Goal: Contribute content: Add original content to the website for others to see

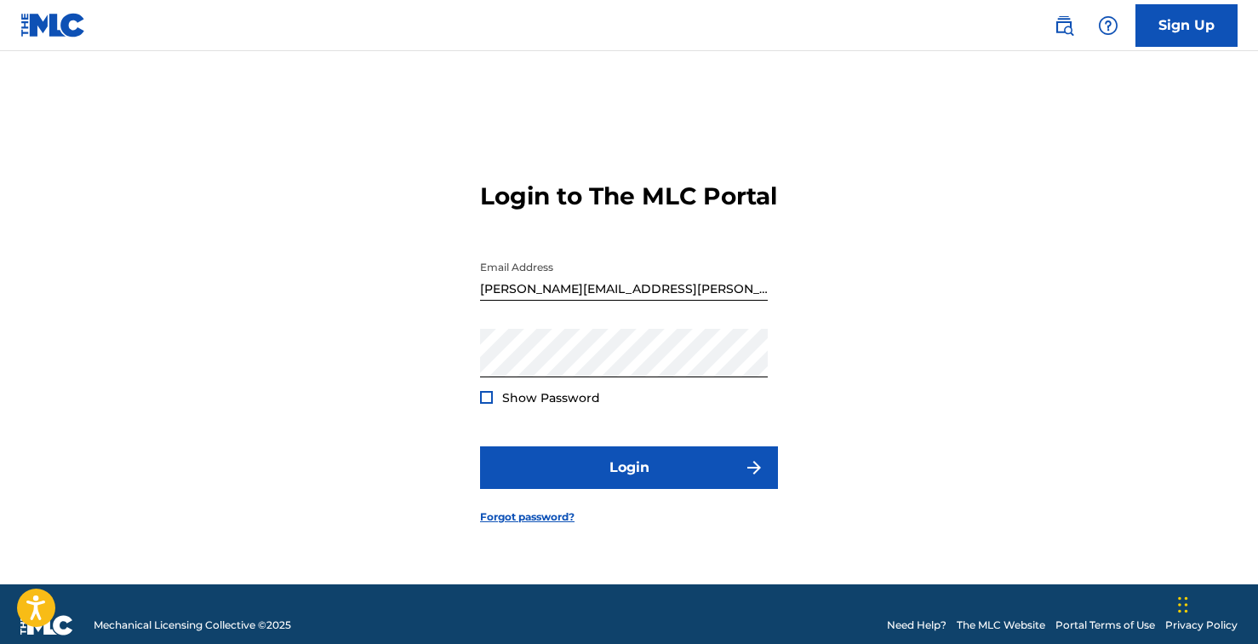
click at [580, 511] on form "Login to The MLC Portal Email Address [PERSON_NAME][EMAIL_ADDRESS][PERSON_NAME]…" at bounding box center [629, 339] width 298 height 490
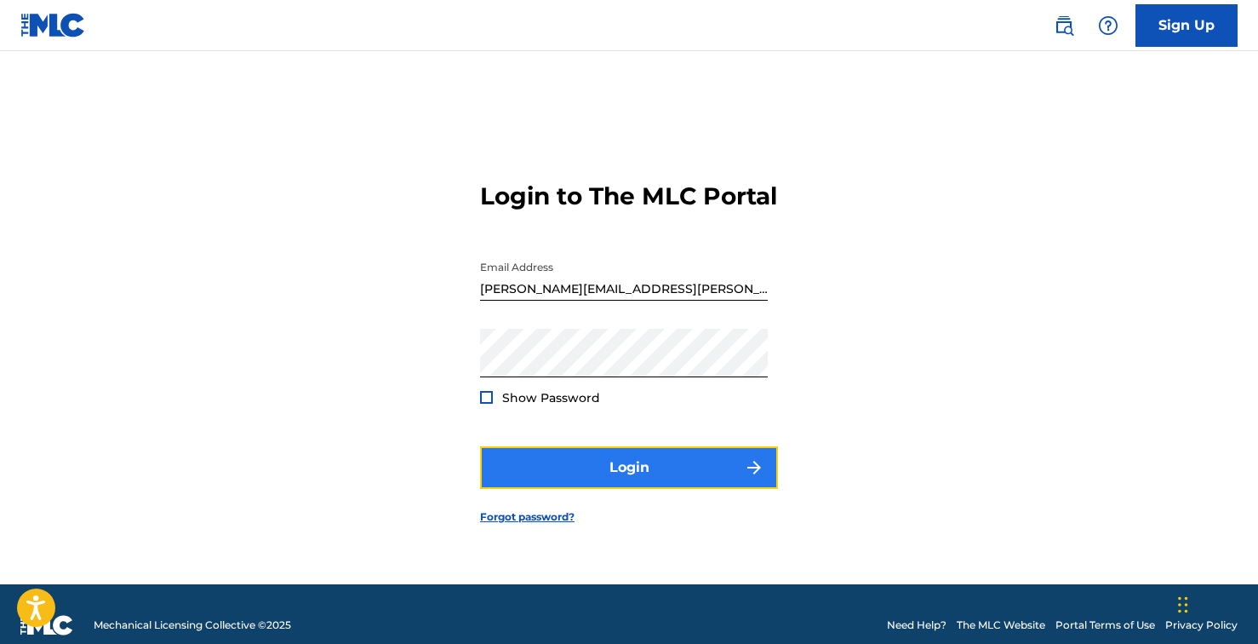
click at [581, 486] on button "Login" at bounding box center [629, 467] width 298 height 43
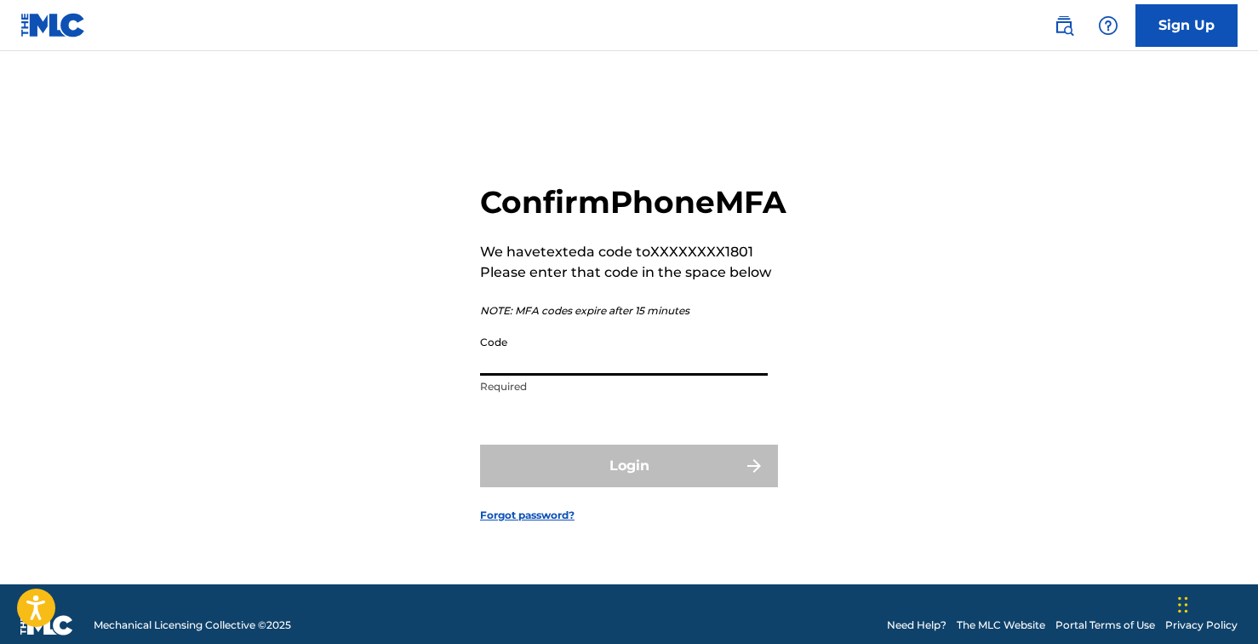
click at [578, 375] on input "Code" at bounding box center [624, 351] width 288 height 49
click at [956, 307] on div "Confirm Phone MFA We have texted a code to XXXXXXXX1801 Please enter that code …" at bounding box center [629, 339] width 1192 height 490
click at [645, 373] on input "Code" at bounding box center [624, 351] width 288 height 49
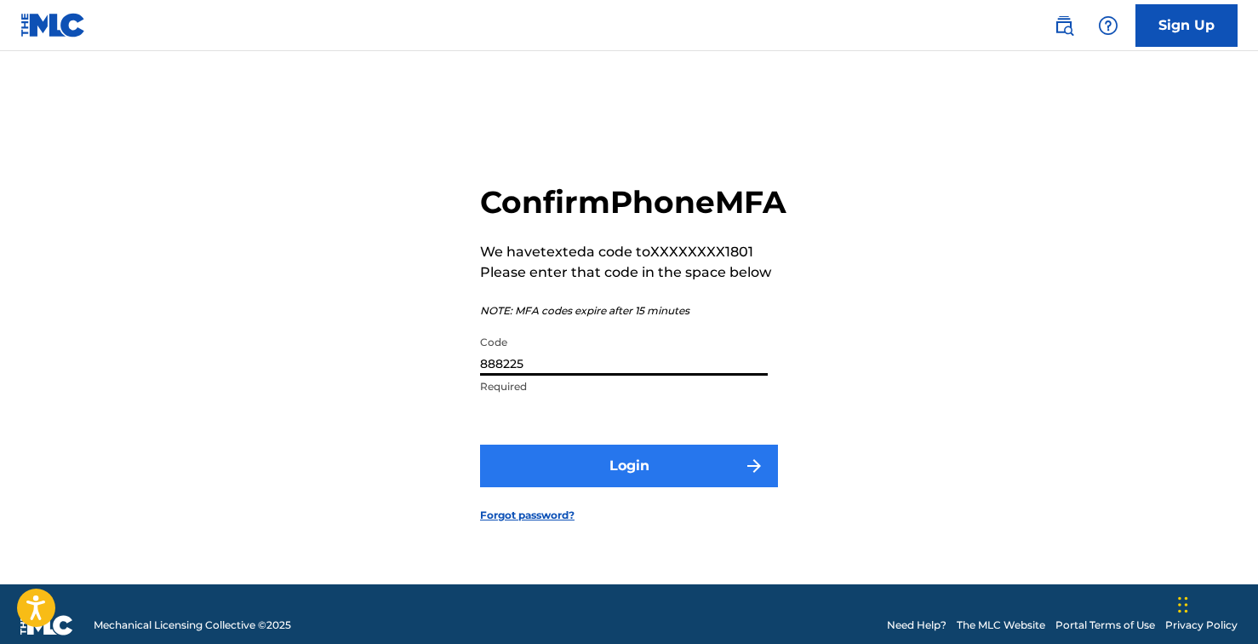
type input "888225"
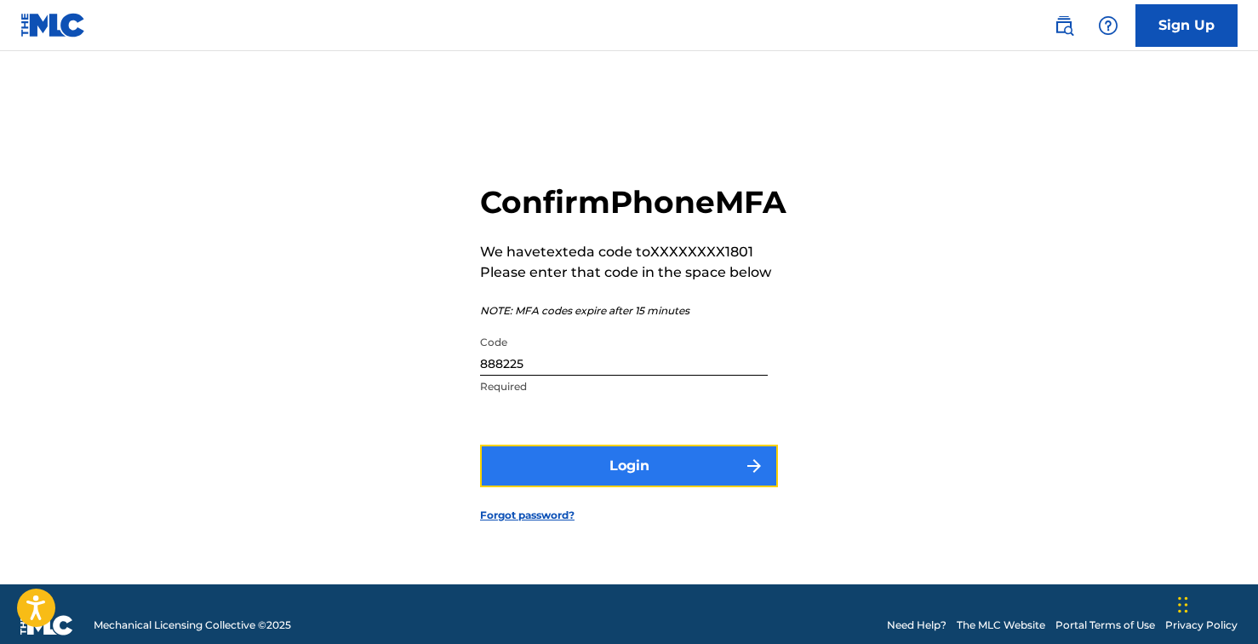
click at [617, 480] on button "Login" at bounding box center [629, 465] width 298 height 43
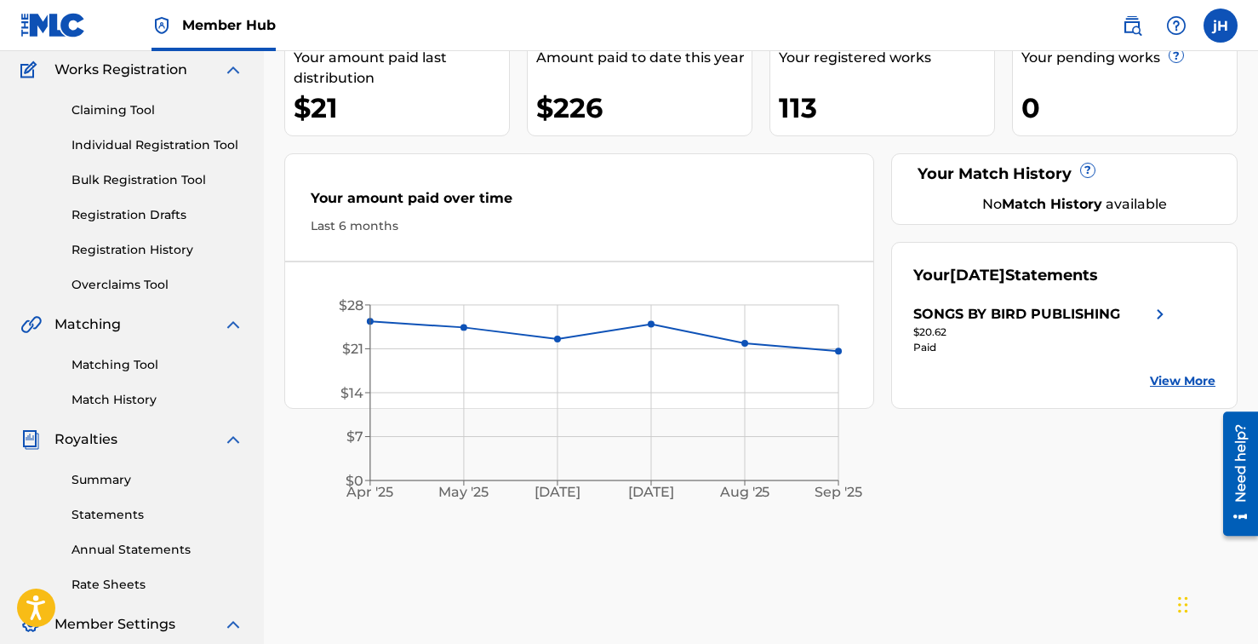
scroll to position [412, 0]
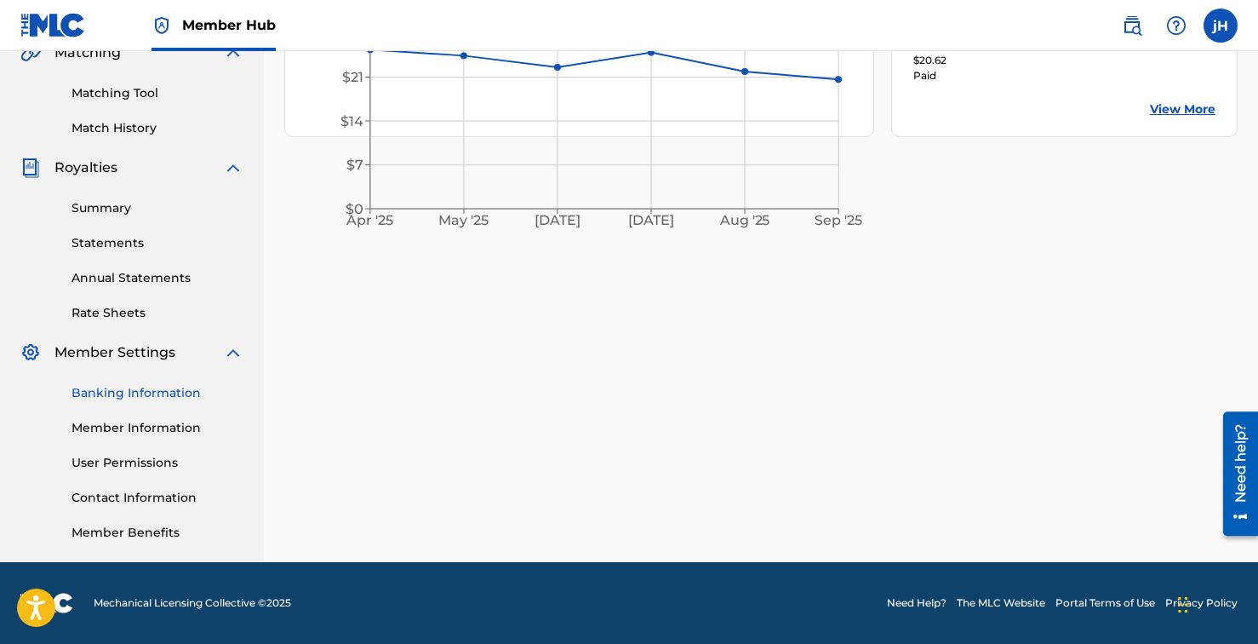
click at [152, 400] on link "Banking Information" at bounding box center [158, 393] width 172 height 18
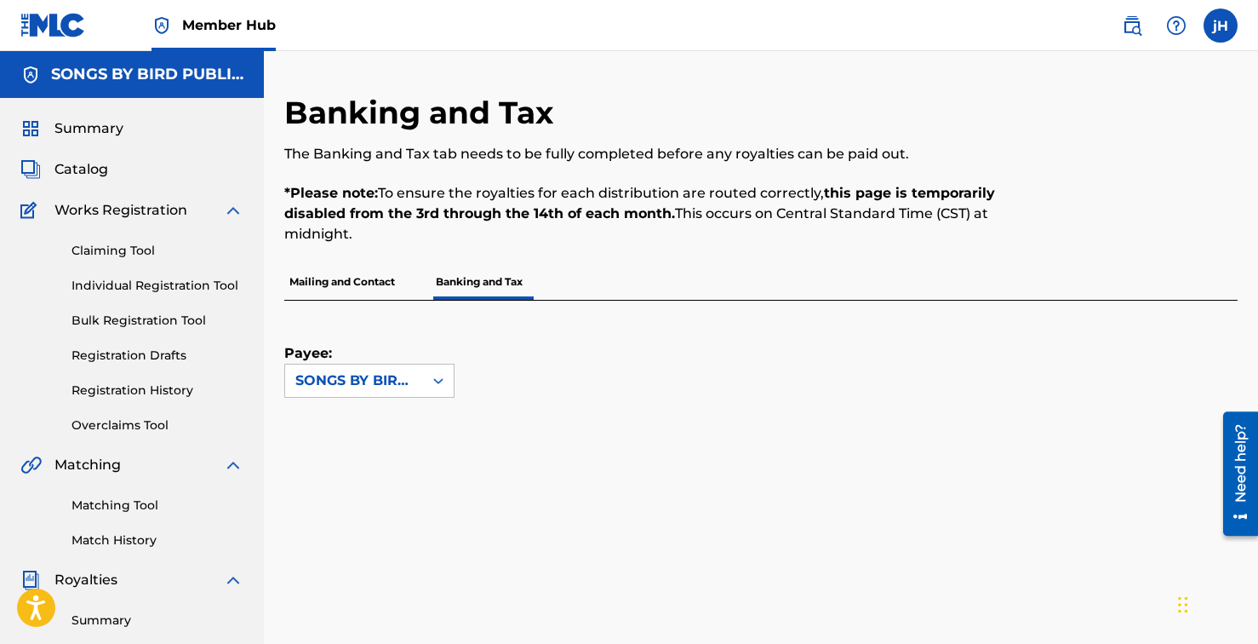
click at [359, 279] on p "Mailing and Contact" at bounding box center [342, 282] width 116 height 36
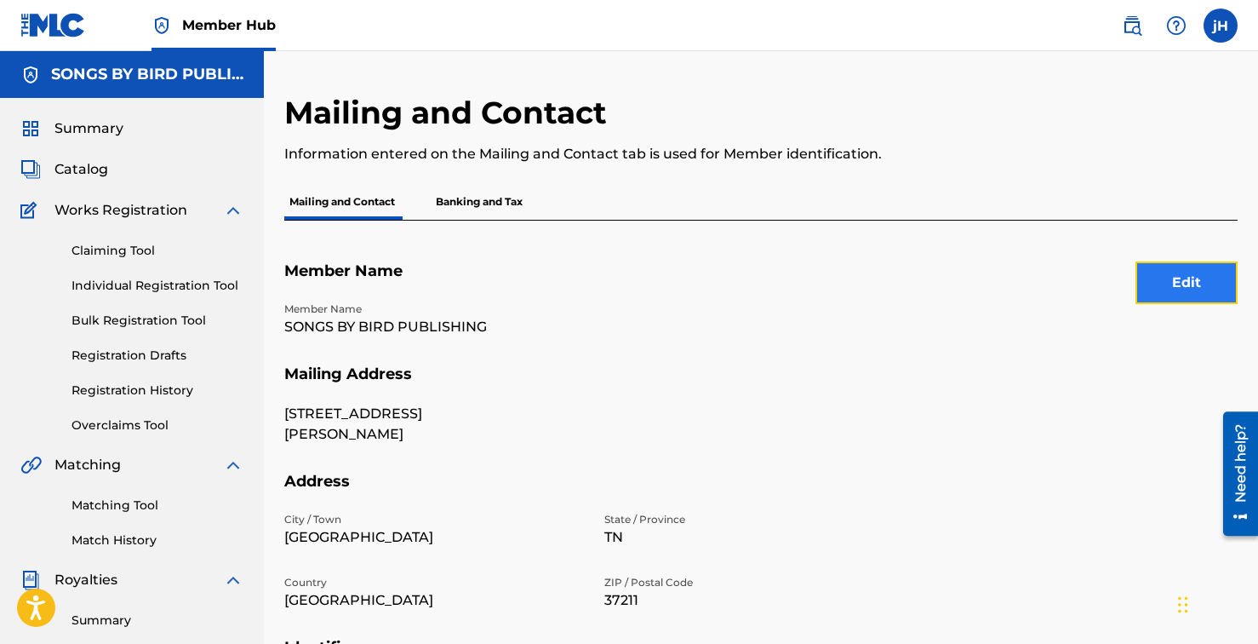
click at [1206, 281] on button "Edit" at bounding box center [1187, 282] width 102 height 43
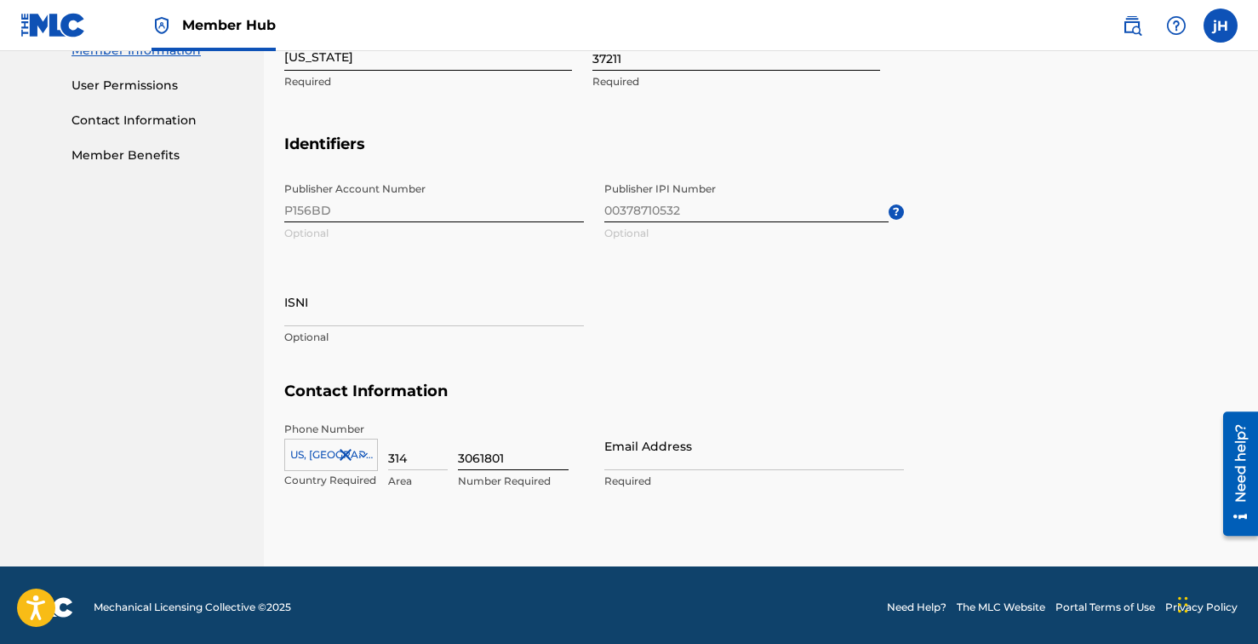
scroll to position [793, 0]
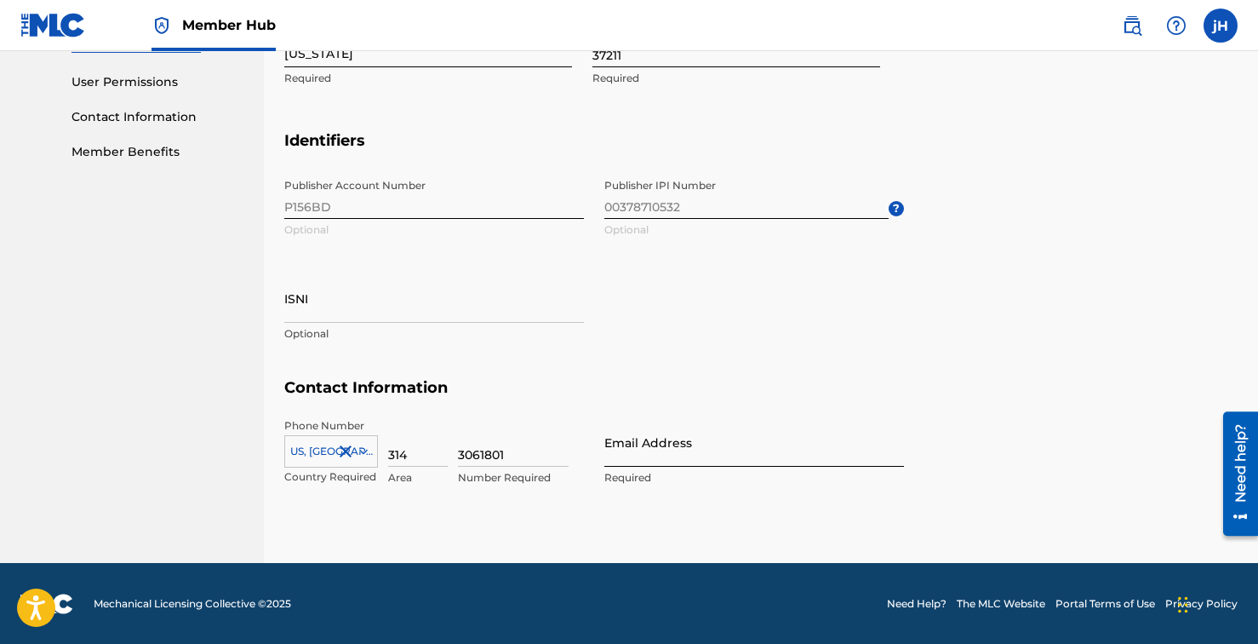
click at [657, 442] on input "Email Address" at bounding box center [755, 442] width 300 height 49
type input "[PERSON_NAME][EMAIL_ADDRESS][PERSON_NAME][DOMAIN_NAME]"
type input "[GEOGRAPHIC_DATA]"
type input "[US_STATE]"
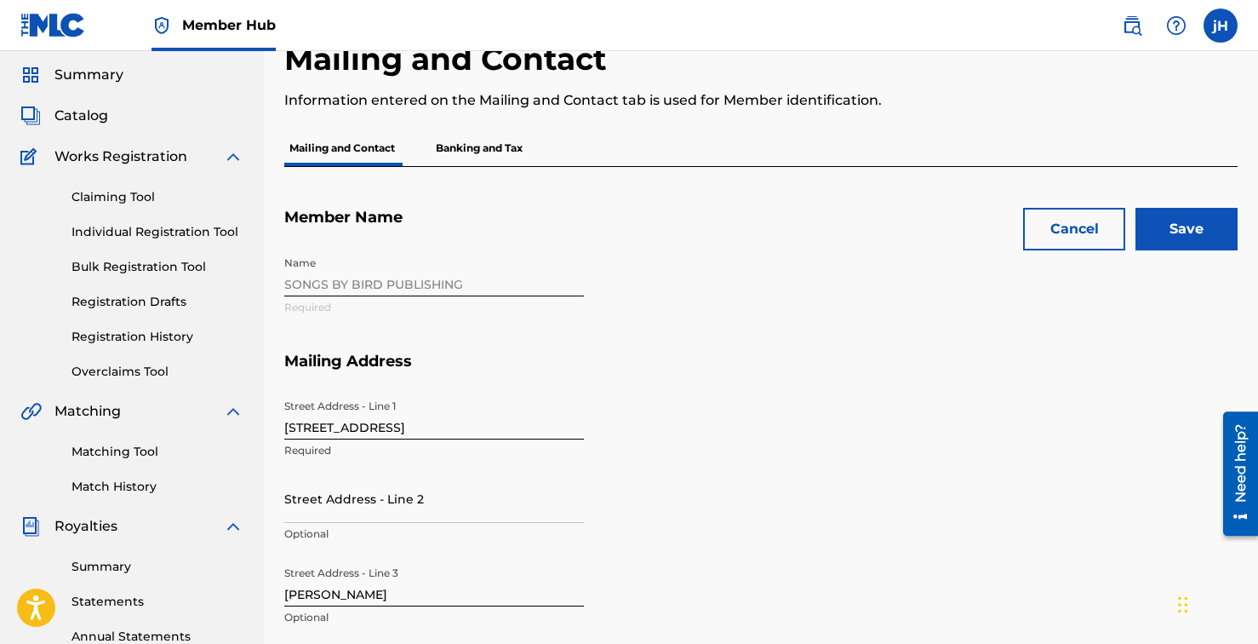
scroll to position [53, 0]
click at [1189, 235] on input "Save" at bounding box center [1187, 230] width 102 height 43
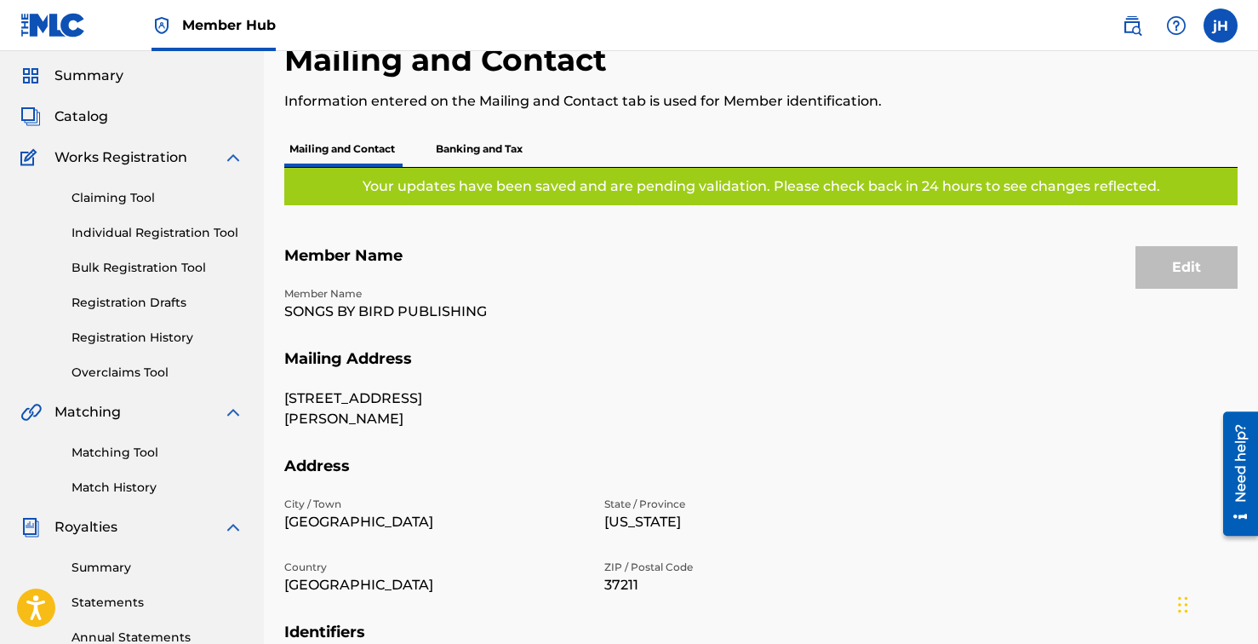
click at [470, 146] on p "Banking and Tax" at bounding box center [479, 149] width 97 height 36
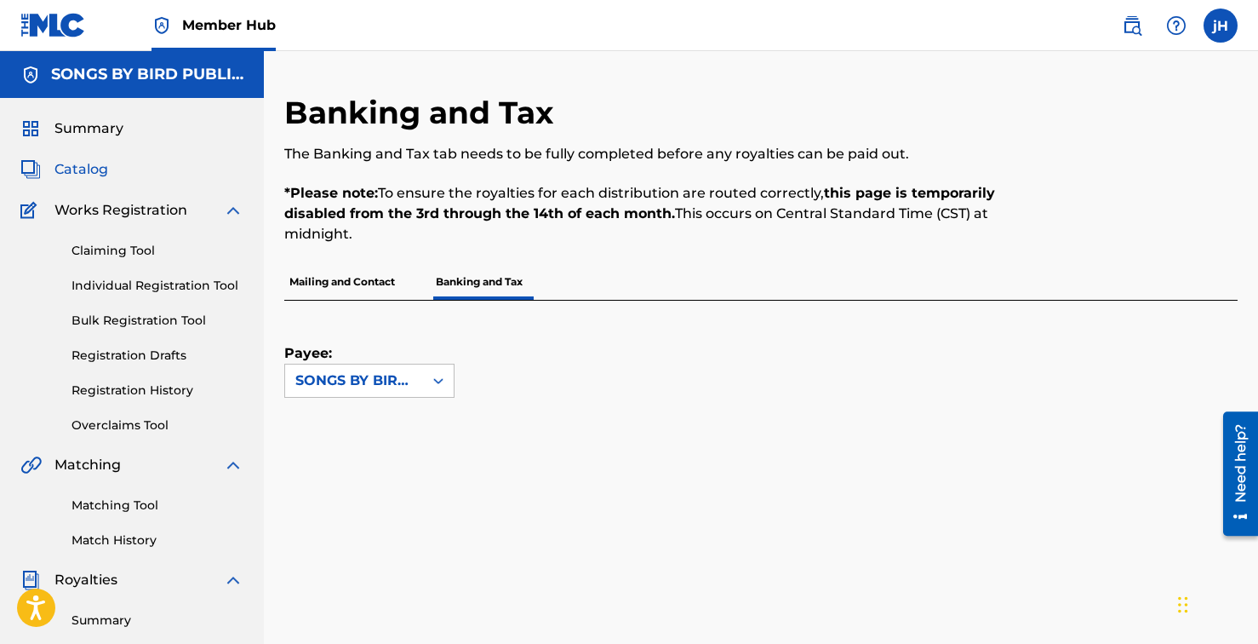
click at [84, 168] on span "Catalog" at bounding box center [81, 169] width 54 height 20
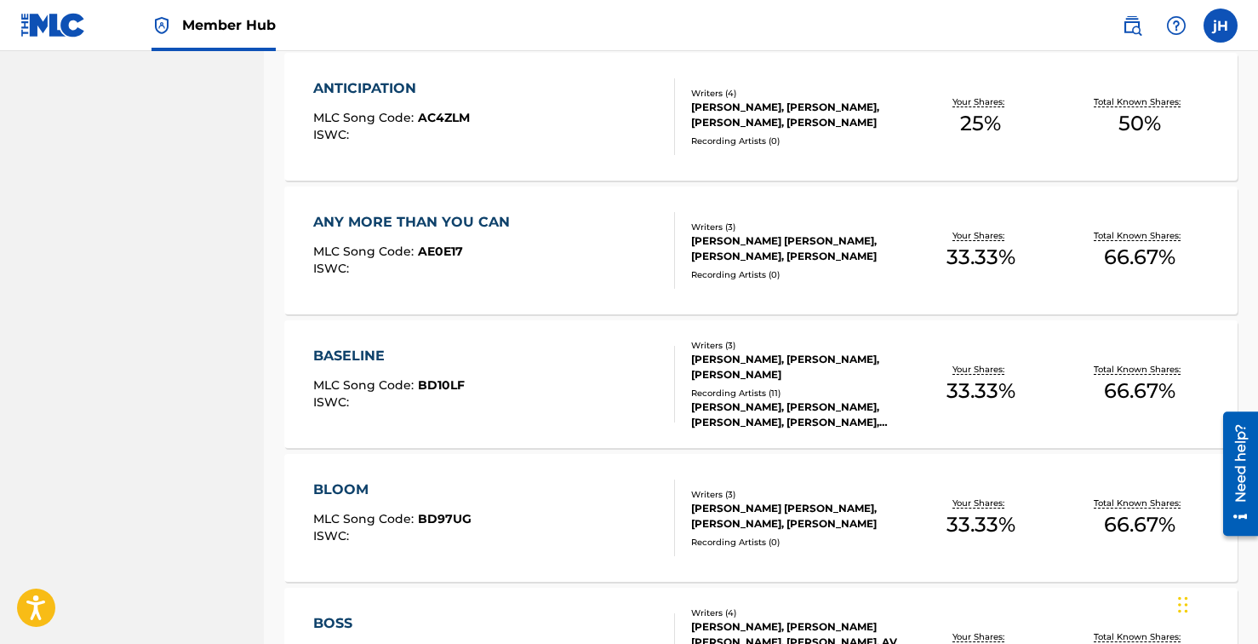
scroll to position [1305, 0]
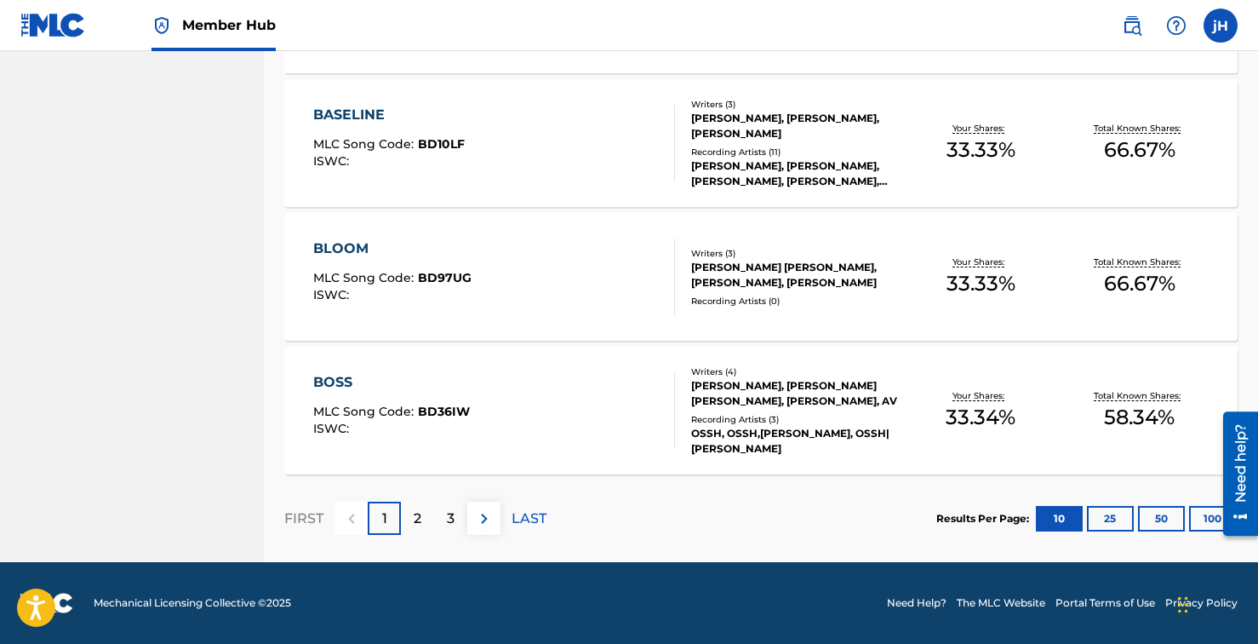
click at [538, 281] on div "BLOOM MLC Song Code : BD97UG ISWC :" at bounding box center [494, 276] width 363 height 77
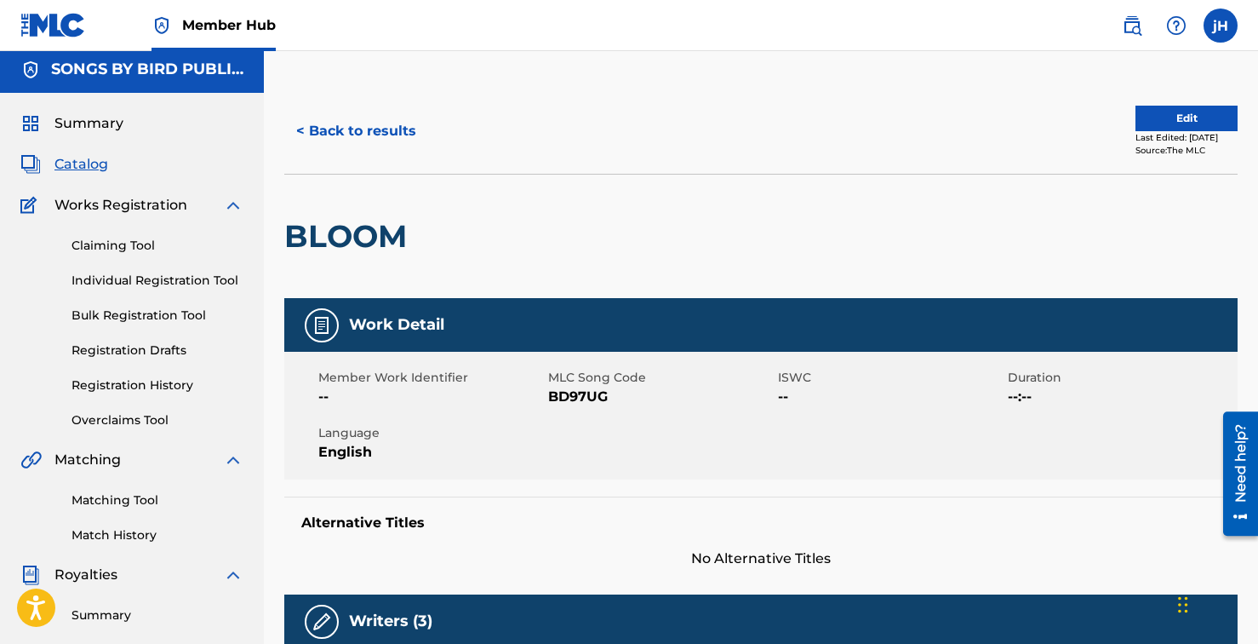
scroll to position [7, 0]
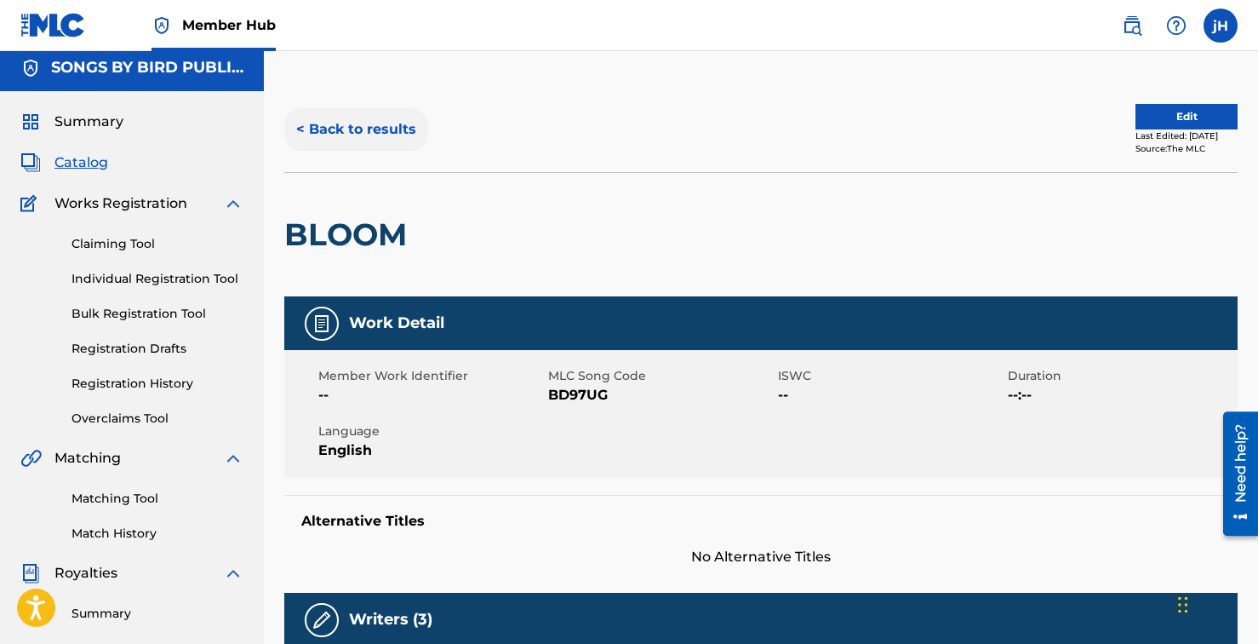
click at [369, 130] on button "< Back to results" at bounding box center [356, 129] width 144 height 43
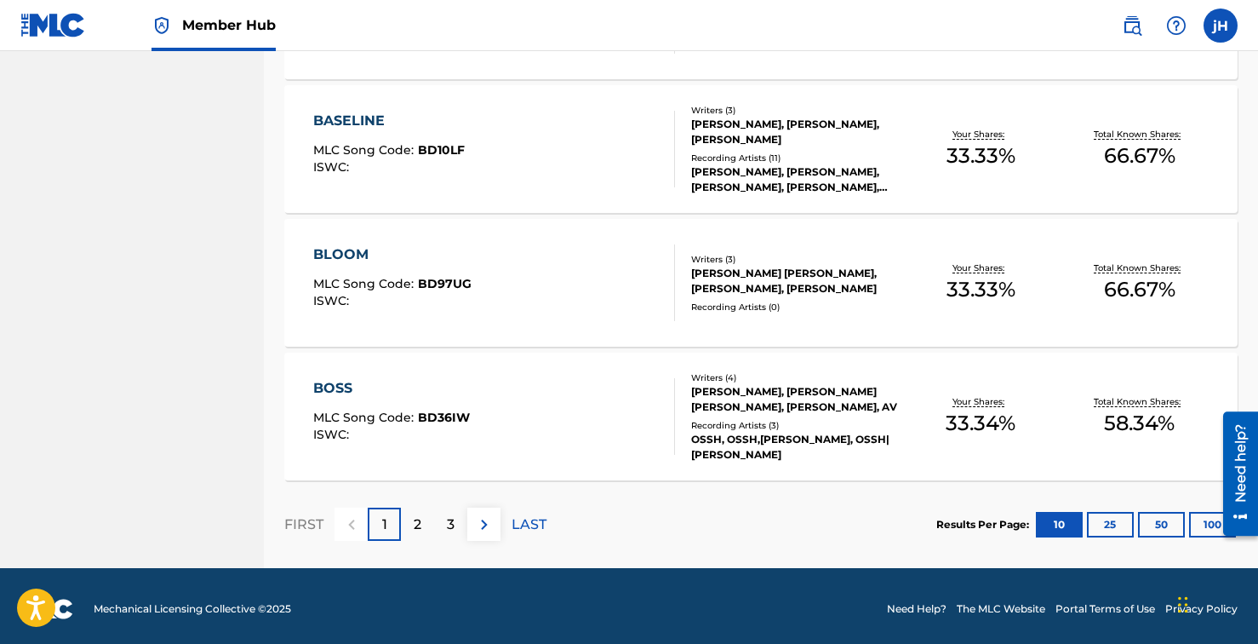
scroll to position [1305, 0]
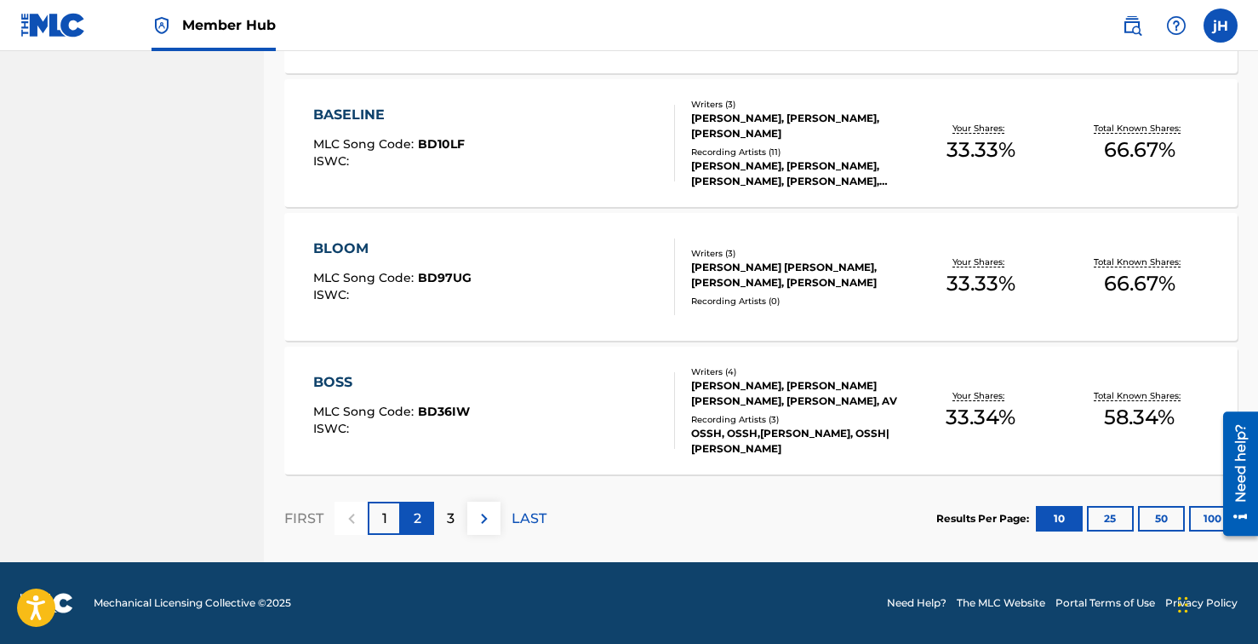
click at [417, 514] on p "2" at bounding box center [418, 518] width 8 height 20
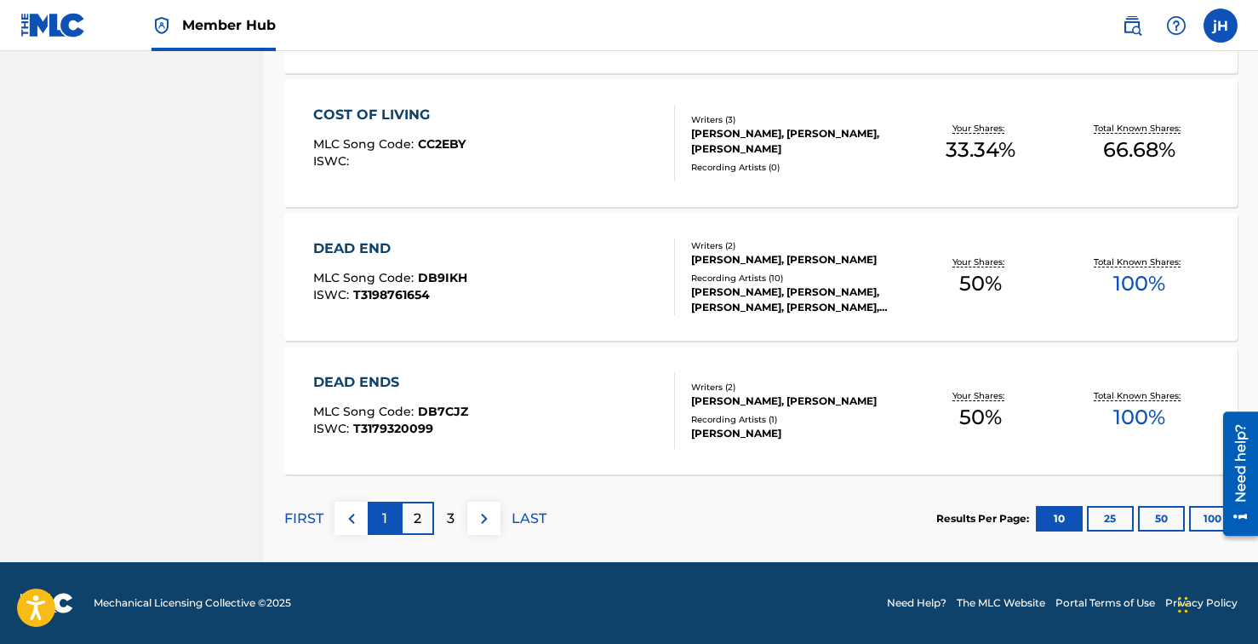
click at [382, 515] on p "1" at bounding box center [384, 518] width 5 height 20
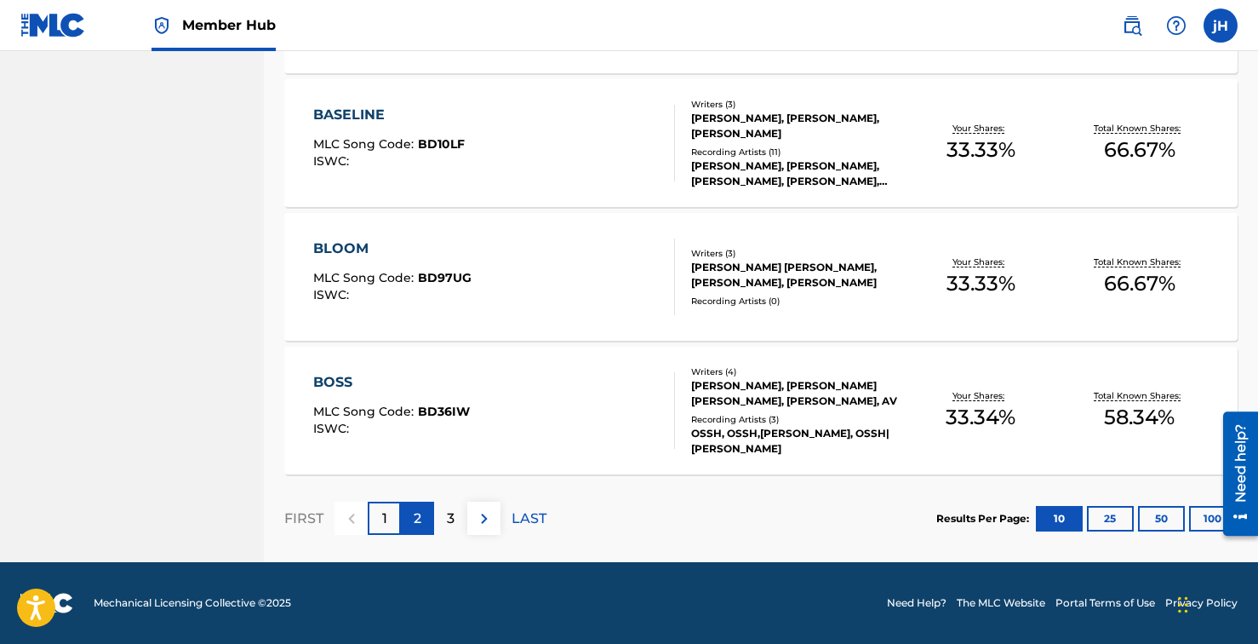
click at [408, 519] on div "2" at bounding box center [417, 517] width 33 height 33
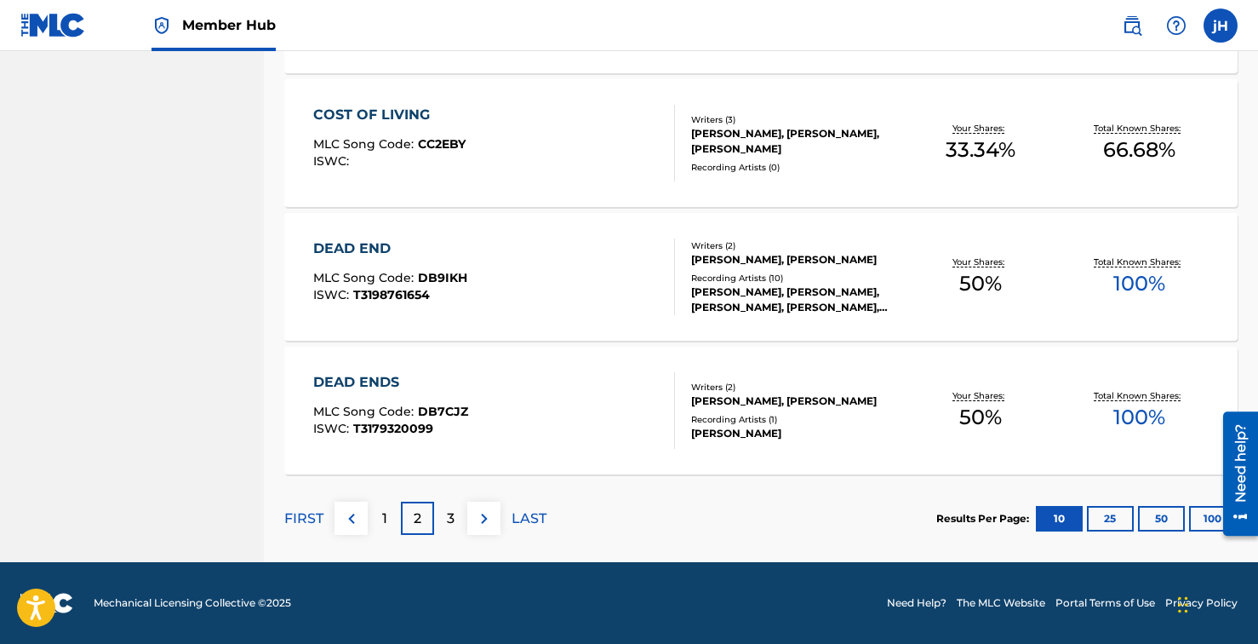
drag, startPoint x: 449, startPoint y: 519, endPoint x: 445, endPoint y: 530, distance: 11.6
click at [449, 519] on p "3" at bounding box center [451, 518] width 8 height 20
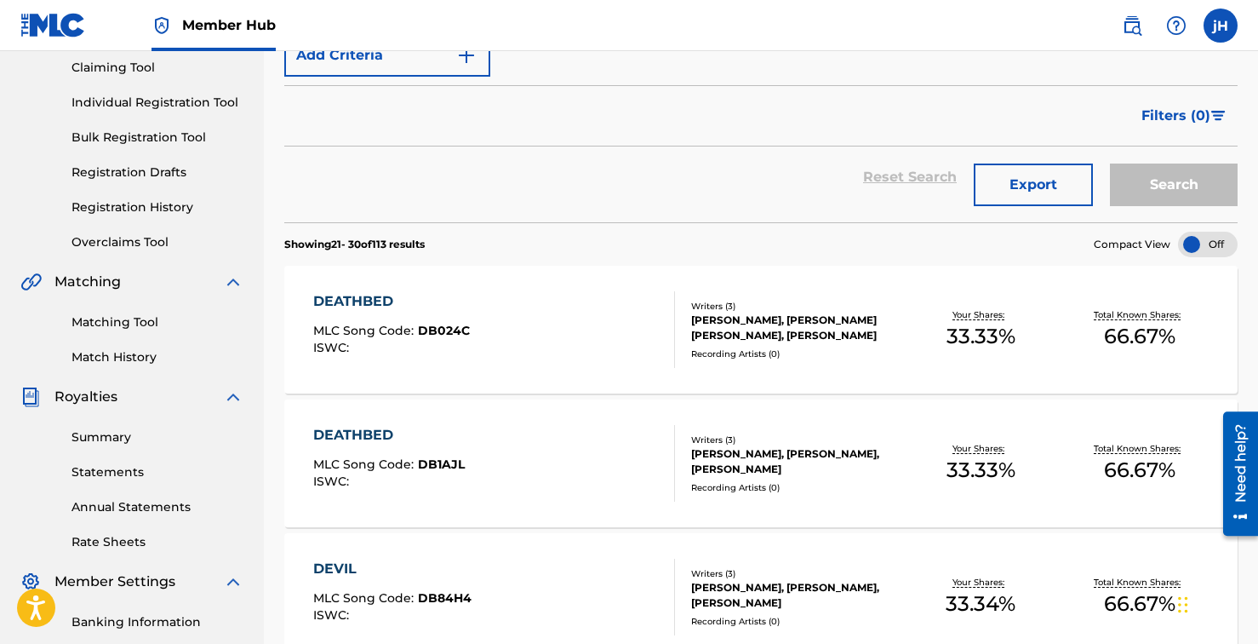
scroll to position [187, 0]
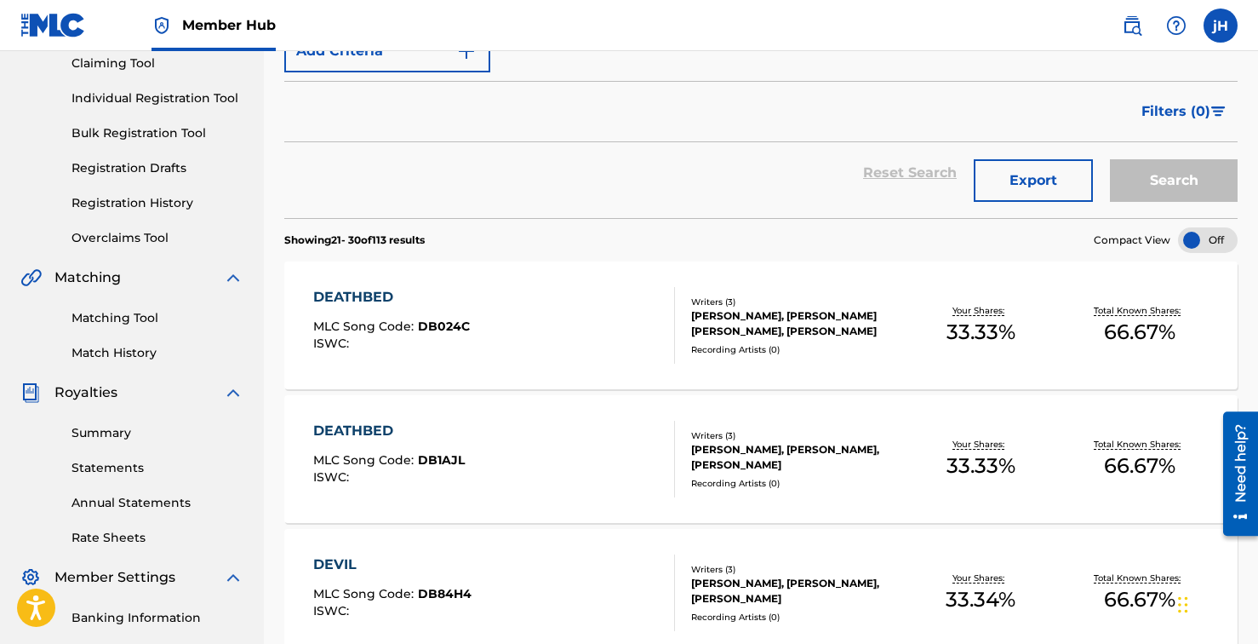
click at [511, 333] on div "DEATHBED MLC Song Code : DB024C ISWC :" at bounding box center [494, 325] width 363 height 77
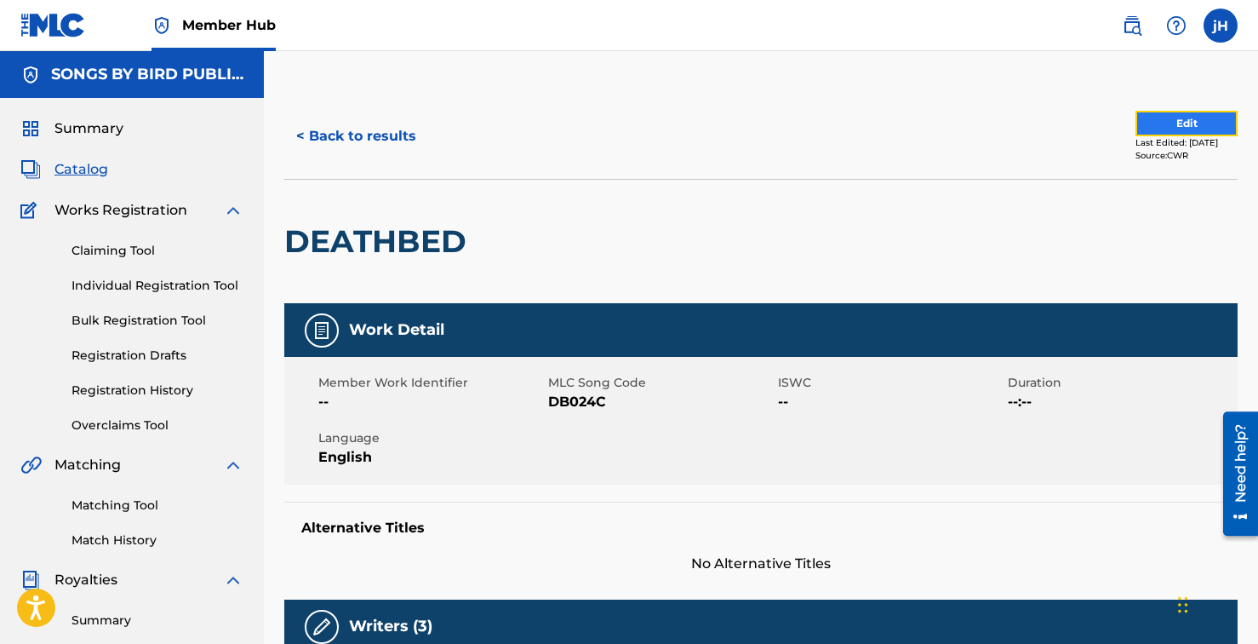
click at [1203, 127] on button "Edit" at bounding box center [1187, 124] width 102 height 26
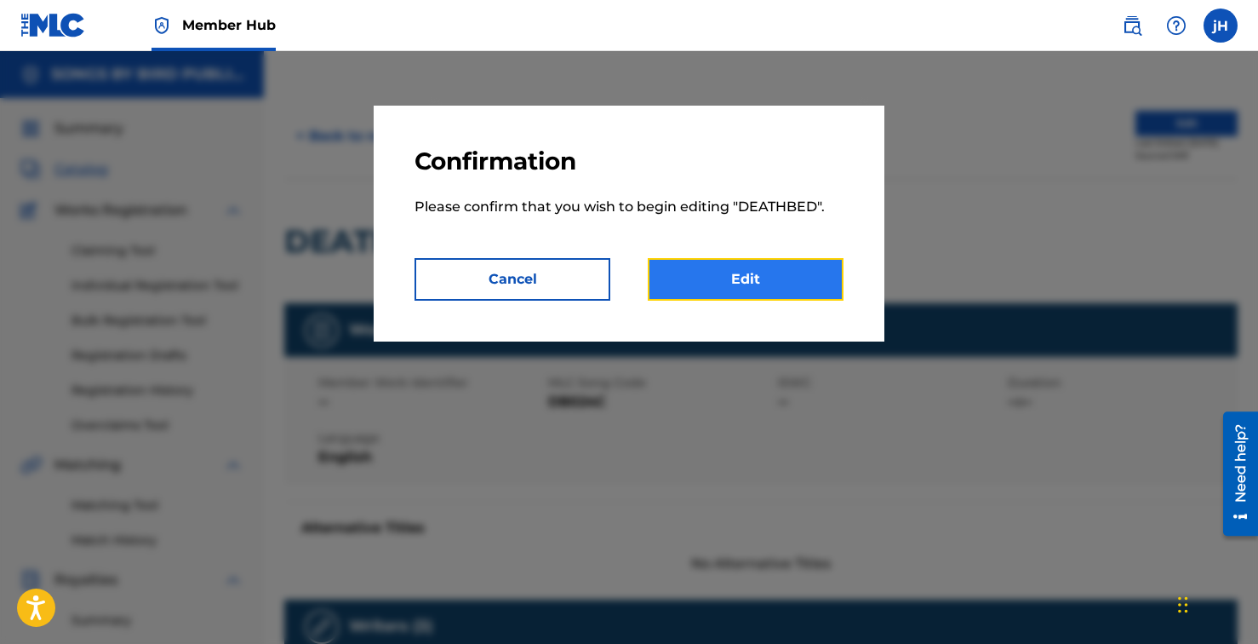
click at [794, 283] on link "Edit" at bounding box center [746, 279] width 196 height 43
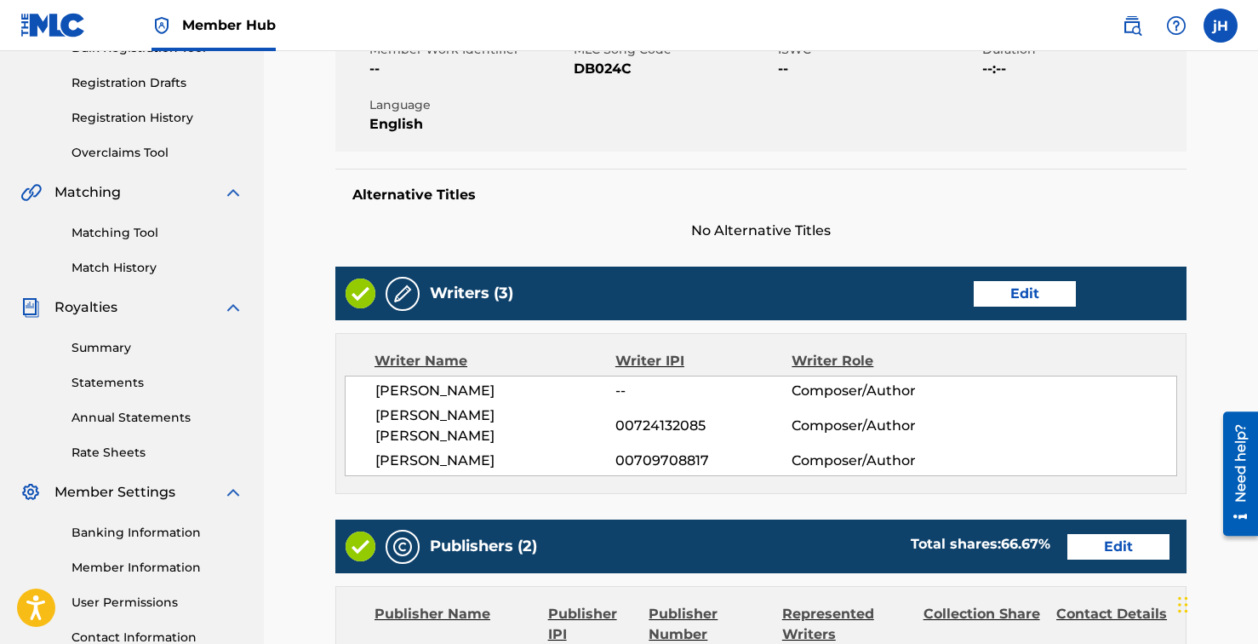
scroll to position [276, 0]
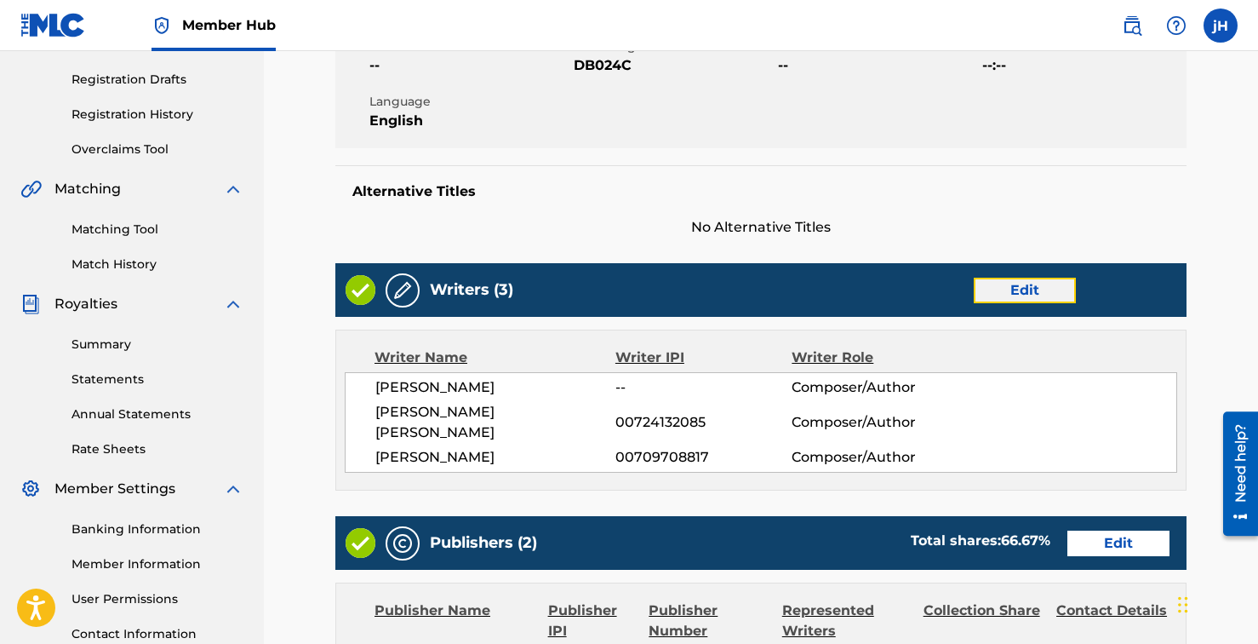
click at [1031, 300] on link "Edit" at bounding box center [1025, 291] width 102 height 26
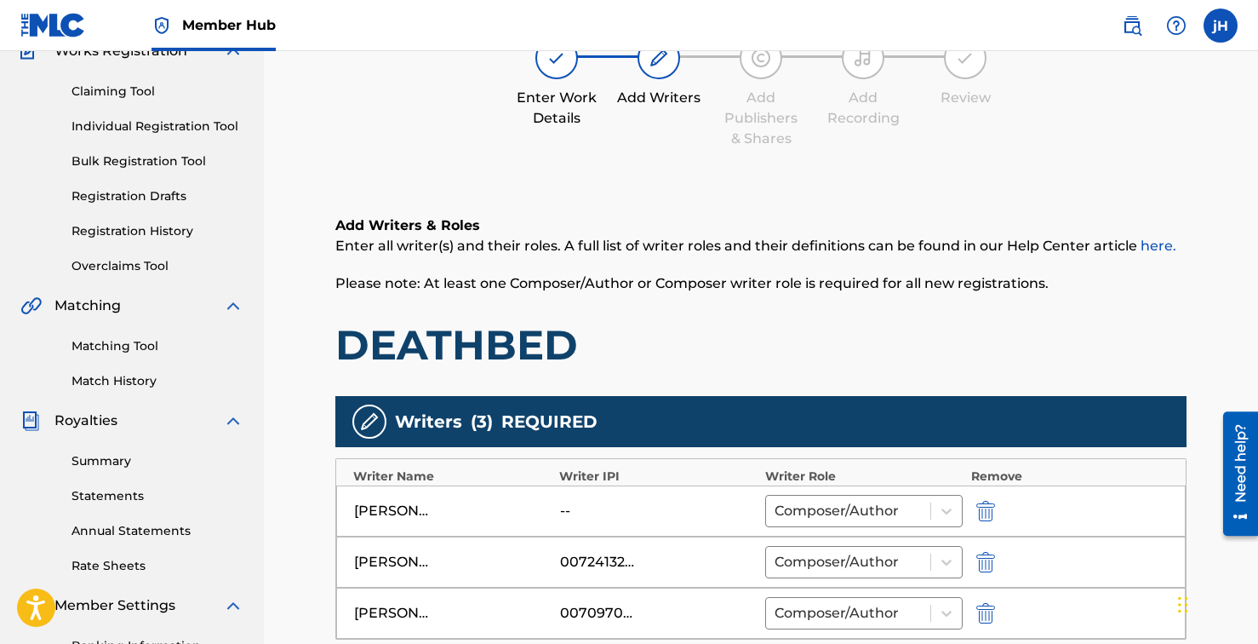
scroll to position [365, 0]
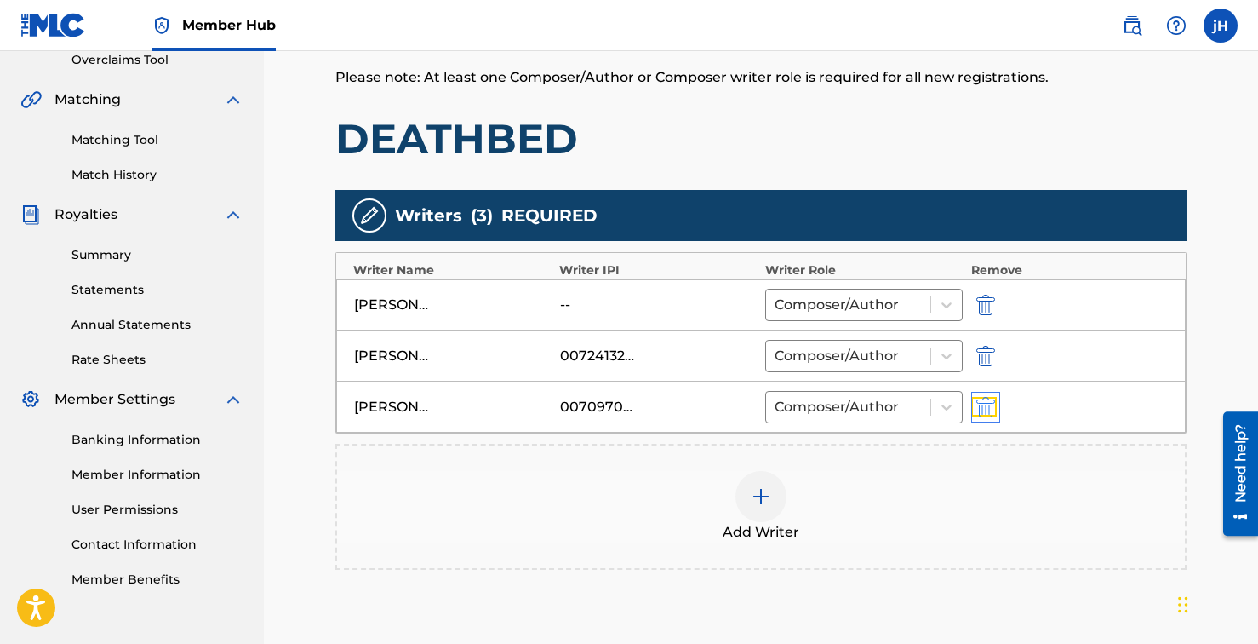
click at [991, 412] on img "submit" at bounding box center [986, 407] width 19 height 20
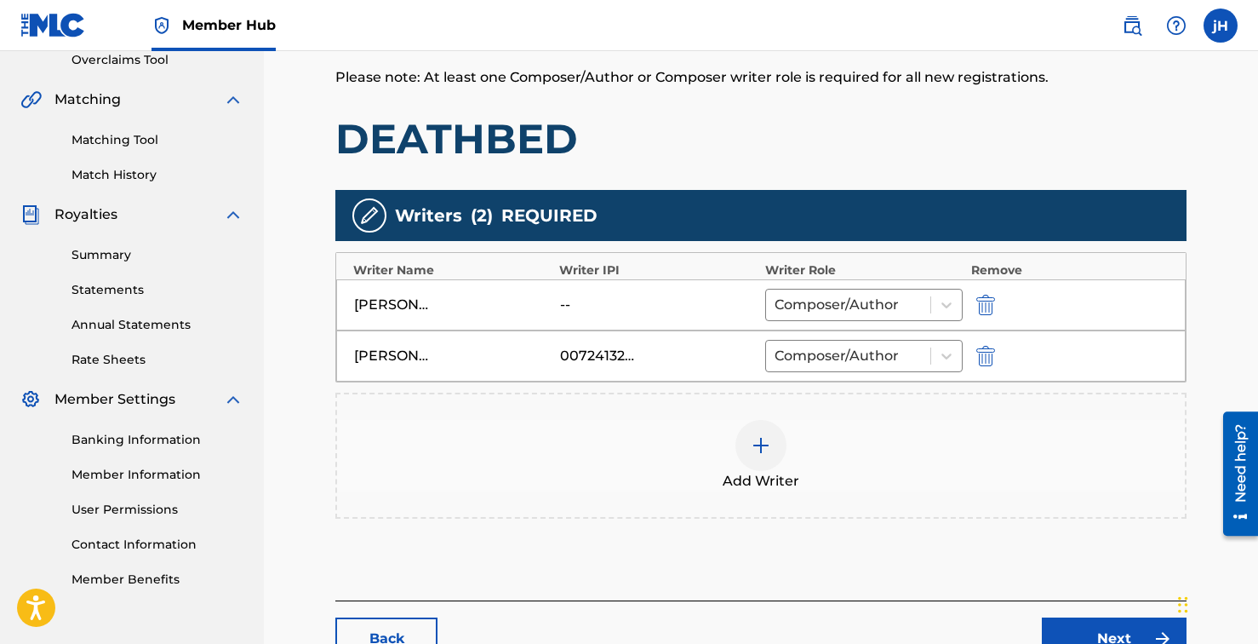
click at [731, 462] on div "Add Writer" at bounding box center [761, 456] width 848 height 72
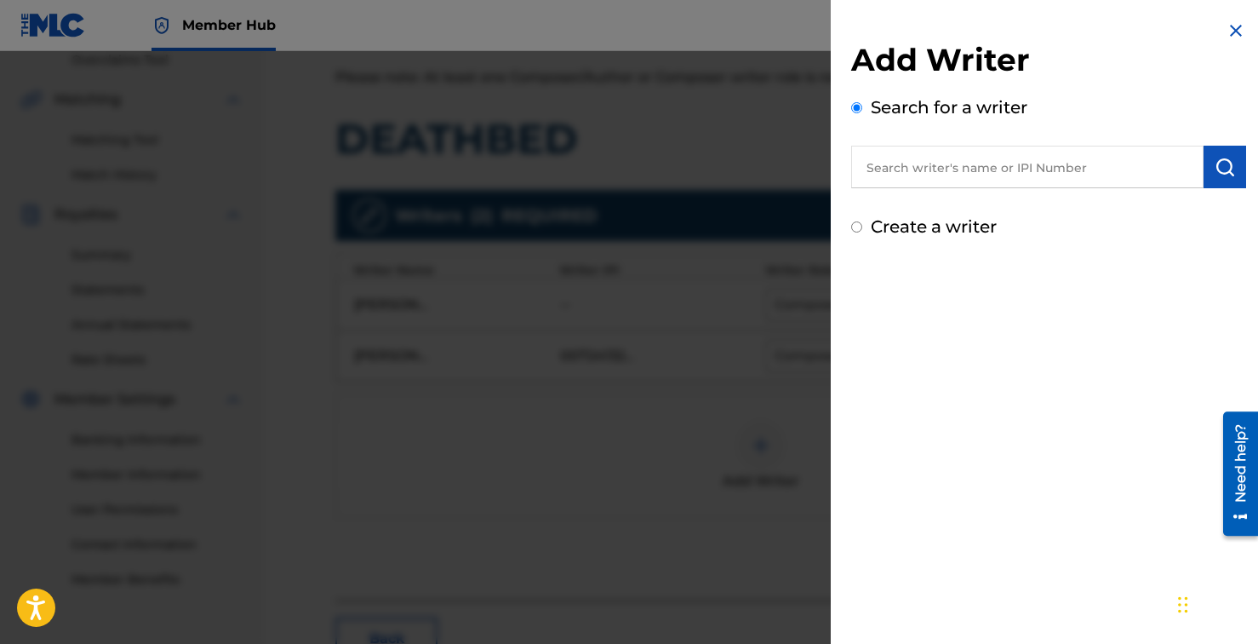
click at [951, 173] on input "text" at bounding box center [1027, 167] width 352 height 43
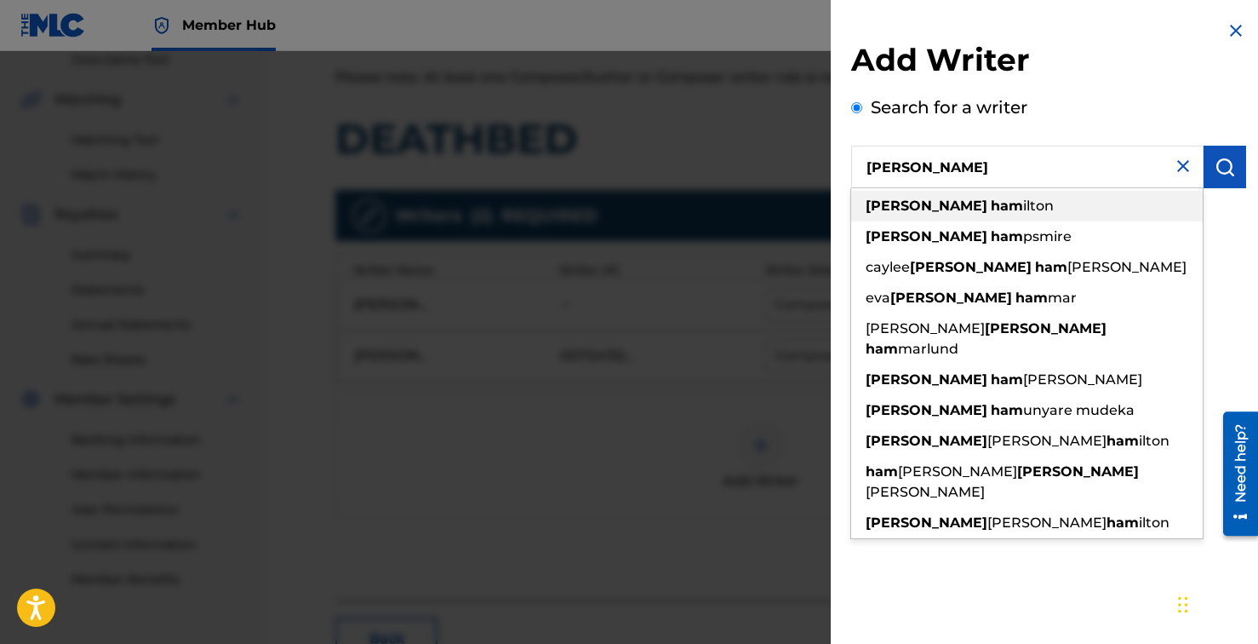
click at [946, 193] on div "[PERSON_NAME]" at bounding box center [1027, 206] width 352 height 31
type input "[PERSON_NAME]"
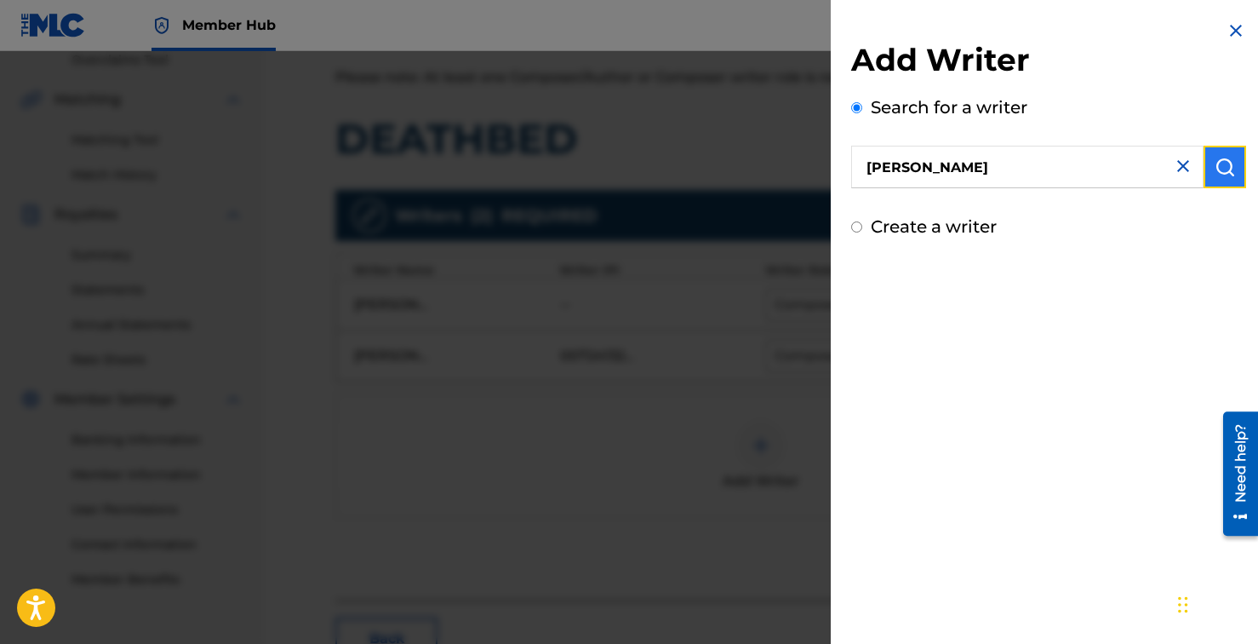
click at [1215, 173] on img "submit" at bounding box center [1225, 167] width 20 height 20
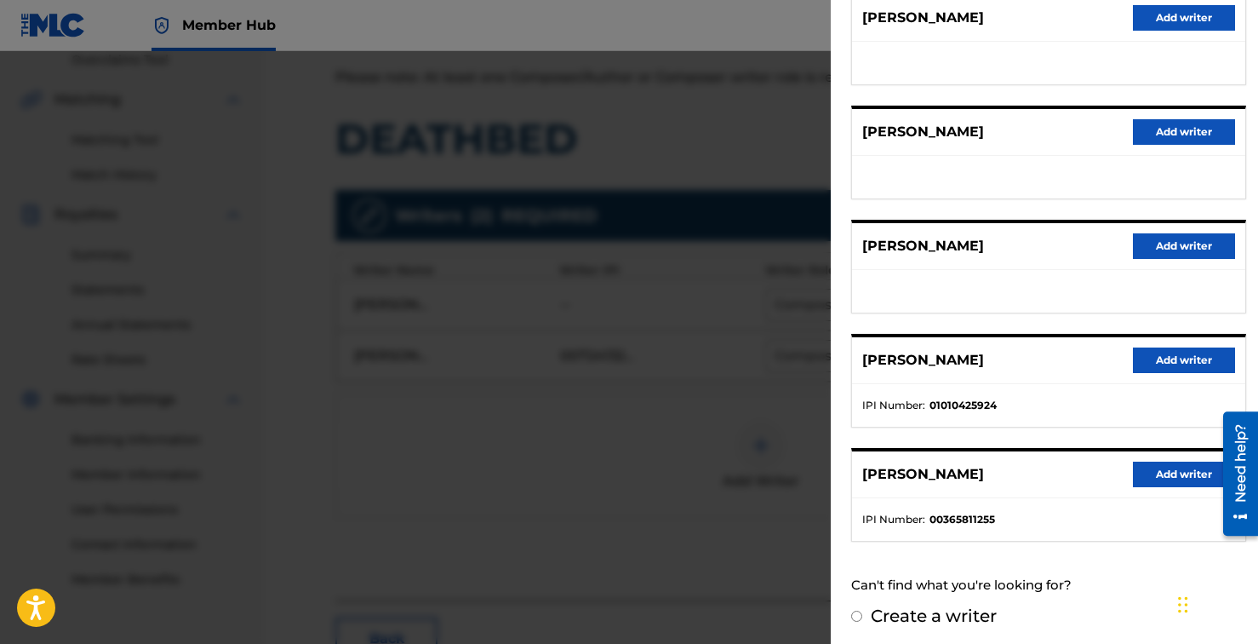
scroll to position [238, 0]
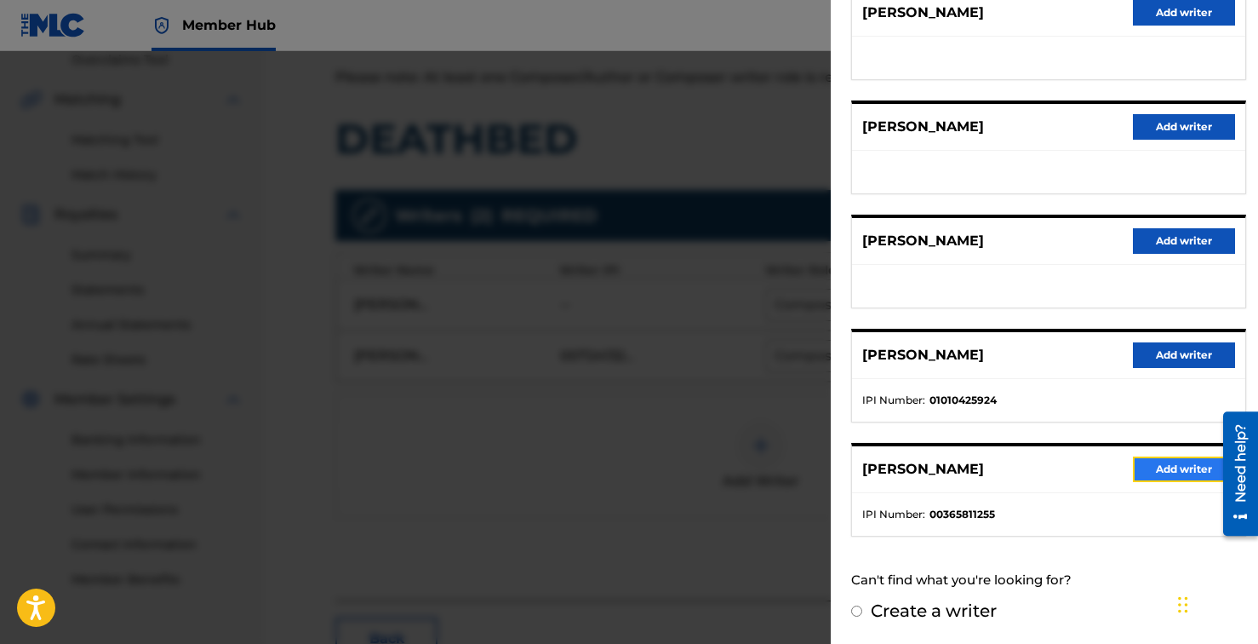
click at [1156, 474] on button "Add writer" at bounding box center [1184, 469] width 102 height 26
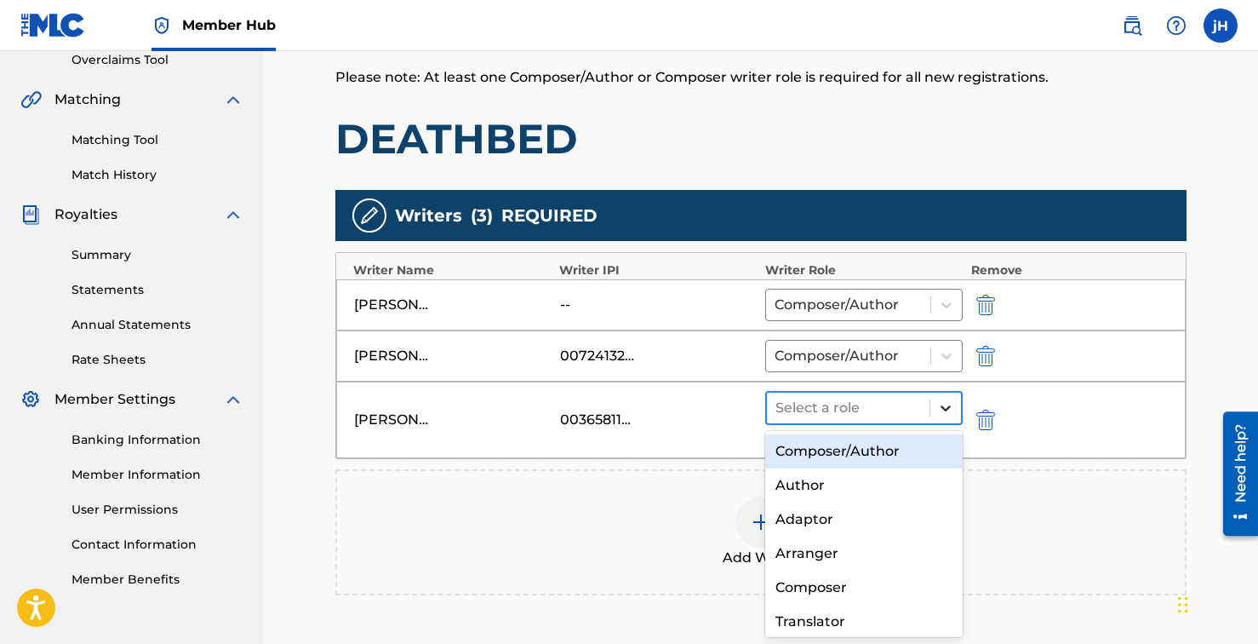
click at [940, 404] on icon at bounding box center [945, 407] width 17 height 17
click at [881, 455] on div "Composer/Author" at bounding box center [864, 451] width 198 height 34
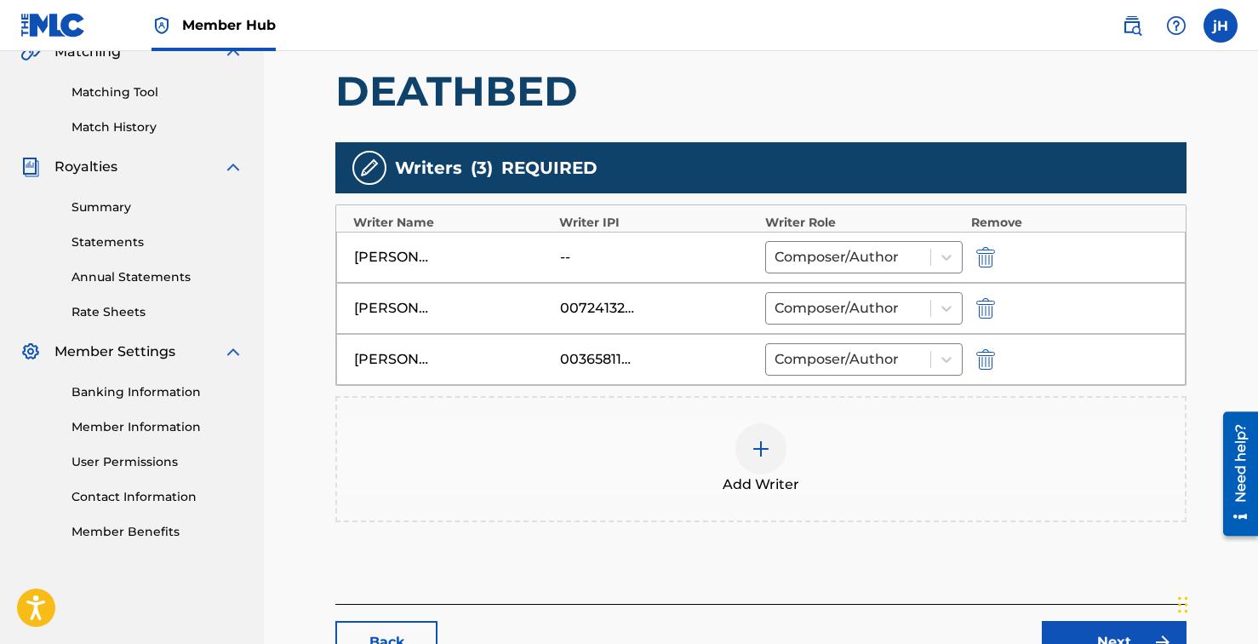
scroll to position [540, 0]
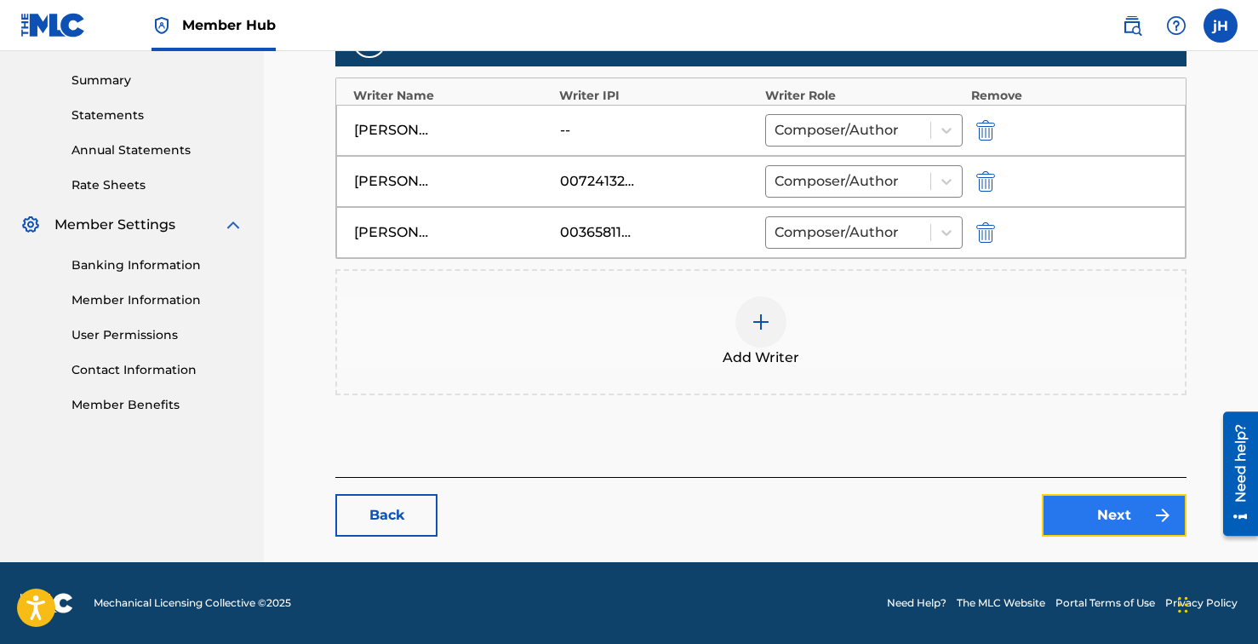
click at [1118, 516] on link "Next" at bounding box center [1114, 515] width 145 height 43
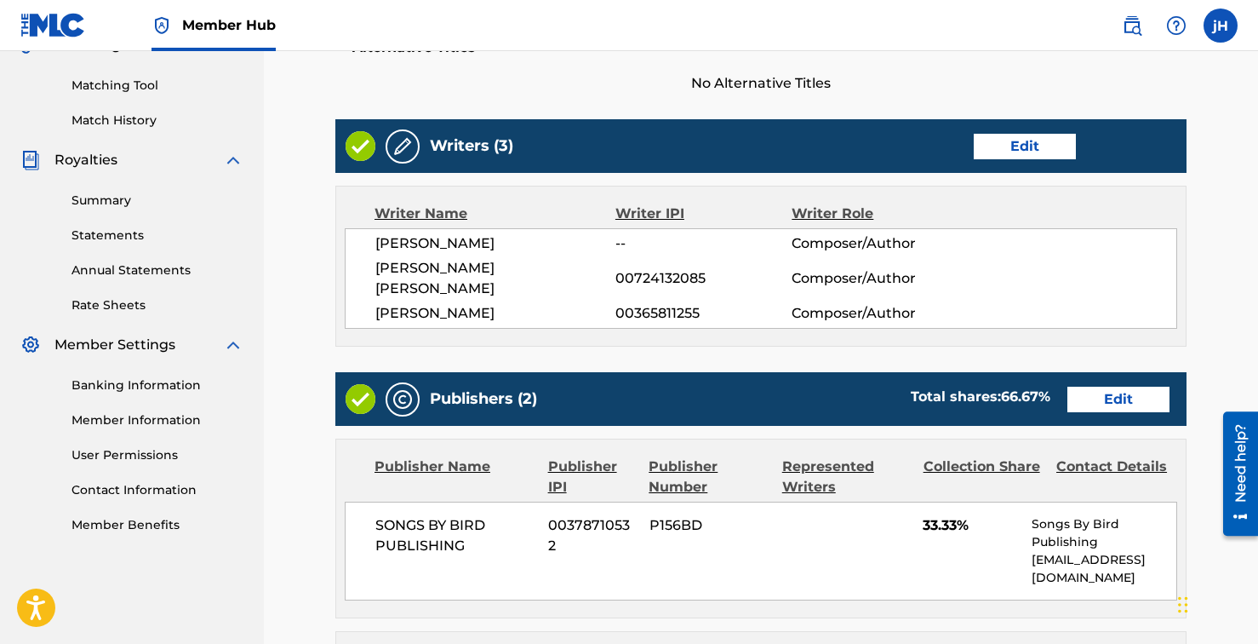
scroll to position [424, 0]
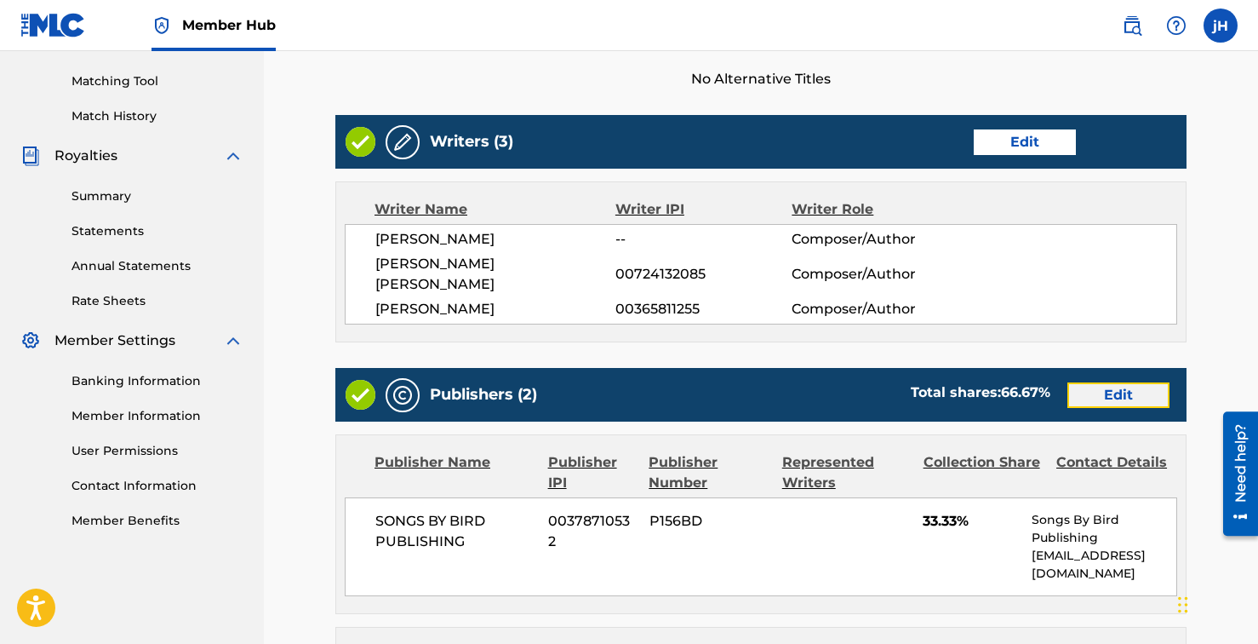
click at [1120, 383] on link "Edit" at bounding box center [1119, 395] width 102 height 26
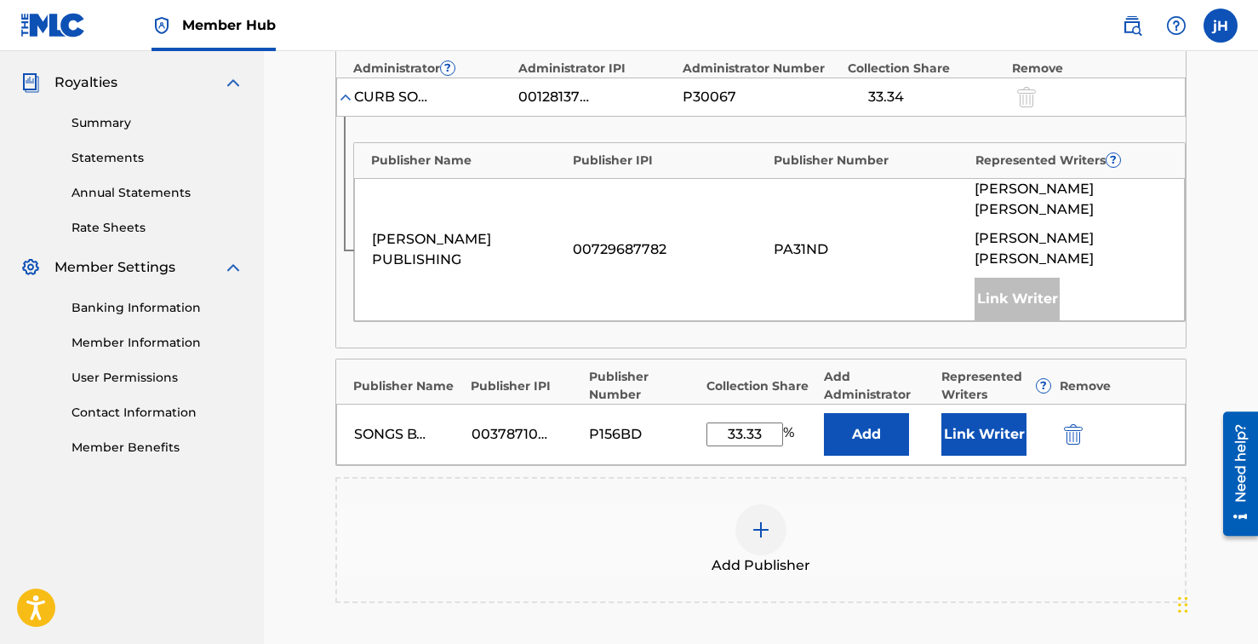
scroll to position [530, 0]
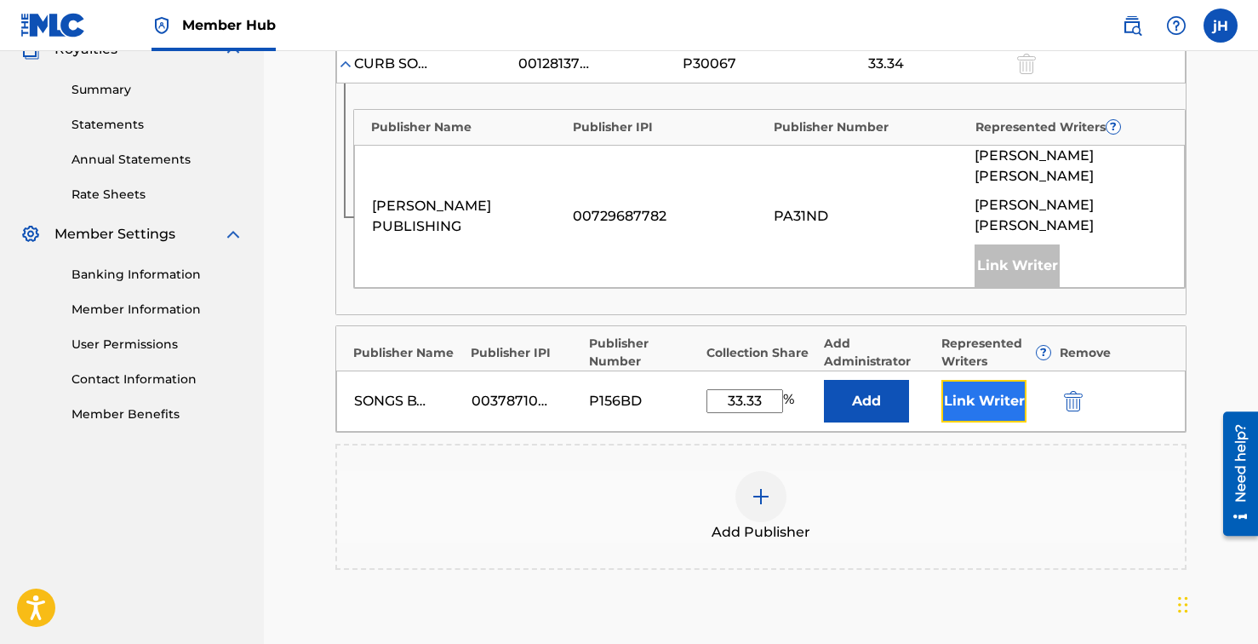
click at [987, 380] on button "Link Writer" at bounding box center [984, 401] width 85 height 43
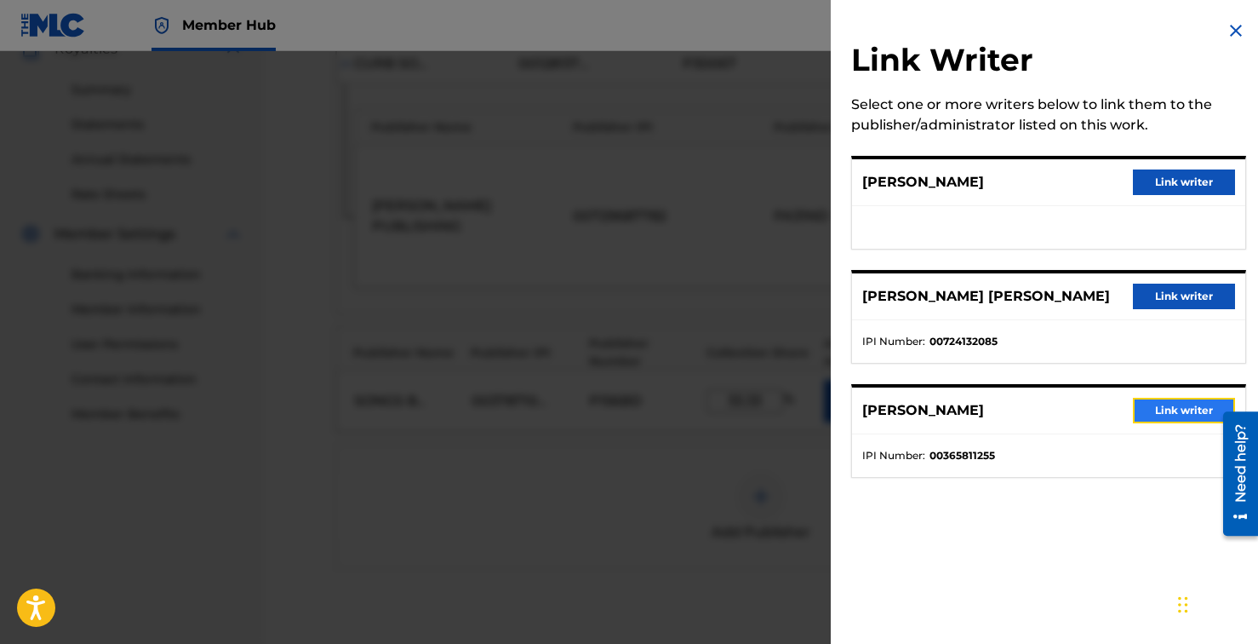
click at [1193, 410] on button "Link writer" at bounding box center [1184, 411] width 102 height 26
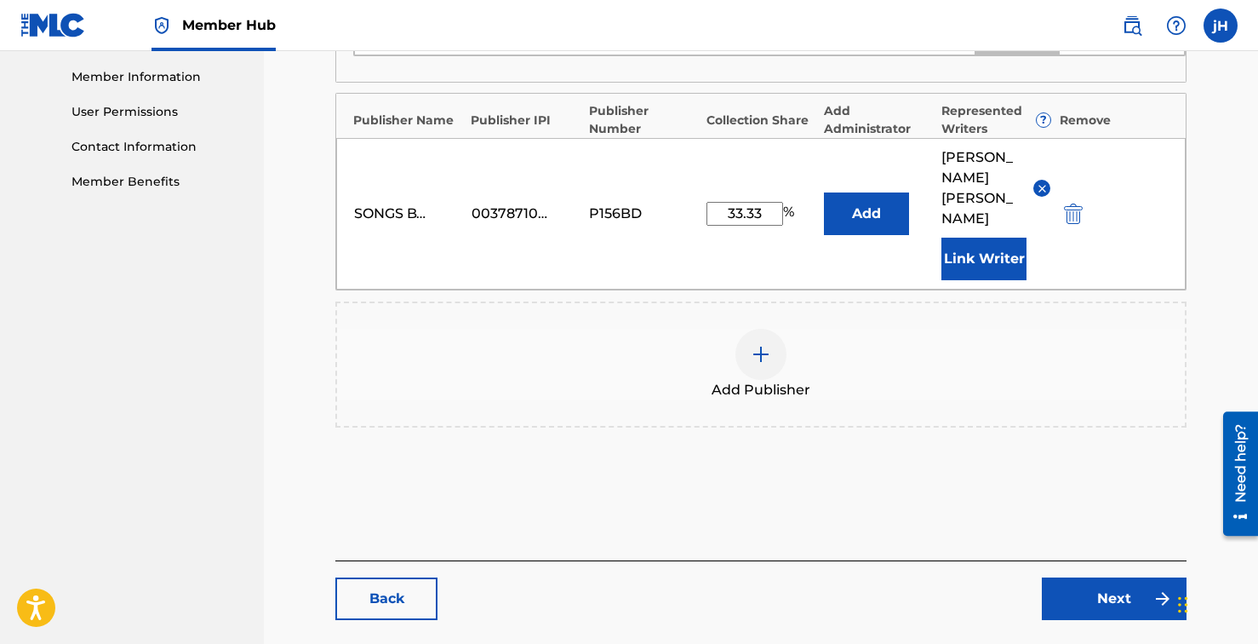
scroll to position [764, 0]
click at [1102, 559] on div "Back Next" at bounding box center [760, 589] width 851 height 60
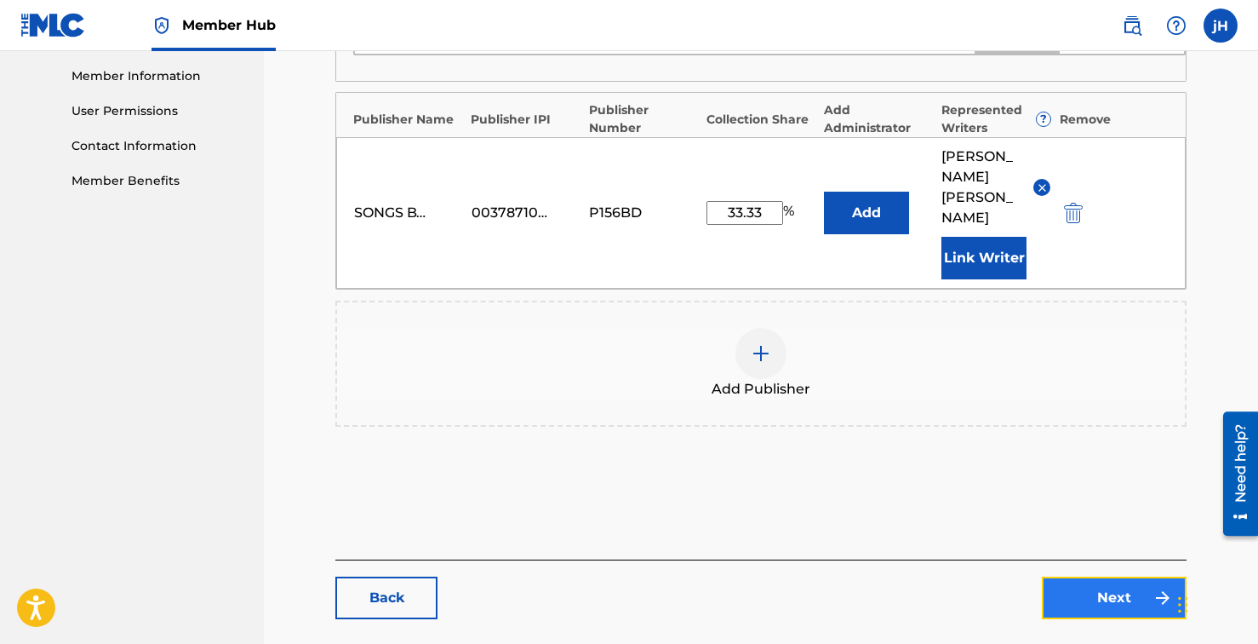
click at [1101, 576] on link "Next" at bounding box center [1114, 597] width 145 height 43
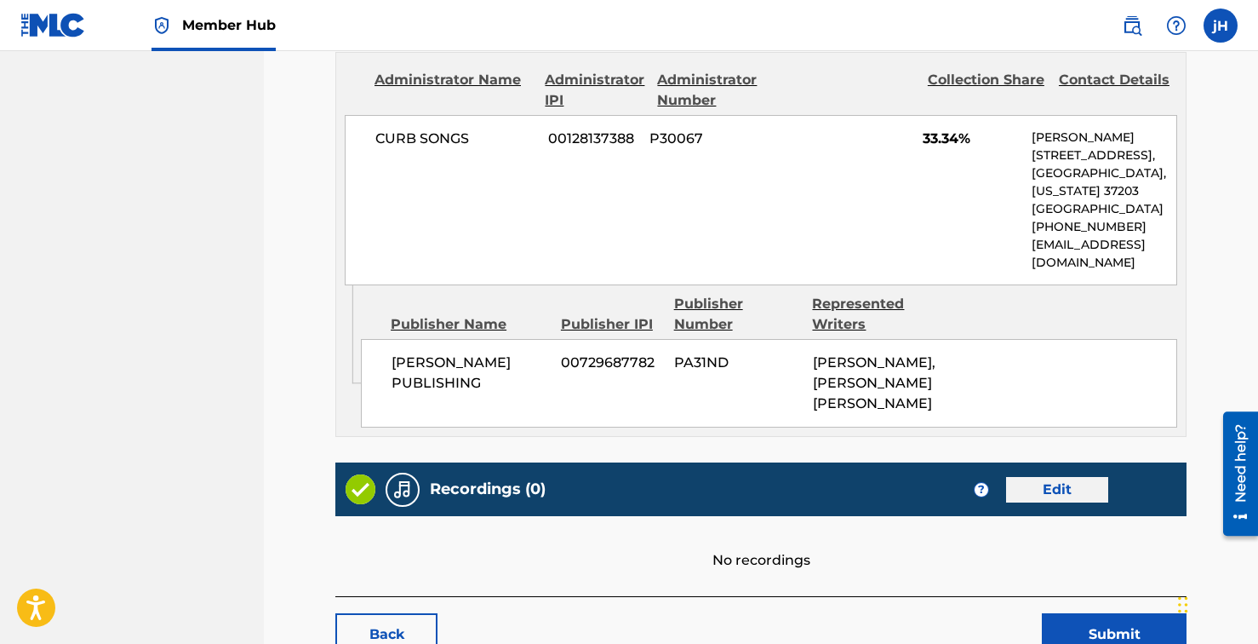
scroll to position [1076, 0]
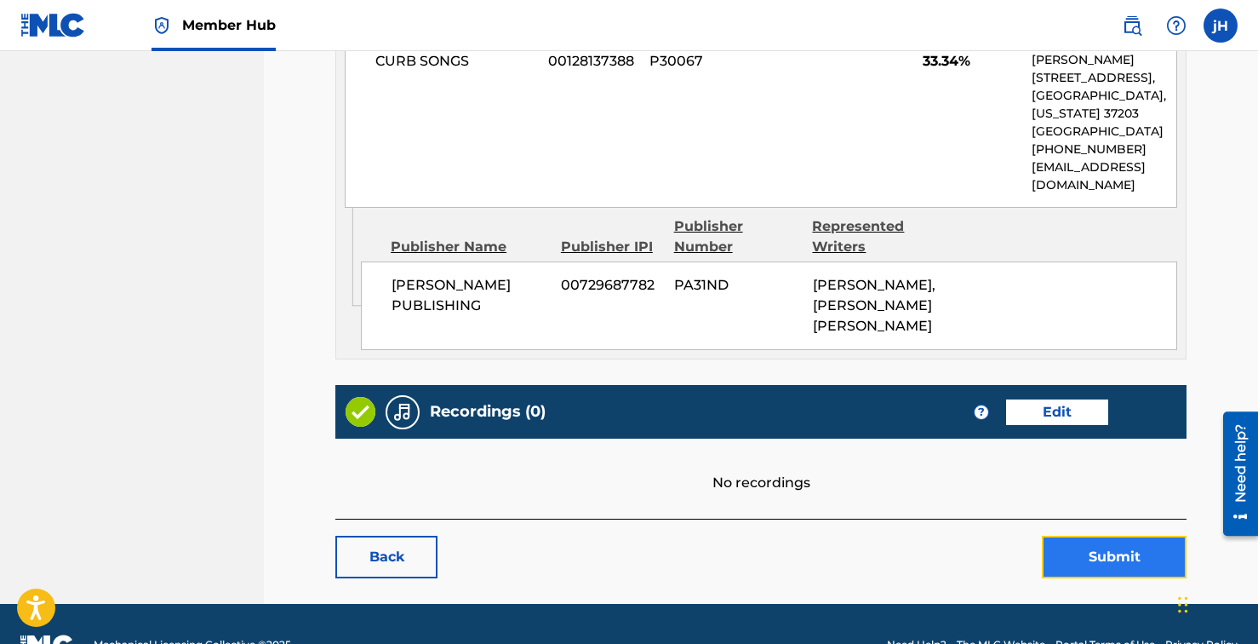
click at [1109, 536] on button "Submit" at bounding box center [1114, 557] width 145 height 43
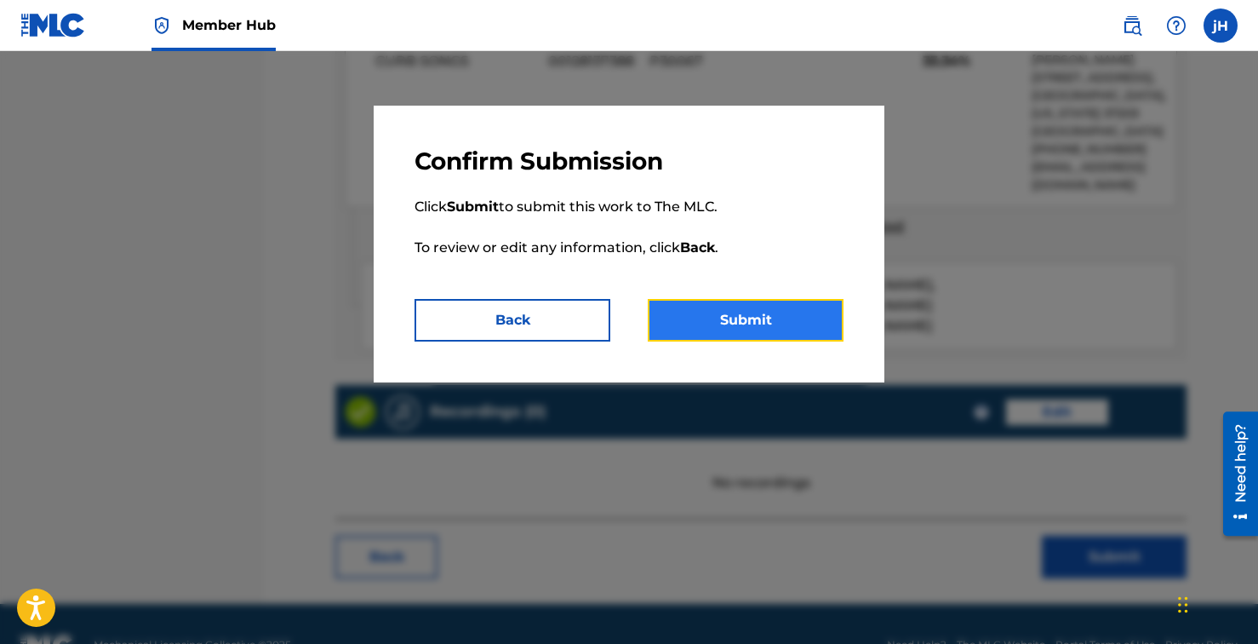
click at [766, 316] on button "Submit" at bounding box center [746, 320] width 196 height 43
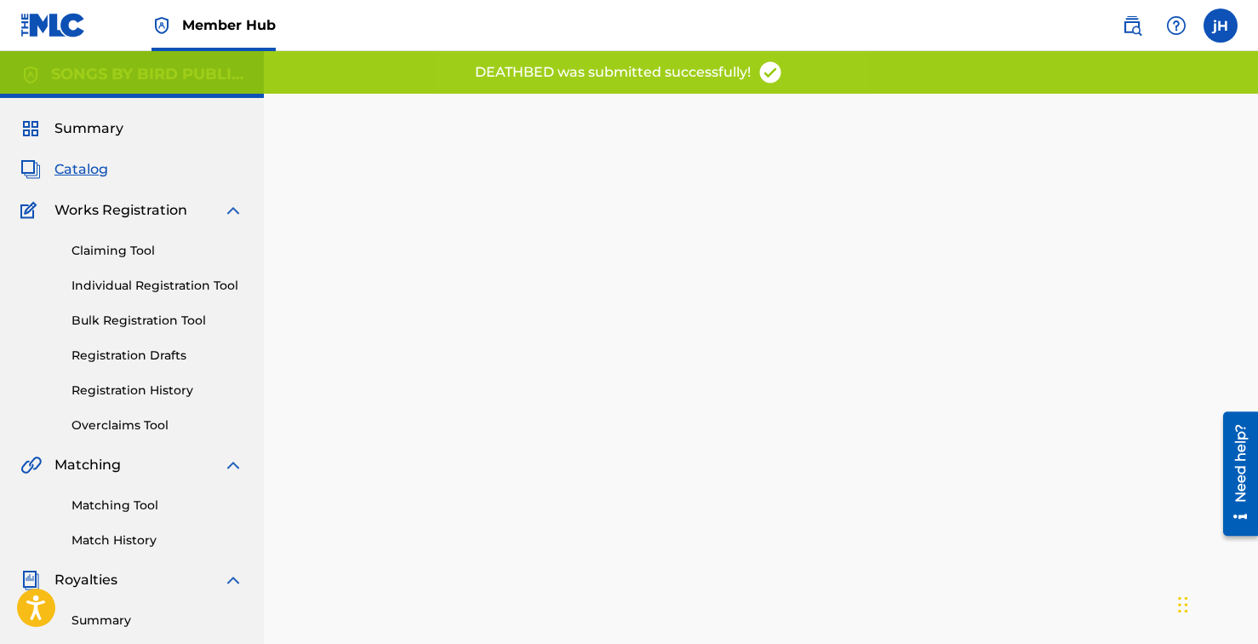
click at [679, 391] on div "Back Done" at bounding box center [760, 415] width 851 height 593
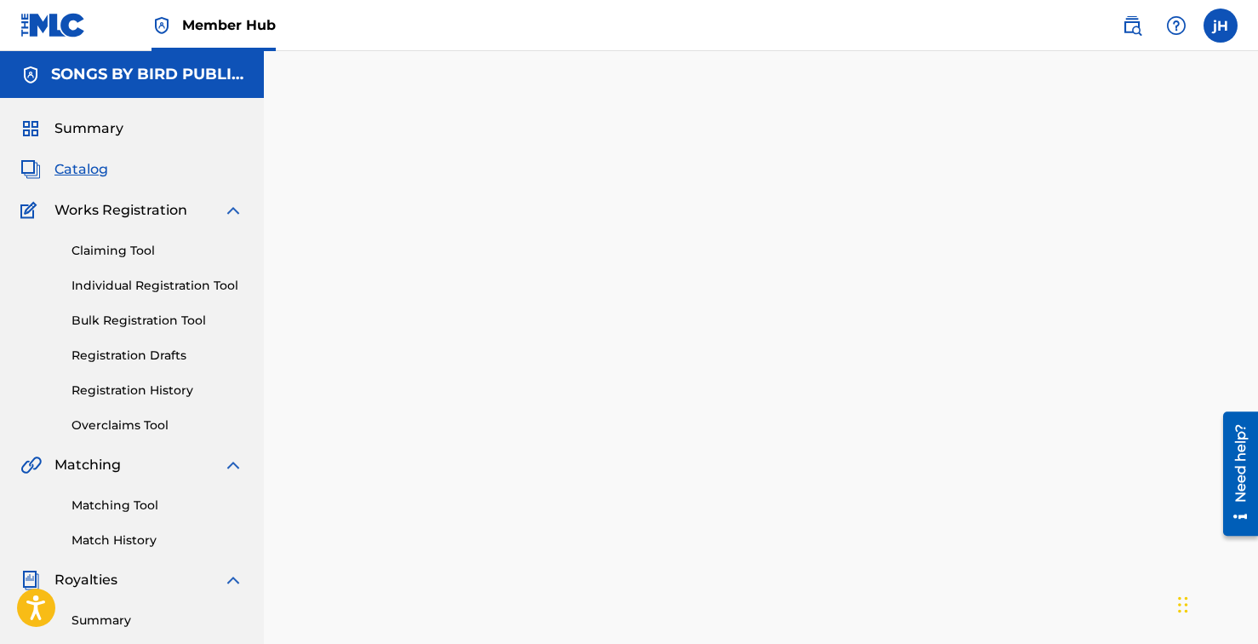
click at [93, 169] on span "Catalog" at bounding box center [81, 169] width 54 height 20
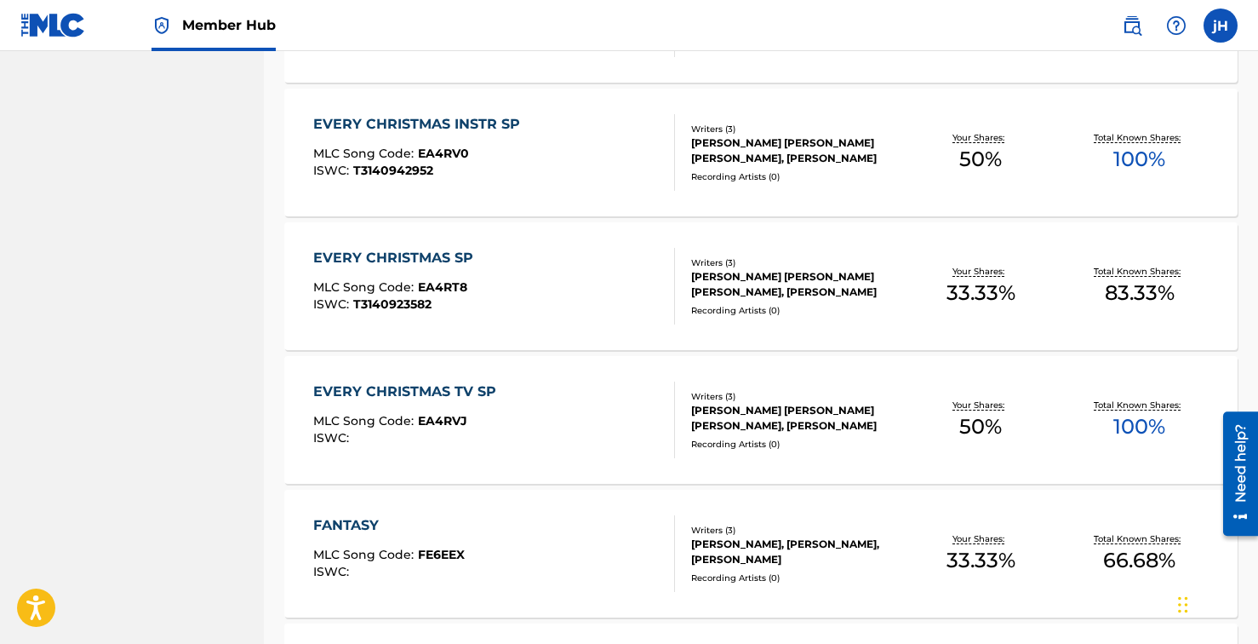
scroll to position [1298, 0]
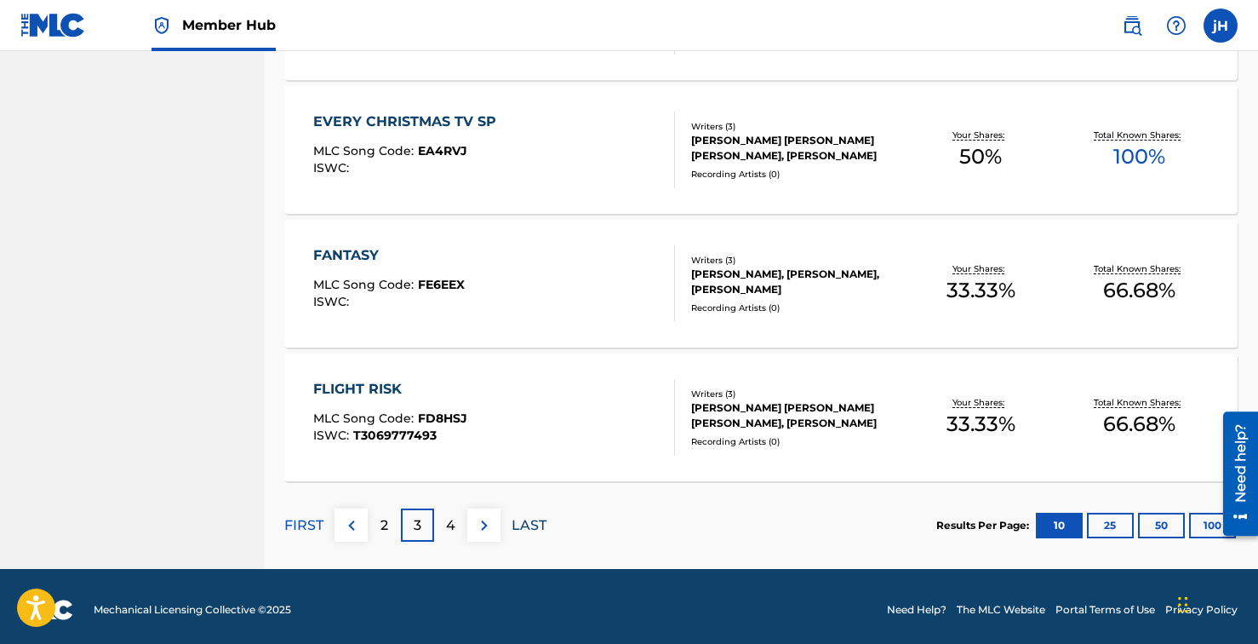
click at [535, 523] on p "LAST" at bounding box center [529, 525] width 35 height 20
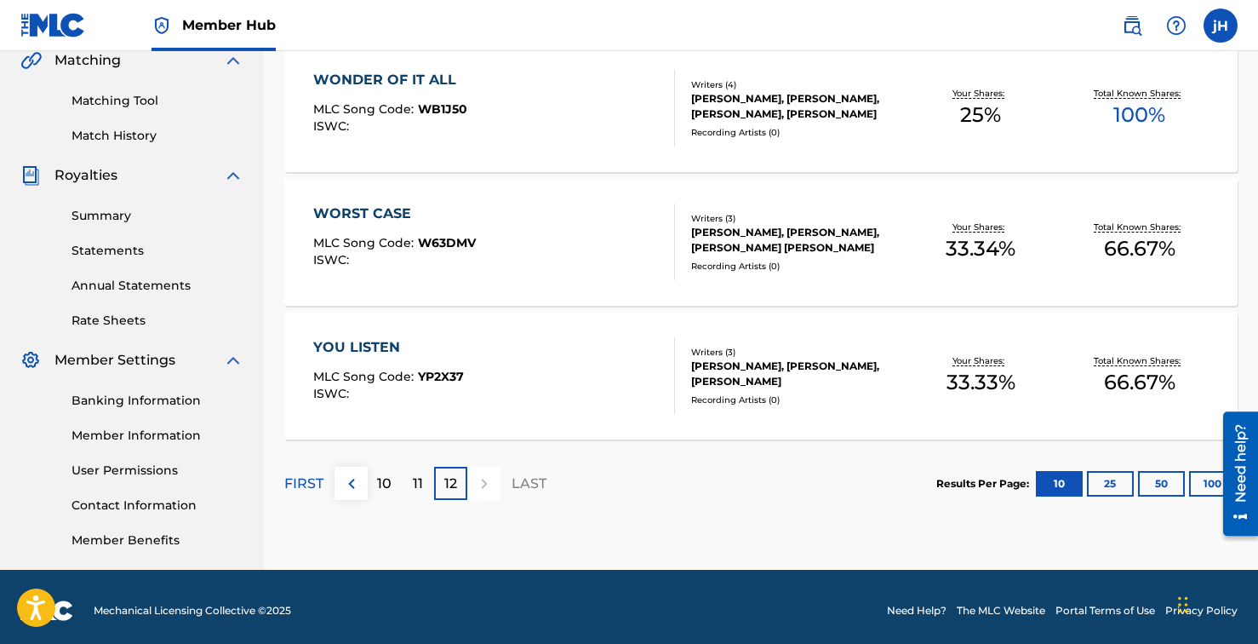
scroll to position [412, 0]
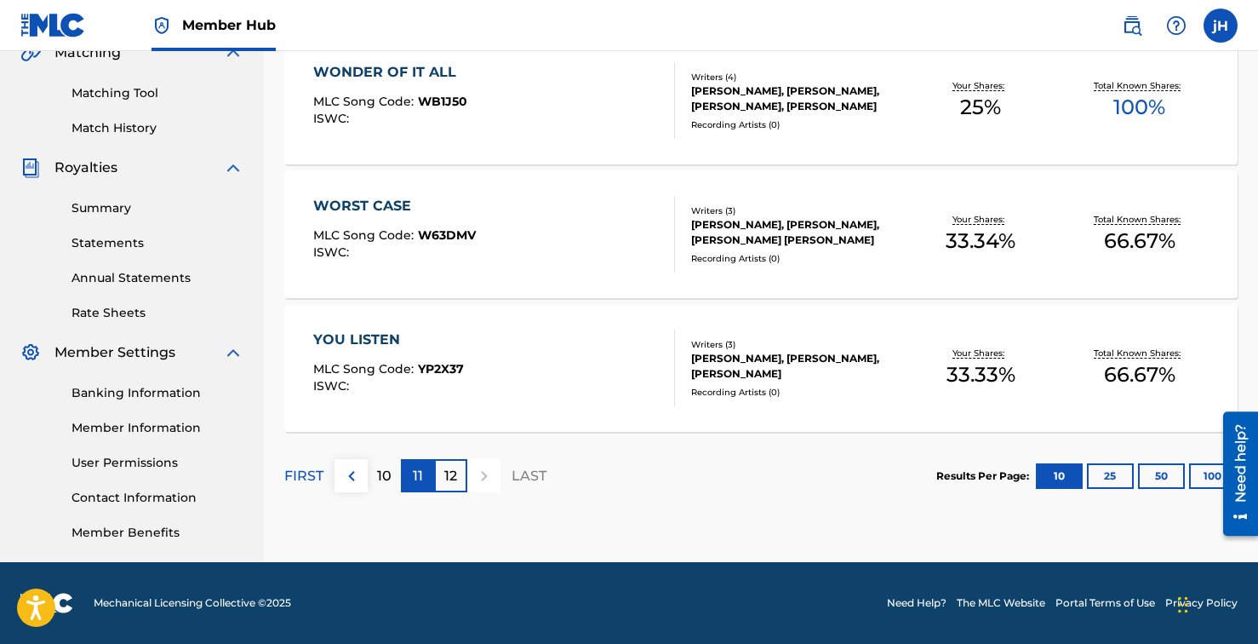
click at [415, 474] on p "11" at bounding box center [418, 476] width 10 height 20
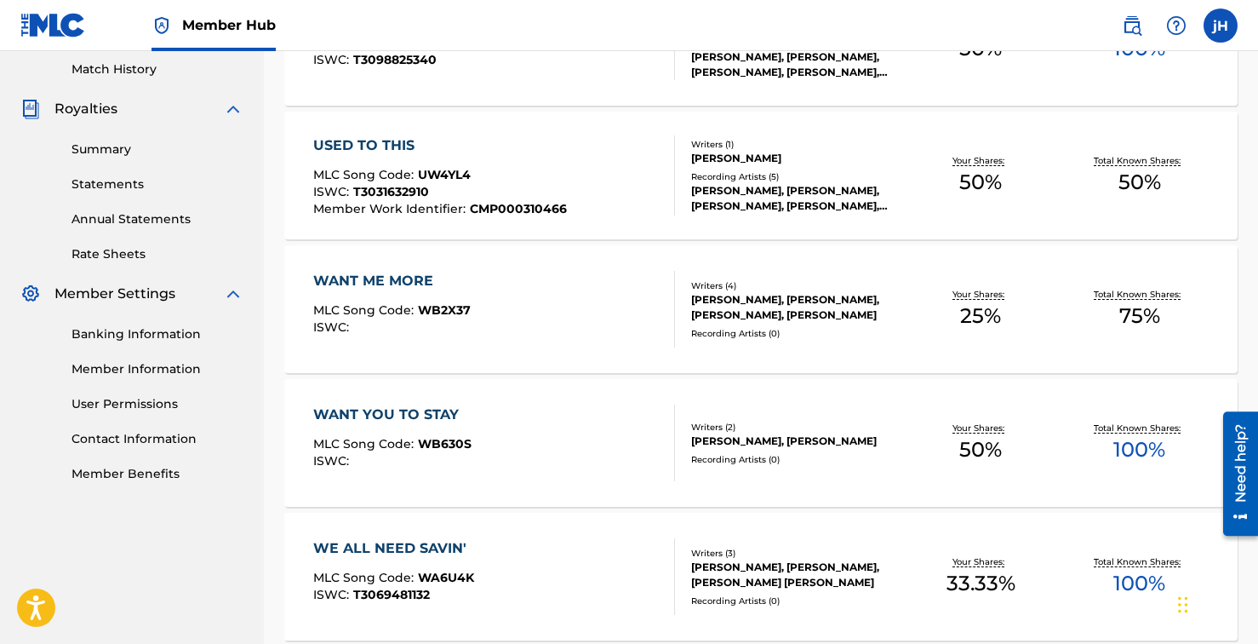
scroll to position [1305, 0]
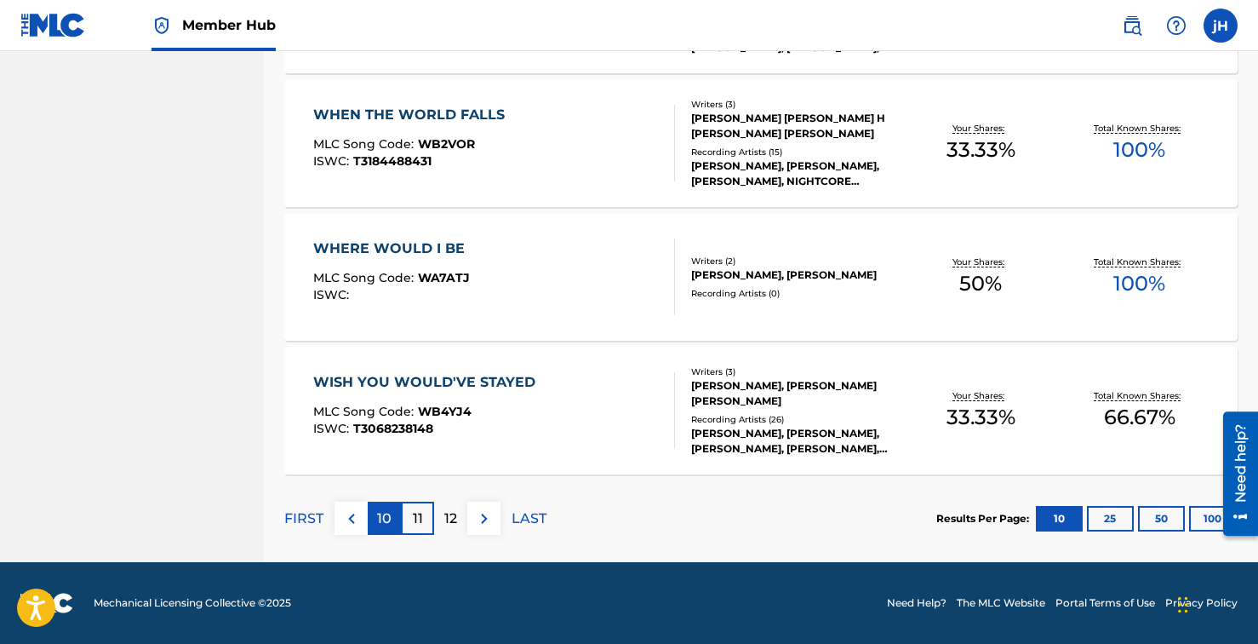
click at [389, 528] on div "10" at bounding box center [384, 517] width 33 height 33
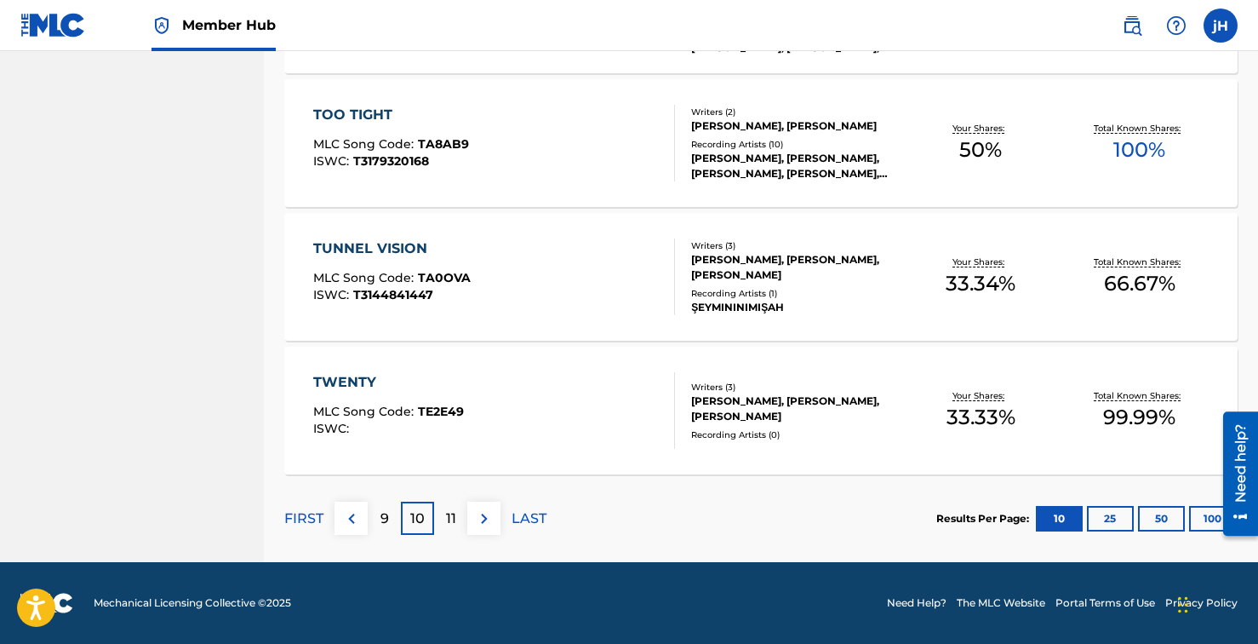
click at [389, 517] on div "9" at bounding box center [384, 517] width 33 height 33
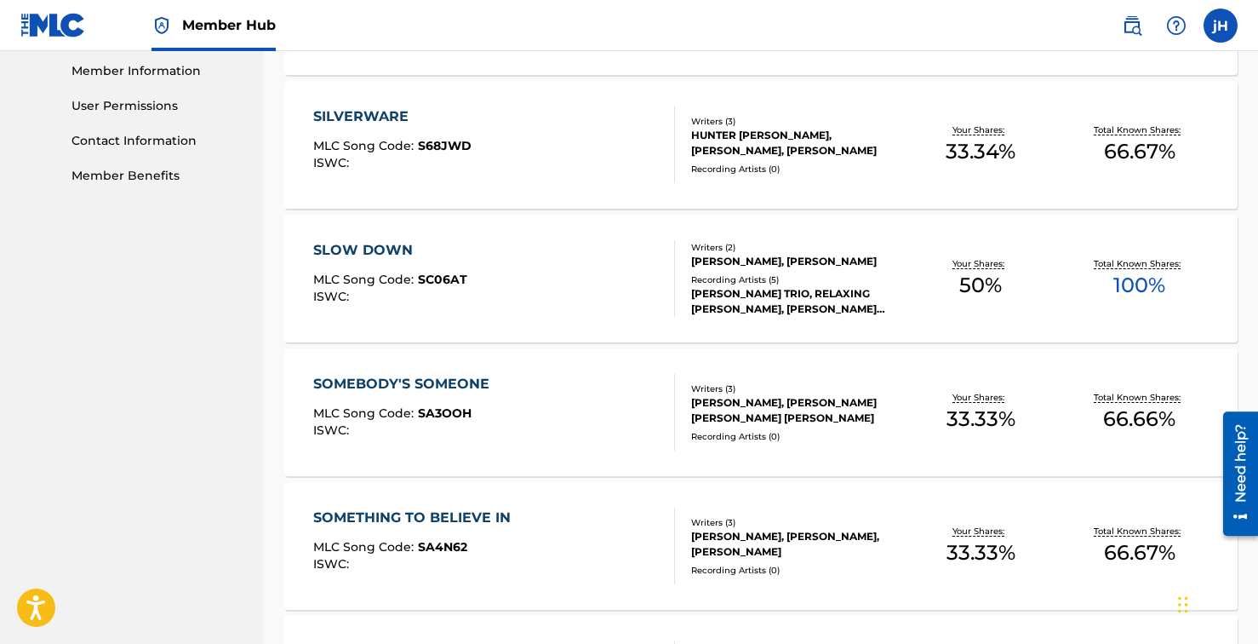
scroll to position [763, 0]
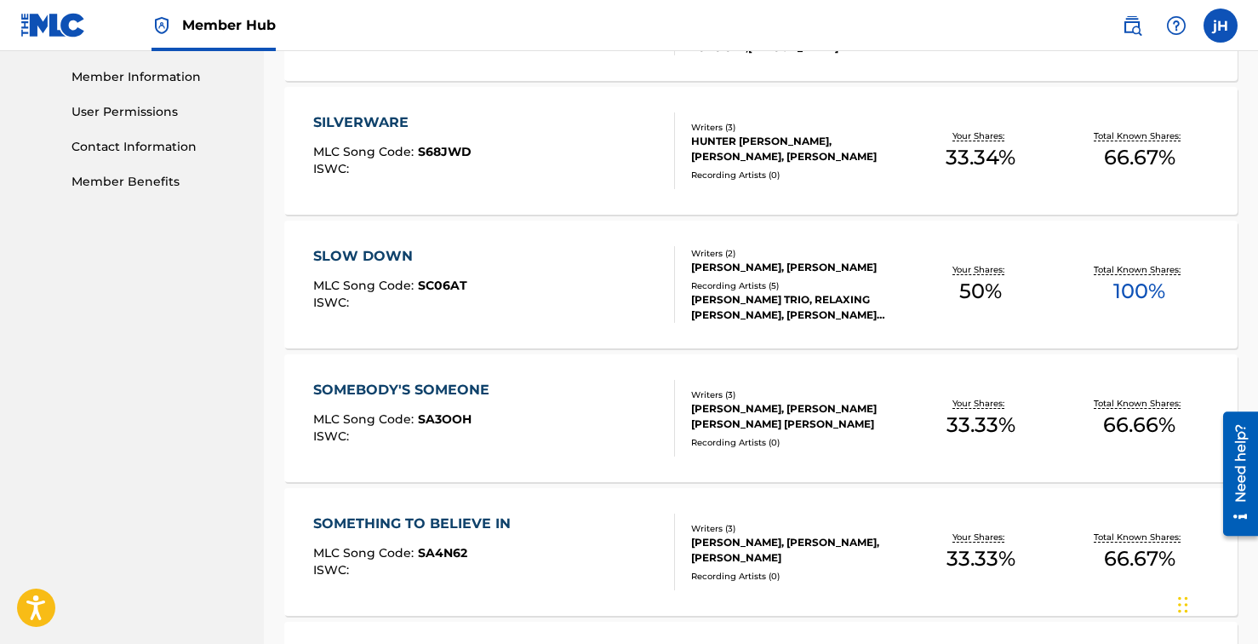
click at [542, 295] on div "SLOW DOWN MLC Song Code : SC06AT ISWC :" at bounding box center [494, 284] width 363 height 77
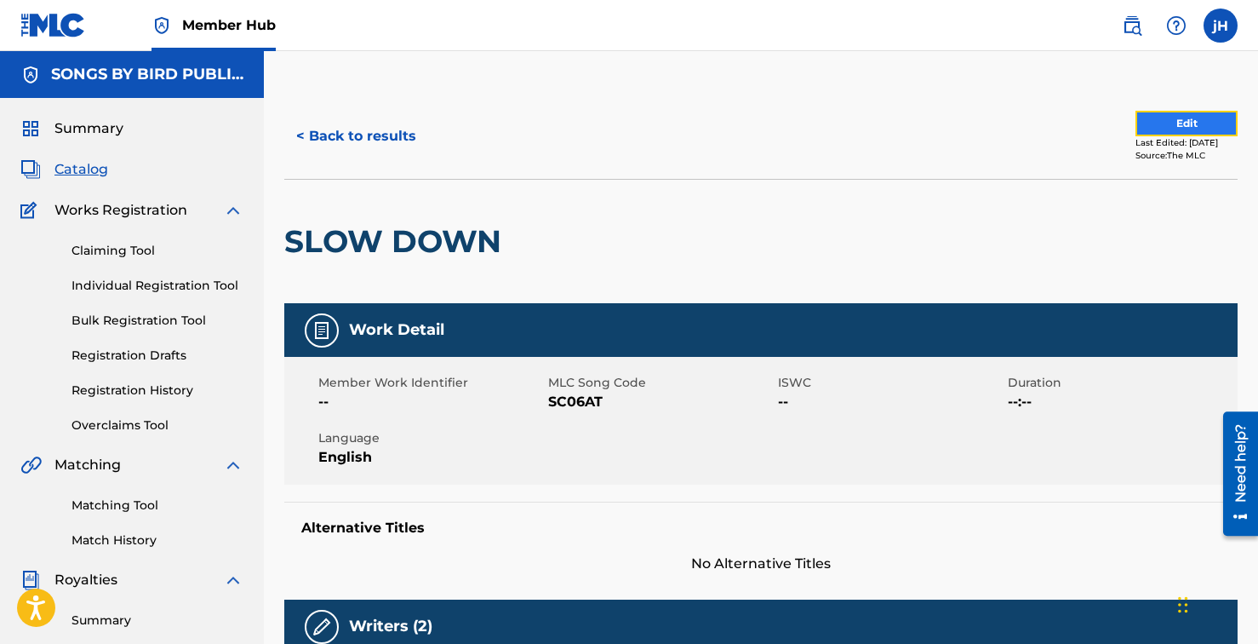
click at [1192, 123] on button "Edit" at bounding box center [1187, 124] width 102 height 26
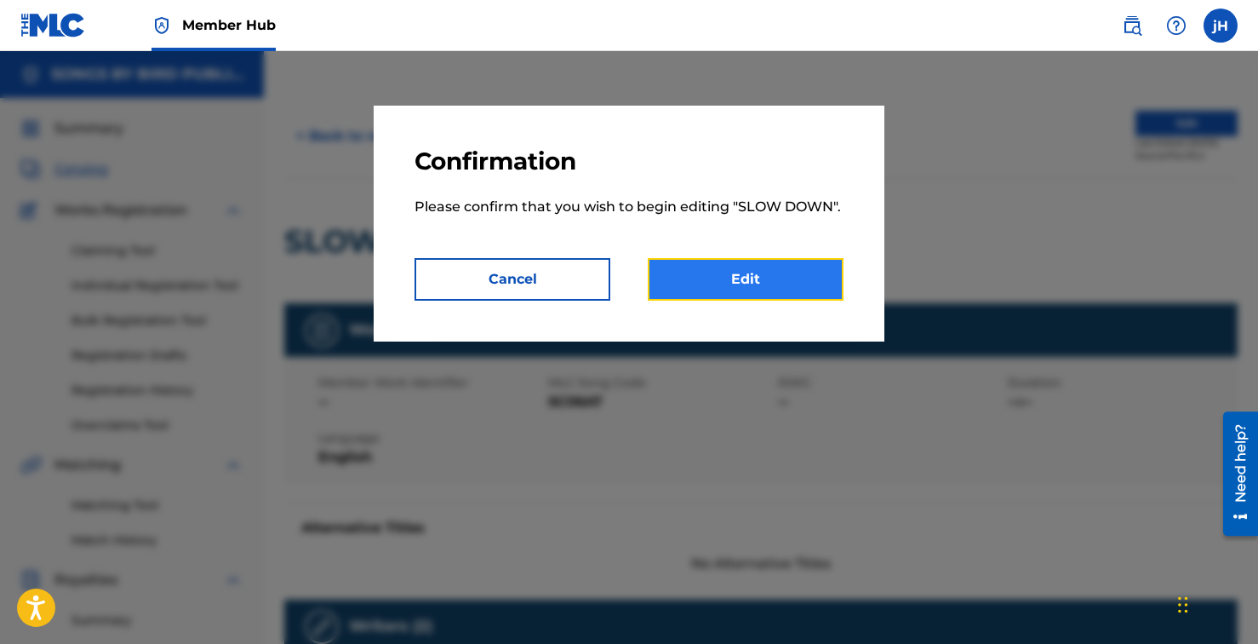
click at [723, 282] on link "Edit" at bounding box center [746, 279] width 196 height 43
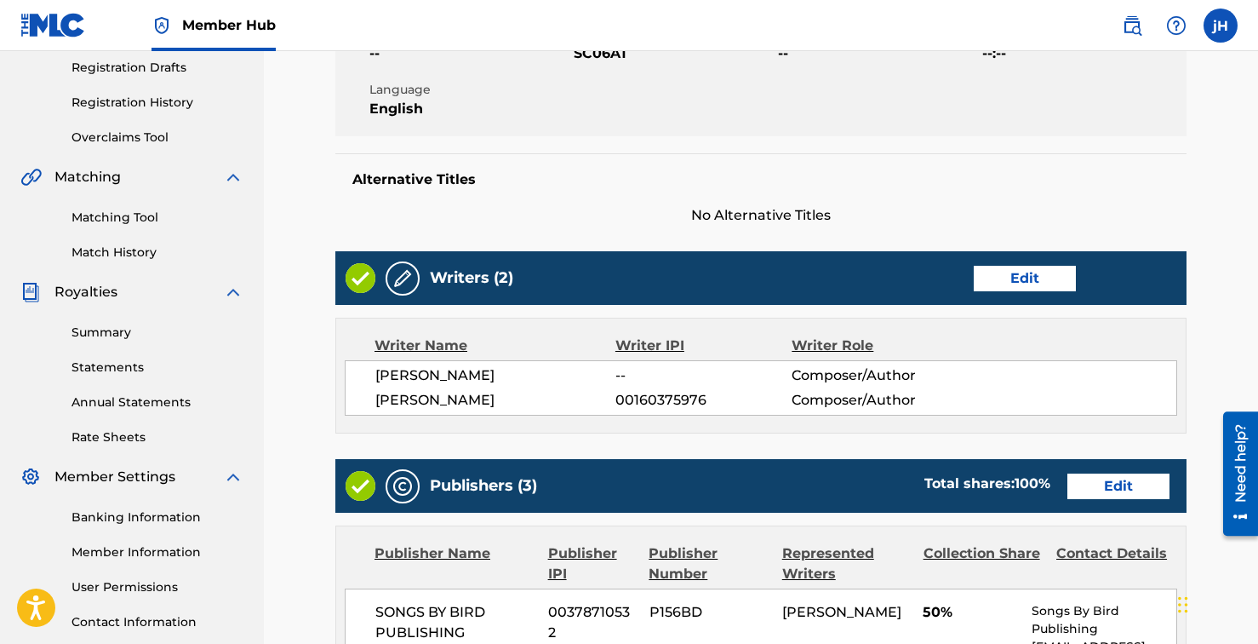
scroll to position [290, 0]
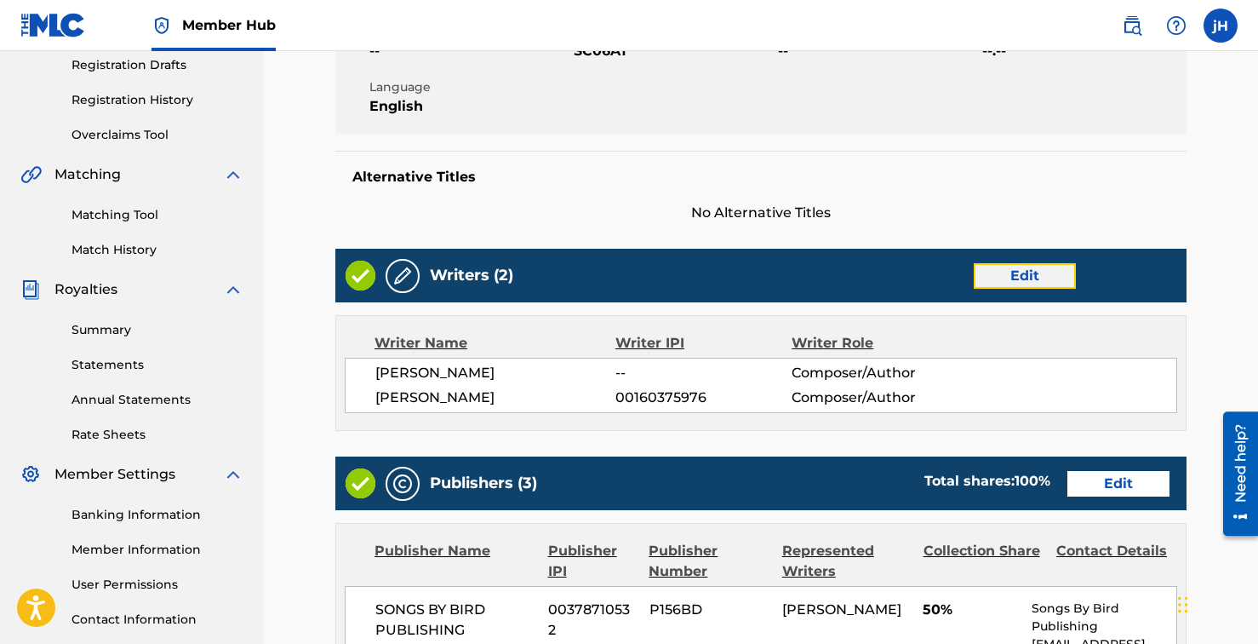
click at [1027, 269] on link "Edit" at bounding box center [1025, 276] width 102 height 26
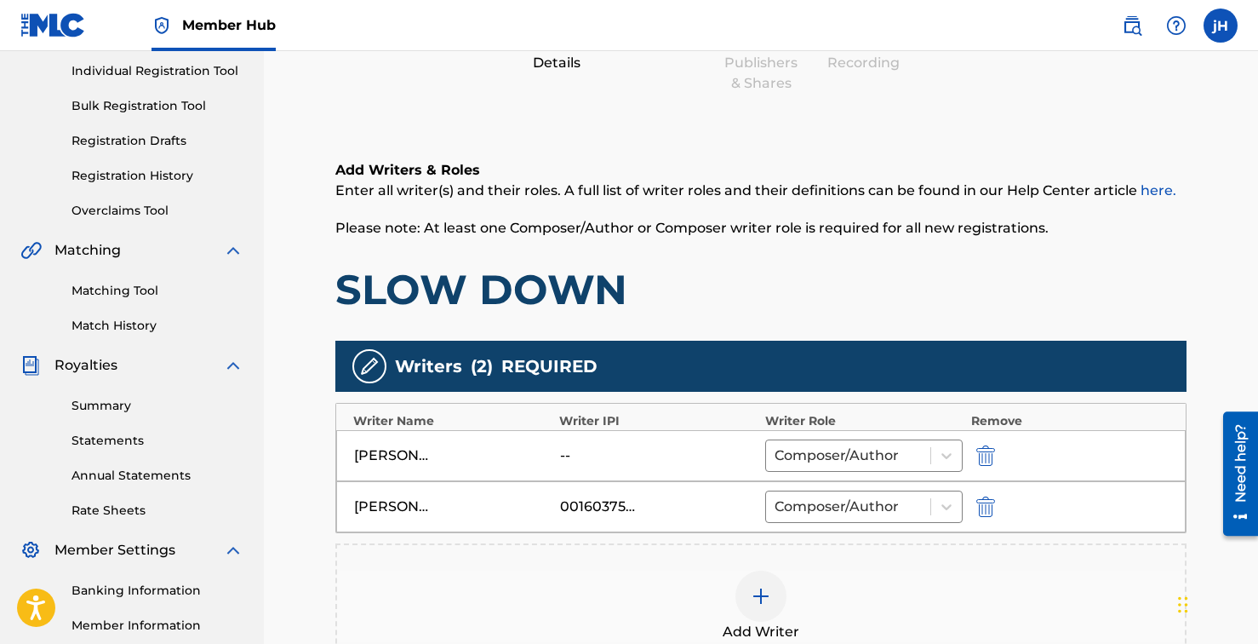
scroll to position [371, 0]
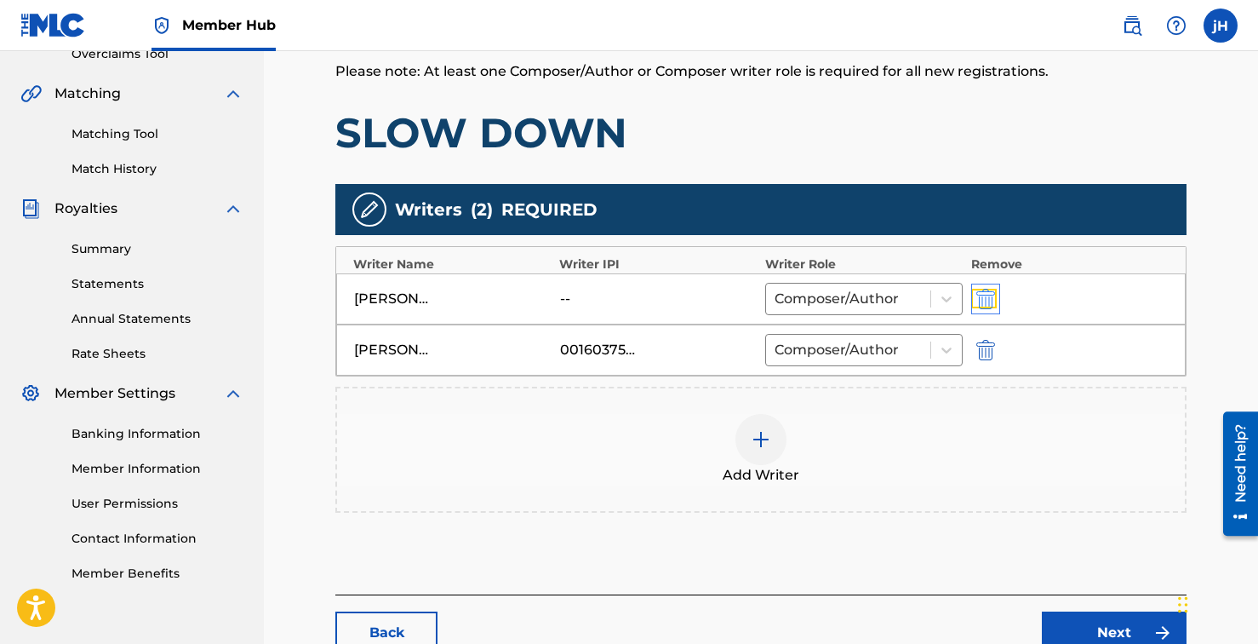
click at [988, 289] on img "submit" at bounding box center [986, 299] width 19 height 20
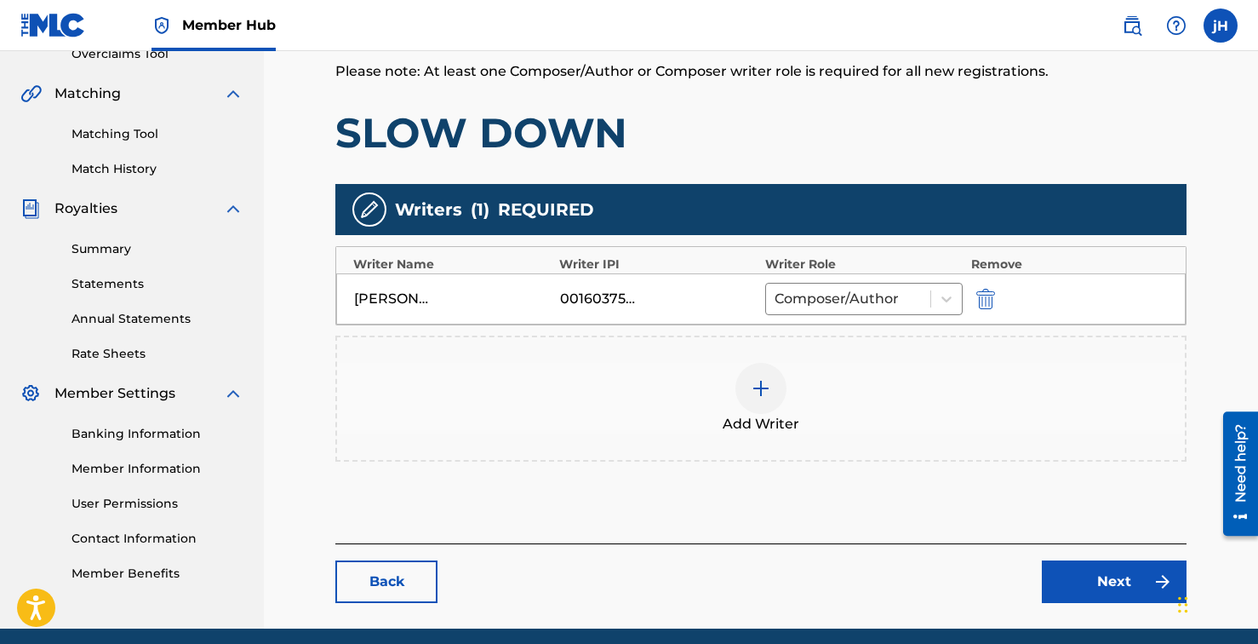
click at [760, 382] on img at bounding box center [761, 388] width 20 height 20
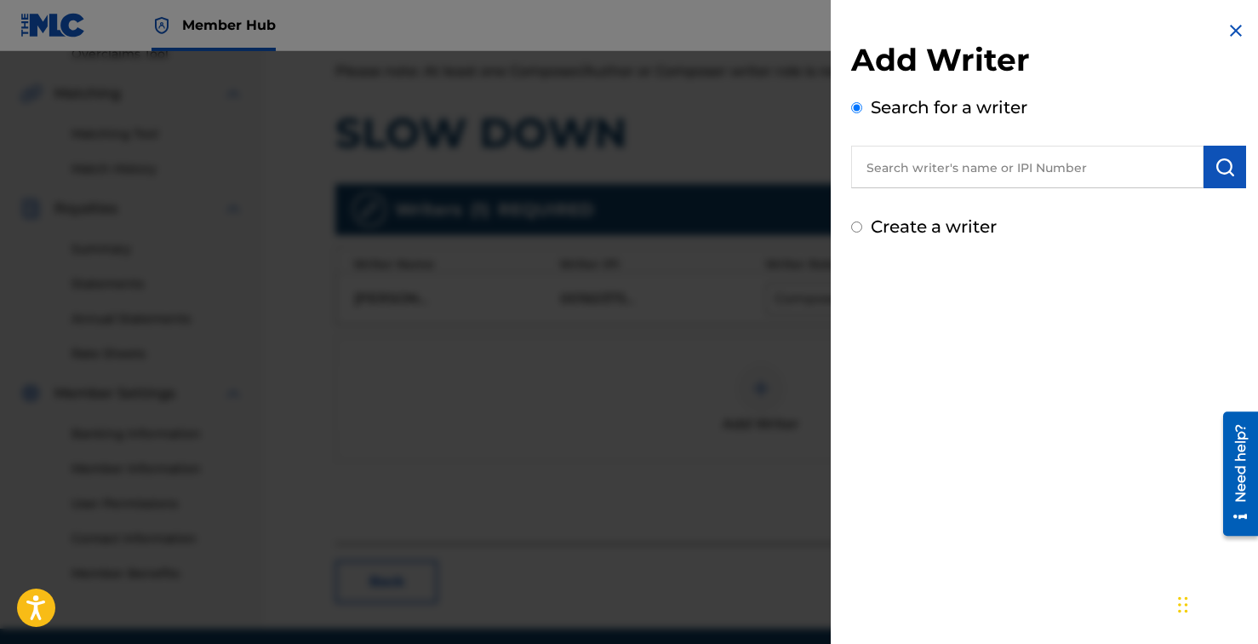
click at [920, 170] on input "text" at bounding box center [1027, 167] width 352 height 43
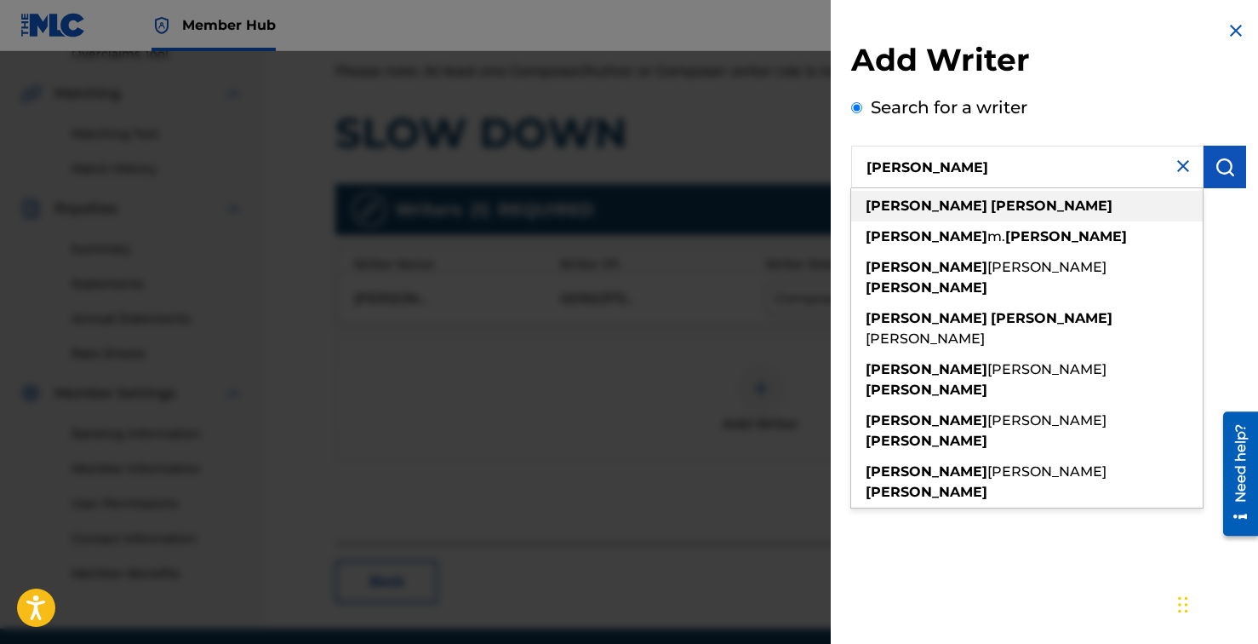
click at [895, 198] on strong "[PERSON_NAME]" at bounding box center [927, 206] width 122 height 16
type input "[PERSON_NAME]"
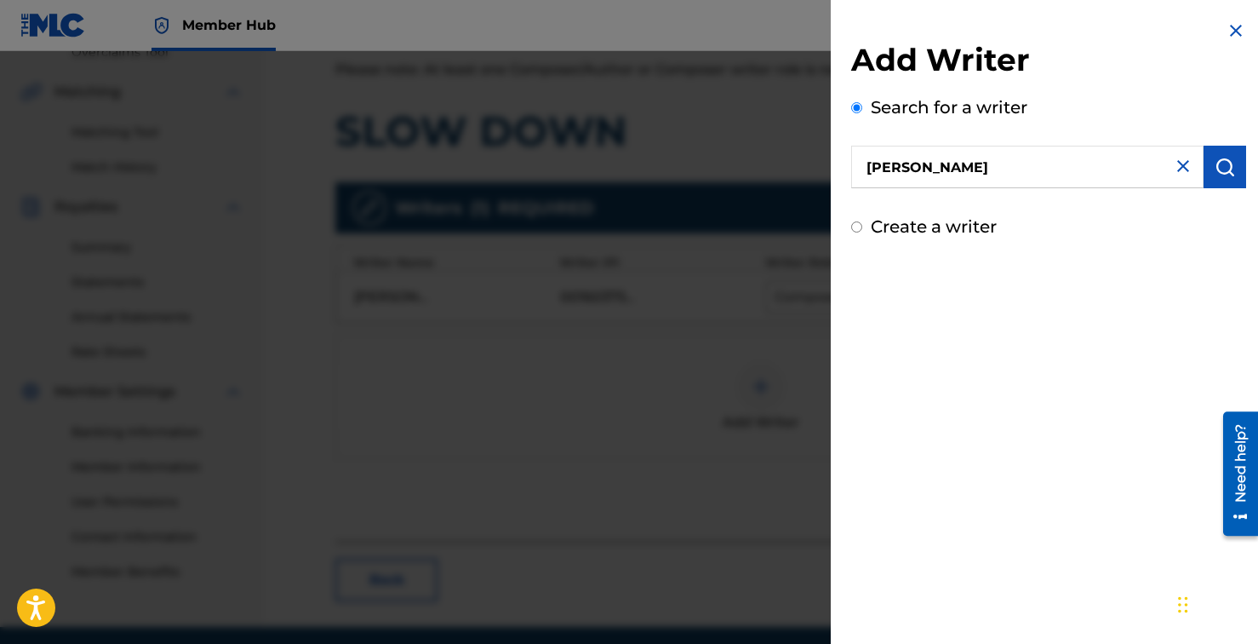
scroll to position [375, 0]
click at [1218, 173] on img "submit" at bounding box center [1225, 167] width 20 height 20
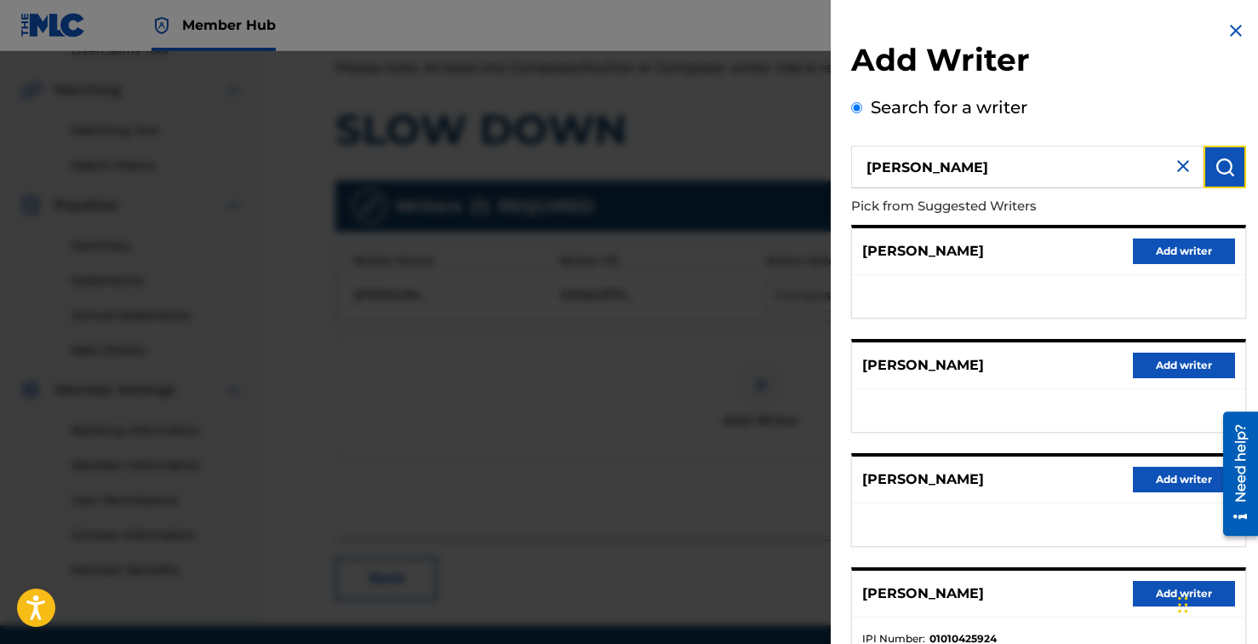
scroll to position [238, 0]
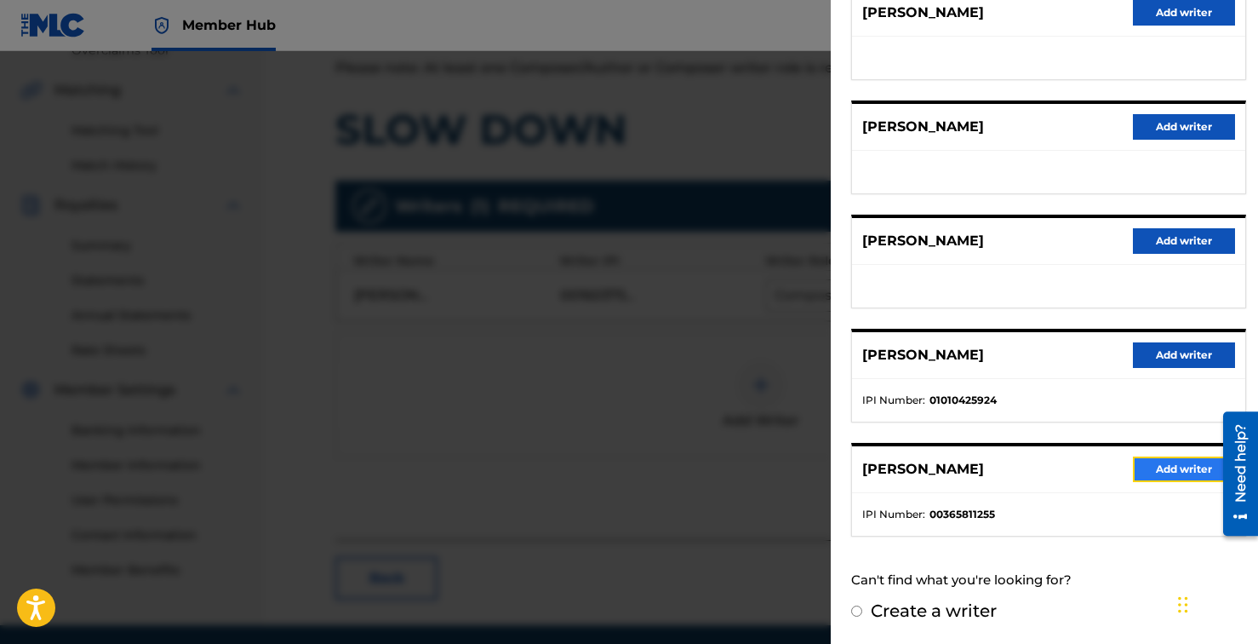
click at [1160, 467] on button "Add writer" at bounding box center [1184, 469] width 102 height 26
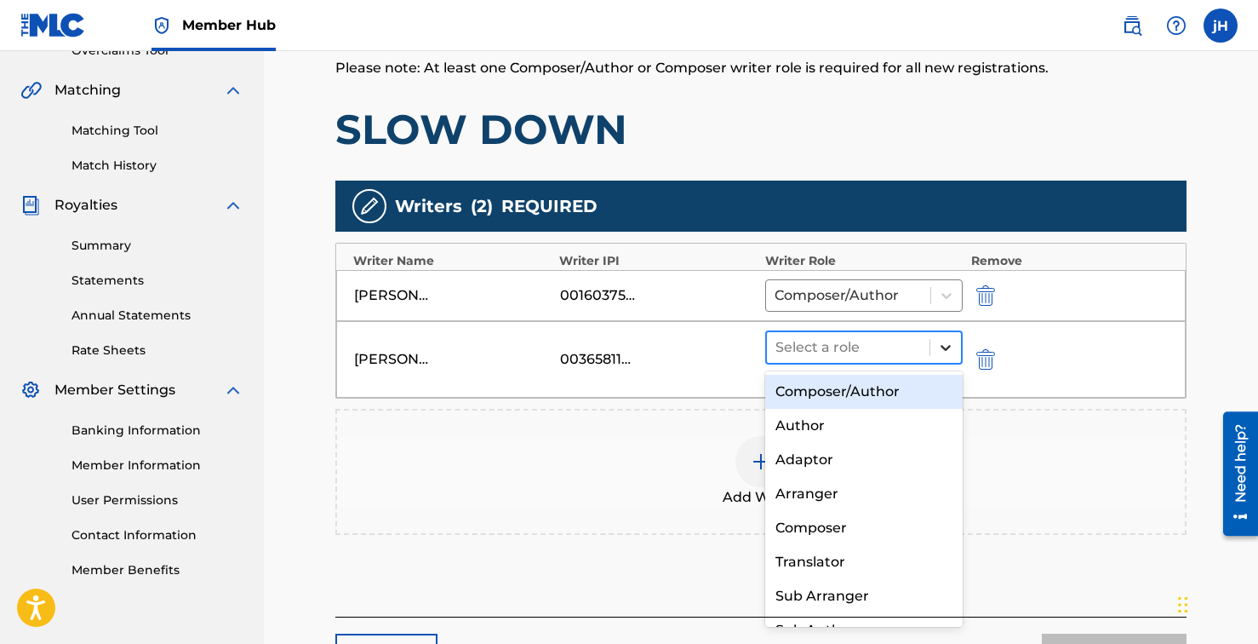
click at [946, 347] on icon at bounding box center [945, 347] width 17 height 17
click at [867, 391] on div "Composer/Author" at bounding box center [864, 392] width 198 height 34
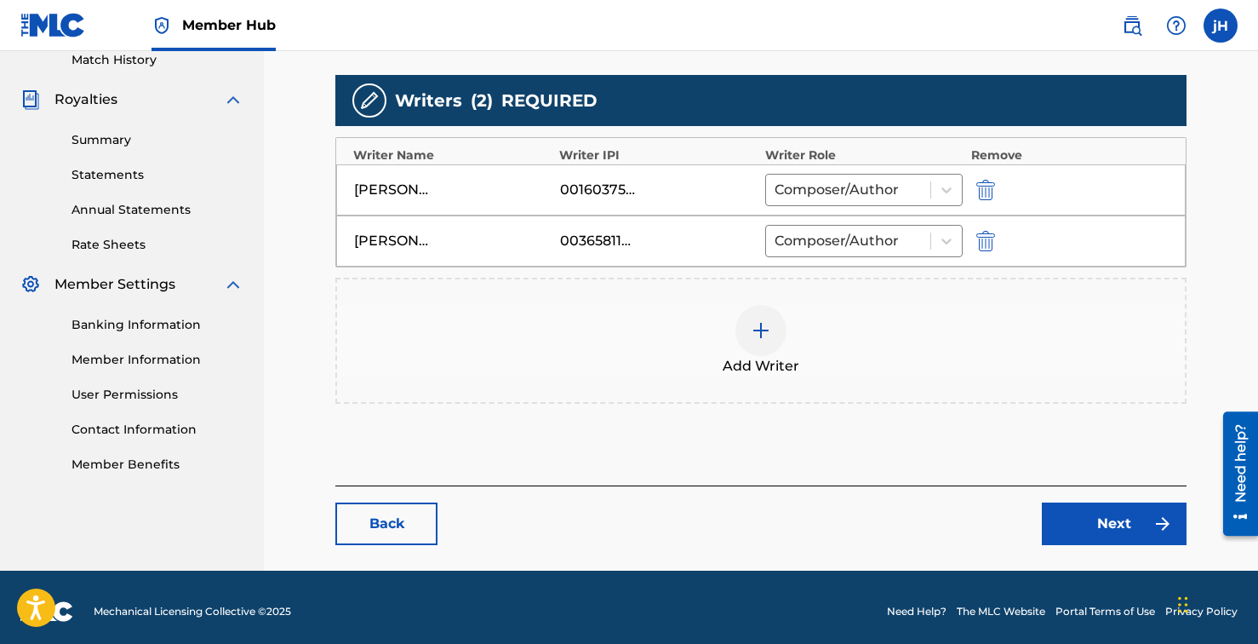
scroll to position [489, 0]
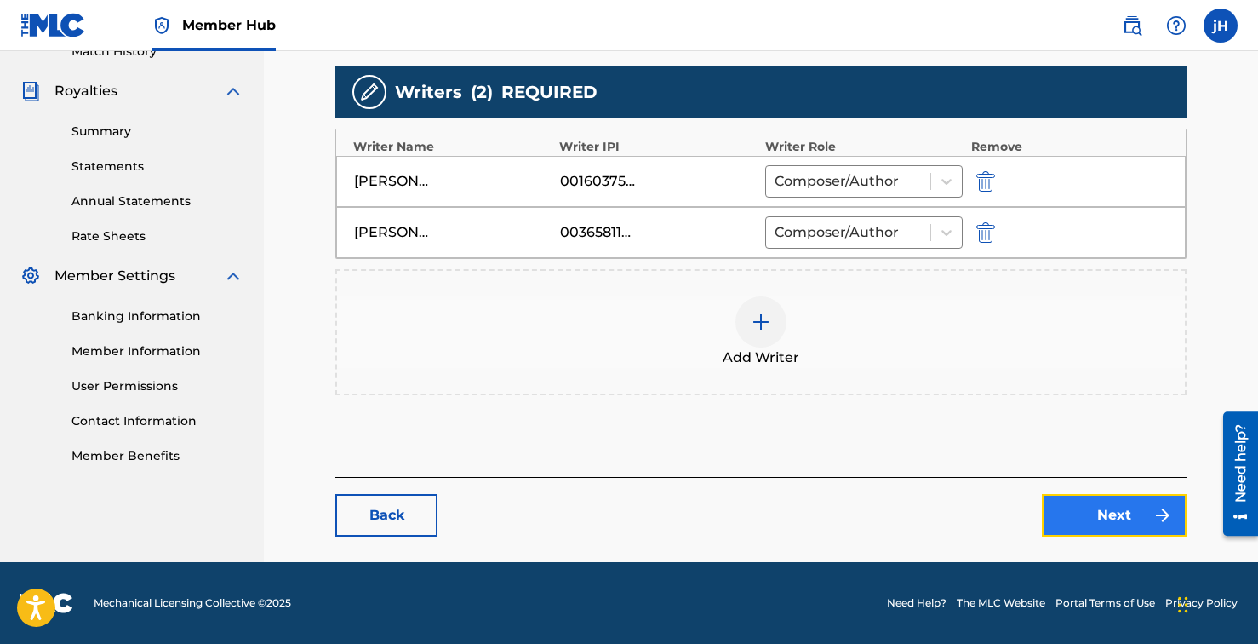
click at [1094, 519] on link "Next" at bounding box center [1114, 515] width 145 height 43
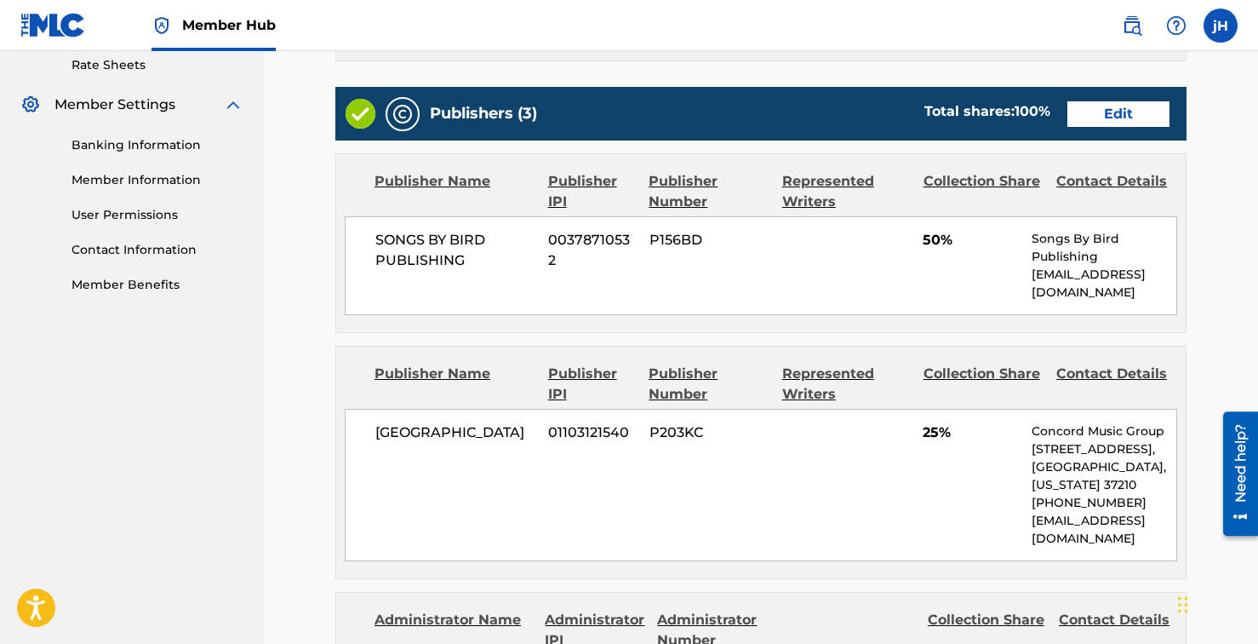
scroll to position [656, 0]
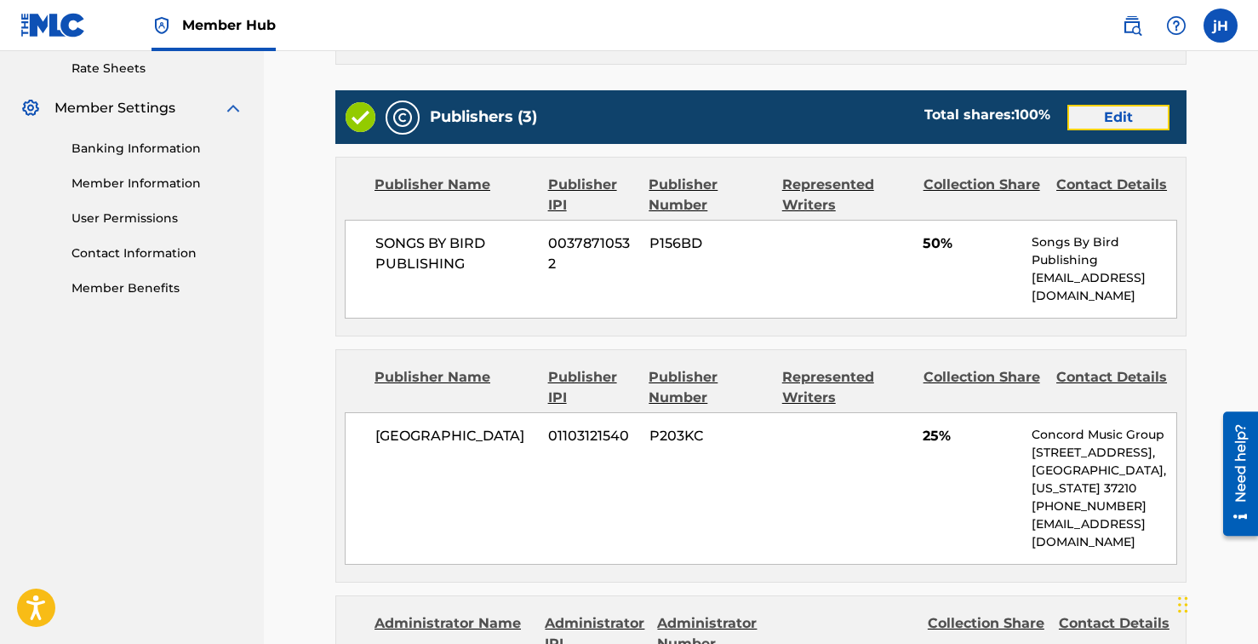
click at [1137, 123] on link "Edit" at bounding box center [1119, 118] width 102 height 26
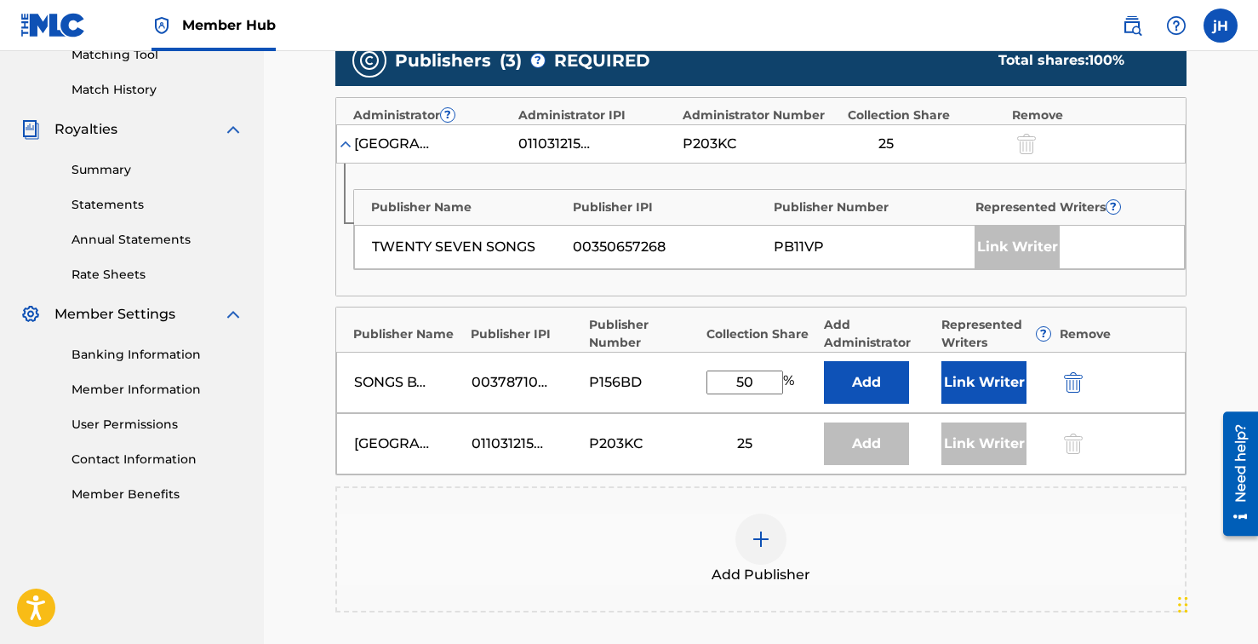
scroll to position [458, 0]
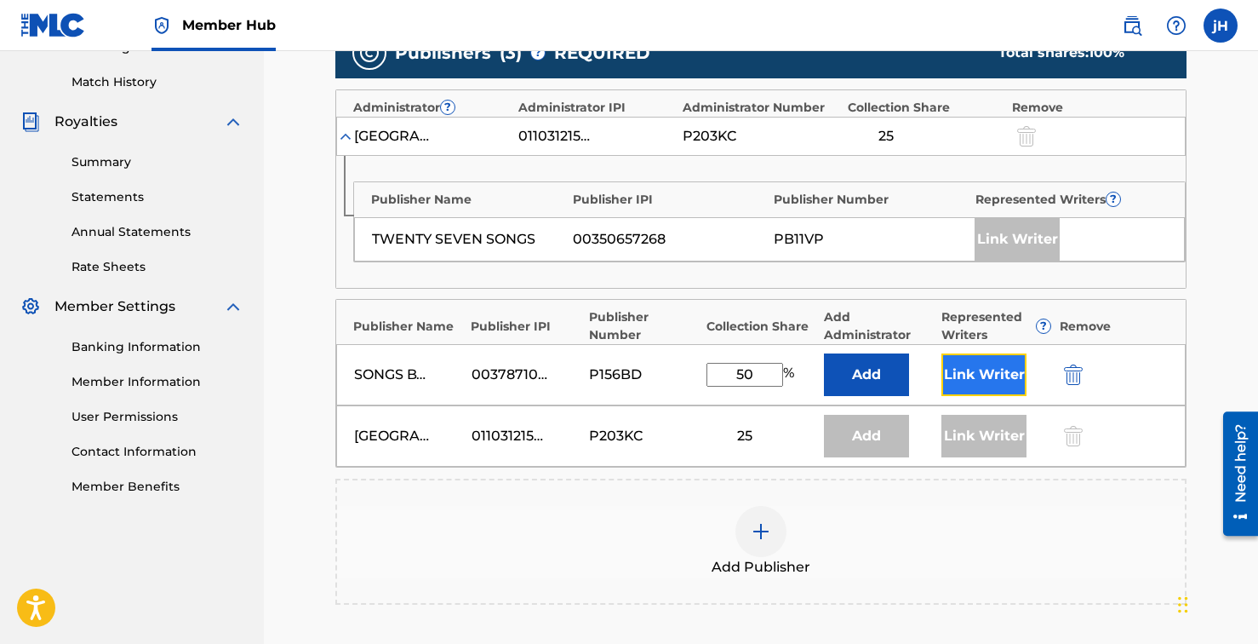
click at [985, 377] on button "Link Writer" at bounding box center [984, 374] width 85 height 43
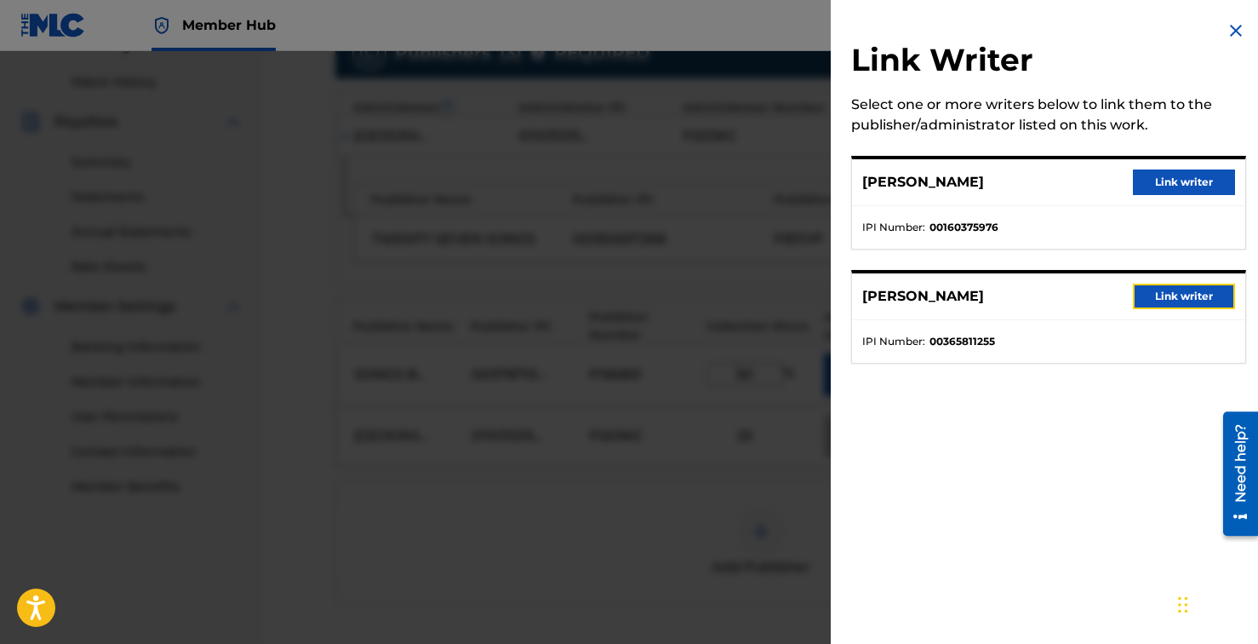
click at [1177, 297] on button "Link writer" at bounding box center [1184, 297] width 102 height 26
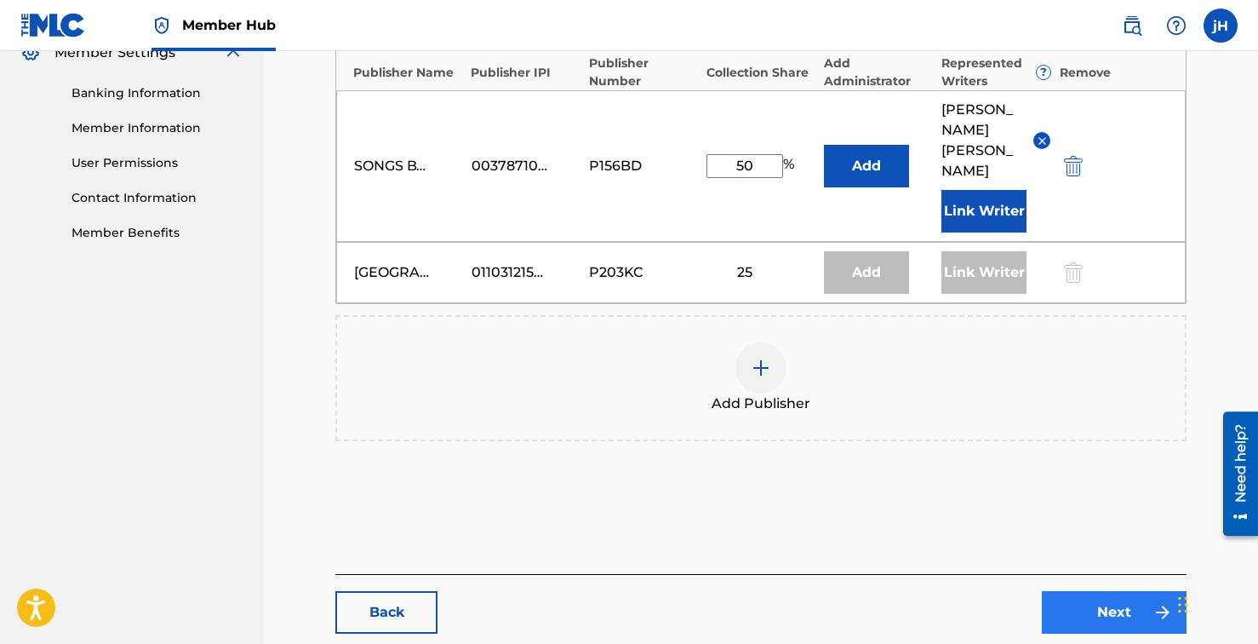
scroll to position [716, 0]
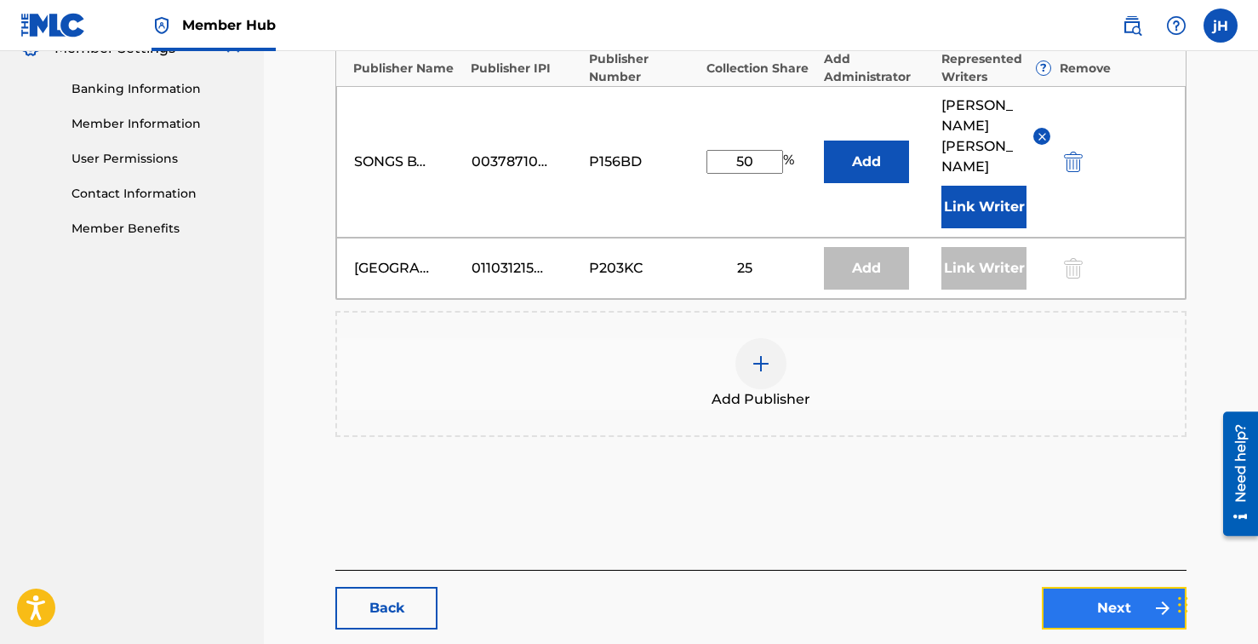
click at [1122, 587] on link "Next" at bounding box center [1114, 608] width 145 height 43
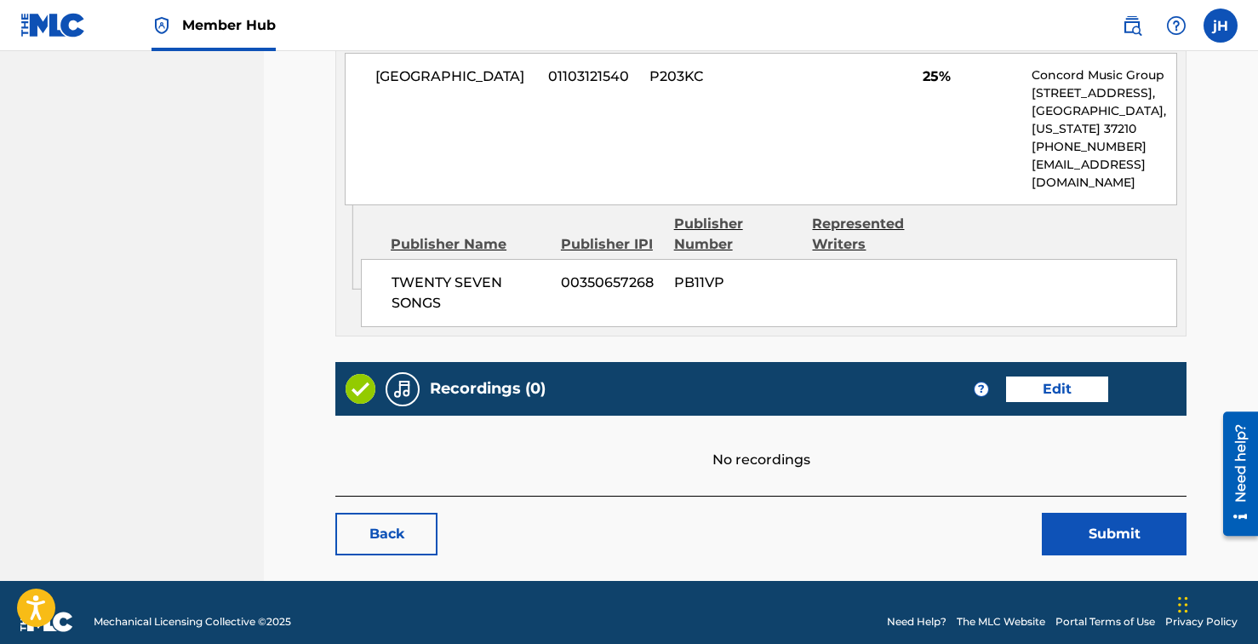
scroll to position [1276, 0]
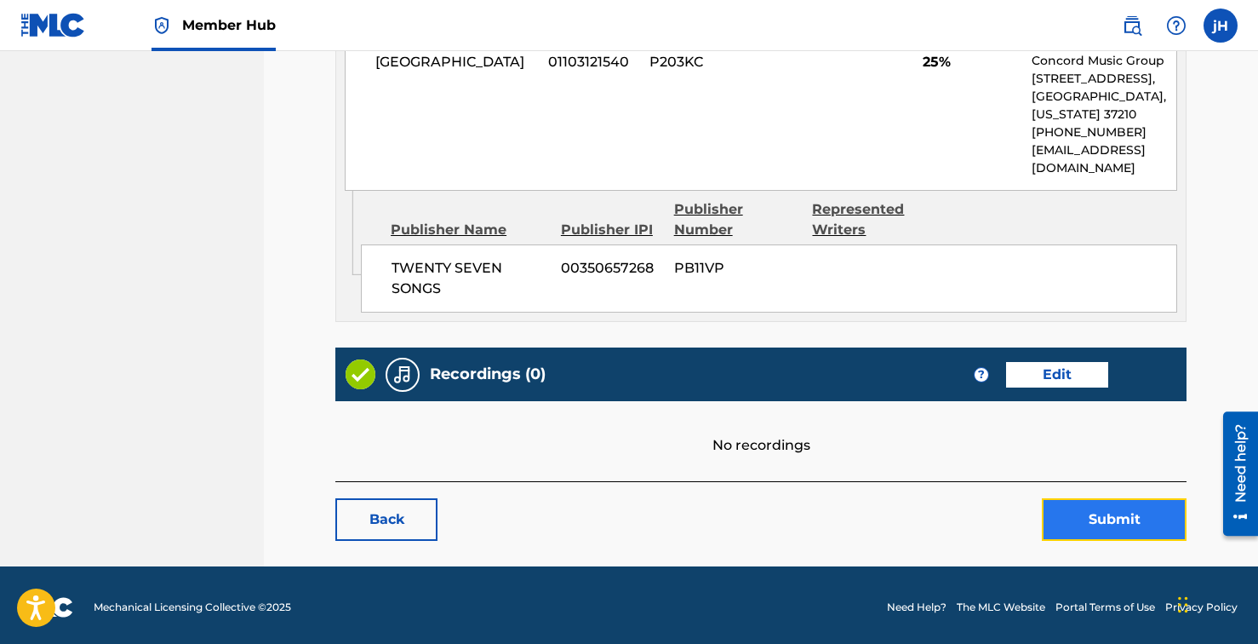
click at [1094, 514] on button "Submit" at bounding box center [1114, 519] width 145 height 43
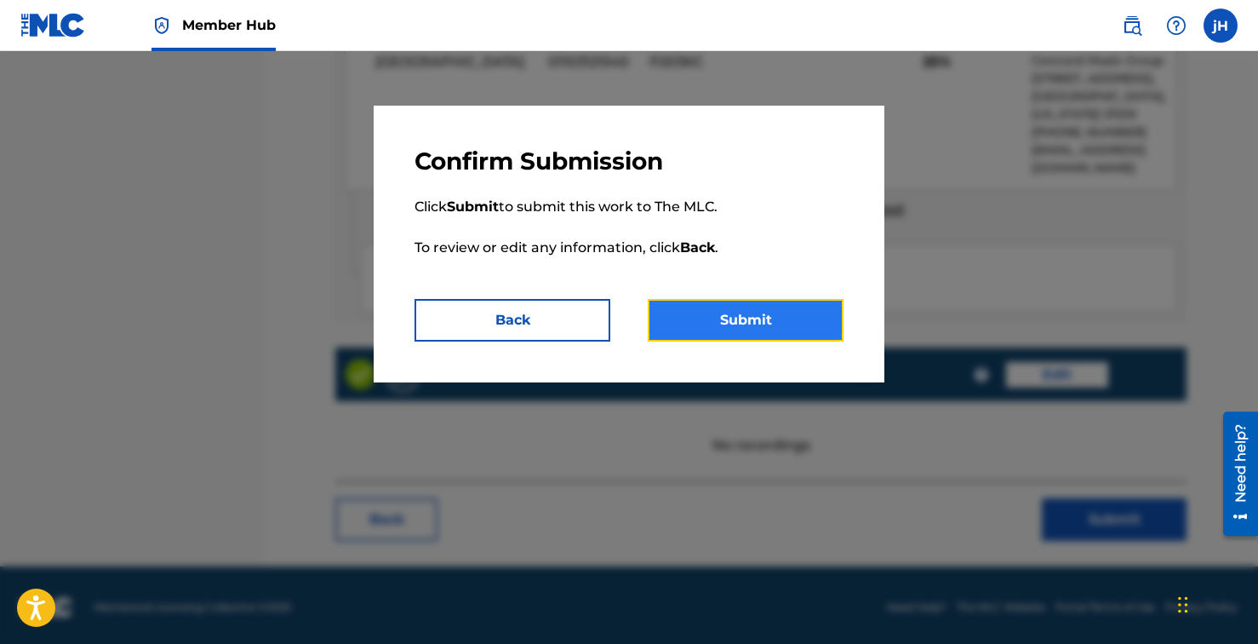
click at [759, 319] on button "Submit" at bounding box center [746, 320] width 196 height 43
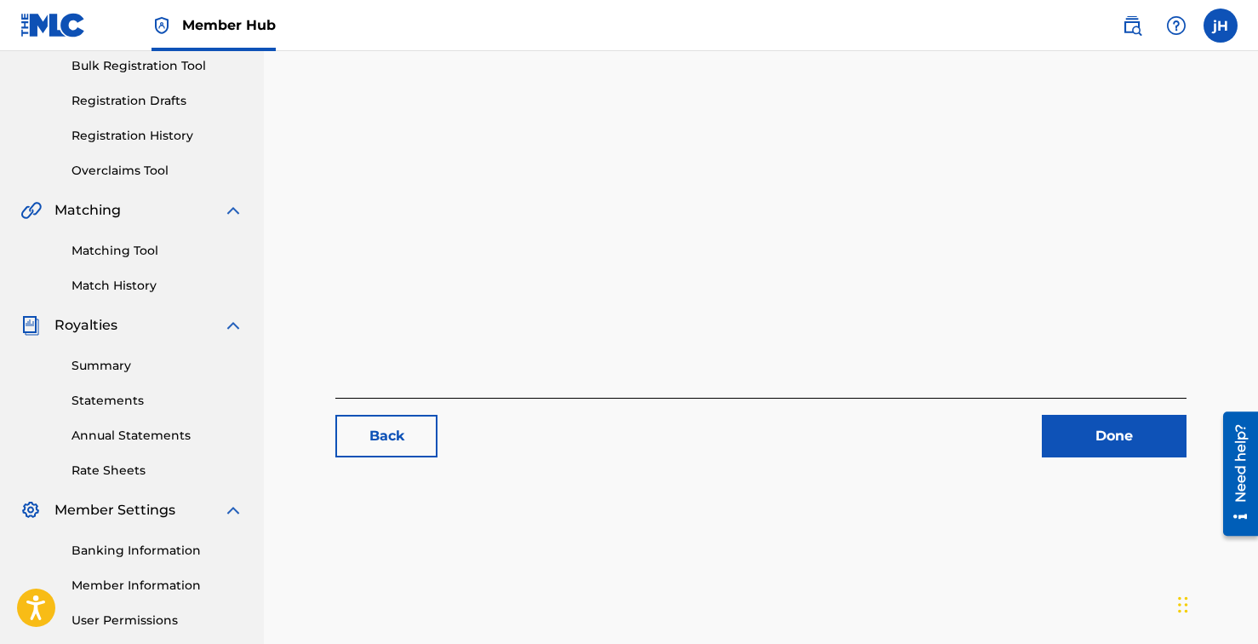
scroll to position [412, 0]
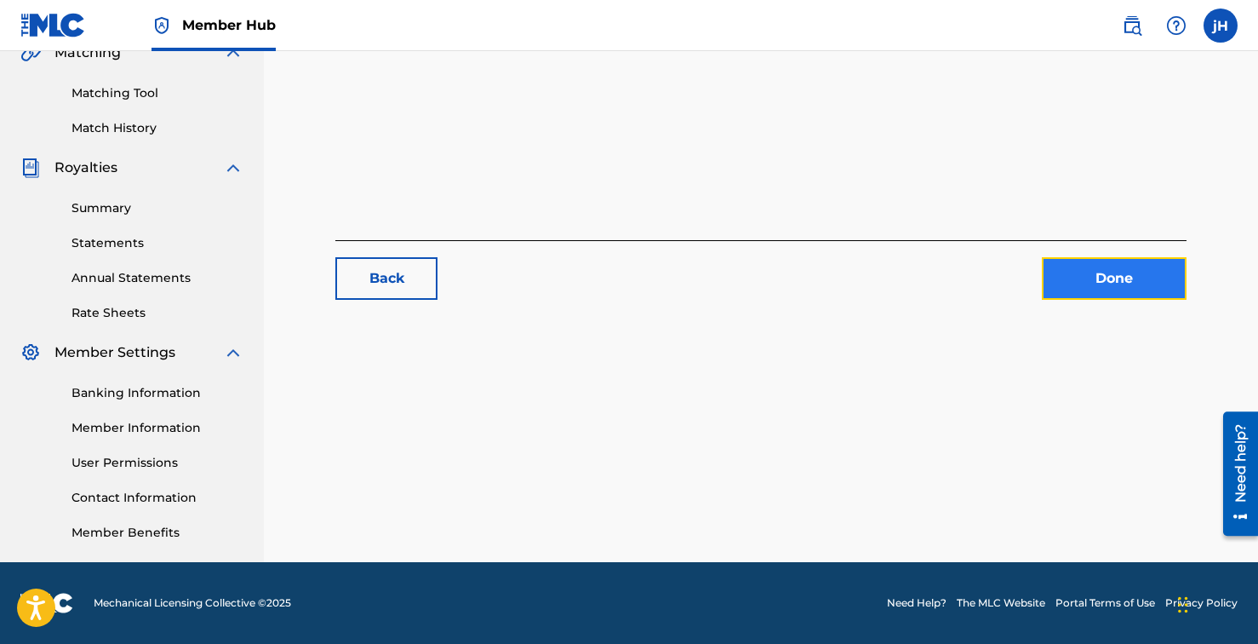
click at [1095, 275] on link "Done" at bounding box center [1114, 278] width 145 height 43
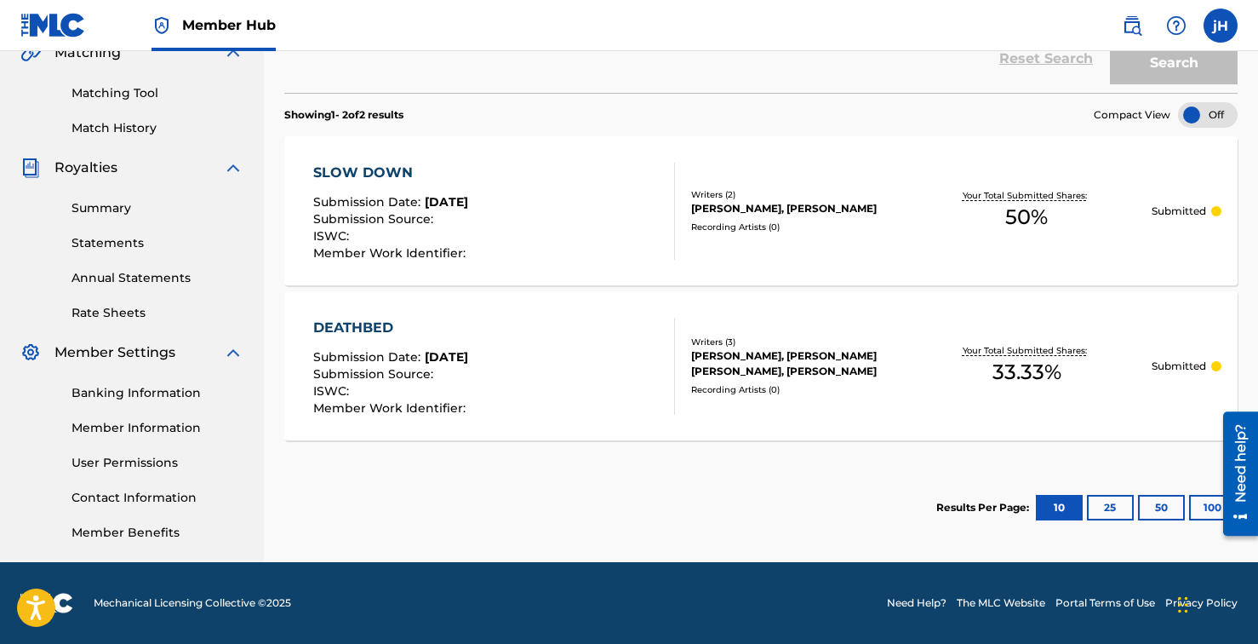
scroll to position [52, 0]
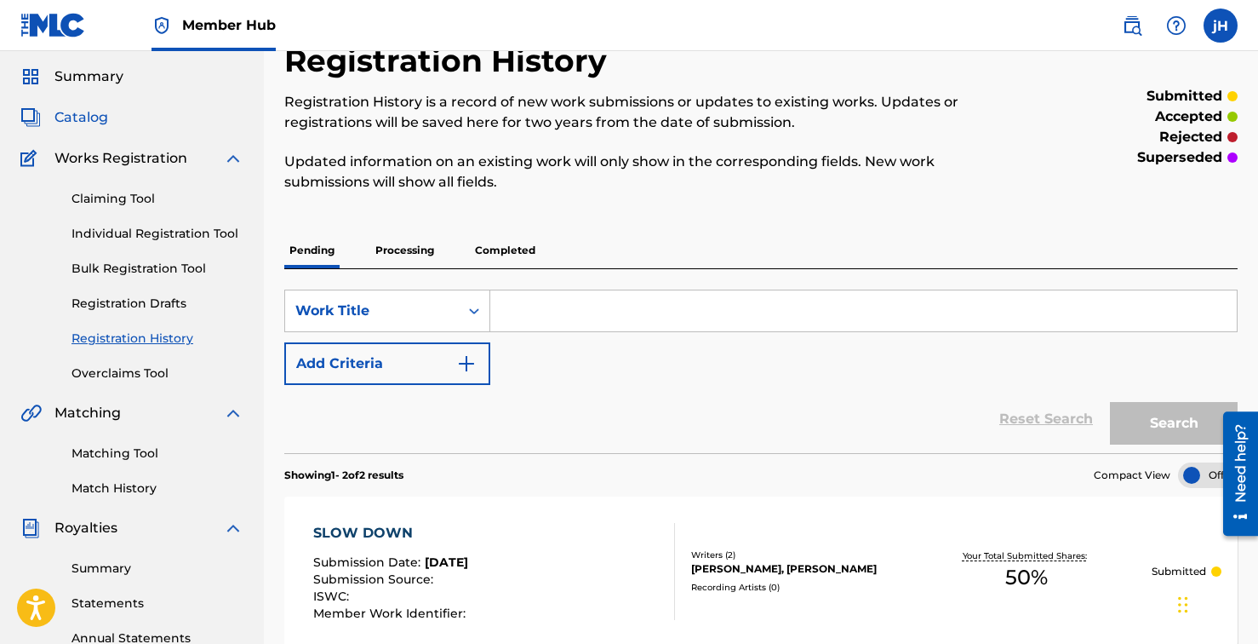
click at [86, 123] on span "Catalog" at bounding box center [81, 117] width 54 height 20
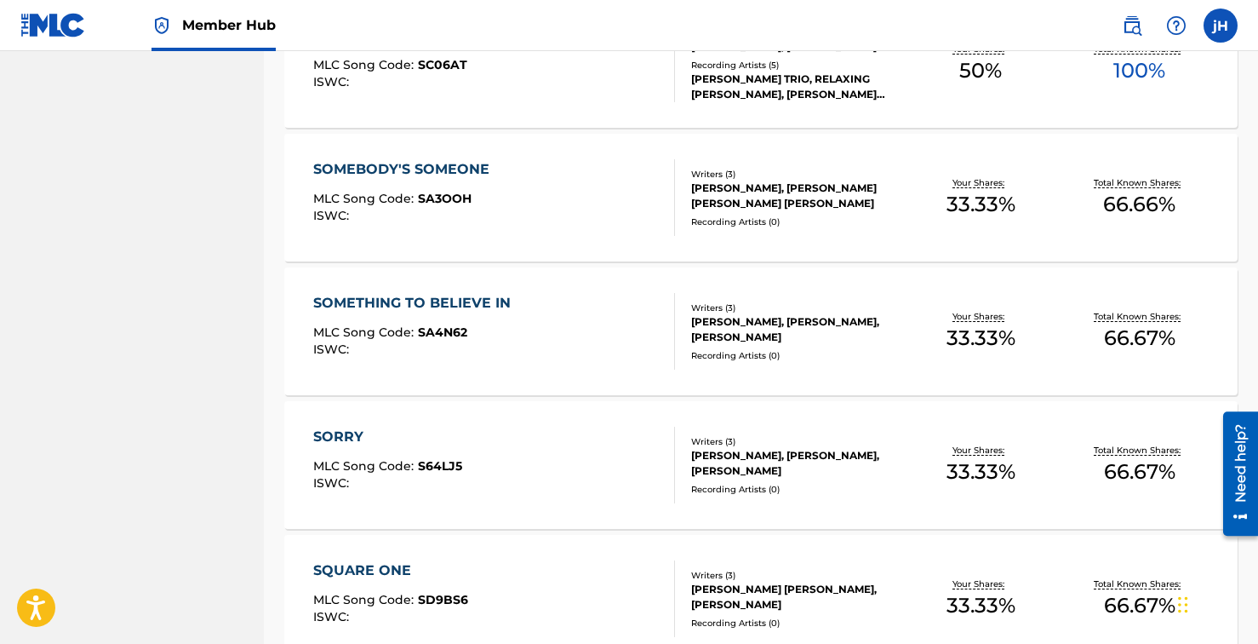
scroll to position [650, 0]
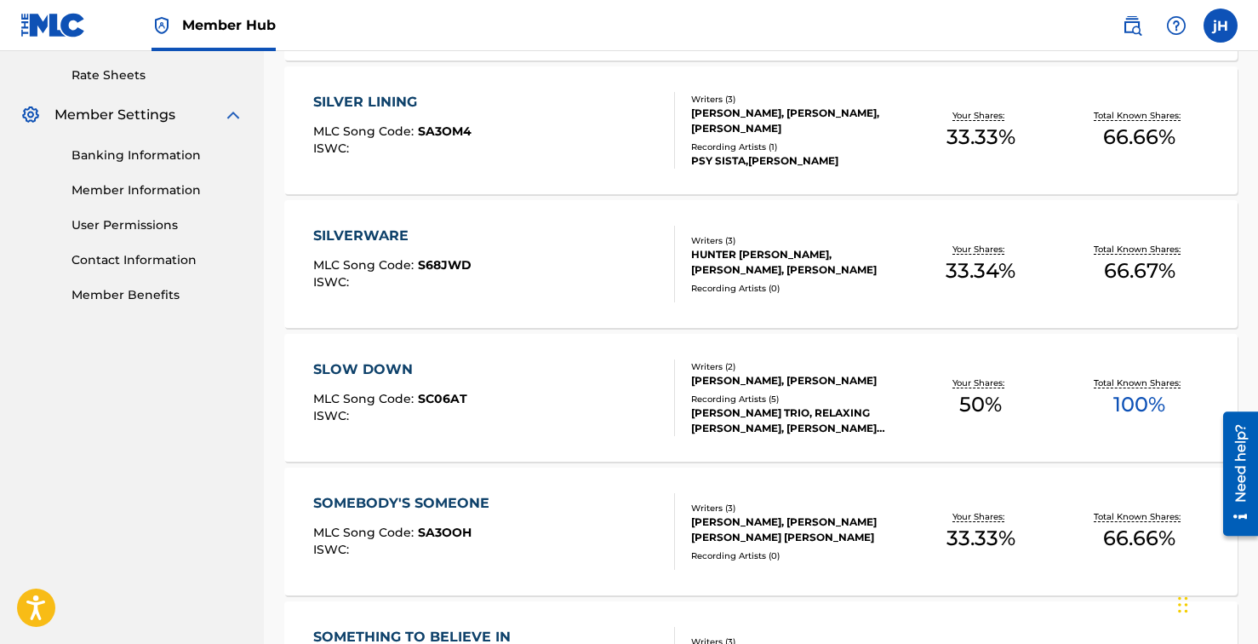
click at [364, 387] on div "SLOW DOWN MLC Song Code : SC06AT ISWC :" at bounding box center [390, 397] width 154 height 77
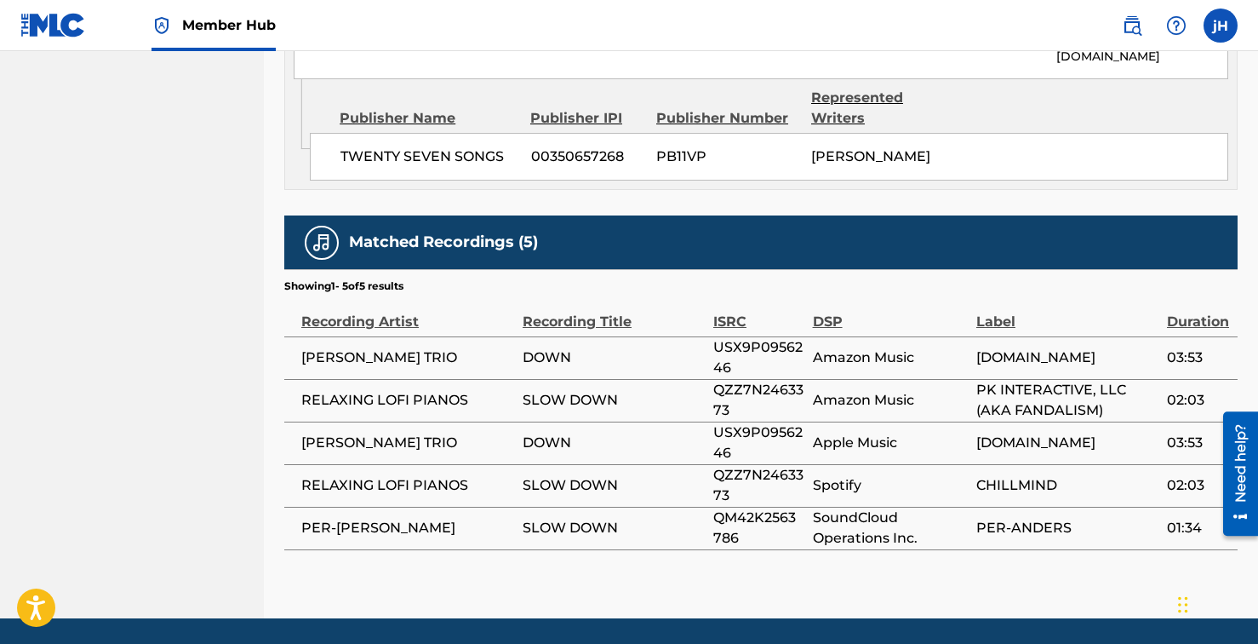
scroll to position [1427, 0]
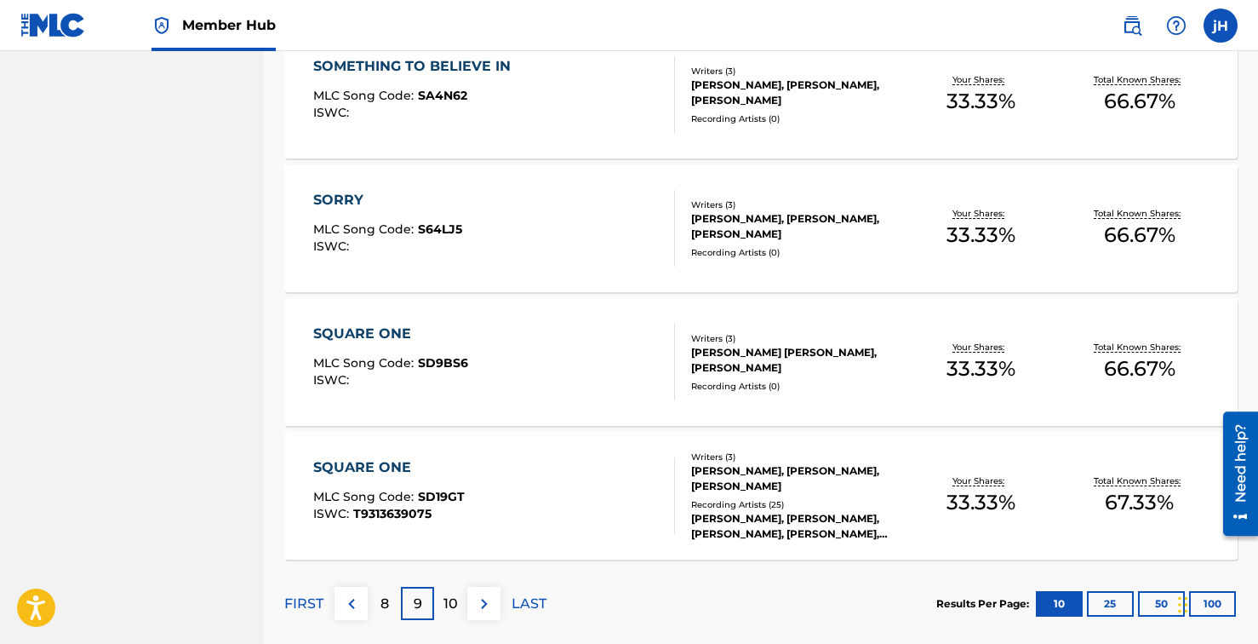
scroll to position [1305, 0]
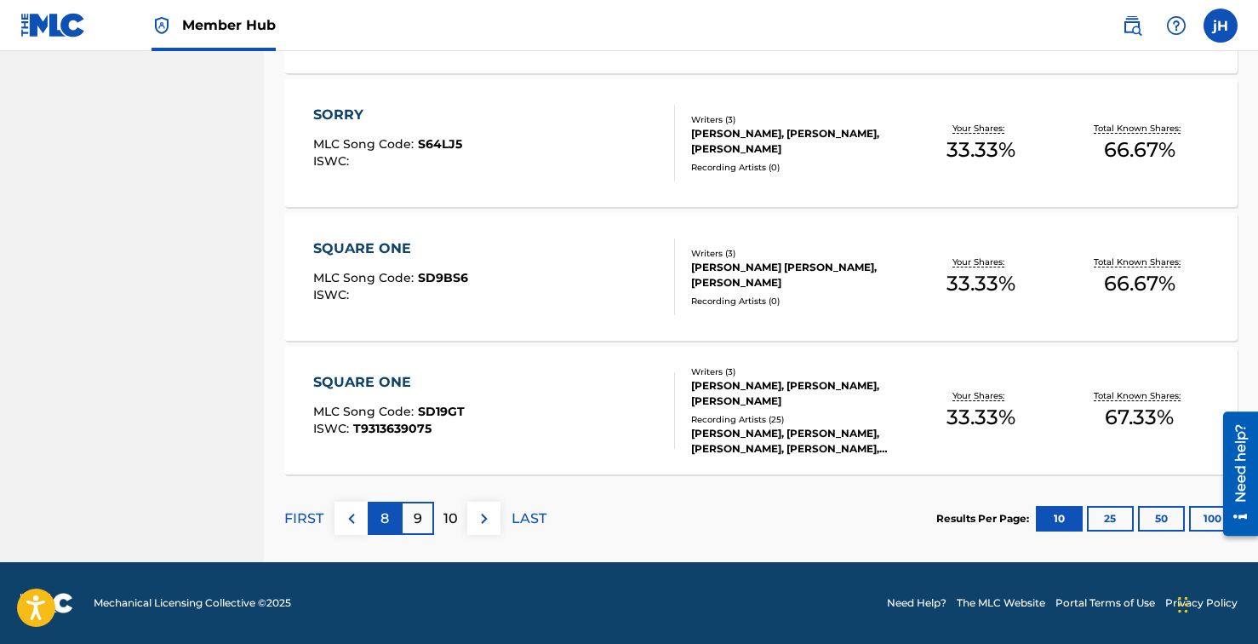
click at [389, 515] on div "8" at bounding box center [384, 517] width 33 height 33
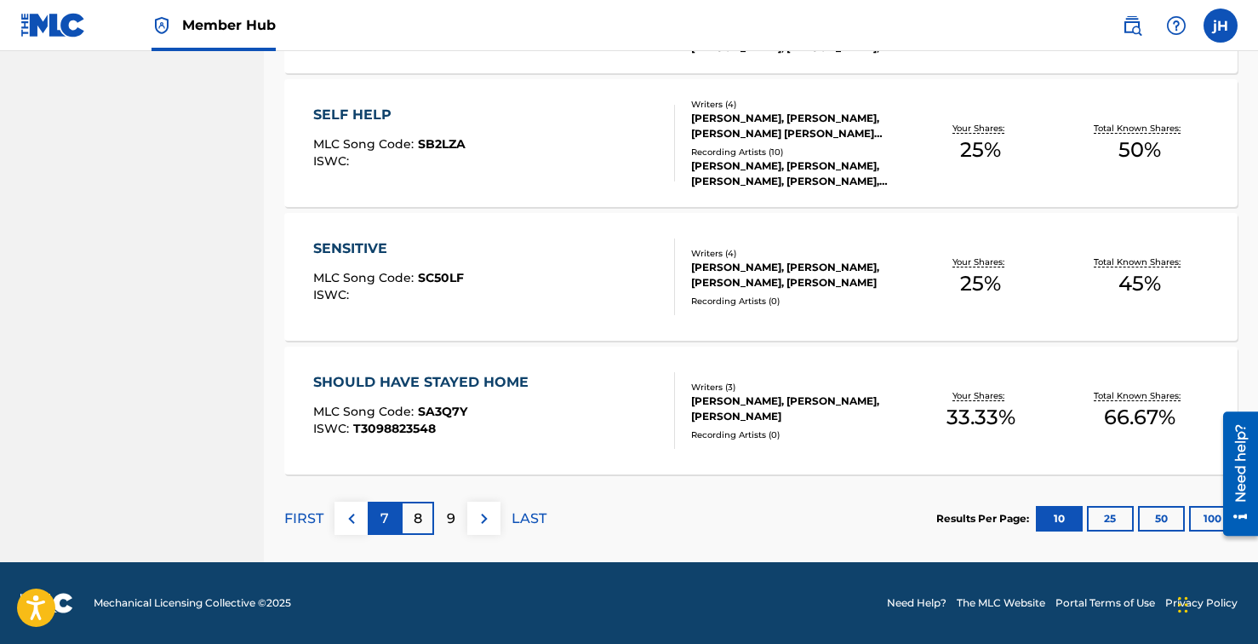
click at [384, 522] on p "7" at bounding box center [385, 518] width 9 height 20
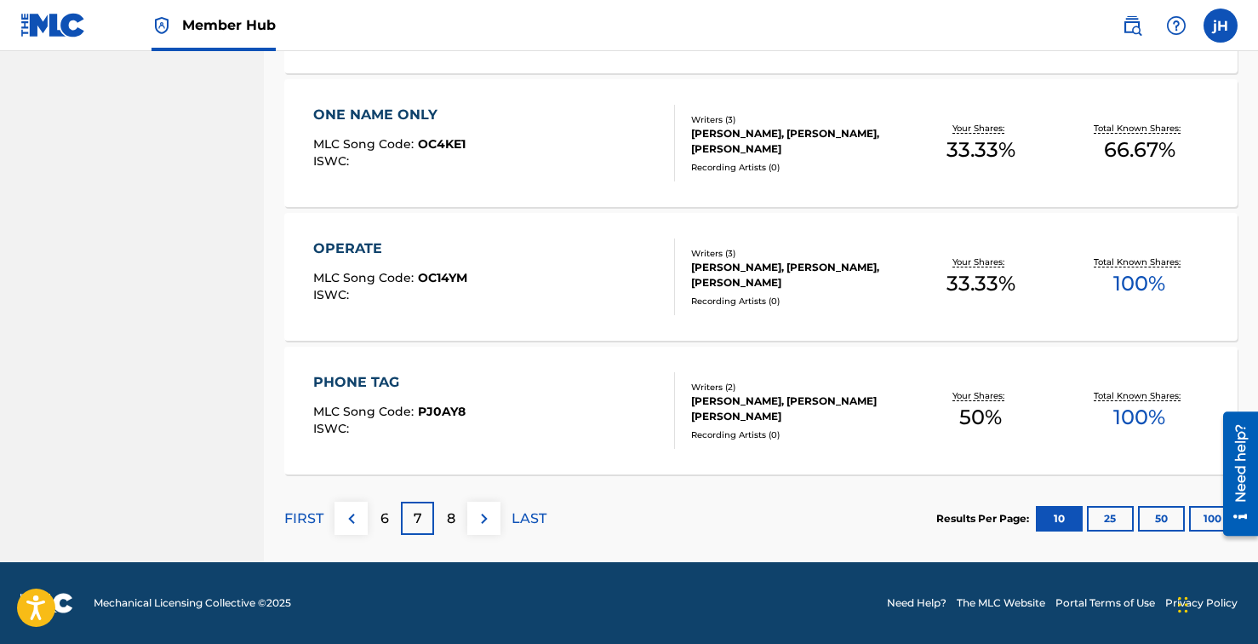
click at [762, 398] on div "[PERSON_NAME], [PERSON_NAME] [PERSON_NAME]" at bounding box center [796, 408] width 210 height 31
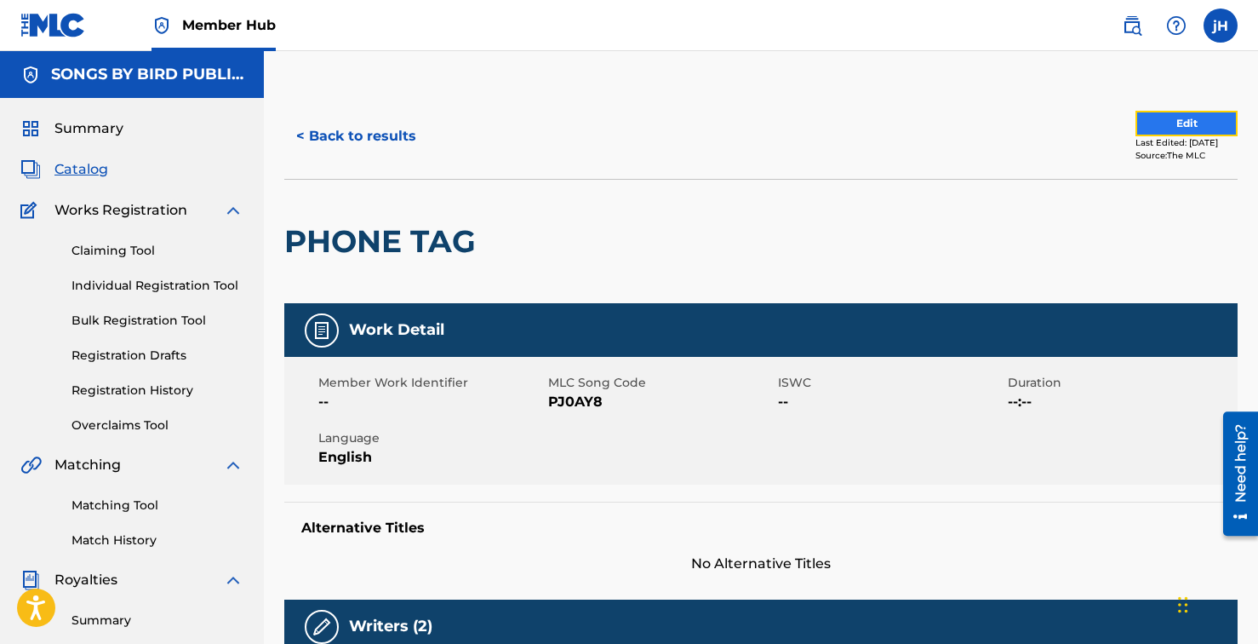
click at [1168, 118] on button "Edit" at bounding box center [1187, 124] width 102 height 26
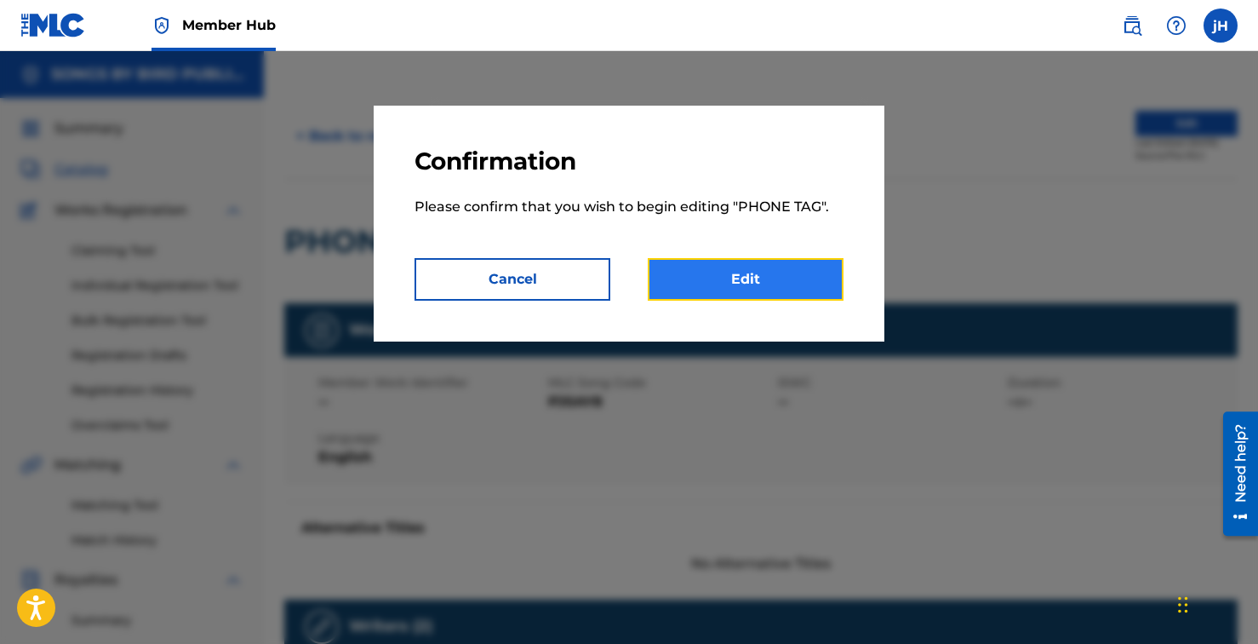
click at [725, 266] on link "Edit" at bounding box center [746, 279] width 196 height 43
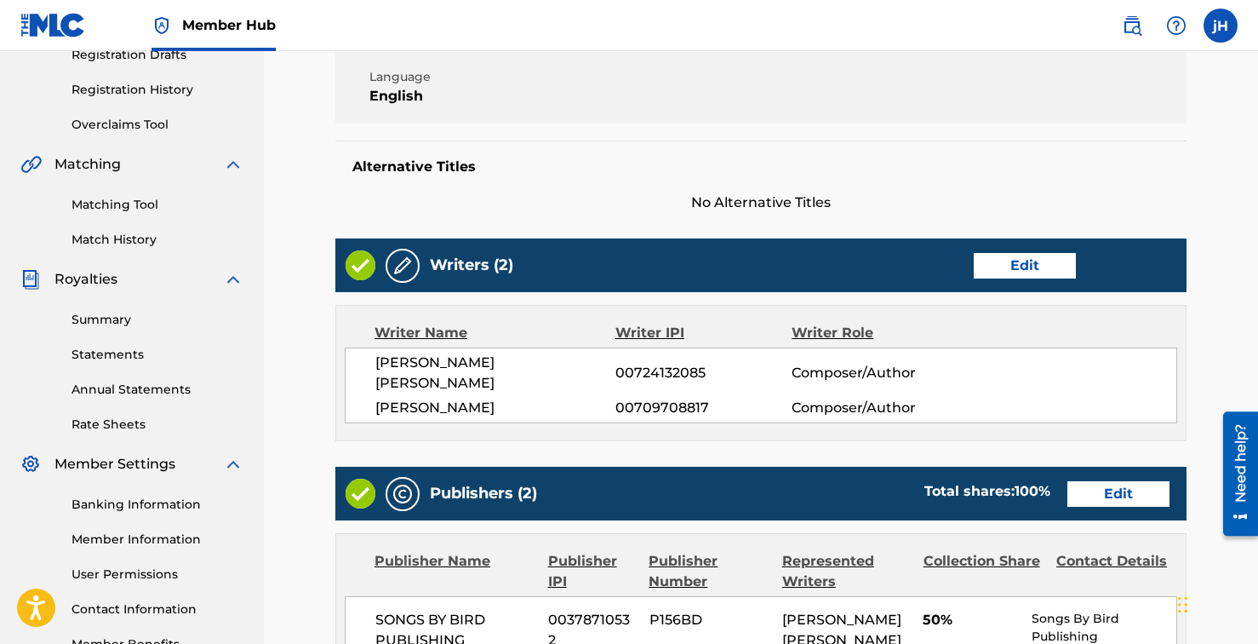
scroll to position [306, 0]
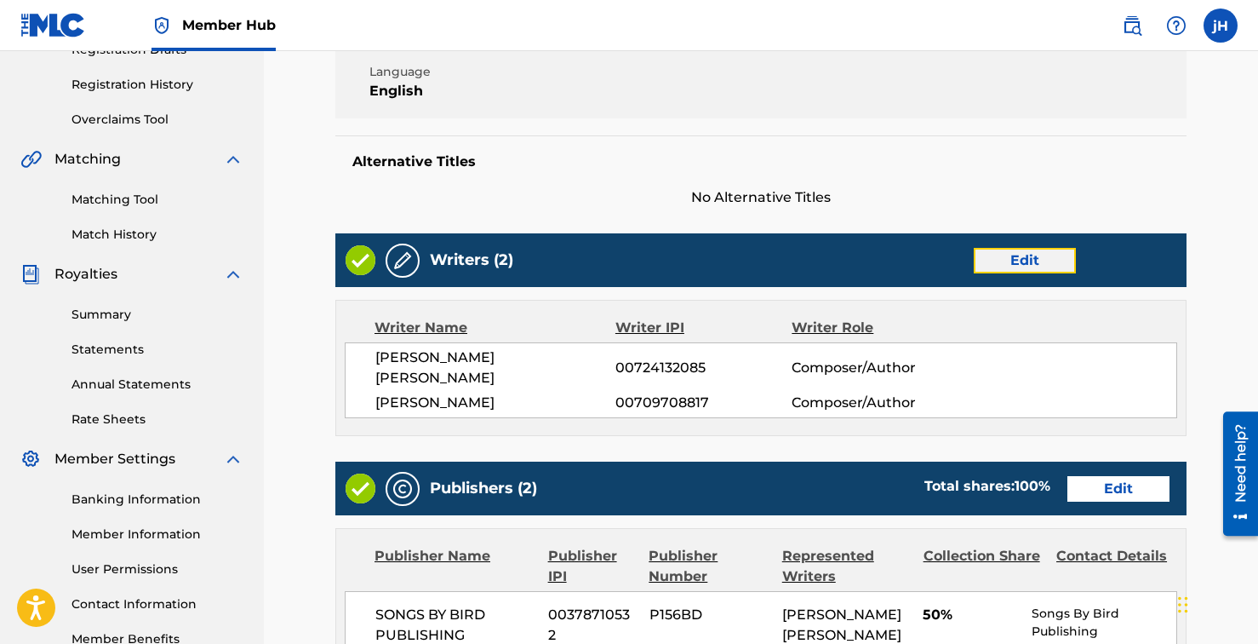
click at [1058, 266] on link "Edit" at bounding box center [1025, 261] width 102 height 26
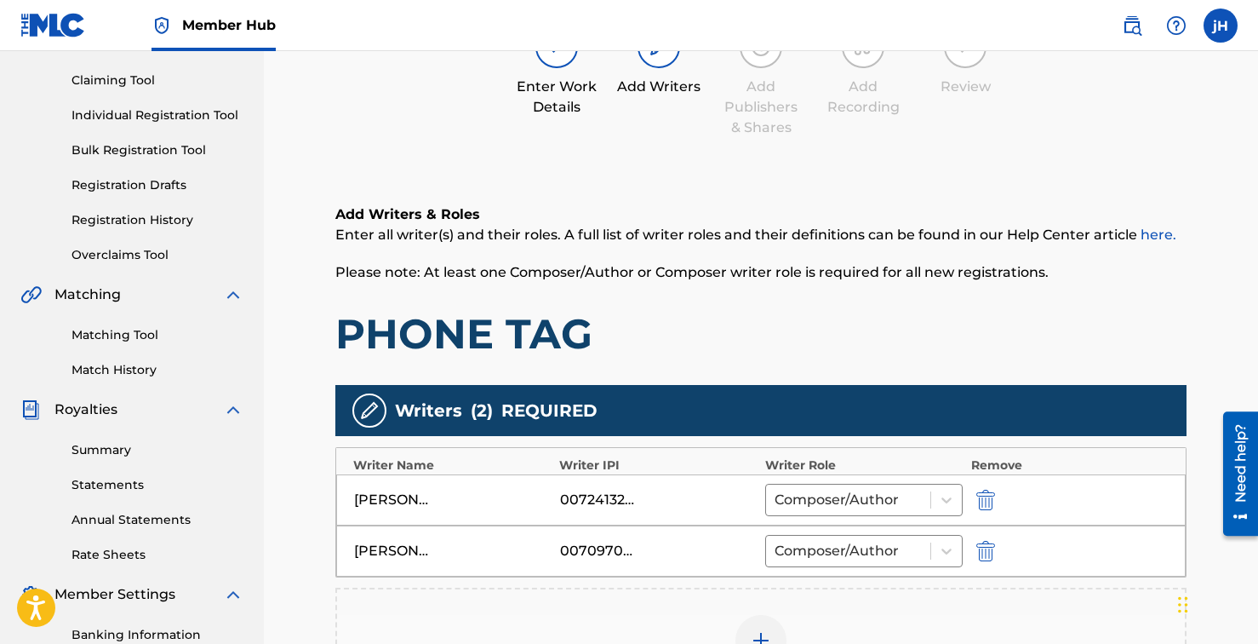
scroll to position [335, 0]
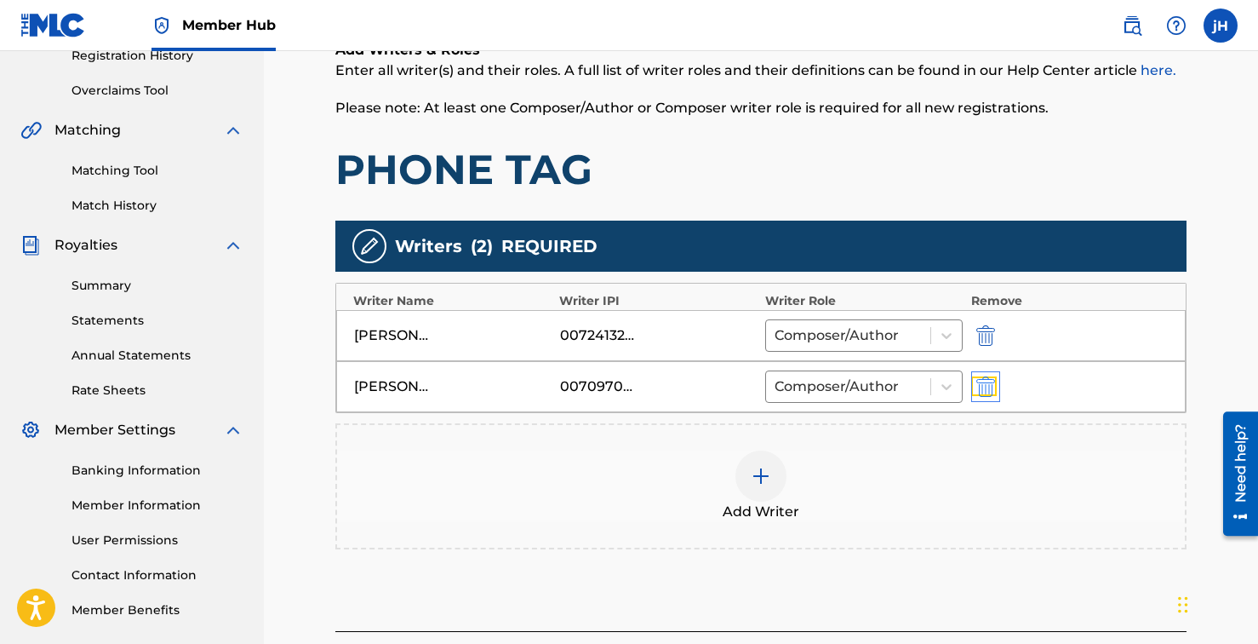
click at [988, 386] on img "submit" at bounding box center [986, 386] width 19 height 20
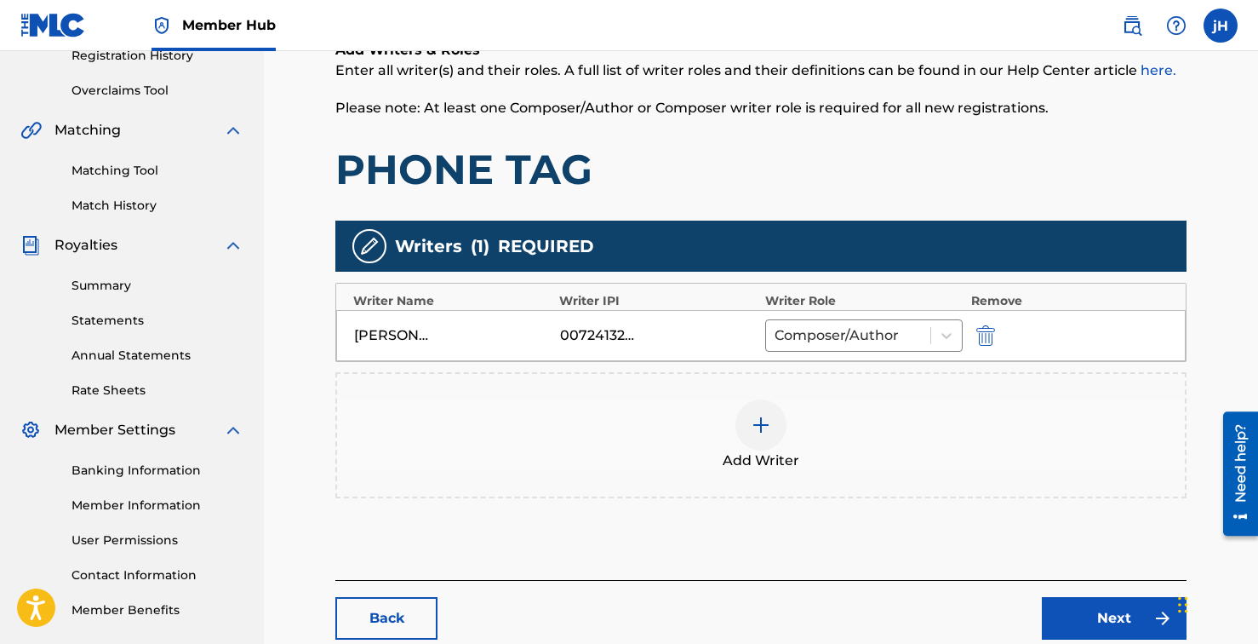
click at [750, 421] on div at bounding box center [761, 424] width 51 height 51
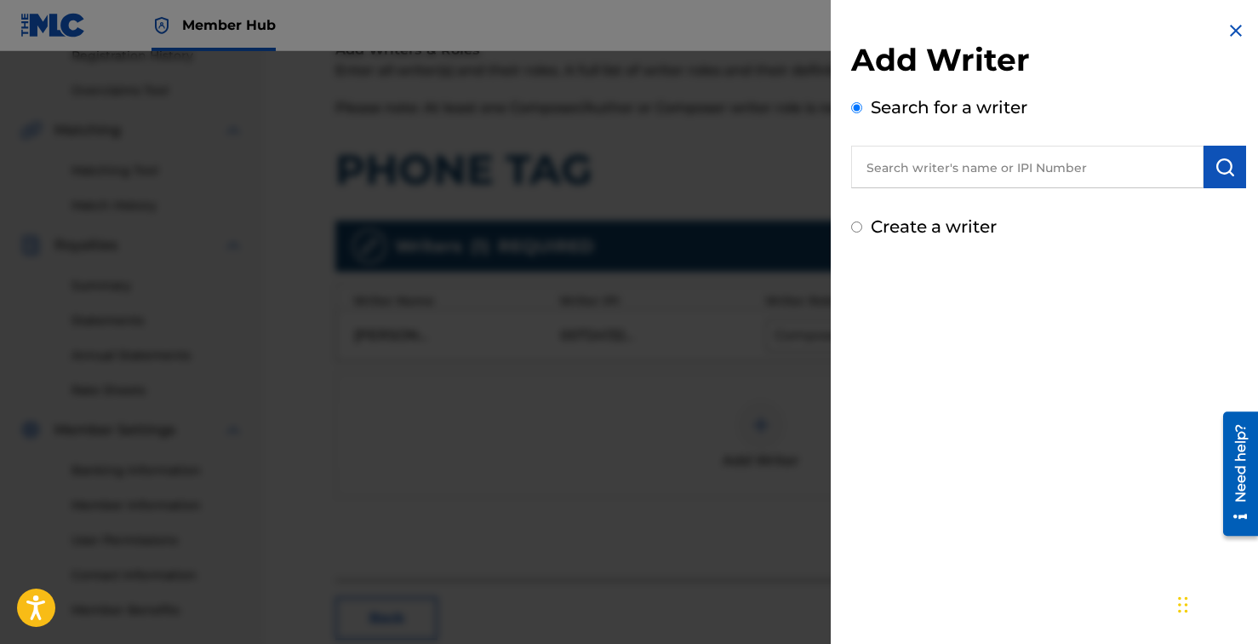
click at [996, 172] on input "text" at bounding box center [1027, 167] width 352 height 43
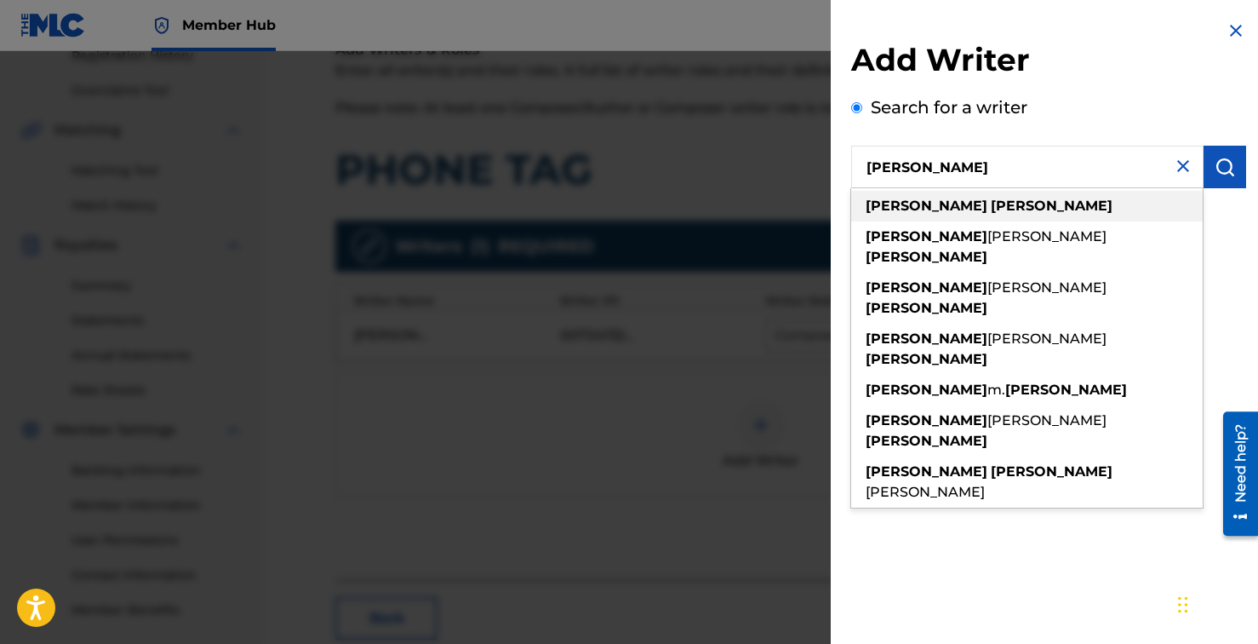
click at [991, 196] on div "[PERSON_NAME]" at bounding box center [1027, 206] width 352 height 31
type input "[PERSON_NAME]"
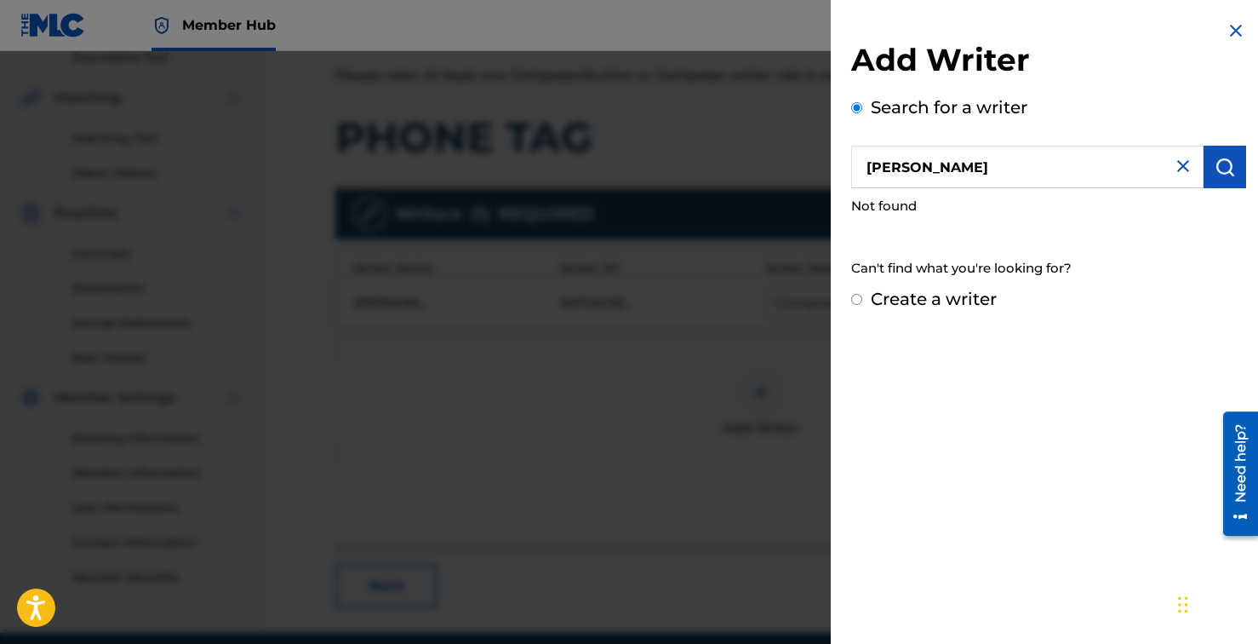
scroll to position [369, 0]
click at [1216, 167] on img "submit" at bounding box center [1225, 167] width 20 height 20
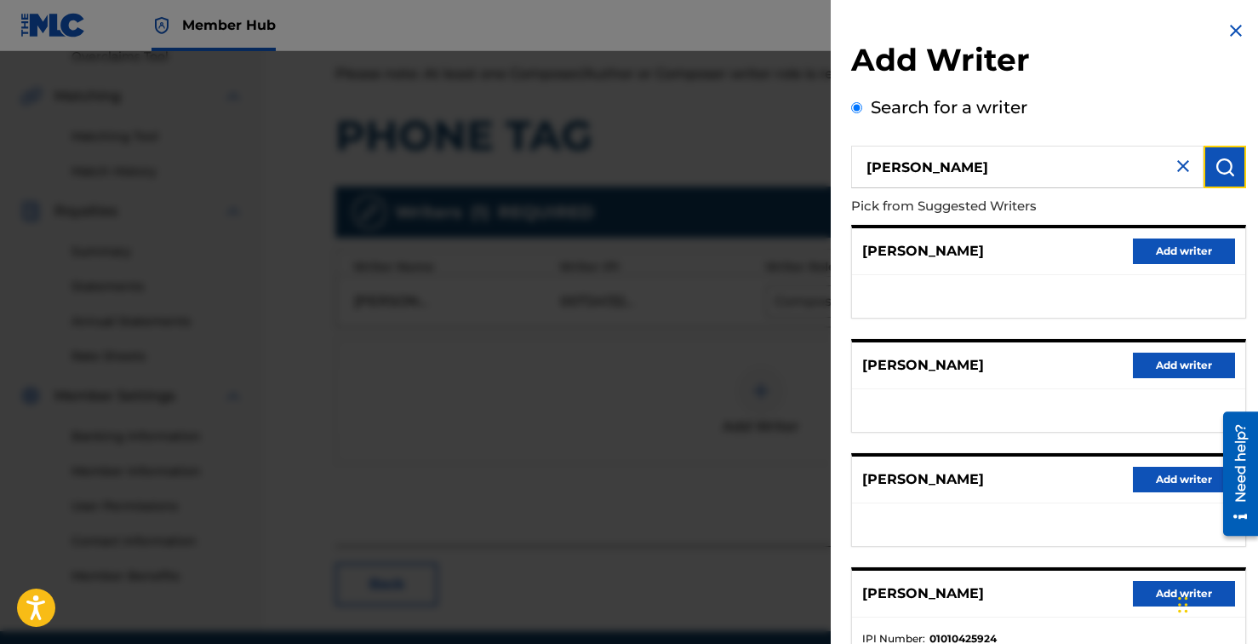
scroll to position [238, 0]
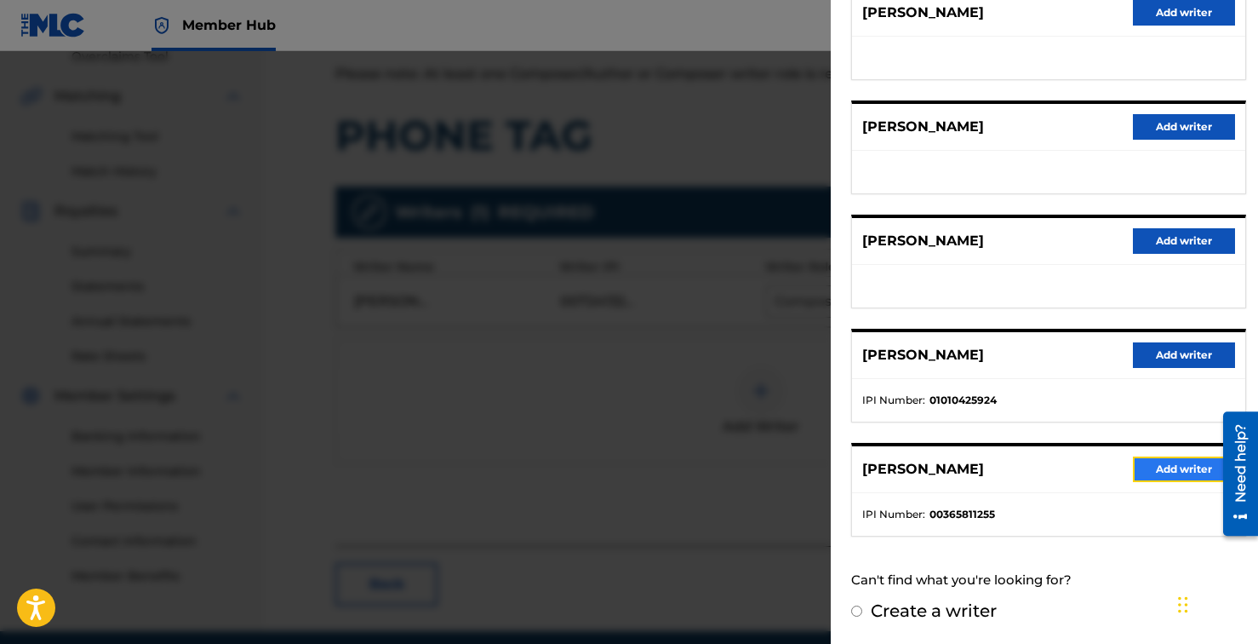
click at [1160, 470] on button "Add writer" at bounding box center [1184, 469] width 102 height 26
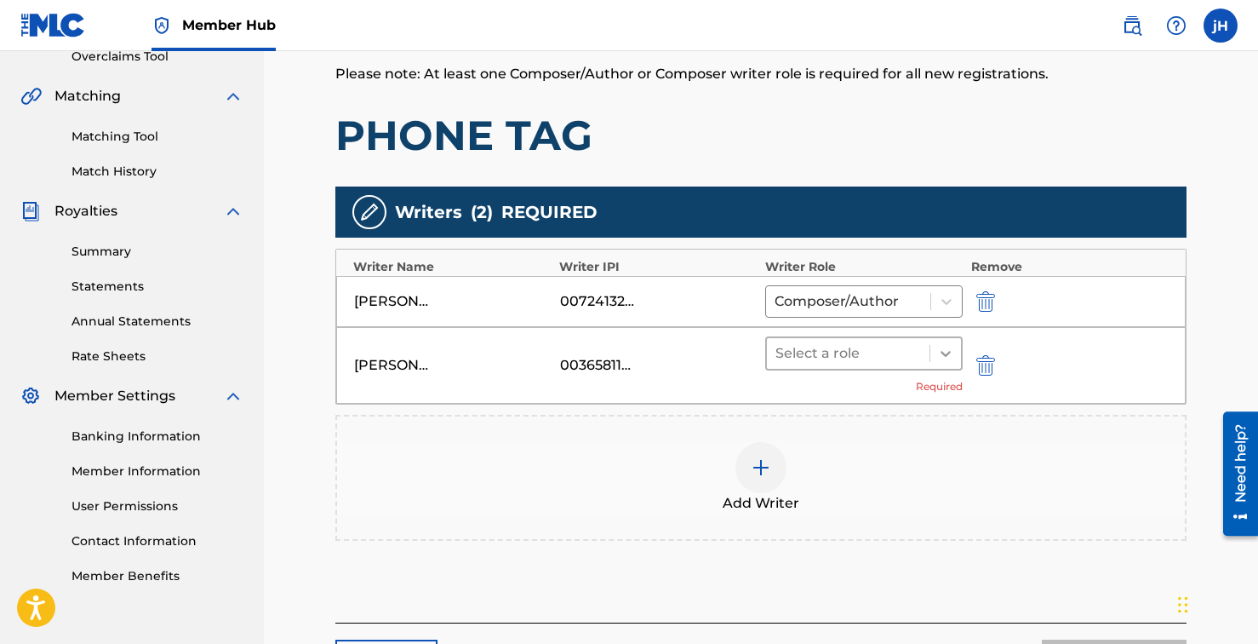
click at [946, 353] on icon at bounding box center [946, 354] width 10 height 6
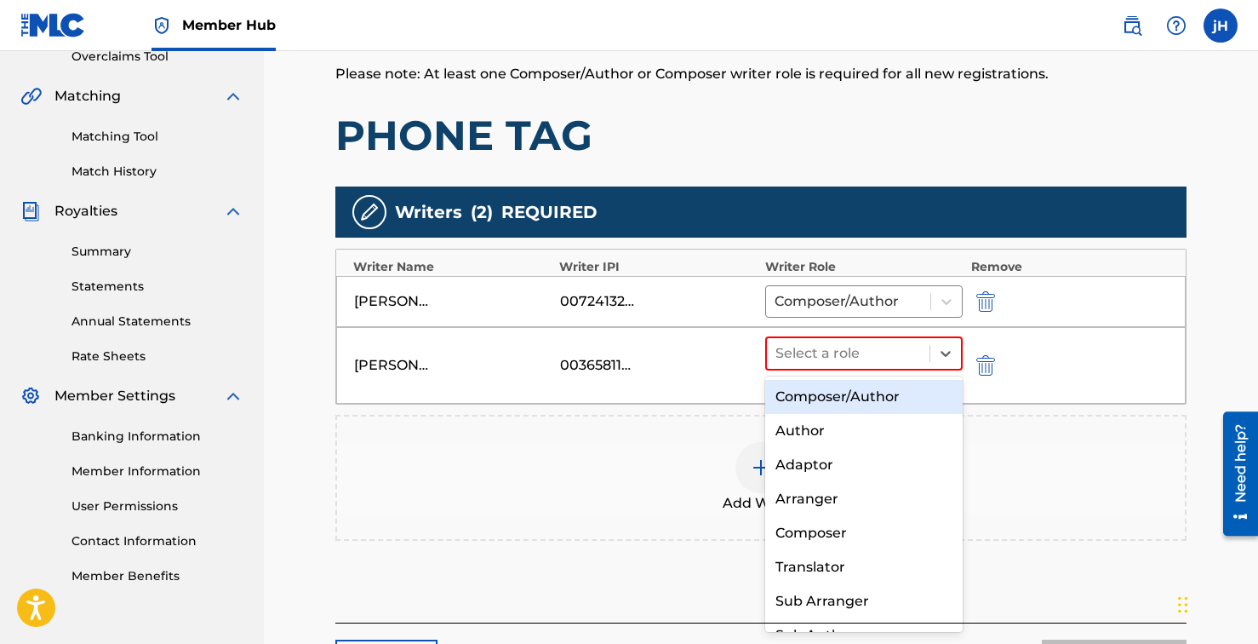
click at [883, 401] on div "Composer/Author" at bounding box center [864, 397] width 198 height 34
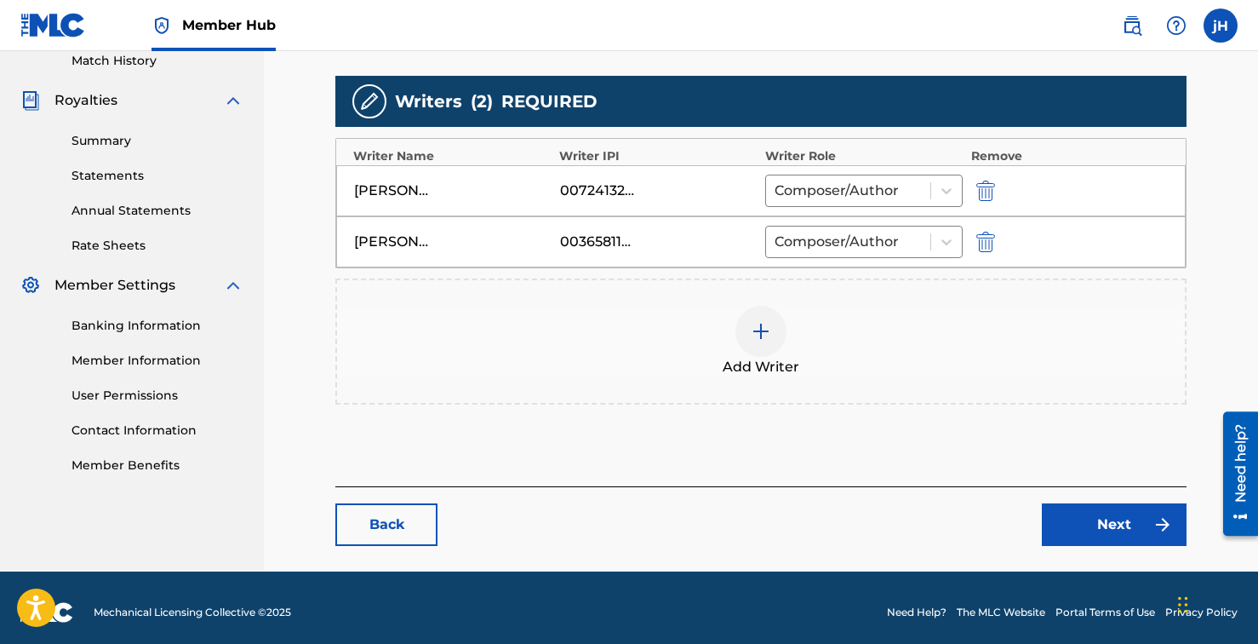
scroll to position [489, 0]
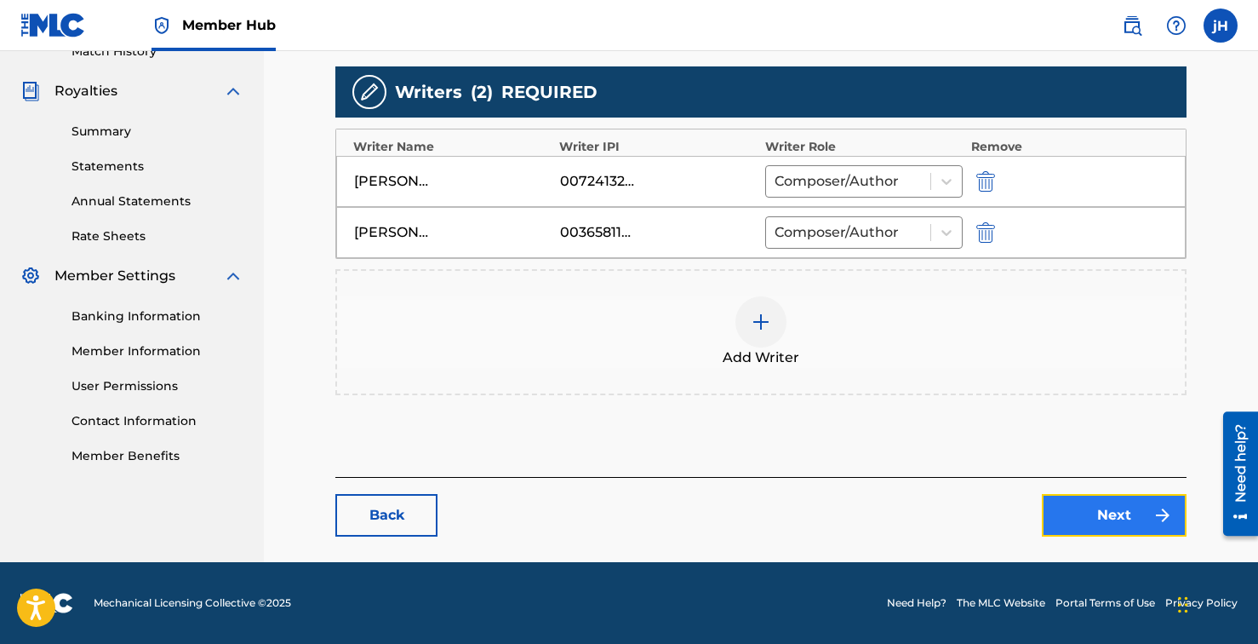
click at [1074, 524] on link "Next" at bounding box center [1114, 515] width 145 height 43
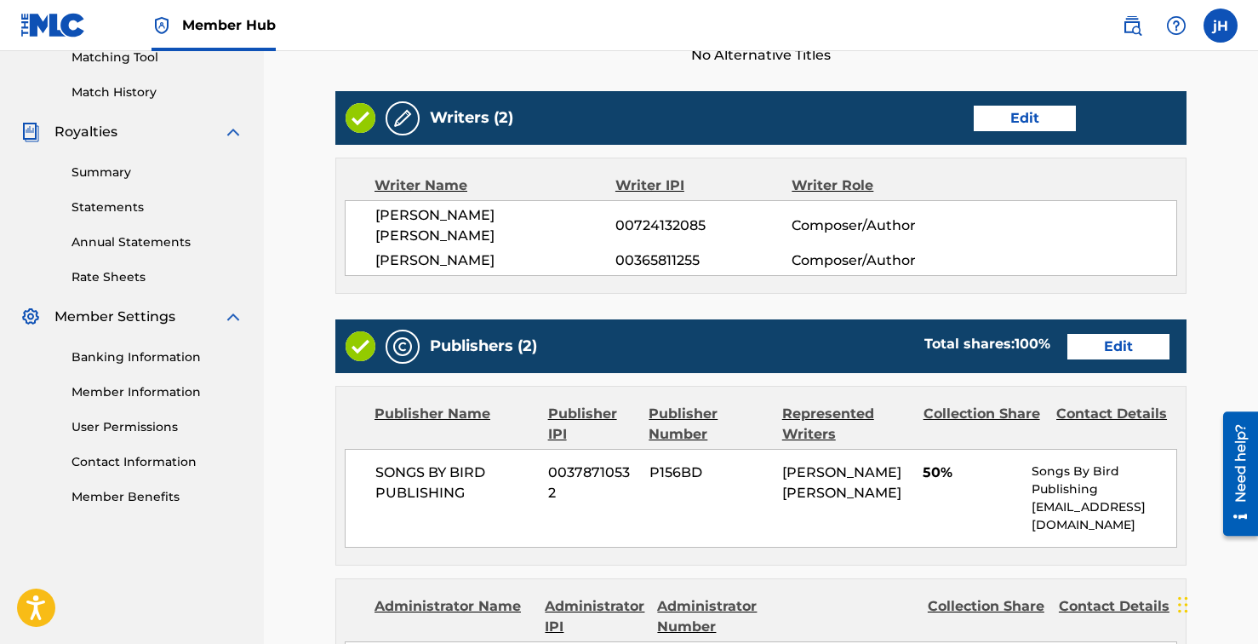
scroll to position [452, 0]
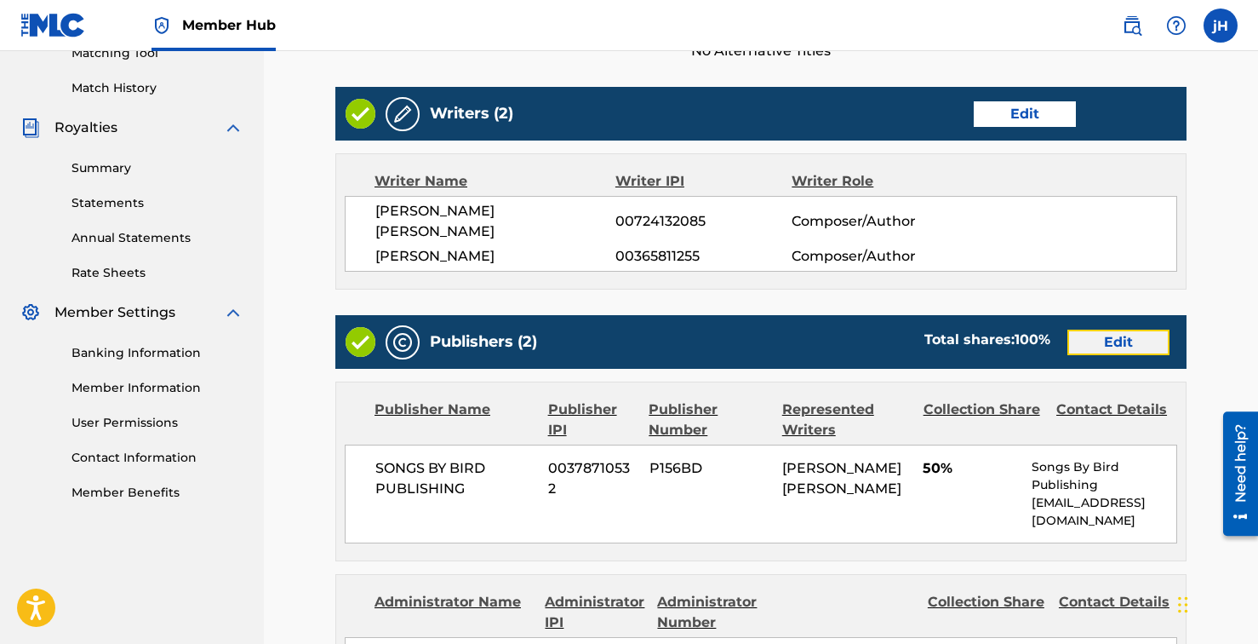
click at [1136, 329] on link "Edit" at bounding box center [1119, 342] width 102 height 26
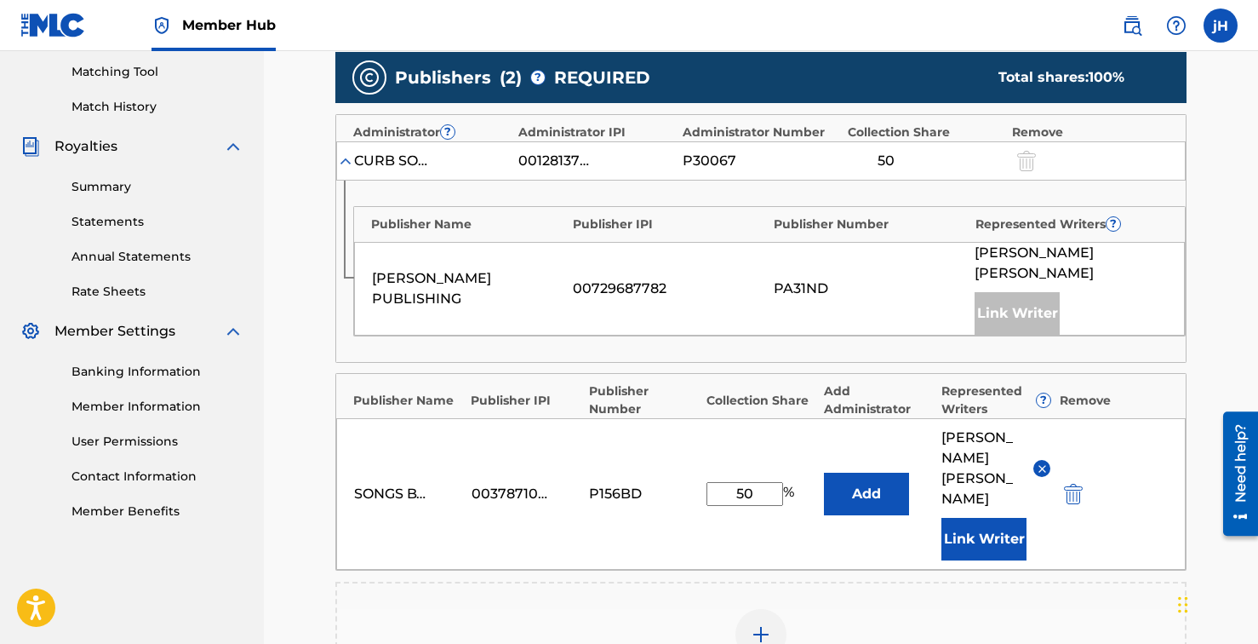
scroll to position [432, 0]
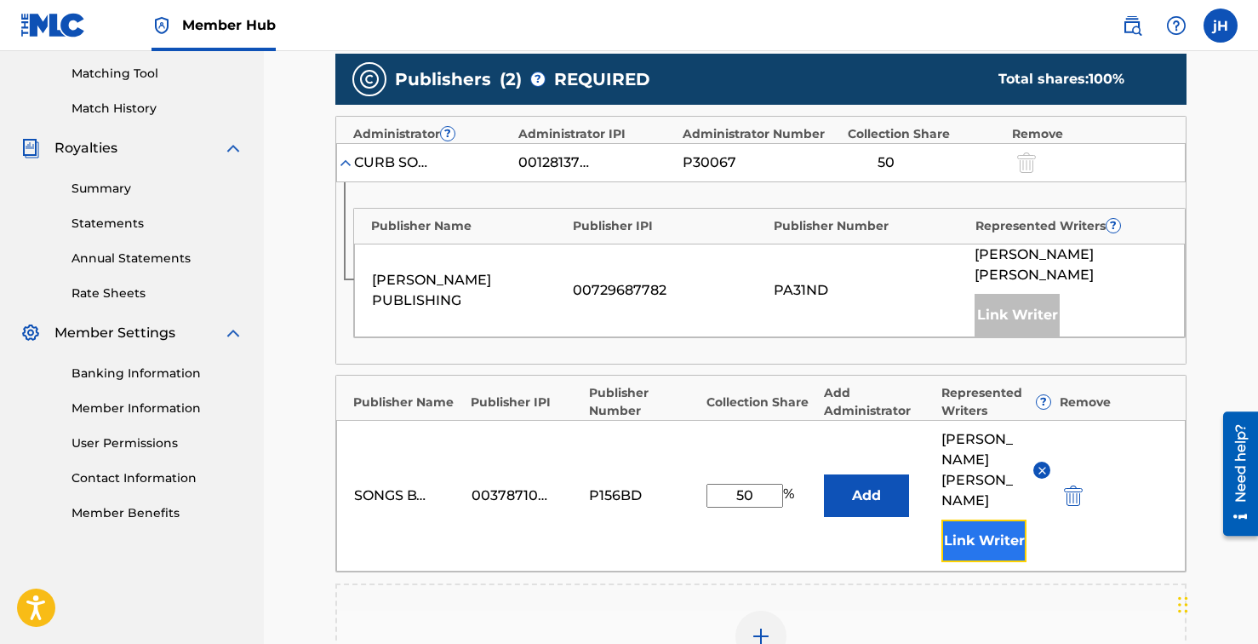
click at [980, 519] on button "Link Writer" at bounding box center [984, 540] width 85 height 43
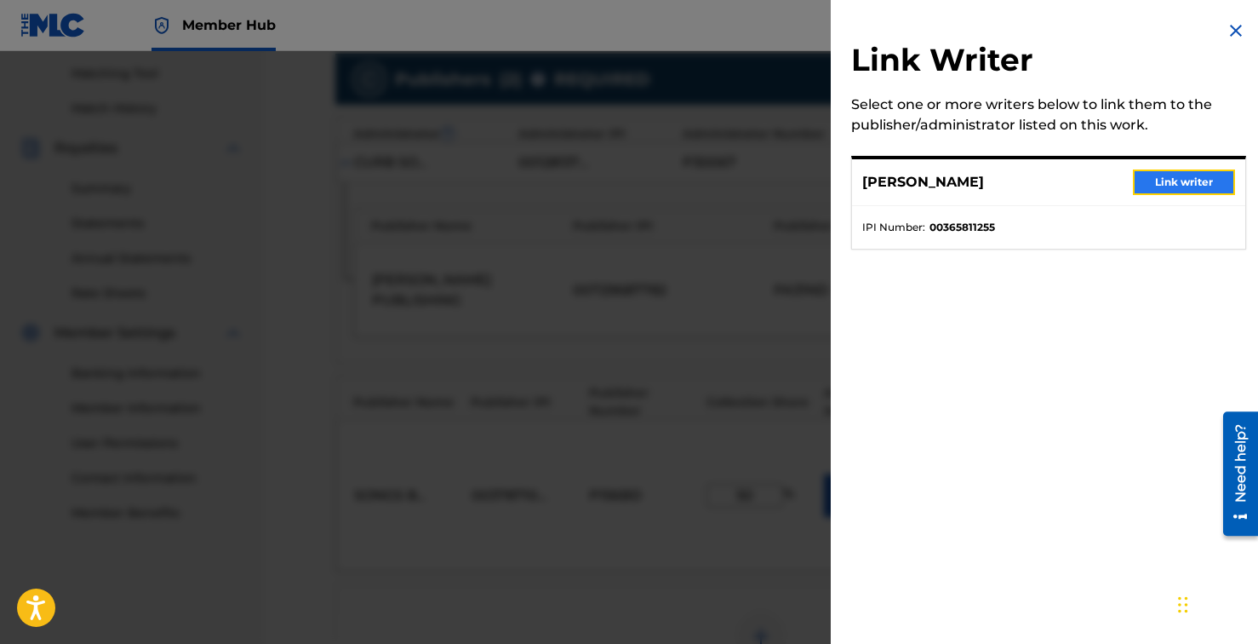
click at [1188, 183] on button "Link writer" at bounding box center [1184, 182] width 102 height 26
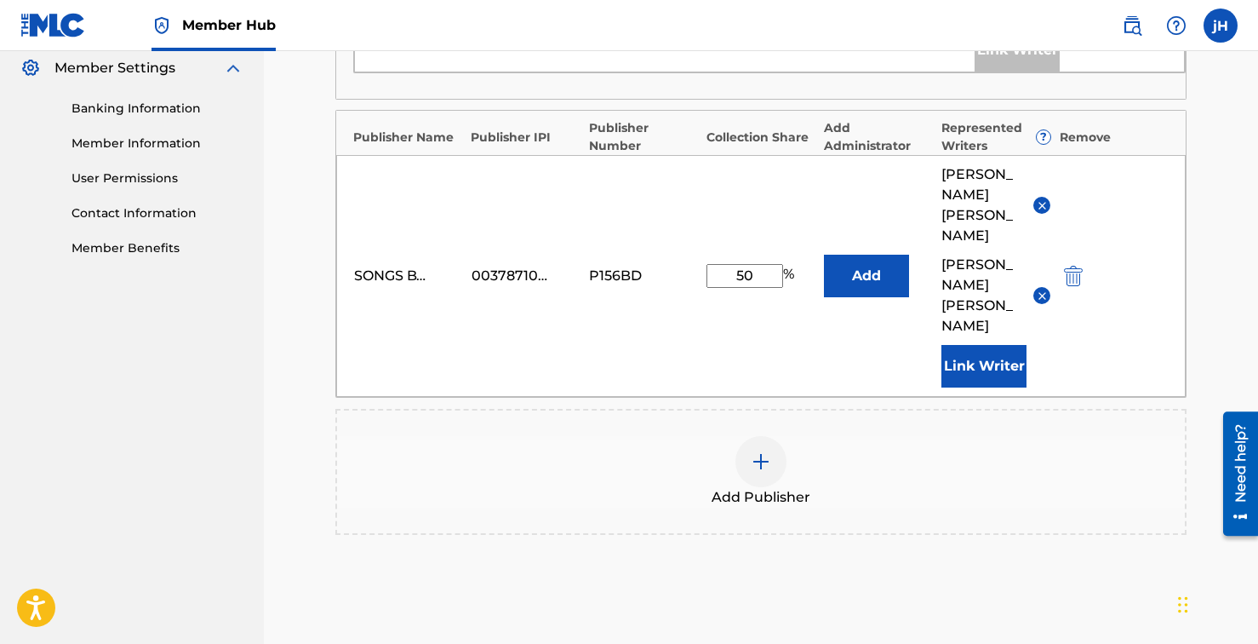
scroll to position [700, 0]
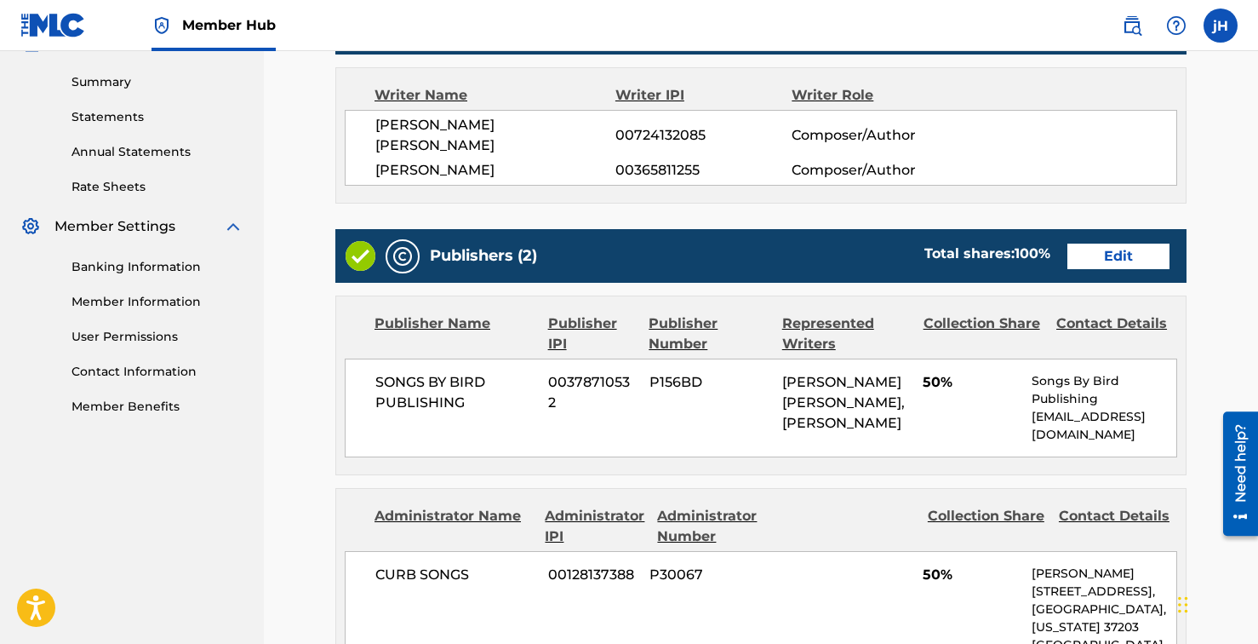
scroll to position [605, 0]
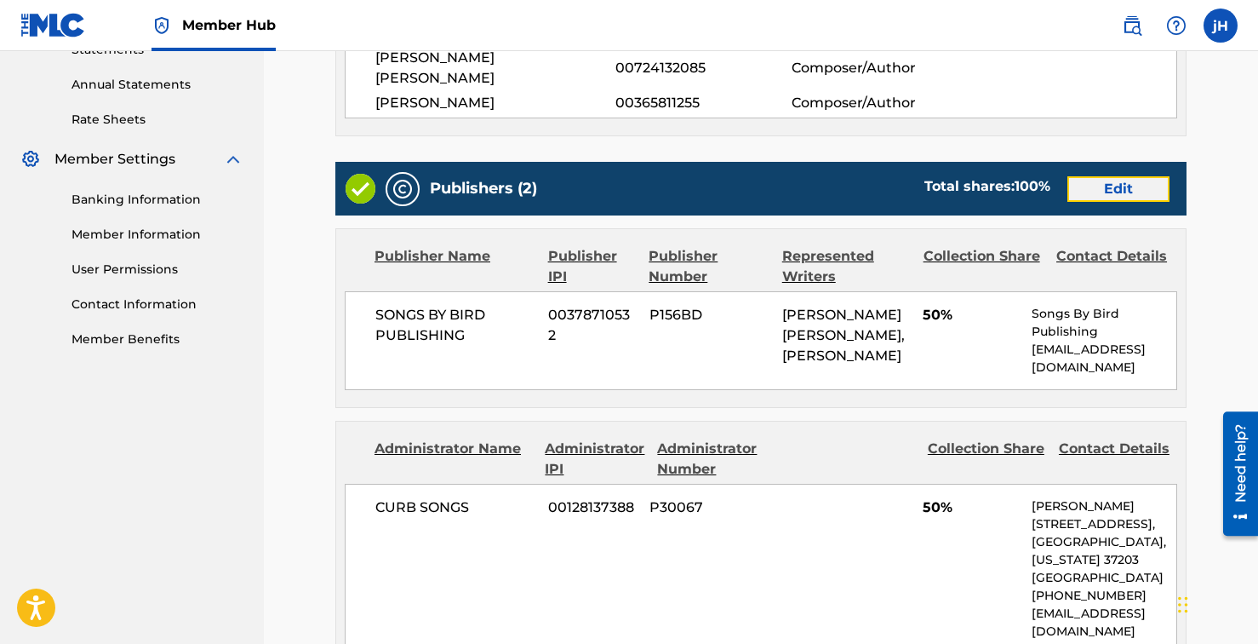
click at [1134, 176] on link "Edit" at bounding box center [1119, 189] width 102 height 26
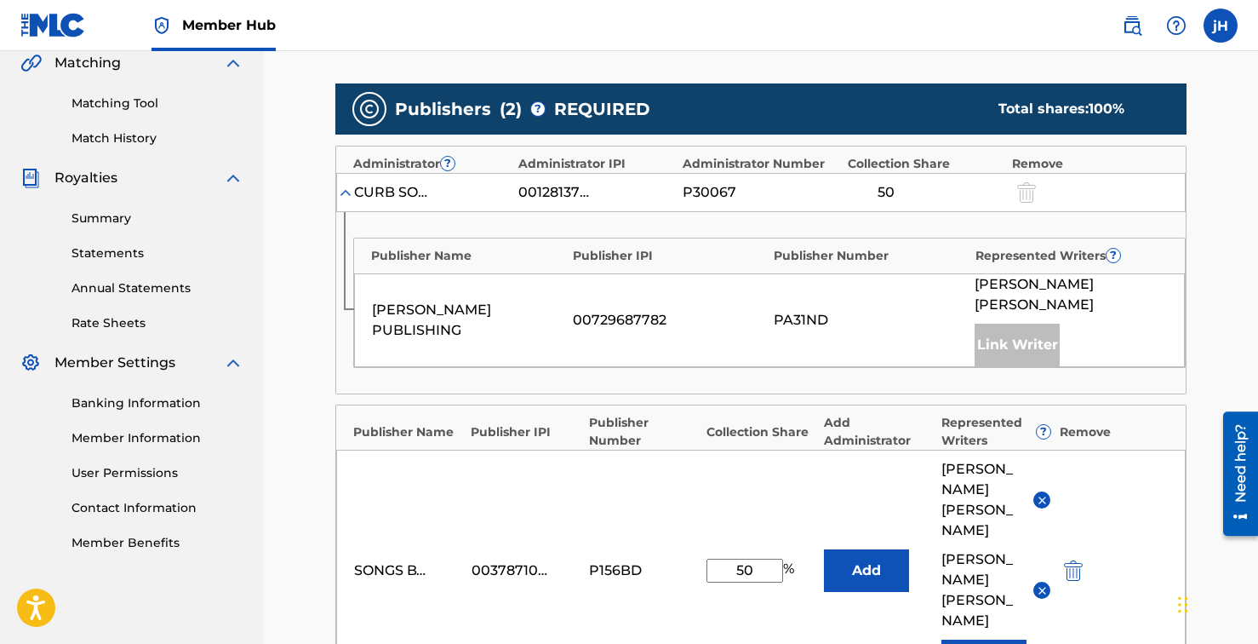
scroll to position [456, 0]
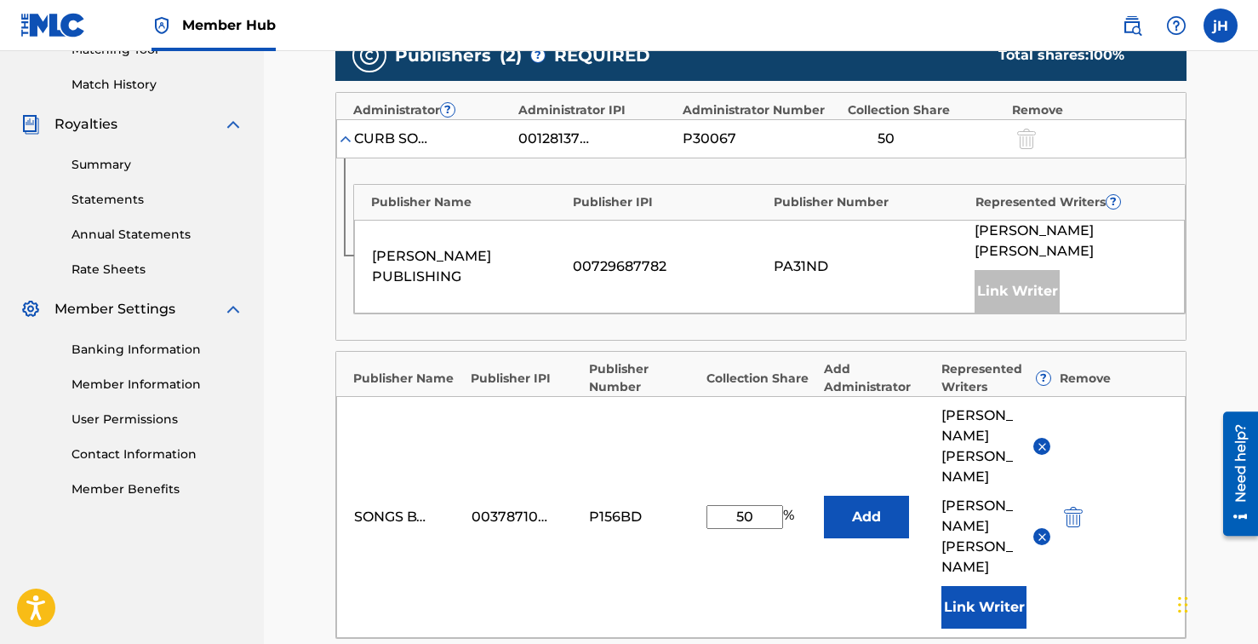
click at [1043, 440] on img at bounding box center [1042, 446] width 13 height 13
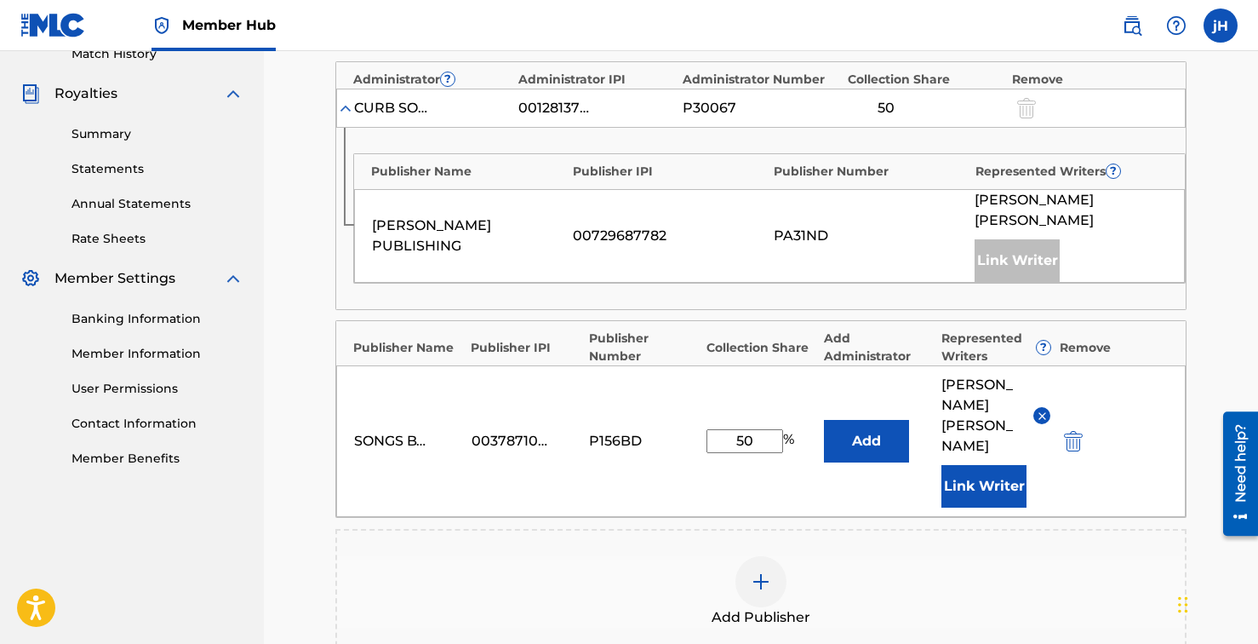
scroll to position [643, 0]
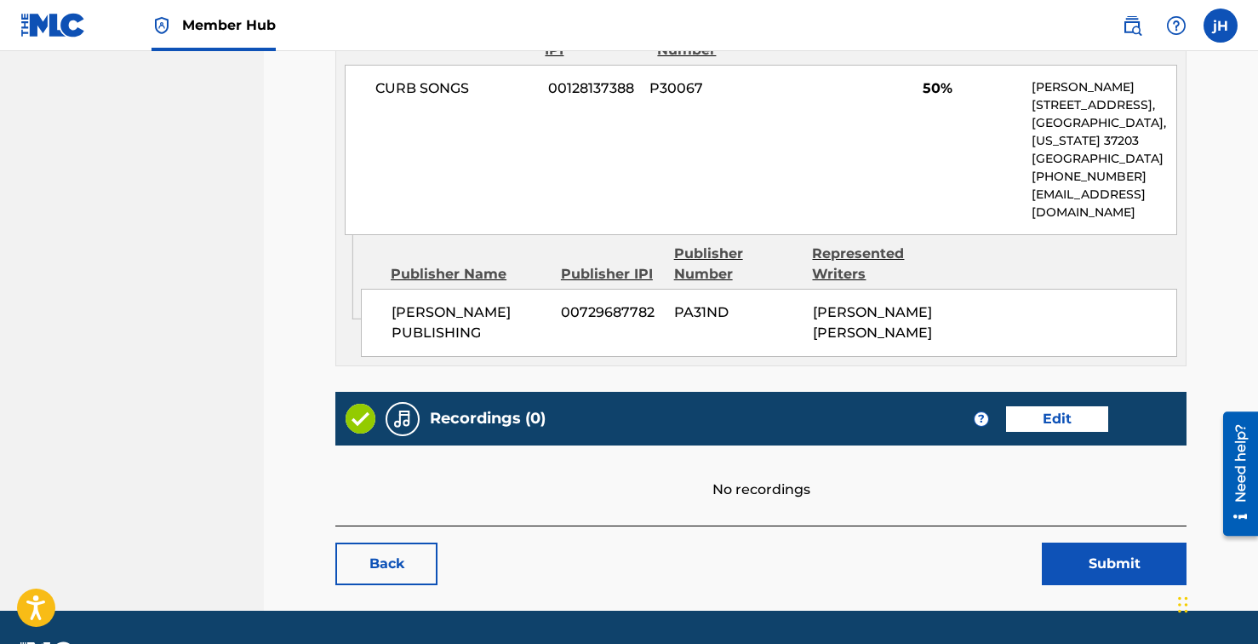
scroll to position [1031, 0]
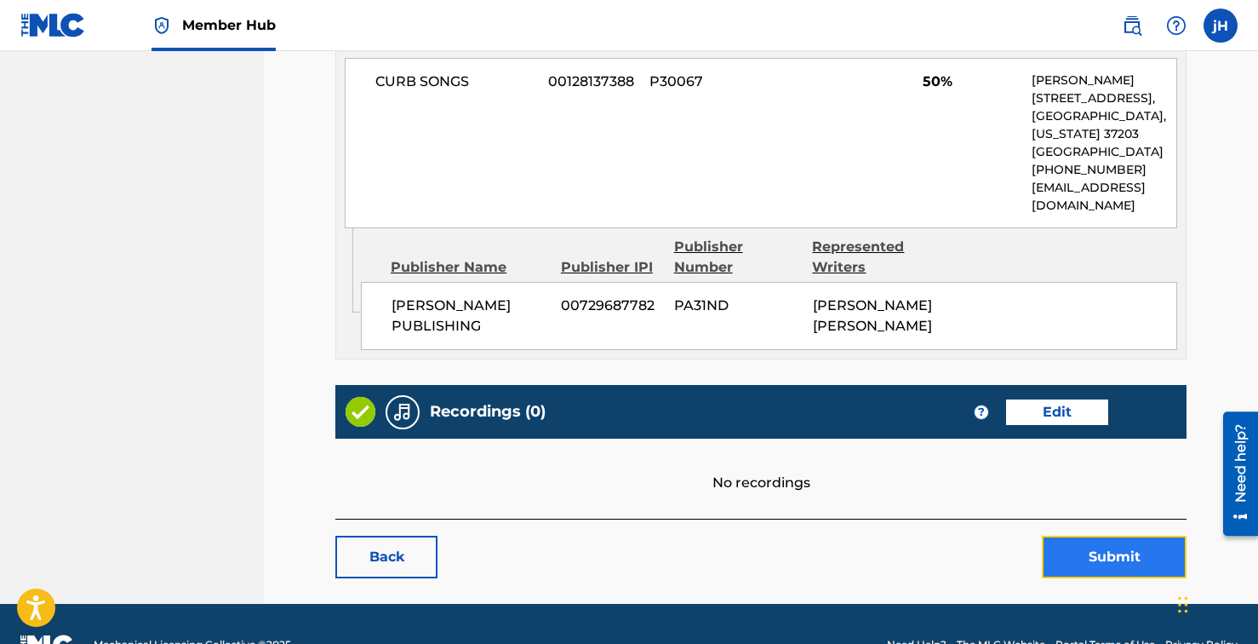
click at [1112, 536] on button "Submit" at bounding box center [1114, 557] width 145 height 43
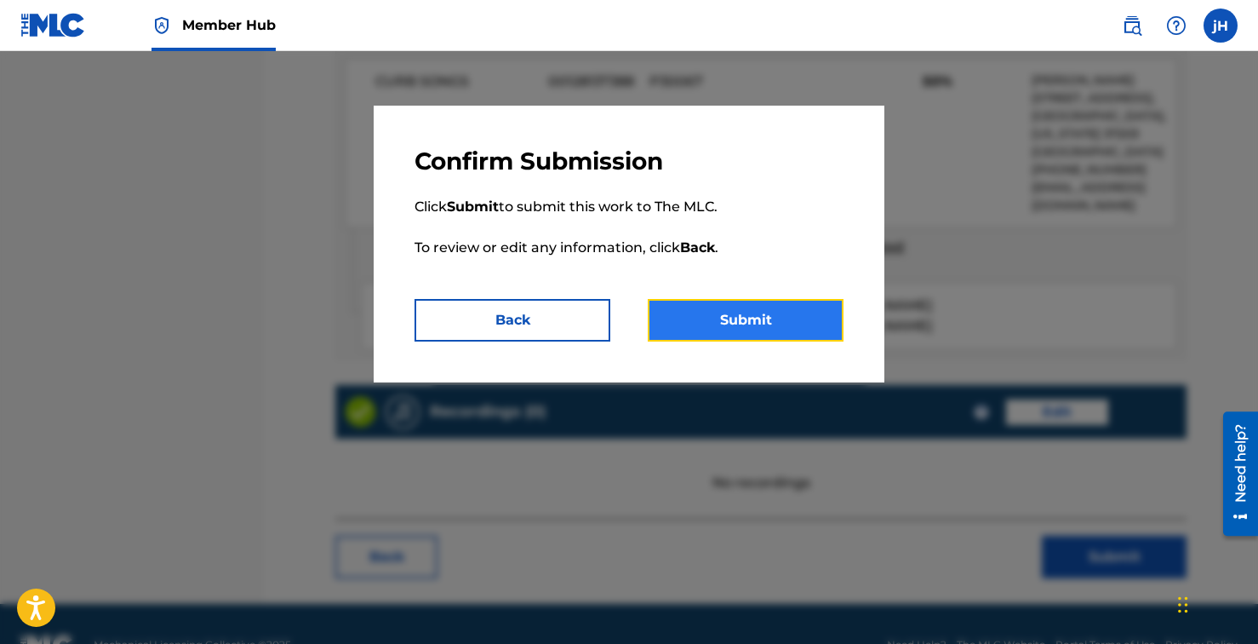
click at [763, 309] on button "Submit" at bounding box center [746, 320] width 196 height 43
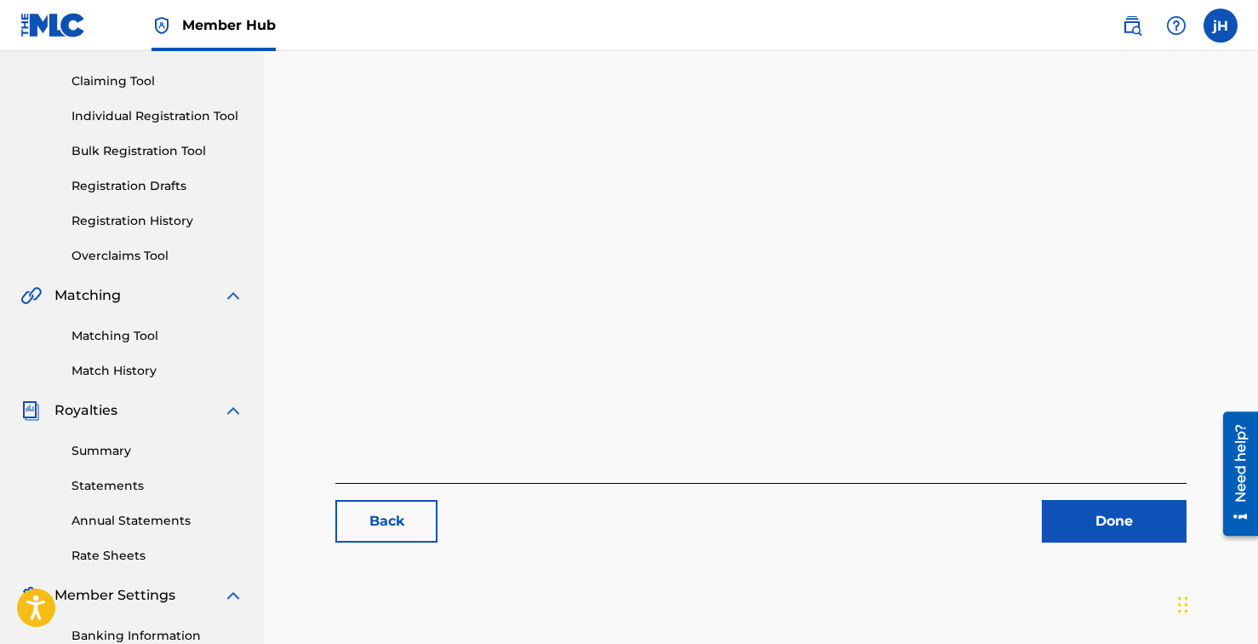
scroll to position [175, 0]
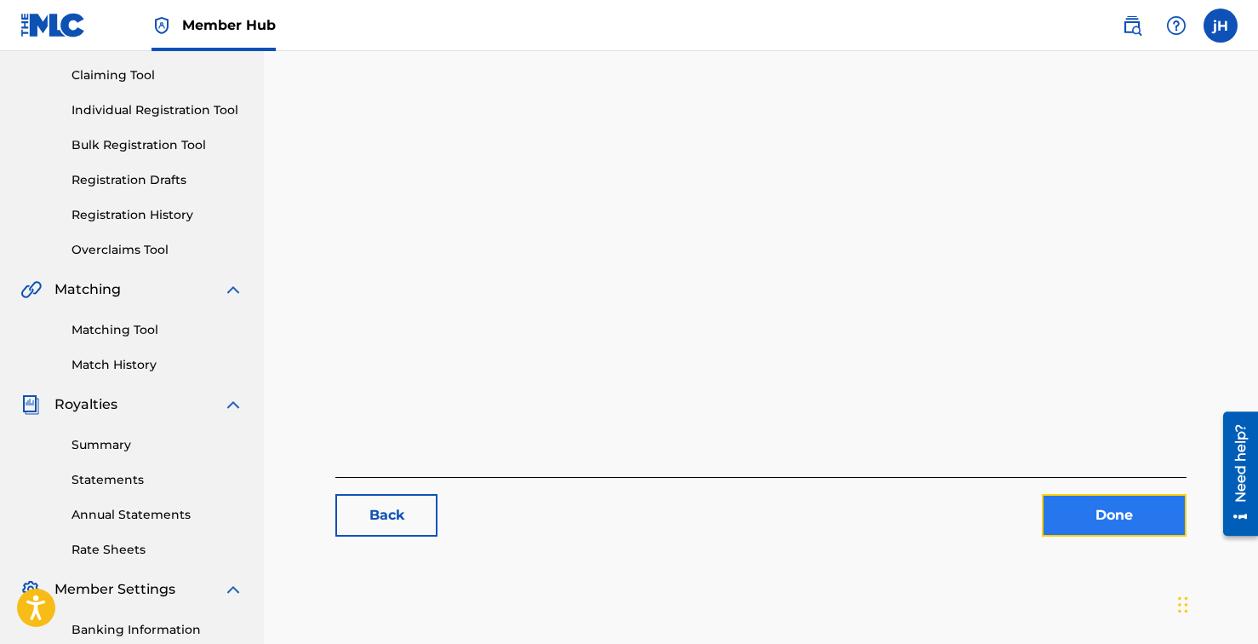
click at [1089, 531] on link "Done" at bounding box center [1114, 515] width 145 height 43
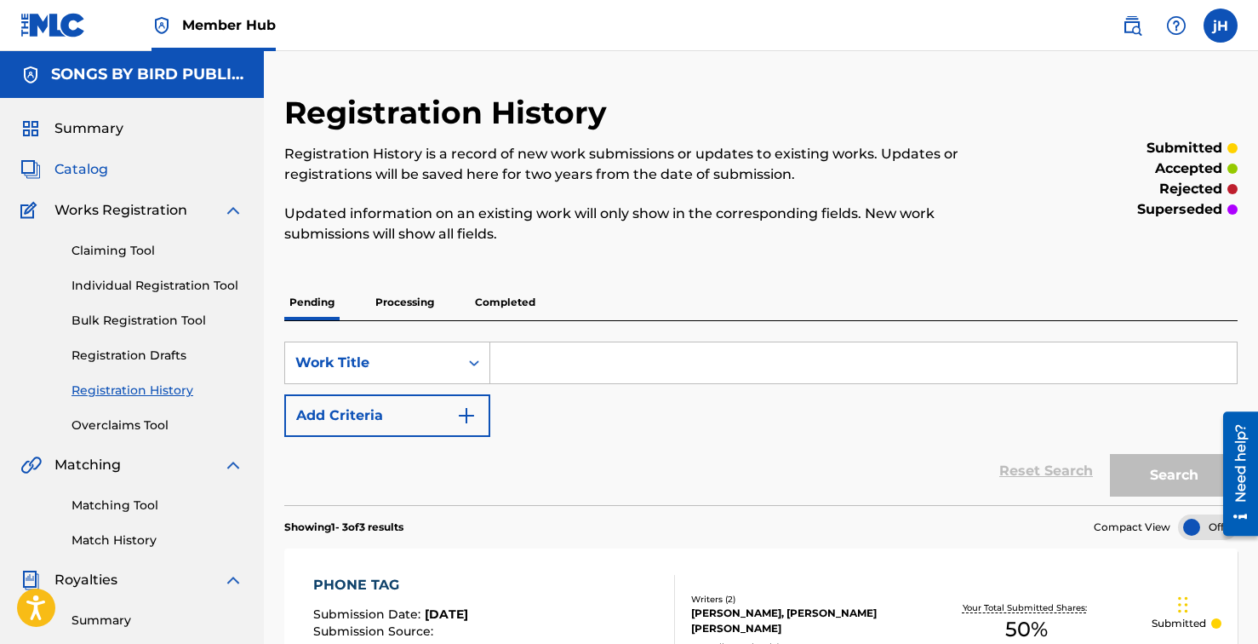
click at [94, 163] on span "Catalog" at bounding box center [81, 169] width 54 height 20
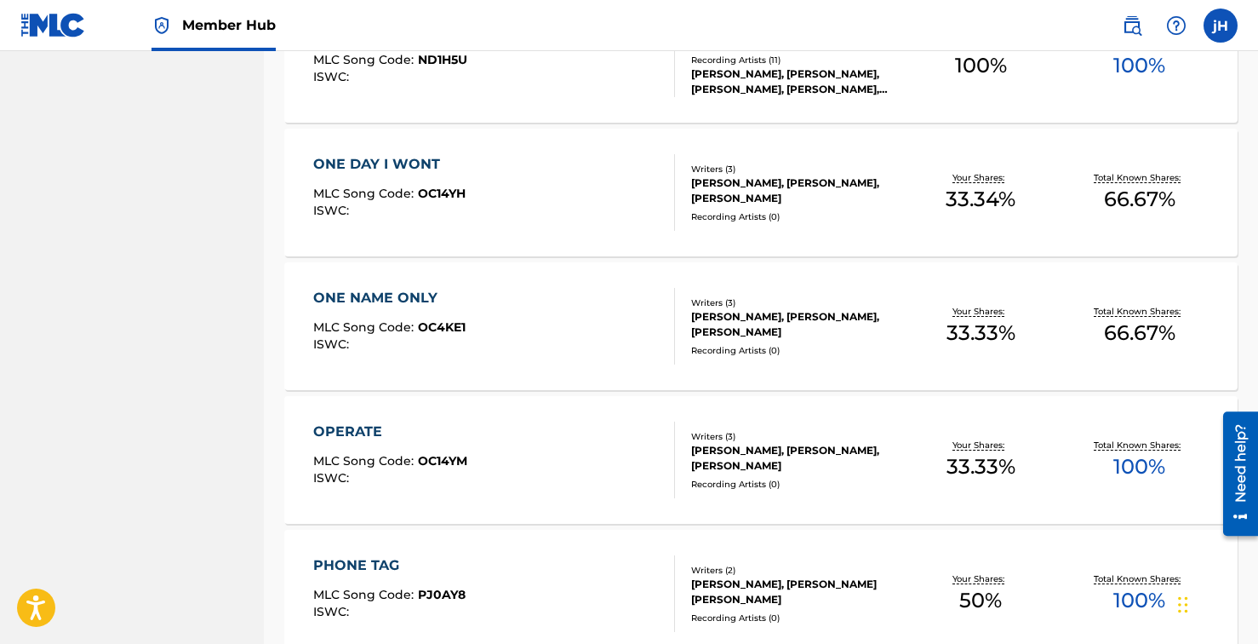
scroll to position [1305, 0]
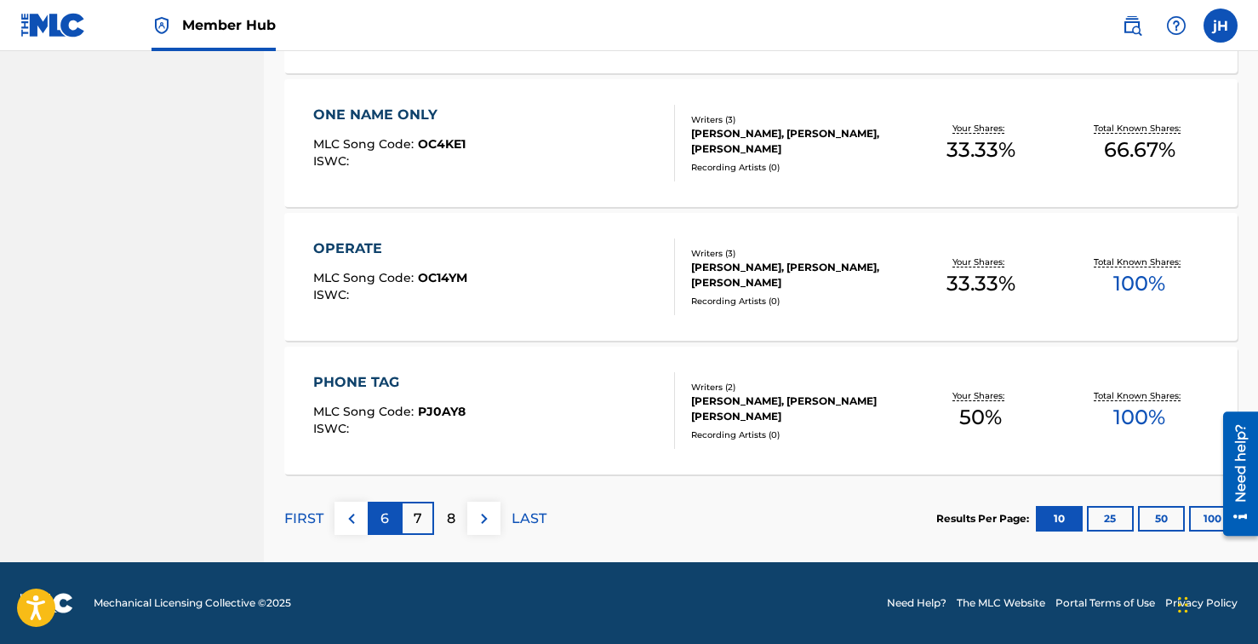
click at [381, 511] on p "6" at bounding box center [385, 518] width 9 height 20
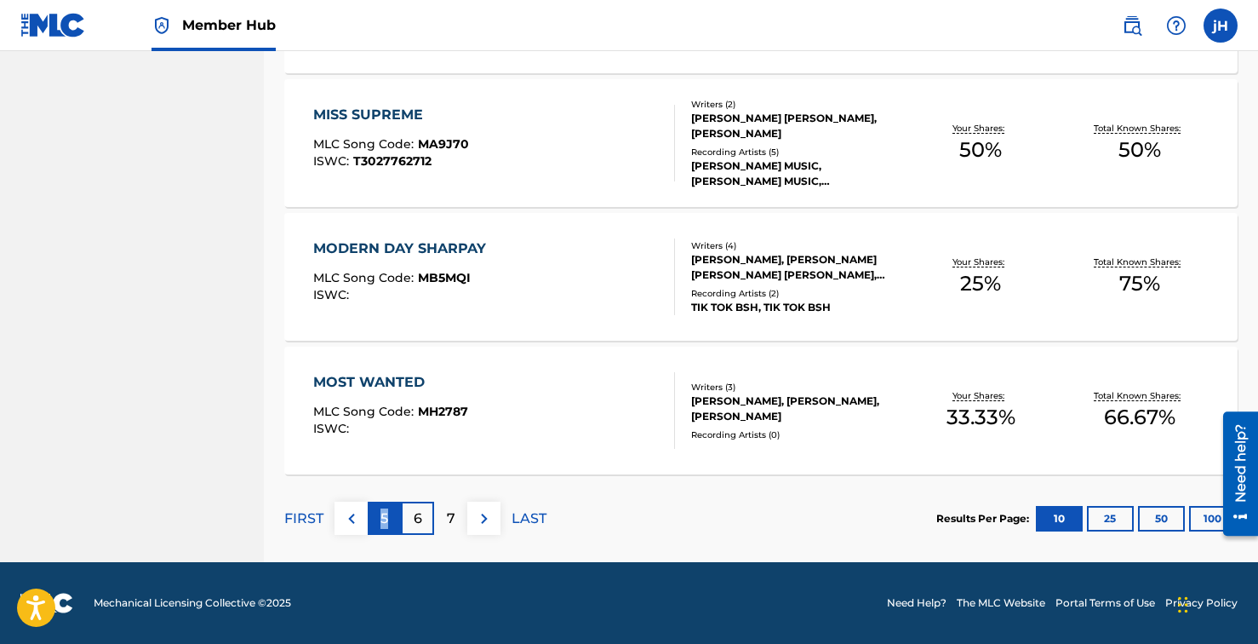
click at [384, 519] on p "5" at bounding box center [385, 518] width 8 height 20
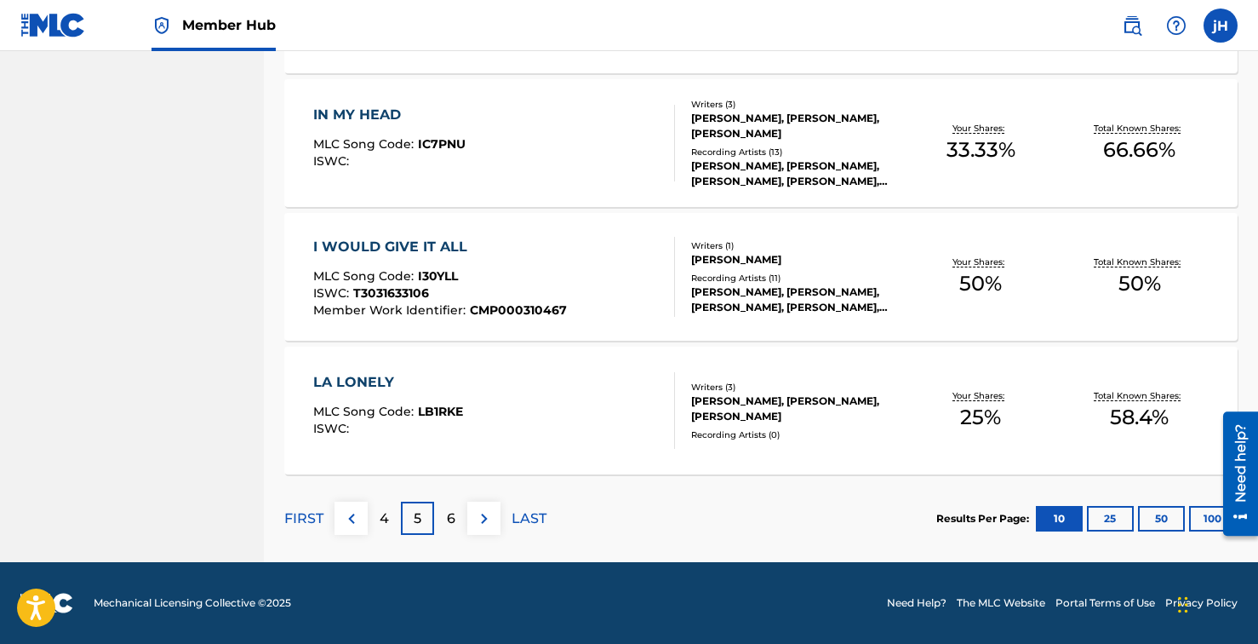
drag, startPoint x: 386, startPoint y: 523, endPoint x: 406, endPoint y: 541, distance: 27.2
click at [387, 523] on p "4" at bounding box center [384, 518] width 9 height 20
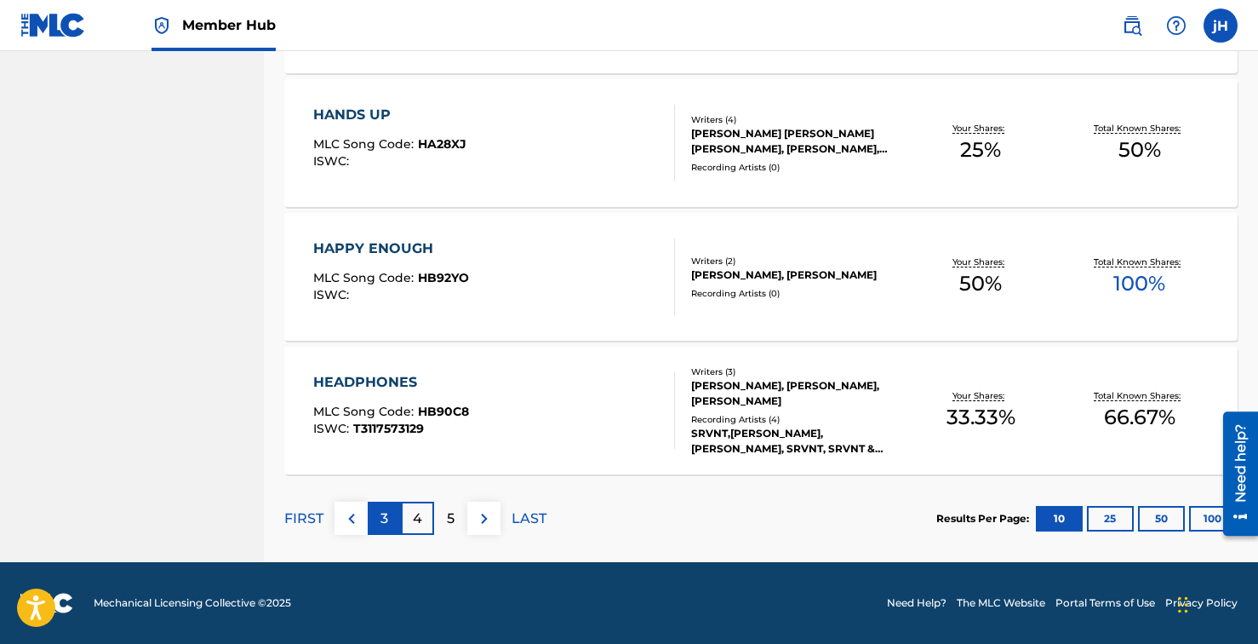
click at [379, 520] on div "3" at bounding box center [384, 517] width 33 height 33
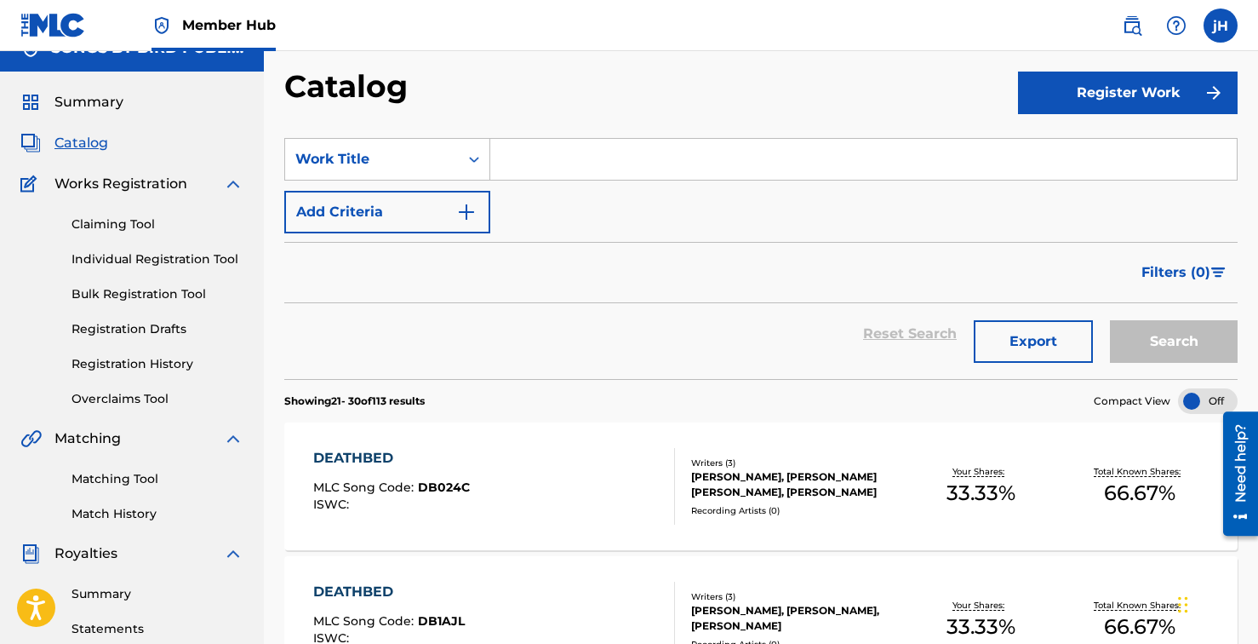
scroll to position [30, 0]
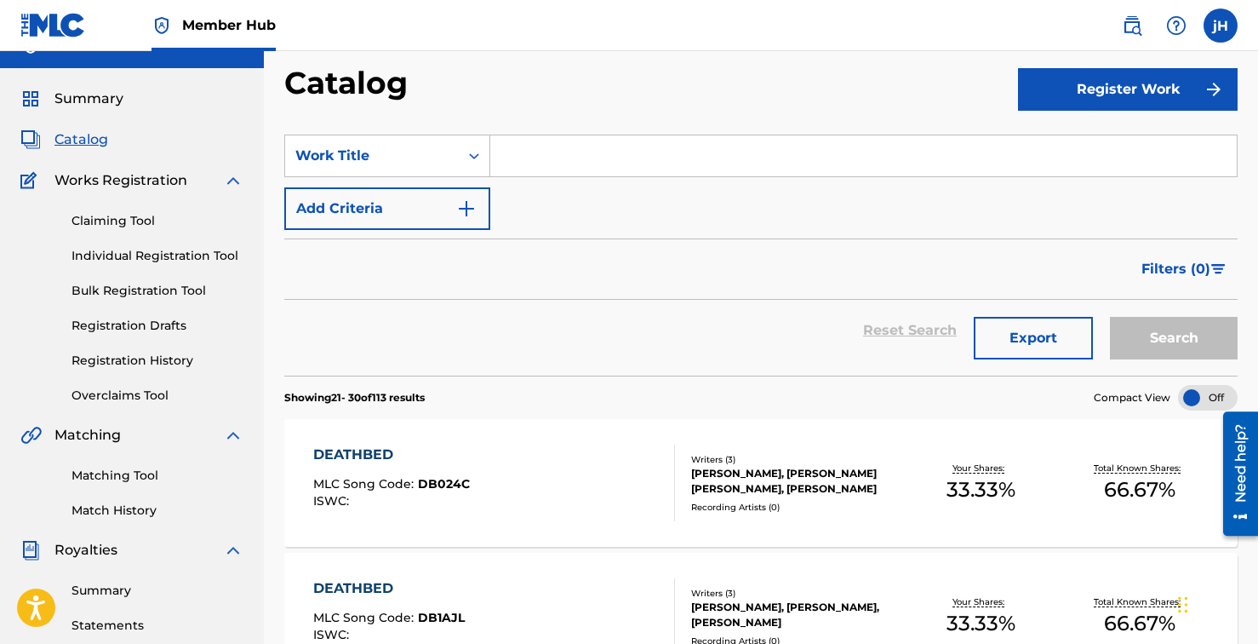
click at [812, 480] on div "[PERSON_NAME], [PERSON_NAME] [PERSON_NAME], [PERSON_NAME]" at bounding box center [796, 481] width 210 height 31
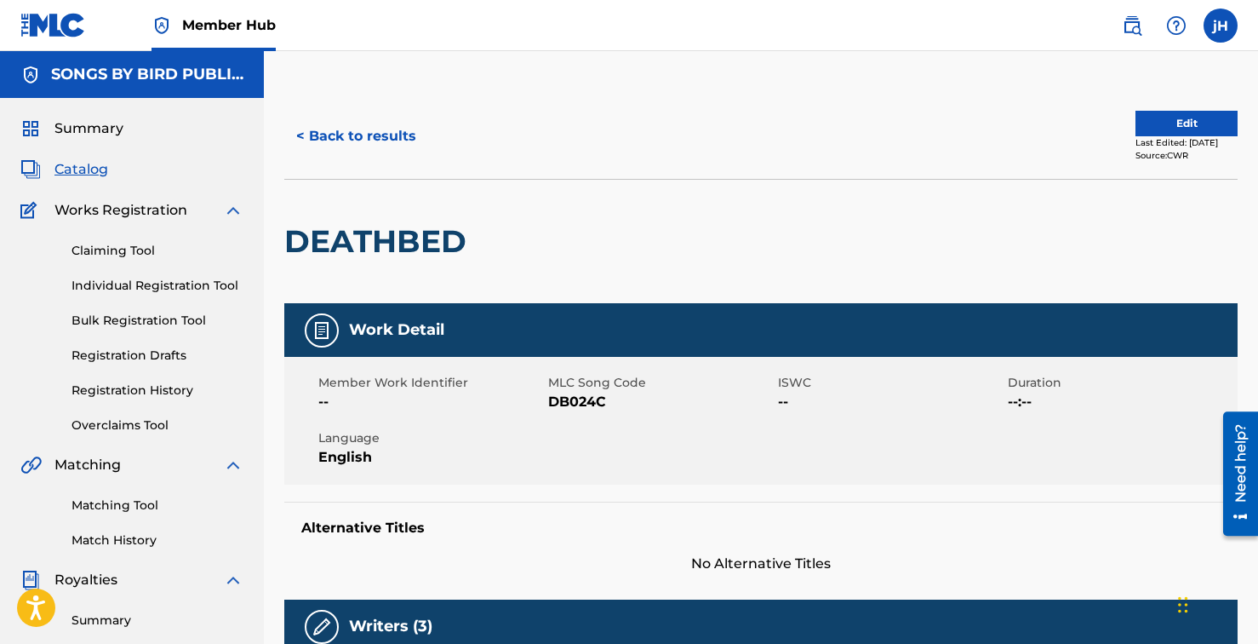
click at [1183, 144] on div "Last Edited: [DATE]" at bounding box center [1187, 142] width 102 height 13
click at [1180, 123] on button "Edit" at bounding box center [1187, 124] width 102 height 26
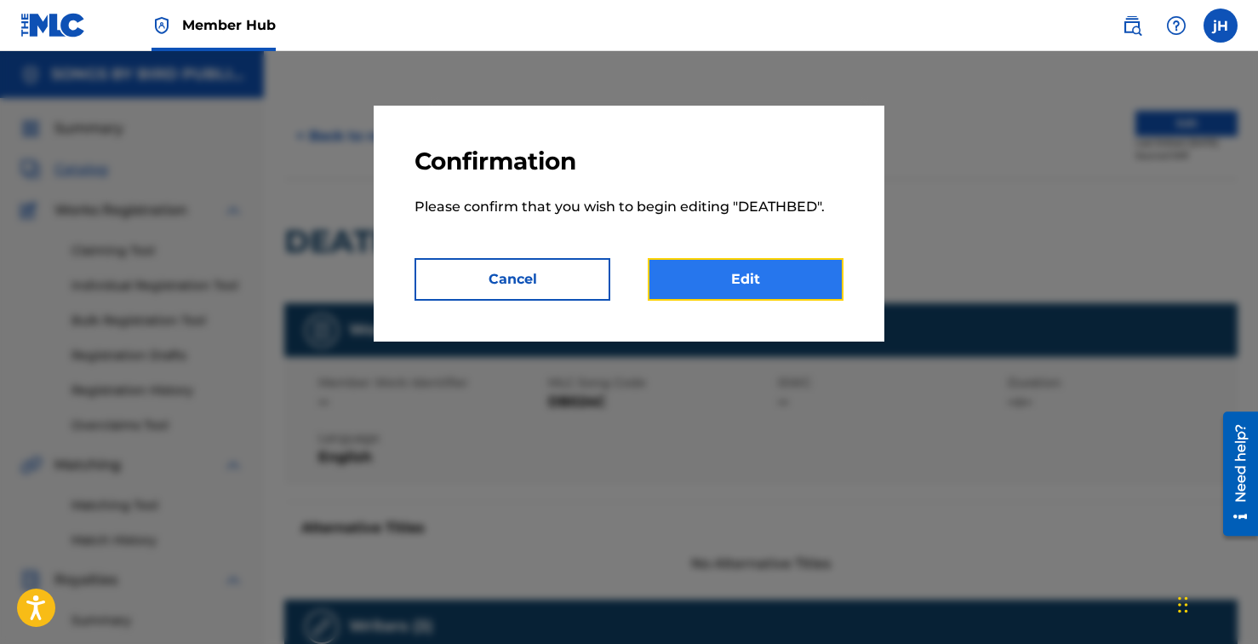
click at [753, 291] on link "Edit" at bounding box center [746, 279] width 196 height 43
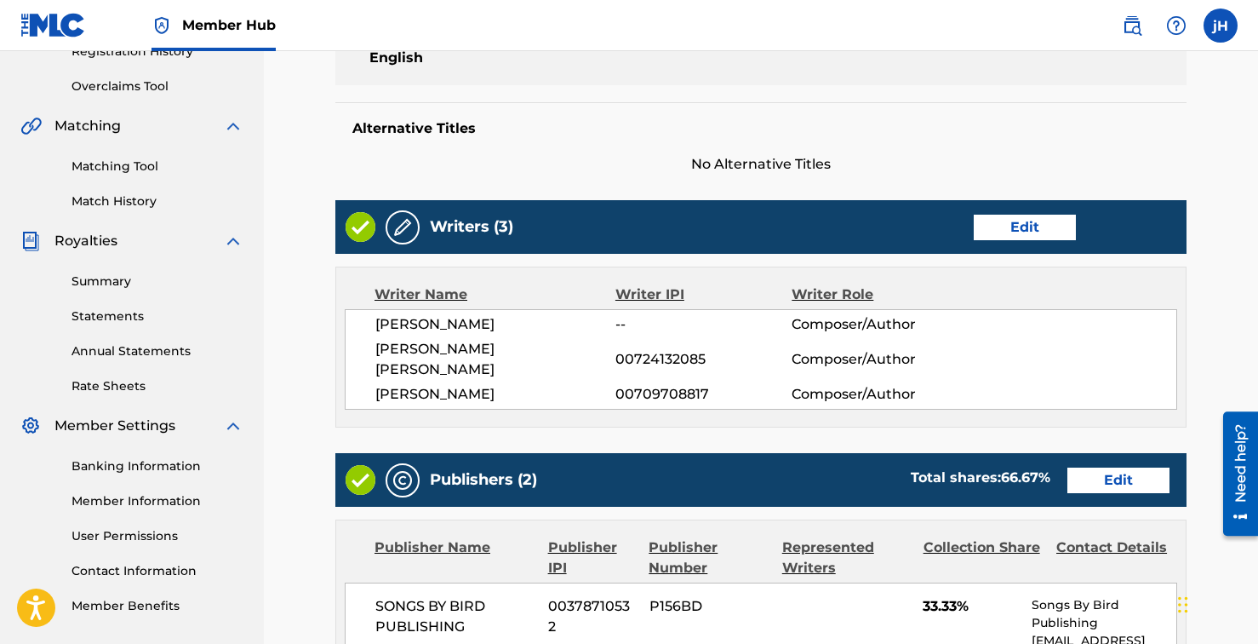
scroll to position [346, 0]
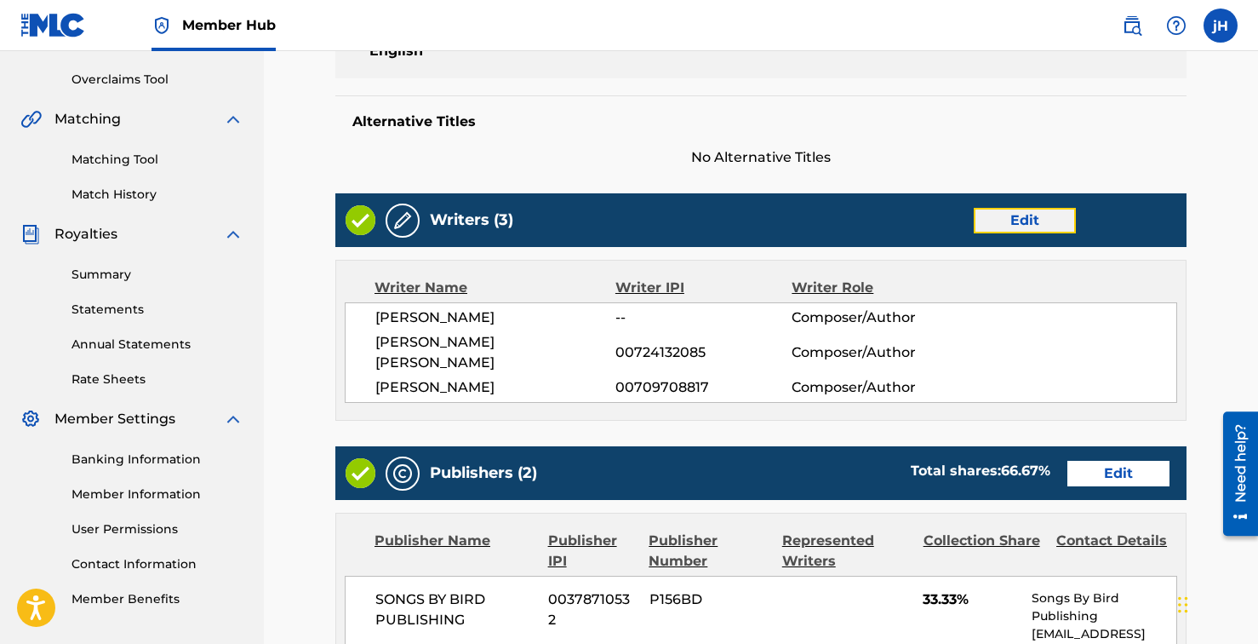
click at [1039, 229] on link "Edit" at bounding box center [1025, 221] width 102 height 26
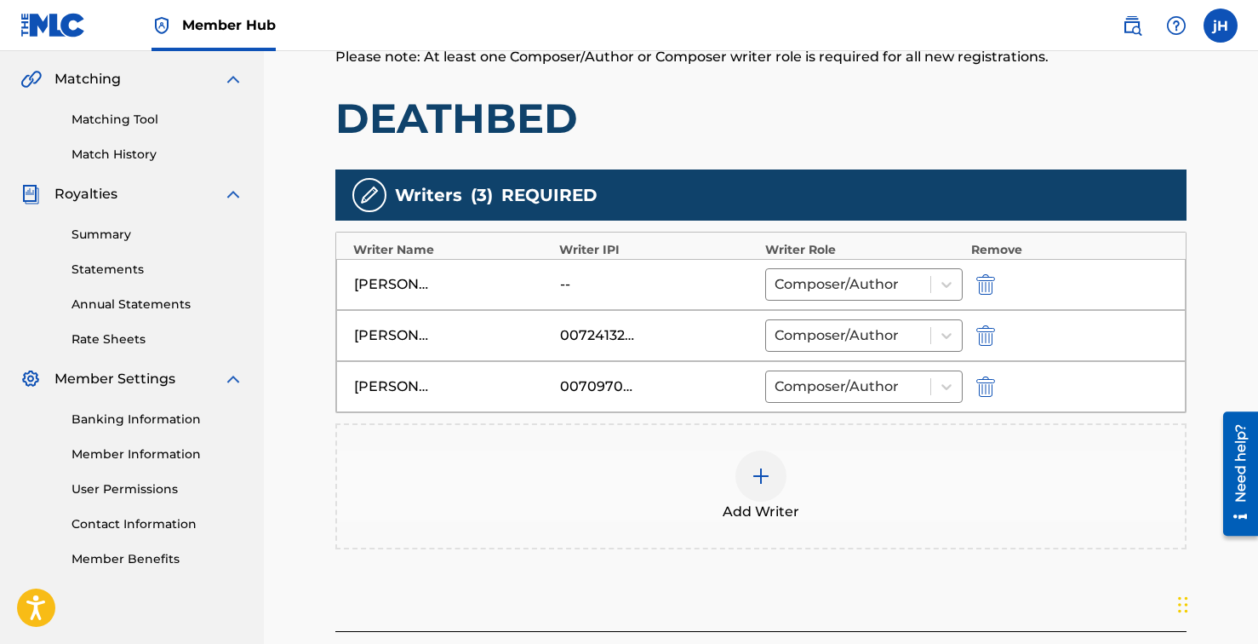
scroll to position [393, 0]
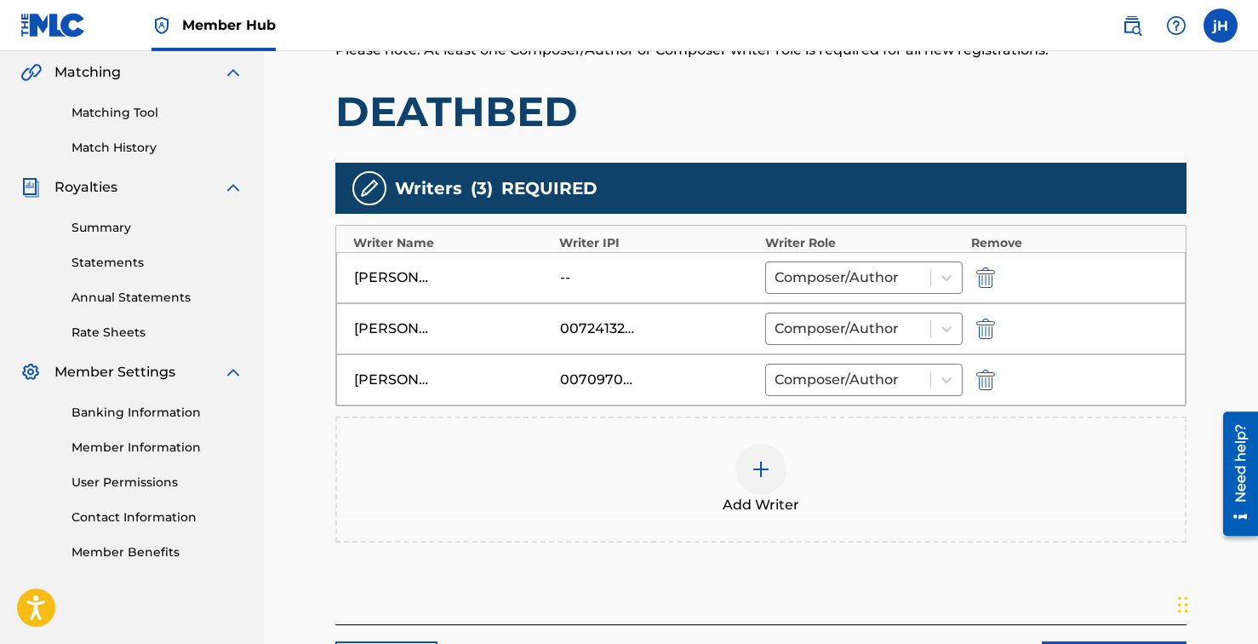
click at [999, 381] on div at bounding box center [1009, 380] width 77 height 20
click at [985, 381] on img "submit" at bounding box center [986, 380] width 19 height 20
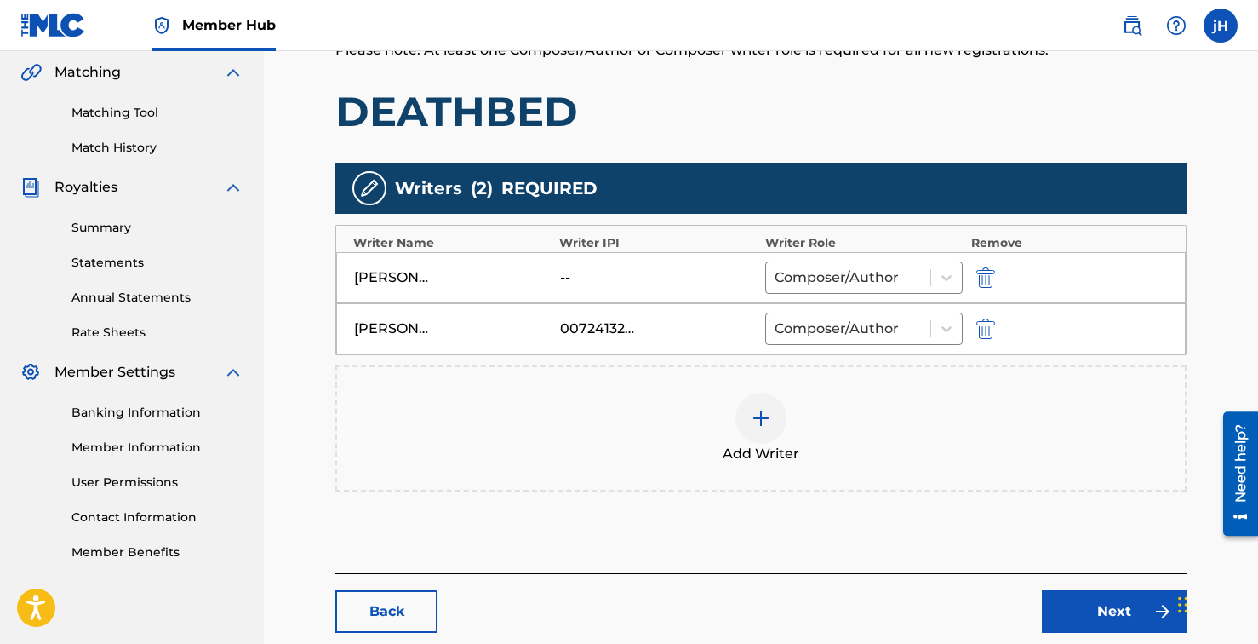
click at [760, 410] on img at bounding box center [761, 418] width 20 height 20
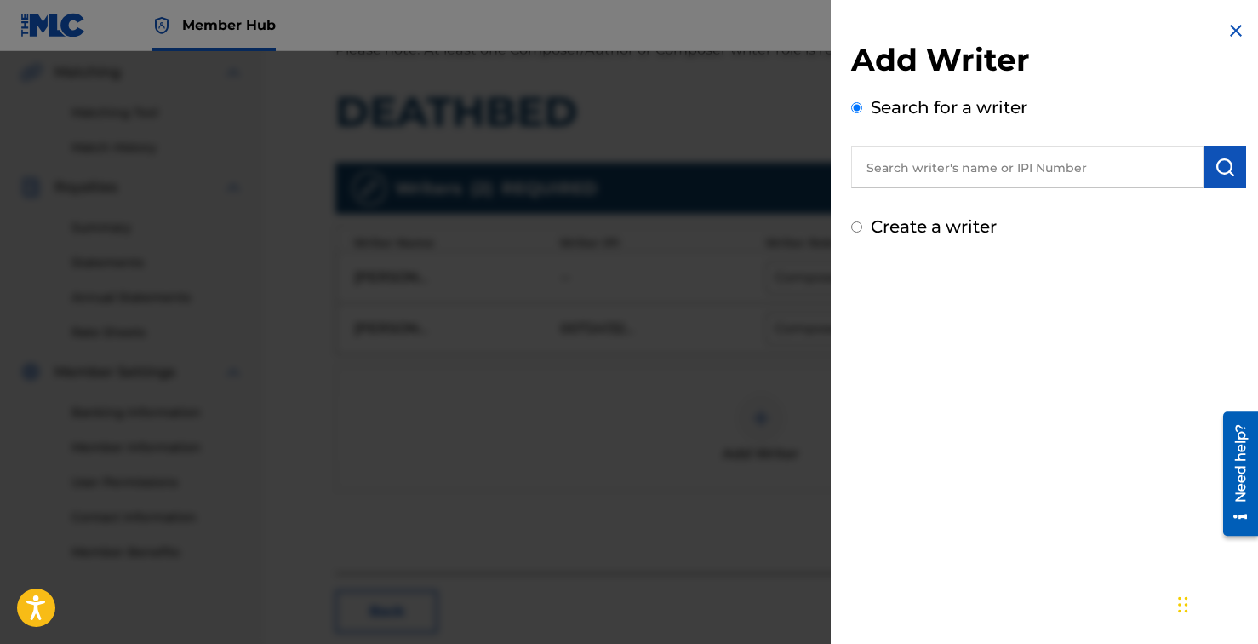
click at [999, 168] on input "text" at bounding box center [1027, 167] width 352 height 43
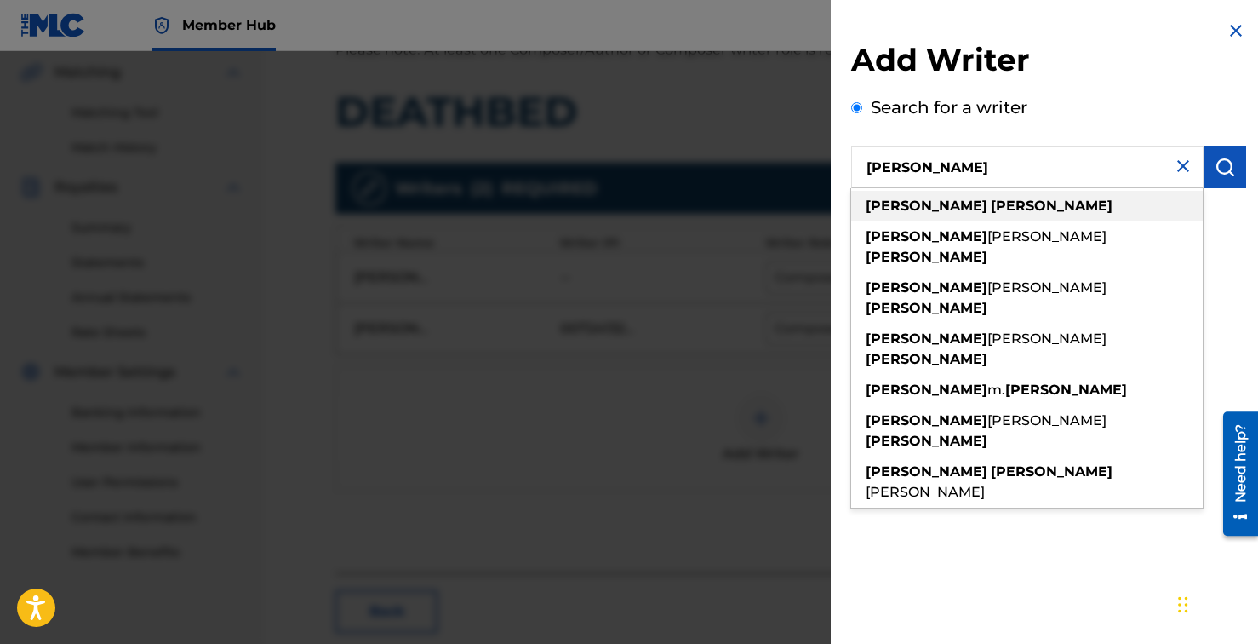
click at [973, 200] on div "[PERSON_NAME]" at bounding box center [1027, 206] width 352 height 31
type input "[PERSON_NAME]"
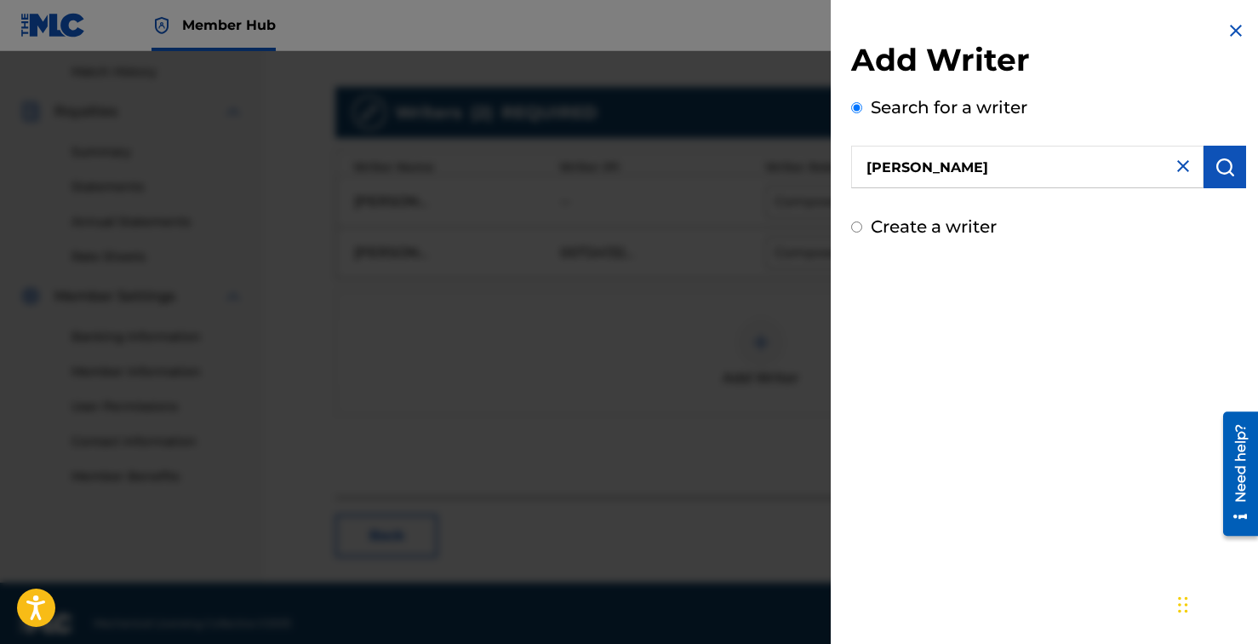
scroll to position [489, 0]
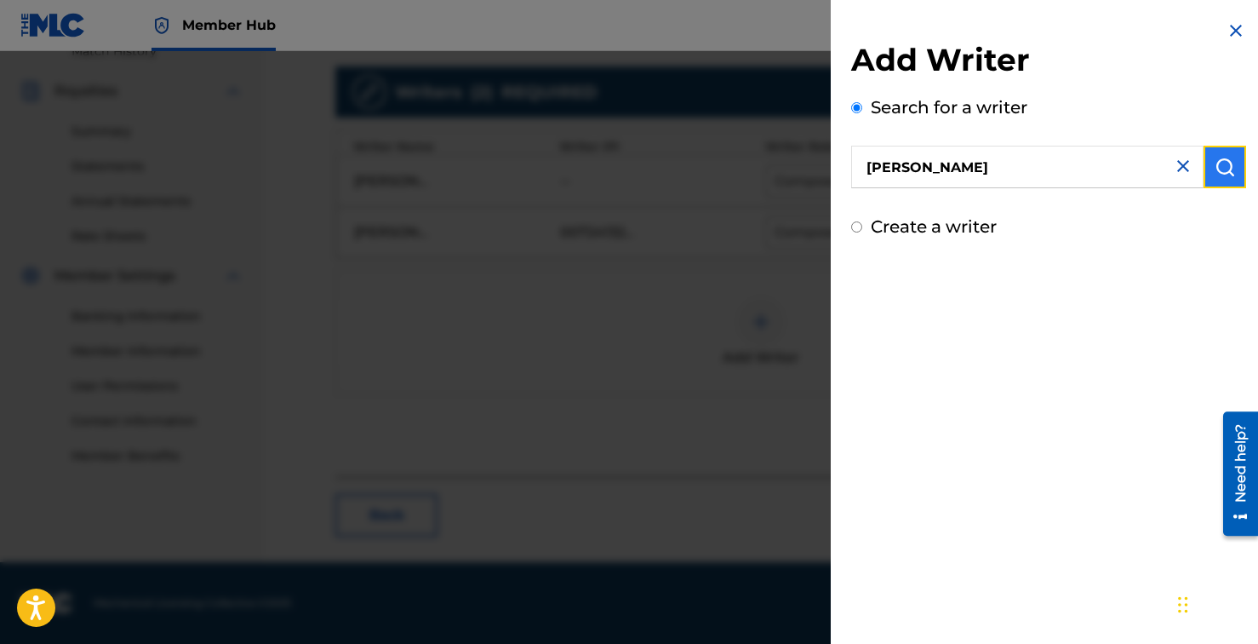
click at [1229, 166] on button "submit" at bounding box center [1225, 167] width 43 height 43
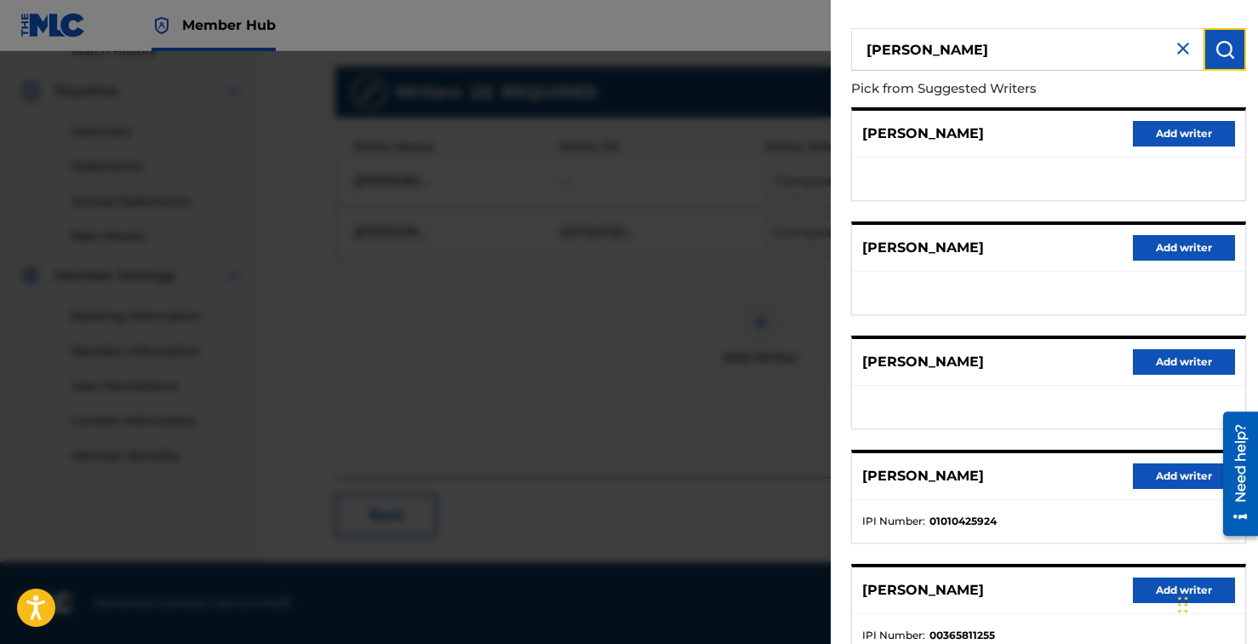
scroll to position [238, 0]
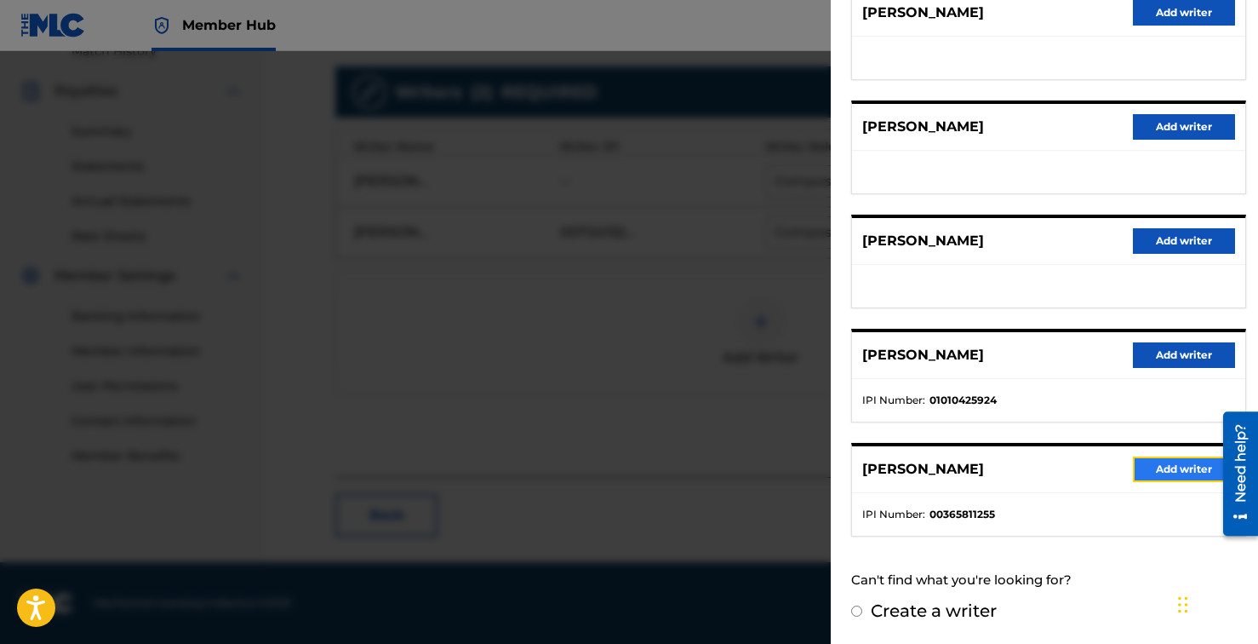
click at [1172, 470] on button "Add writer" at bounding box center [1184, 469] width 102 height 26
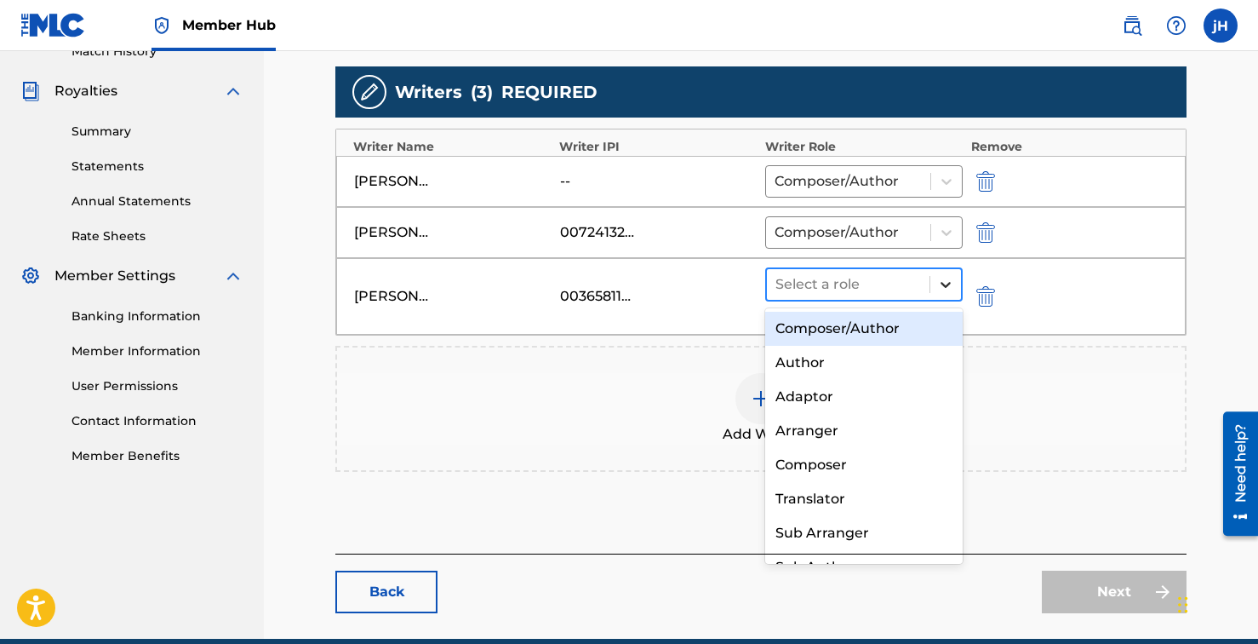
click at [948, 283] on icon at bounding box center [946, 285] width 10 height 6
click at [892, 330] on div "Composer/Author" at bounding box center [864, 329] width 198 height 34
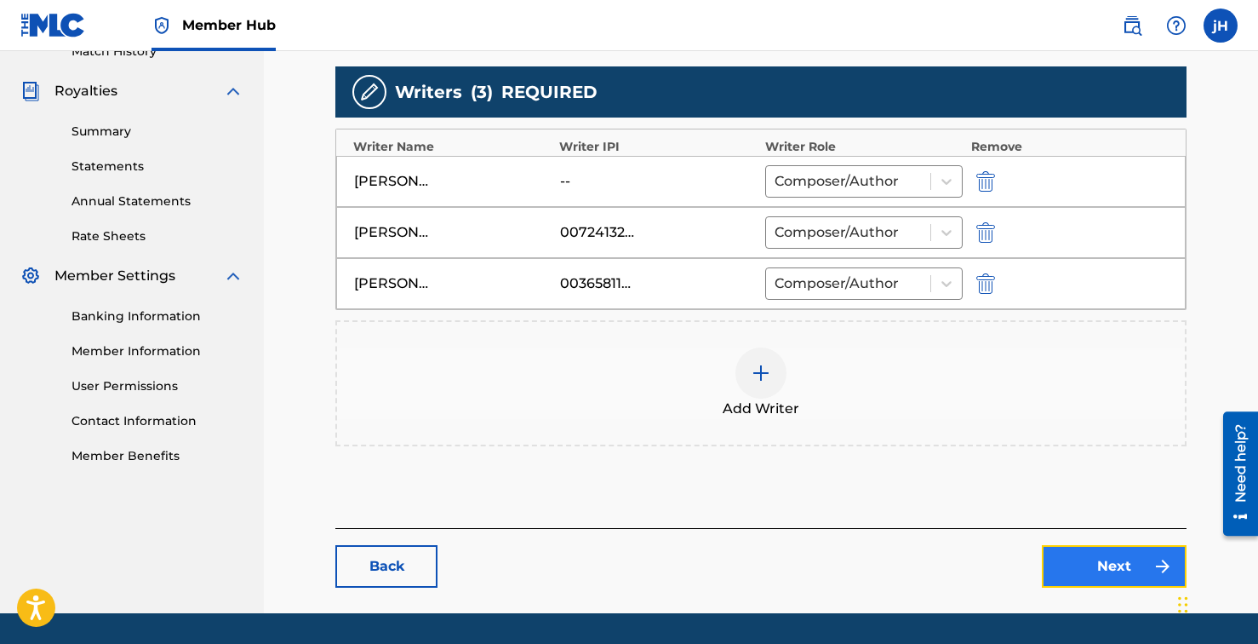
click at [1100, 570] on link "Next" at bounding box center [1114, 566] width 145 height 43
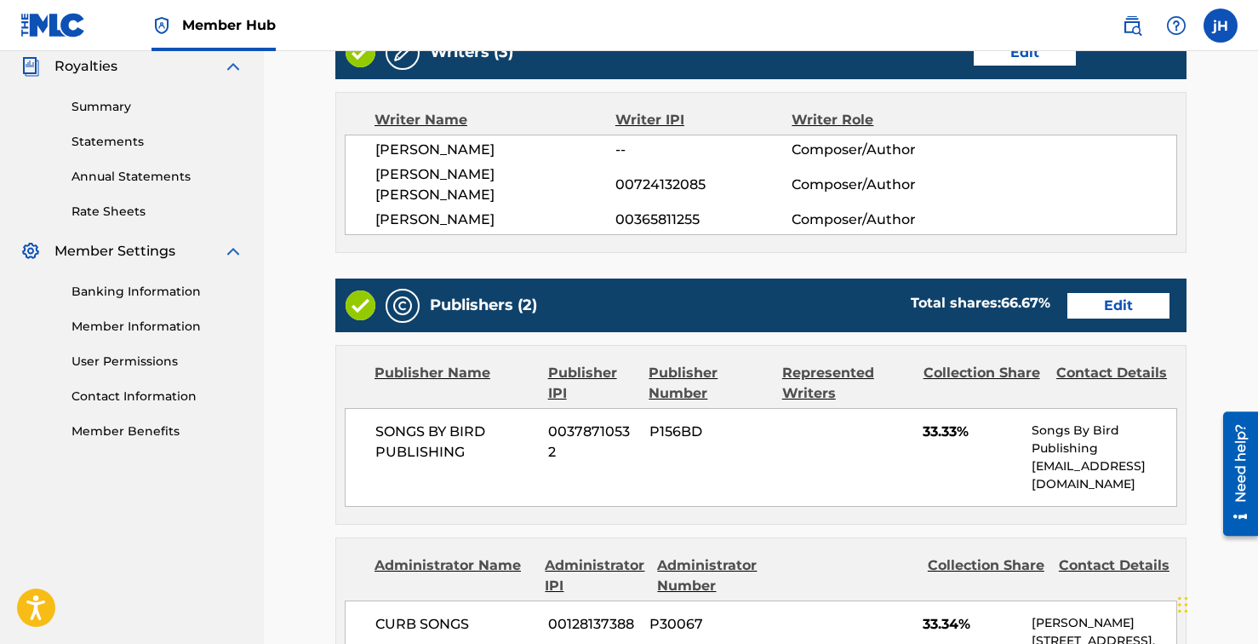
scroll to position [539, 0]
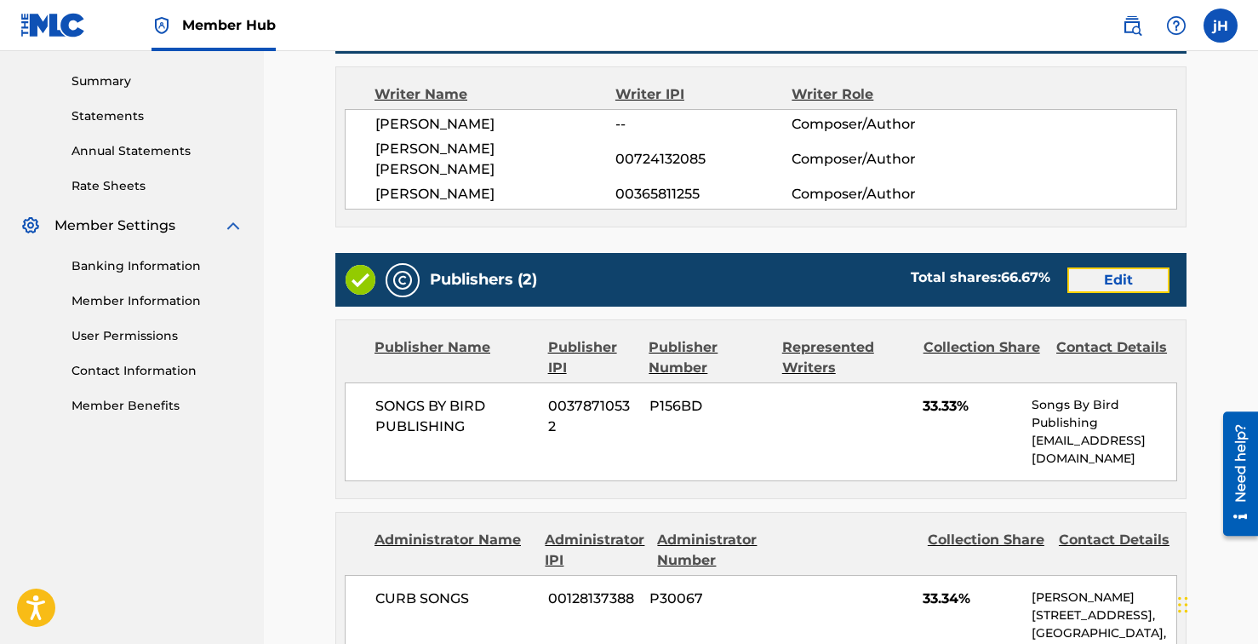
click at [1113, 267] on link "Edit" at bounding box center [1119, 280] width 102 height 26
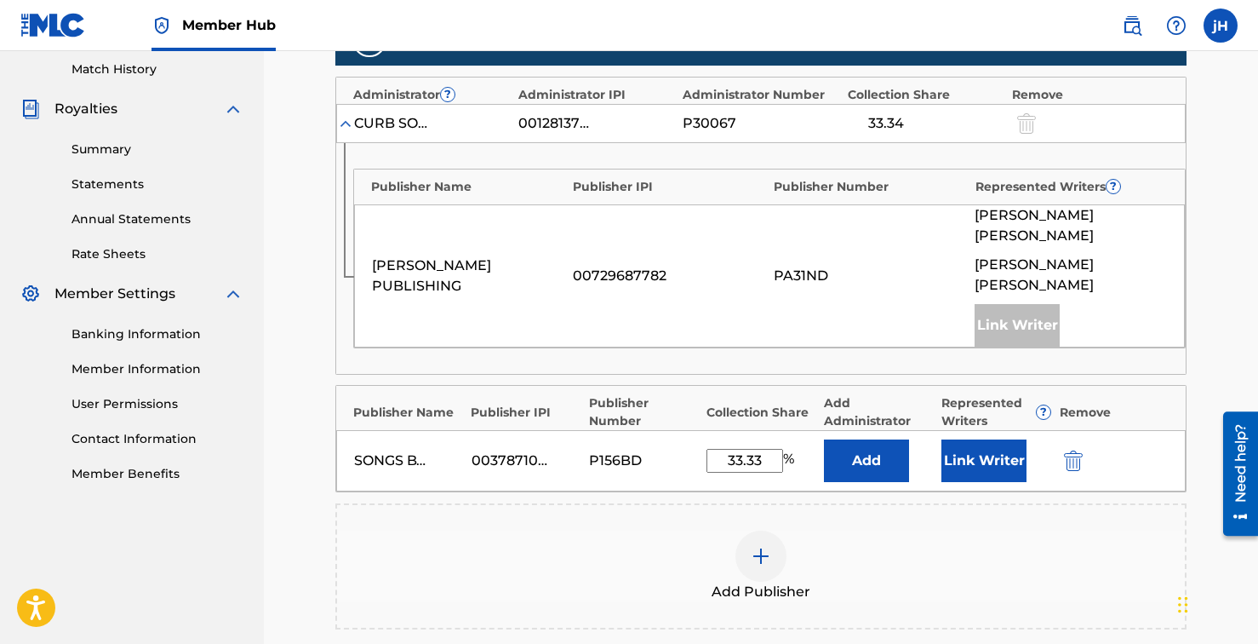
scroll to position [469, 0]
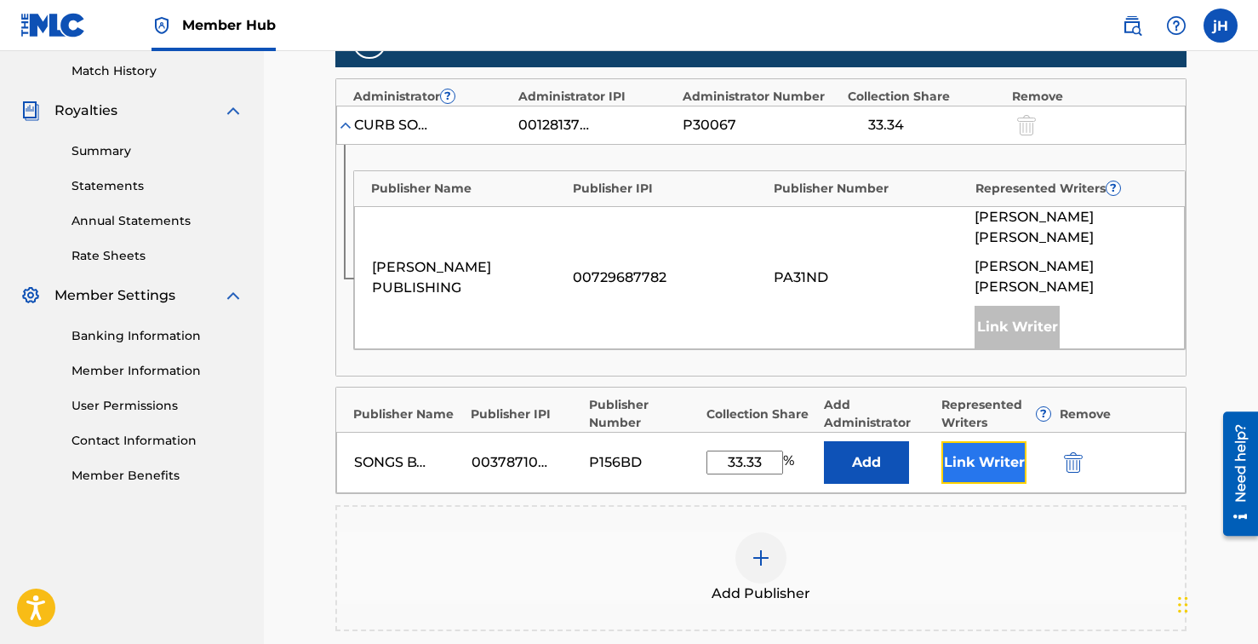
click at [988, 441] on button "Link Writer" at bounding box center [984, 462] width 85 height 43
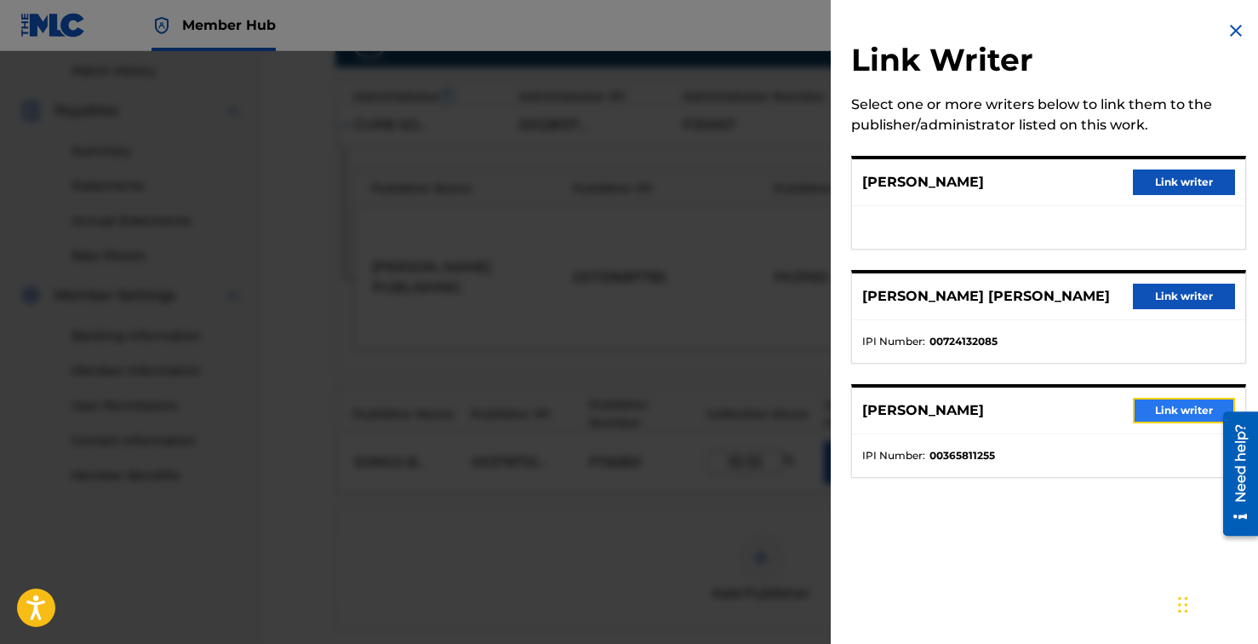
click at [1165, 414] on button "Link writer" at bounding box center [1184, 411] width 102 height 26
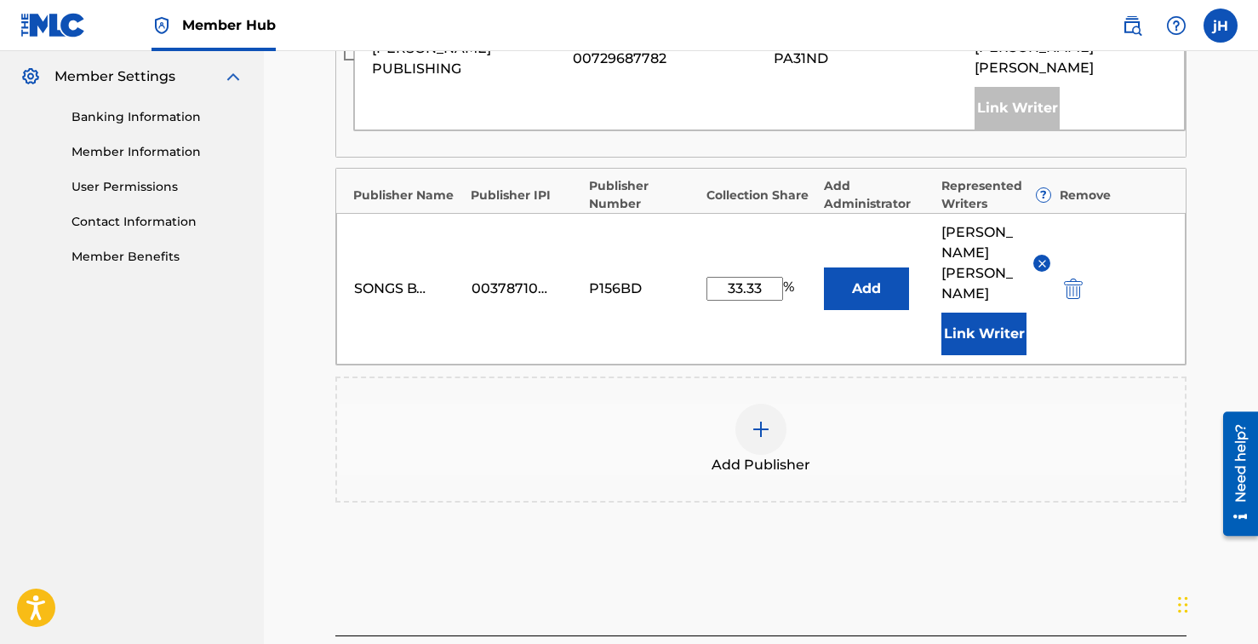
scroll to position [764, 0]
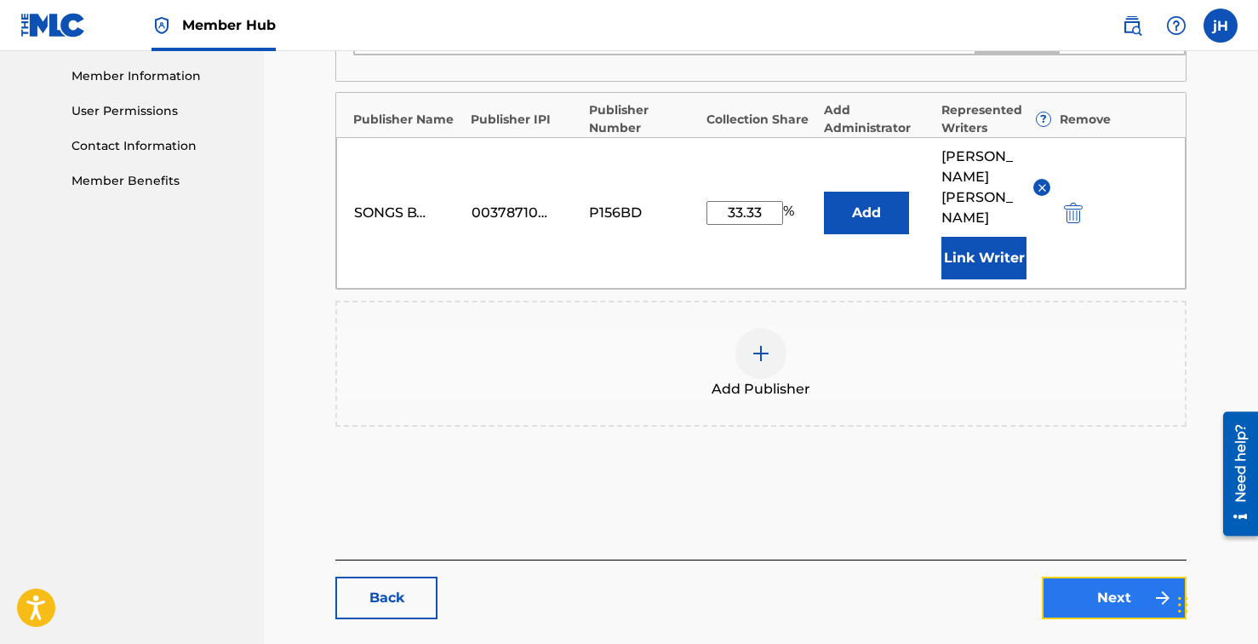
click at [1089, 576] on link "Next" at bounding box center [1114, 597] width 145 height 43
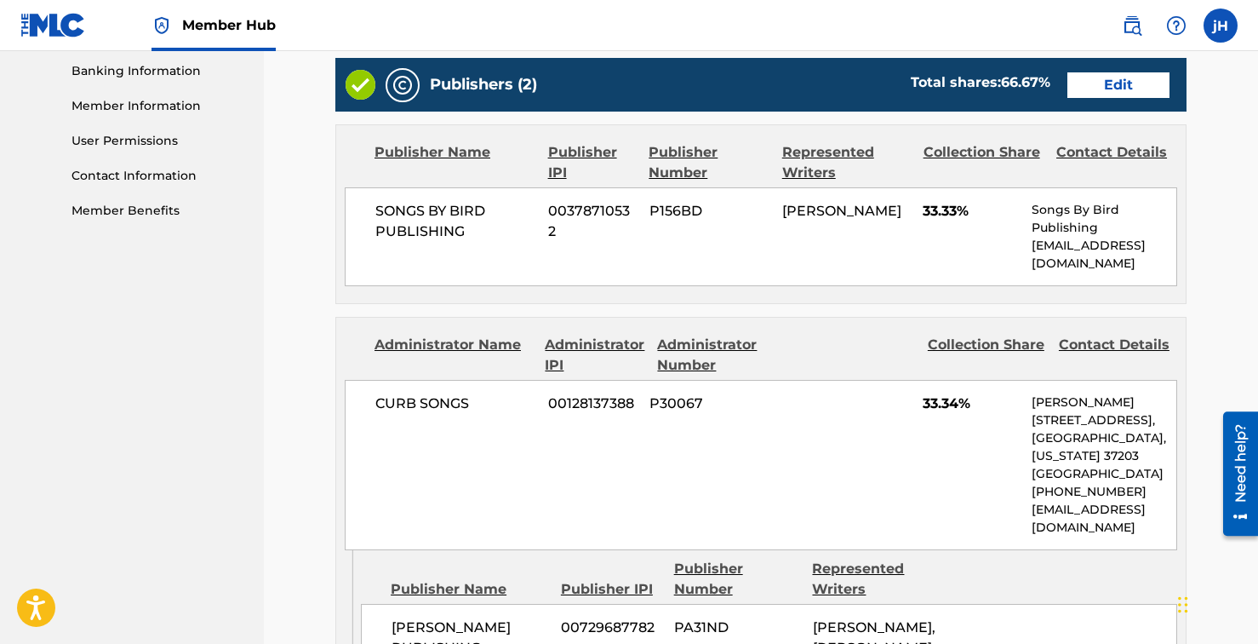
scroll to position [1072, 0]
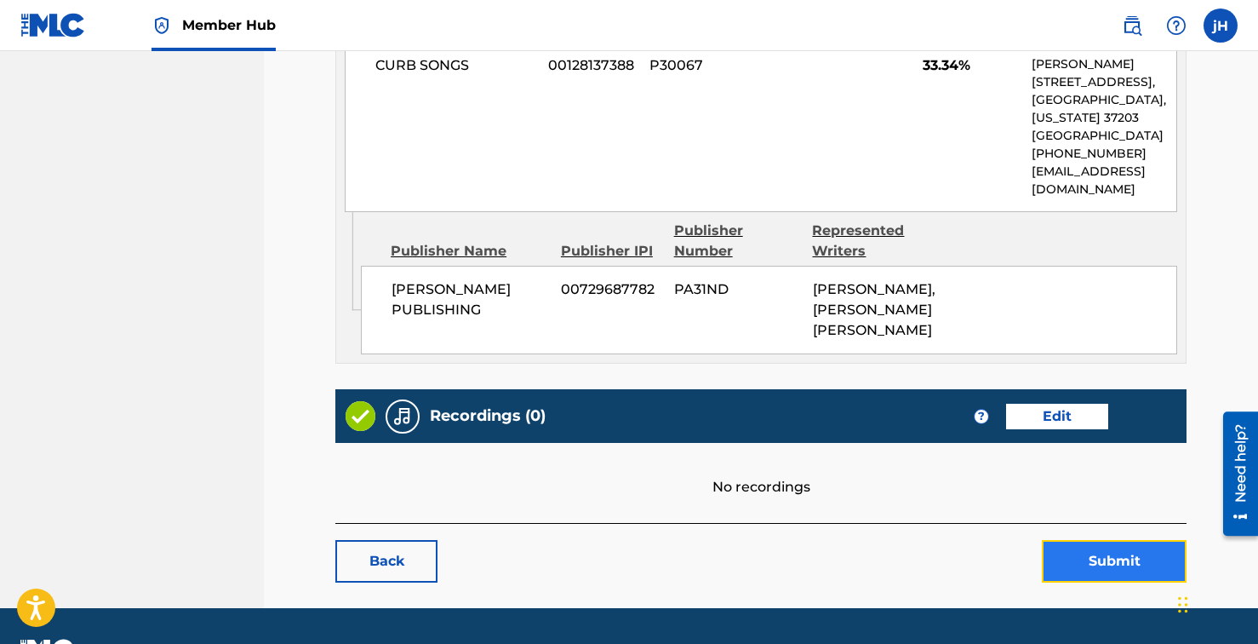
click at [1102, 540] on button "Submit" at bounding box center [1114, 561] width 145 height 43
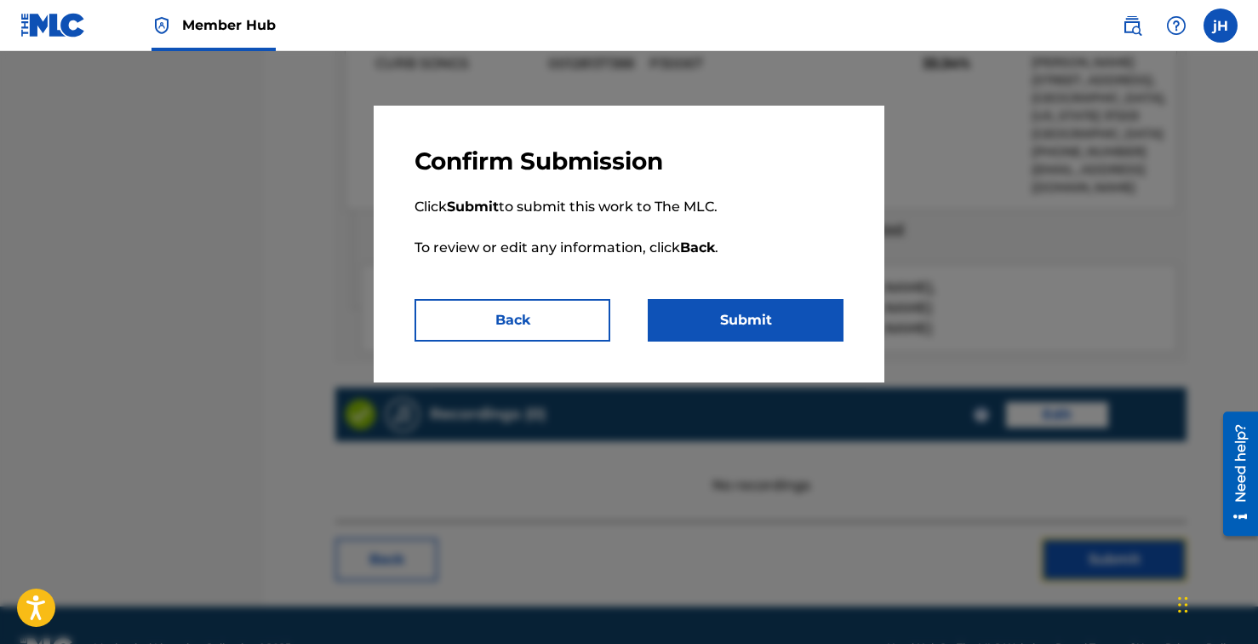
scroll to position [1075, 0]
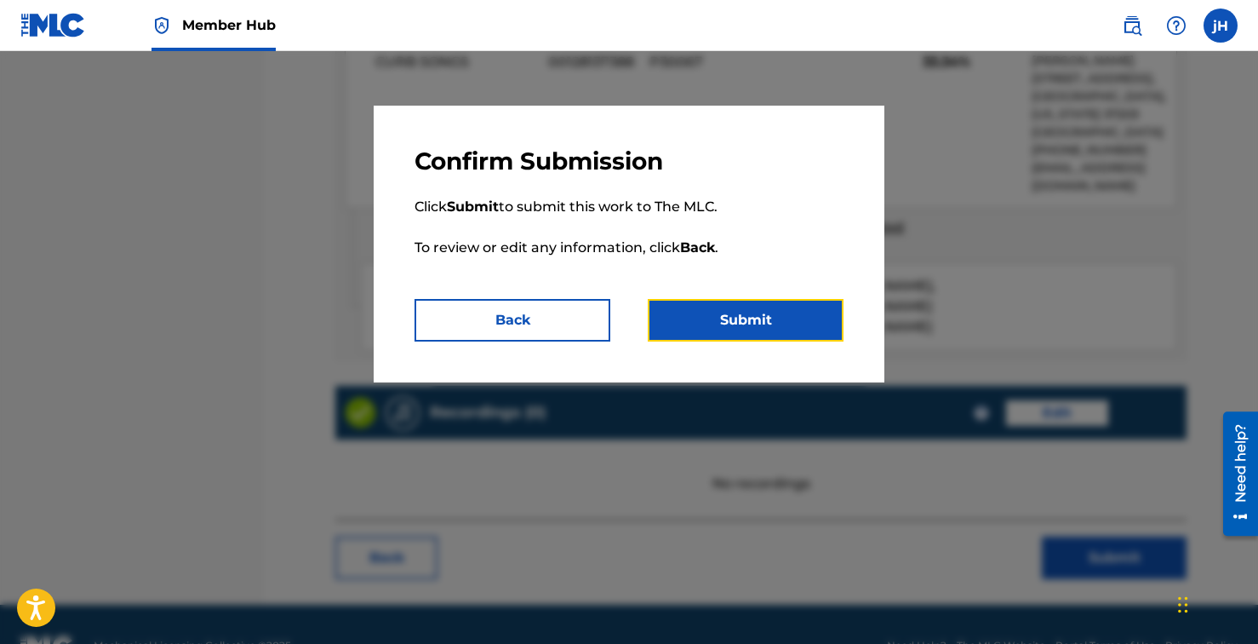
click at [744, 334] on button "Submit" at bounding box center [746, 320] width 196 height 43
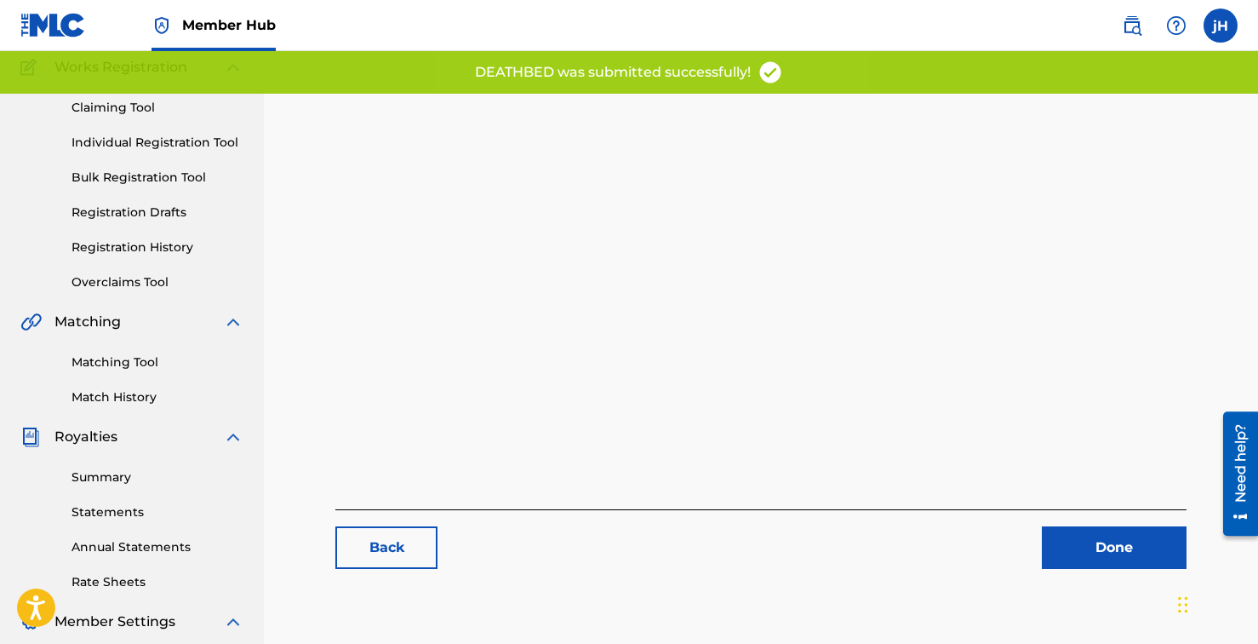
scroll to position [412, 0]
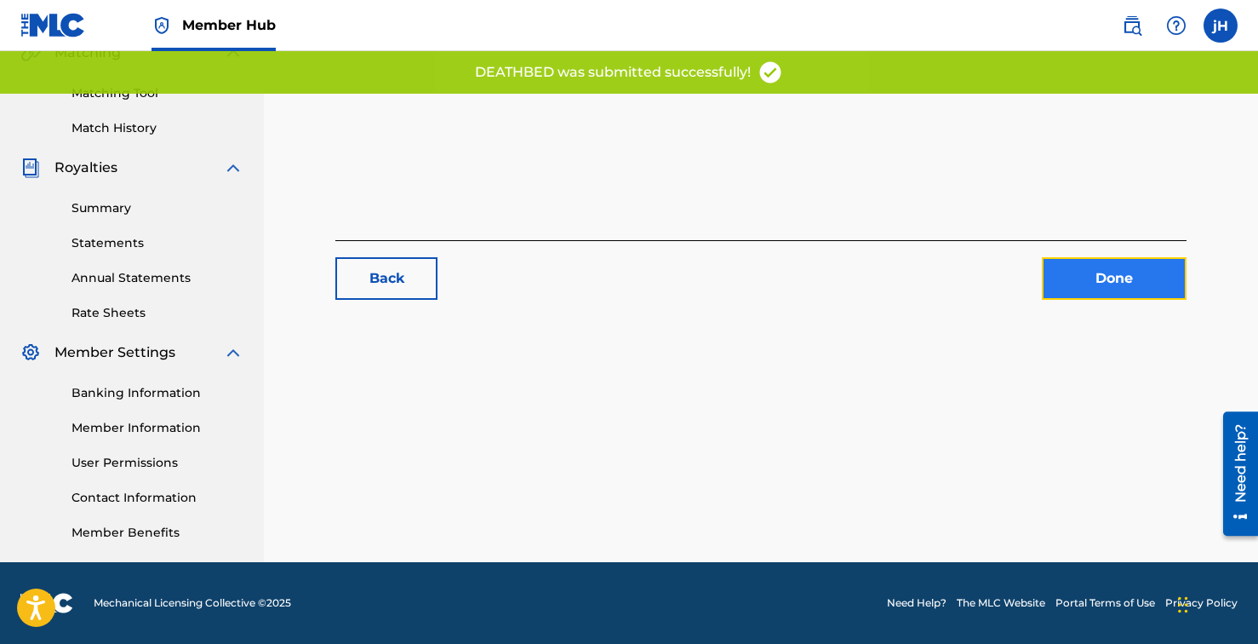
click at [1109, 290] on link "Done" at bounding box center [1114, 278] width 145 height 43
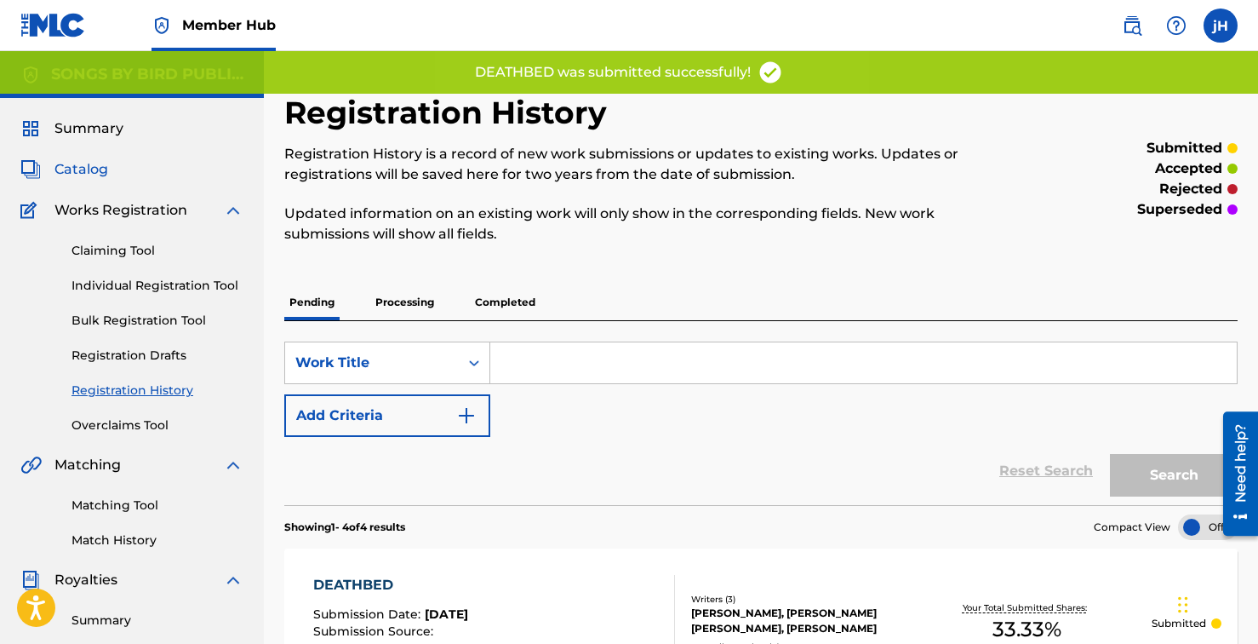
click at [80, 173] on span "Catalog" at bounding box center [81, 169] width 54 height 20
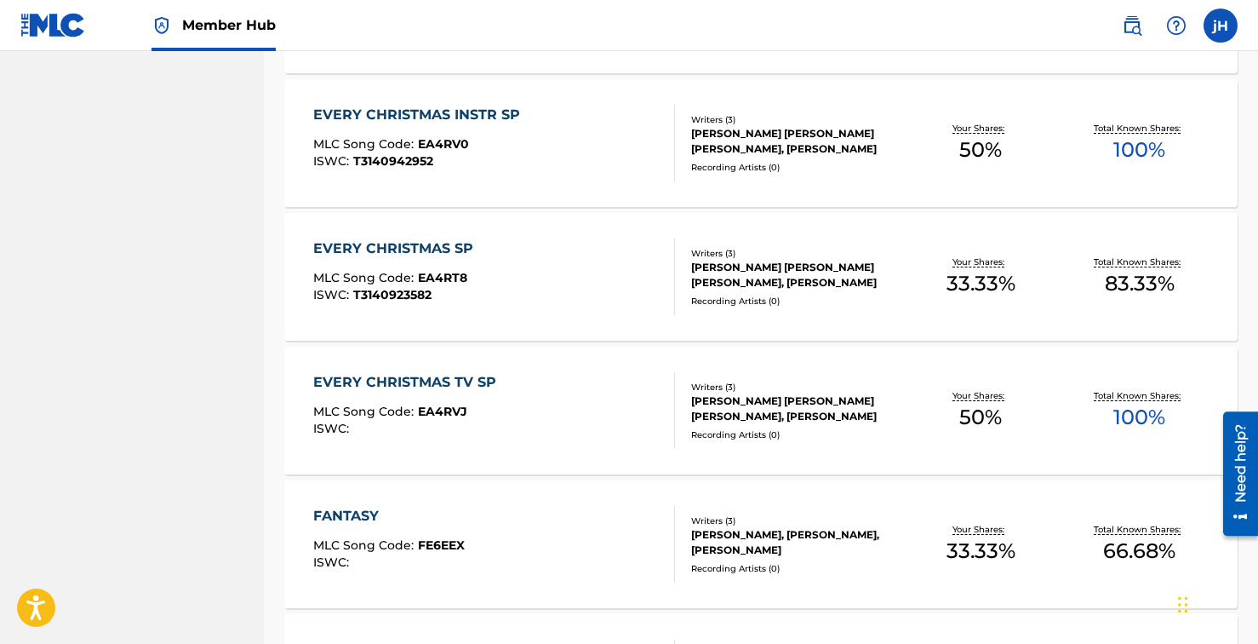
scroll to position [1305, 0]
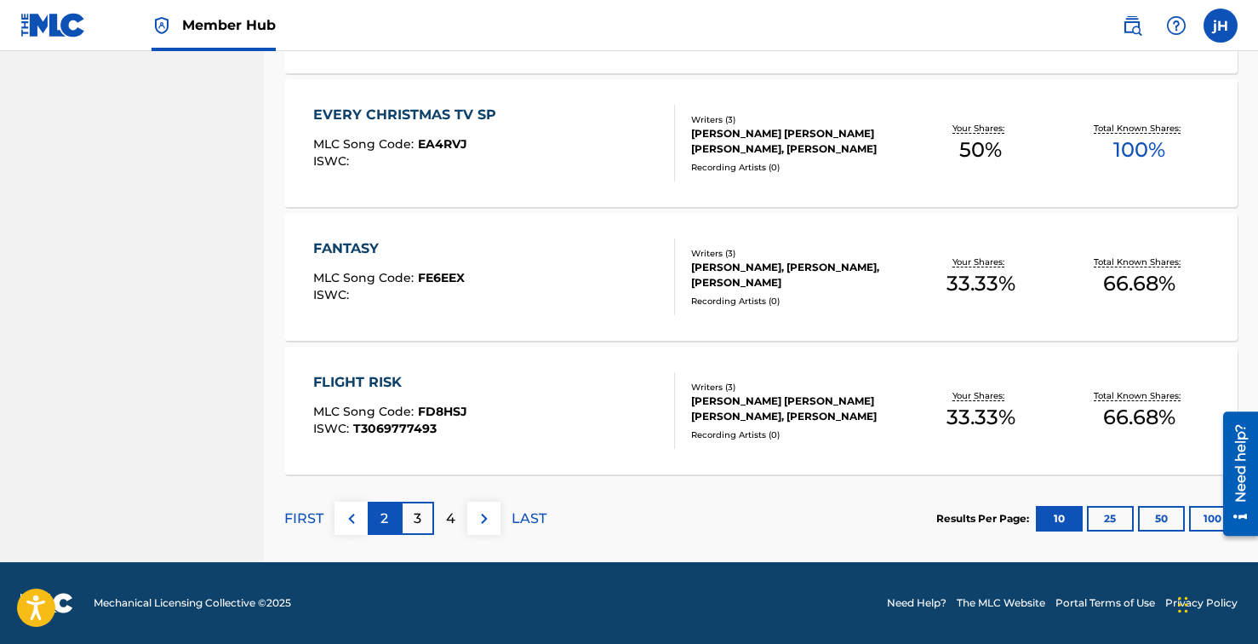
click at [390, 514] on div "2" at bounding box center [384, 517] width 33 height 33
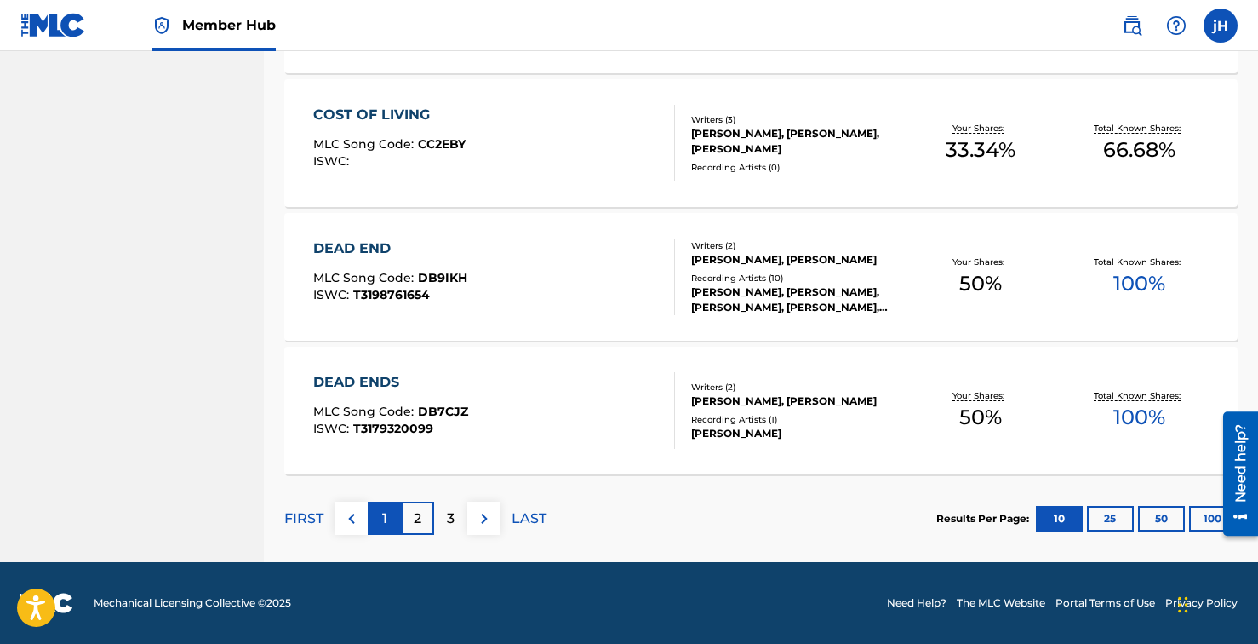
click at [381, 524] on div "1" at bounding box center [384, 517] width 33 height 33
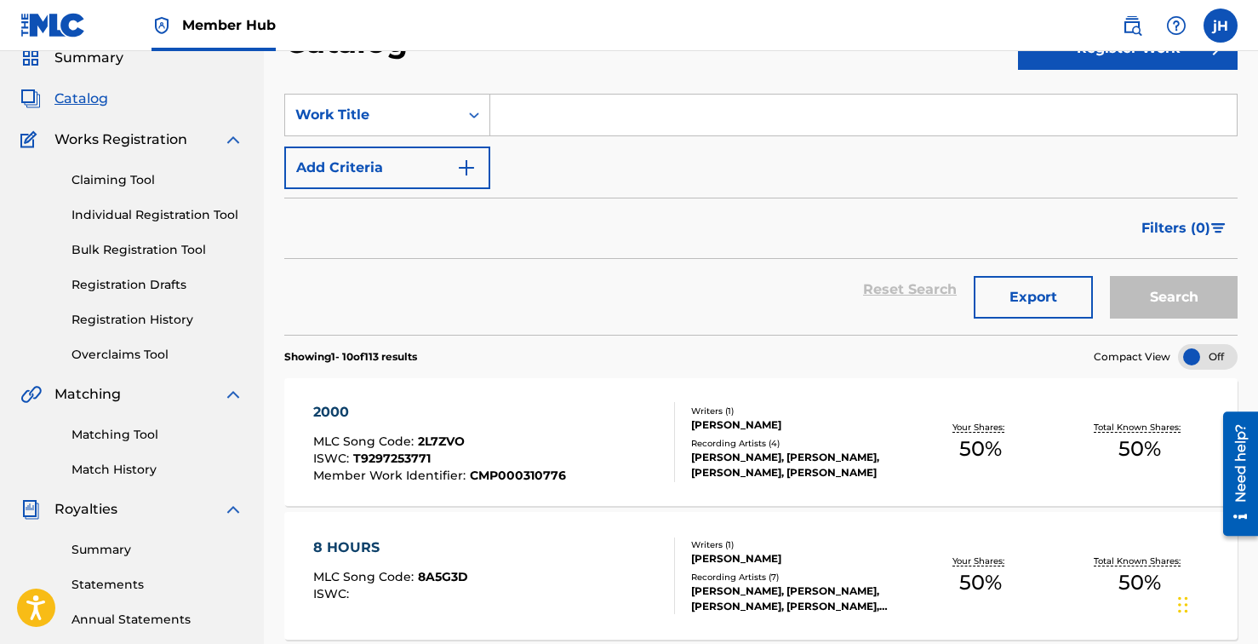
scroll to position [0, 0]
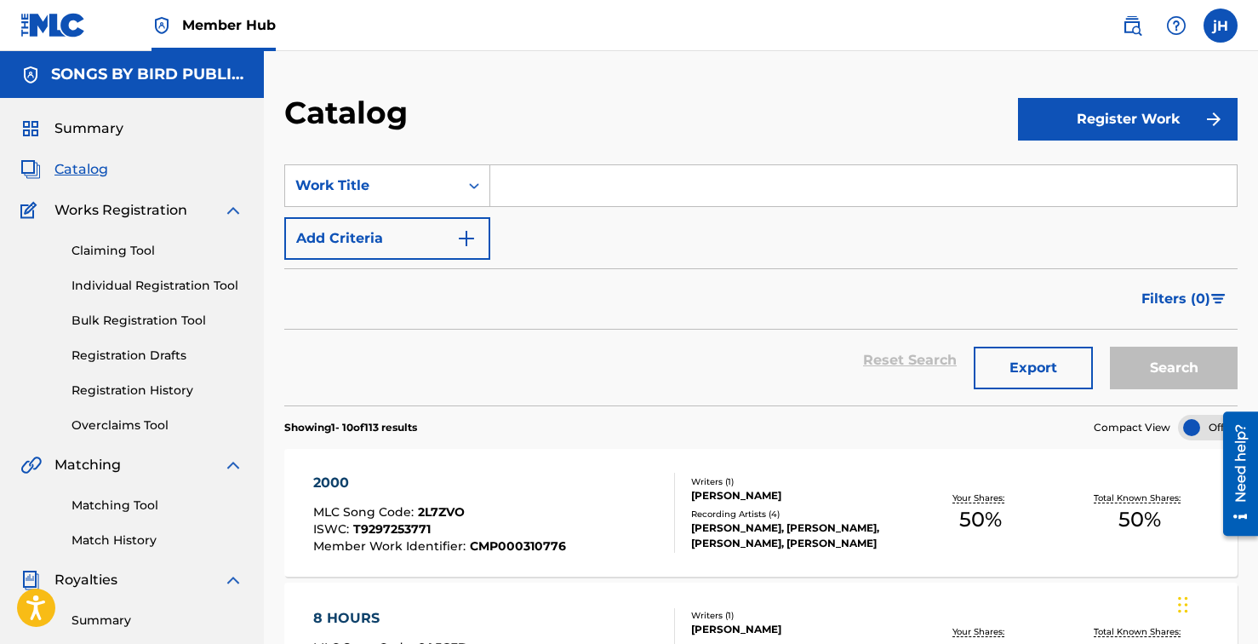
click at [606, 190] on input "Search Form" at bounding box center [863, 185] width 747 height 41
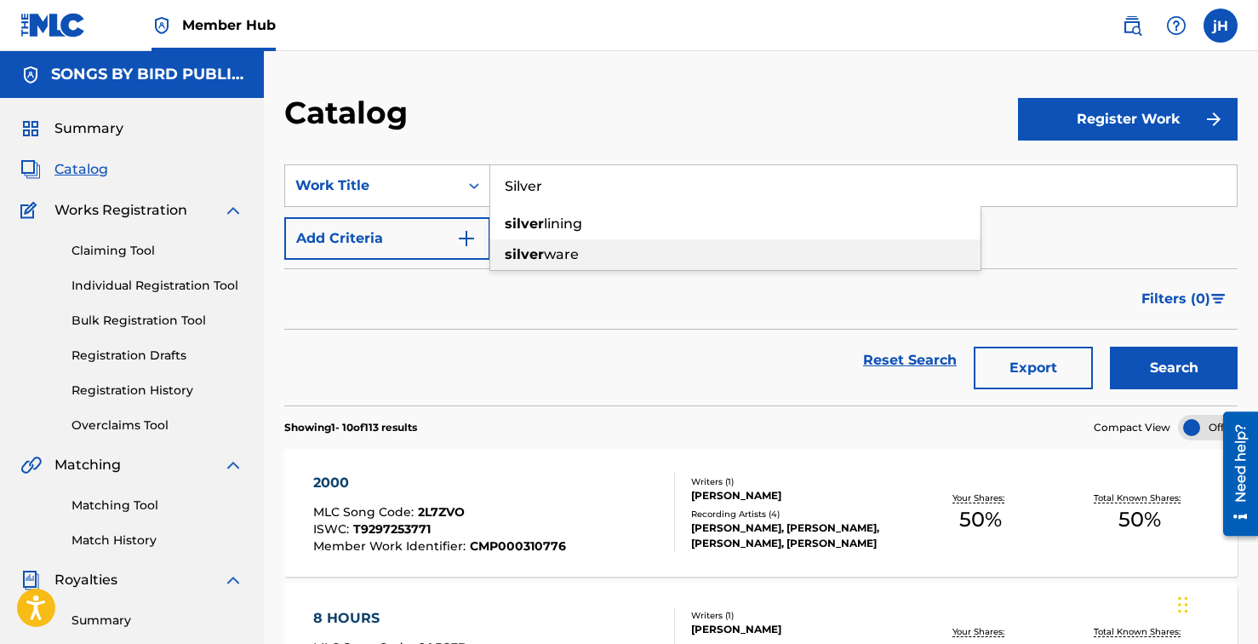
click at [601, 261] on div "silver ware" at bounding box center [735, 254] width 490 height 31
type input "silverware"
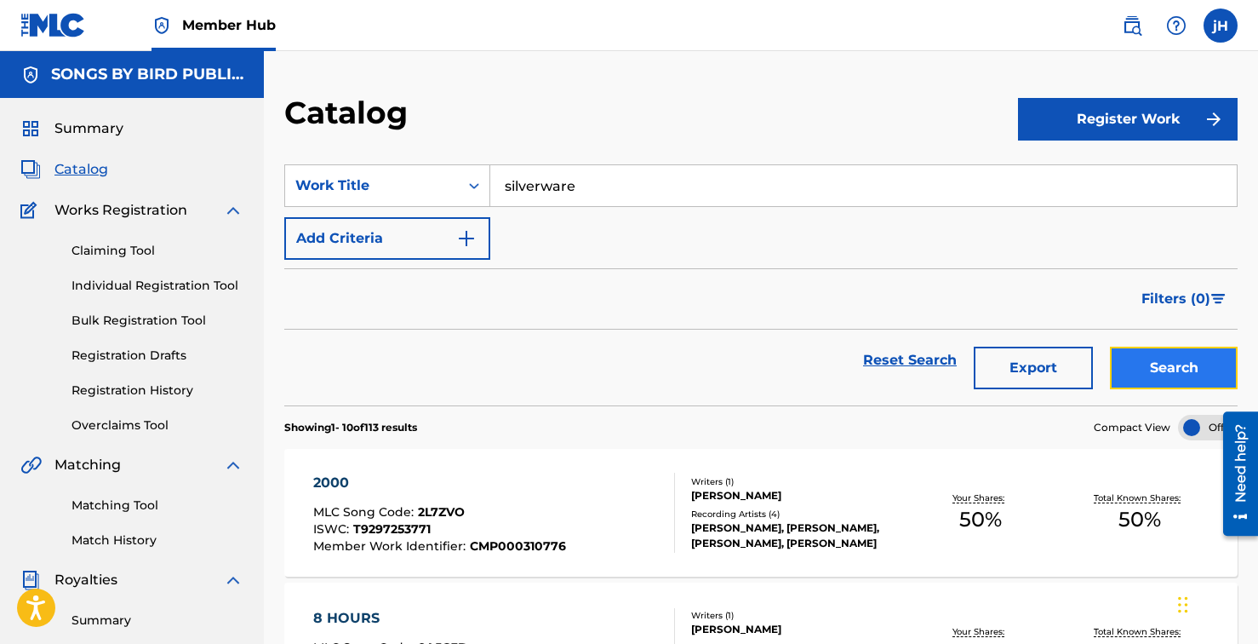
click at [1183, 370] on button "Search" at bounding box center [1174, 368] width 128 height 43
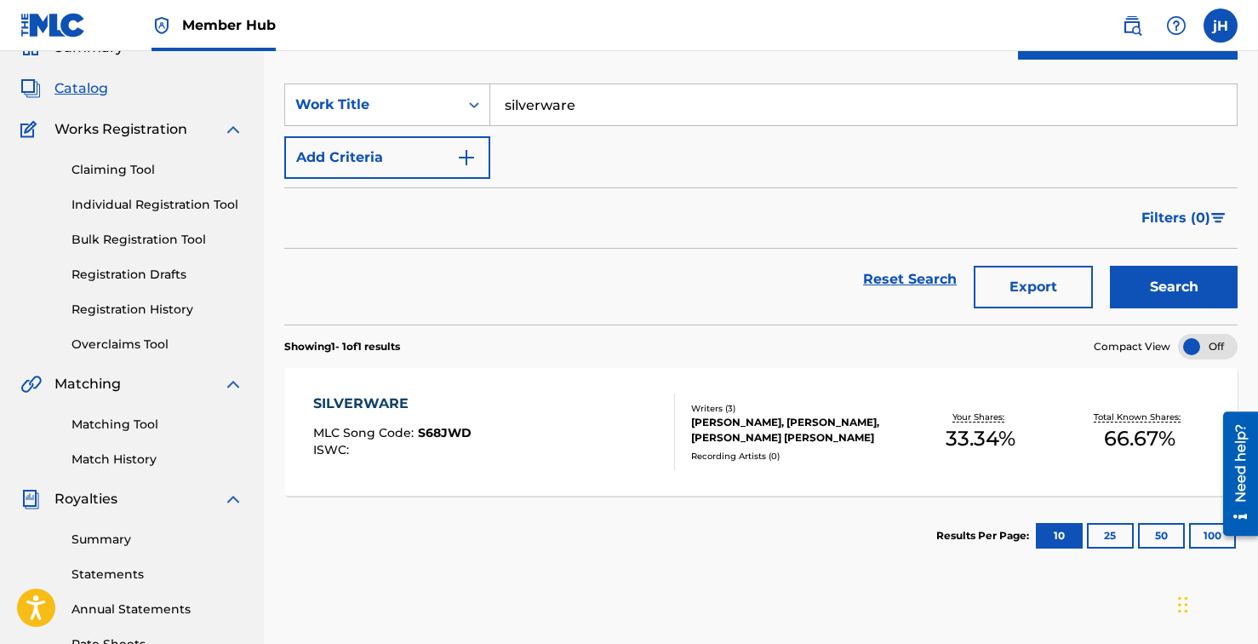
scroll to position [85, 0]
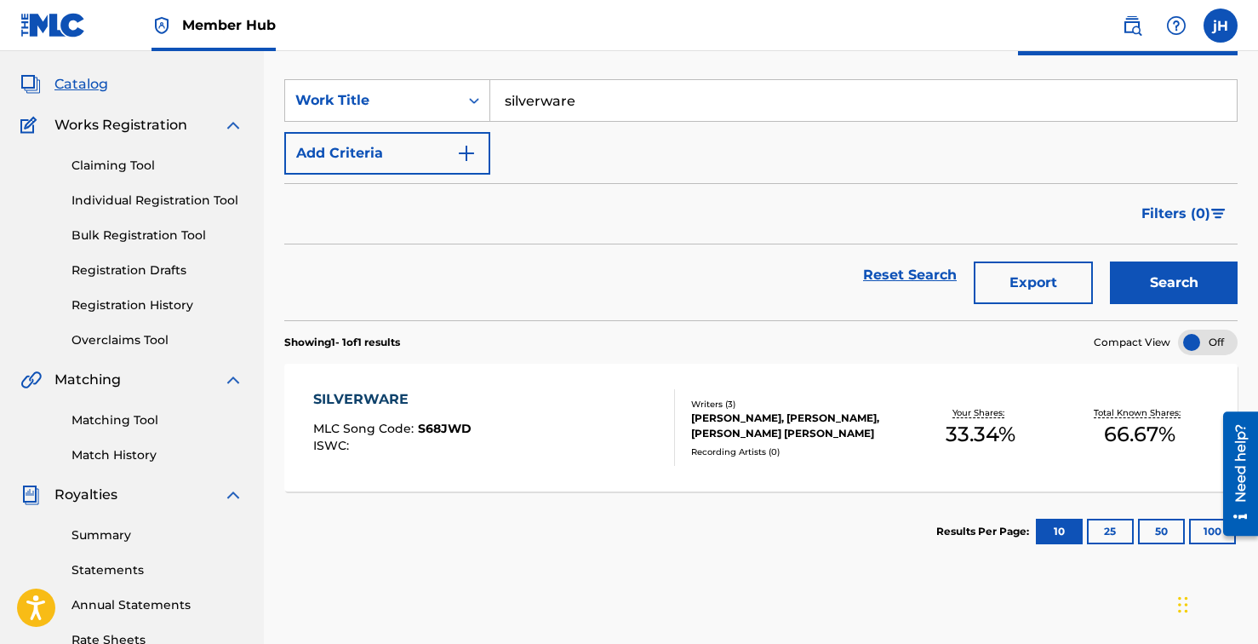
click at [775, 418] on div "[PERSON_NAME], [PERSON_NAME], [PERSON_NAME] [PERSON_NAME]" at bounding box center [796, 425] width 210 height 31
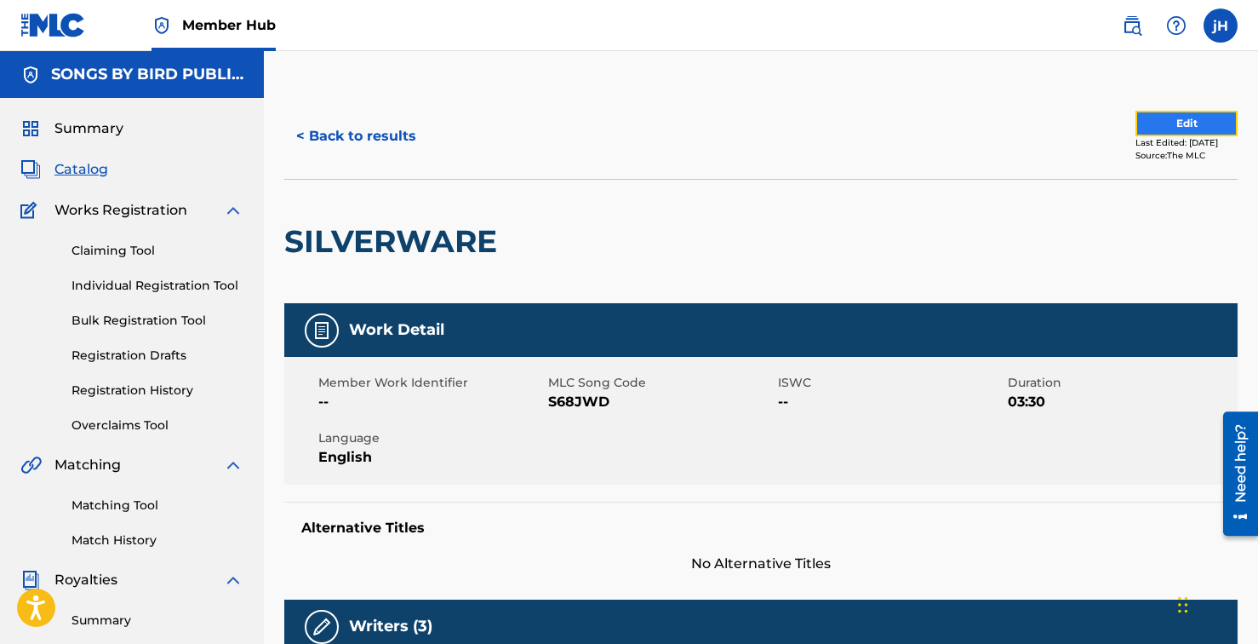
click at [1192, 117] on button "Edit" at bounding box center [1187, 124] width 102 height 26
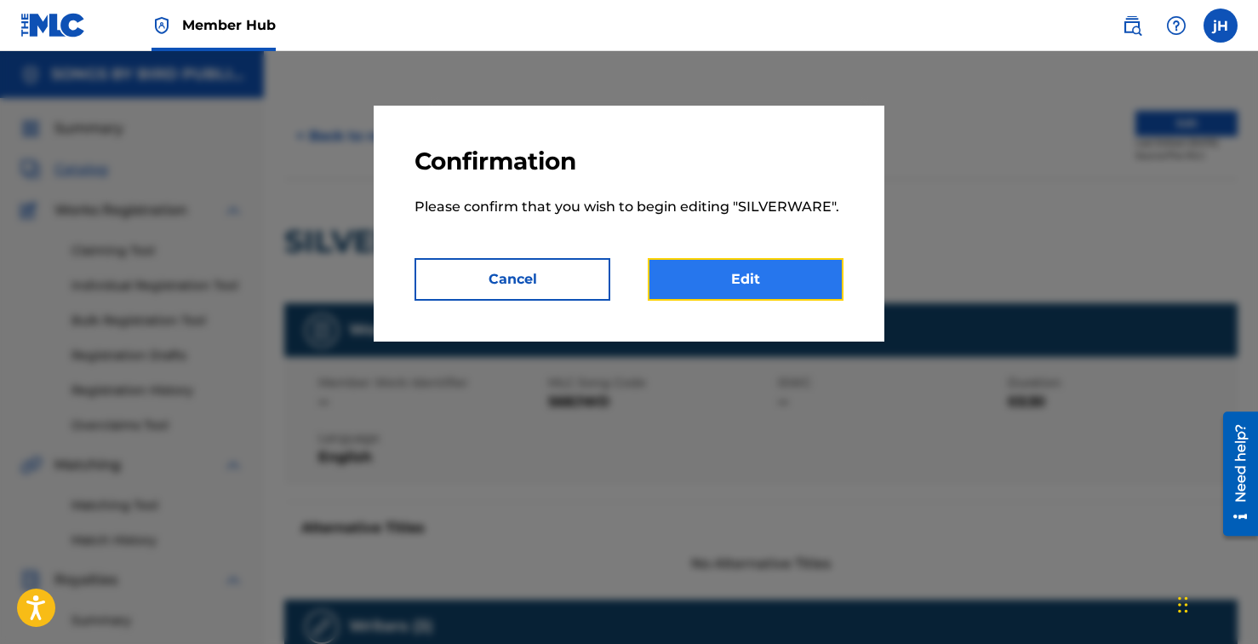
click at [775, 265] on link "Edit" at bounding box center [746, 279] width 196 height 43
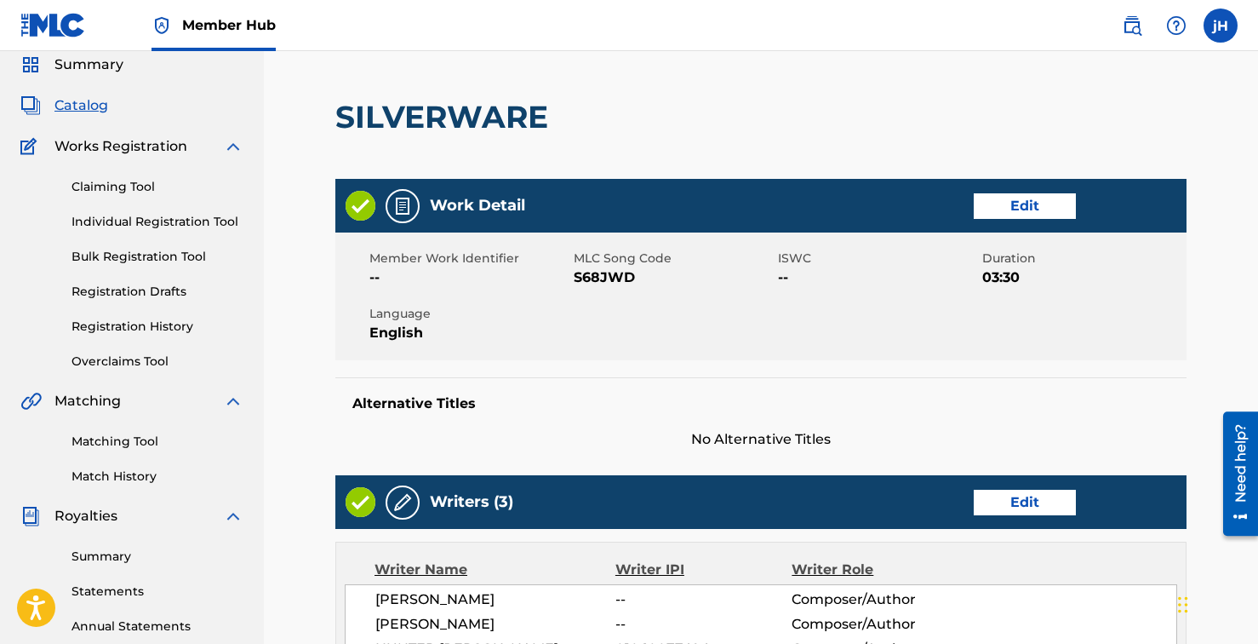
scroll to position [159, 0]
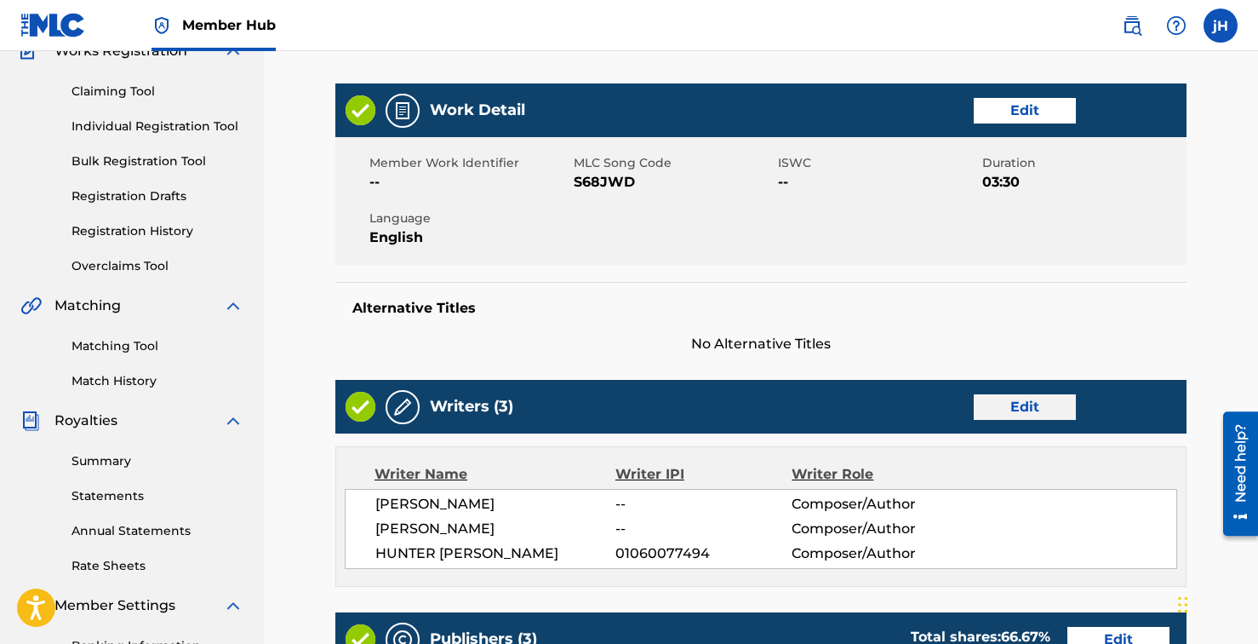
drag, startPoint x: 1052, startPoint y: 376, endPoint x: 1043, endPoint y: 405, distance: 30.2
click at [1043, 405] on link "Edit" at bounding box center [1025, 407] width 102 height 26
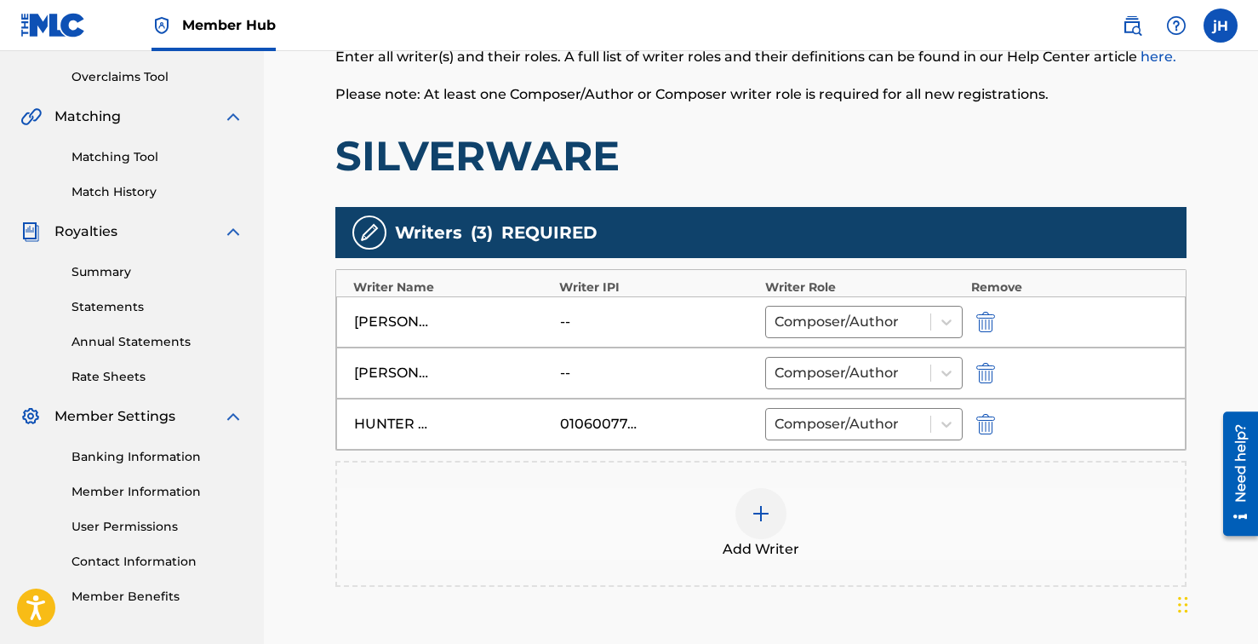
scroll to position [357, 0]
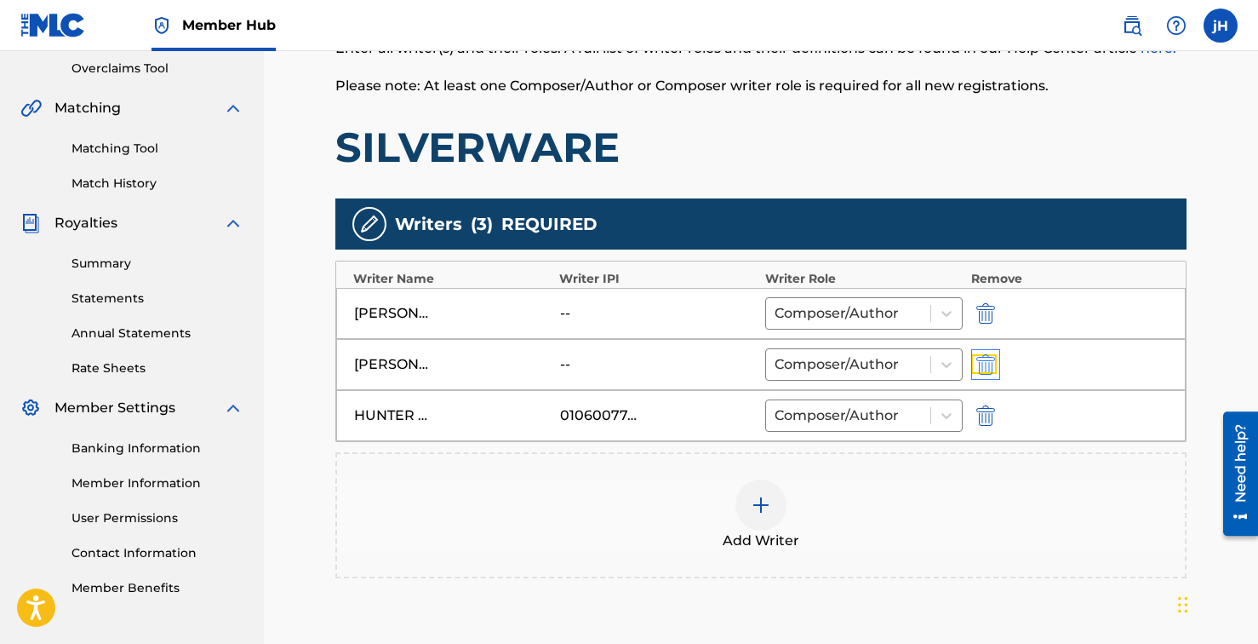
click at [983, 360] on img "submit" at bounding box center [986, 364] width 19 height 20
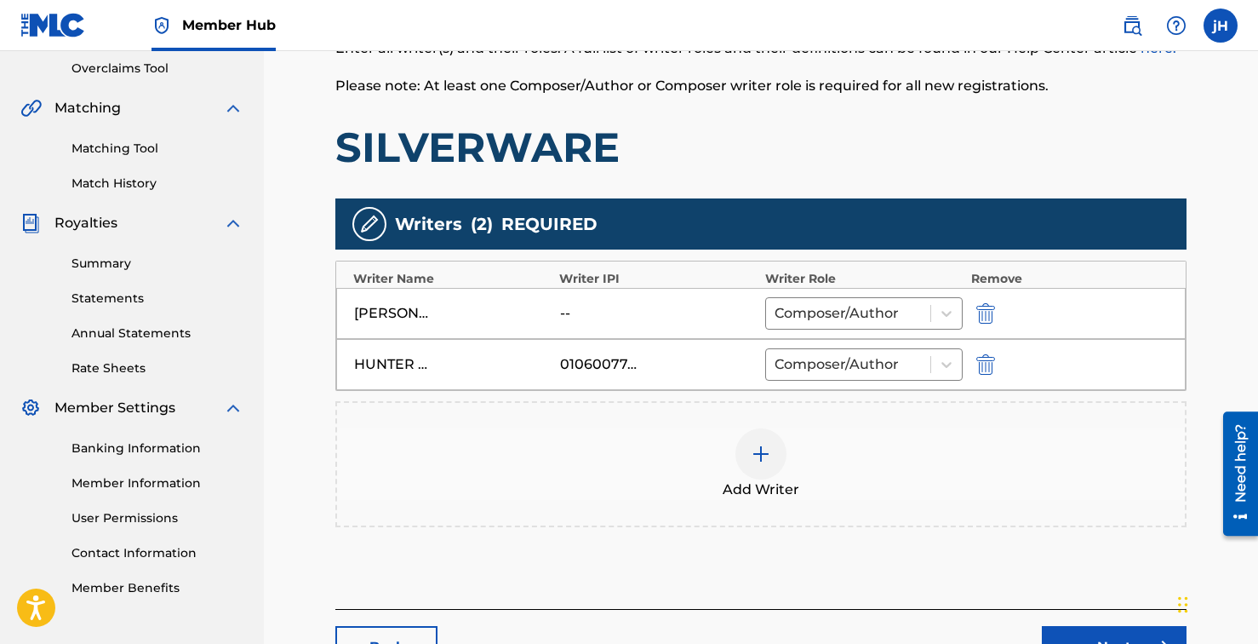
click at [759, 448] on img at bounding box center [761, 454] width 20 height 20
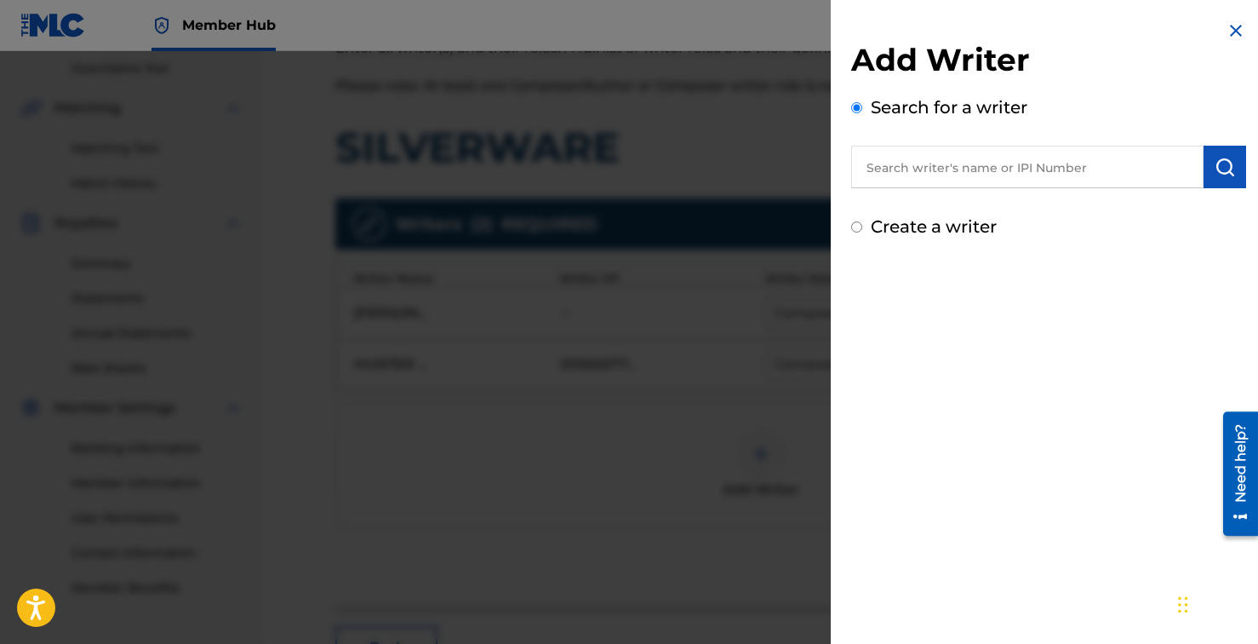
click at [994, 163] on input "text" at bounding box center [1027, 167] width 352 height 43
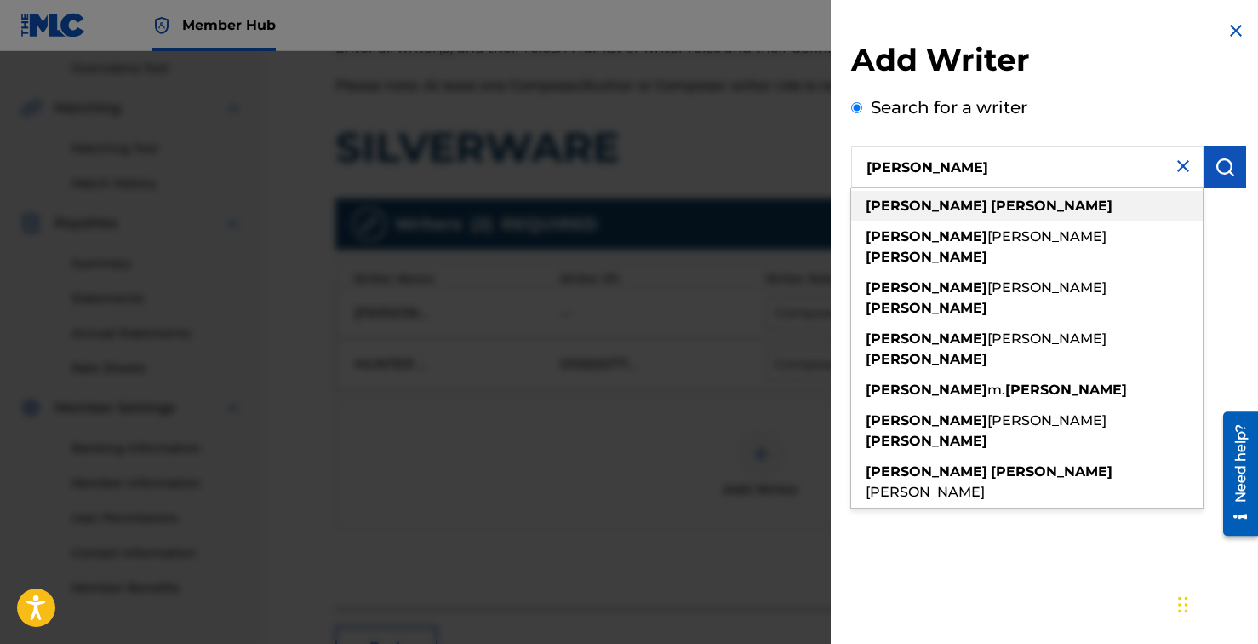
click at [974, 214] on div "[PERSON_NAME]" at bounding box center [1027, 206] width 352 height 31
type input "[PERSON_NAME]"
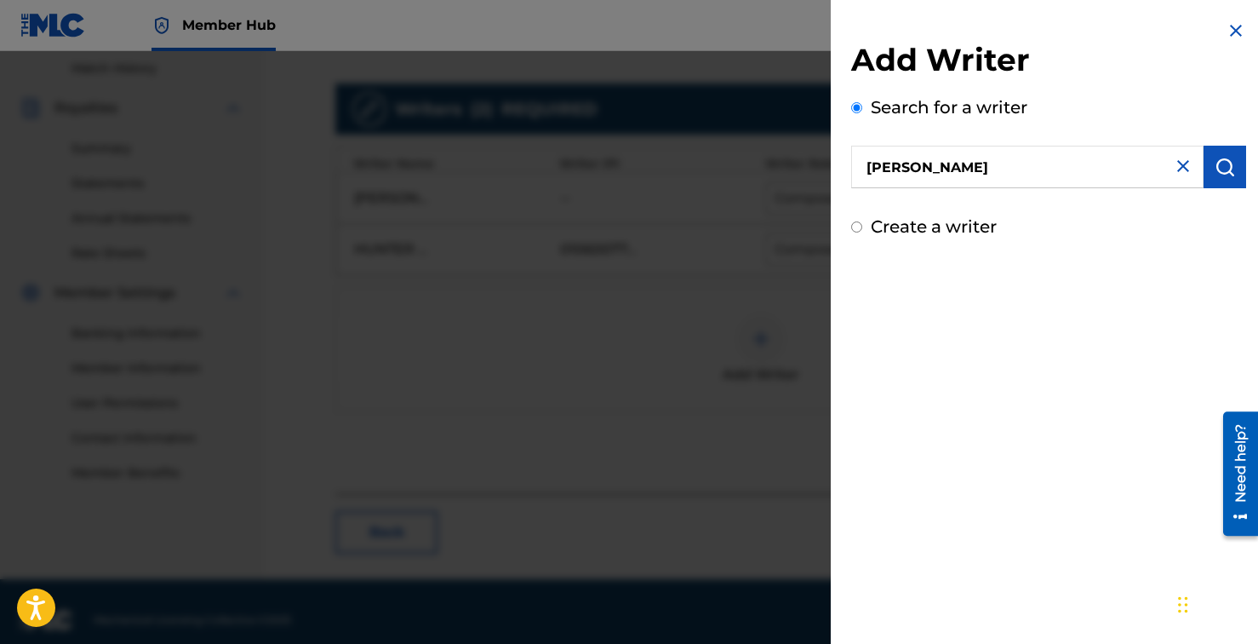
scroll to position [489, 0]
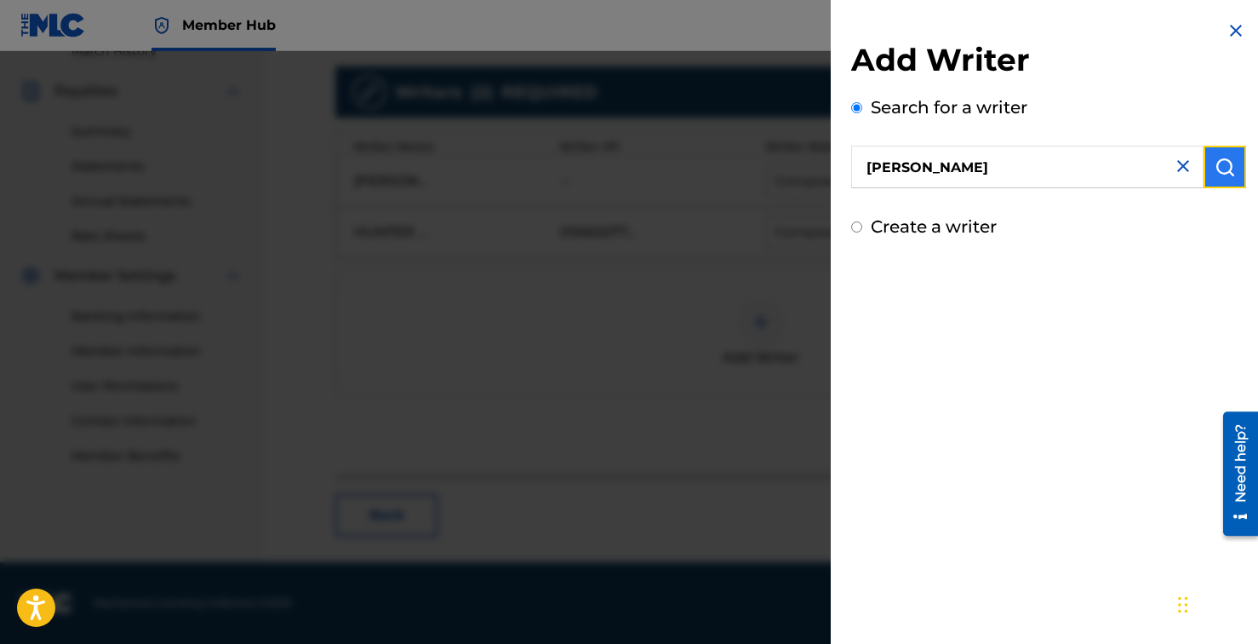
click at [1215, 157] on img "submit" at bounding box center [1225, 167] width 20 height 20
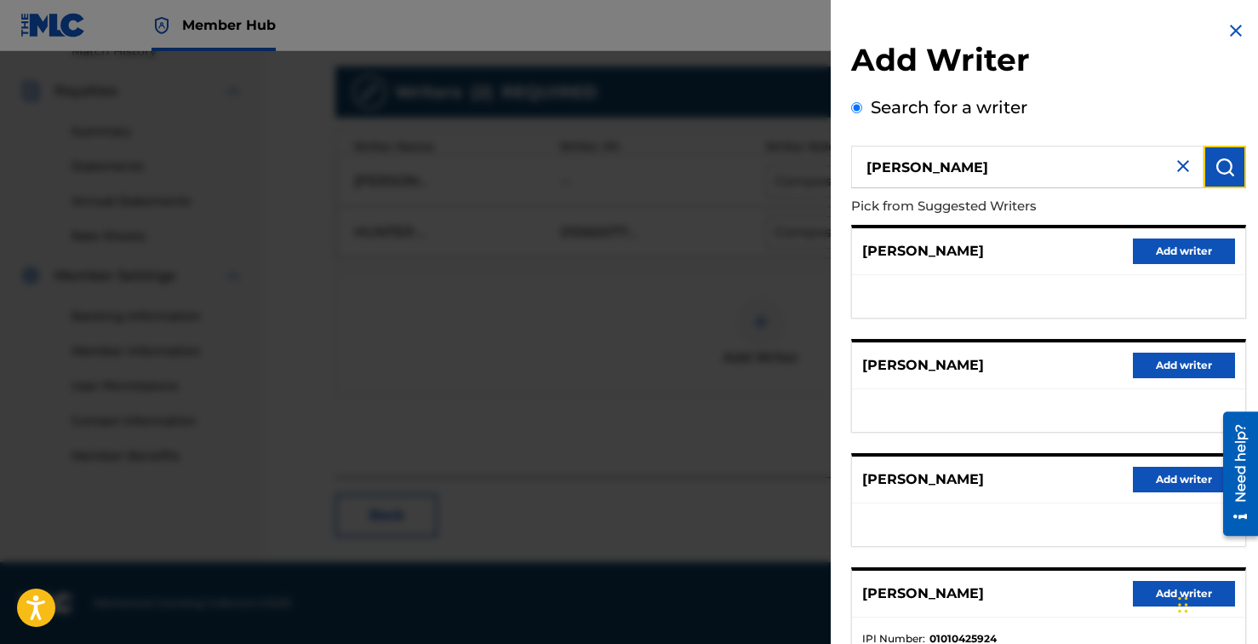
scroll to position [238, 0]
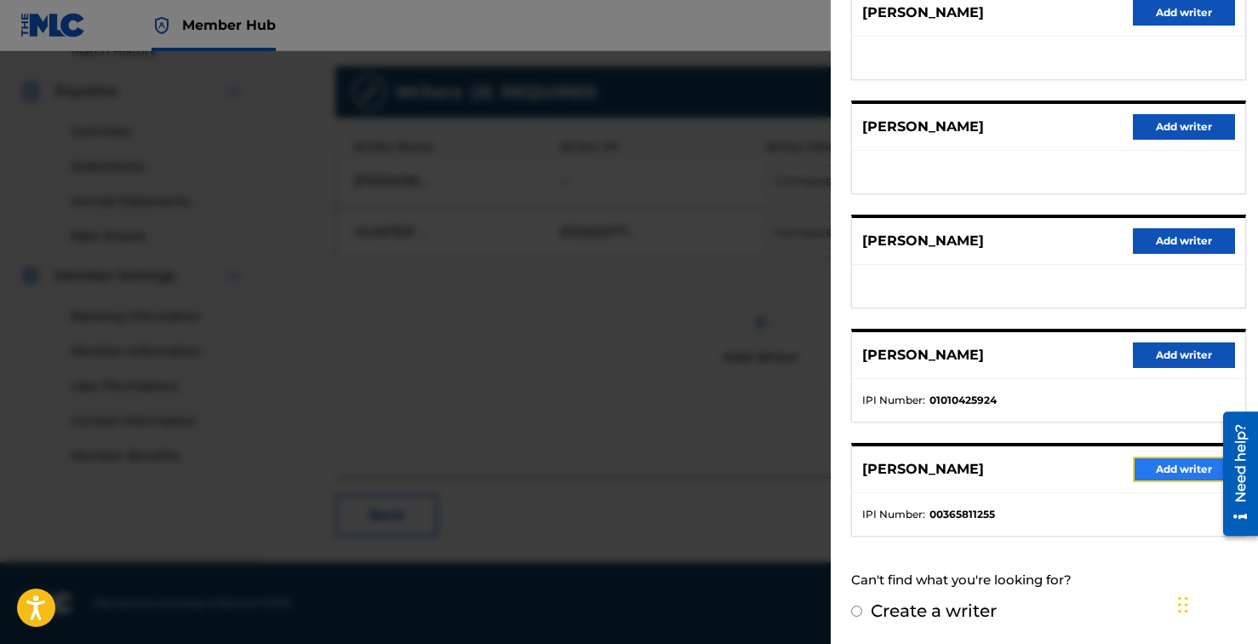
click at [1155, 470] on button "Add writer" at bounding box center [1184, 469] width 102 height 26
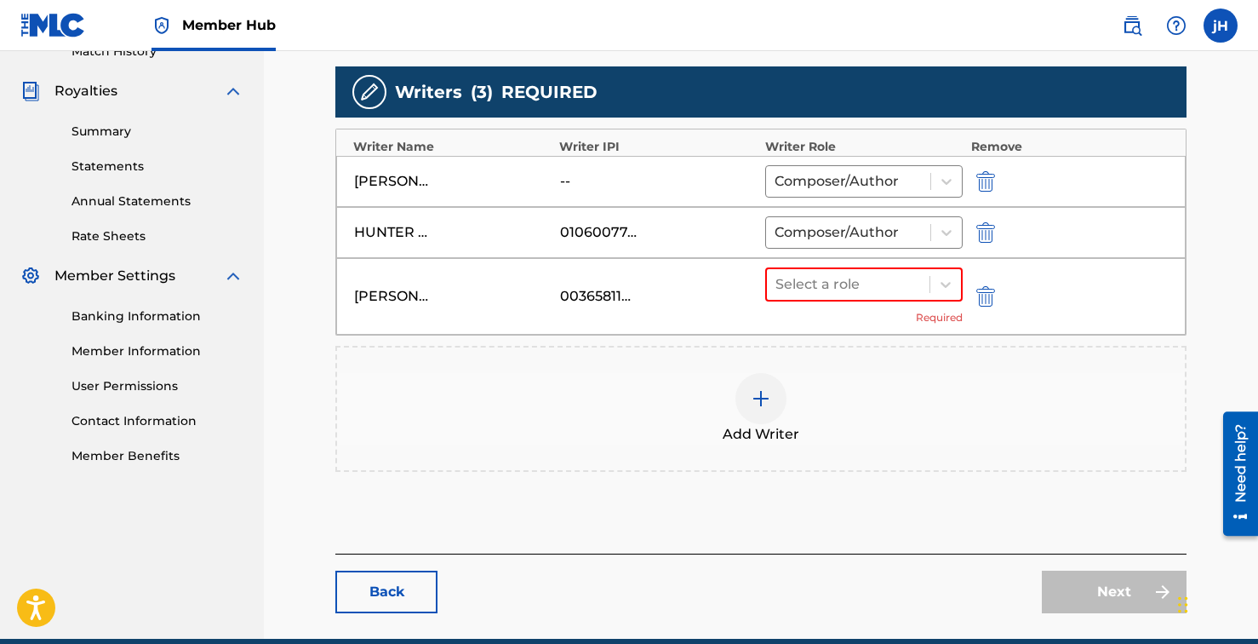
click at [941, 258] on div "[PERSON_NAME] 00365811255 Select a role Required" at bounding box center [761, 296] width 850 height 77
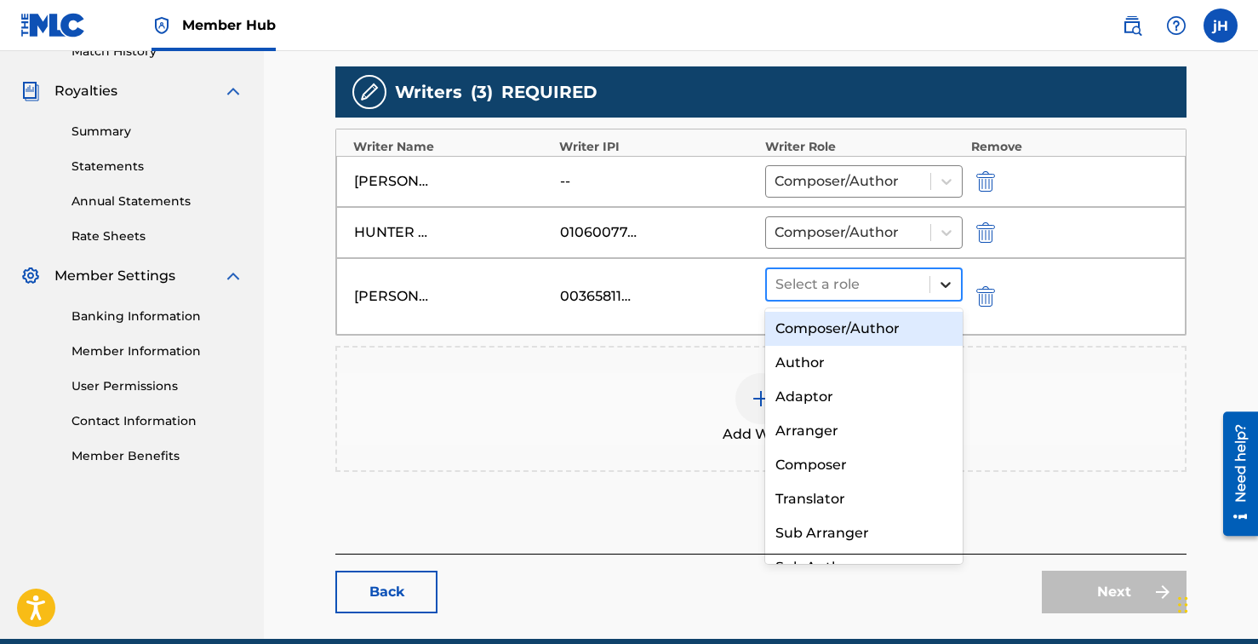
click at [945, 286] on icon at bounding box center [946, 285] width 10 height 6
click at [901, 329] on div "Composer/Author" at bounding box center [864, 329] width 198 height 34
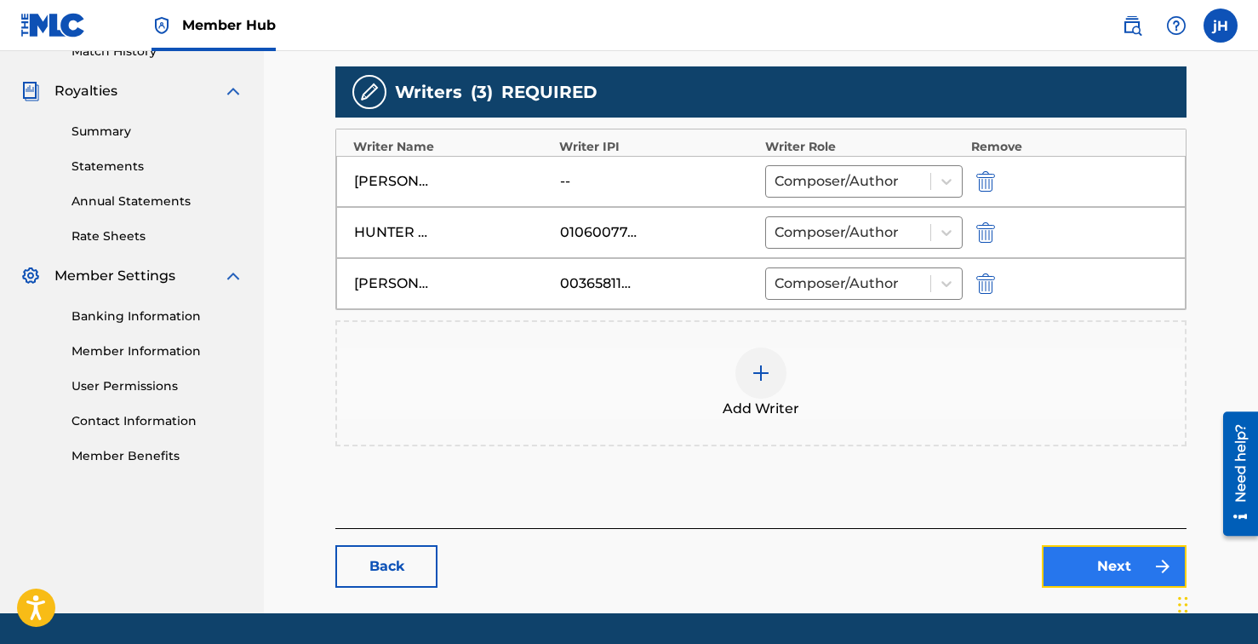
click at [1115, 559] on link "Next" at bounding box center [1114, 566] width 145 height 43
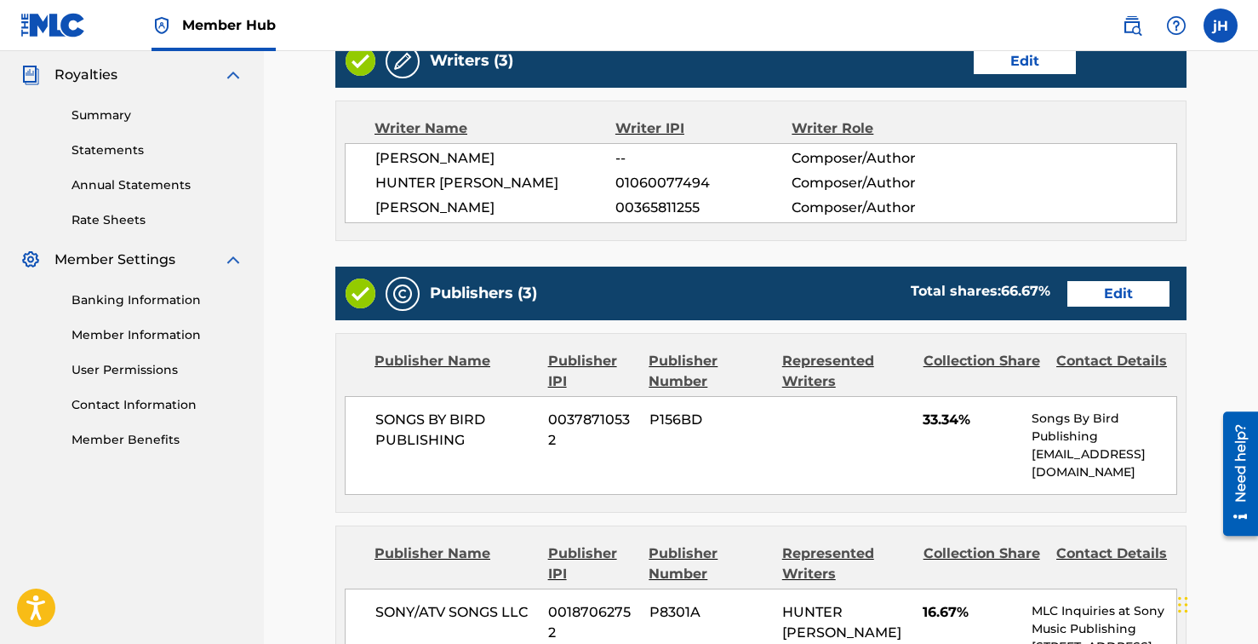
scroll to position [511, 0]
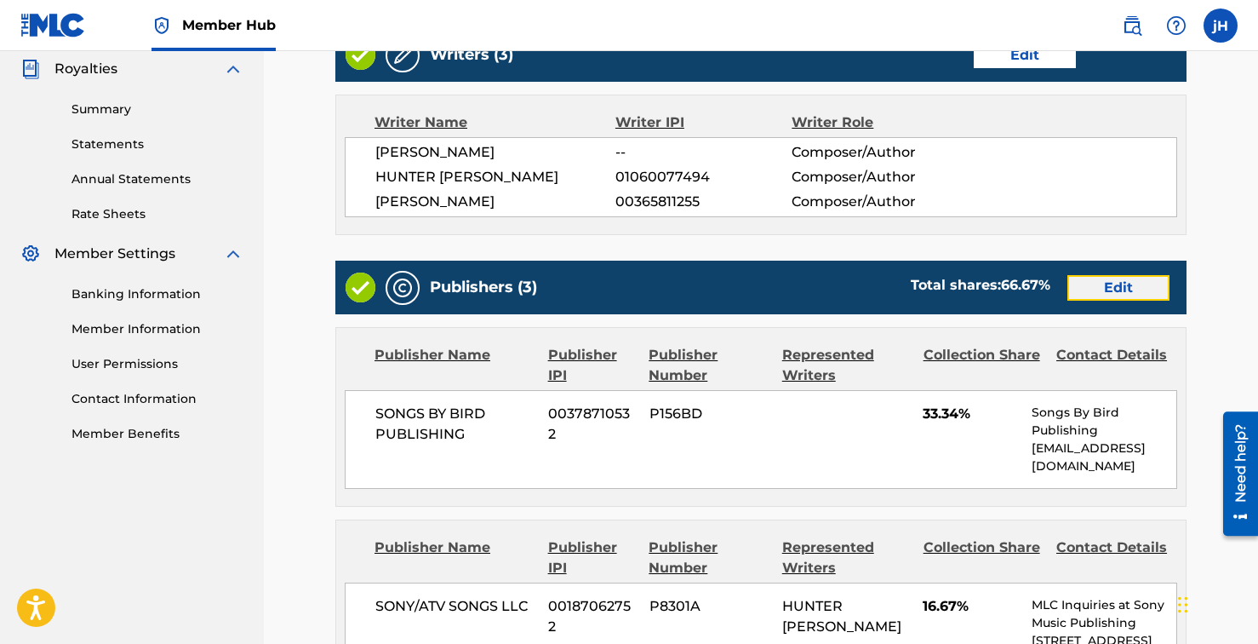
click at [1099, 287] on link "Edit" at bounding box center [1119, 288] width 102 height 26
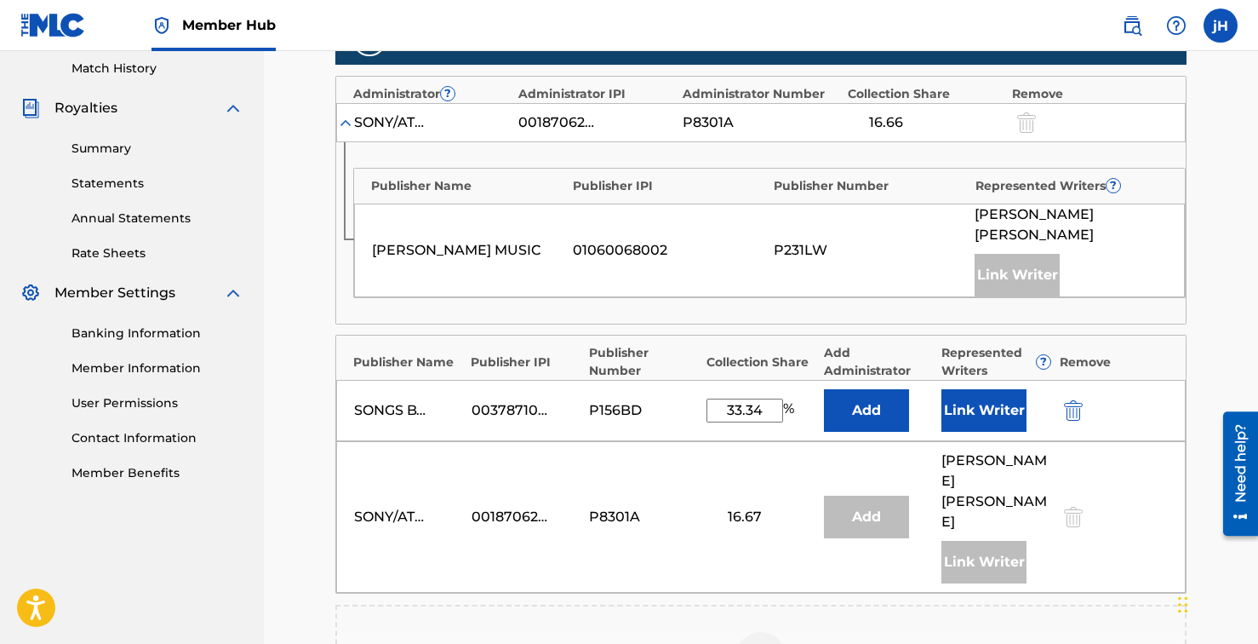
scroll to position [473, 0]
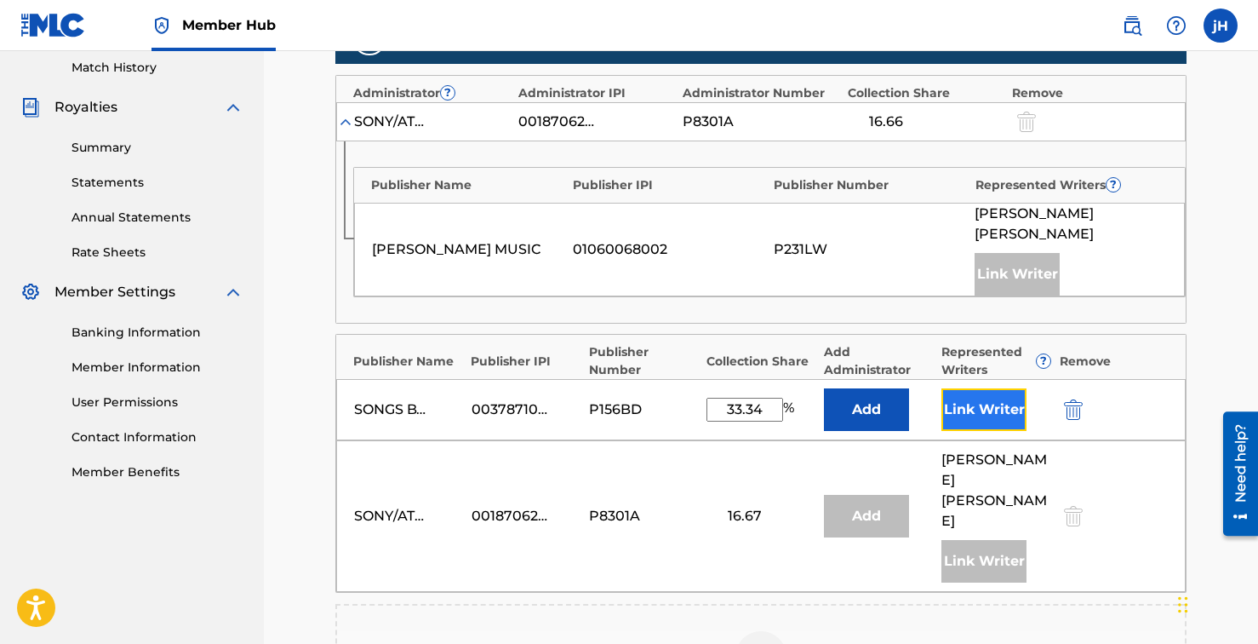
click at [980, 388] on button "Link Writer" at bounding box center [984, 409] width 85 height 43
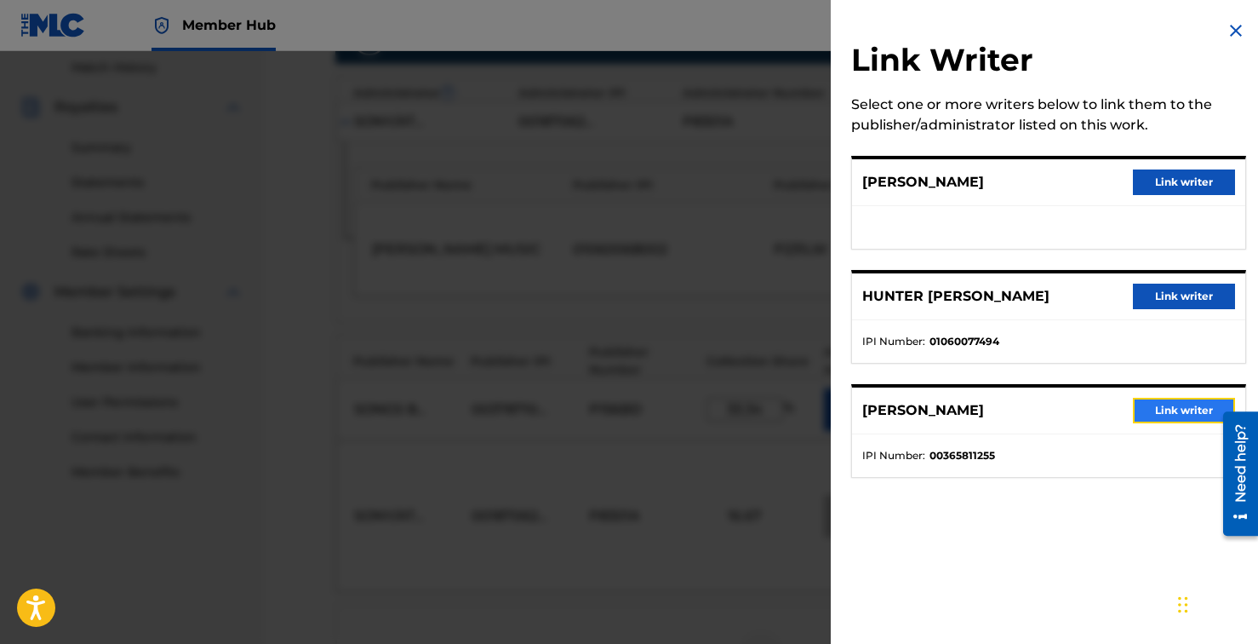
click at [1159, 412] on button "Link writer" at bounding box center [1184, 411] width 102 height 26
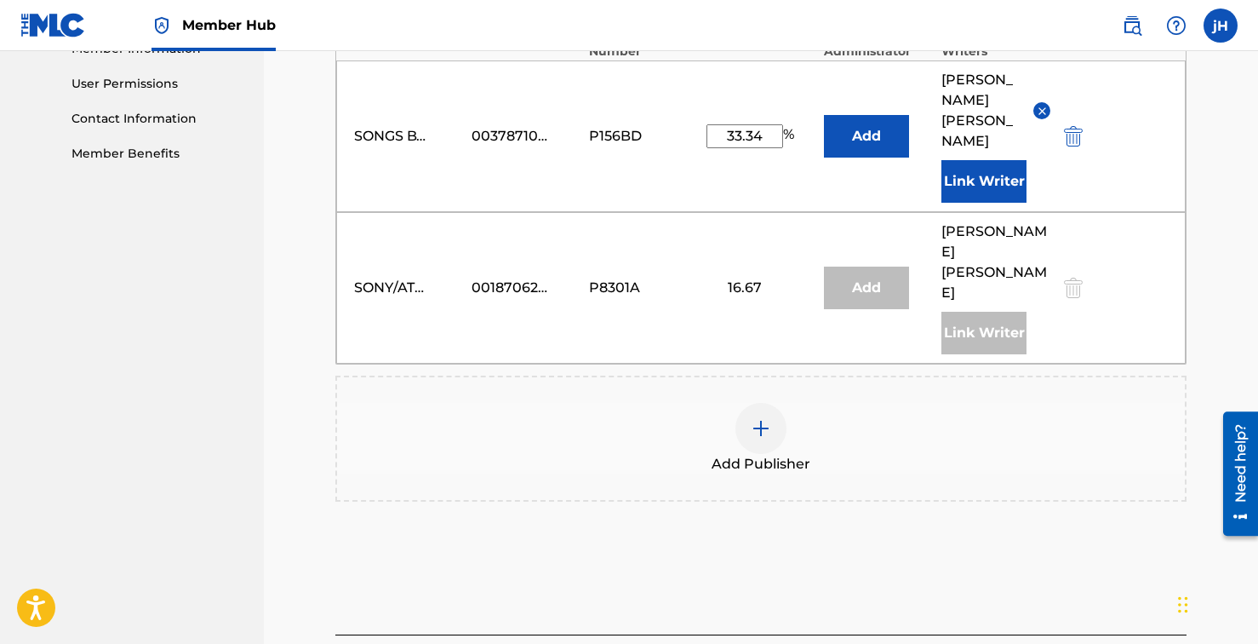
scroll to position [845, 0]
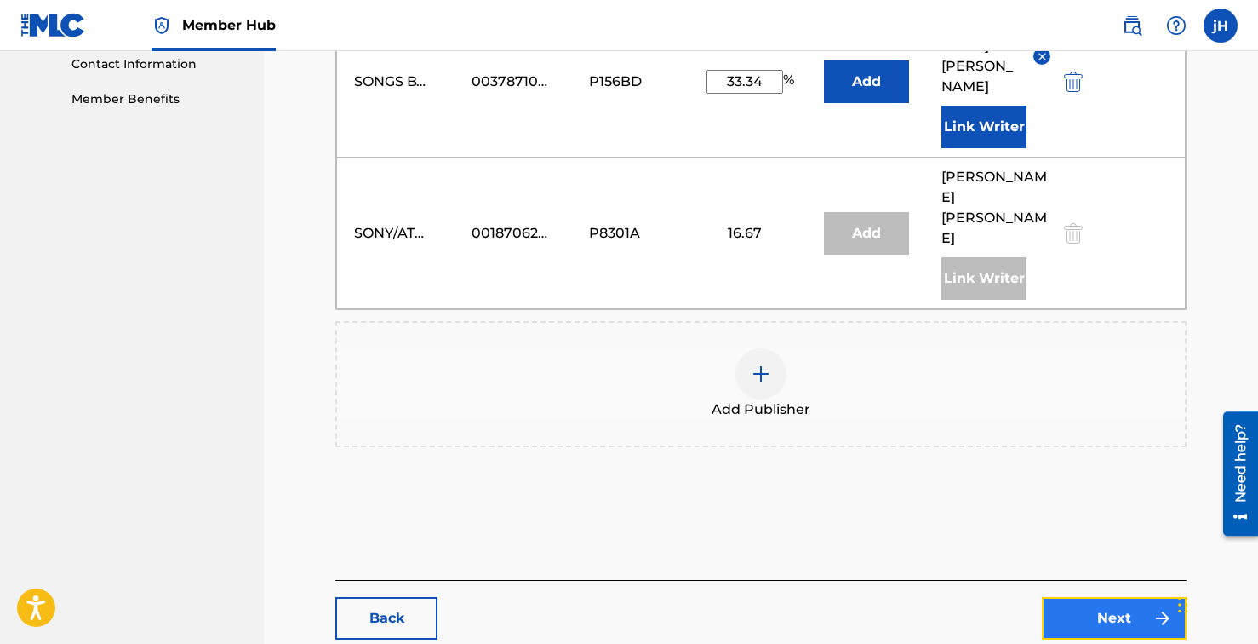
click at [1103, 597] on link "Next" at bounding box center [1114, 618] width 145 height 43
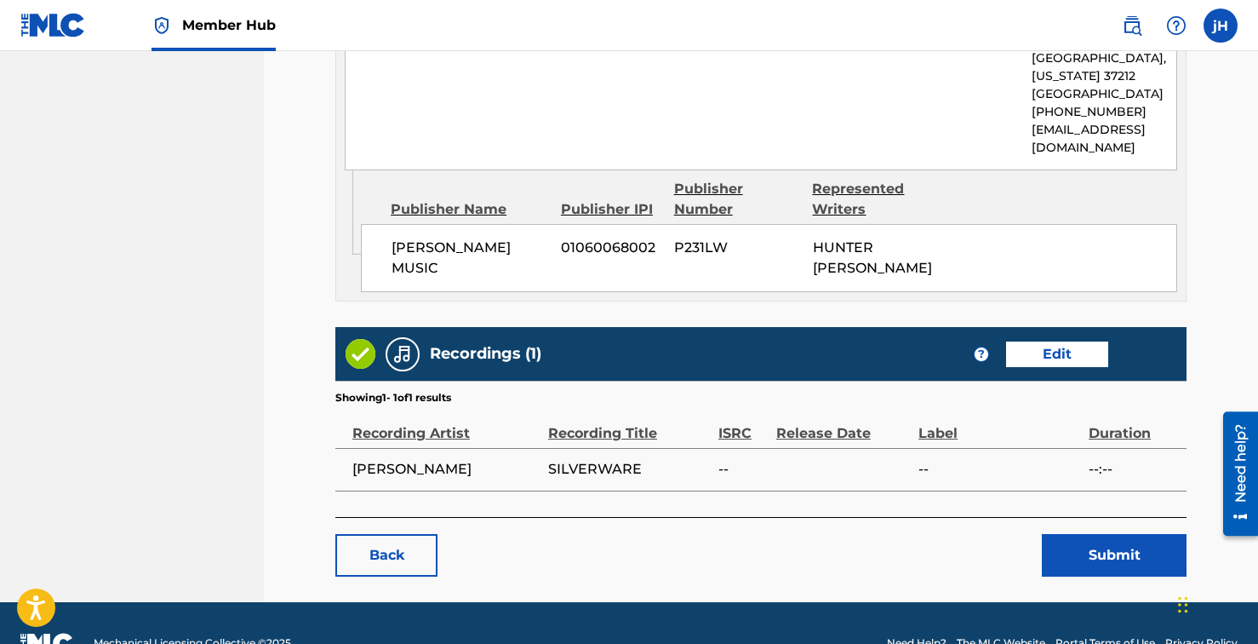
scroll to position [1464, 0]
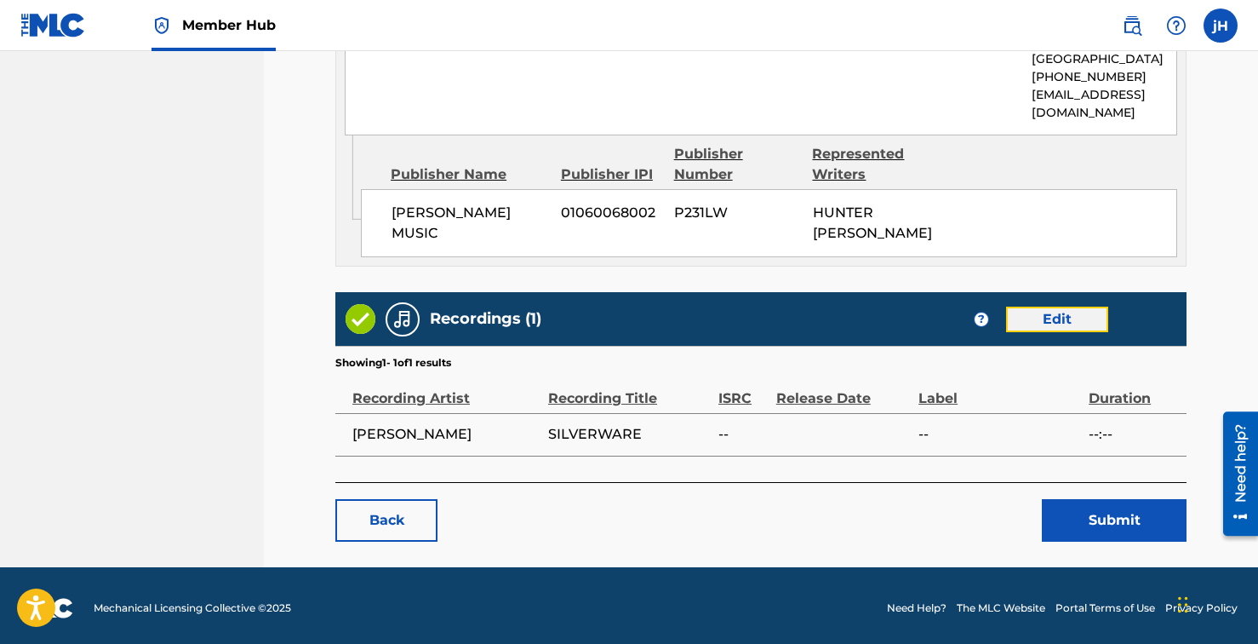
click at [1067, 313] on link "Edit" at bounding box center [1057, 320] width 102 height 26
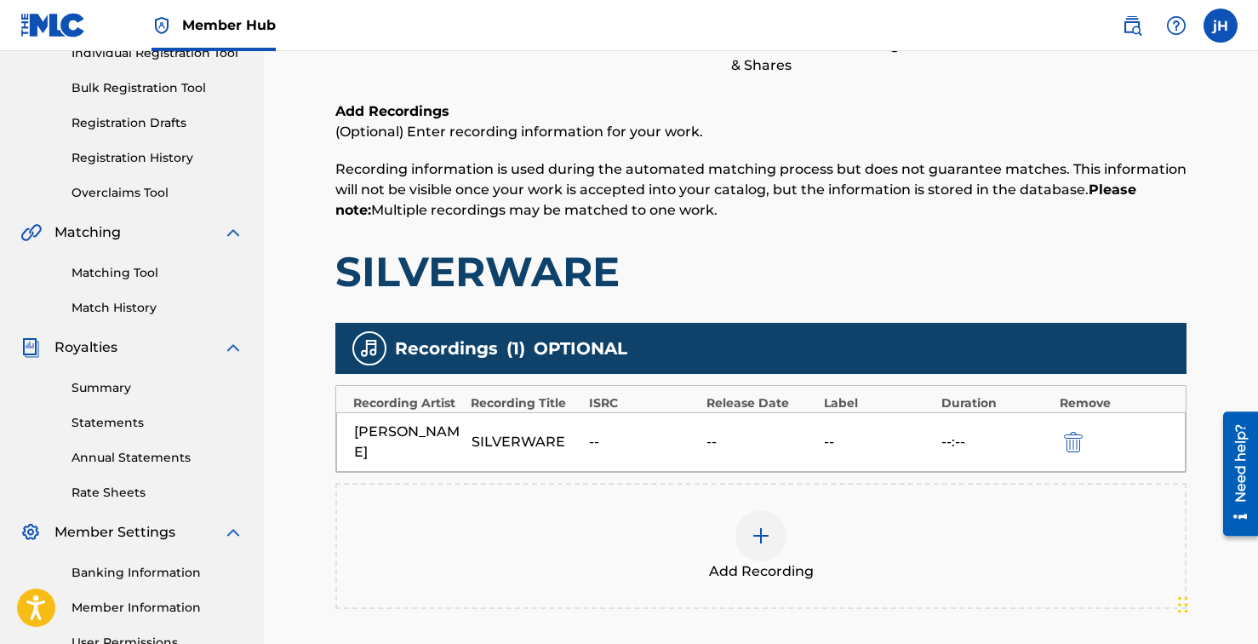
scroll to position [237, 0]
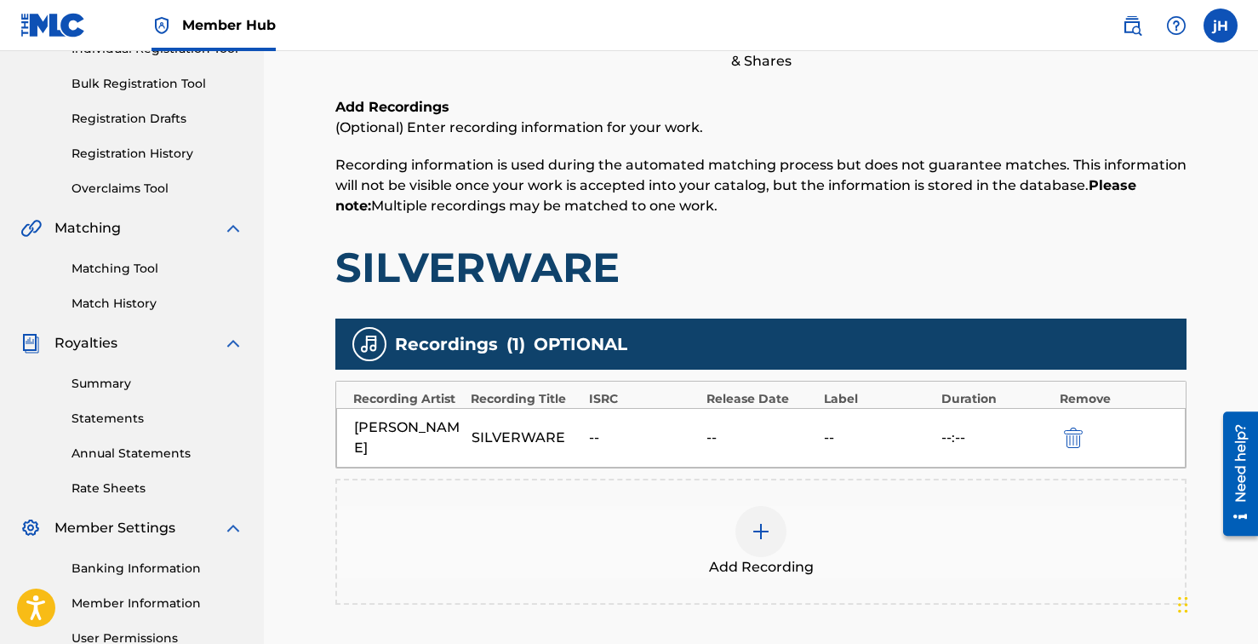
click at [777, 540] on div at bounding box center [761, 531] width 51 height 51
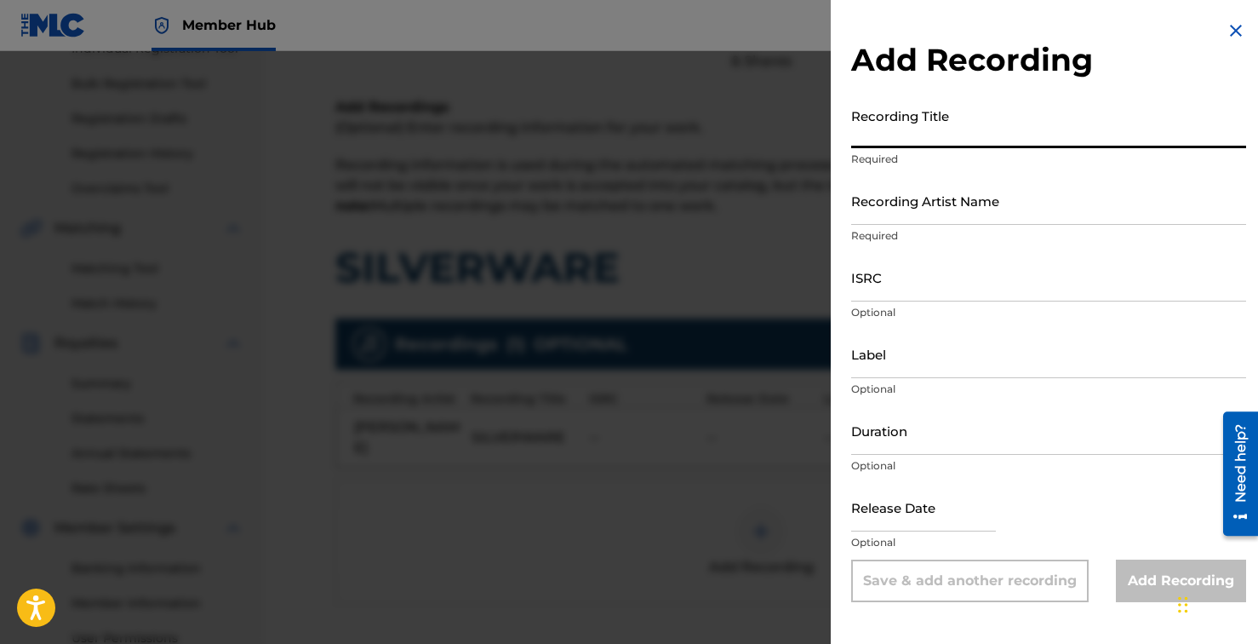
click at [962, 136] on input "Recording Title" at bounding box center [1048, 124] width 395 height 49
type input "Silverware"
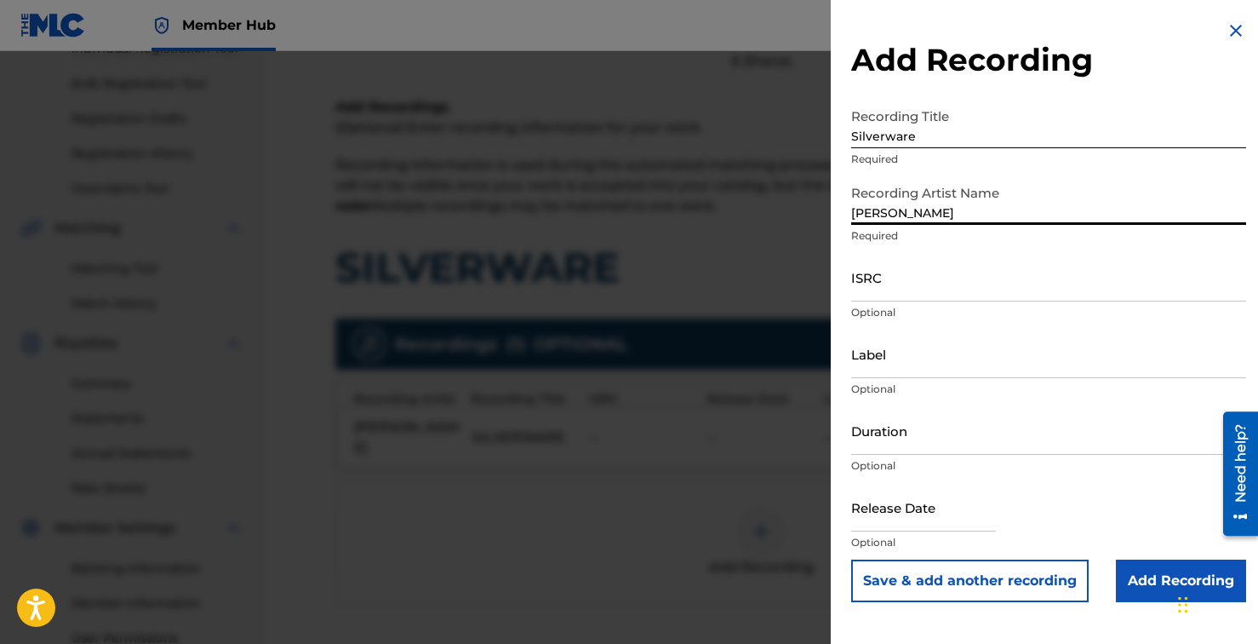
type input "[PERSON_NAME]"
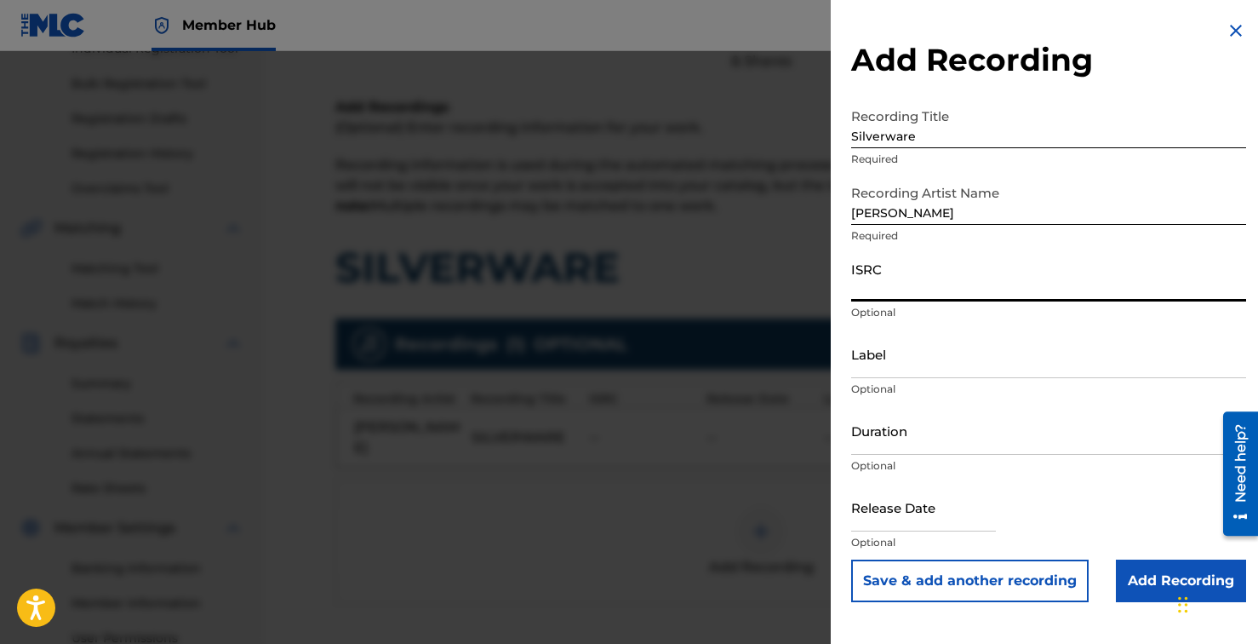
click at [920, 293] on input "ISRC" at bounding box center [1048, 277] width 395 height 49
paste input "QZZ782509733"
type input "QZZ782509733"
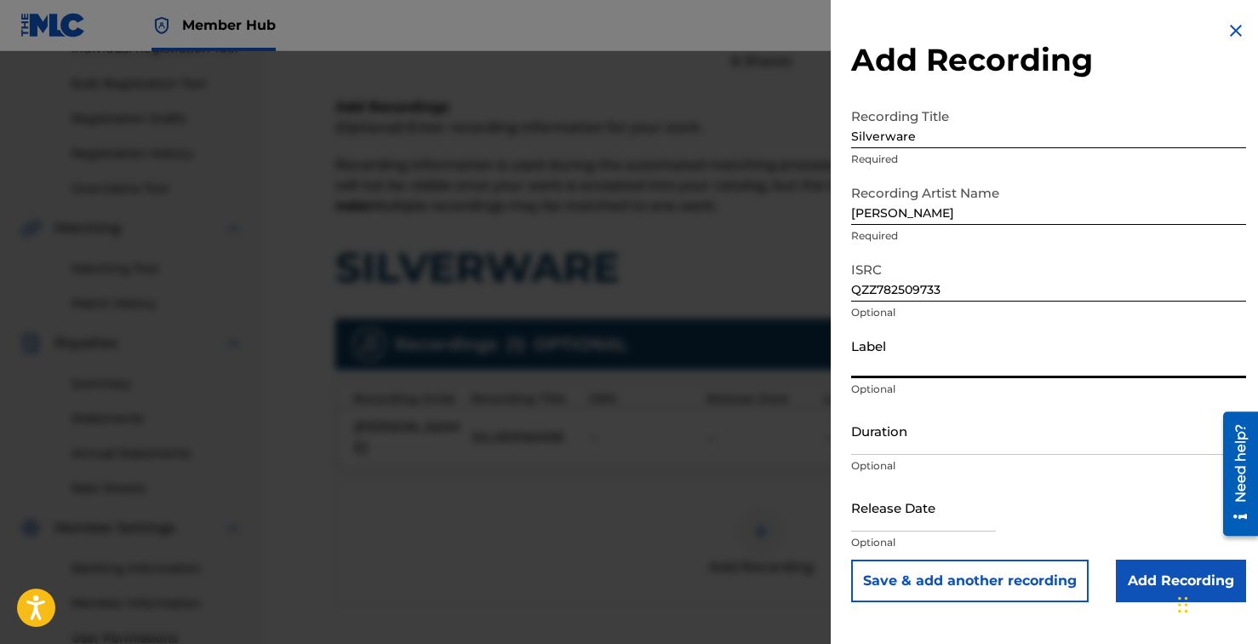
click at [905, 354] on input "Label" at bounding box center [1048, 353] width 395 height 49
type input "Songs by Bird Music / [PERSON_NAME]"
click at [921, 445] on input "Duration" at bounding box center [1048, 430] width 395 height 49
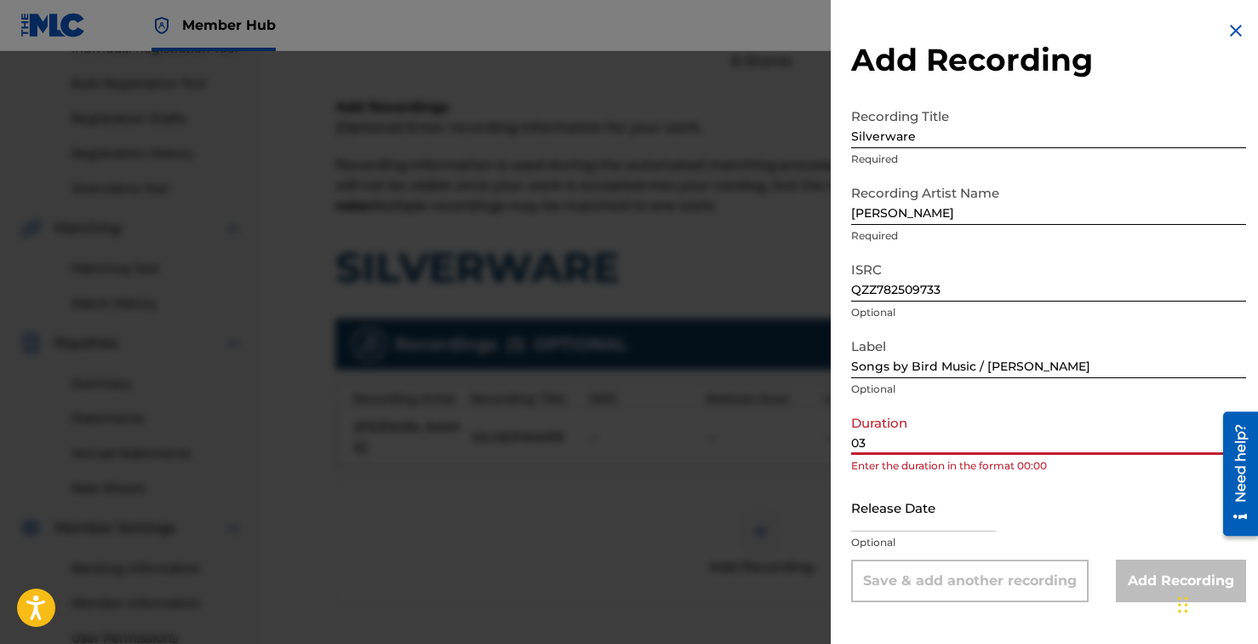
type input "03:00"
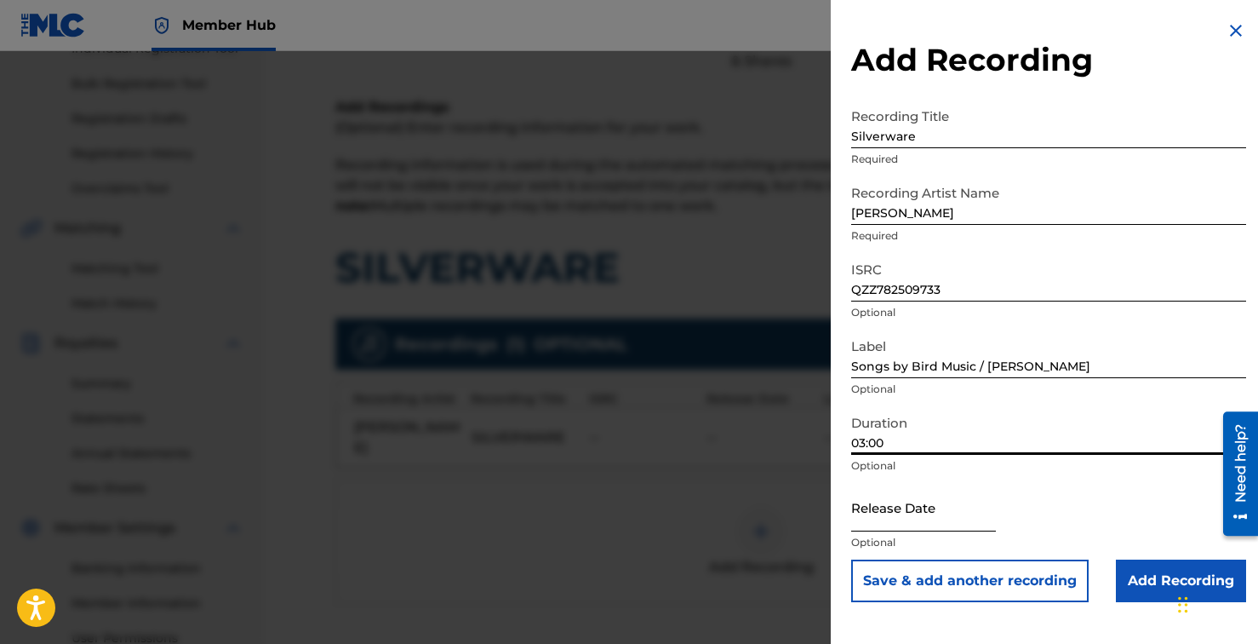
click at [879, 520] on input "text" at bounding box center [923, 507] width 145 height 49
select select "8"
select select "2025"
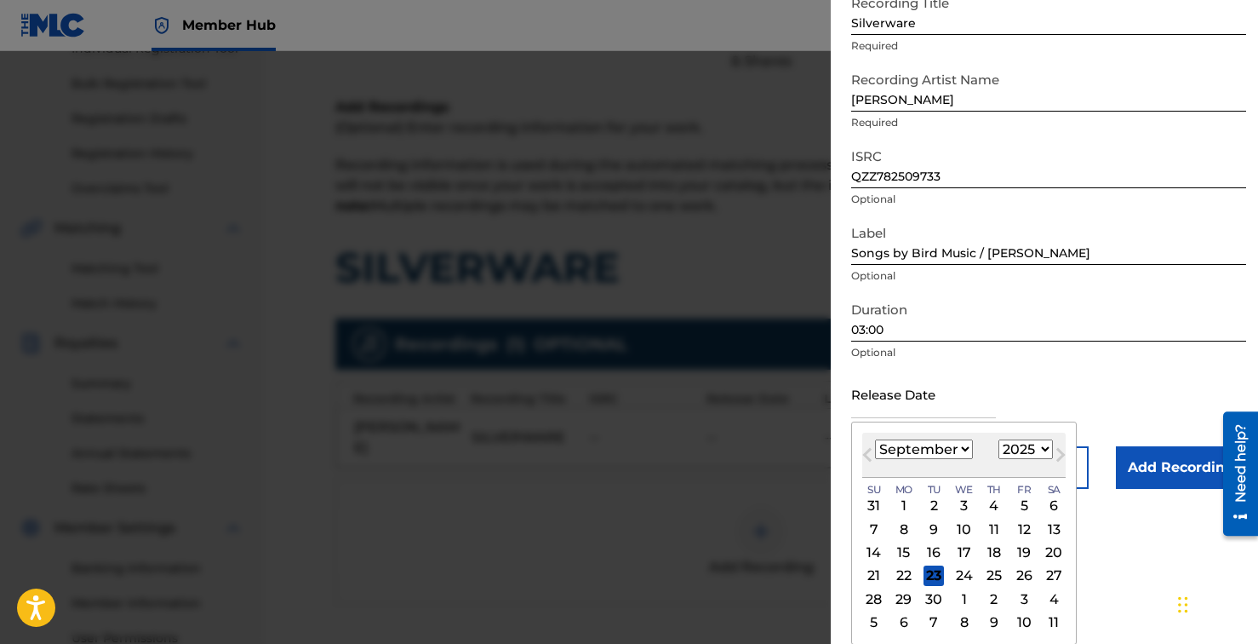
scroll to position [114, 0]
click at [965, 595] on div "1" at bounding box center [964, 597] width 20 height 20
type input "[DATE]"
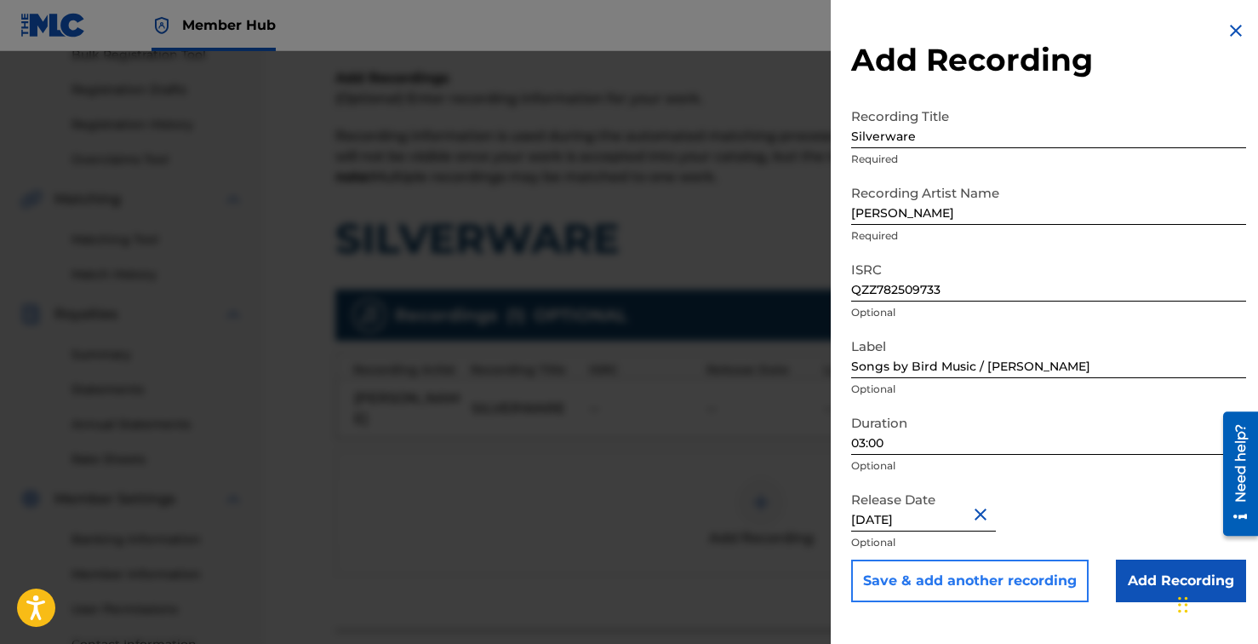
scroll to position [266, 0]
click at [1149, 592] on input "Add Recording" at bounding box center [1181, 580] width 130 height 43
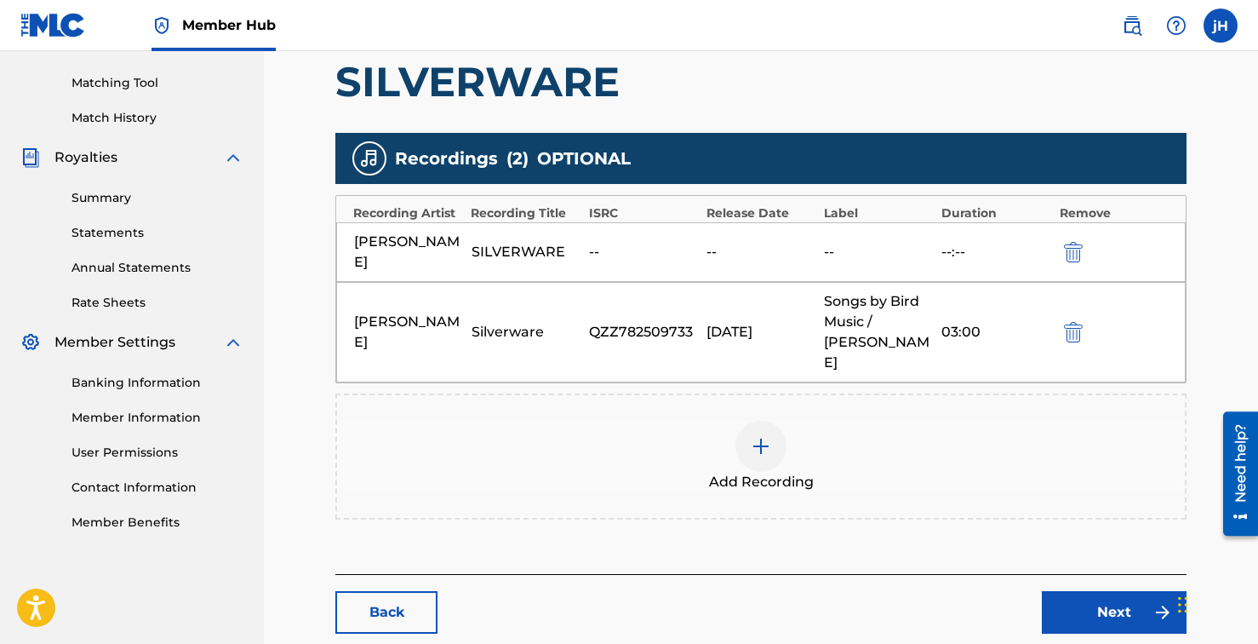
scroll to position [426, 0]
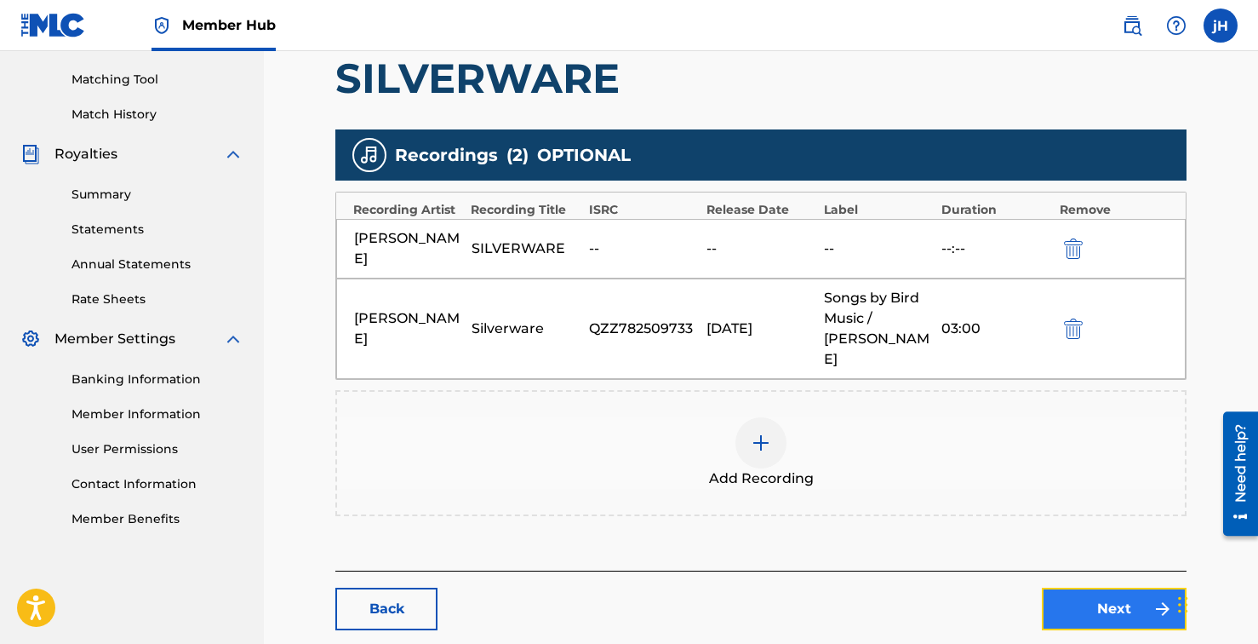
click at [1119, 587] on link "Next" at bounding box center [1114, 608] width 145 height 43
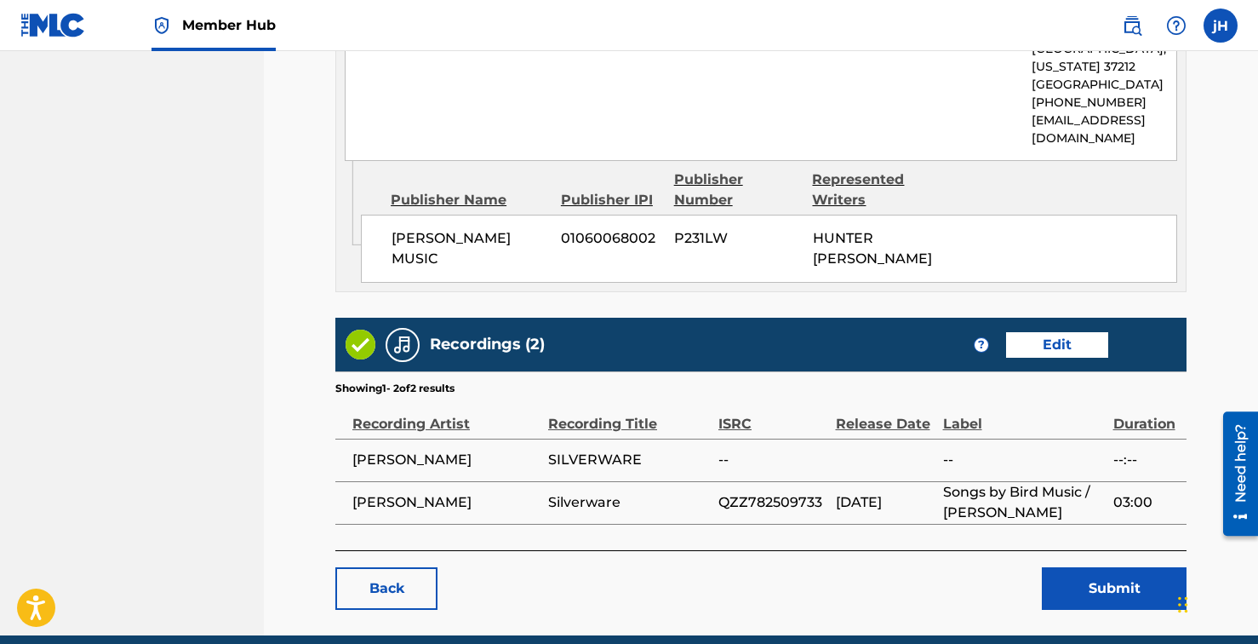
scroll to position [1506, 0]
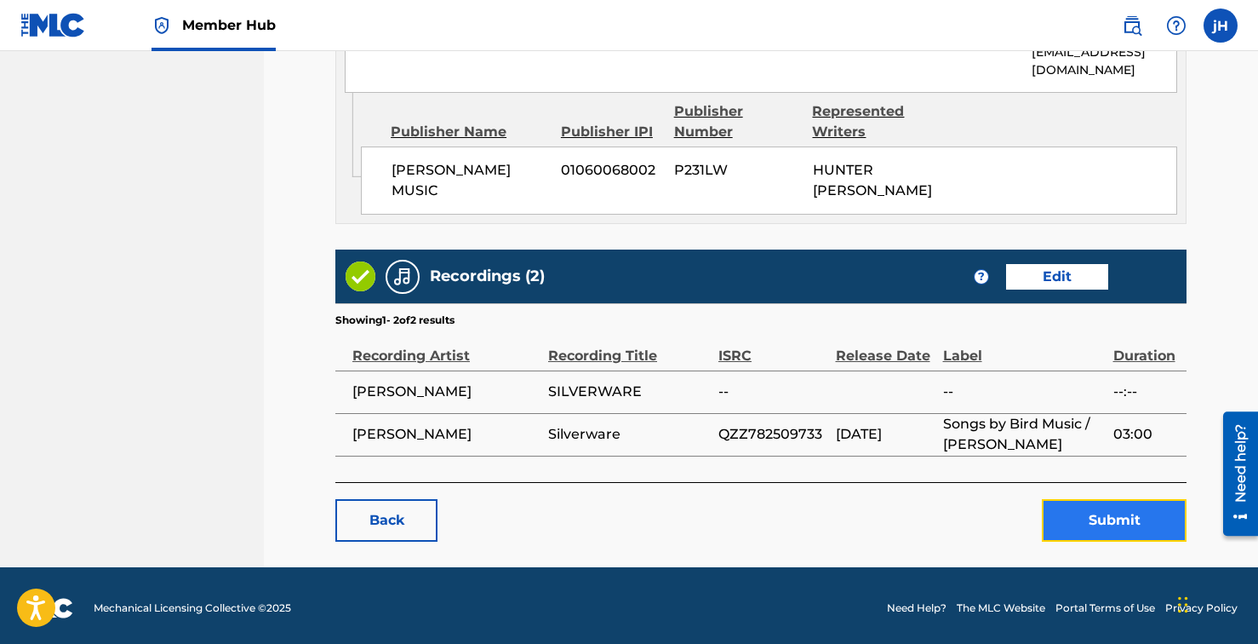
click at [1118, 519] on button "Submit" at bounding box center [1114, 520] width 145 height 43
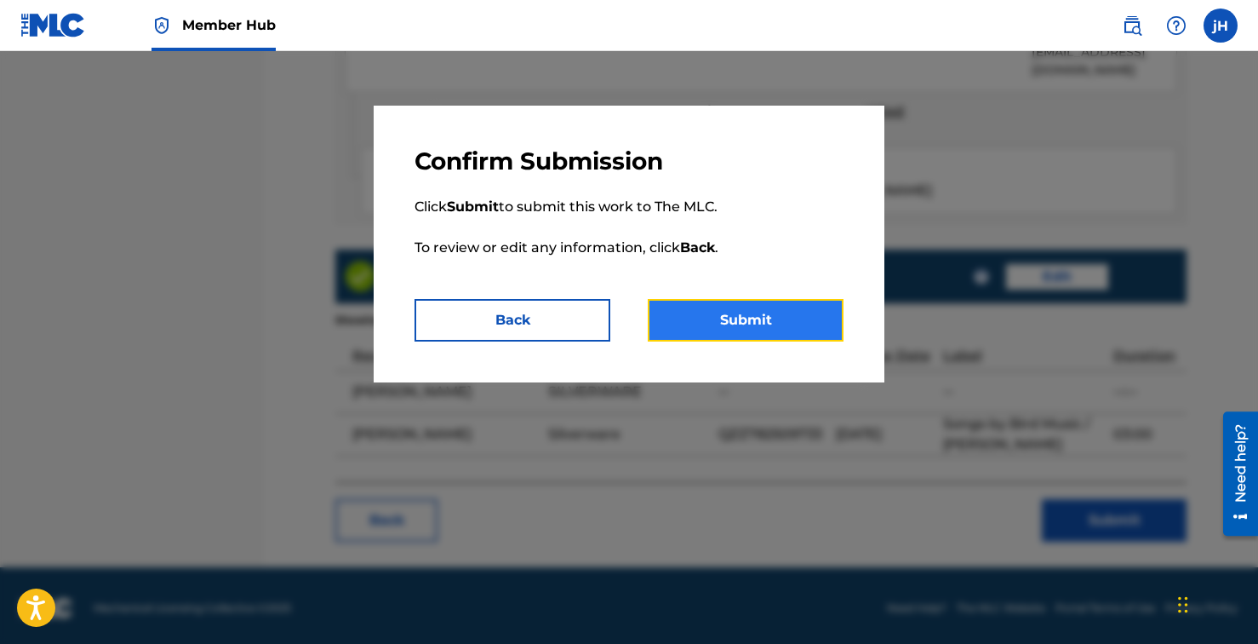
click at [817, 329] on button "Submit" at bounding box center [746, 320] width 196 height 43
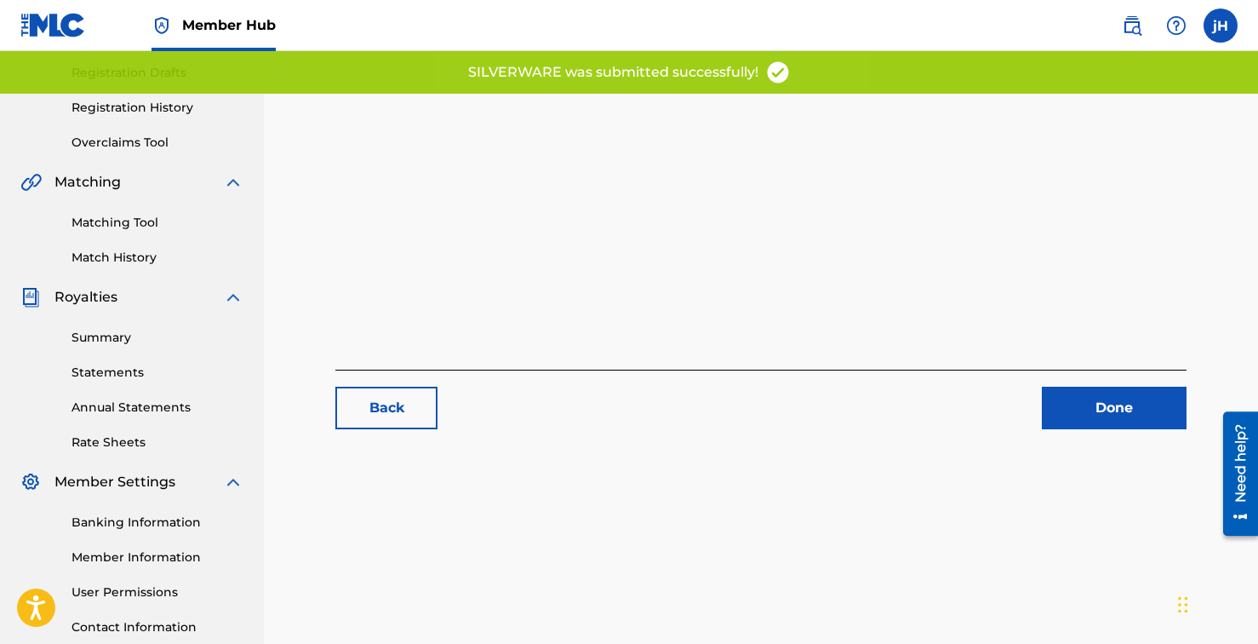
scroll to position [412, 0]
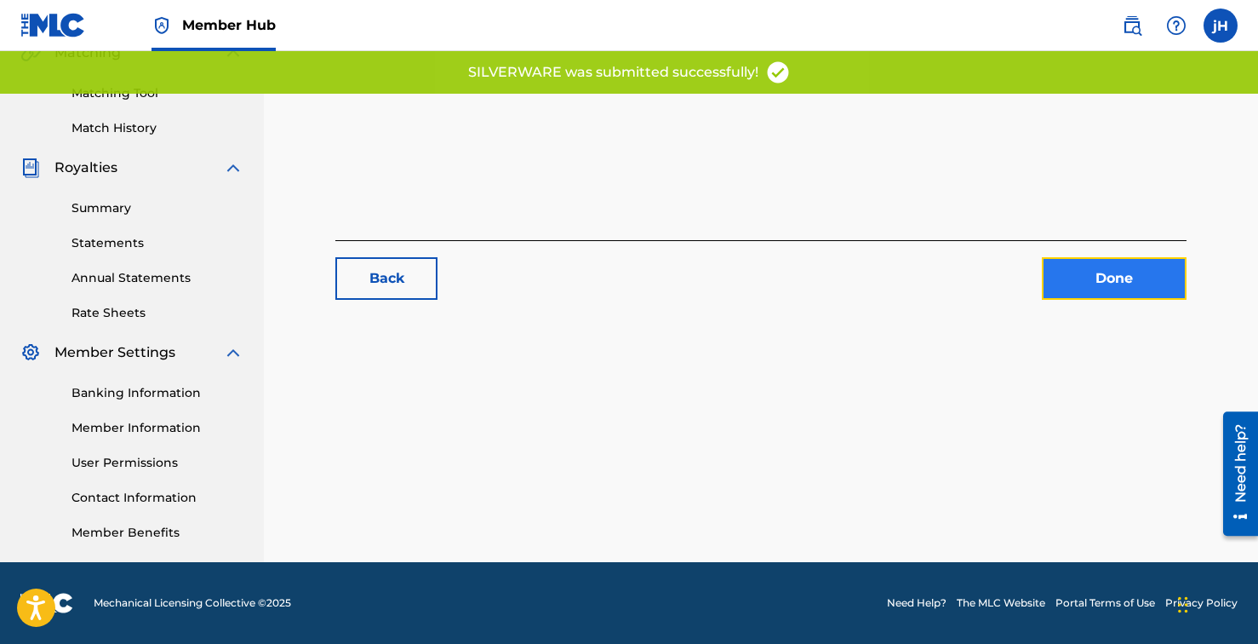
click at [1097, 293] on link "Done" at bounding box center [1114, 278] width 145 height 43
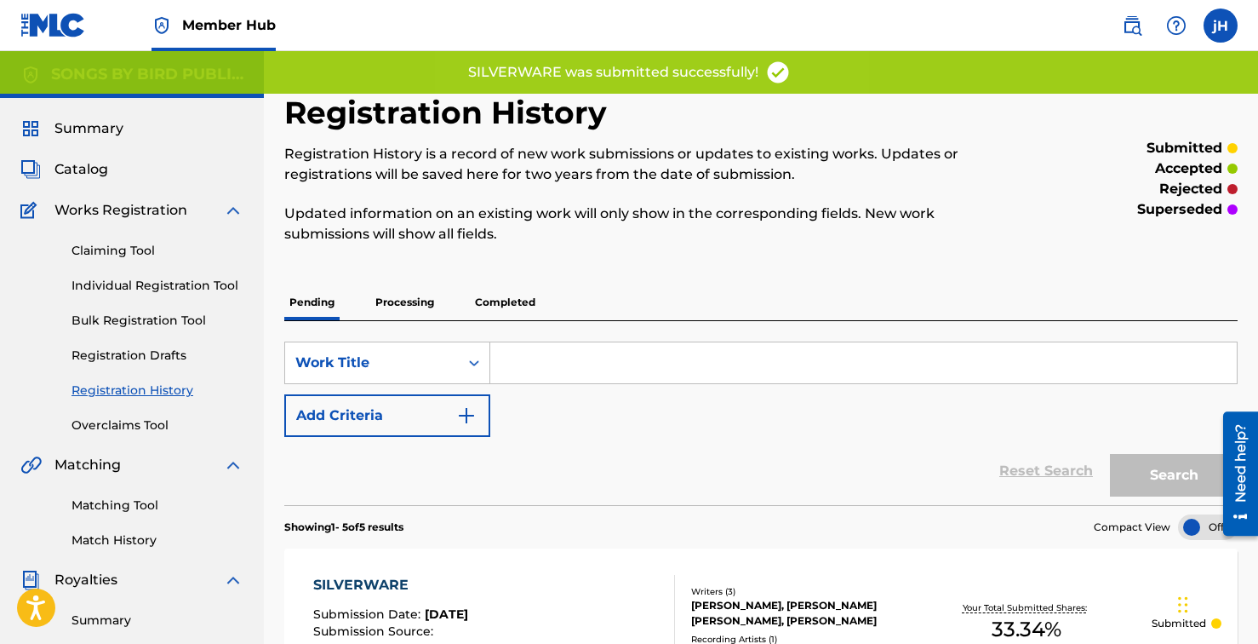
click at [741, 355] on input "Search Form" at bounding box center [863, 362] width 747 height 41
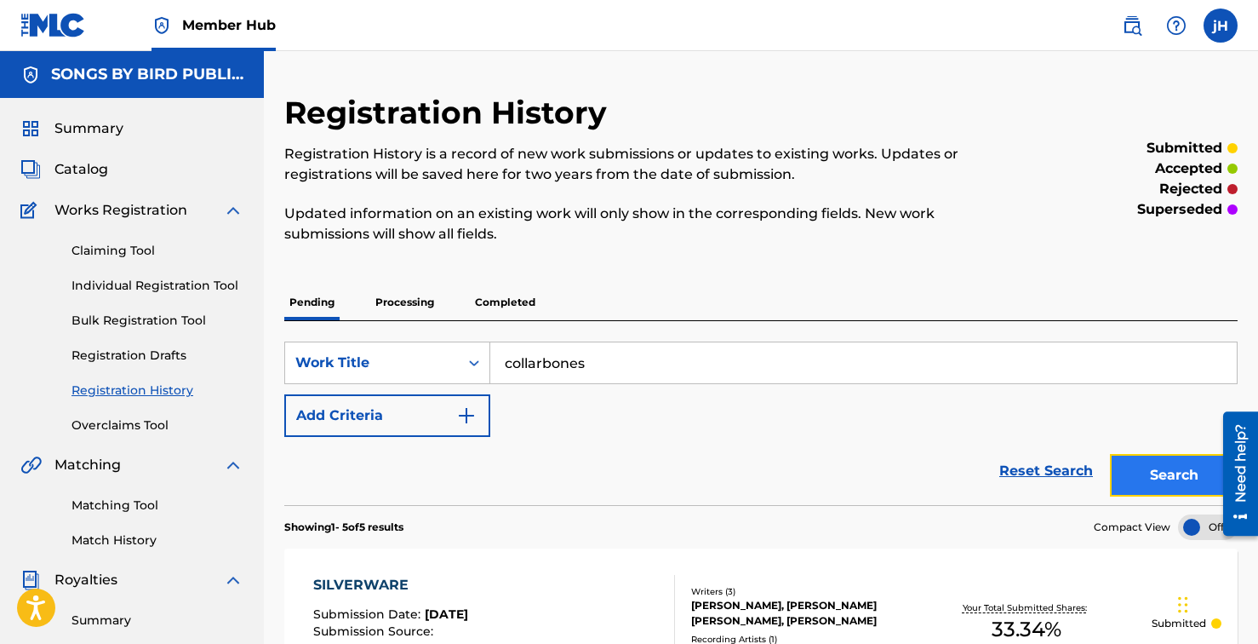
click at [1177, 477] on button "Search" at bounding box center [1174, 475] width 128 height 43
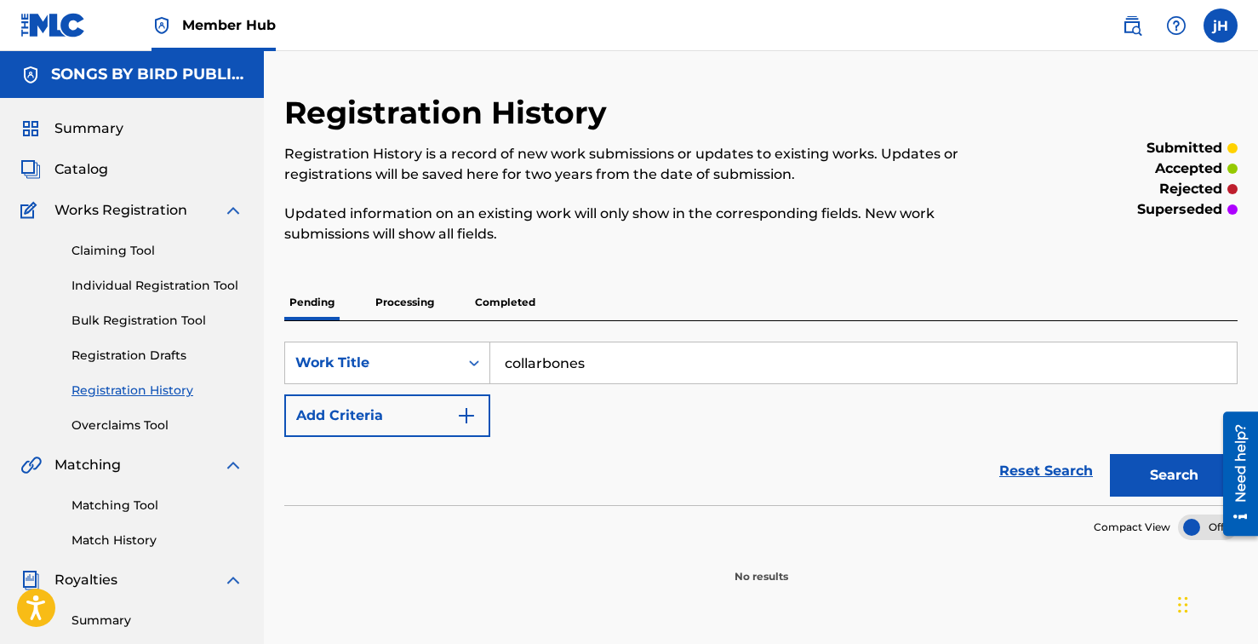
click at [634, 354] on input "collarbones" at bounding box center [863, 362] width 747 height 41
click at [698, 375] on input "collarbones" at bounding box center [863, 362] width 747 height 41
click at [1110, 454] on button "Search" at bounding box center [1174, 475] width 128 height 43
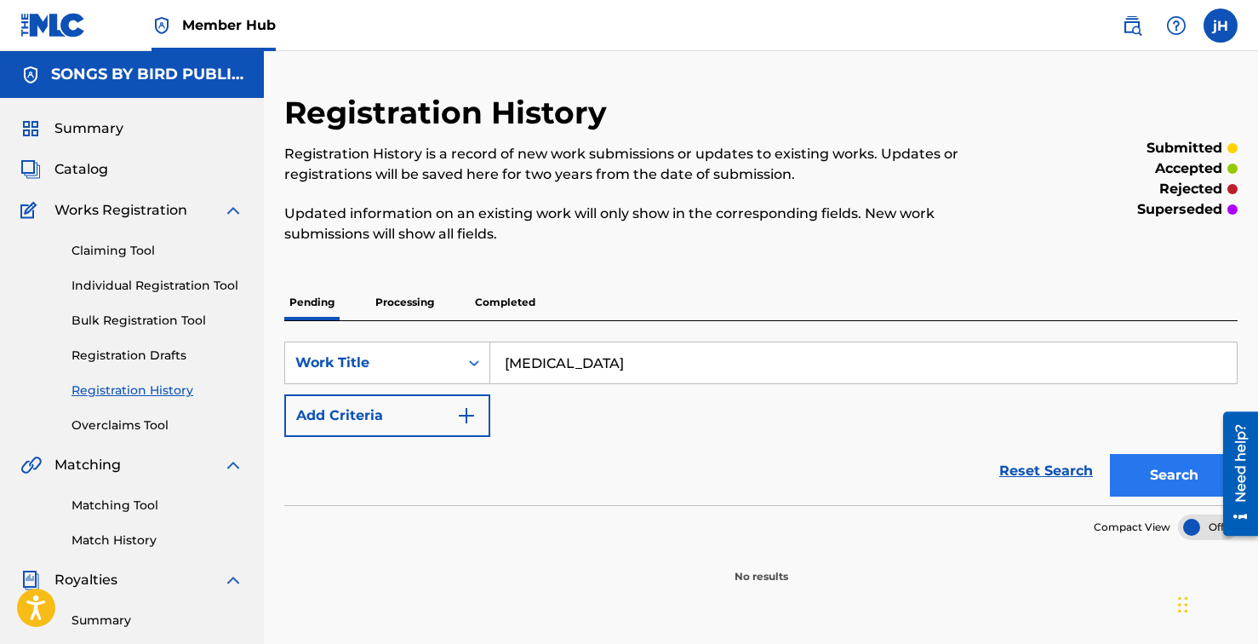
type input "[MEDICAL_DATA]"
click at [1157, 472] on button "Search" at bounding box center [1174, 475] width 128 height 43
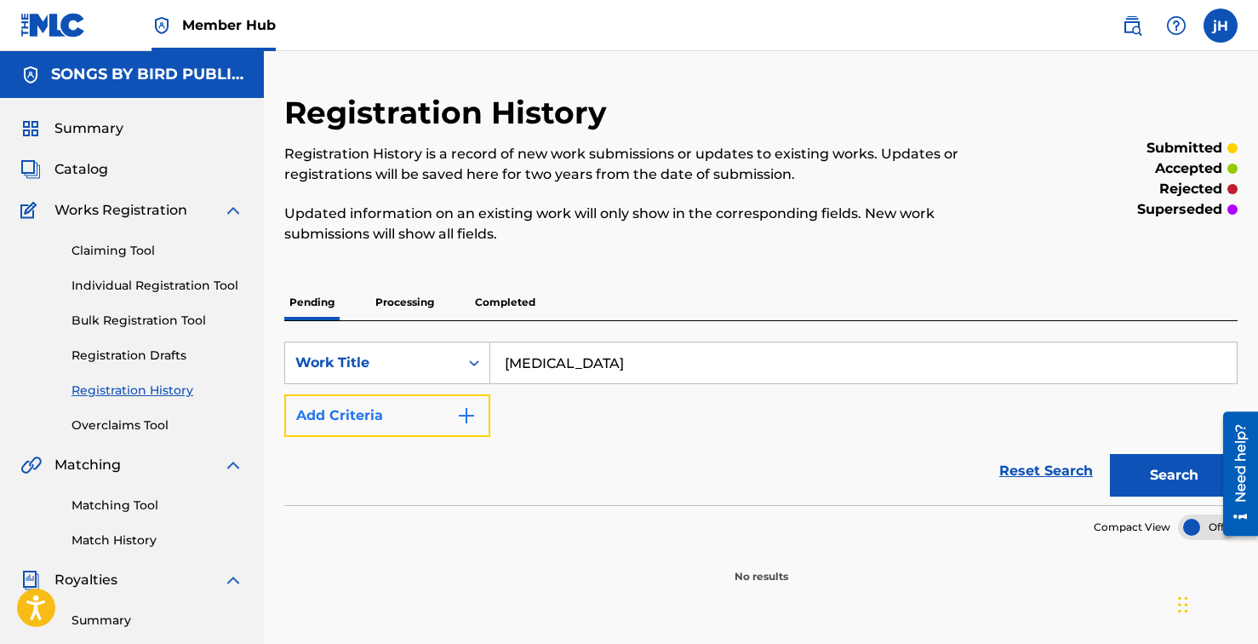
click at [485, 418] on button "Add Criteria" at bounding box center [387, 415] width 206 height 43
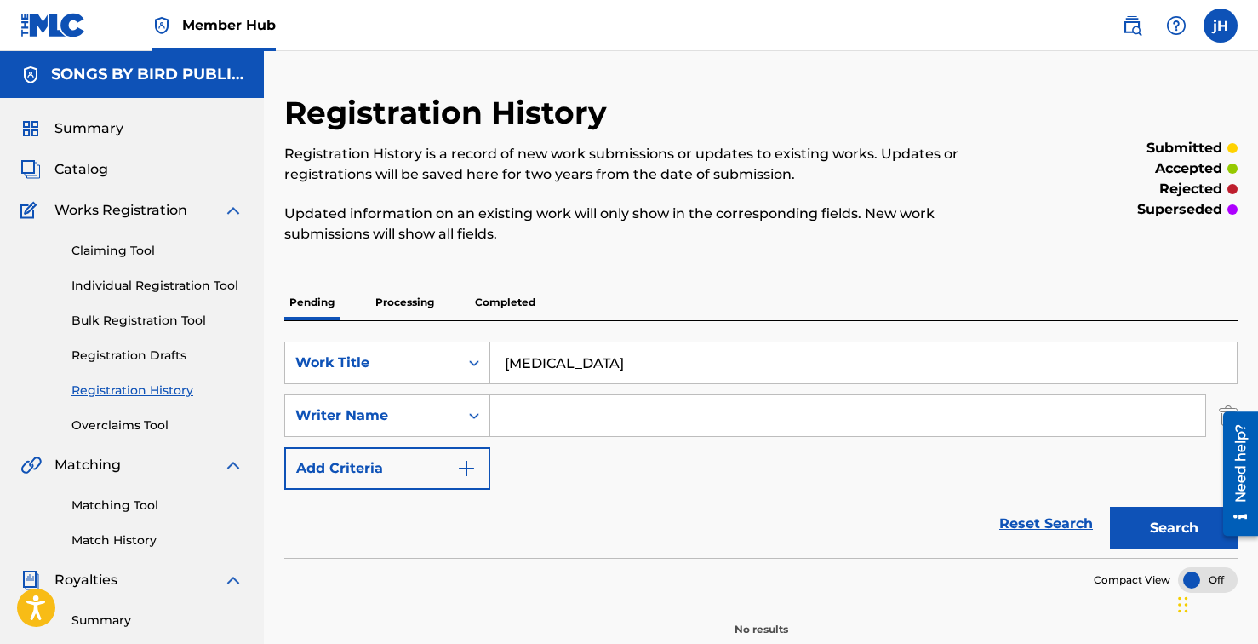
click at [555, 405] on input "Search Form" at bounding box center [847, 415] width 715 height 41
type input "[PERSON_NAME]"
click at [1149, 514] on button "Search" at bounding box center [1174, 528] width 128 height 43
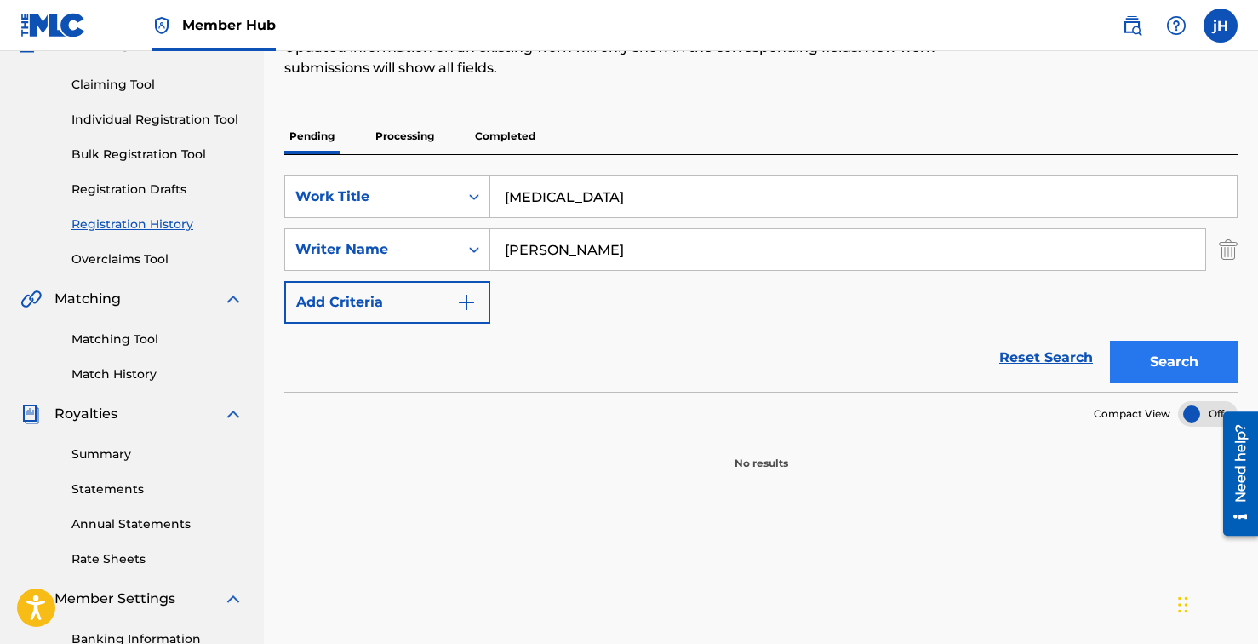
scroll to position [192, 0]
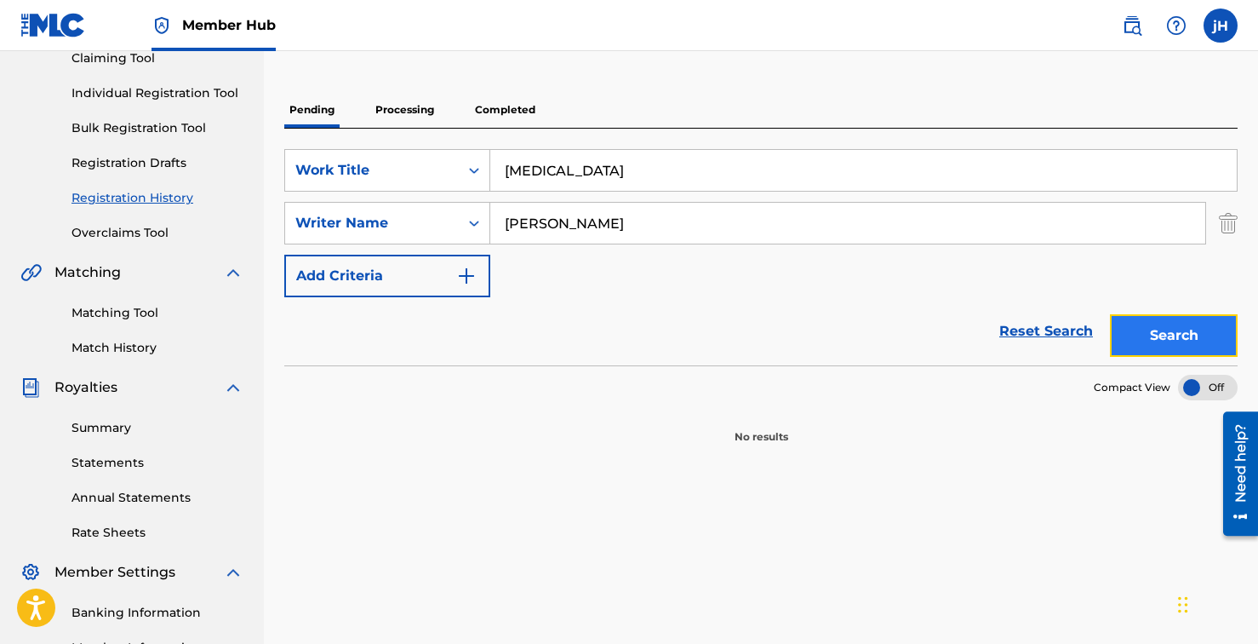
click at [1151, 331] on button "Search" at bounding box center [1174, 335] width 128 height 43
click at [621, 165] on input "[MEDICAL_DATA]" at bounding box center [863, 170] width 747 height 41
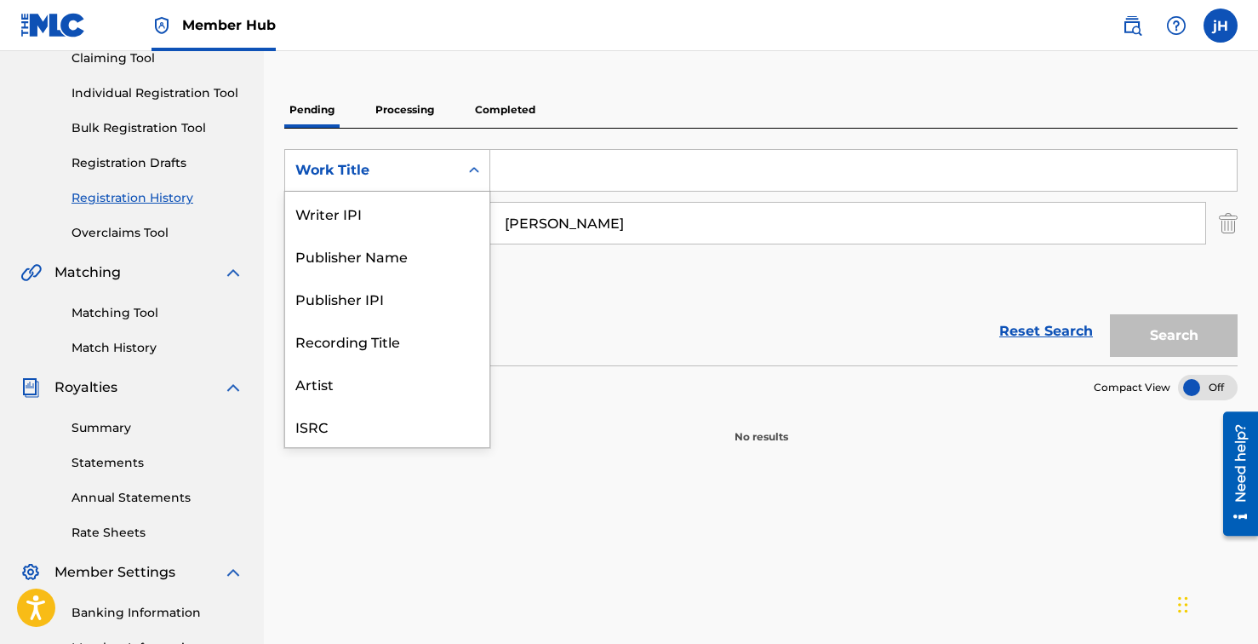
click at [340, 166] on div "Work Title" at bounding box center [371, 170] width 153 height 20
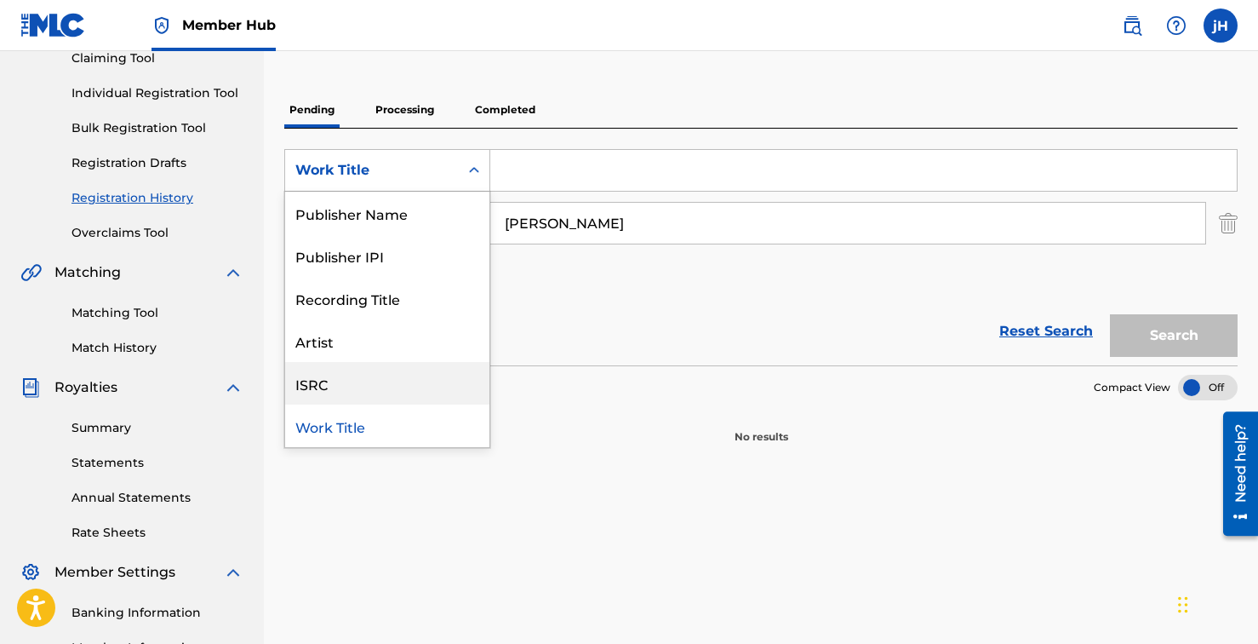
click at [357, 387] on div "ISRC" at bounding box center [387, 383] width 204 height 43
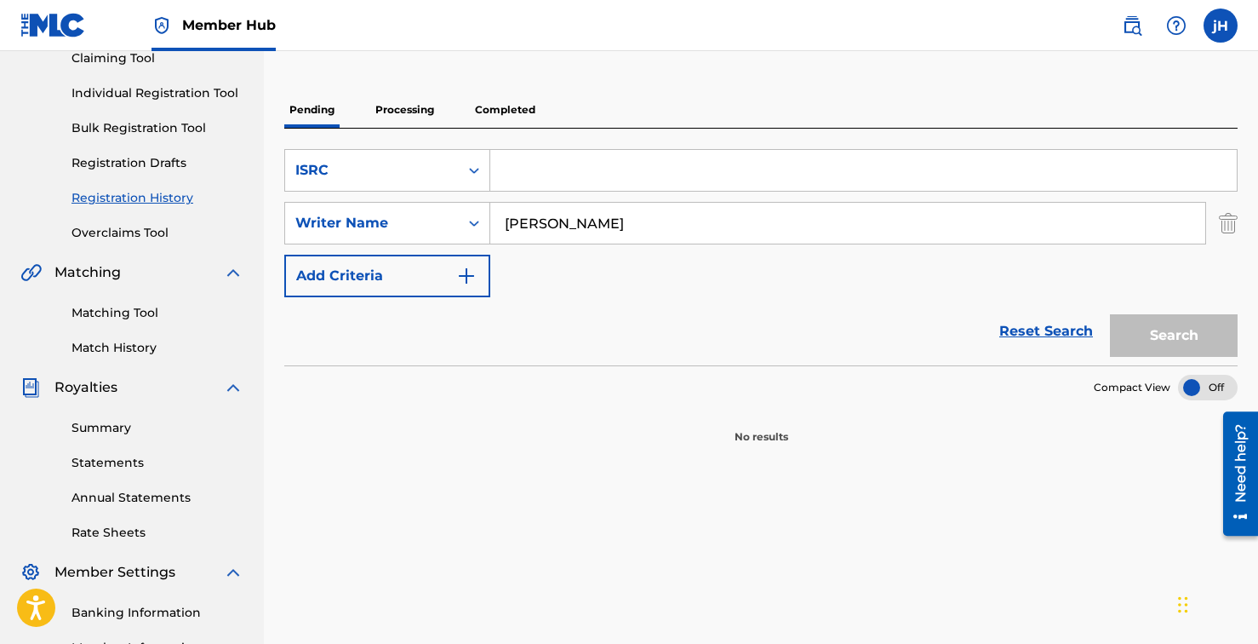
click at [579, 168] on input "Search Form" at bounding box center [863, 170] width 747 height 41
type input "v"
paste input "QZWFW2528781"
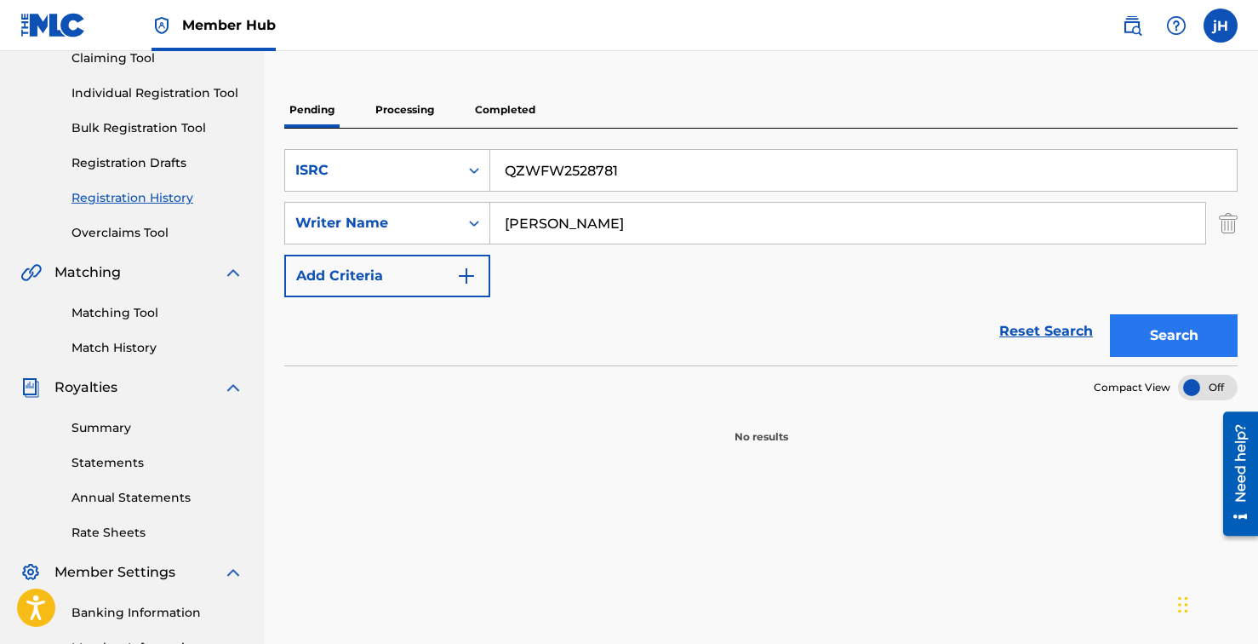
type input "QZWFW2528781"
click at [1156, 336] on button "Search" at bounding box center [1174, 335] width 128 height 43
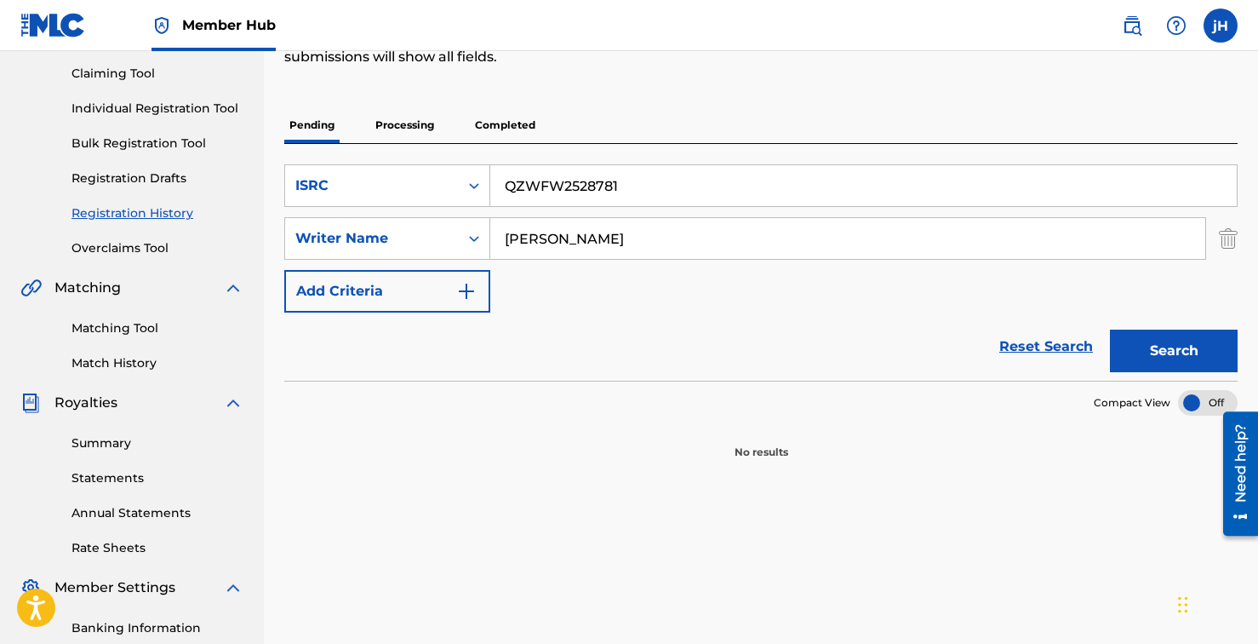
scroll to position [154, 0]
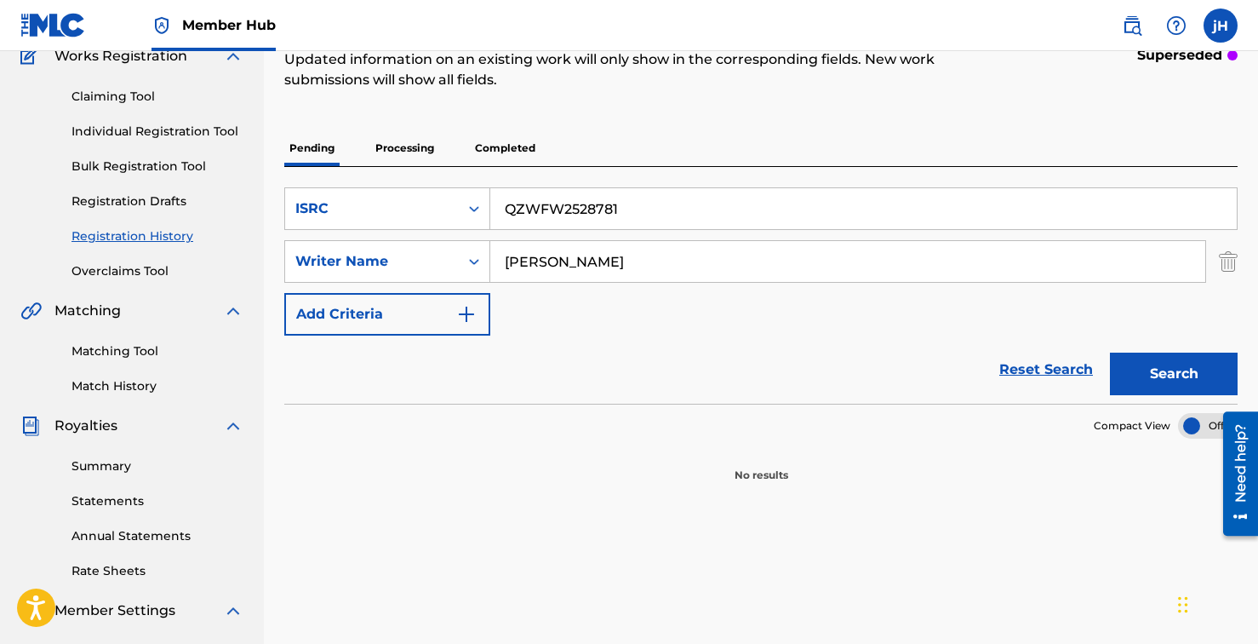
click at [398, 148] on p "Processing" at bounding box center [404, 148] width 69 height 36
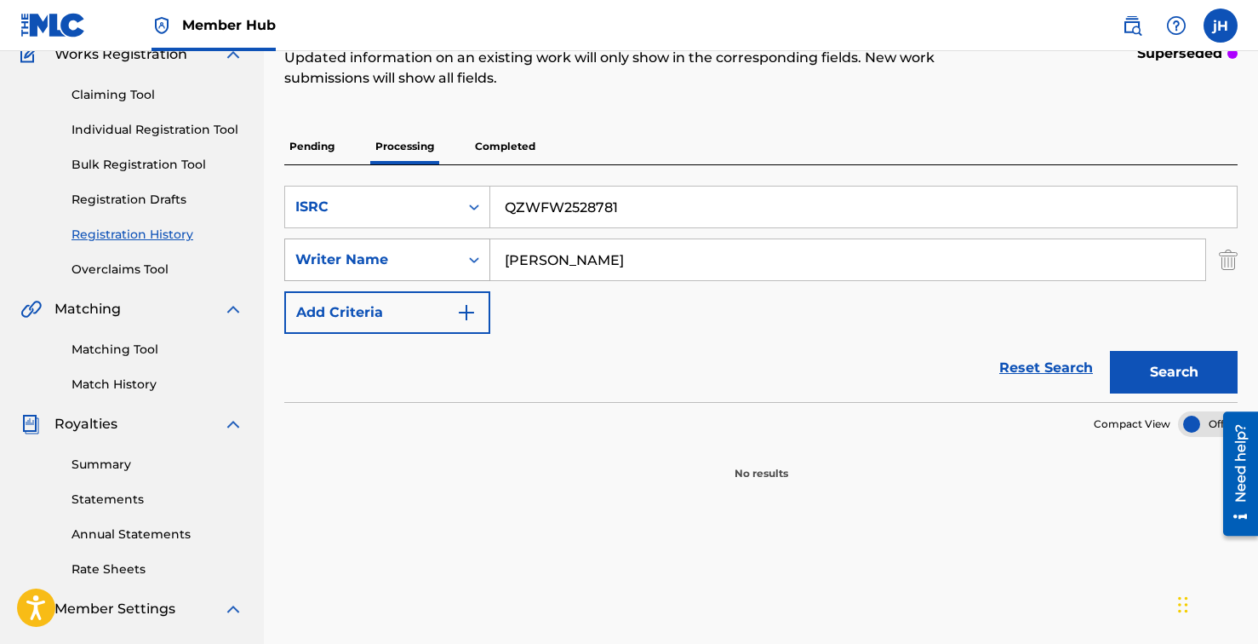
scroll to position [155, 0]
click at [122, 97] on link "Claiming Tool" at bounding box center [158, 96] width 172 height 18
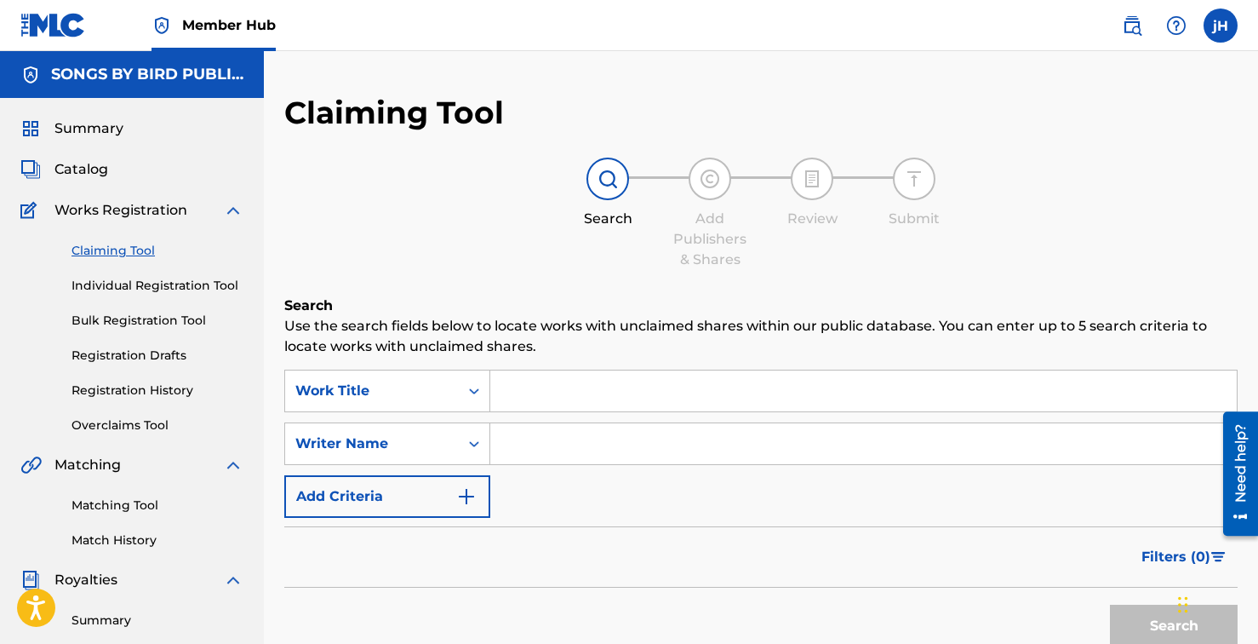
click at [85, 181] on div "Summary Catalog Works Registration Claiming Tool Individual Registration Tool B…" at bounding box center [132, 536] width 264 height 876
click at [83, 171] on span "Catalog" at bounding box center [81, 169] width 54 height 20
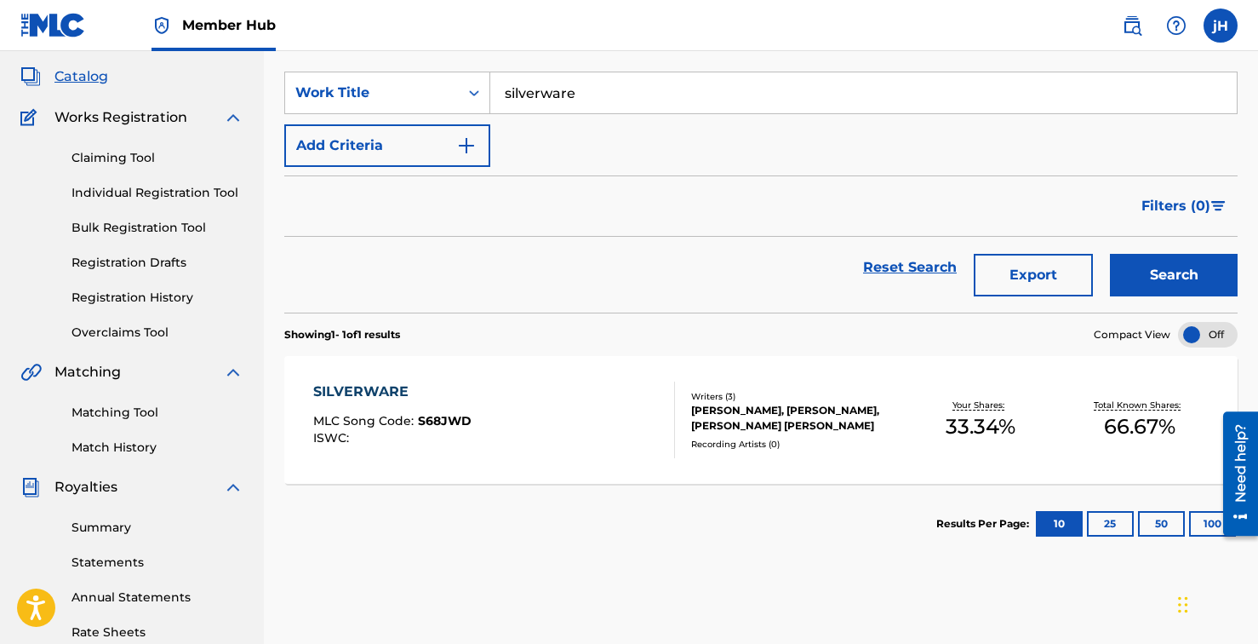
scroll to position [3, 0]
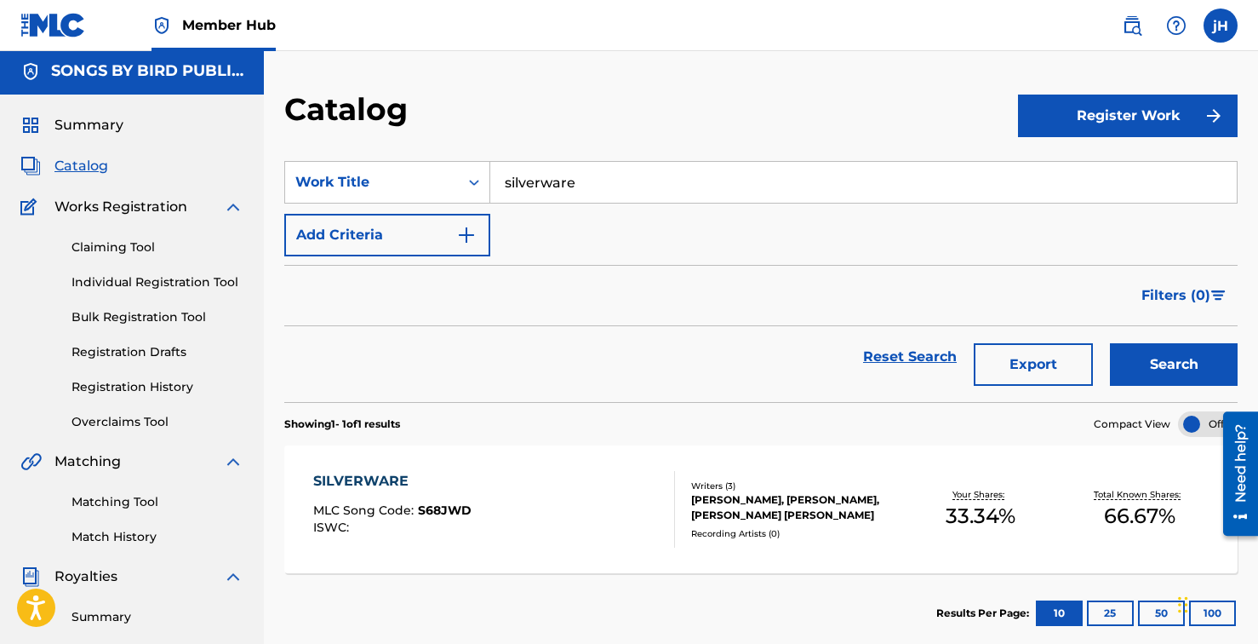
click at [890, 172] on input "silverware" at bounding box center [863, 182] width 747 height 41
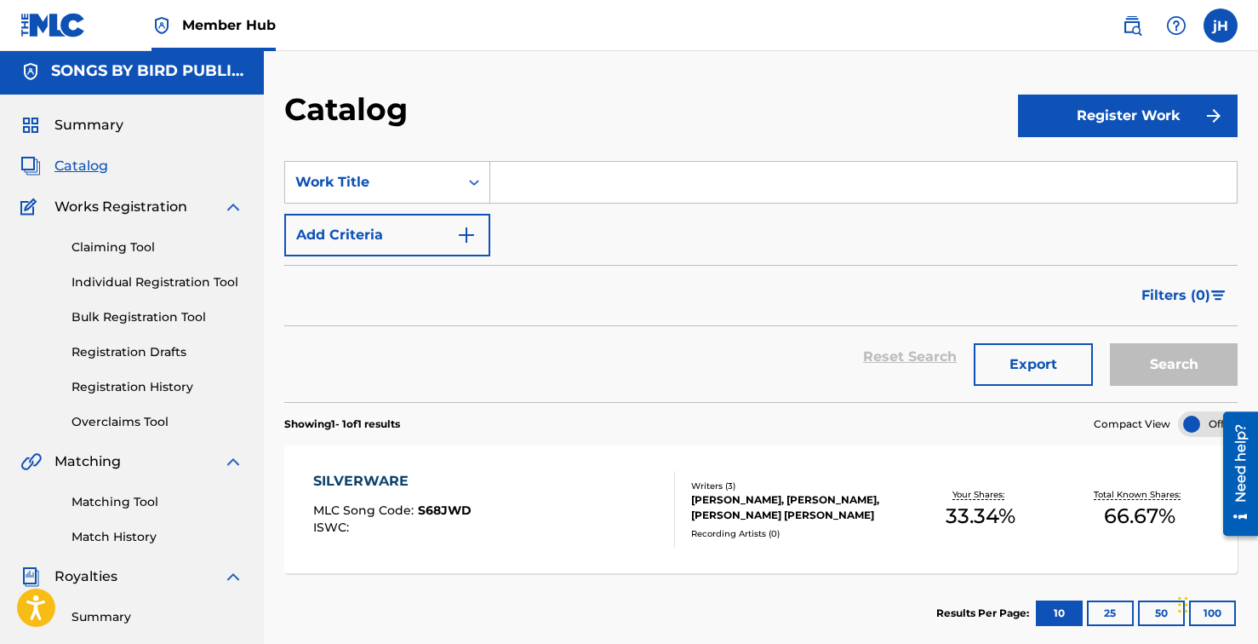
click at [661, 140] on section "SearchWithCriteria2dd5d2f8-7944-47a8-9f55-1733c2e00ce3 Work Title Add Criteria …" at bounding box center [761, 270] width 954 height 261
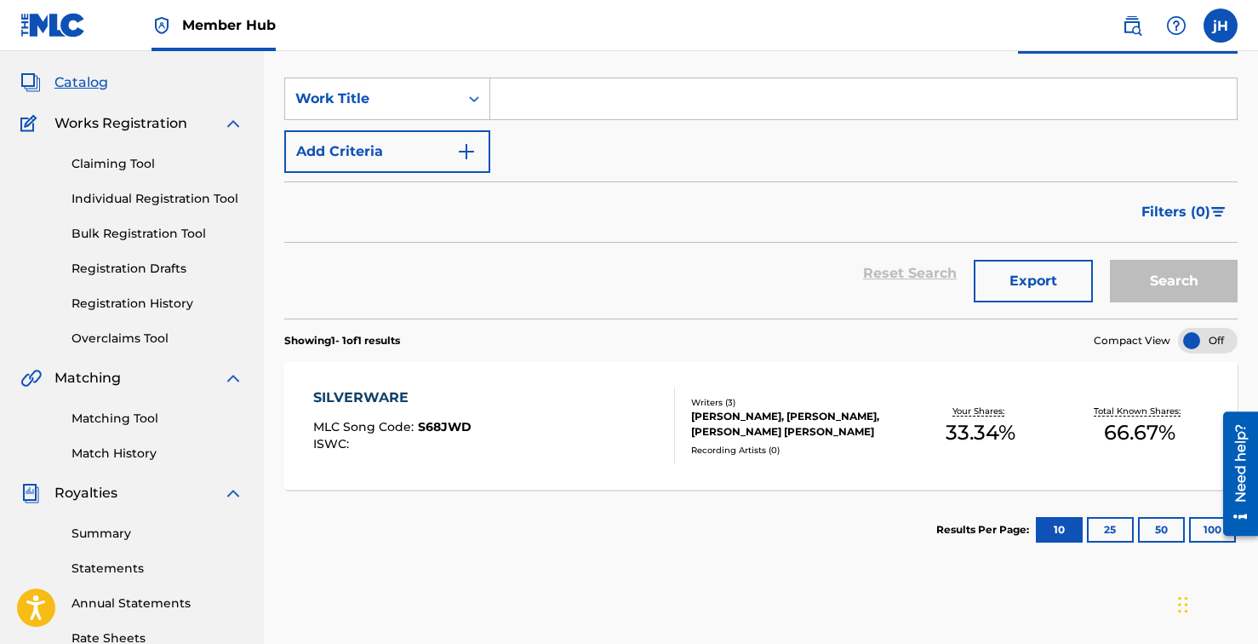
scroll to position [0, 0]
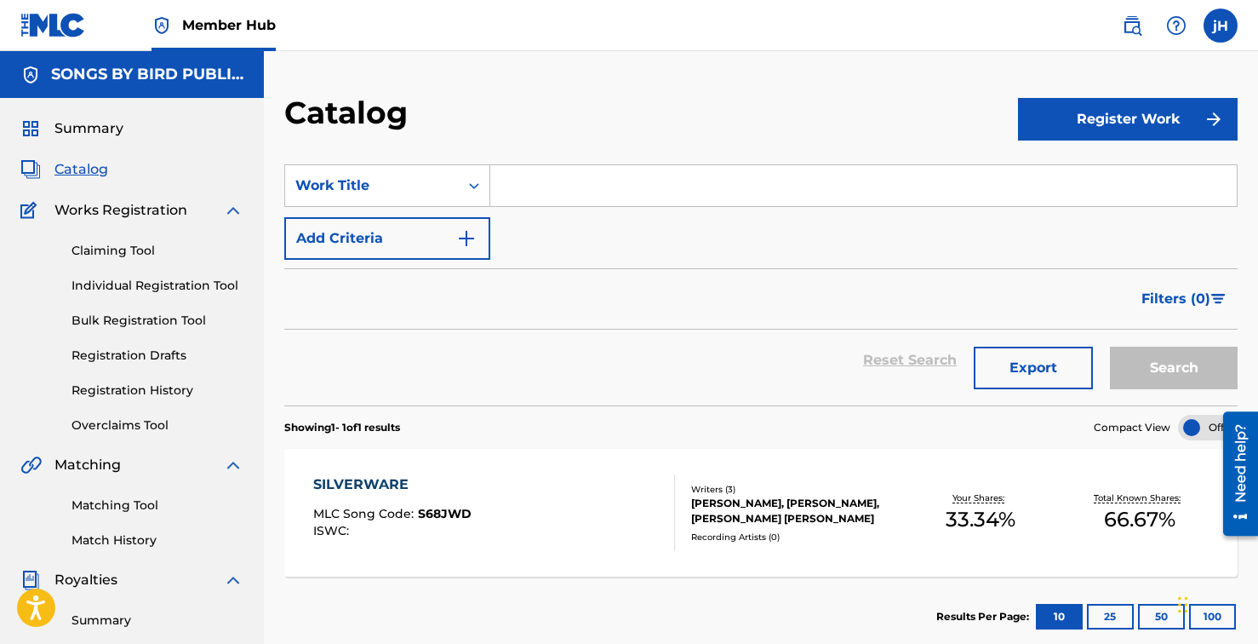
click at [601, 196] on input "Search Form" at bounding box center [863, 185] width 747 height 41
click at [83, 171] on span "Catalog" at bounding box center [81, 169] width 54 height 20
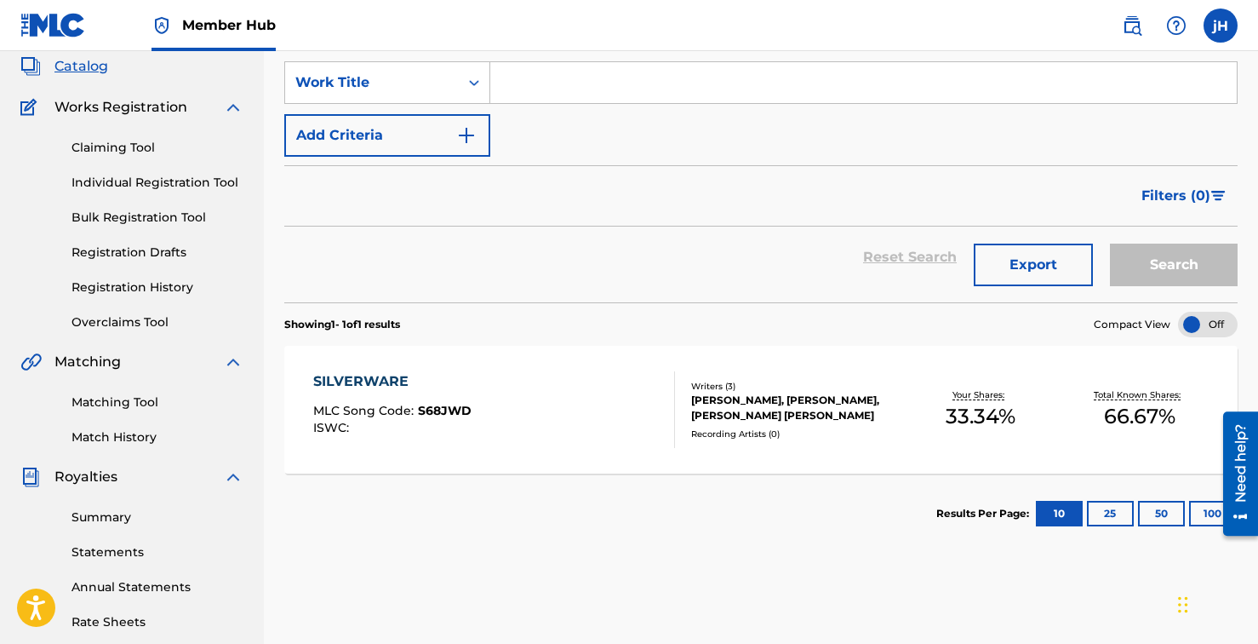
scroll to position [105, 0]
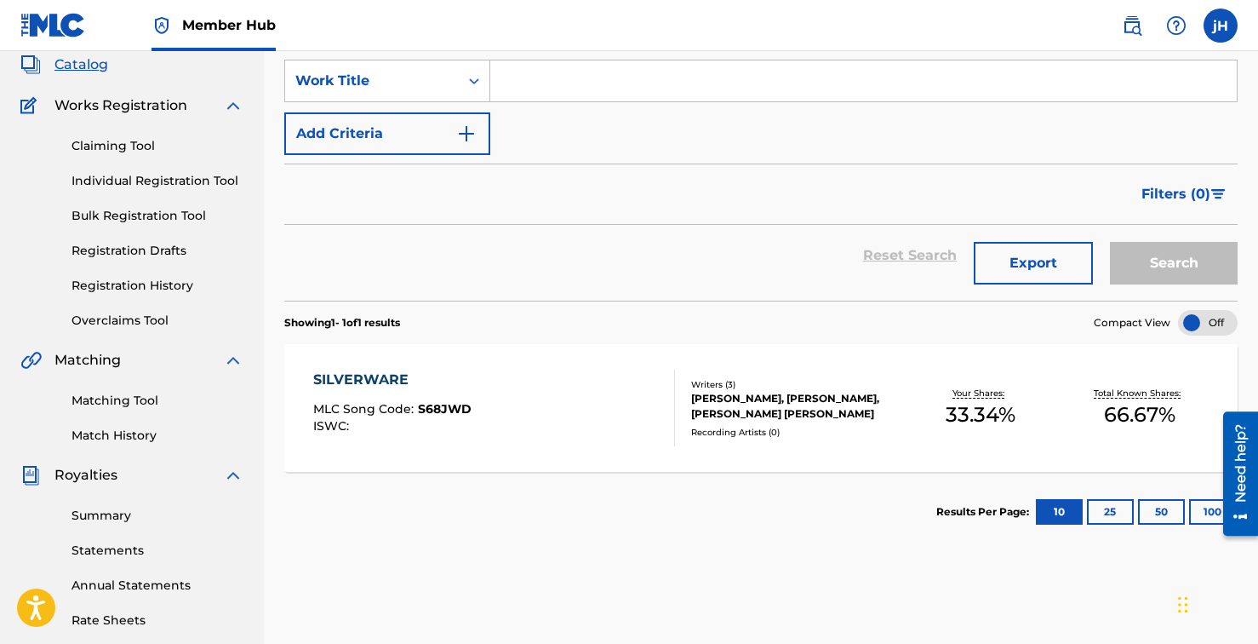
drag, startPoint x: 913, startPoint y: 235, endPoint x: 908, endPoint y: 260, distance: 25.2
click at [913, 236] on div "Reset Search Export Search" at bounding box center [761, 255] width 954 height 61
click at [907, 260] on div "Reset Search Export Search" at bounding box center [761, 255] width 954 height 61
click at [905, 253] on div "Reset Search Export Search" at bounding box center [761, 255] width 954 height 61
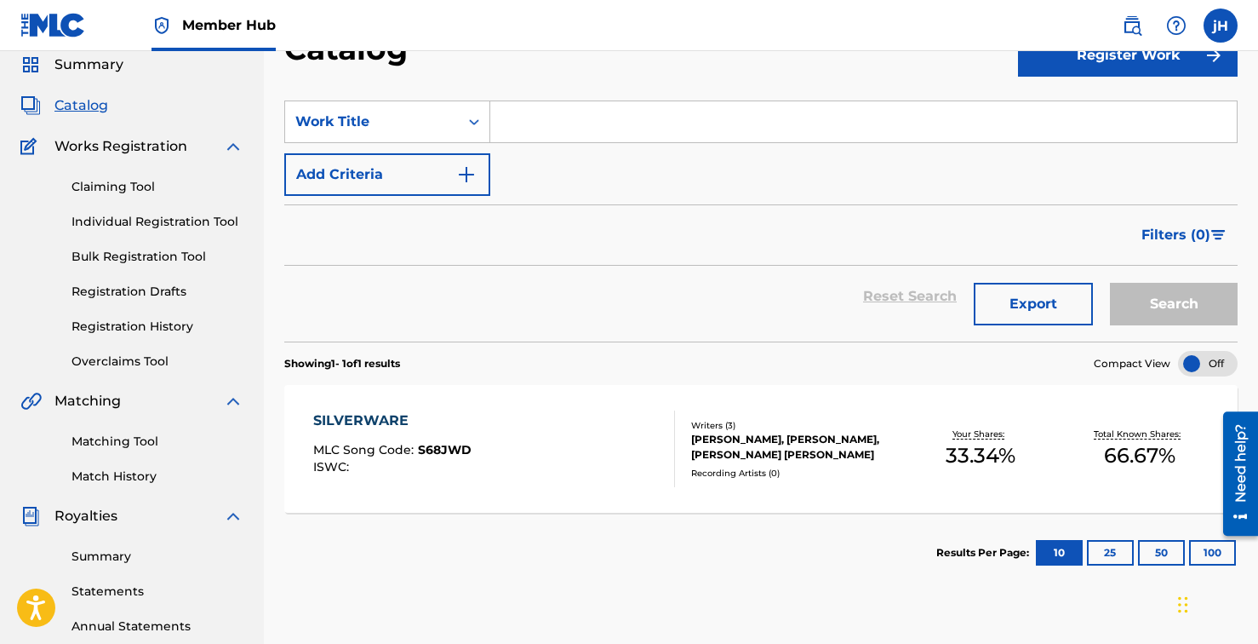
scroll to position [0, 0]
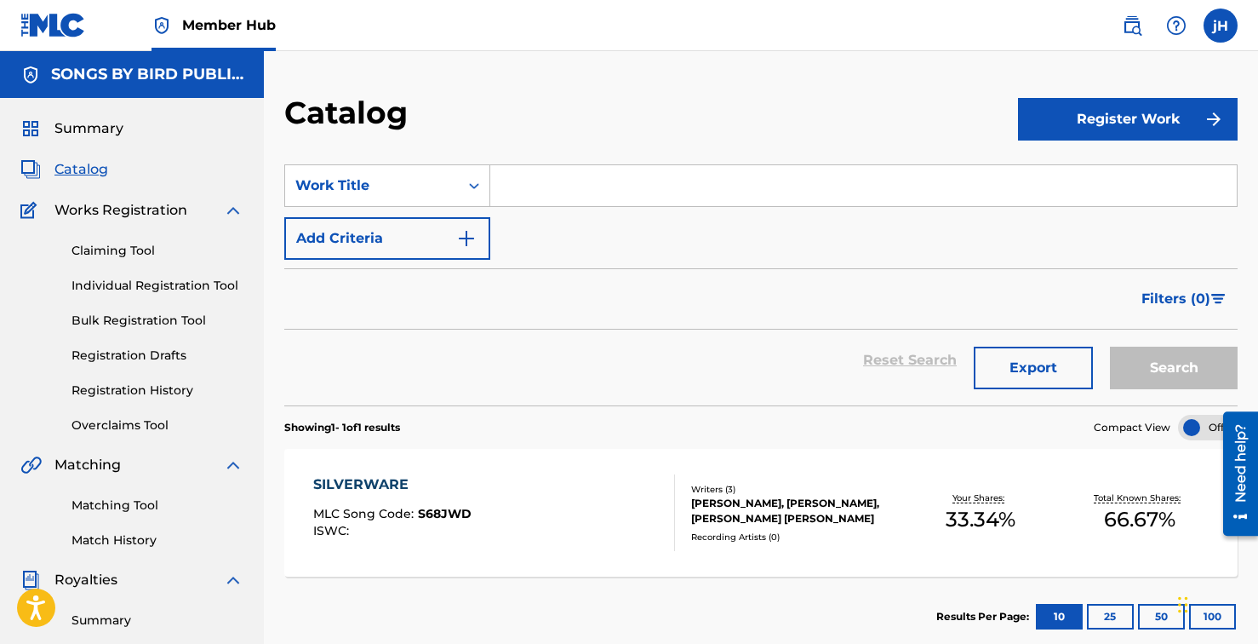
click at [616, 187] on input "Search Form" at bounding box center [863, 185] width 747 height 41
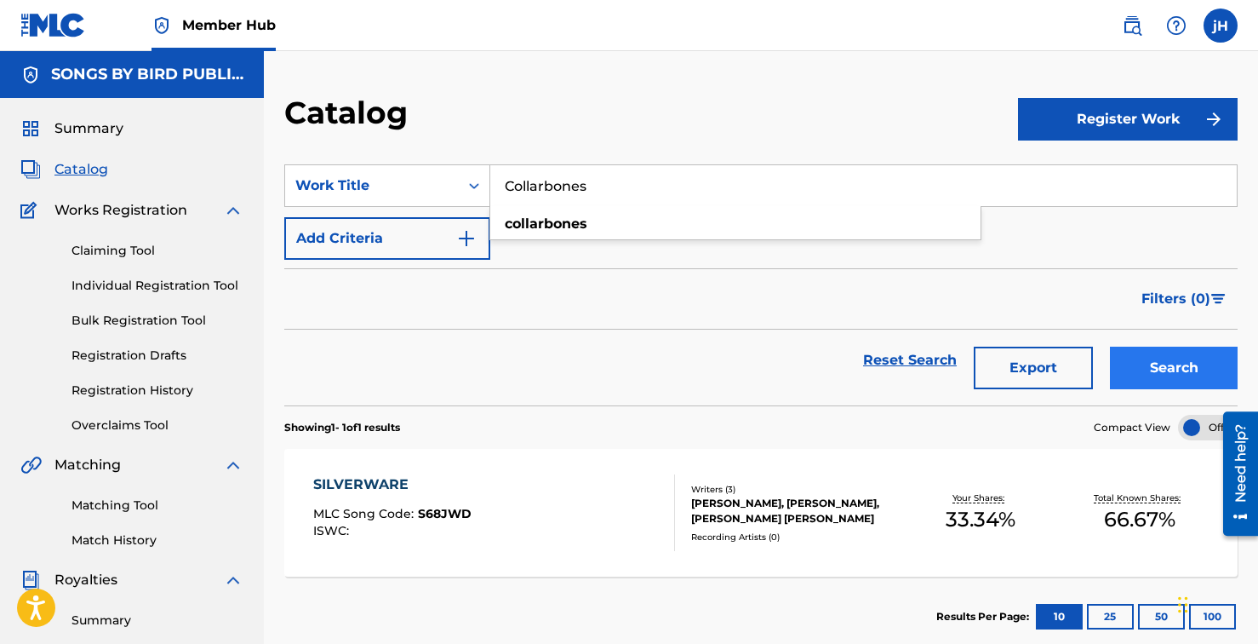
type input "Collarbones"
click at [1132, 354] on button "Search" at bounding box center [1174, 368] width 128 height 43
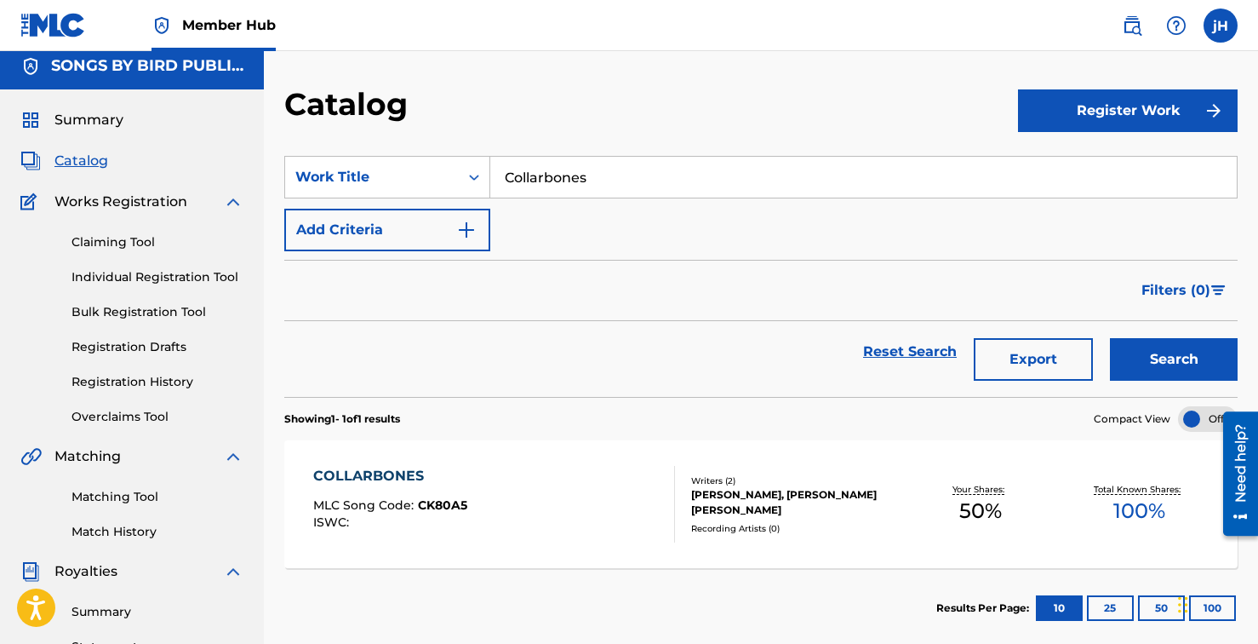
scroll to position [30, 0]
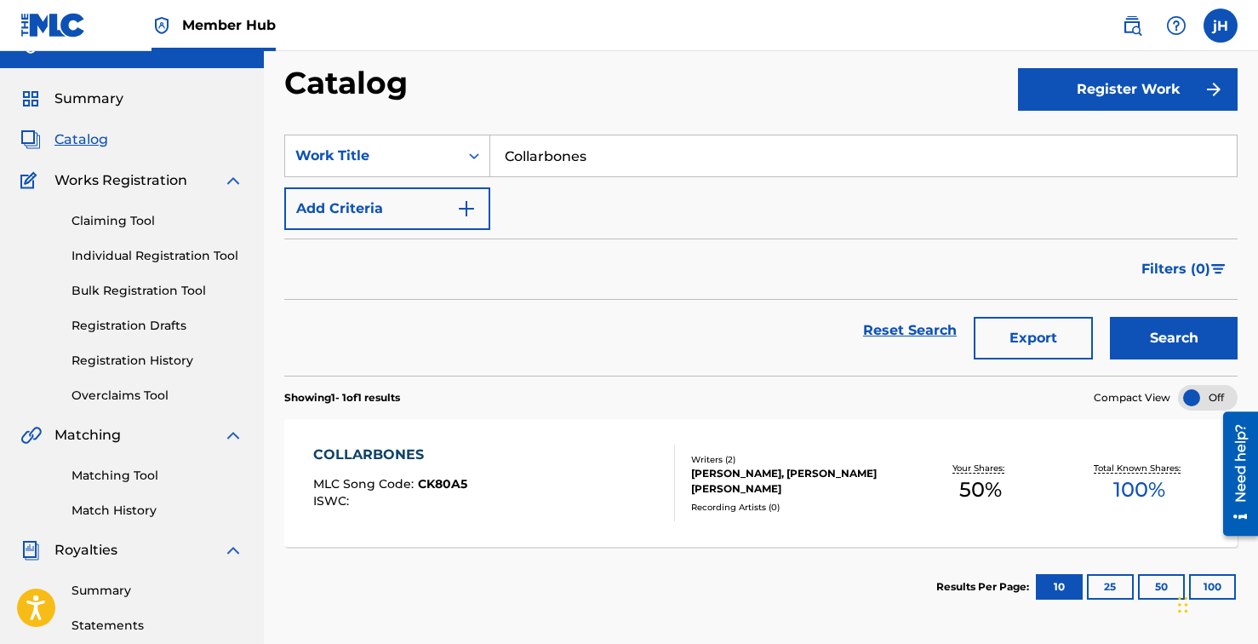
click at [519, 454] on div "COLLARBONES MLC Song Code : CK80A5 ISWC :" at bounding box center [494, 482] width 363 height 77
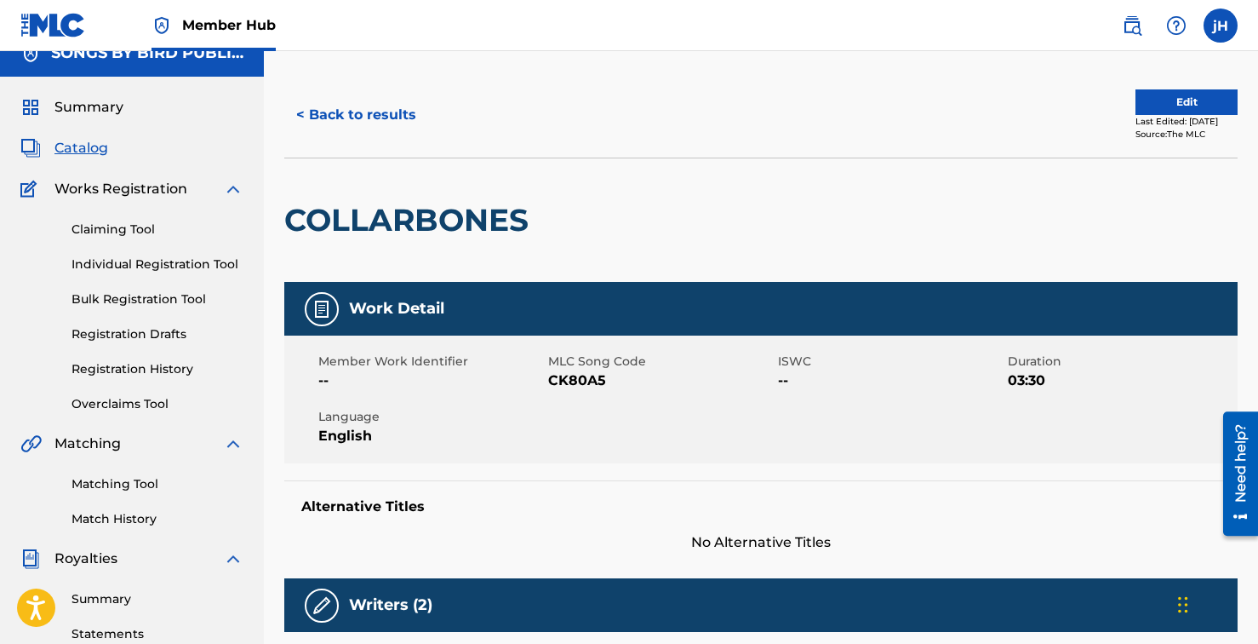
scroll to position [27, 0]
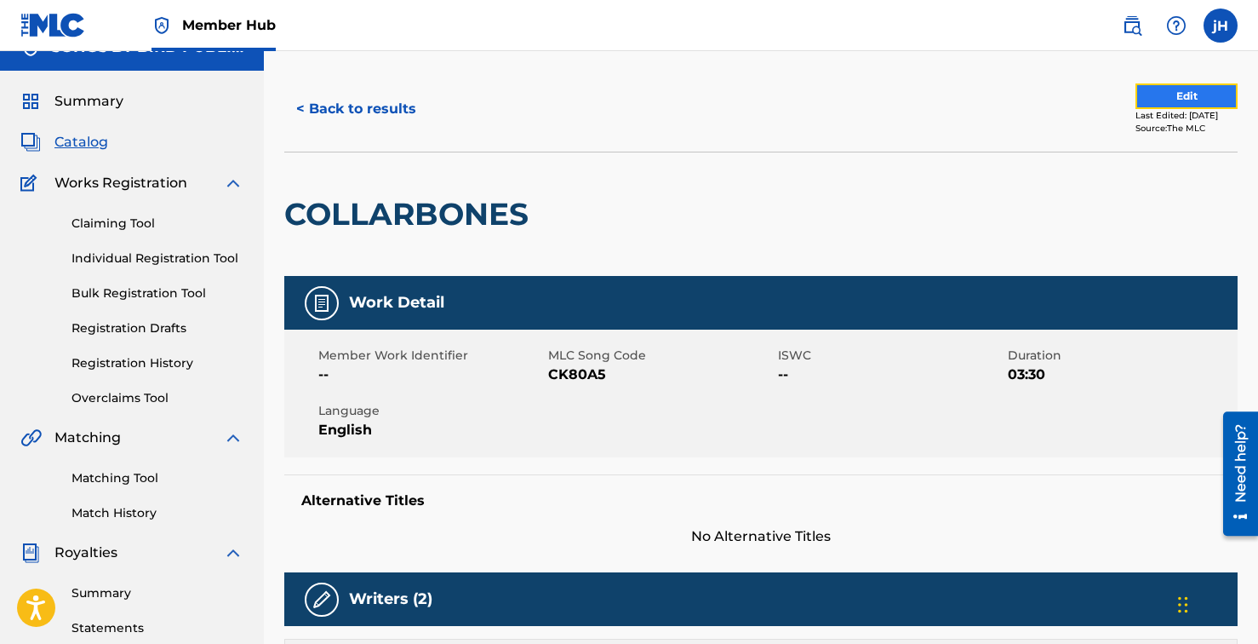
click at [1178, 88] on button "Edit" at bounding box center [1187, 96] width 102 height 26
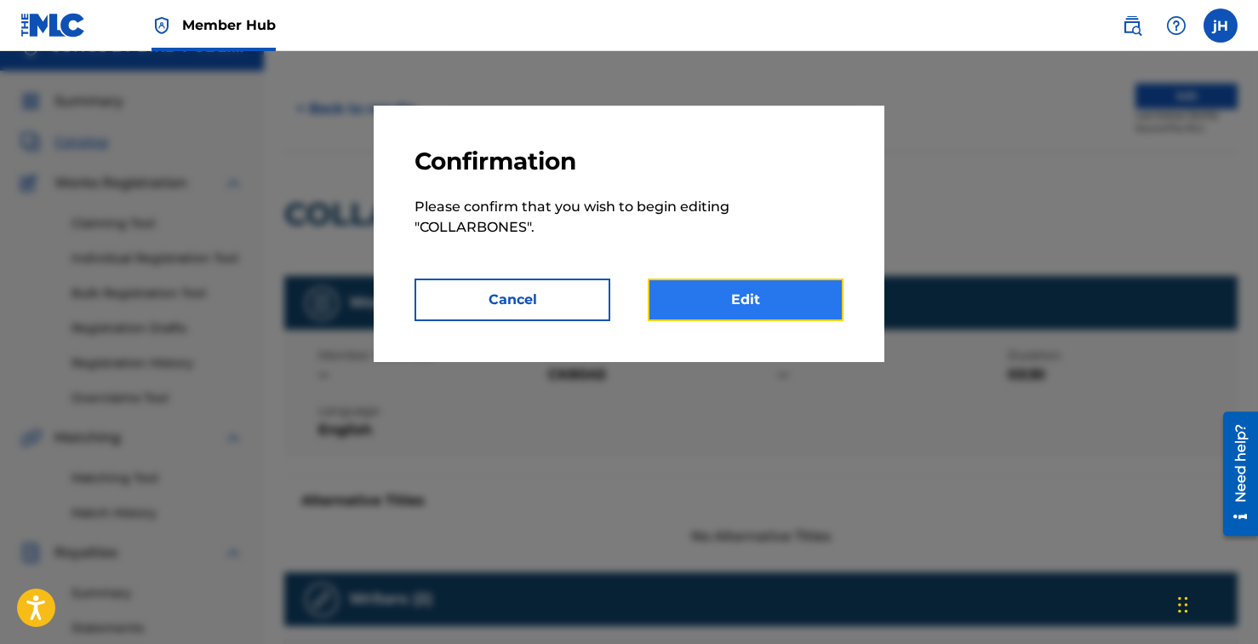
click at [731, 313] on link "Edit" at bounding box center [746, 299] width 196 height 43
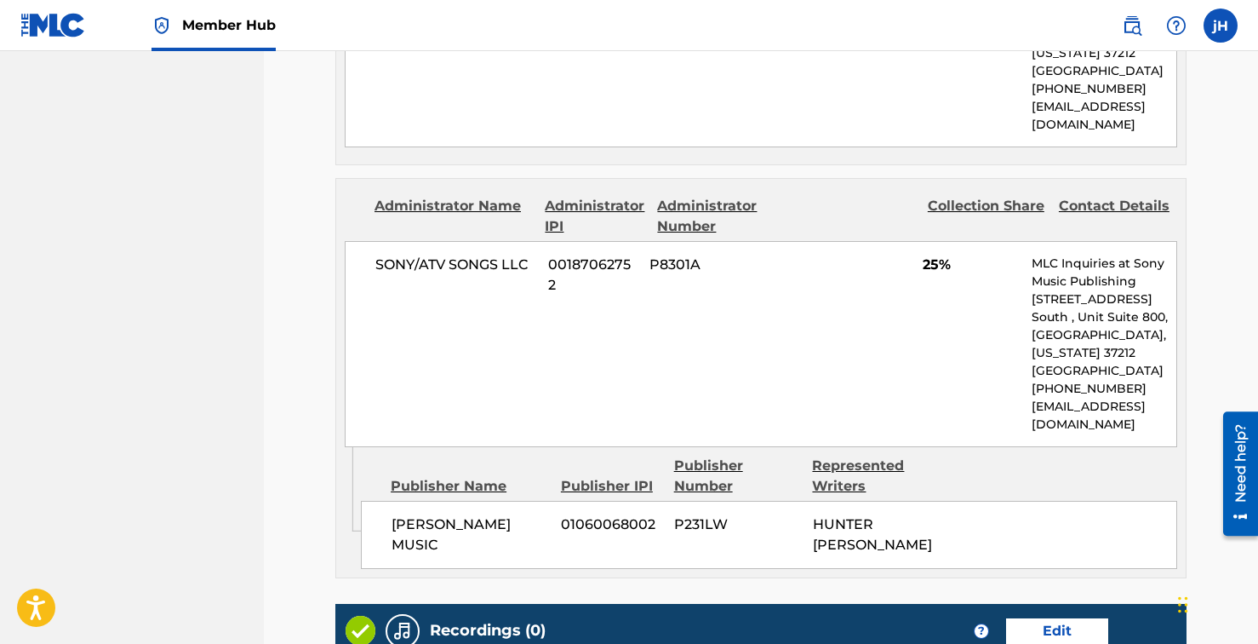
scroll to position [1384, 0]
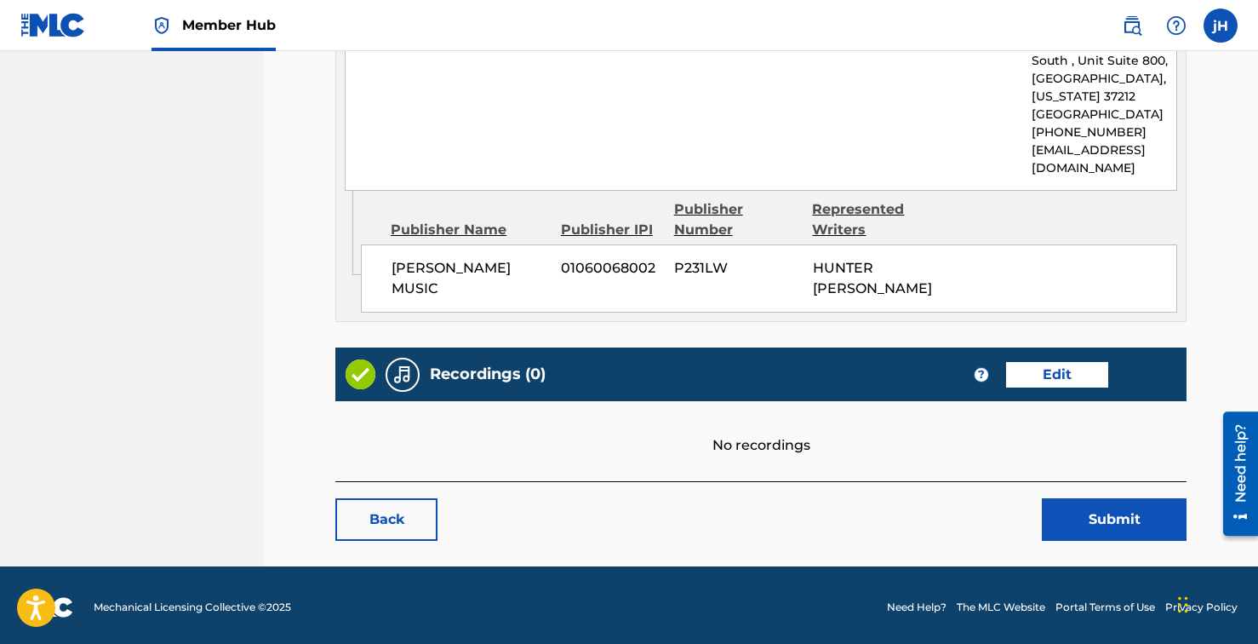
click at [1054, 384] on div "Recordings (0) ? Edit" at bounding box center [760, 374] width 851 height 54
click at [1054, 382] on div "Recordings (0) ? Edit" at bounding box center [760, 374] width 851 height 54
click at [1054, 373] on link "Edit" at bounding box center [1057, 375] width 102 height 26
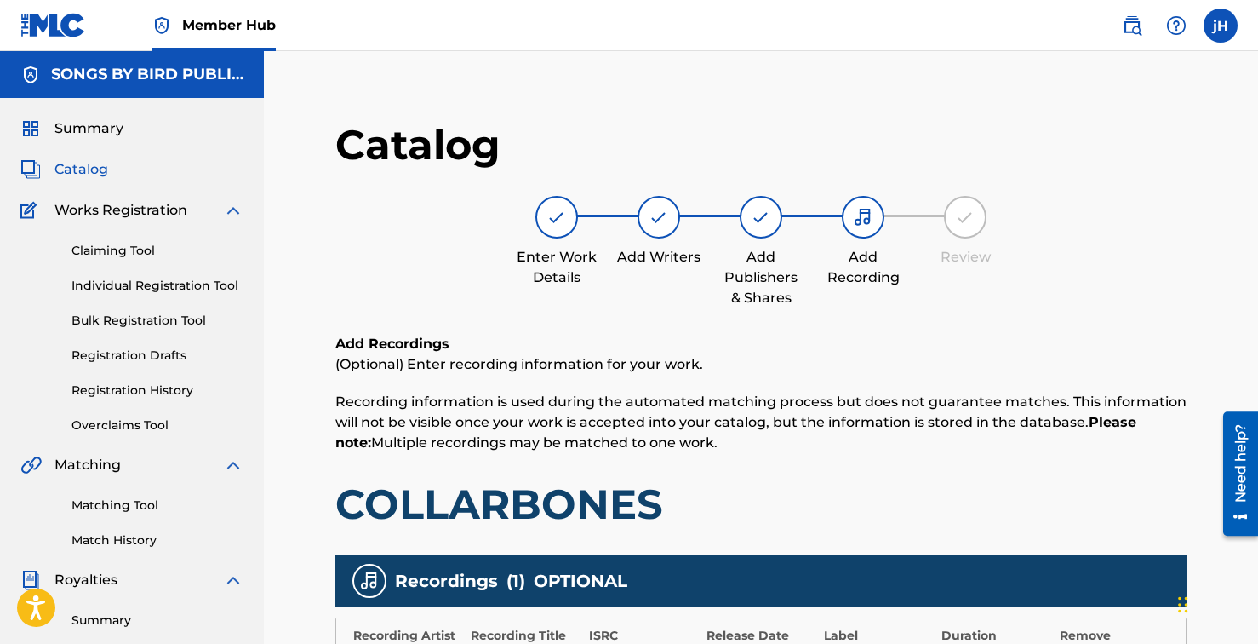
scroll to position [369, 0]
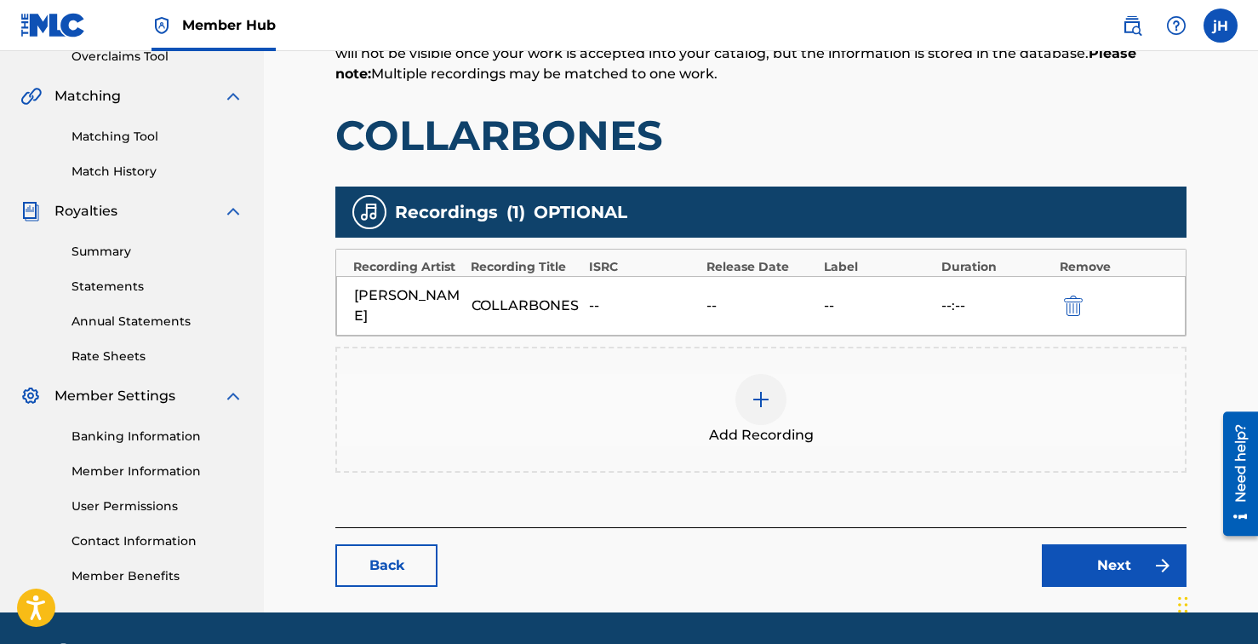
click at [755, 395] on img at bounding box center [761, 399] width 20 height 20
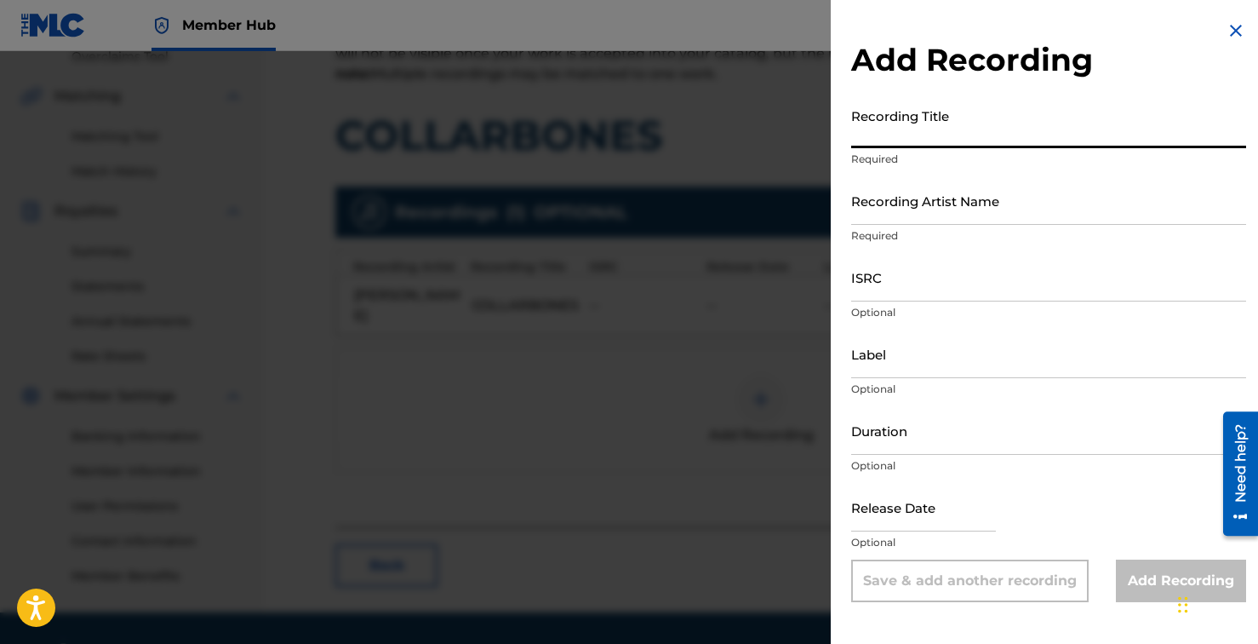
click at [936, 130] on input "Recording Title" at bounding box center [1048, 124] width 395 height 49
type input "Collarbones"
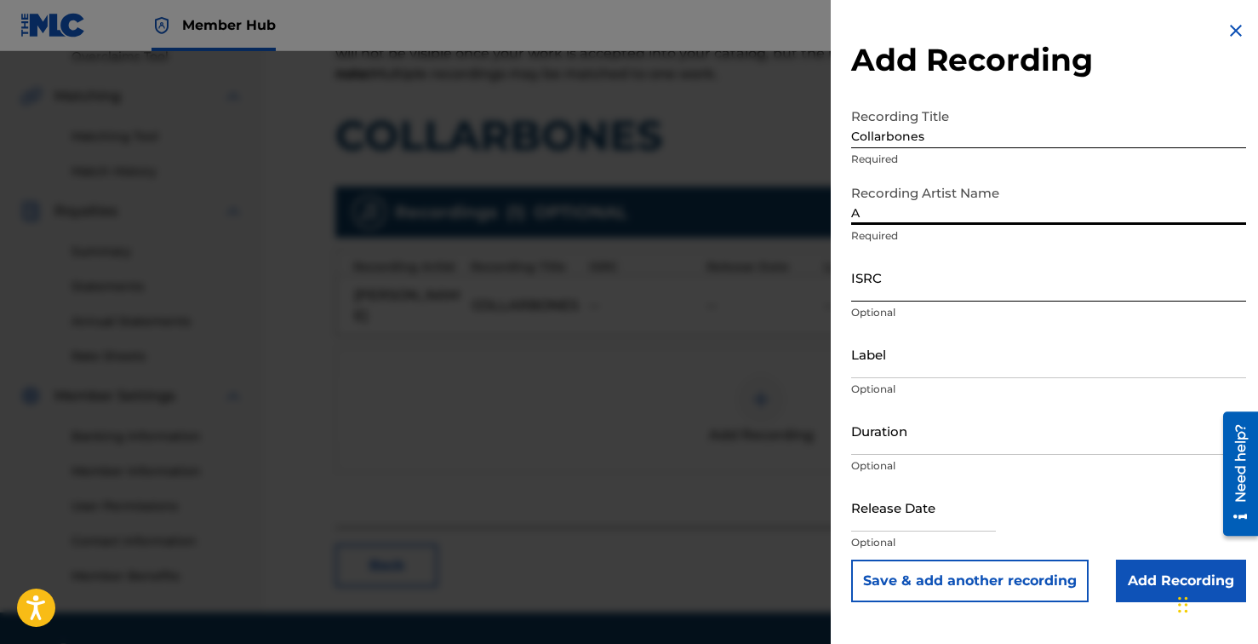
type input "[PERSON_NAME]"
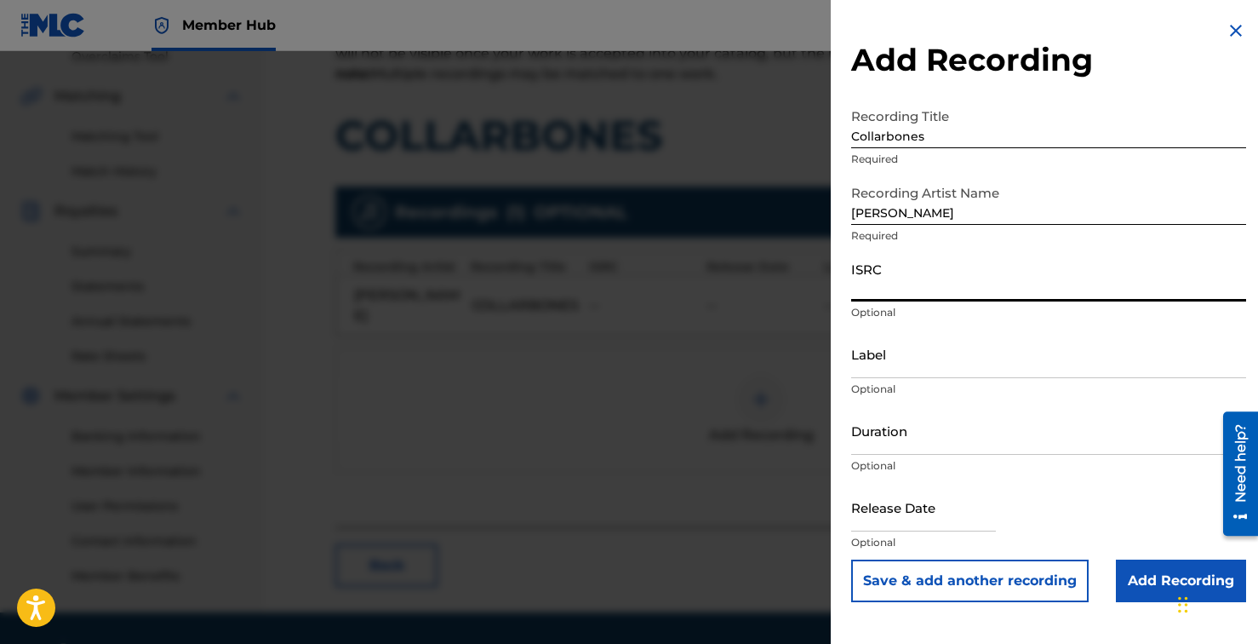
click at [901, 299] on input "ISRC" at bounding box center [1048, 277] width 395 height 49
paste input "199506233958"
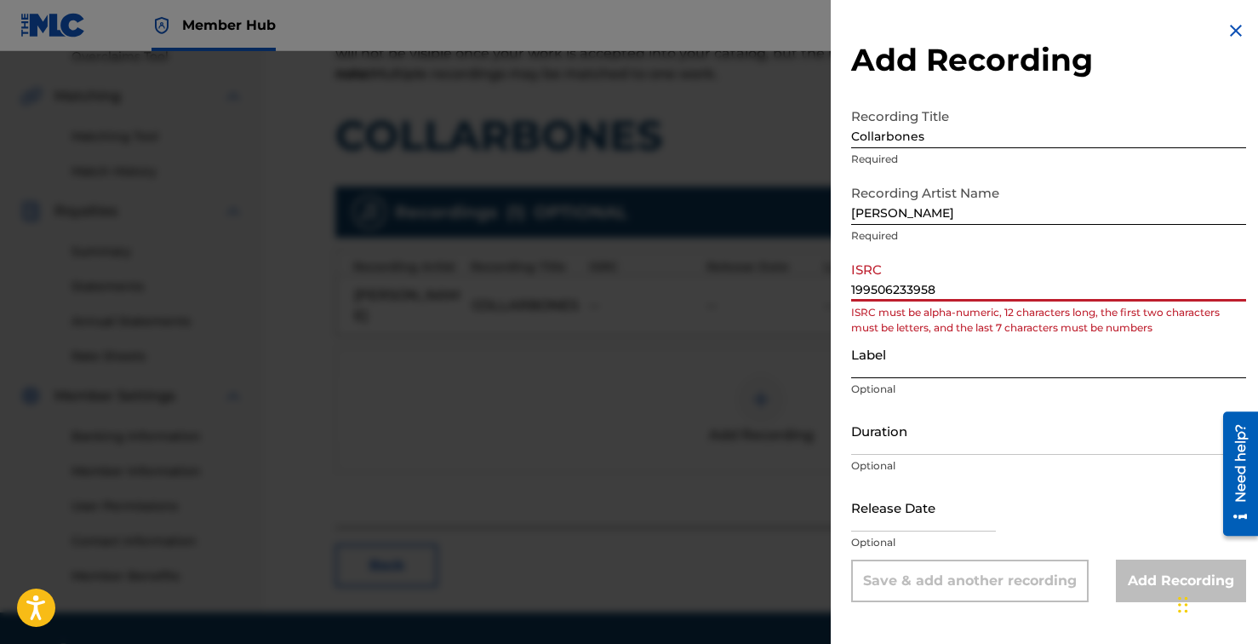
click at [922, 364] on input "Label" at bounding box center [1048, 353] width 395 height 49
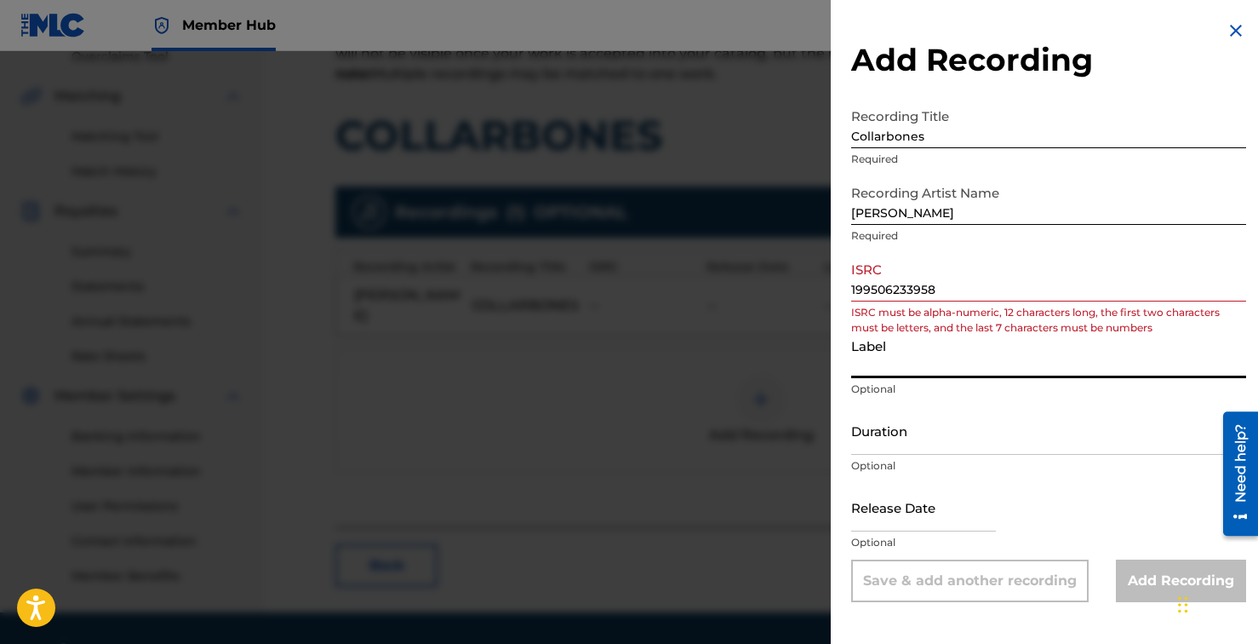
click at [900, 283] on input "199506233958" at bounding box center [1048, 277] width 395 height 49
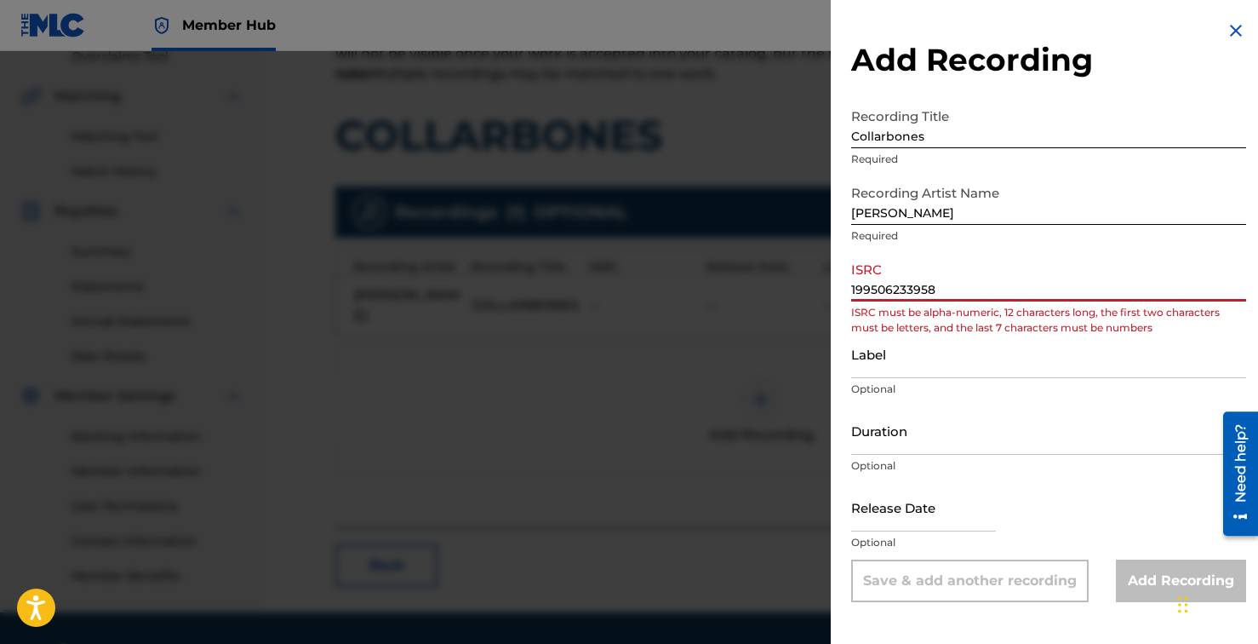
click at [900, 283] on input "199506233958" at bounding box center [1048, 277] width 395 height 49
paste input "QZWFW2528781"
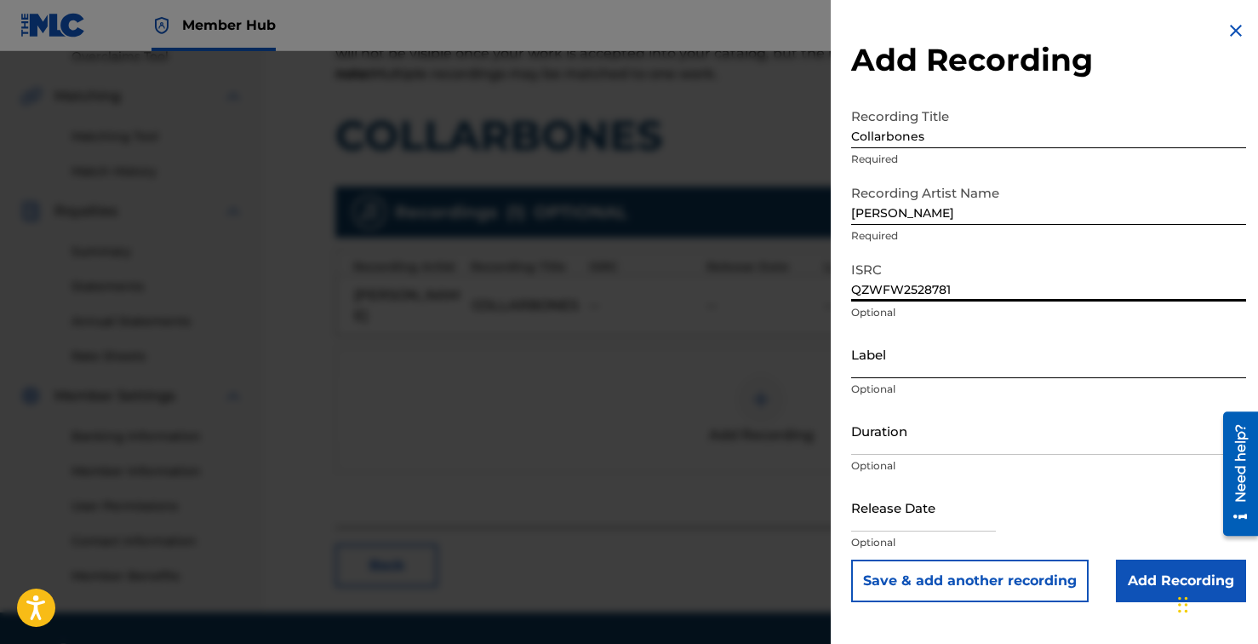
type input "QZWFW2528781"
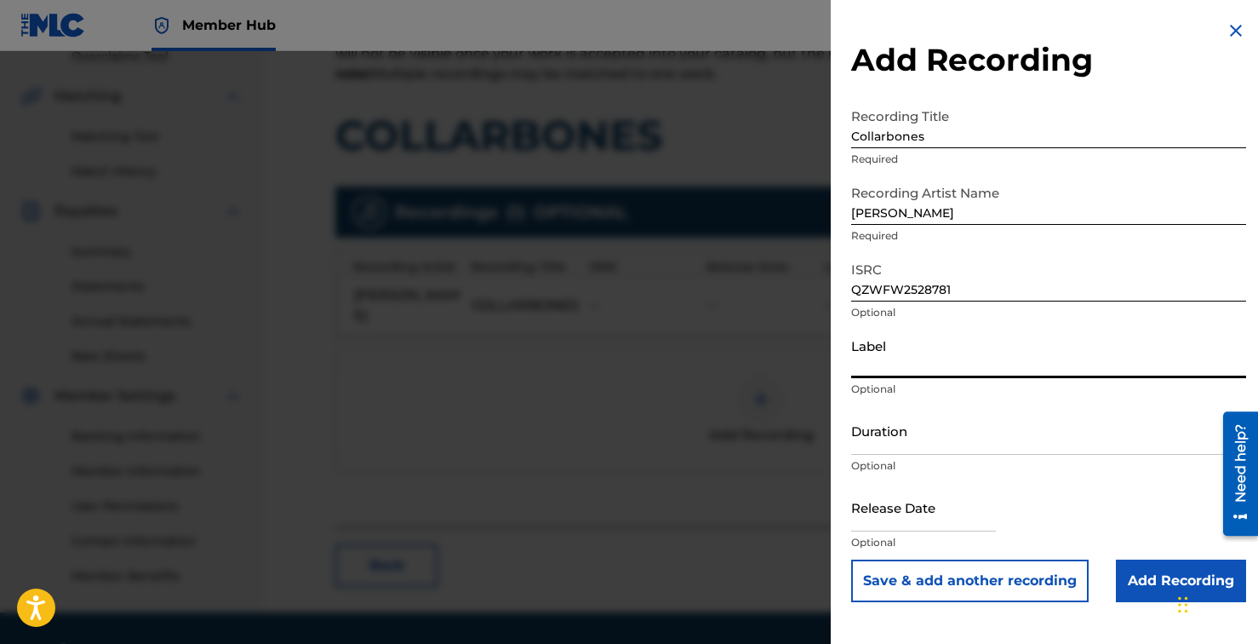
click at [893, 364] on input "Label" at bounding box center [1048, 353] width 395 height 49
type input "Songs by Bird Music / [PERSON_NAME]"
click at [892, 445] on input "Duration" at bounding box center [1048, 430] width 395 height 49
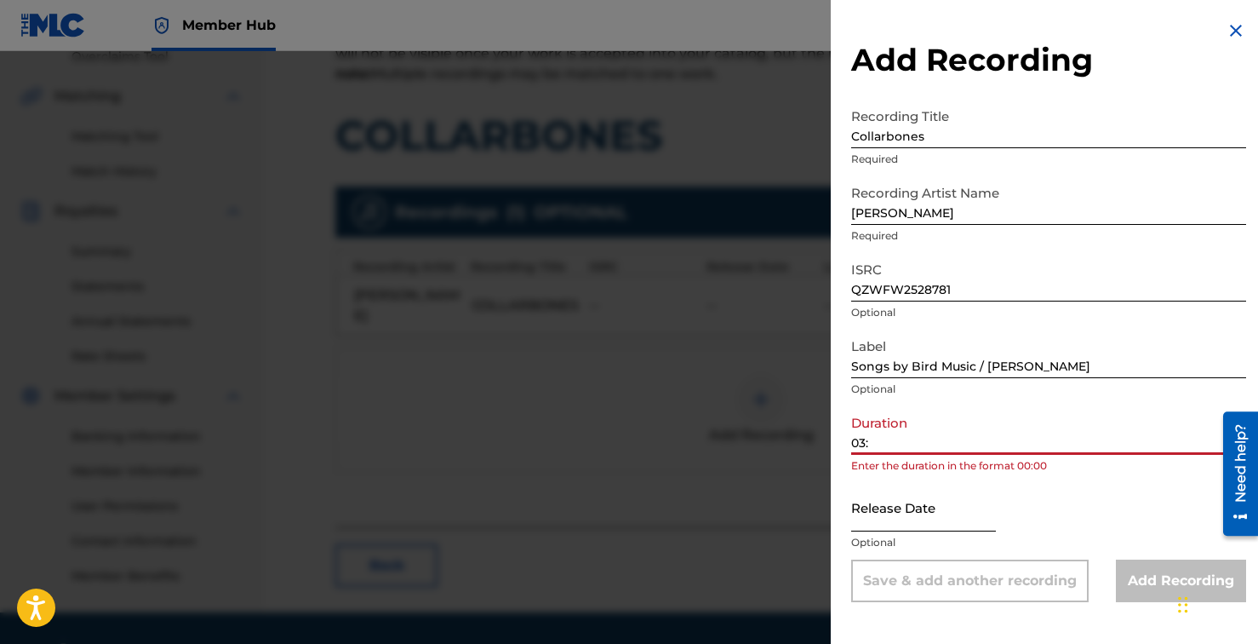
type input "03:00"
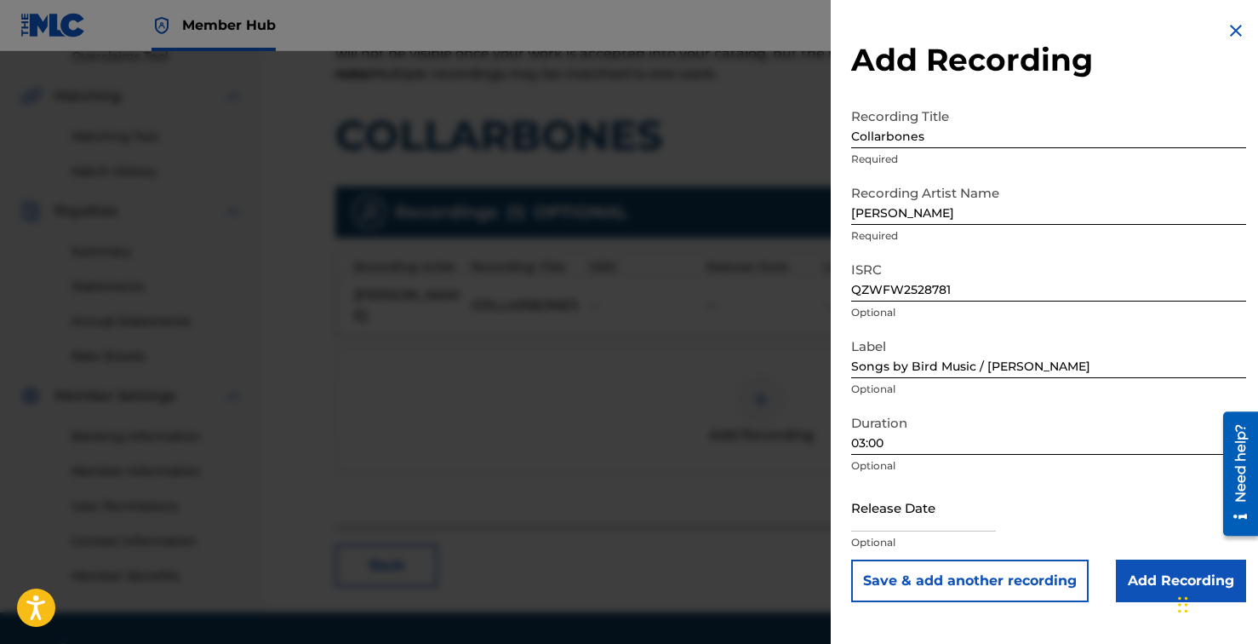
click at [943, 536] on p "Optional" at bounding box center [1048, 542] width 395 height 15
click at [931, 519] on input "text" at bounding box center [923, 507] width 145 height 49
select select "8"
select select "2025"
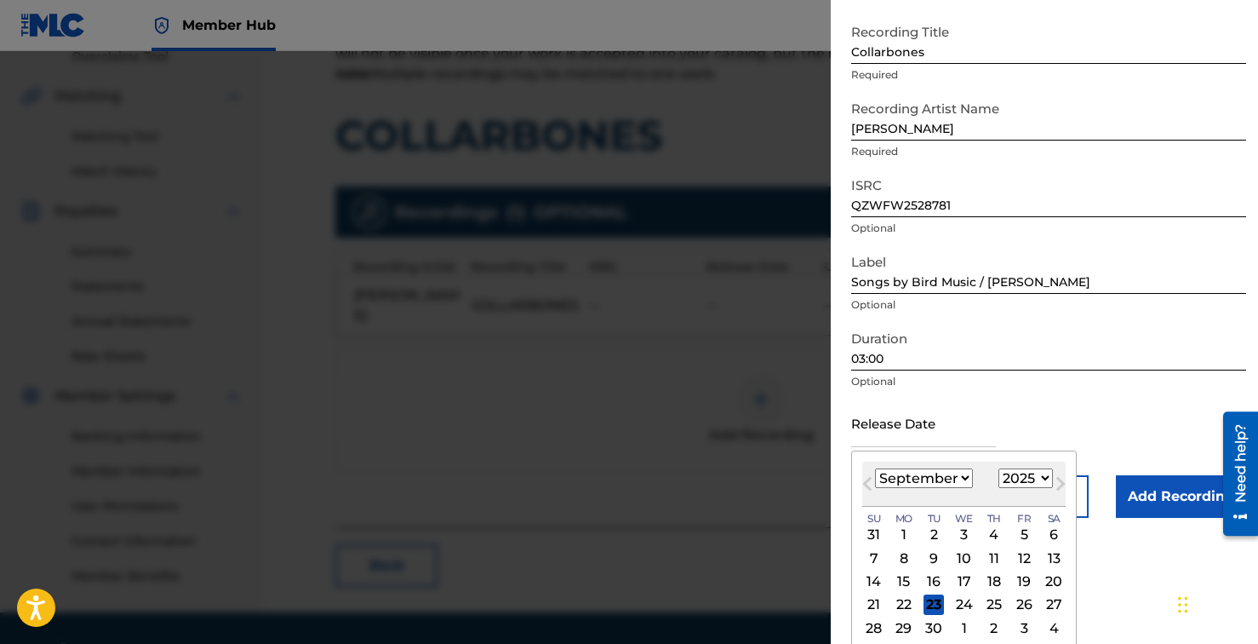
scroll to position [114, 0]
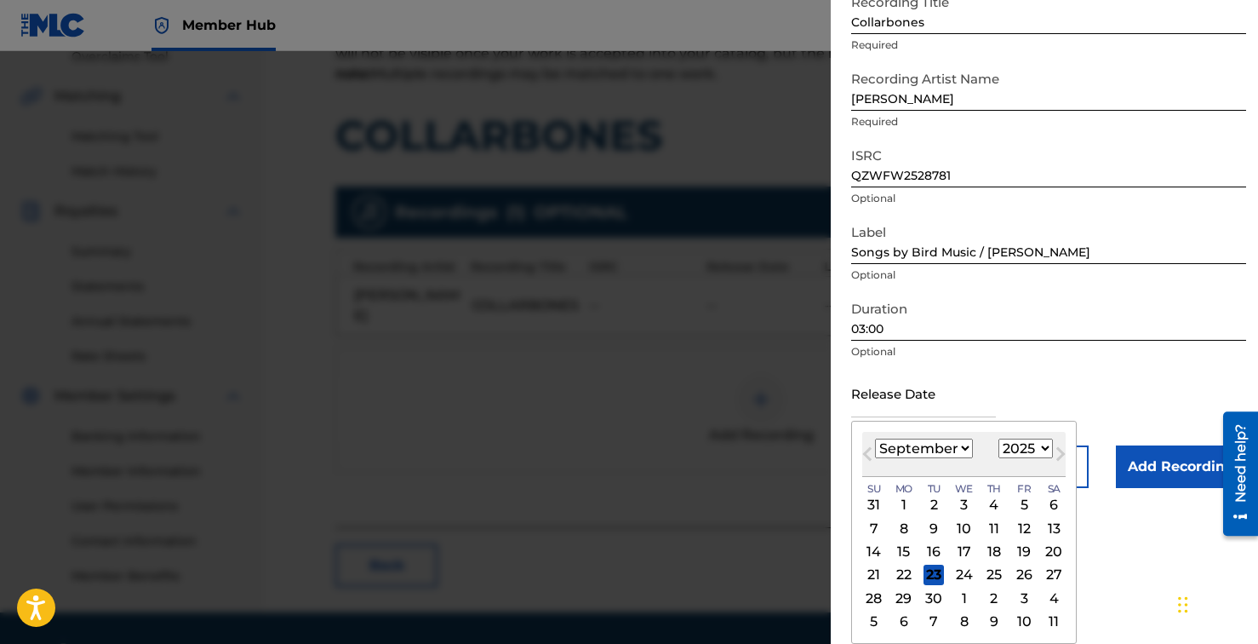
click at [1059, 430] on div "Previous Month Next Month [DATE] January February March April May June July Aug…" at bounding box center [964, 532] width 226 height 223
click at [869, 451] on span "Previous Month" at bounding box center [869, 457] width 0 height 26
select select "7"
click at [1026, 594] on div "29" at bounding box center [1024, 597] width 20 height 20
type input "[DATE]"
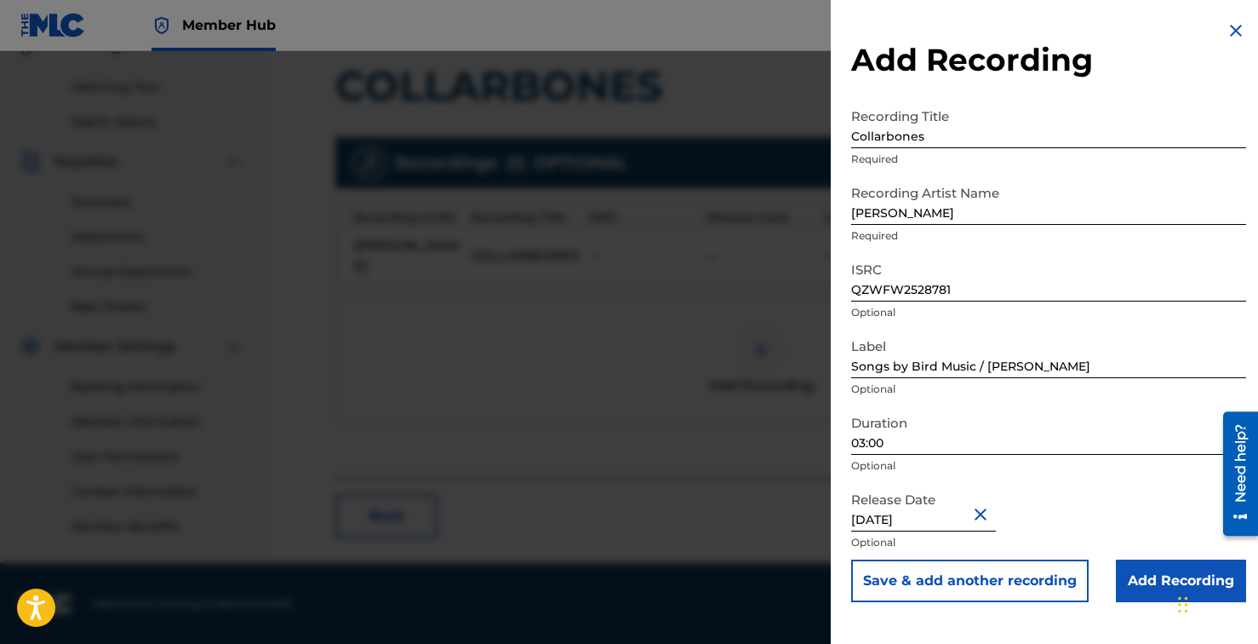
scroll to position [419, 0]
click at [1137, 576] on input "Add Recording" at bounding box center [1181, 580] width 130 height 43
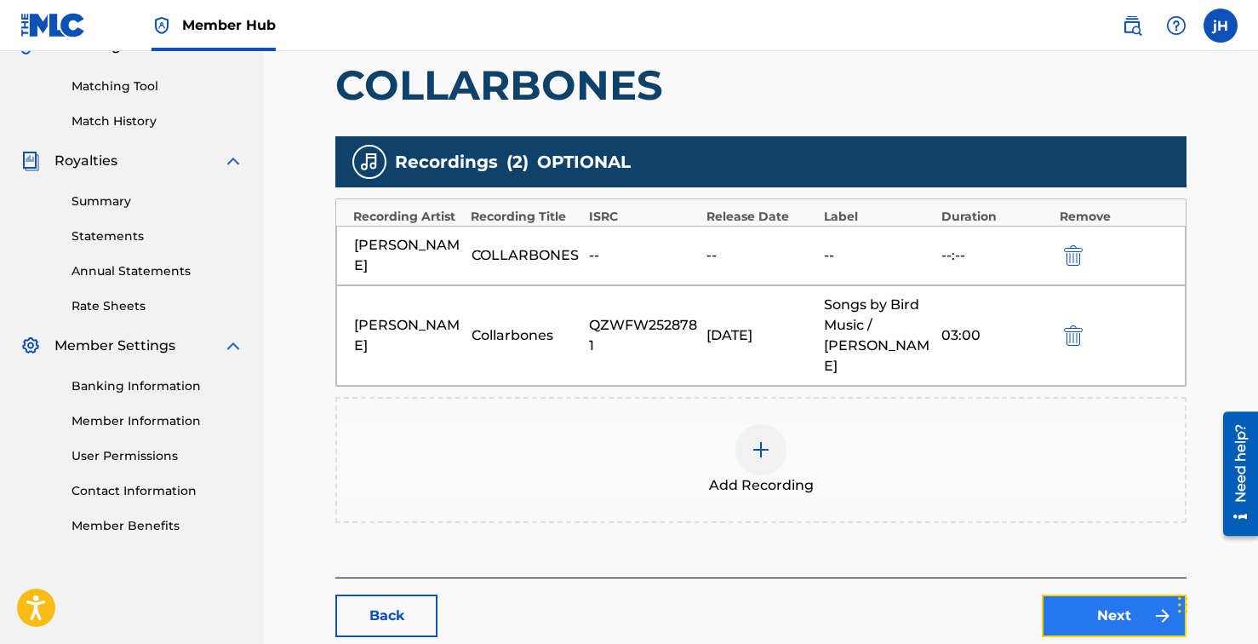
click at [1128, 594] on link "Next" at bounding box center [1114, 615] width 145 height 43
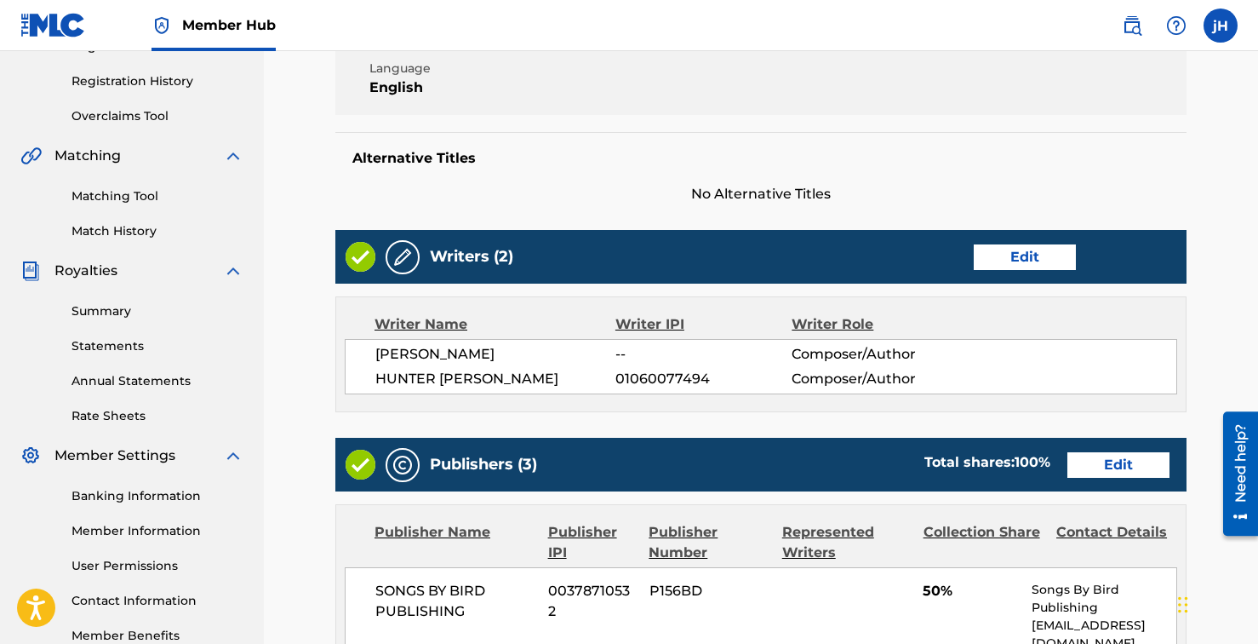
scroll to position [311, 0]
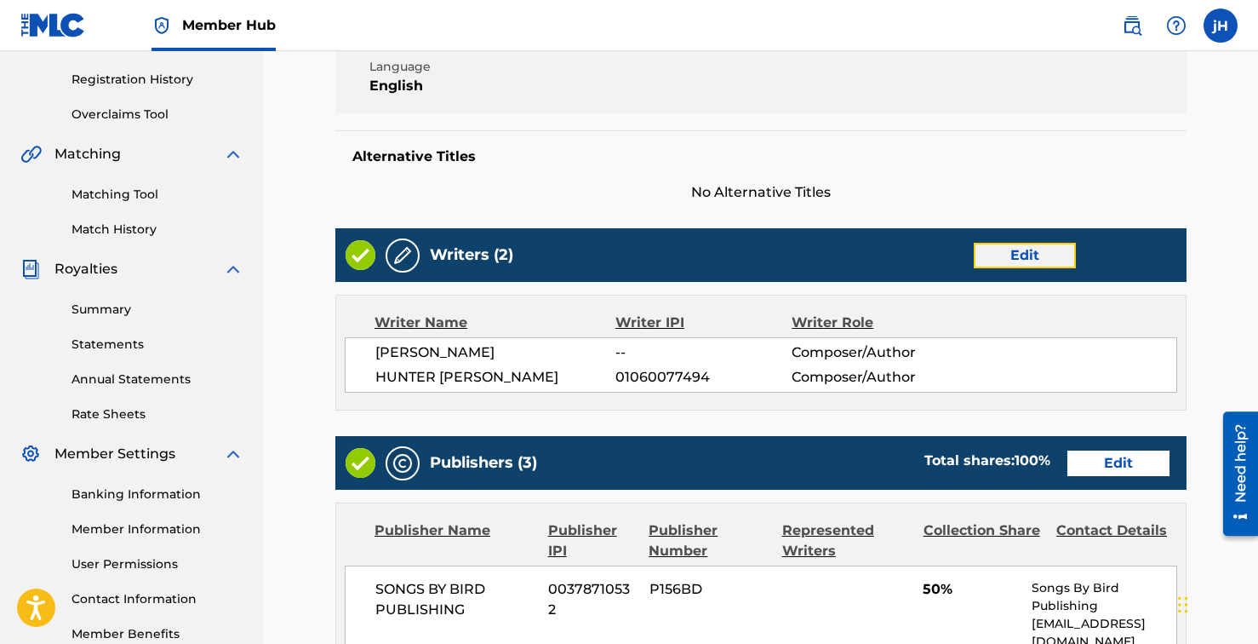
click at [1001, 260] on link "Edit" at bounding box center [1025, 256] width 102 height 26
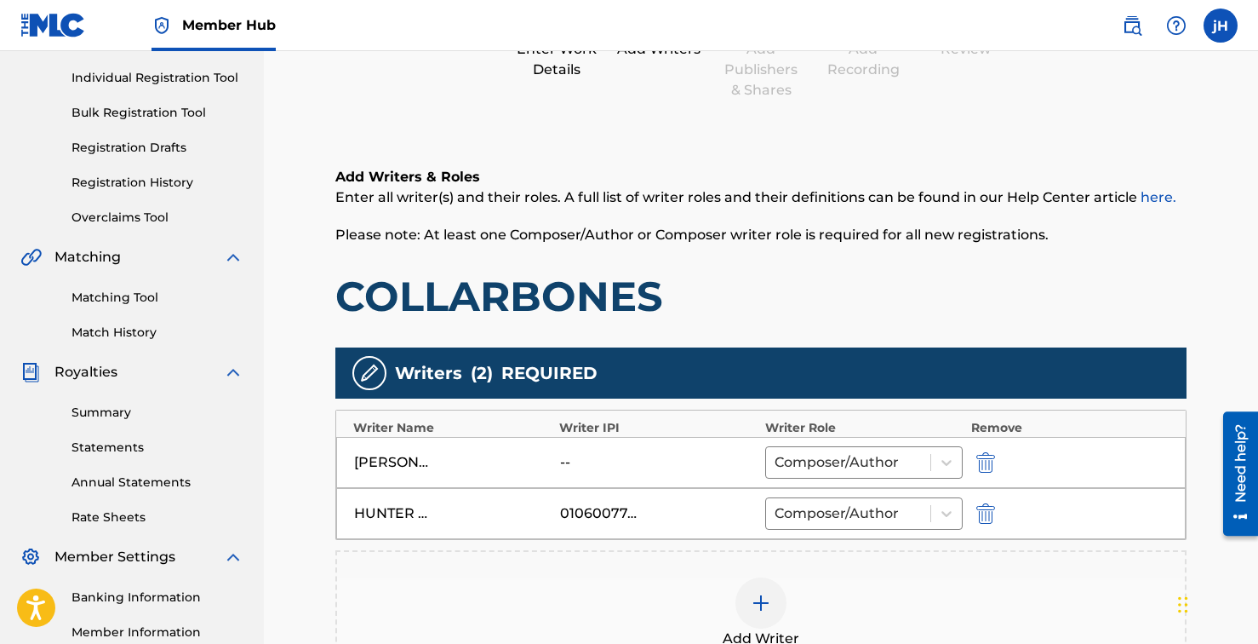
scroll to position [368, 0]
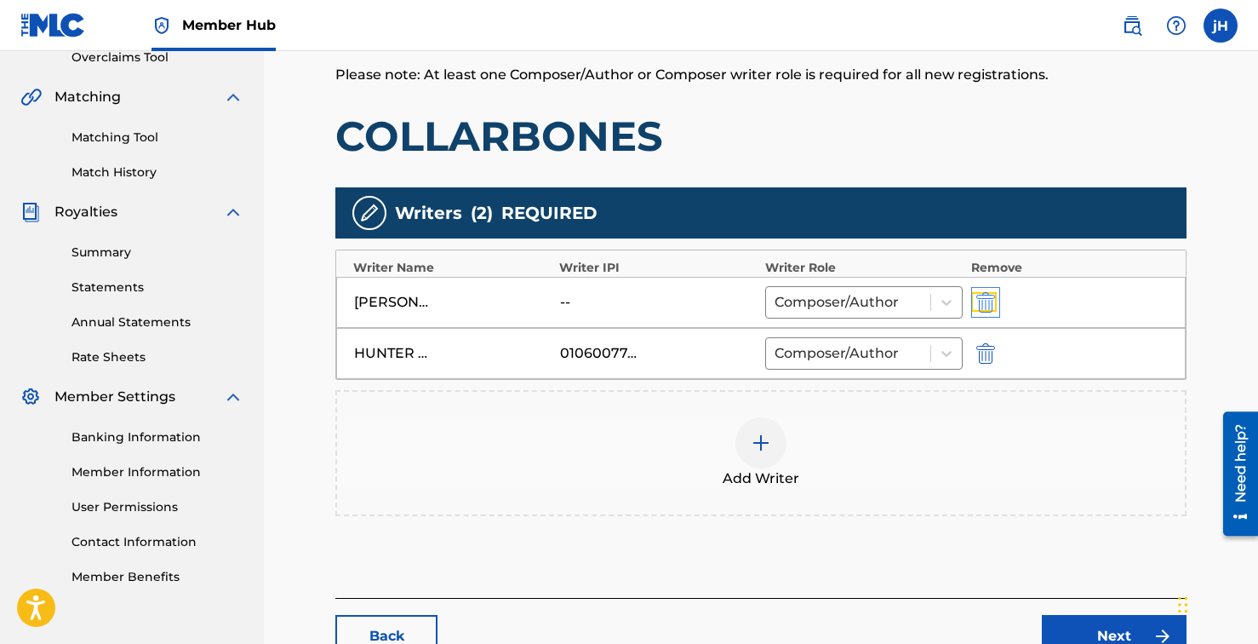
click at [992, 300] on img "submit" at bounding box center [986, 302] width 19 height 20
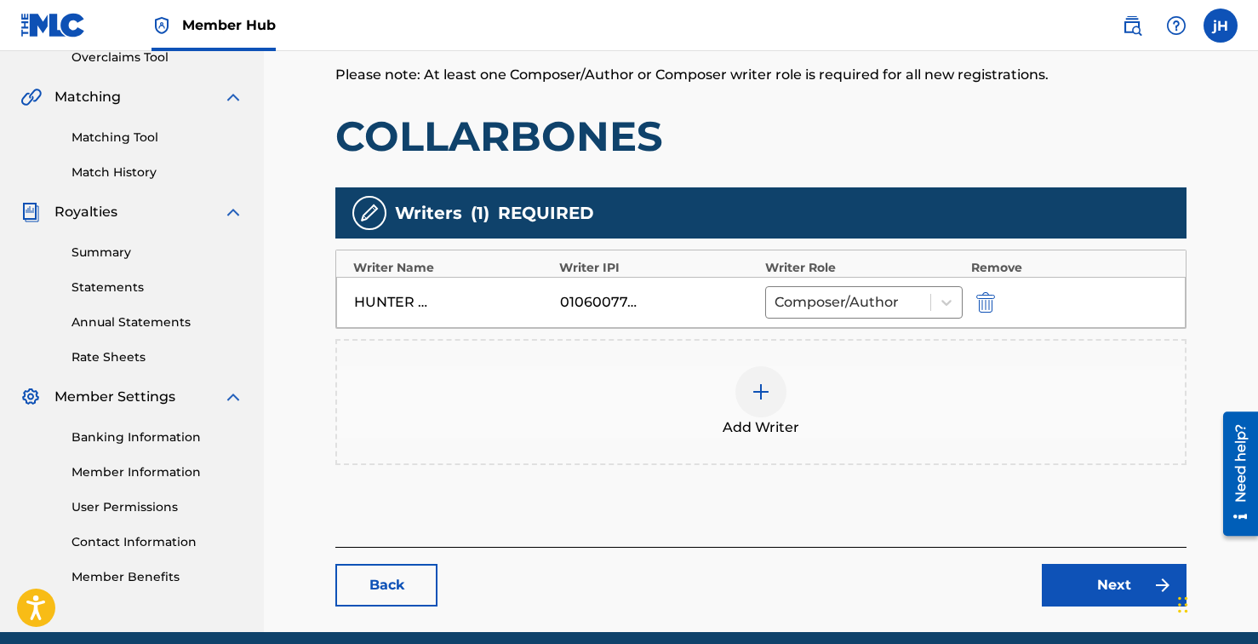
click at [774, 398] on div at bounding box center [761, 391] width 51 height 51
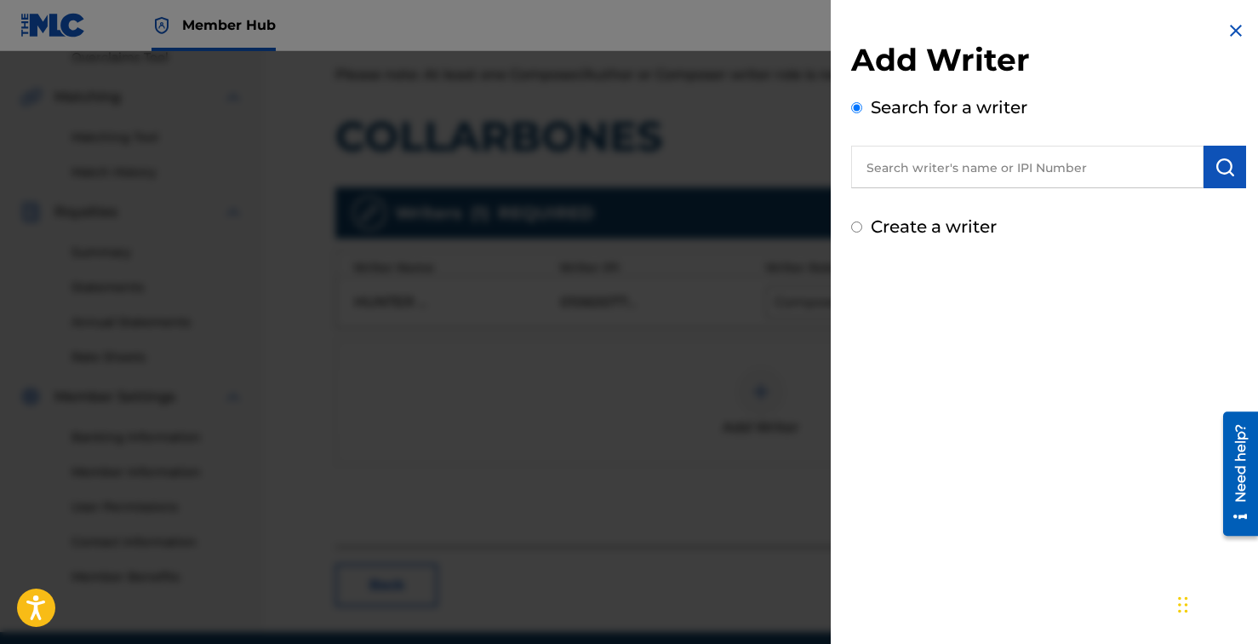
click at [1053, 173] on input "text" at bounding box center [1027, 167] width 352 height 43
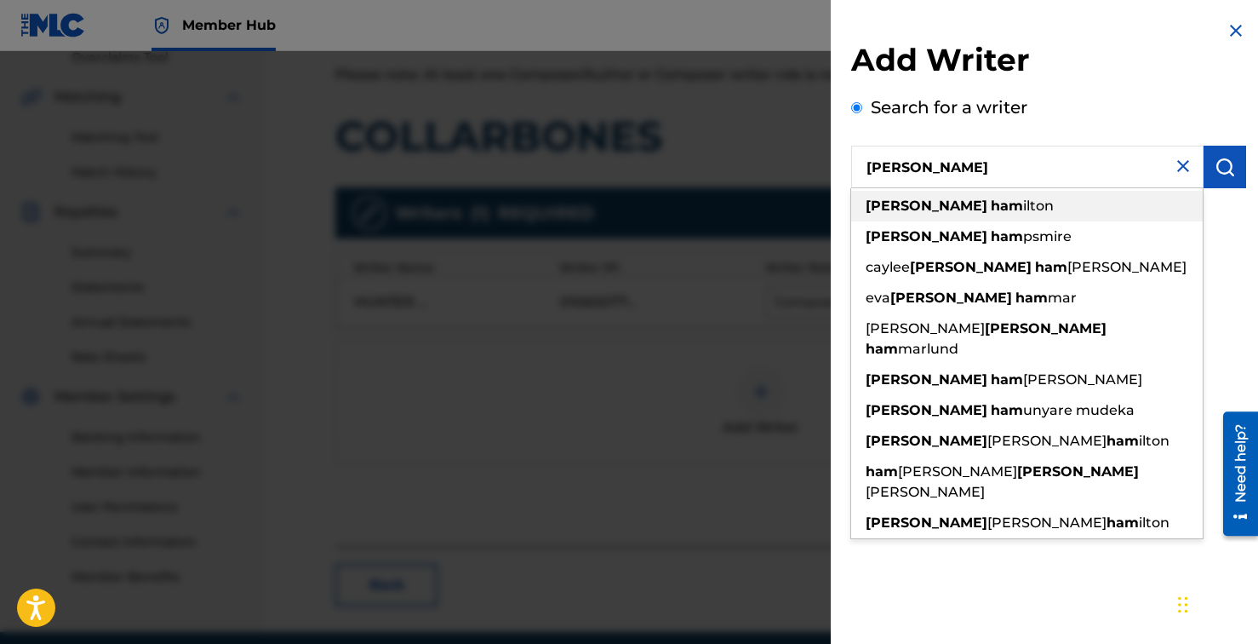
click at [995, 205] on div "[PERSON_NAME]" at bounding box center [1027, 206] width 352 height 31
type input "[PERSON_NAME]"
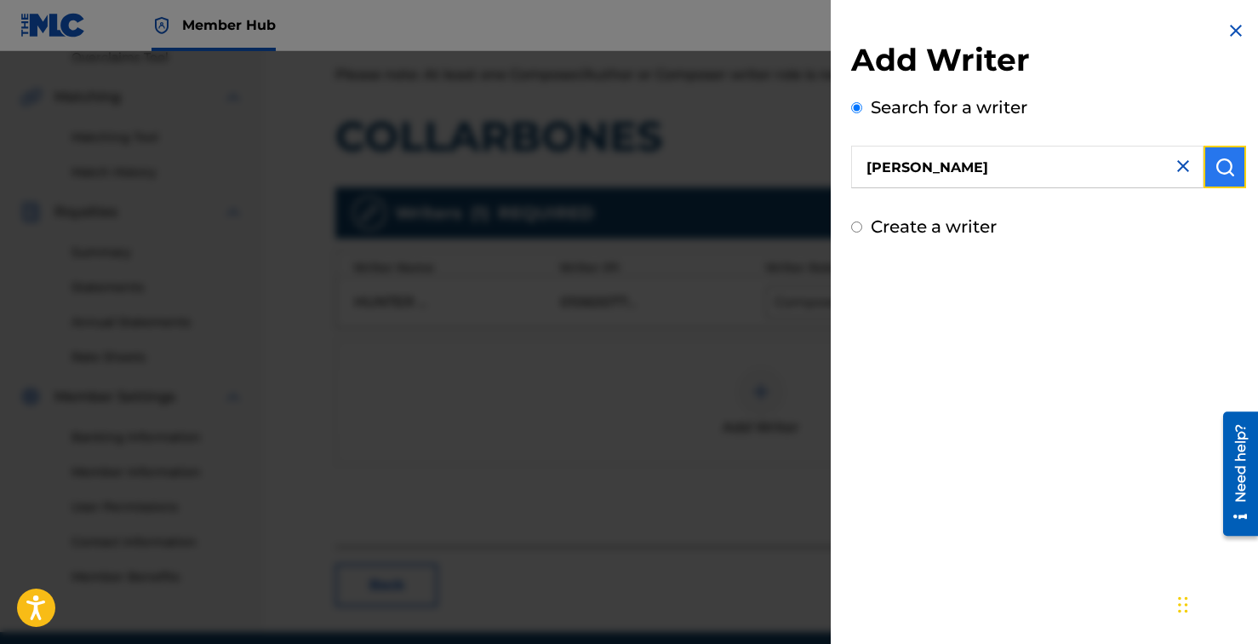
click at [1218, 162] on img "submit" at bounding box center [1225, 167] width 20 height 20
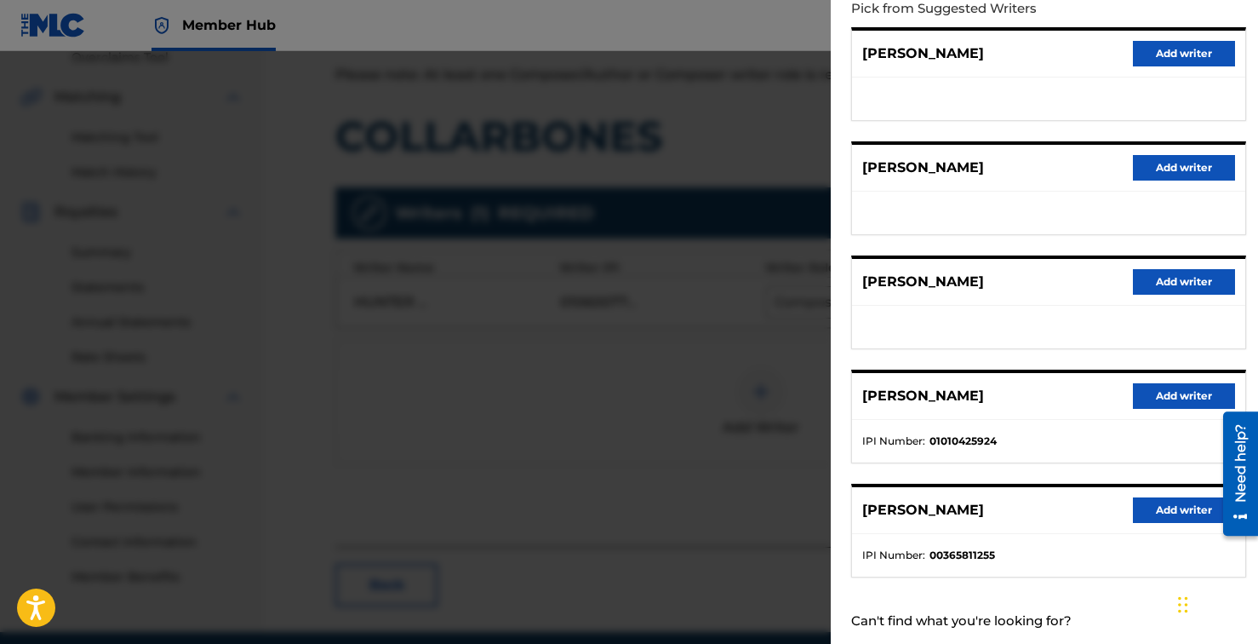
scroll to position [238, 0]
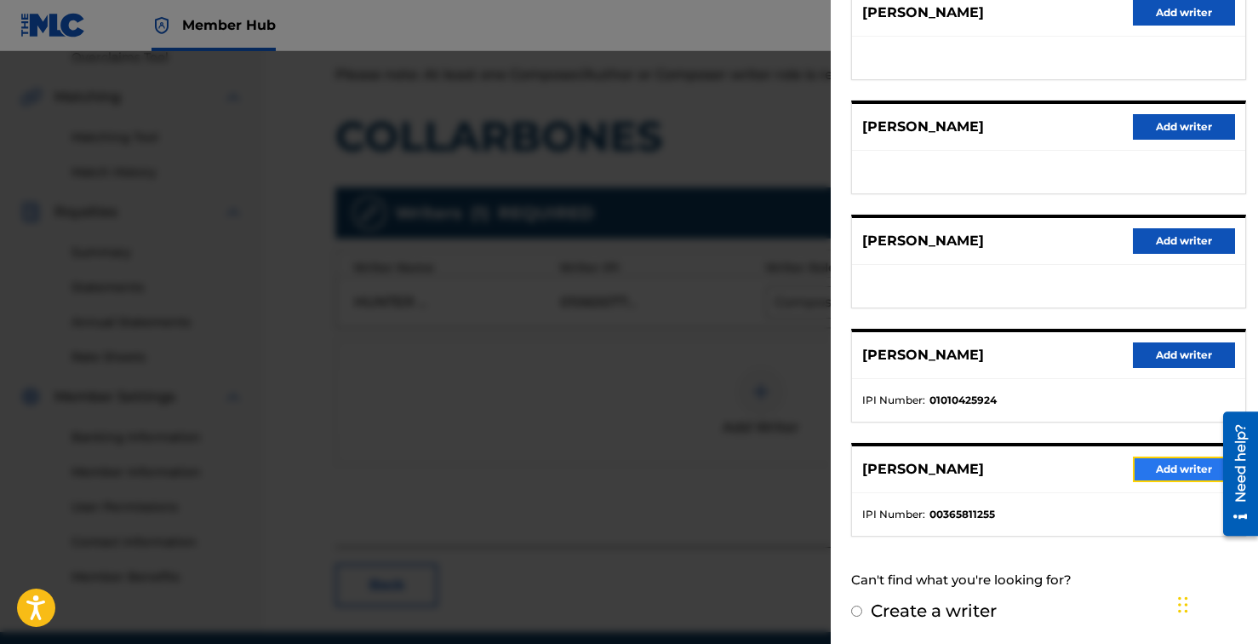
click at [1171, 462] on button "Add writer" at bounding box center [1184, 469] width 102 height 26
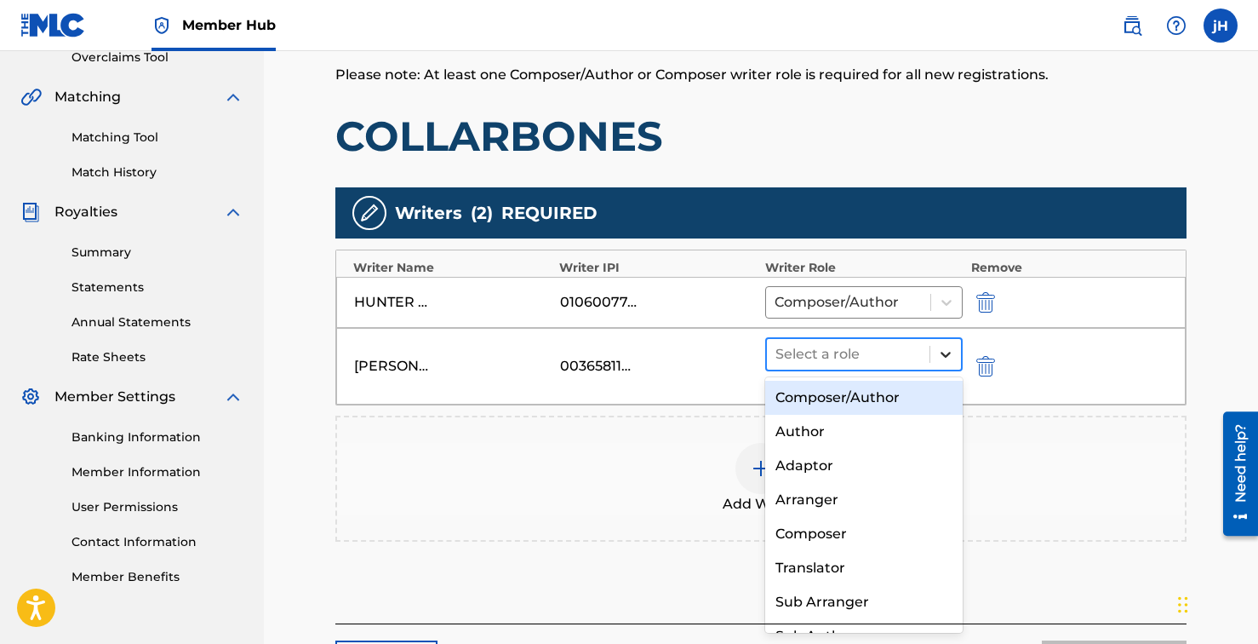
click at [952, 356] on icon at bounding box center [945, 354] width 17 height 17
click at [857, 398] on div "Composer/Author" at bounding box center [864, 398] width 198 height 34
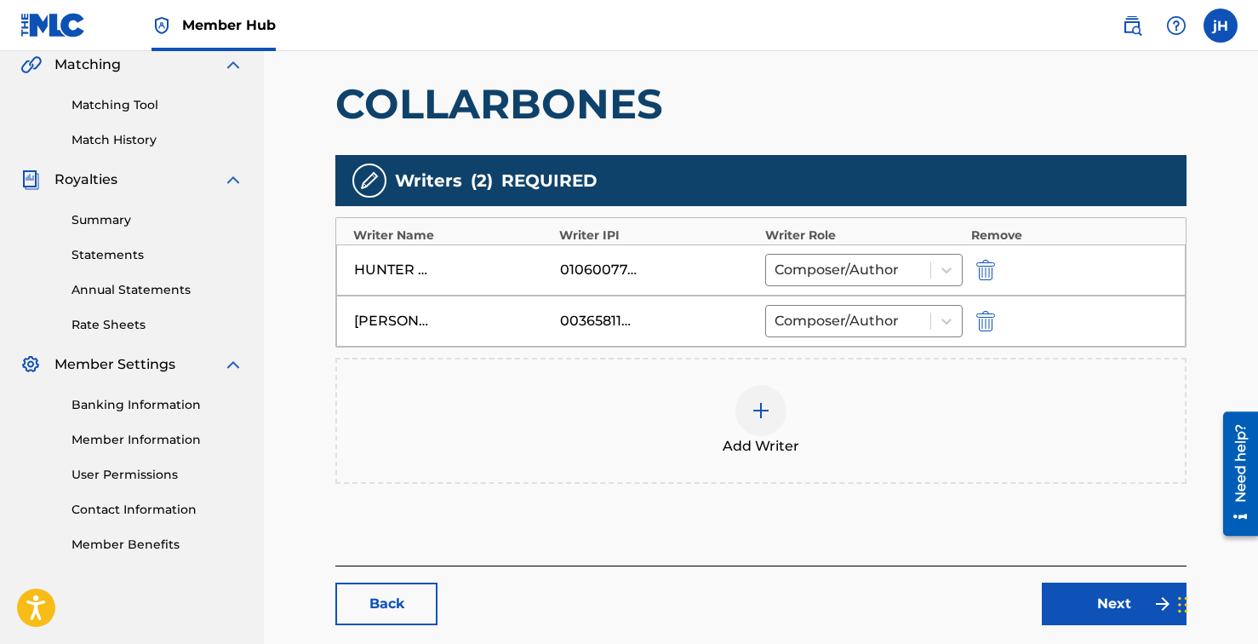
scroll to position [403, 0]
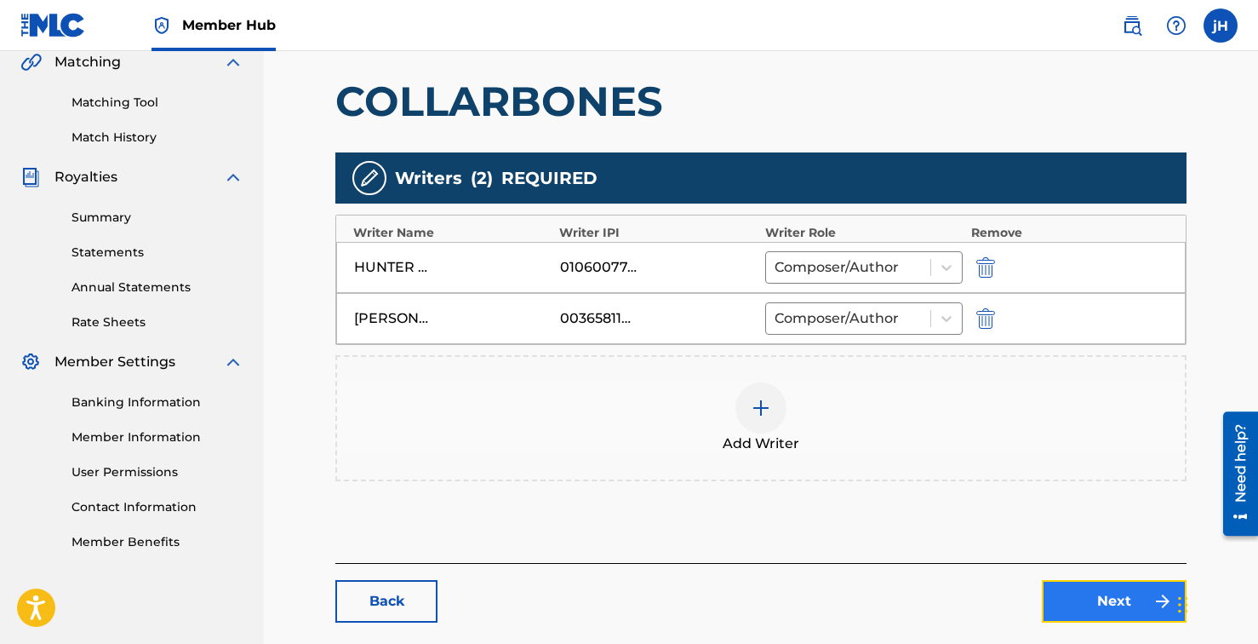
click at [1131, 604] on link "Next" at bounding box center [1114, 601] width 145 height 43
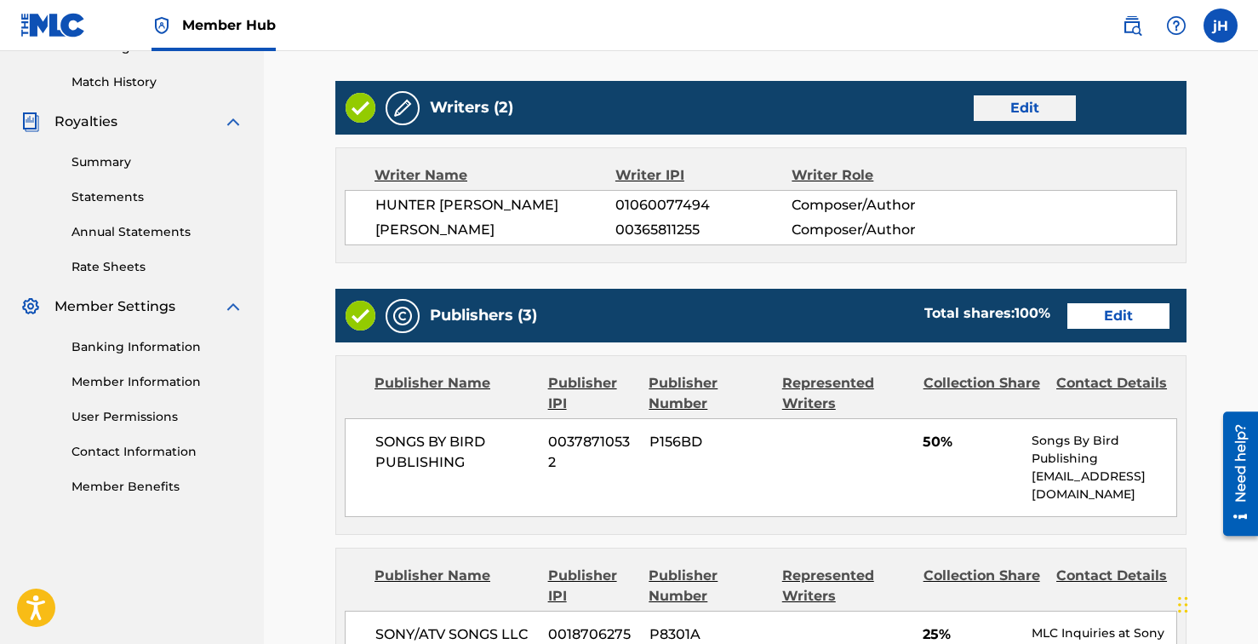
scroll to position [477, 0]
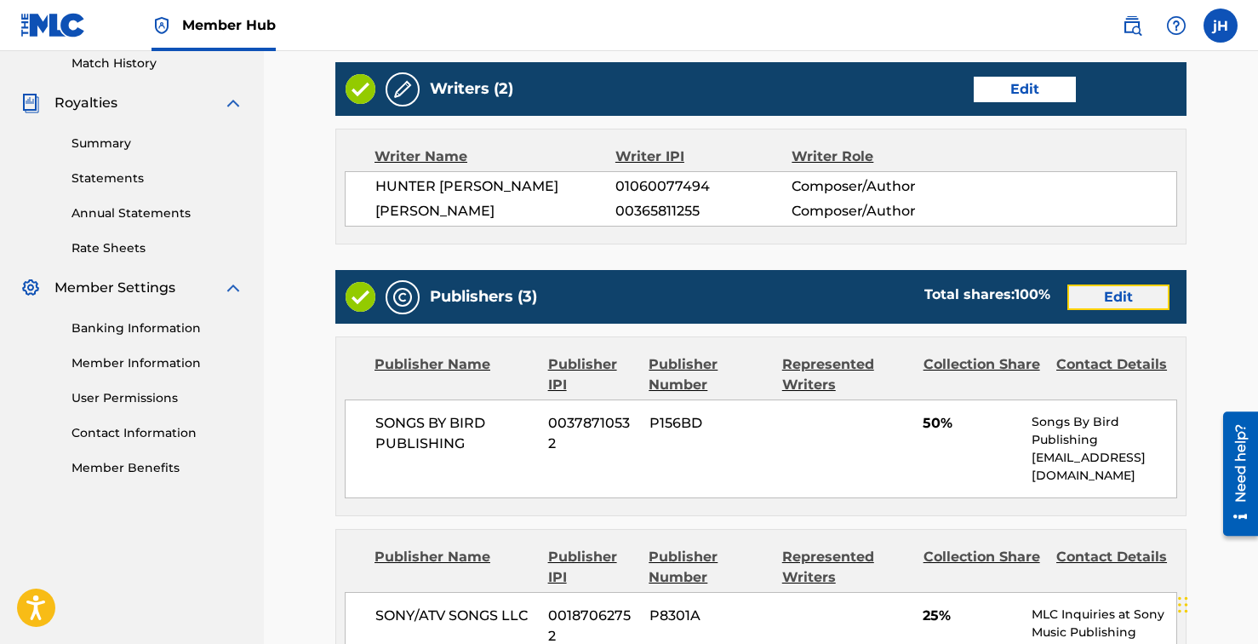
click at [1113, 293] on link "Edit" at bounding box center [1119, 297] width 102 height 26
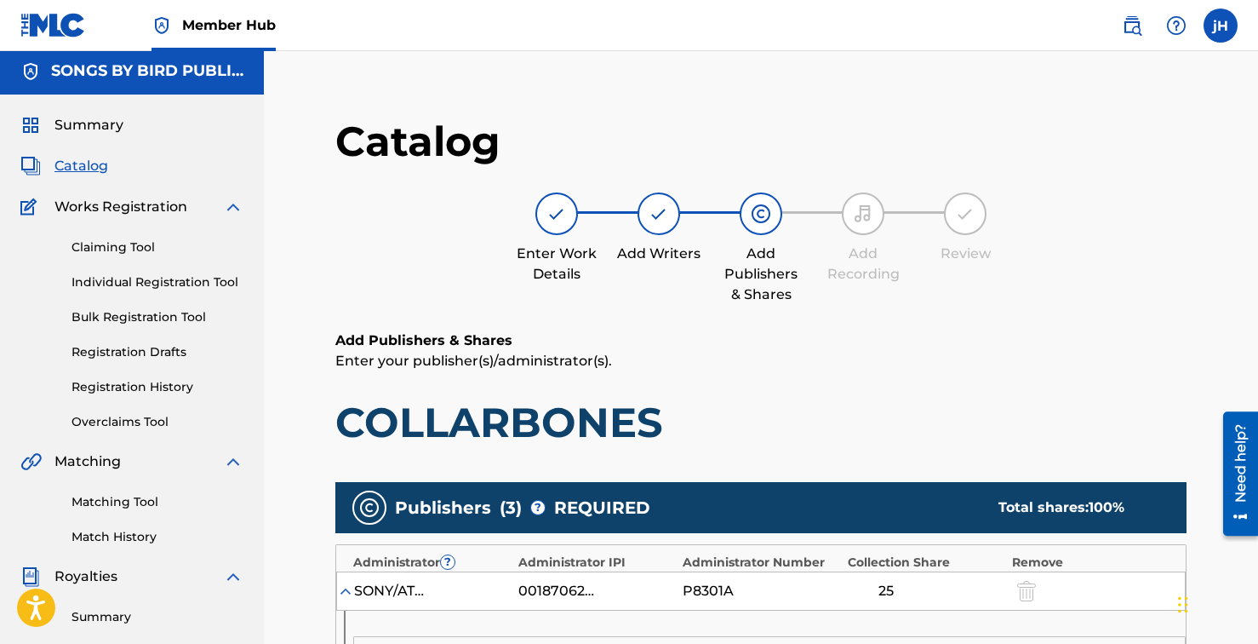
scroll to position [365, 0]
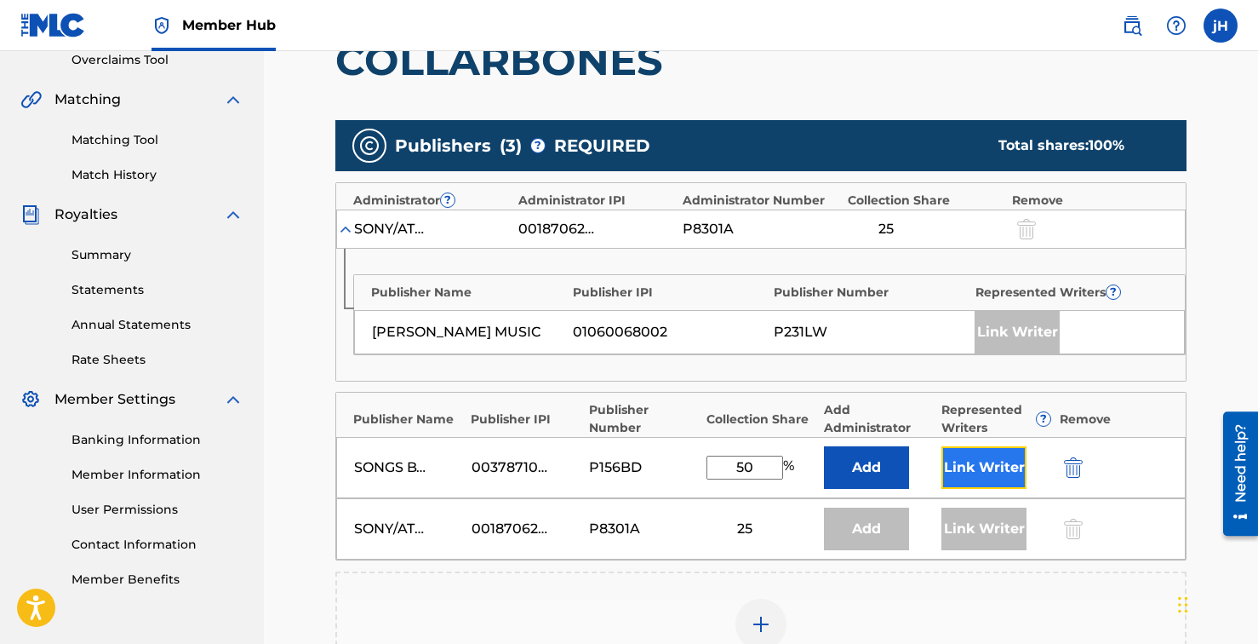
drag, startPoint x: 975, startPoint y: 468, endPoint x: 976, endPoint y: 477, distance: 8.6
click at [976, 477] on button "Link Writer" at bounding box center [984, 467] width 85 height 43
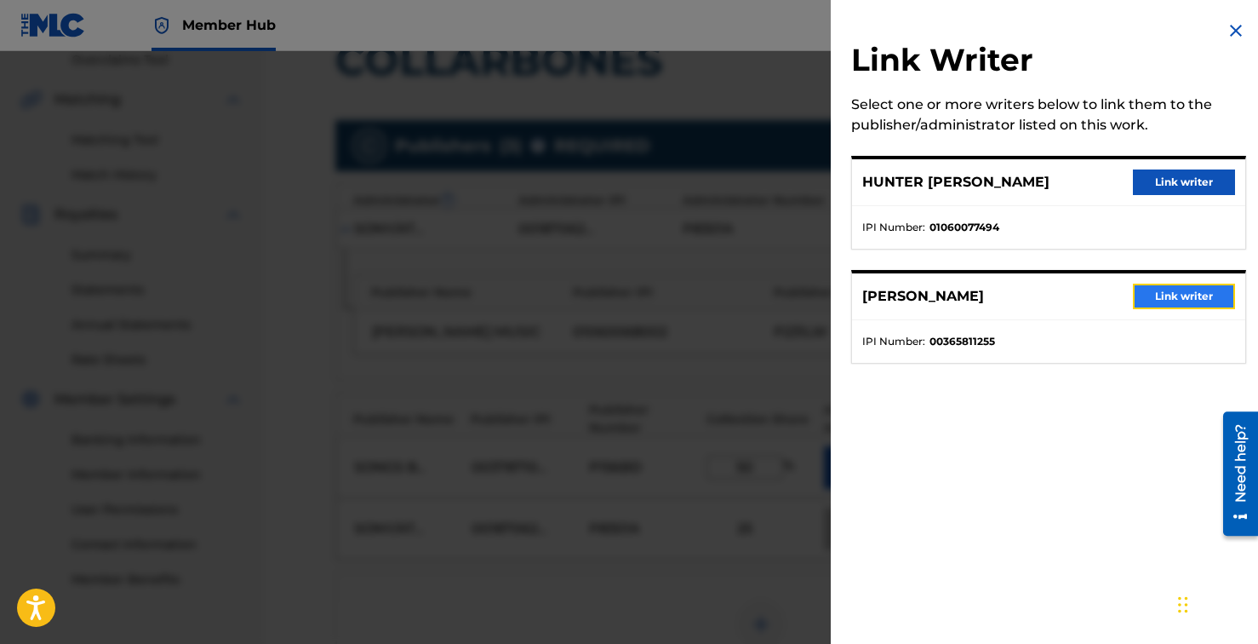
click at [1180, 299] on button "Link writer" at bounding box center [1184, 297] width 102 height 26
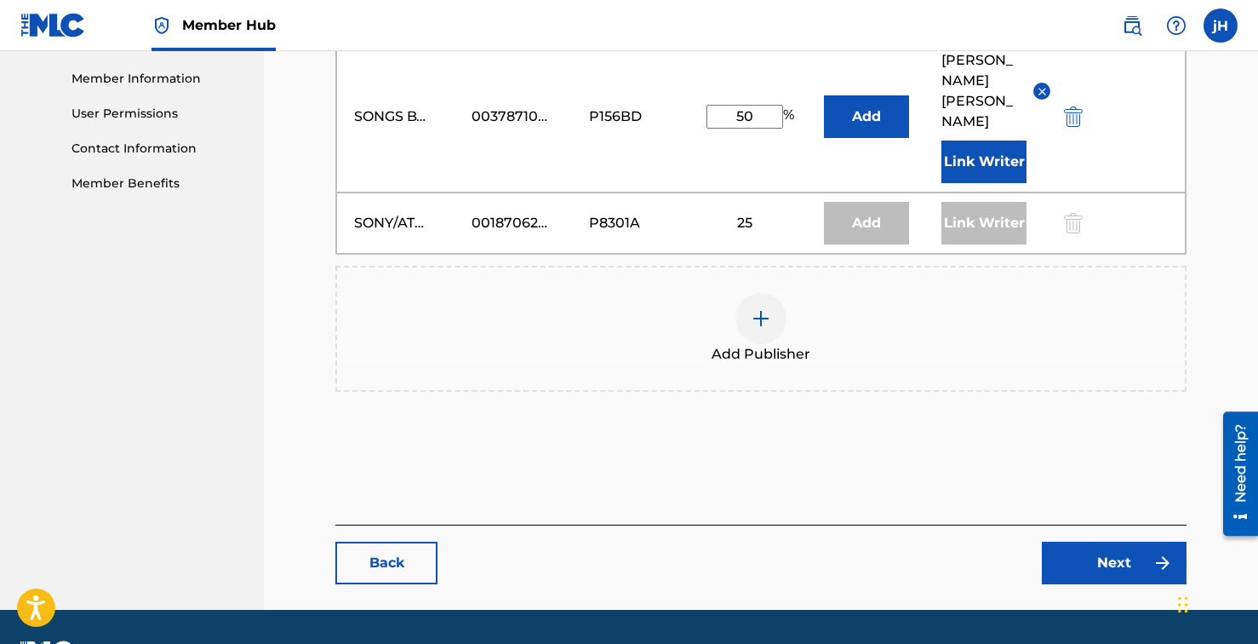
scroll to position [767, 0]
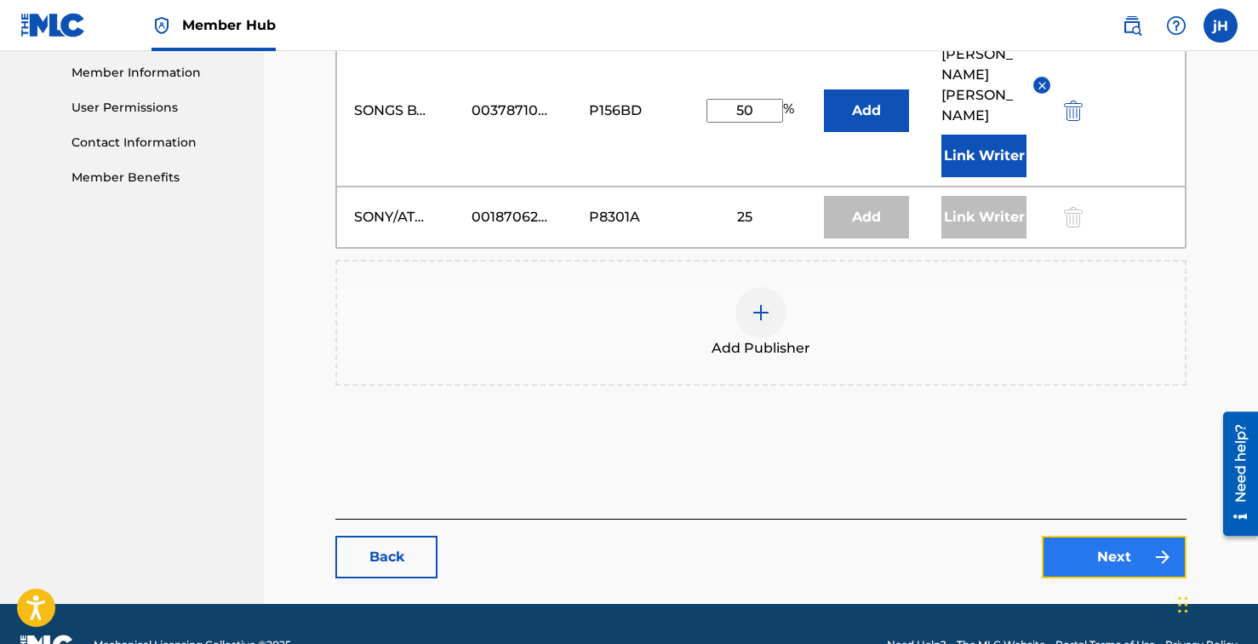
click at [1099, 536] on link "Next" at bounding box center [1114, 557] width 145 height 43
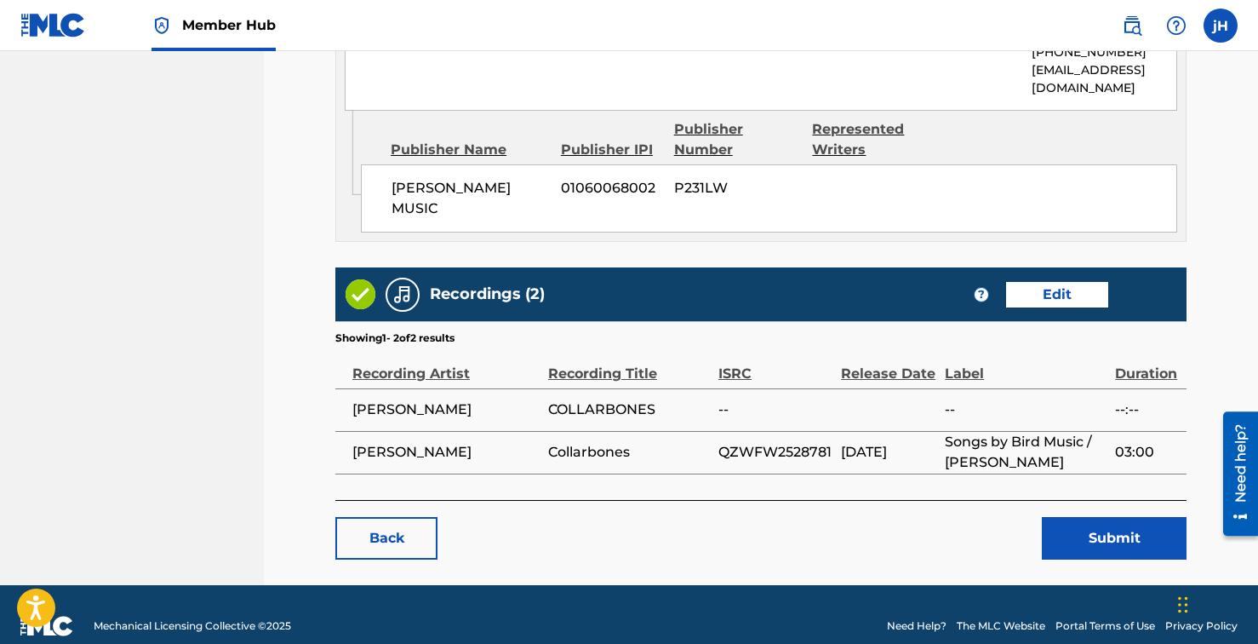
scroll to position [1481, 0]
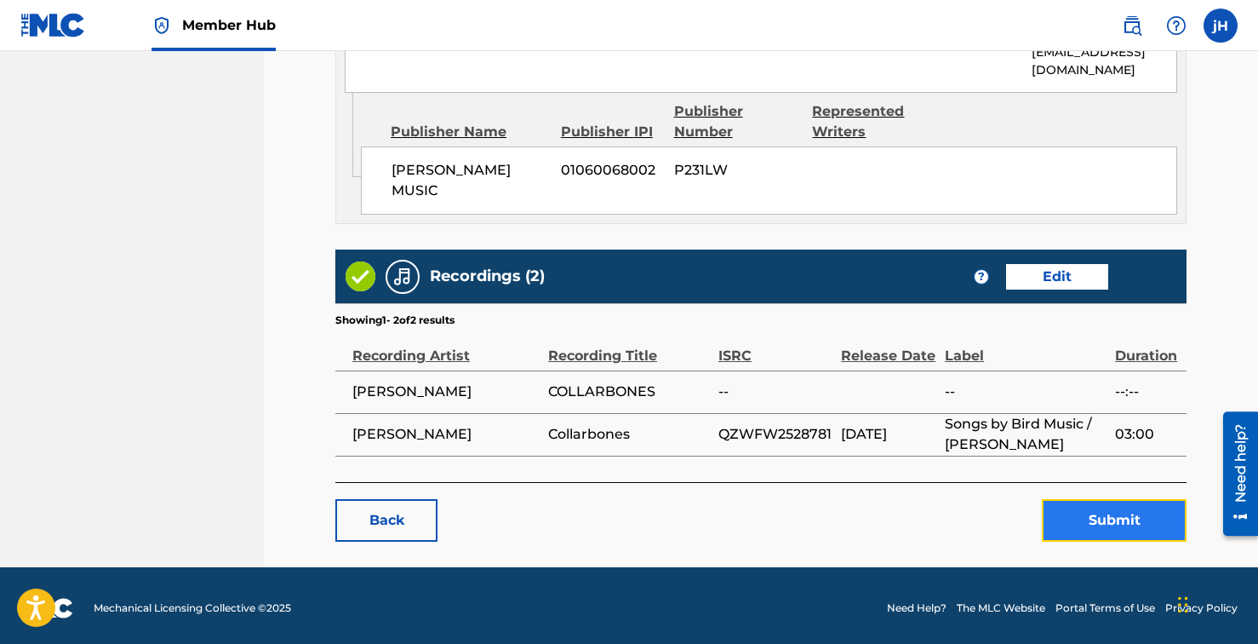
click at [1119, 512] on button "Submit" at bounding box center [1114, 520] width 145 height 43
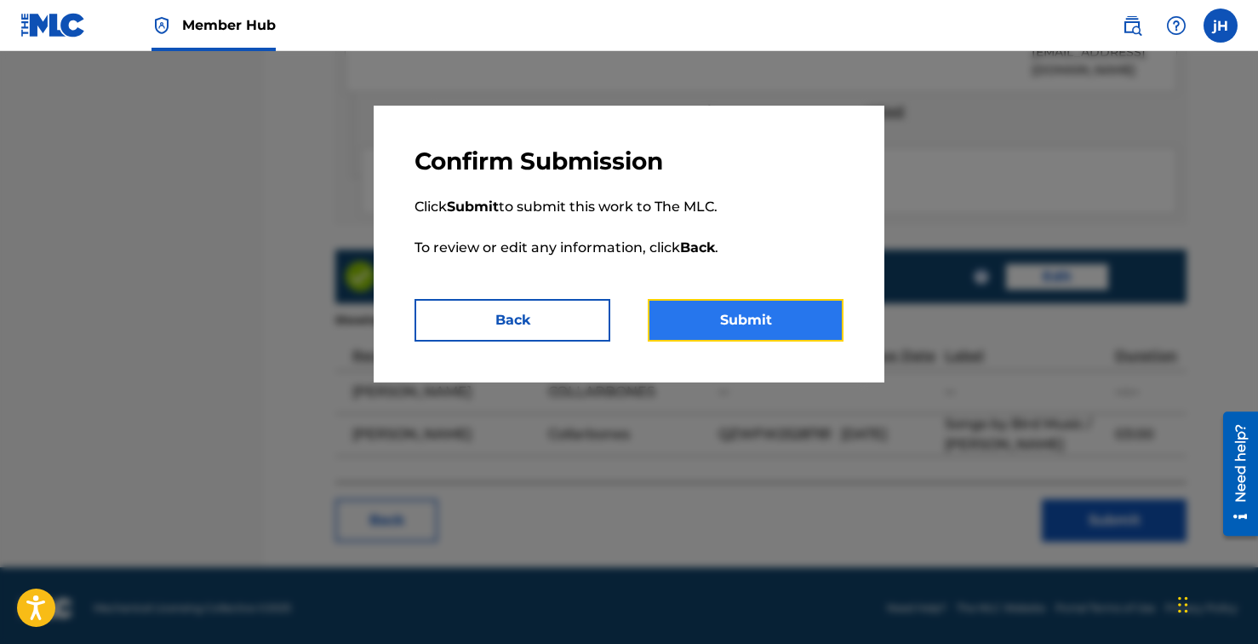
click at [753, 327] on button "Submit" at bounding box center [746, 320] width 196 height 43
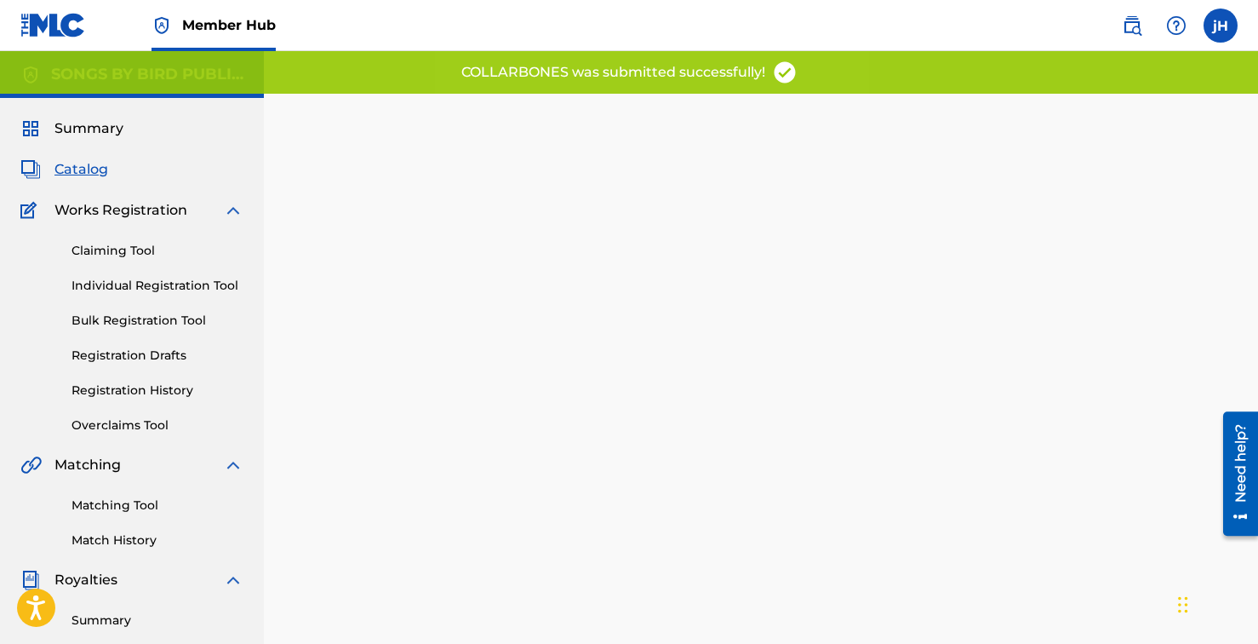
click at [78, 165] on span "Catalog" at bounding box center [81, 169] width 54 height 20
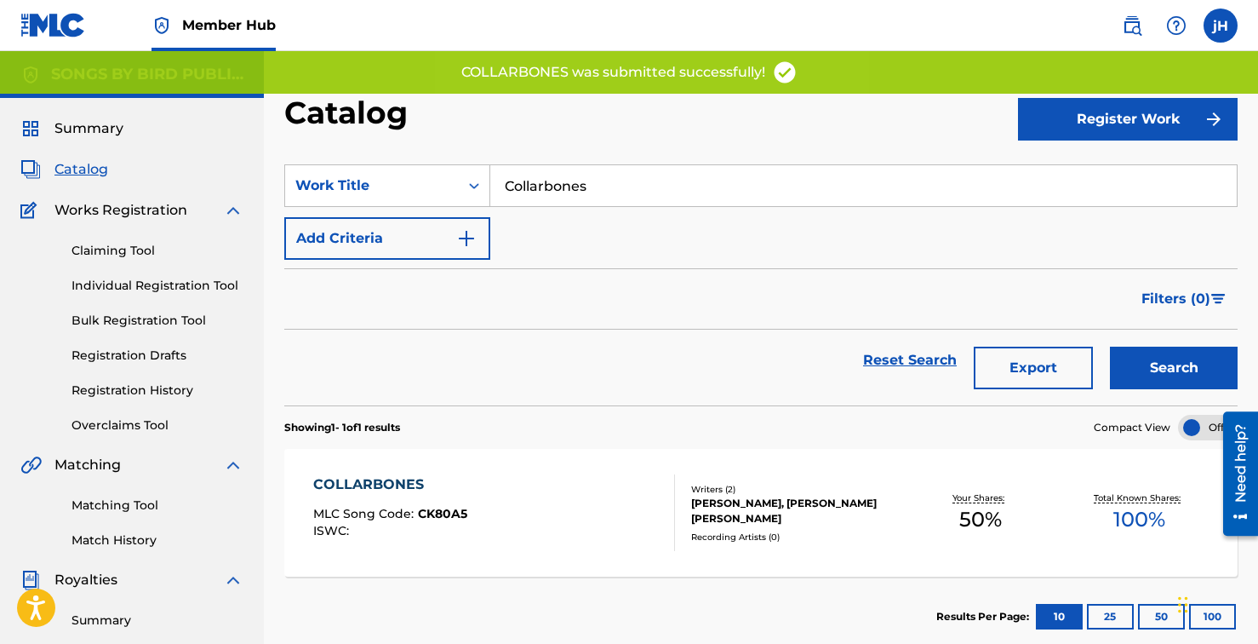
click at [78, 165] on span "Catalog" at bounding box center [81, 169] width 54 height 20
click at [745, 194] on input "Collarbones" at bounding box center [863, 185] width 747 height 41
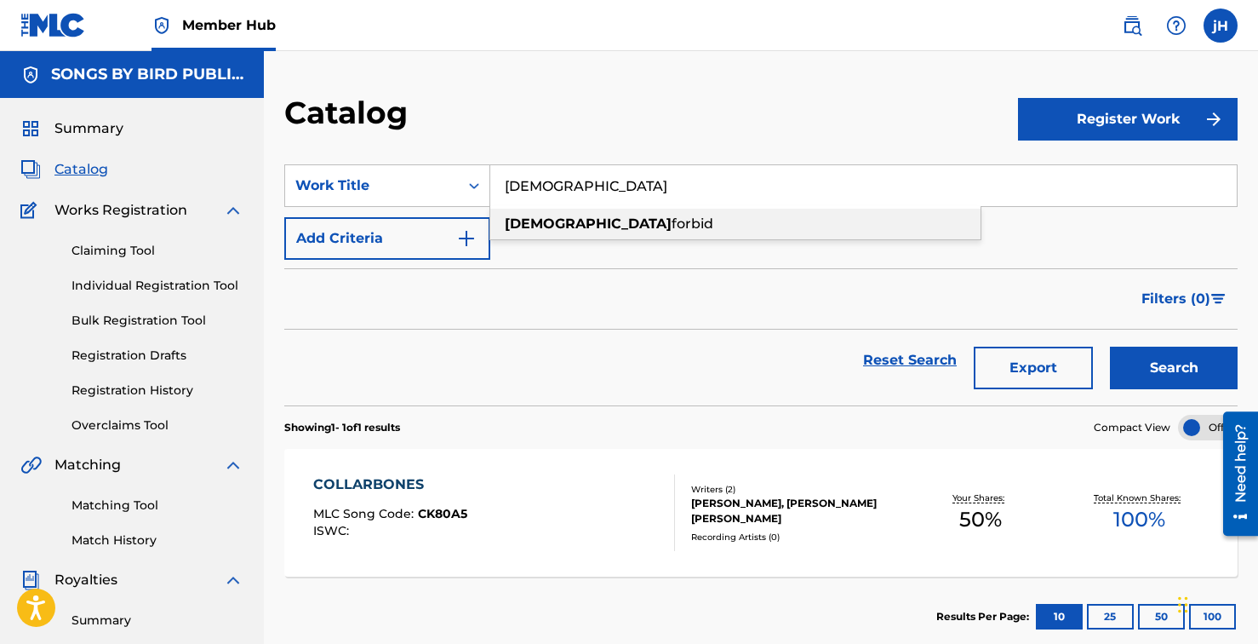
click at [662, 231] on div "[DEMOGRAPHIC_DATA] forbid" at bounding box center [735, 224] width 490 height 31
type input "[DEMOGRAPHIC_DATA] forbid"
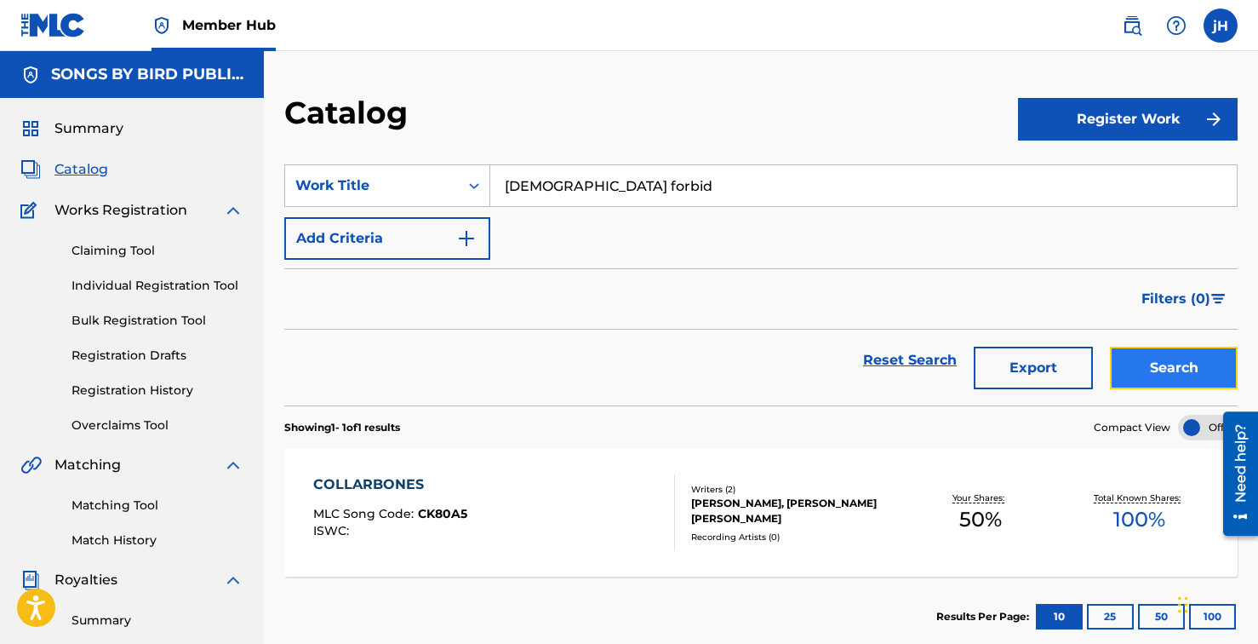
click at [1163, 363] on button "Search" at bounding box center [1174, 368] width 128 height 43
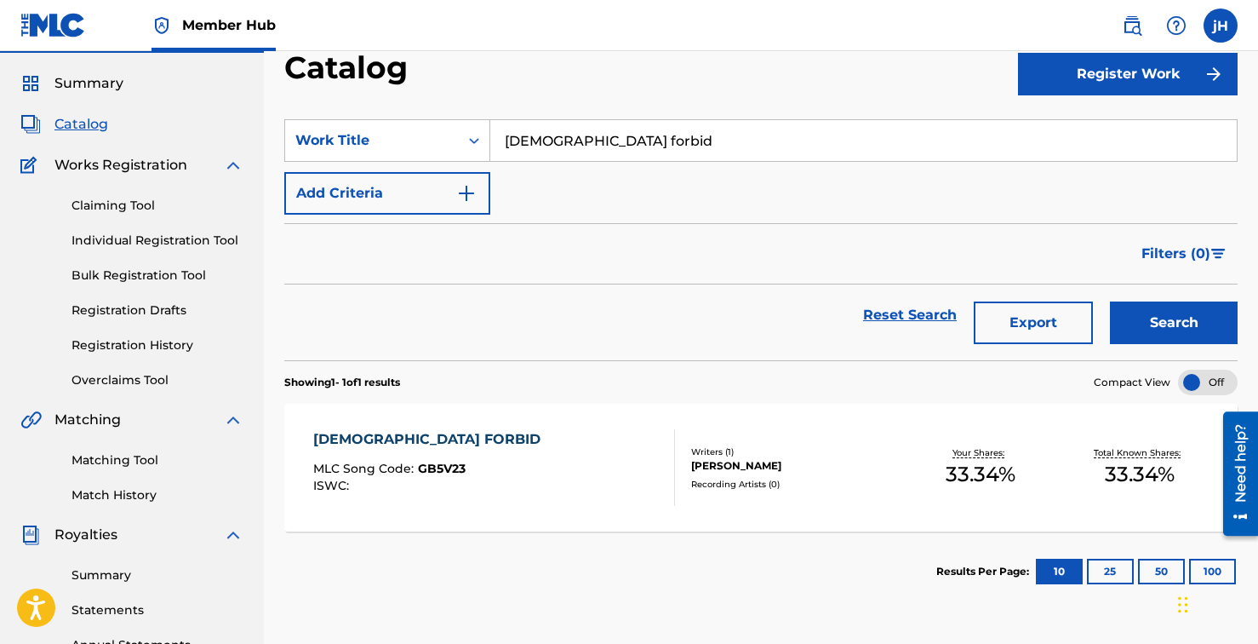
scroll to position [150, 0]
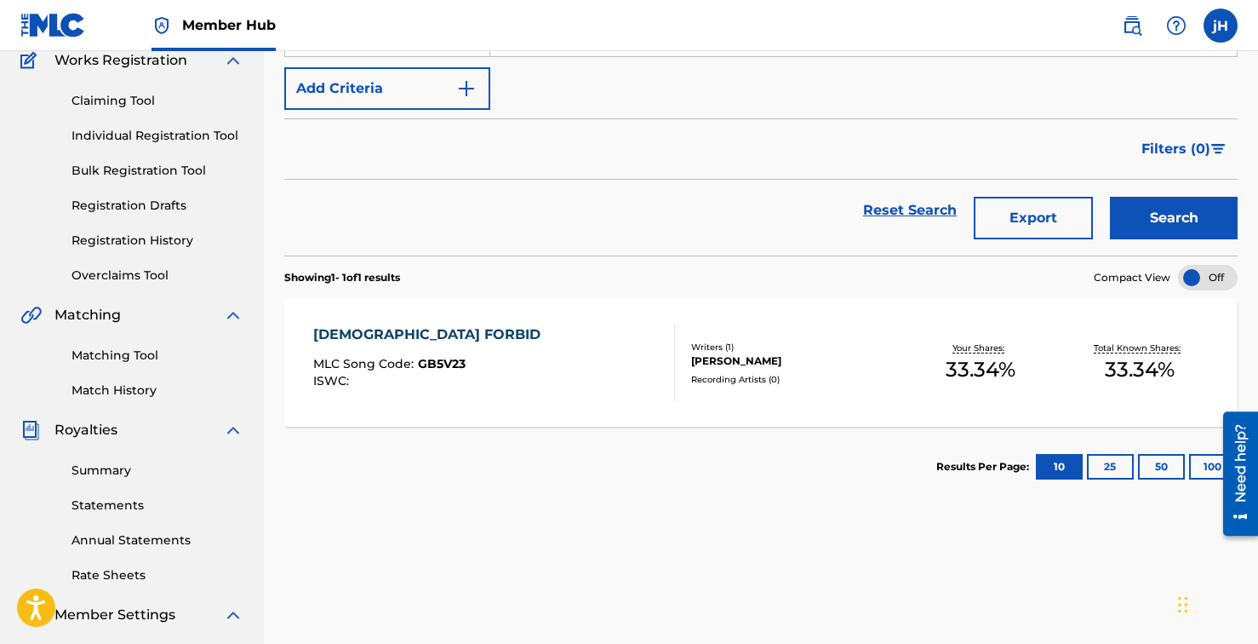
click at [397, 334] on div "[DEMOGRAPHIC_DATA] FORBID" at bounding box center [431, 334] width 236 height 20
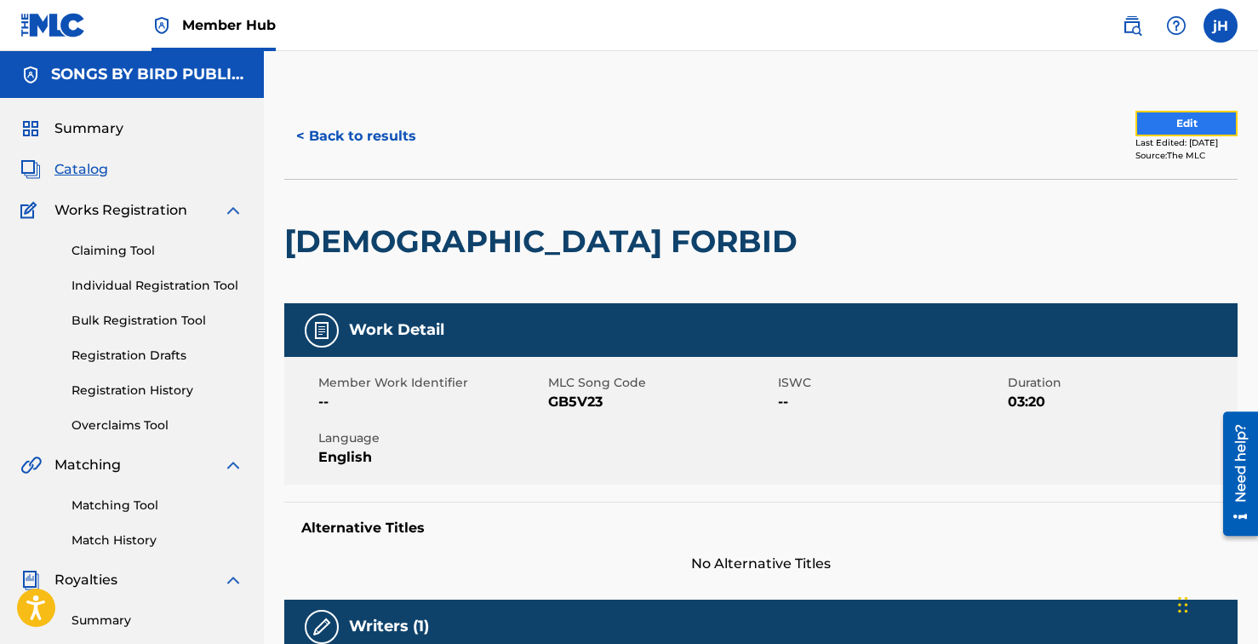
click at [1159, 117] on button "Edit" at bounding box center [1187, 124] width 102 height 26
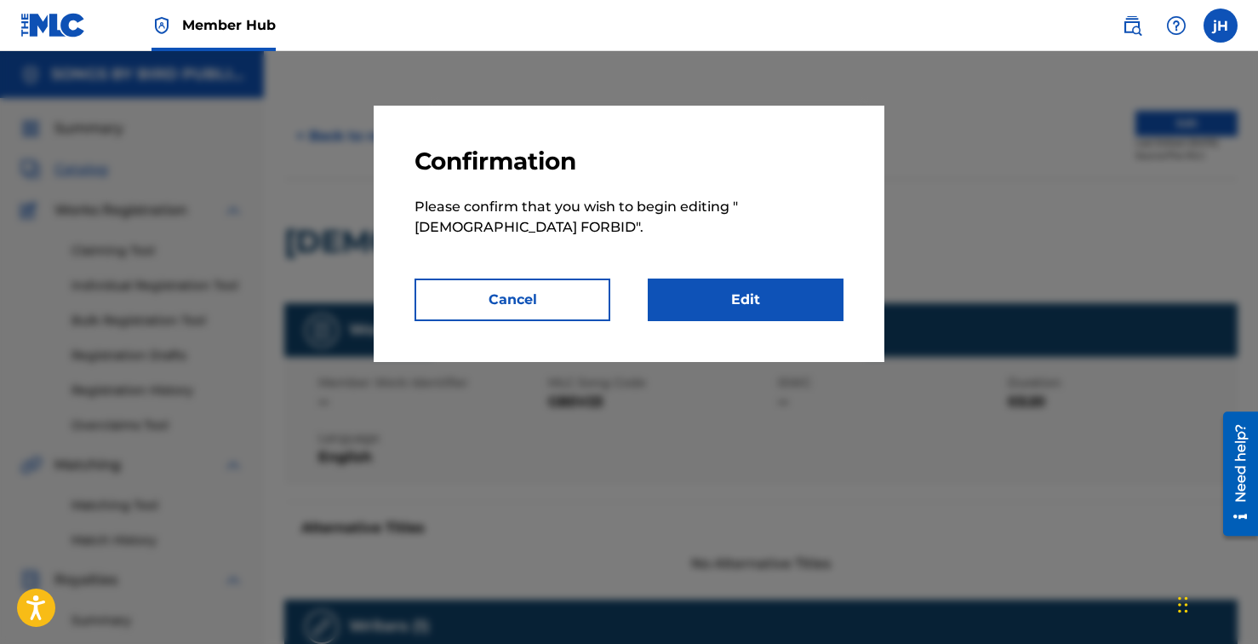
click at [819, 301] on div "Confirmation Please confirm that you wish to begin editing " GOD FORBID ". Canc…" at bounding box center [629, 234] width 511 height 256
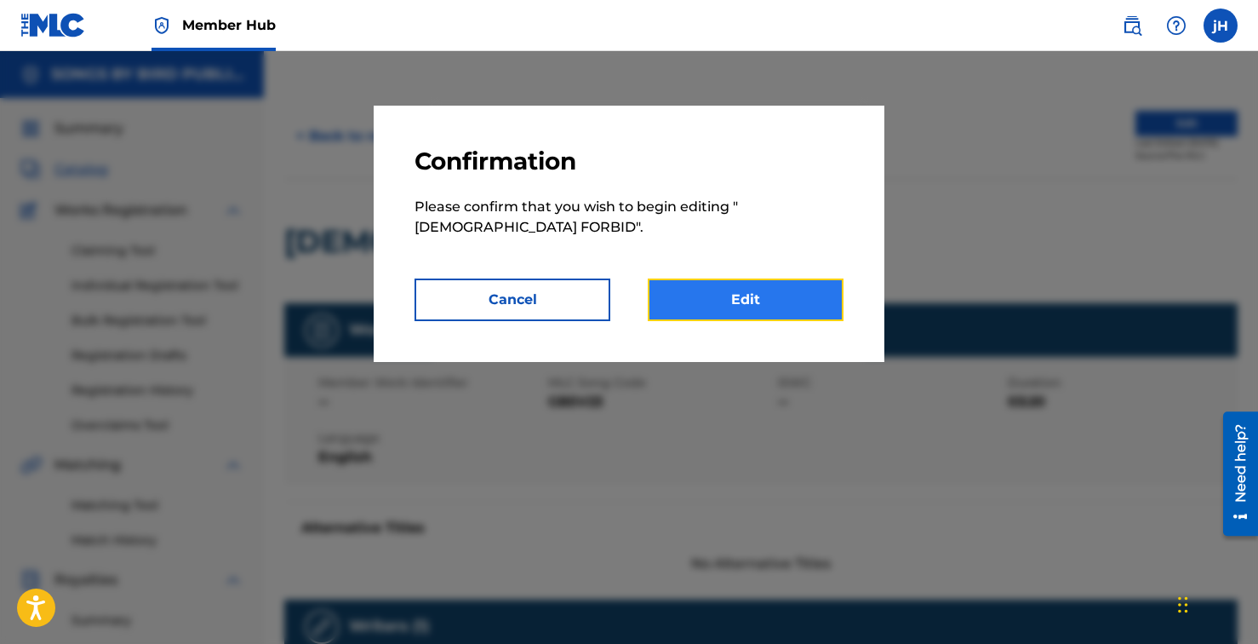
click at [808, 284] on link "Edit" at bounding box center [746, 299] width 196 height 43
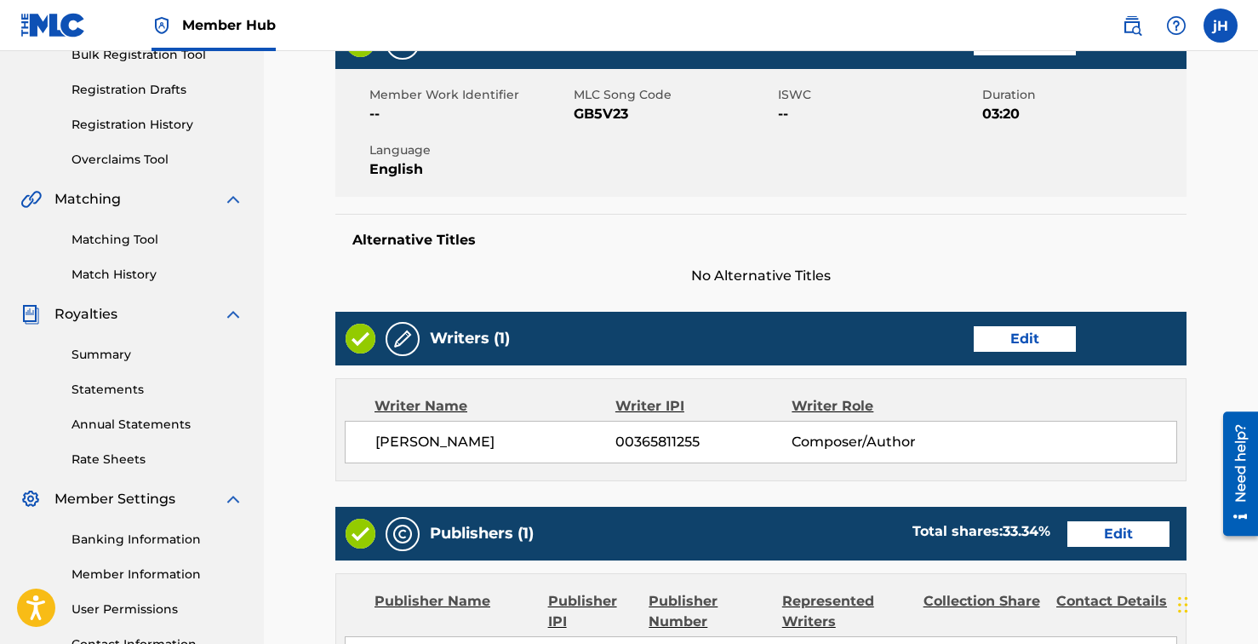
scroll to position [376, 0]
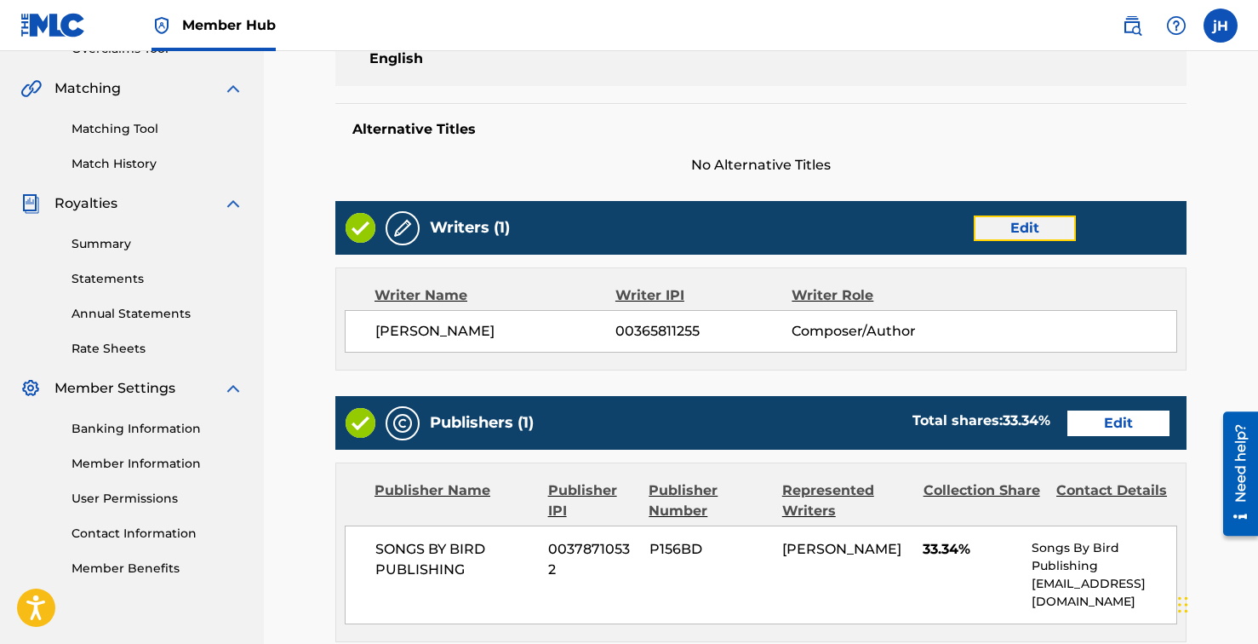
click at [1016, 215] on link "Edit" at bounding box center [1025, 228] width 102 height 26
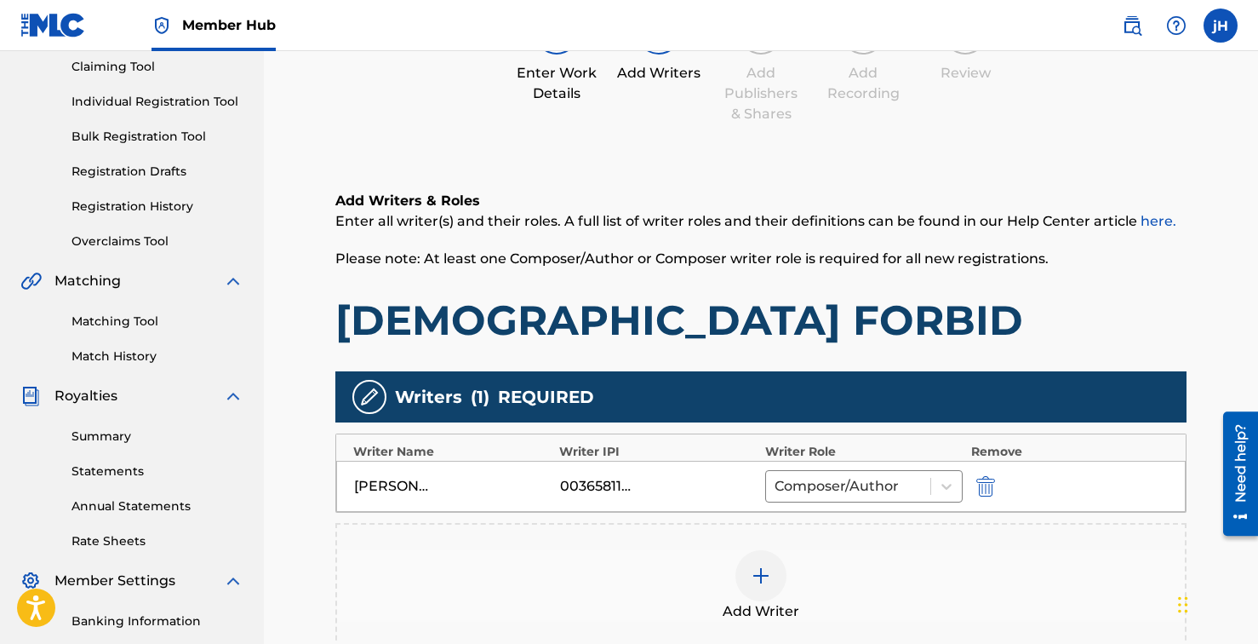
scroll to position [186, 0]
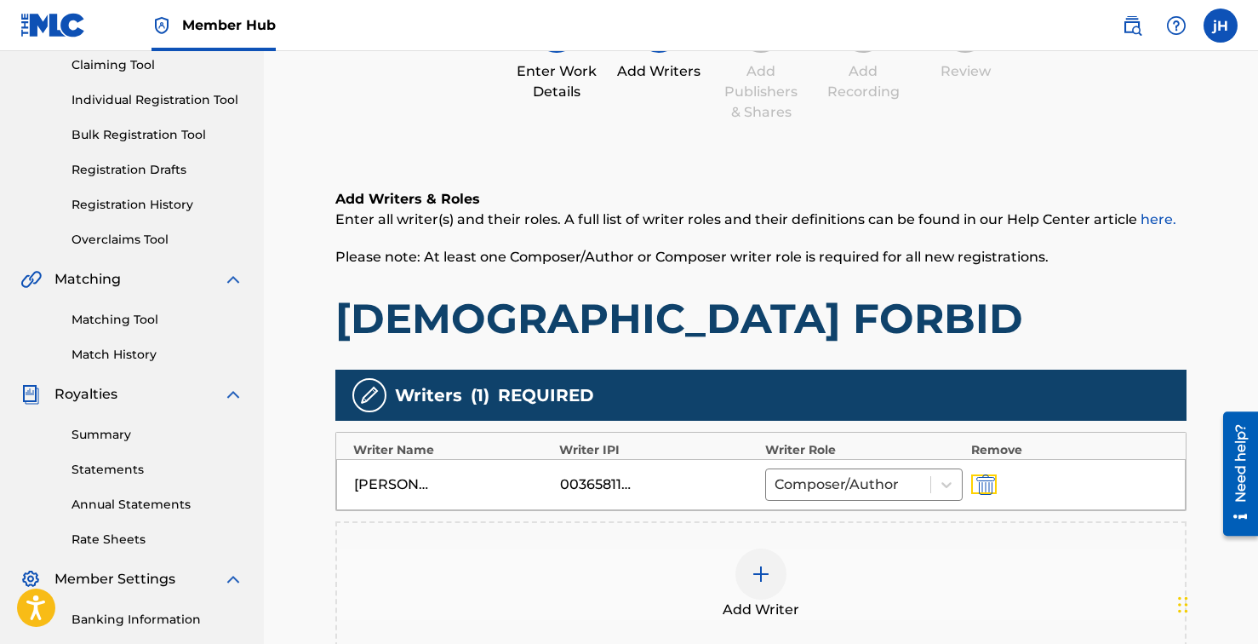
click at [977, 482] on img "submit" at bounding box center [986, 484] width 19 height 20
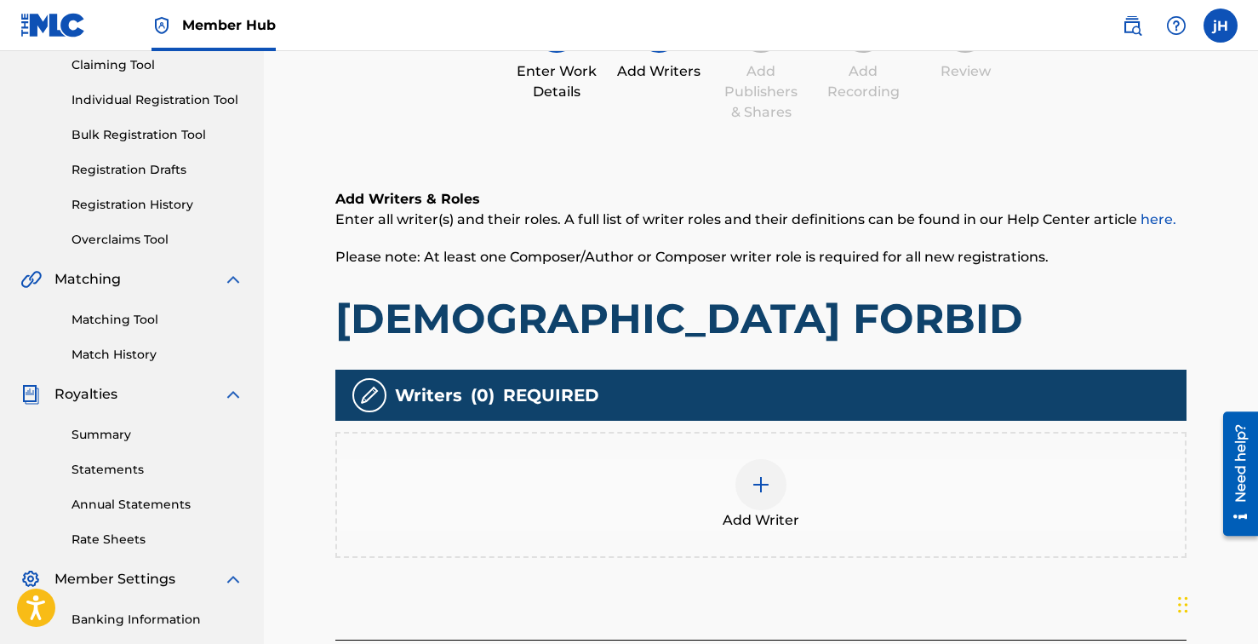
click at [754, 487] on img at bounding box center [761, 484] width 20 height 20
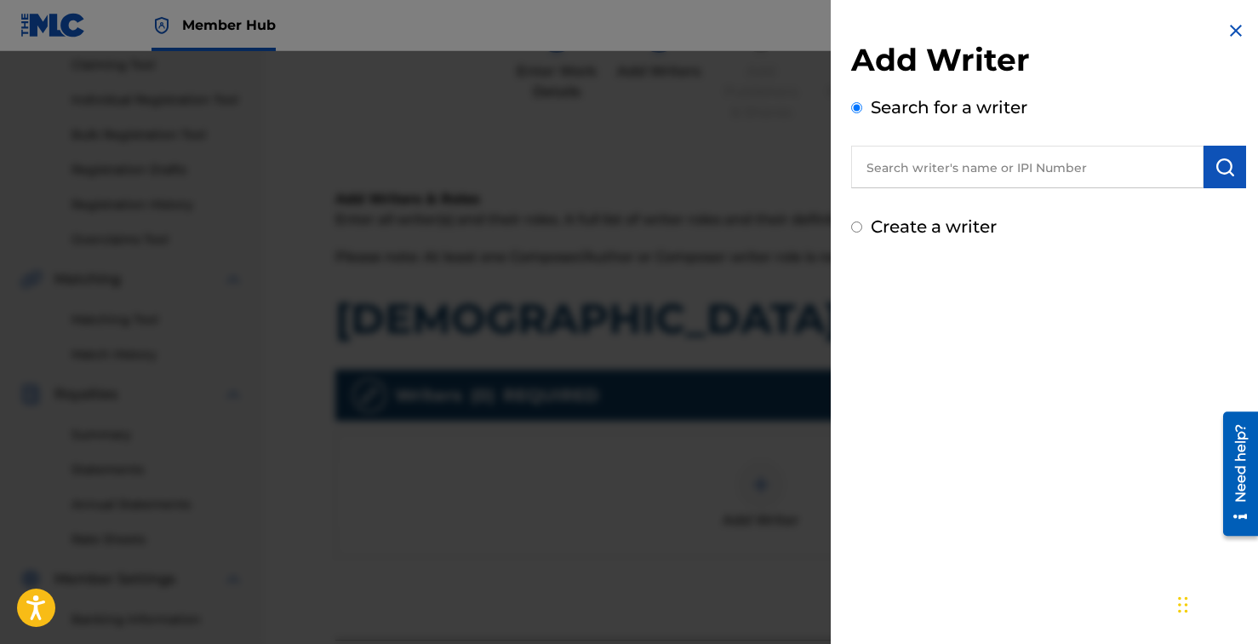
click at [914, 194] on div "Add Writer Search for a writer Create a writer" at bounding box center [1048, 140] width 395 height 198
click at [913, 178] on input "text" at bounding box center [1027, 167] width 352 height 43
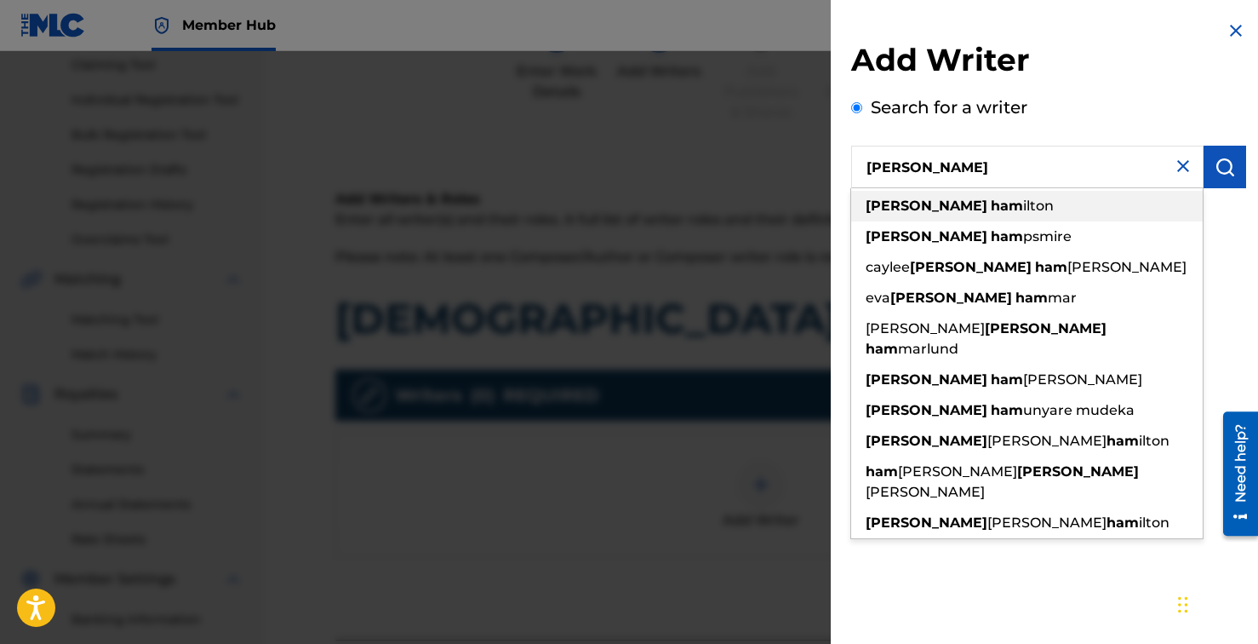
drag, startPoint x: 922, startPoint y: 209, endPoint x: 916, endPoint y: 200, distance: 10.4
click at [991, 209] on strong "ham" at bounding box center [1007, 206] width 32 height 16
type input "[PERSON_NAME]"
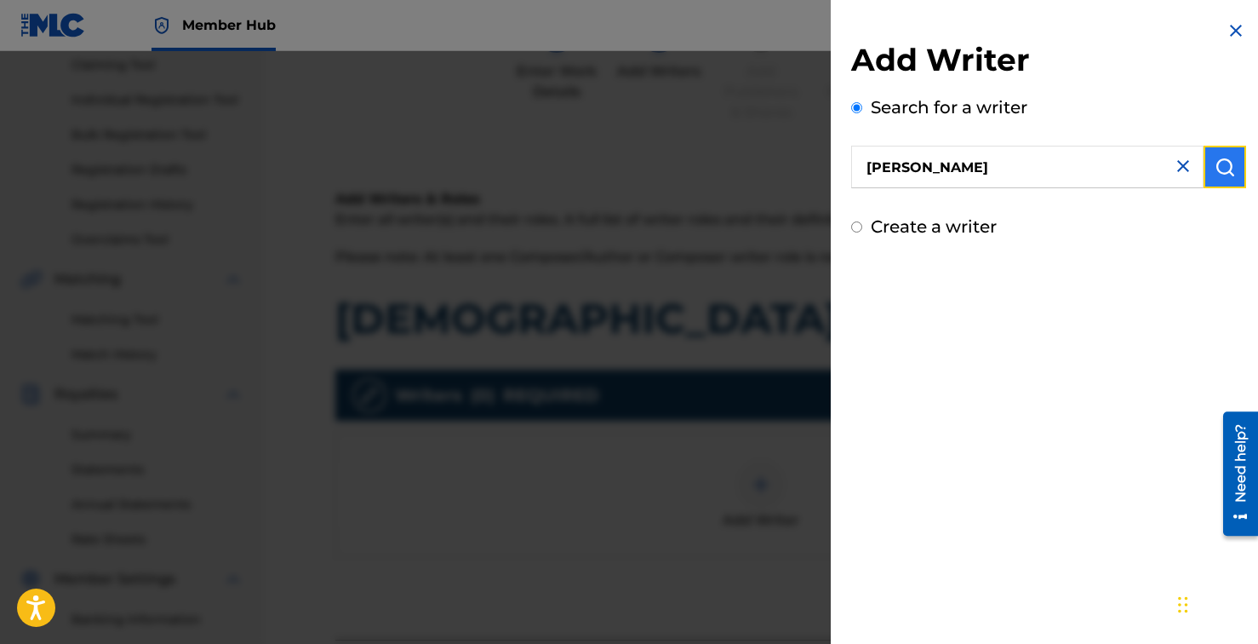
click at [1204, 158] on button "submit" at bounding box center [1225, 167] width 43 height 43
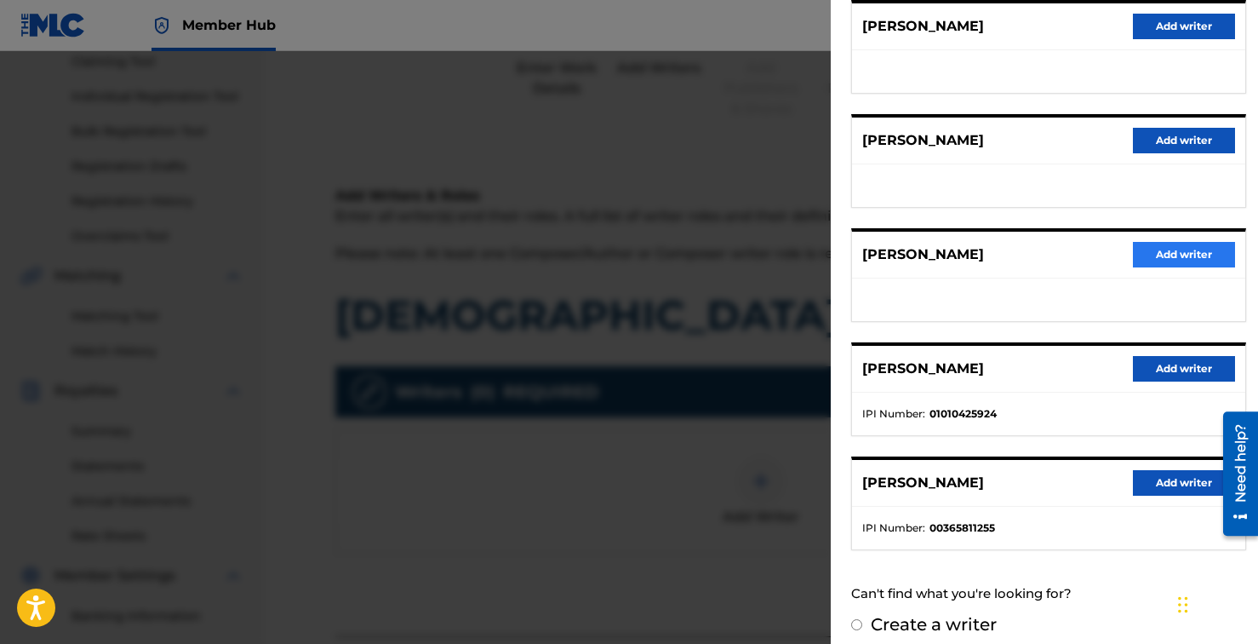
scroll to position [238, 0]
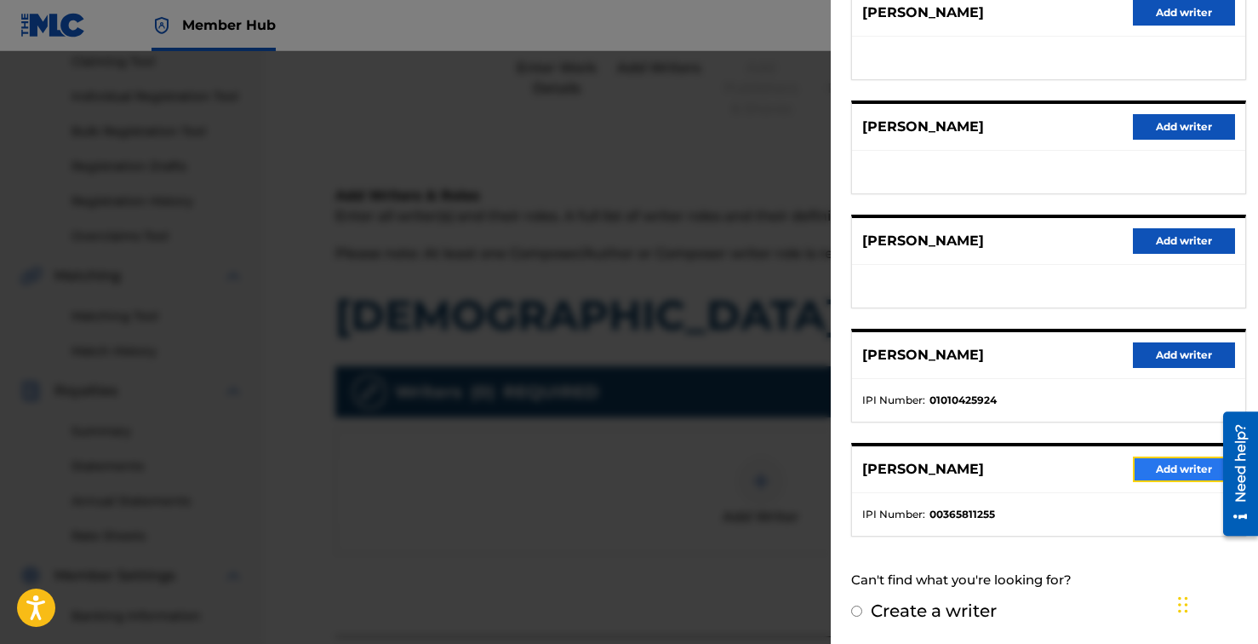
click at [1170, 467] on button "Add writer" at bounding box center [1184, 469] width 102 height 26
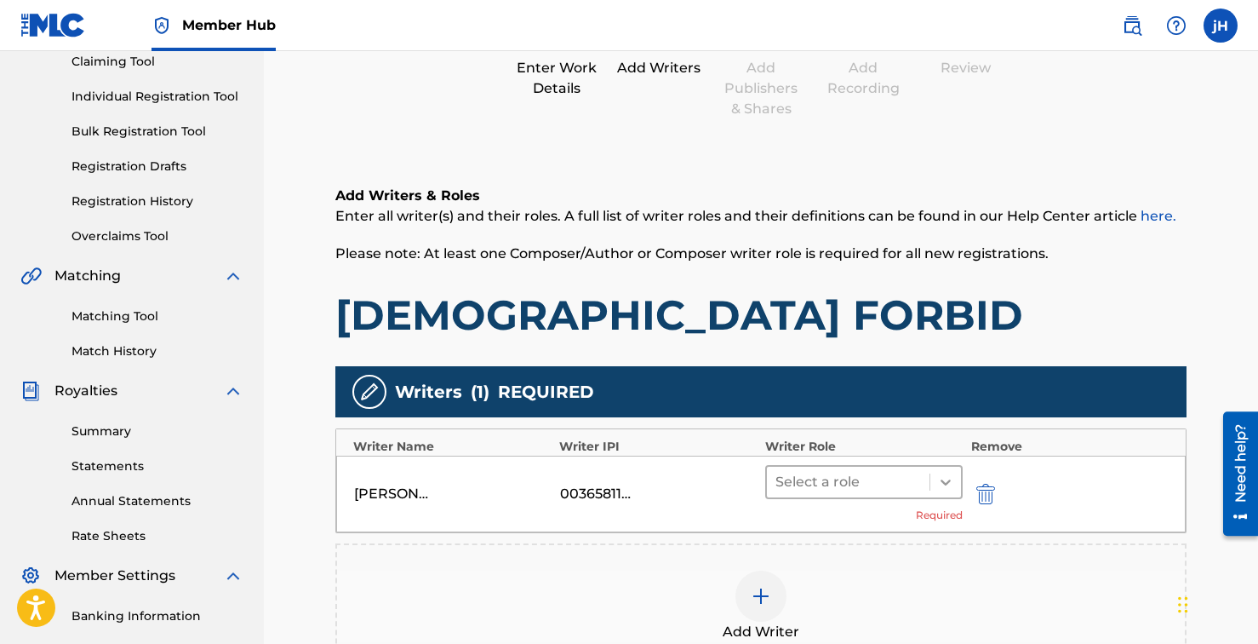
click at [944, 481] on icon at bounding box center [946, 482] width 10 height 6
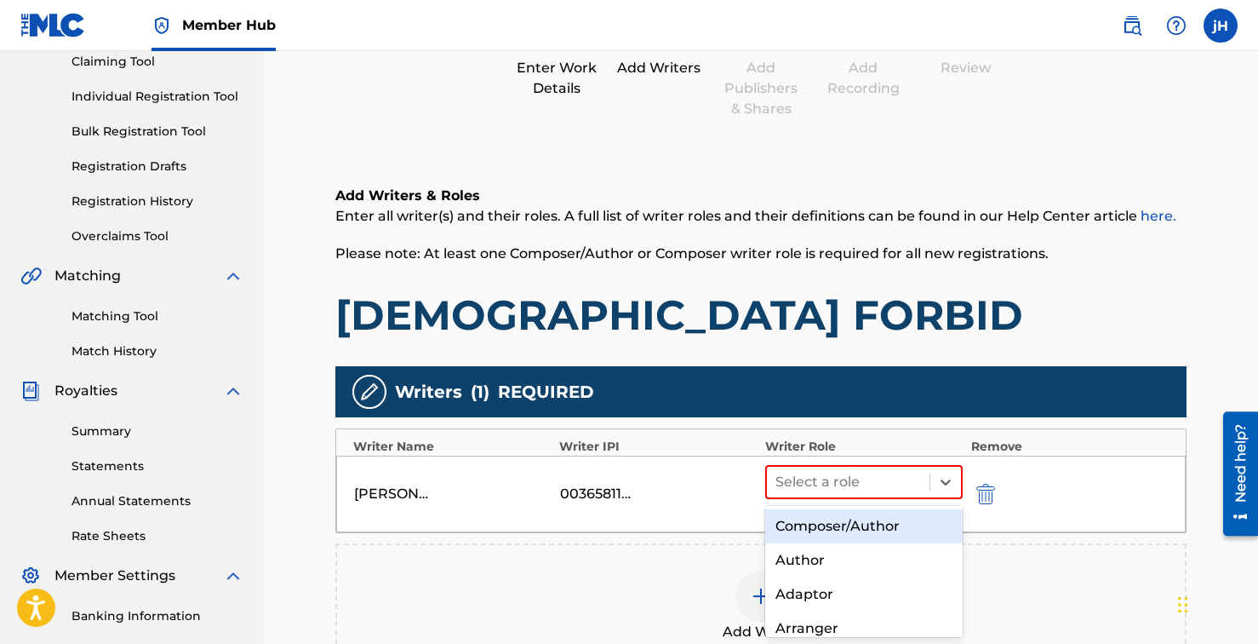
click at [884, 521] on div "Composer/Author" at bounding box center [864, 526] width 198 height 34
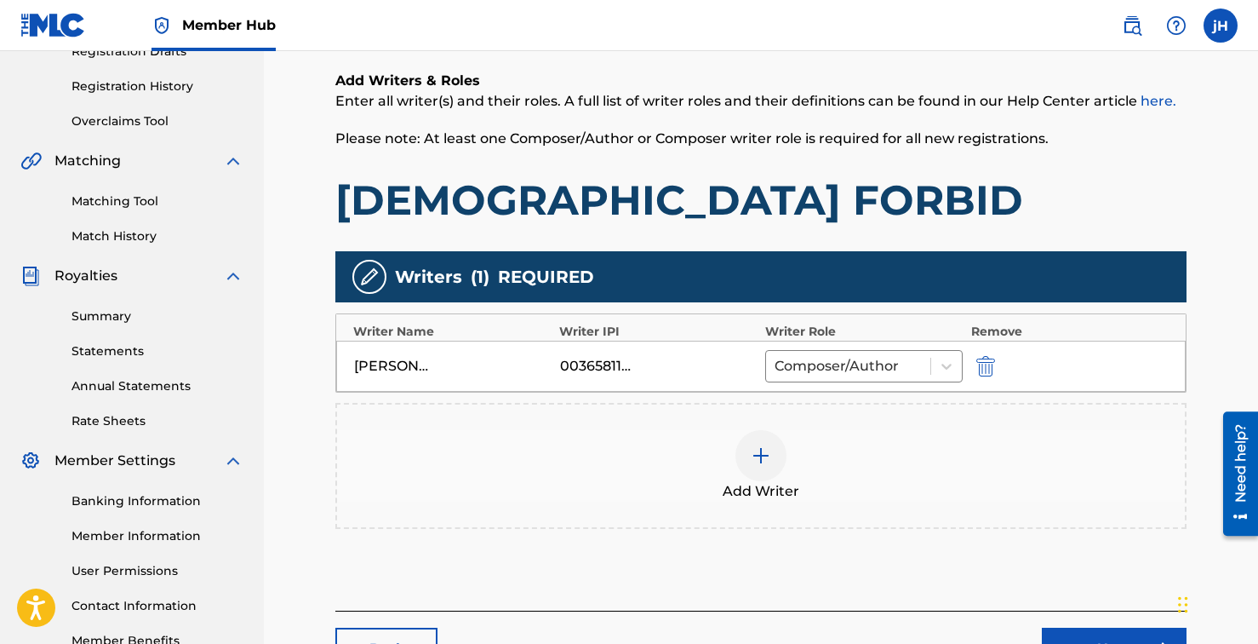
scroll to position [362, 0]
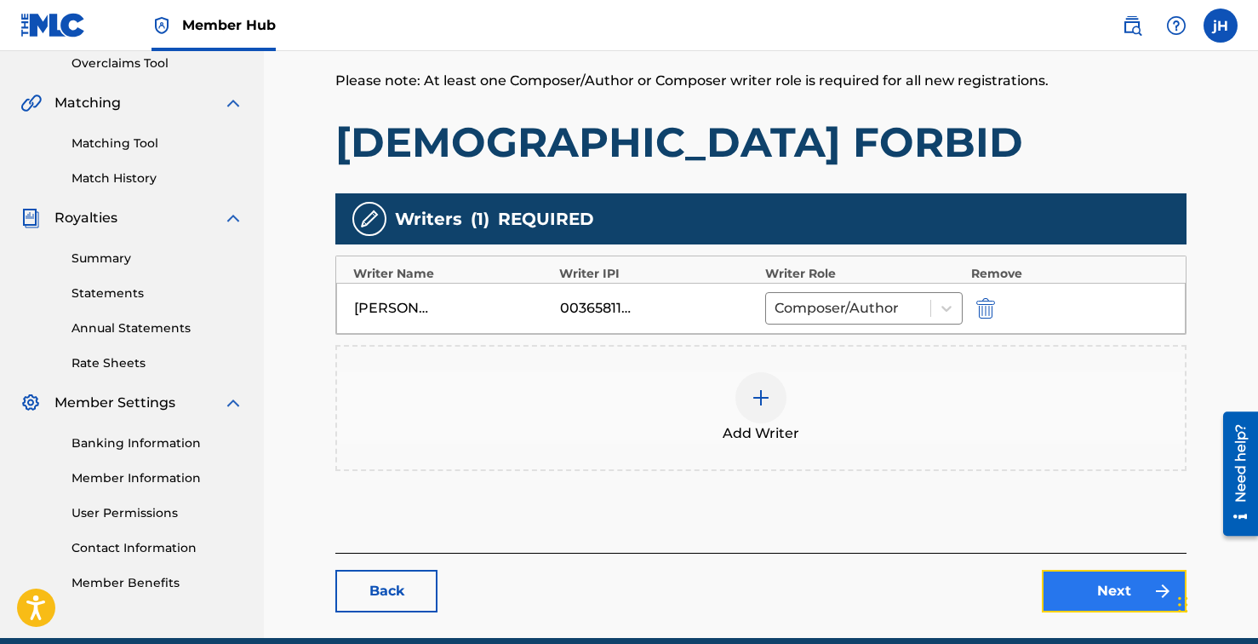
click at [1107, 596] on link "Next" at bounding box center [1114, 591] width 145 height 43
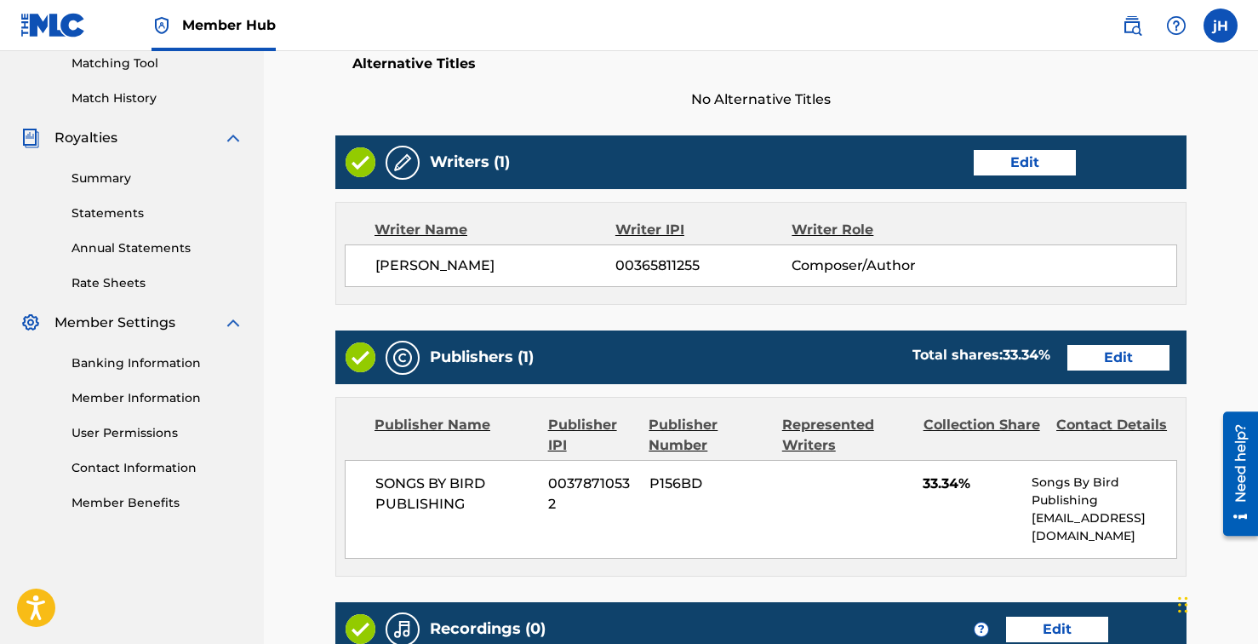
scroll to position [464, 0]
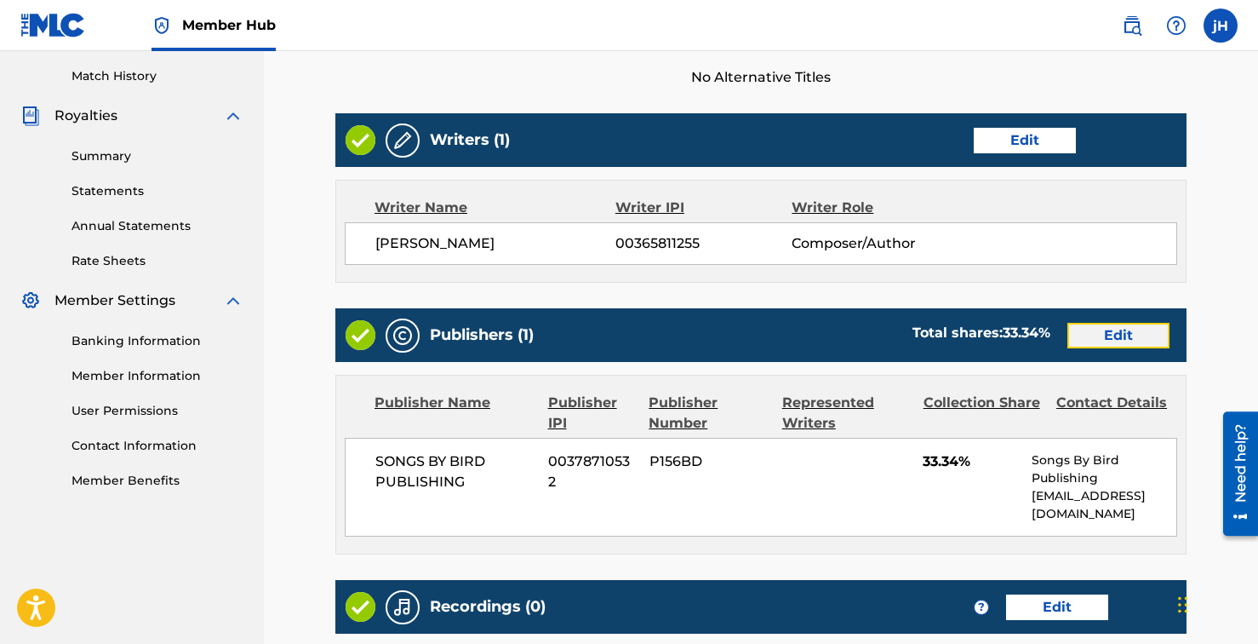
click at [1111, 323] on link "Edit" at bounding box center [1119, 336] width 102 height 26
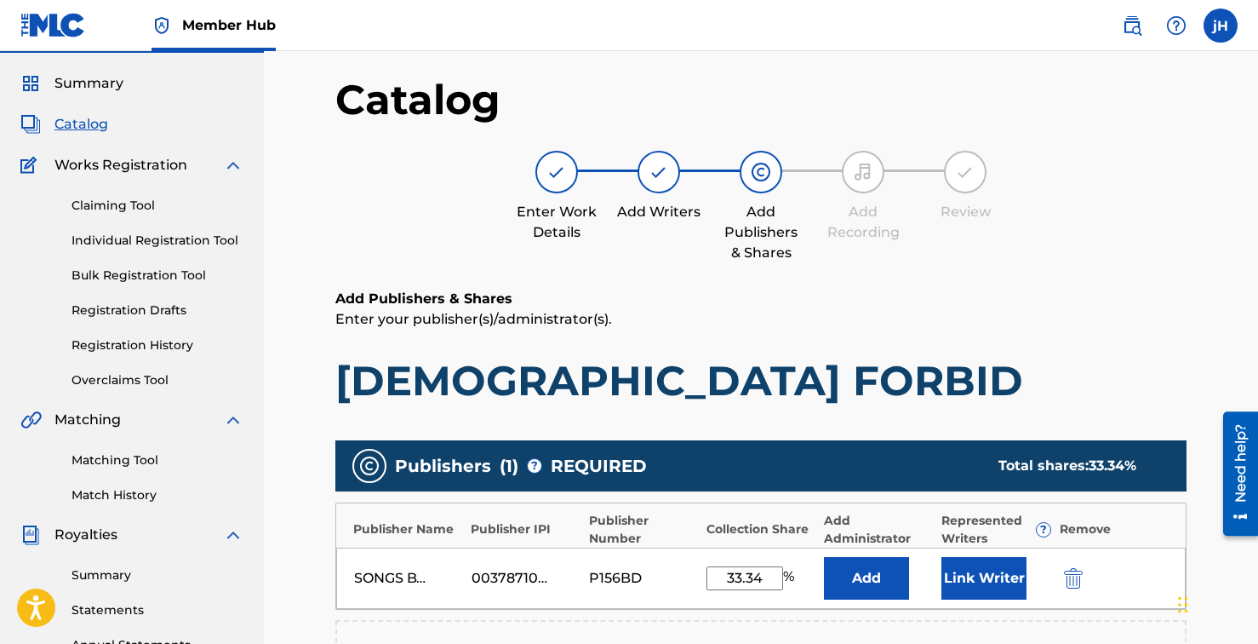
scroll to position [347, 0]
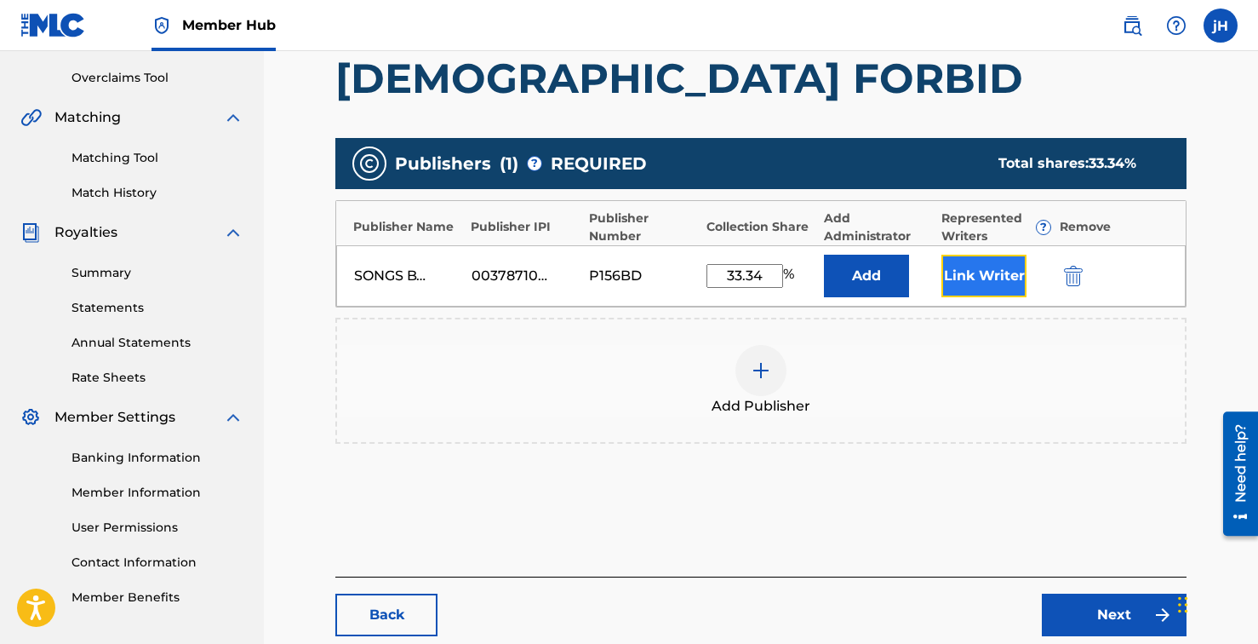
click at [960, 289] on button "Link Writer" at bounding box center [984, 276] width 85 height 43
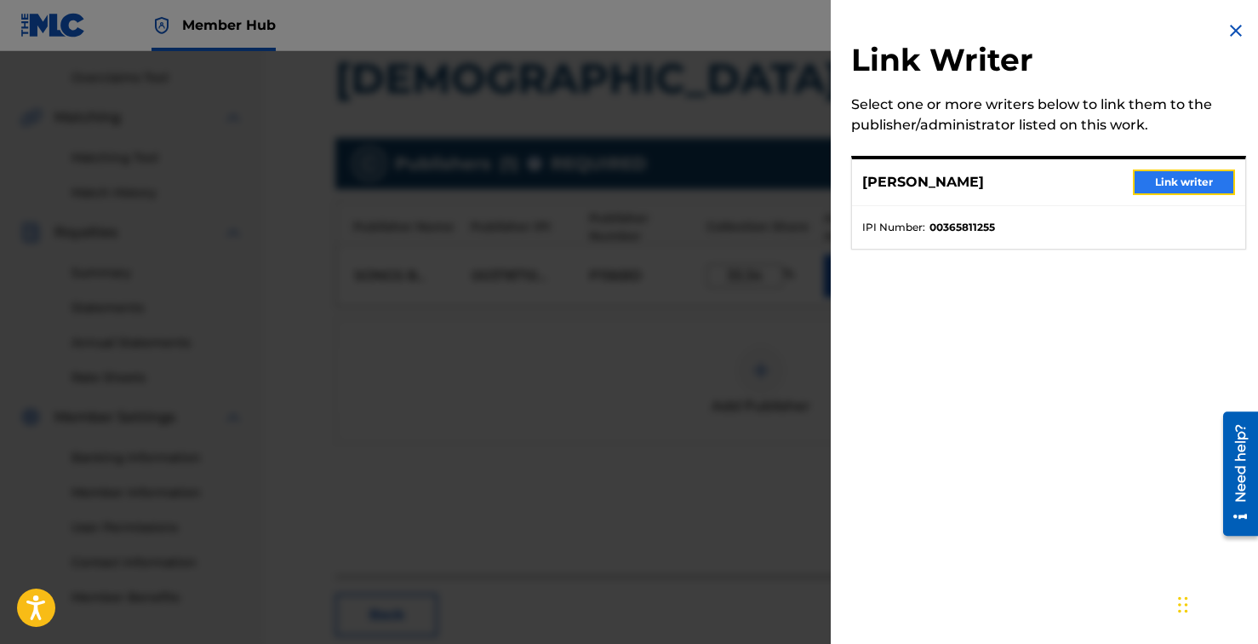
click at [1206, 182] on button "Link writer" at bounding box center [1184, 182] width 102 height 26
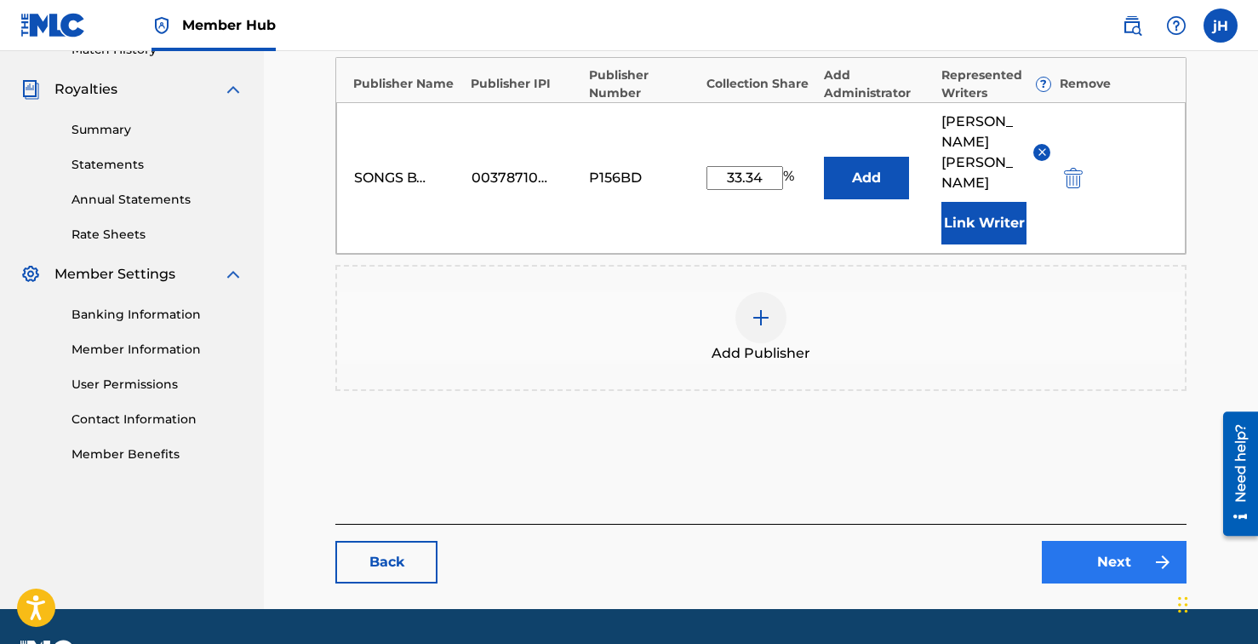
scroll to position [496, 0]
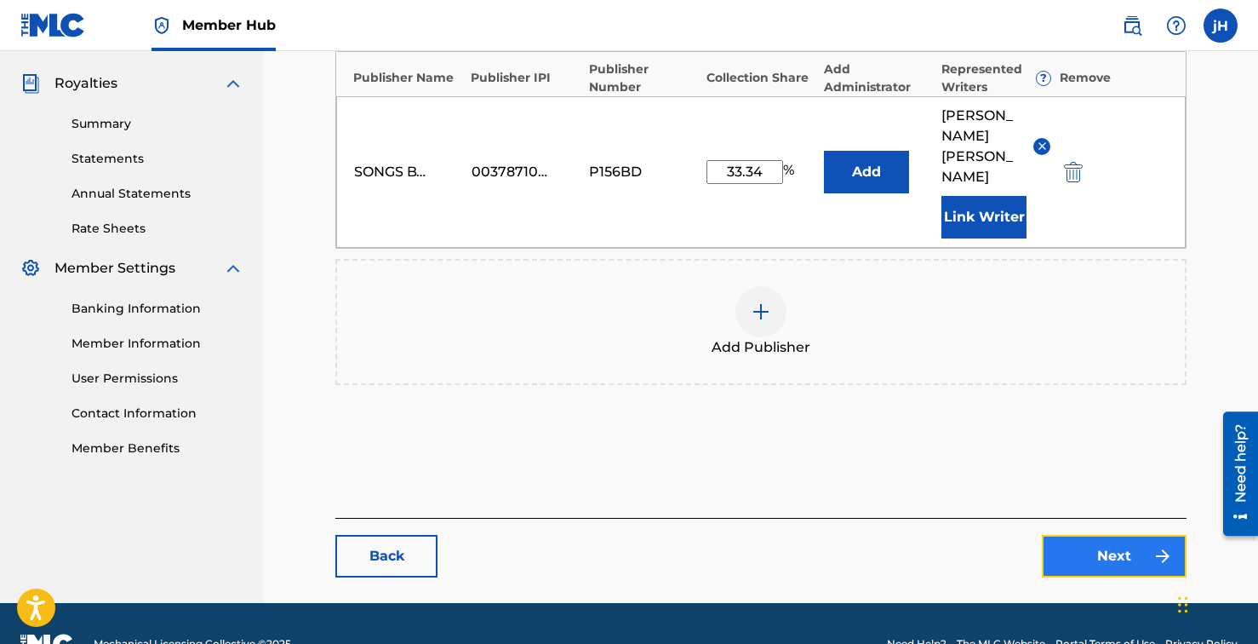
click at [1116, 535] on link "Next" at bounding box center [1114, 556] width 145 height 43
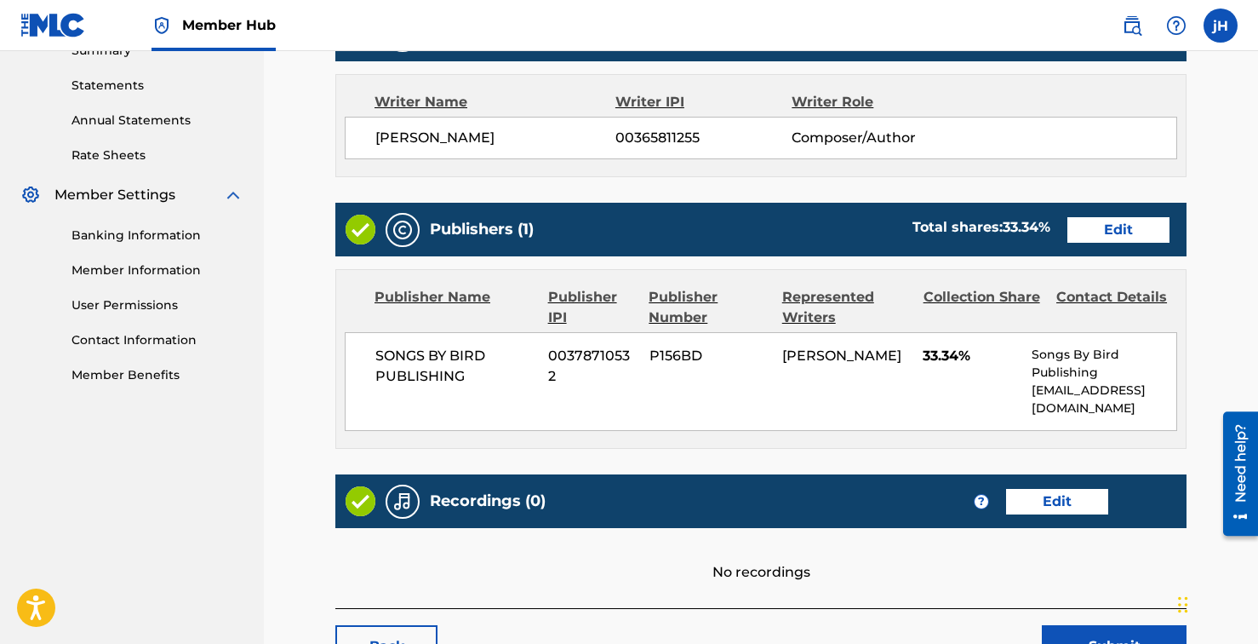
scroll to position [570, 0]
click at [1040, 489] on link "Edit" at bounding box center [1057, 502] width 102 height 26
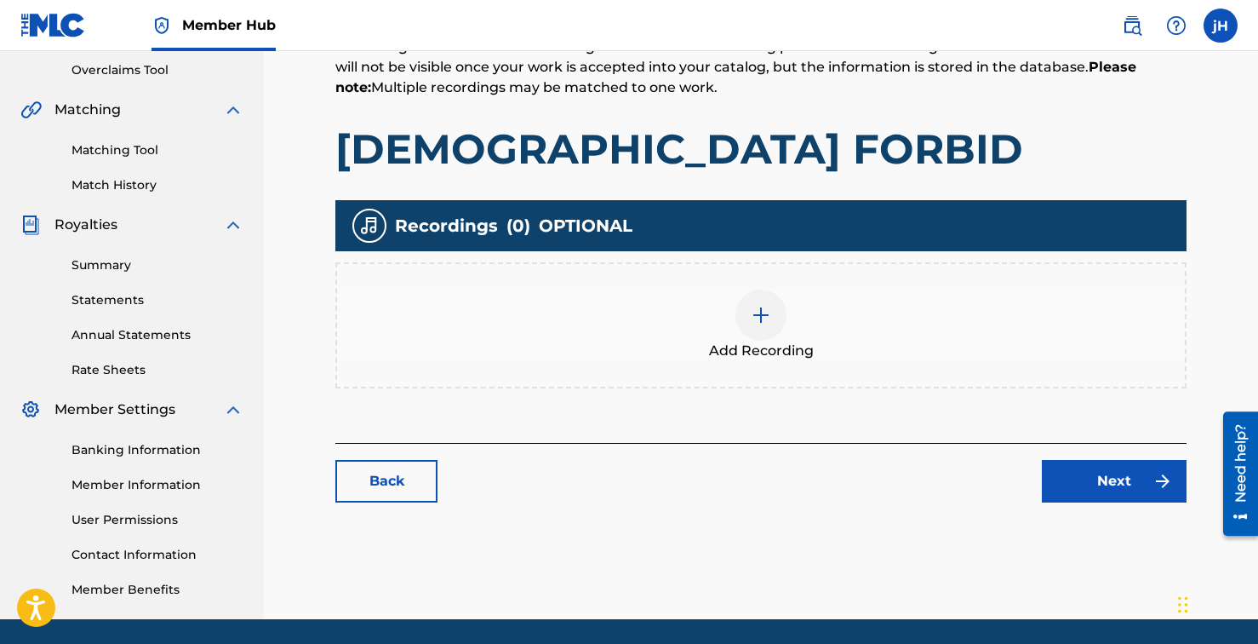
scroll to position [358, 0]
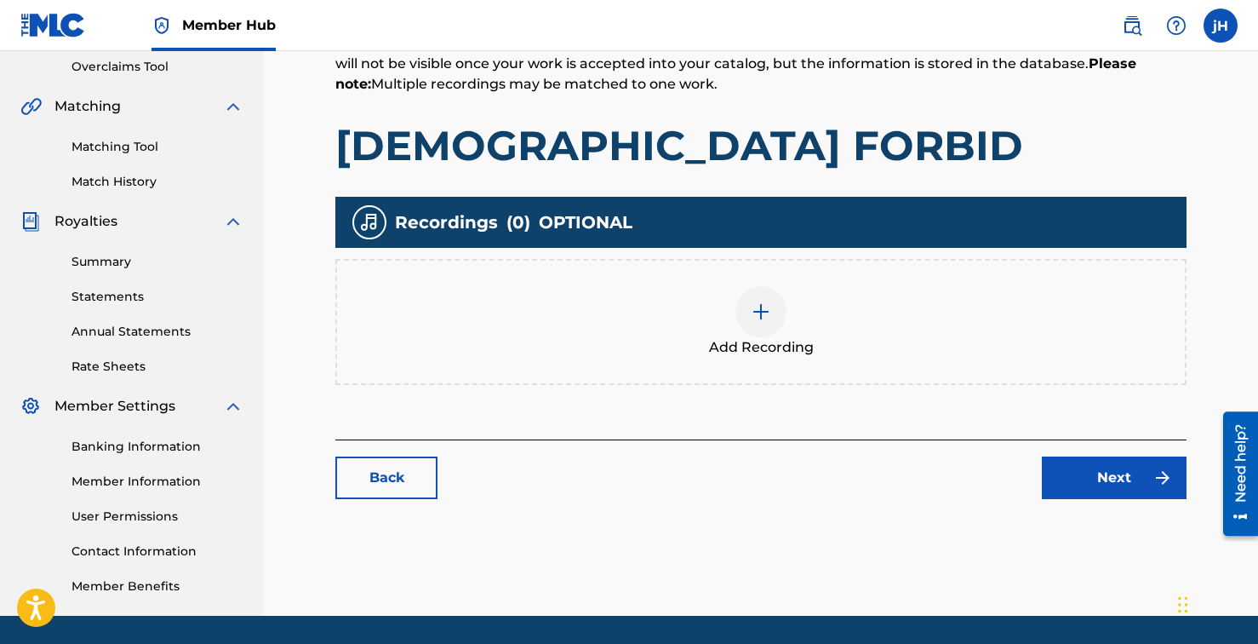
click at [789, 312] on div "Add Recording" at bounding box center [761, 322] width 848 height 72
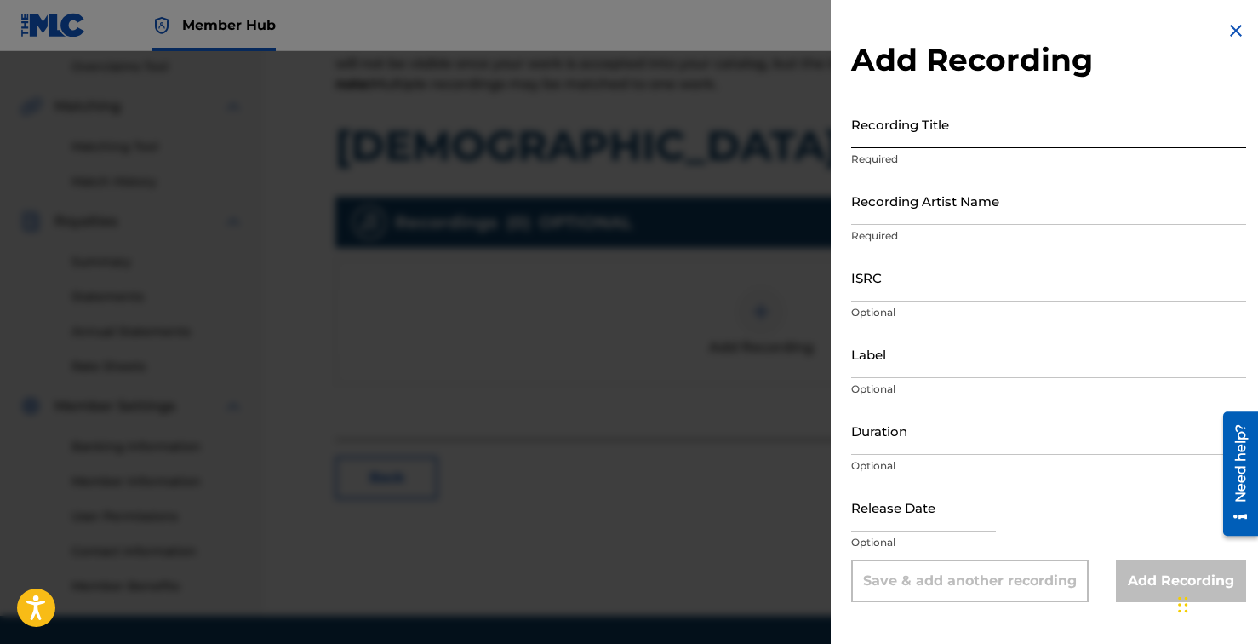
click at [899, 125] on input "Recording Title" at bounding box center [1048, 124] width 395 height 49
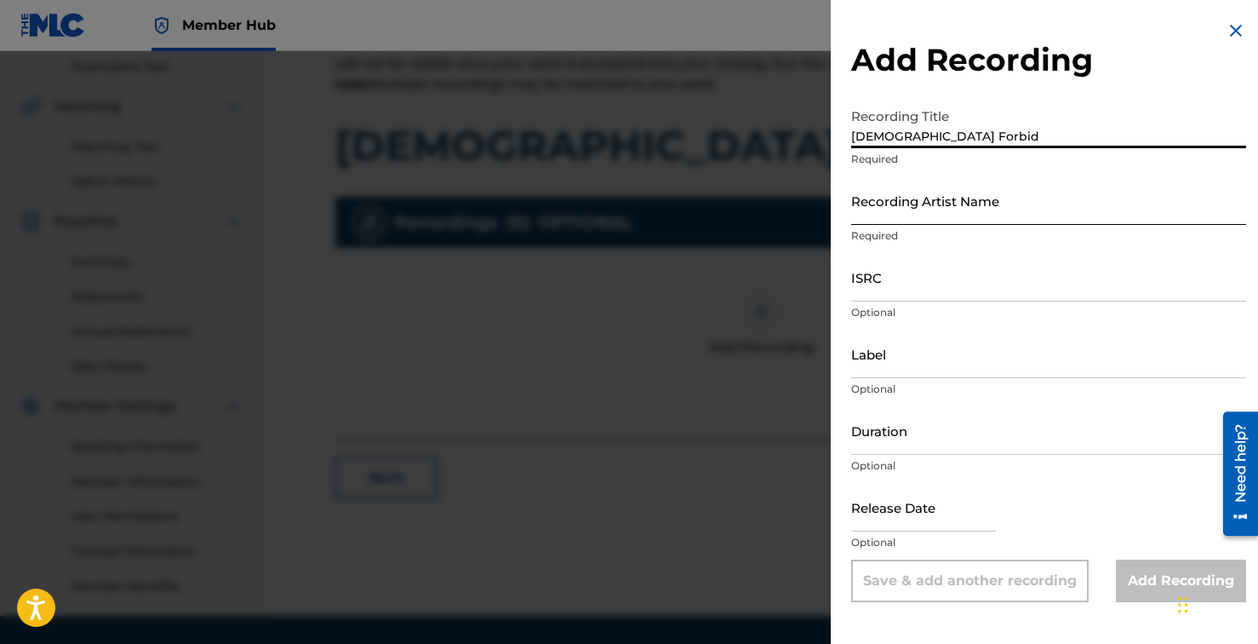
type input "[DEMOGRAPHIC_DATA] Forbid"
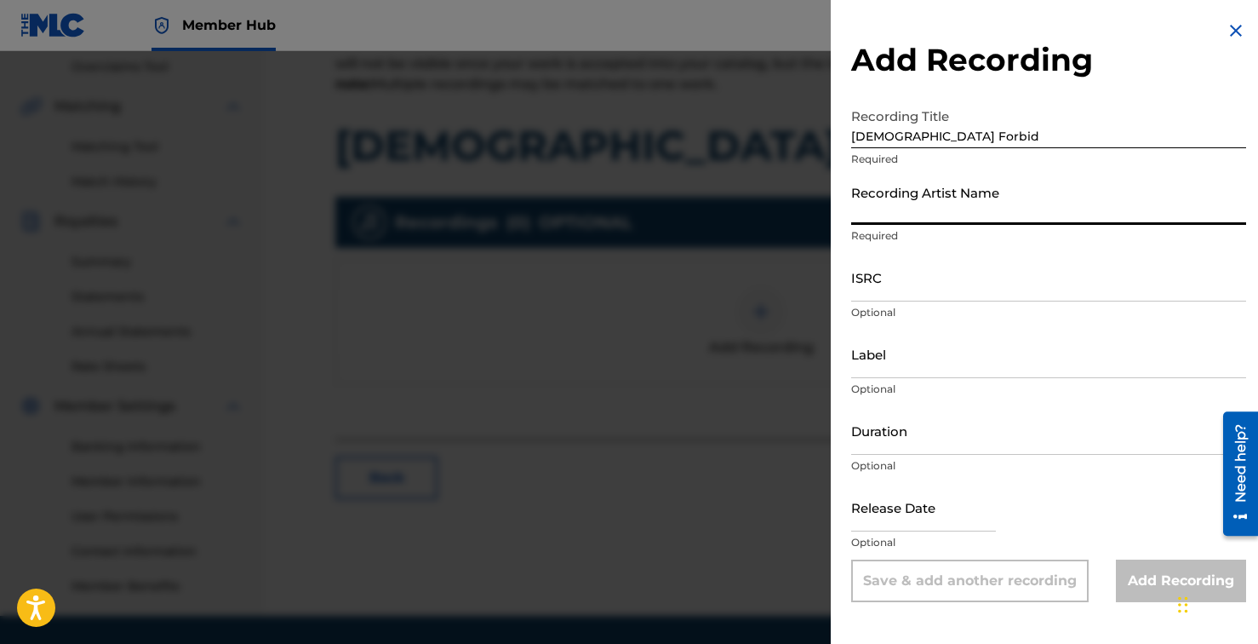
click at [902, 221] on input "Recording Artist Name" at bounding box center [1048, 200] width 395 height 49
type input "[PERSON_NAME]"
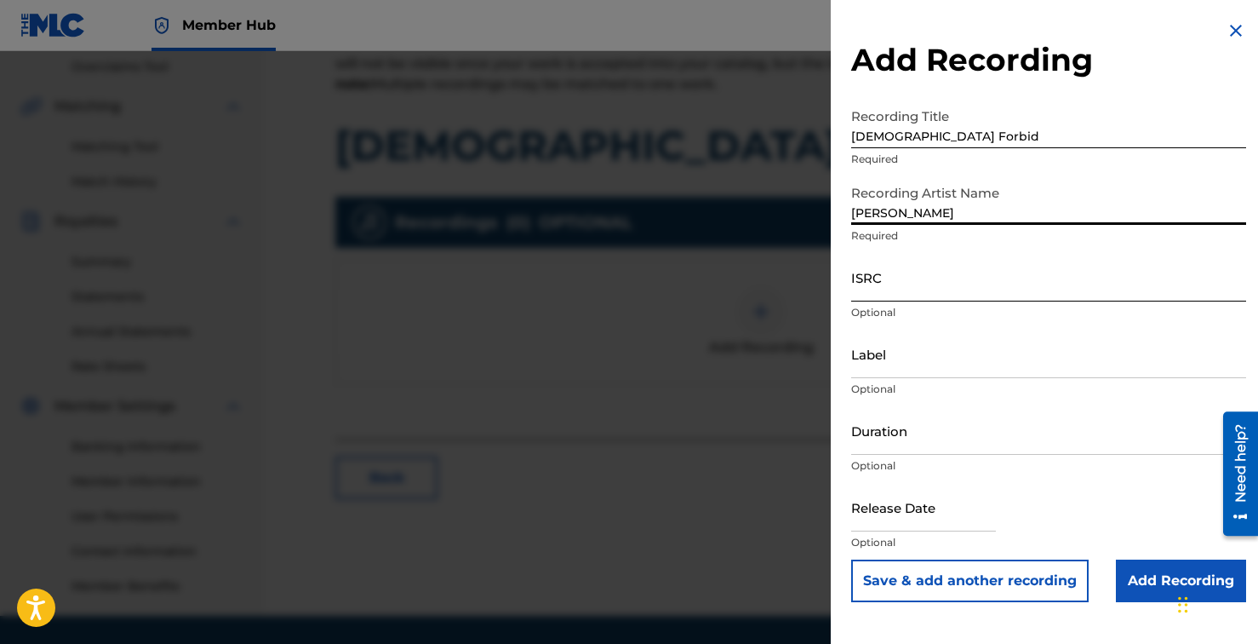
click at [937, 298] on input "ISRC" at bounding box center [1048, 277] width 395 height 49
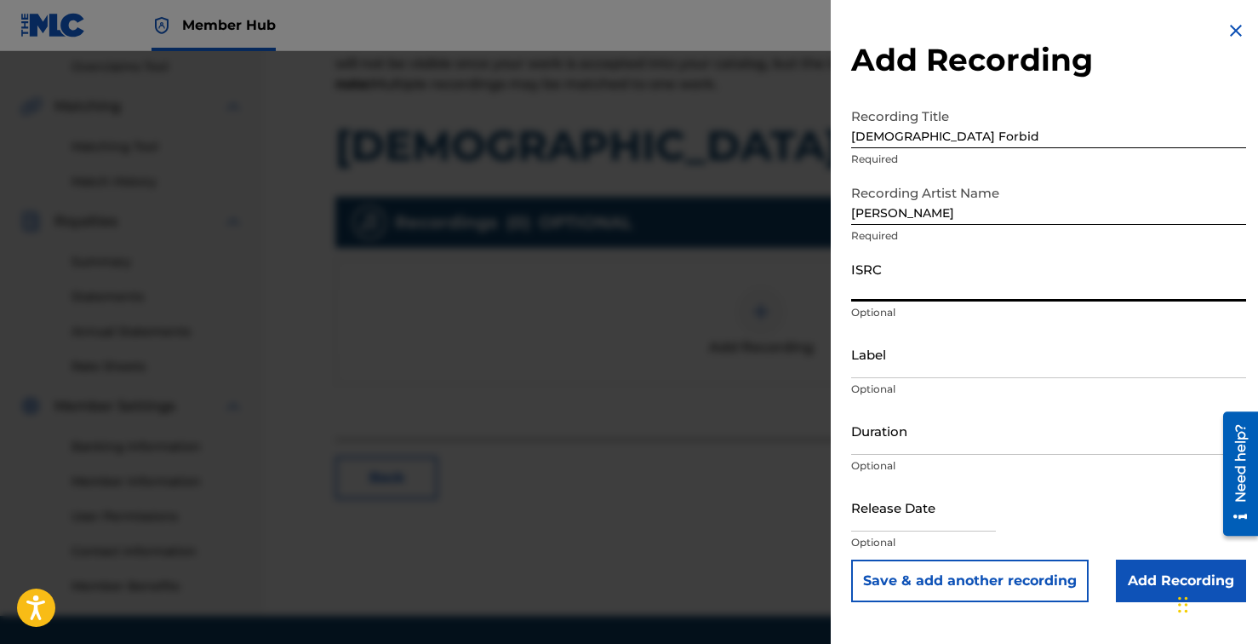
click at [885, 289] on input "ISRC" at bounding box center [1048, 277] width 395 height 49
paste input "QZZ7M2531373"
type input "QZZ7M2531373"
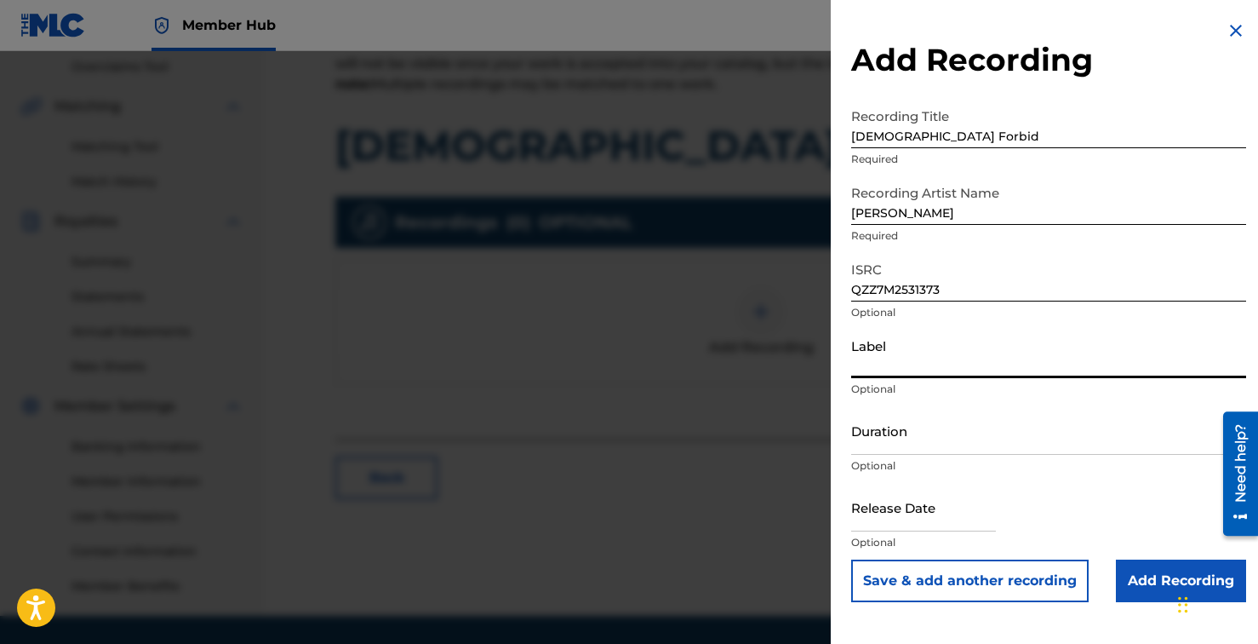
click at [892, 364] on input "Label" at bounding box center [1048, 353] width 395 height 49
type input "Songs by Bird Music / [PERSON_NAME]"
click at [927, 440] on input "Duration" at bounding box center [1048, 430] width 395 height 49
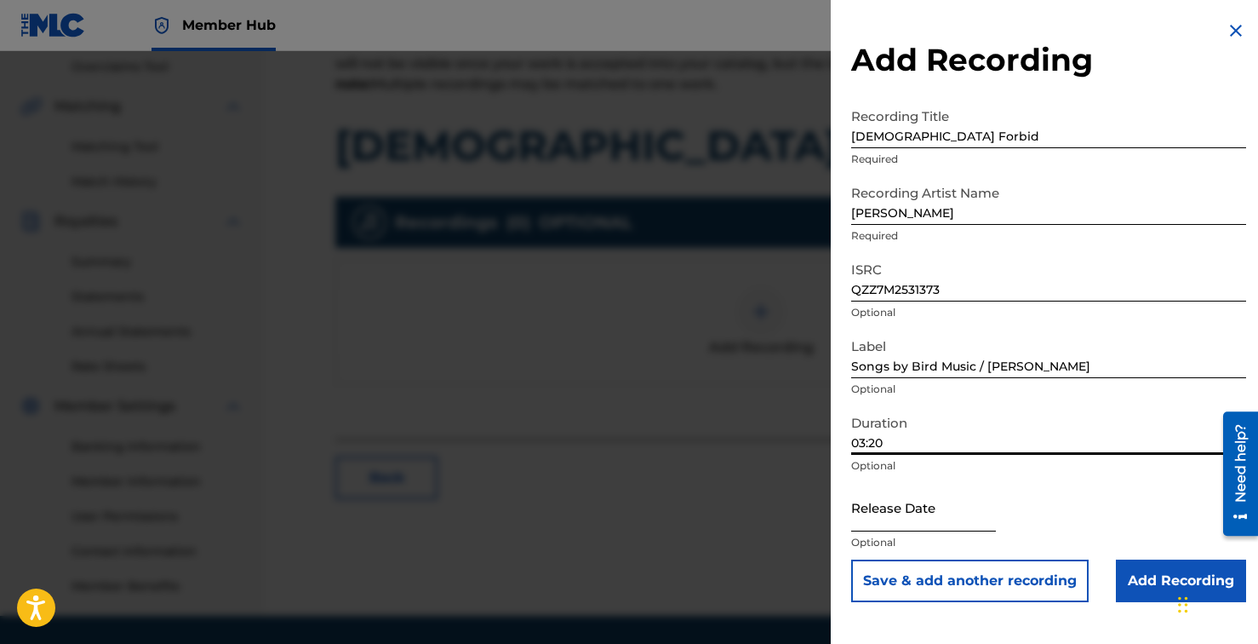
type input "03:20"
click at [901, 514] on input "text" at bounding box center [923, 507] width 145 height 49
select select "8"
select select "2025"
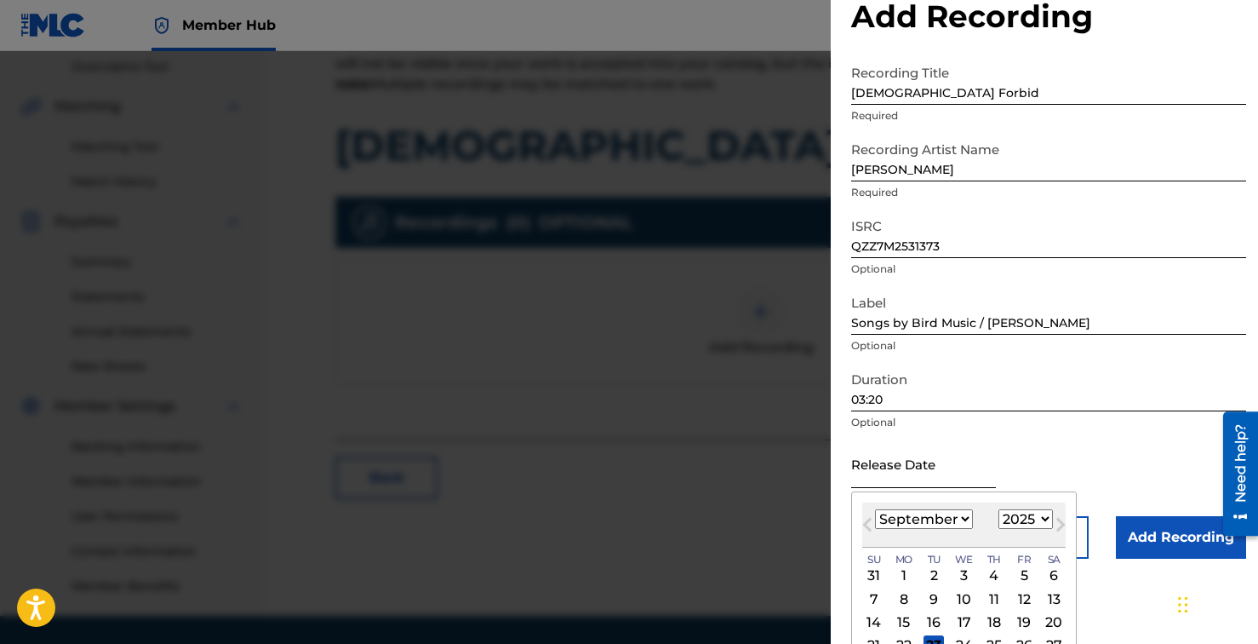
scroll to position [114, 0]
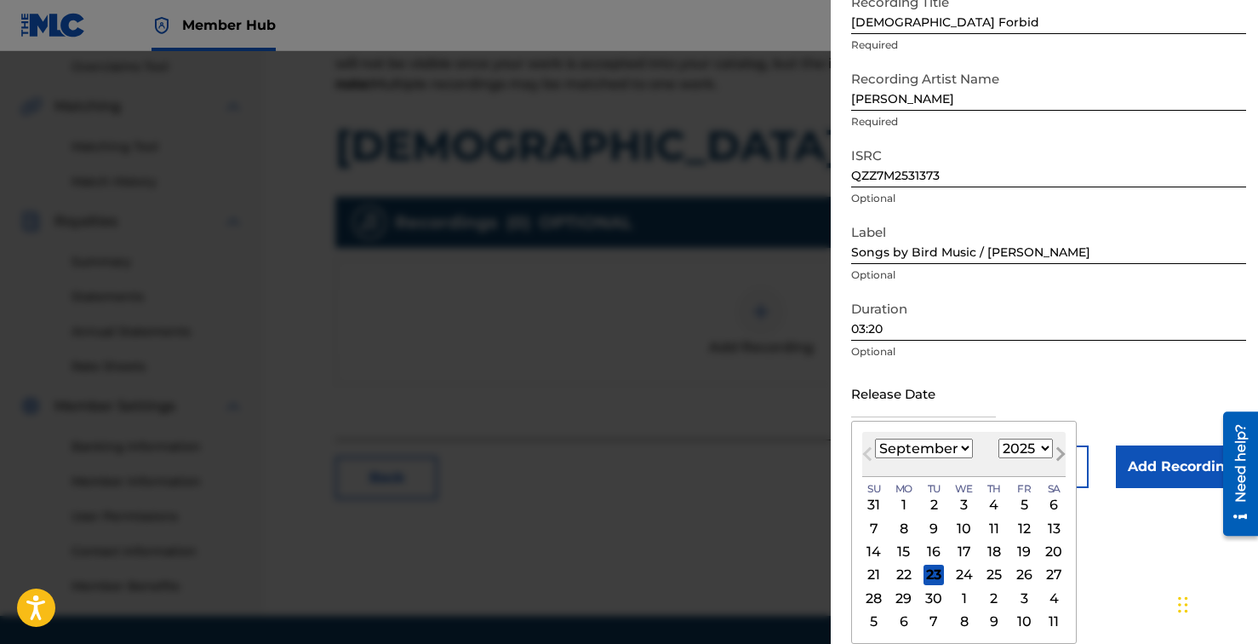
click at [1061, 446] on button "Next Month" at bounding box center [1060, 457] width 27 height 27
click at [1062, 446] on button "Next Month" at bounding box center [1060, 457] width 27 height 27
select select "10"
click at [1020, 529] on div "7" at bounding box center [1024, 528] width 20 height 20
type input "[DATE]"
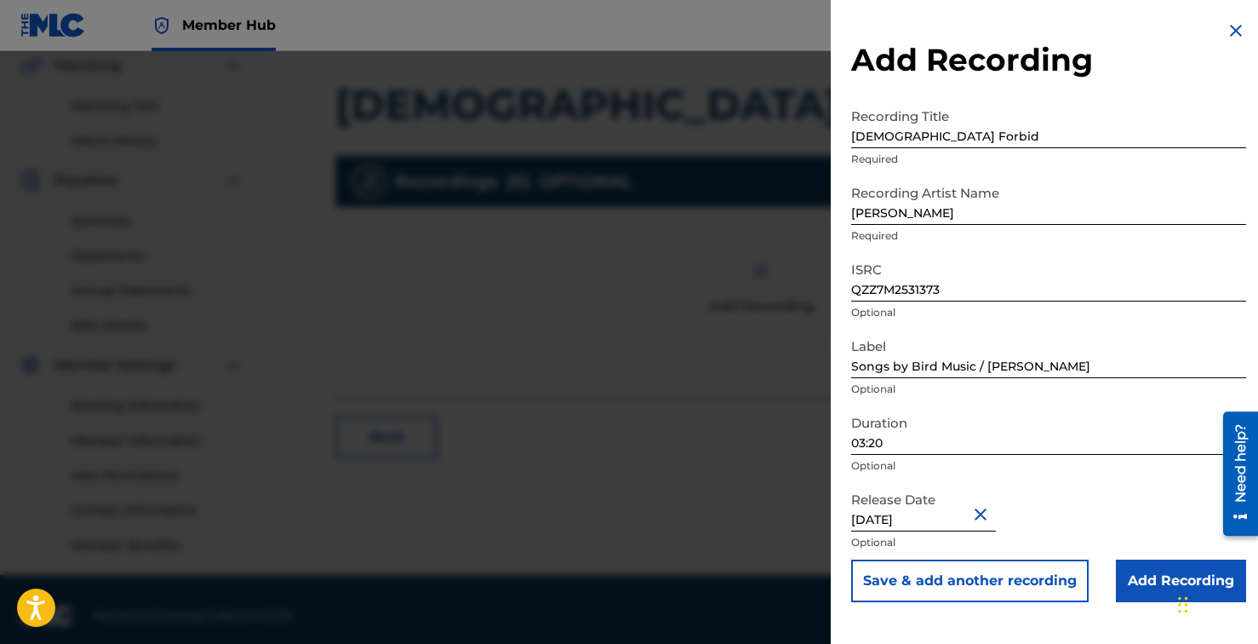
scroll to position [412, 0]
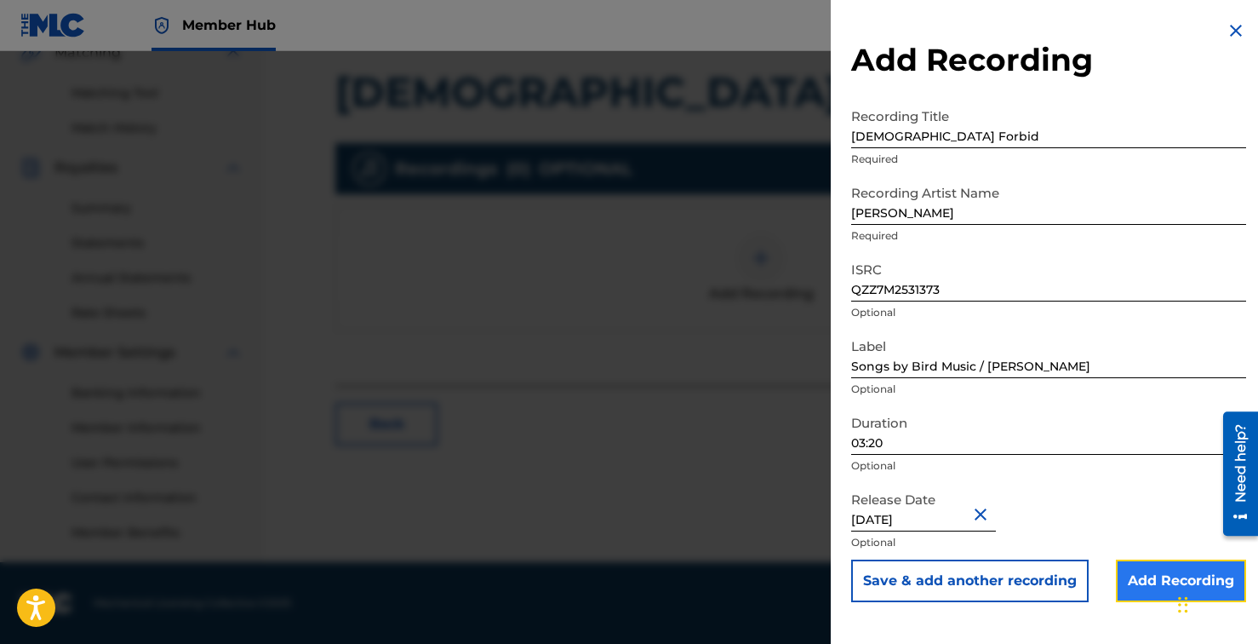
click at [1150, 572] on input "Add Recording" at bounding box center [1181, 580] width 130 height 43
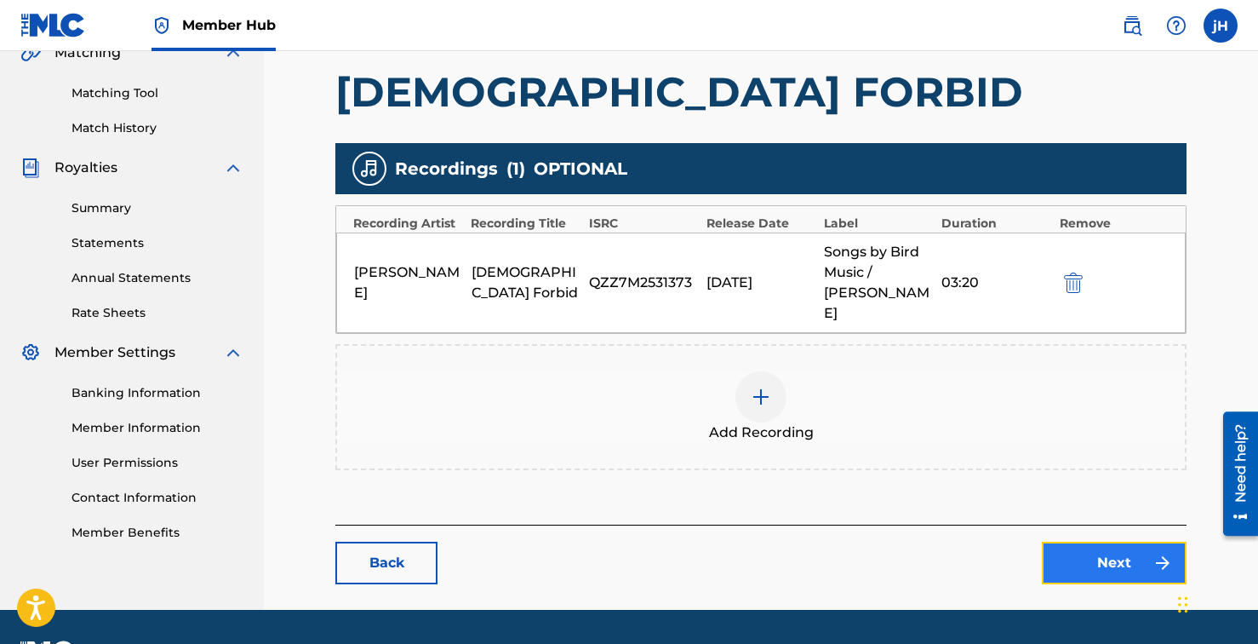
click at [1115, 555] on link "Next" at bounding box center [1114, 563] width 145 height 43
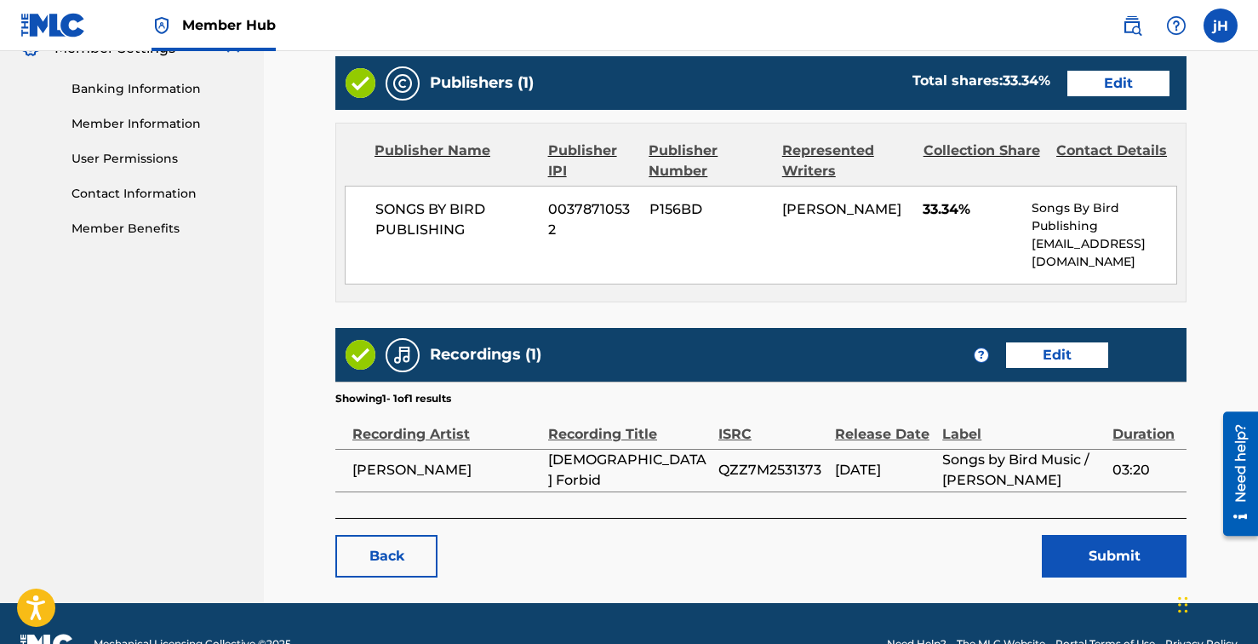
scroll to position [717, 0]
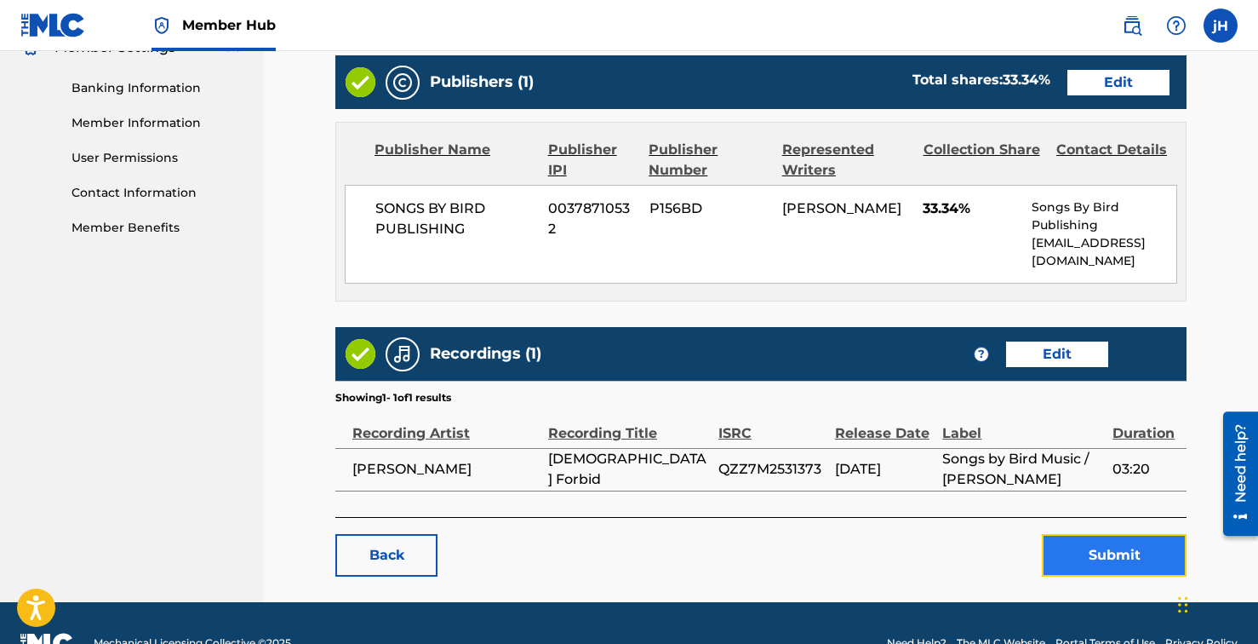
drag, startPoint x: 1109, startPoint y: 516, endPoint x: 1108, endPoint y: 527, distance: 11.1
click at [1108, 534] on button "Submit" at bounding box center [1114, 555] width 145 height 43
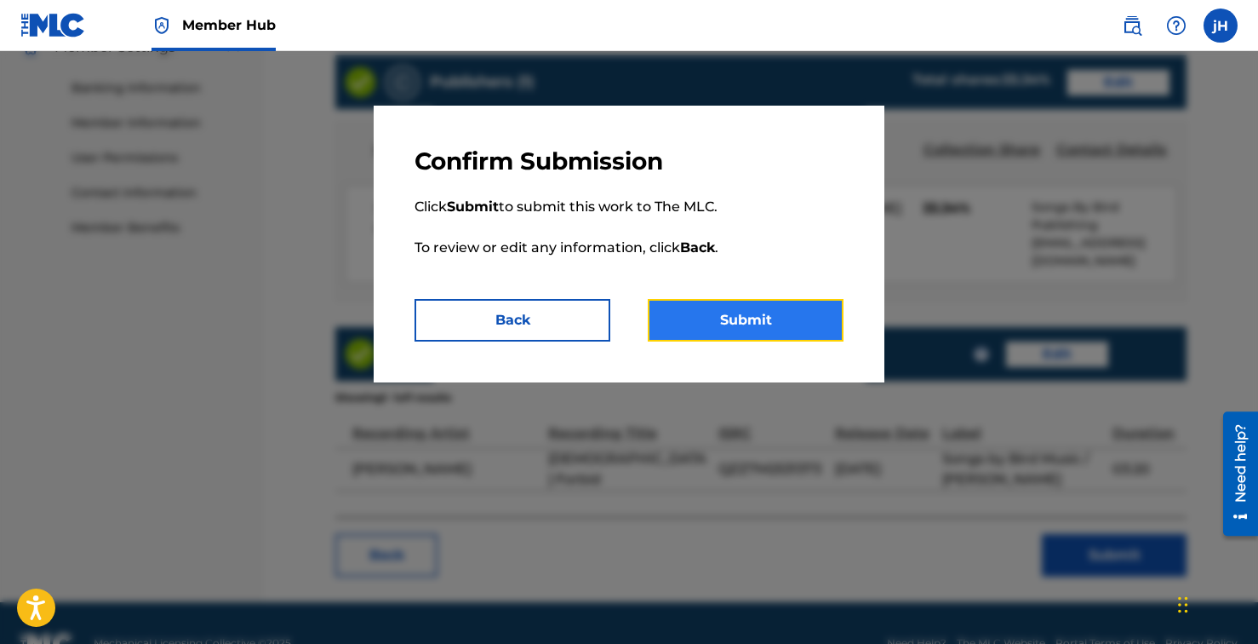
click at [817, 329] on button "Submit" at bounding box center [746, 320] width 196 height 43
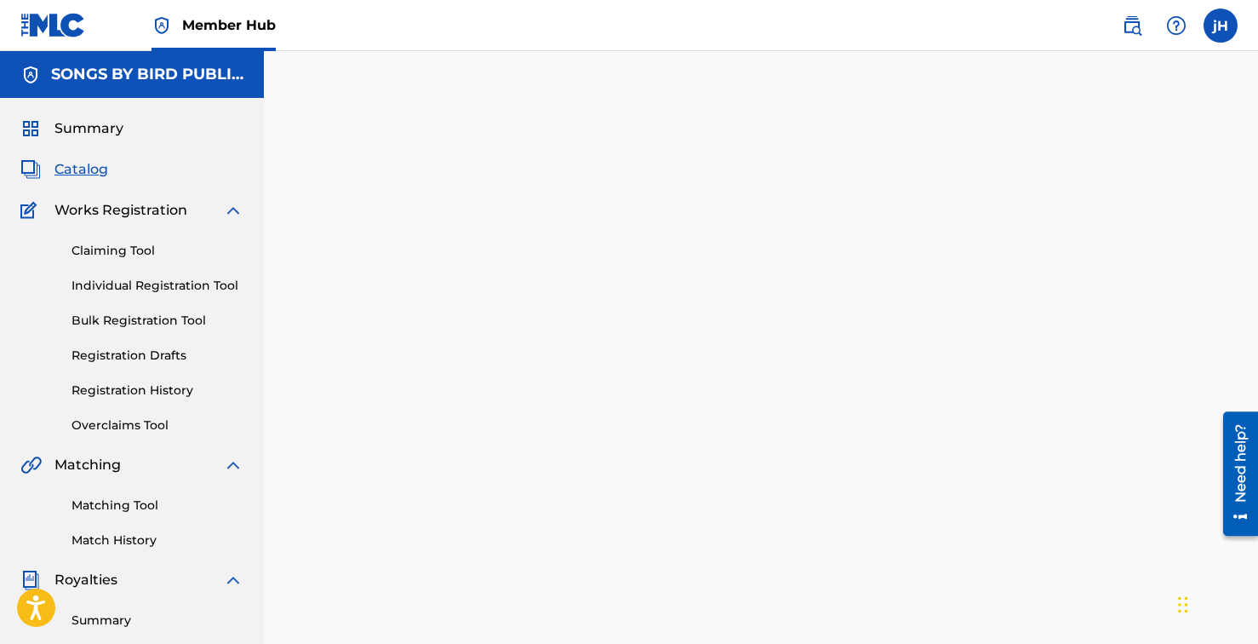
click at [89, 163] on span "Catalog" at bounding box center [81, 169] width 54 height 20
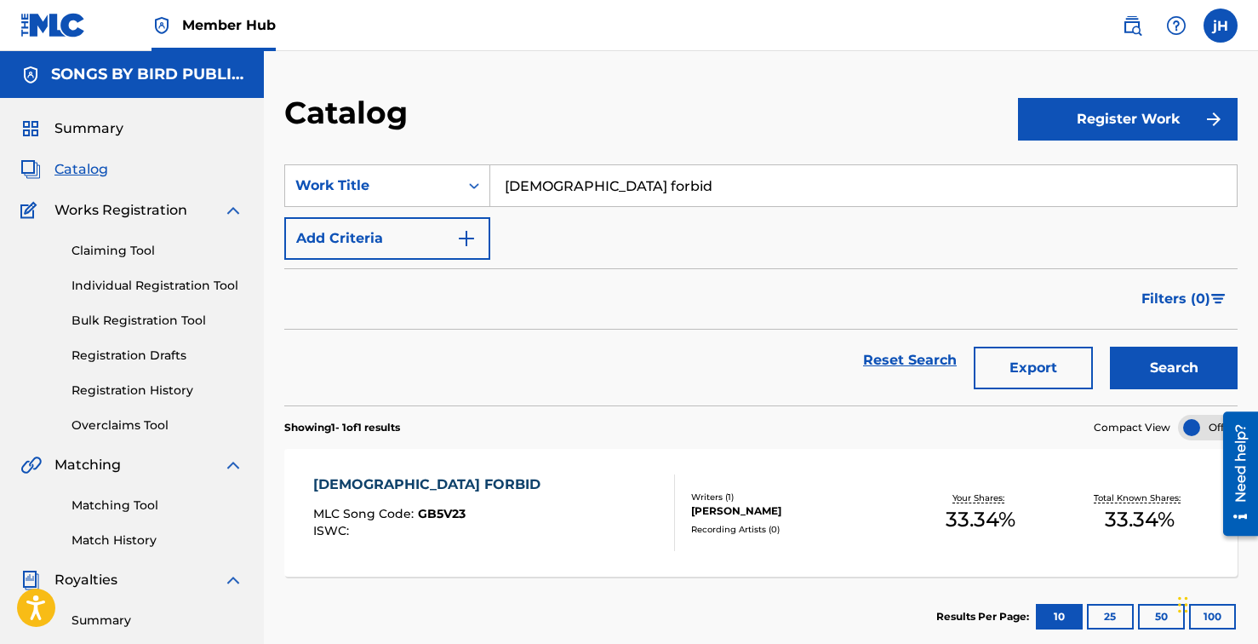
click at [679, 178] on input "[DEMOGRAPHIC_DATA] forbid" at bounding box center [863, 185] width 747 height 41
click at [679, 179] on input "[DEMOGRAPHIC_DATA] forbid" at bounding box center [863, 185] width 747 height 41
type input "worst. case"
click at [1110, 347] on button "Search" at bounding box center [1174, 368] width 128 height 43
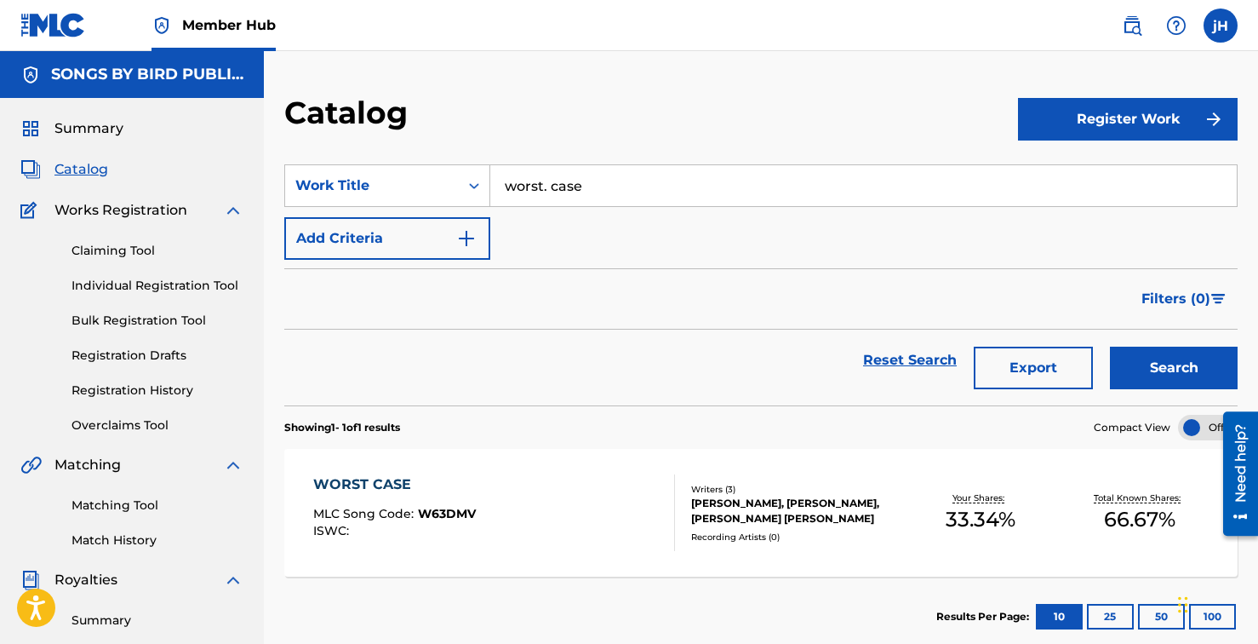
click at [554, 477] on div "WORST CASE MLC Song Code : W63DMV ISWC :" at bounding box center [494, 512] width 363 height 77
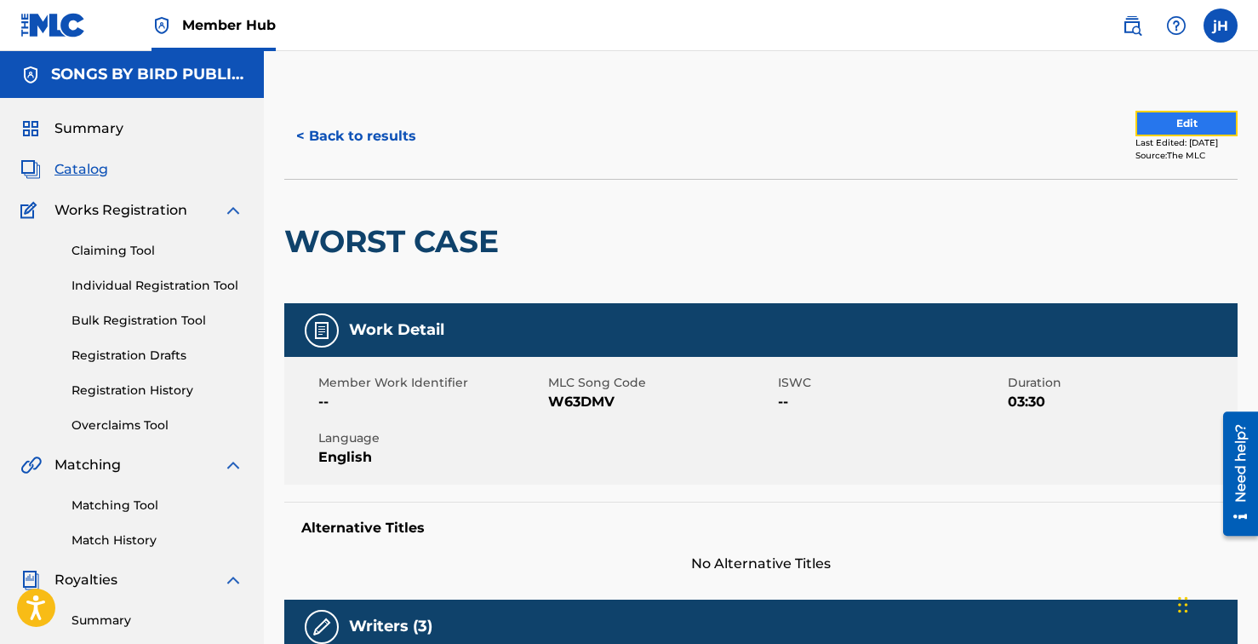
click at [1179, 125] on button "Edit" at bounding box center [1187, 124] width 102 height 26
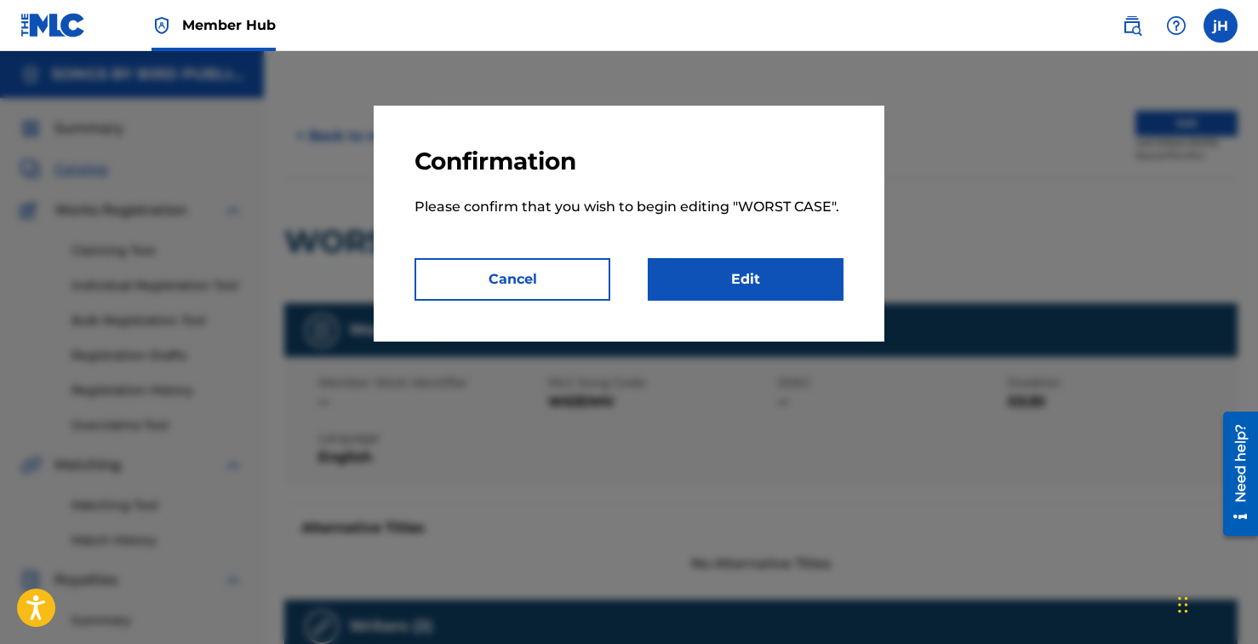
click at [809, 305] on div "Confirmation Please confirm that you wish to begin editing " WORST CASE ". Canc…" at bounding box center [629, 224] width 511 height 236
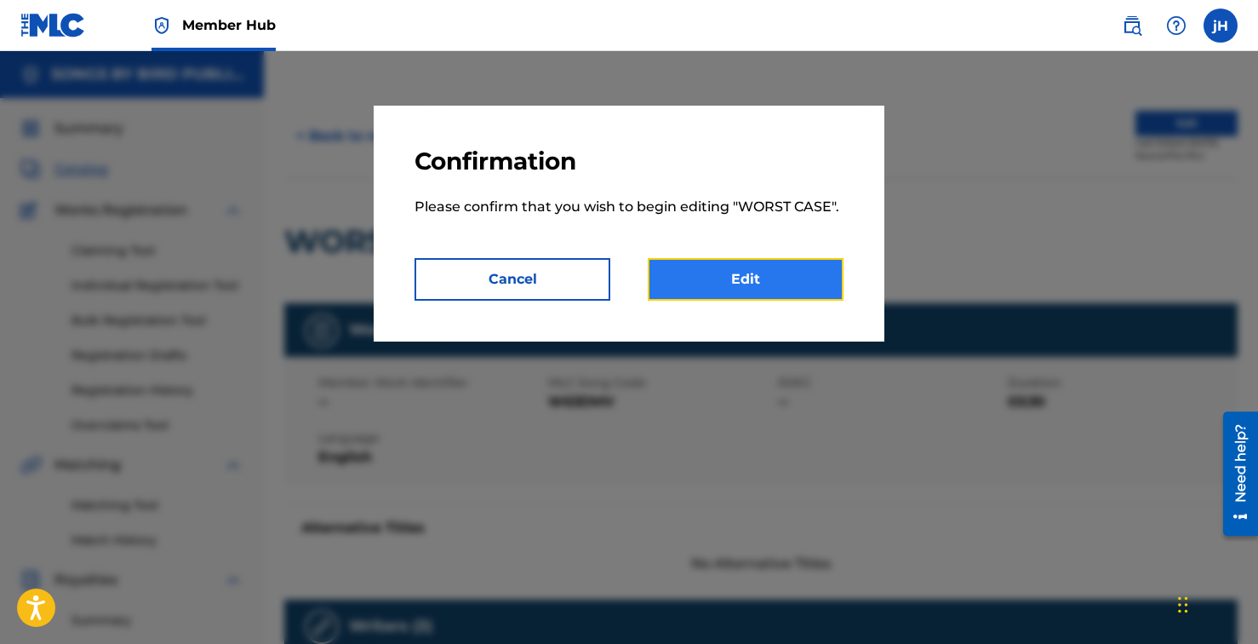
click at [790, 282] on link "Edit" at bounding box center [746, 279] width 196 height 43
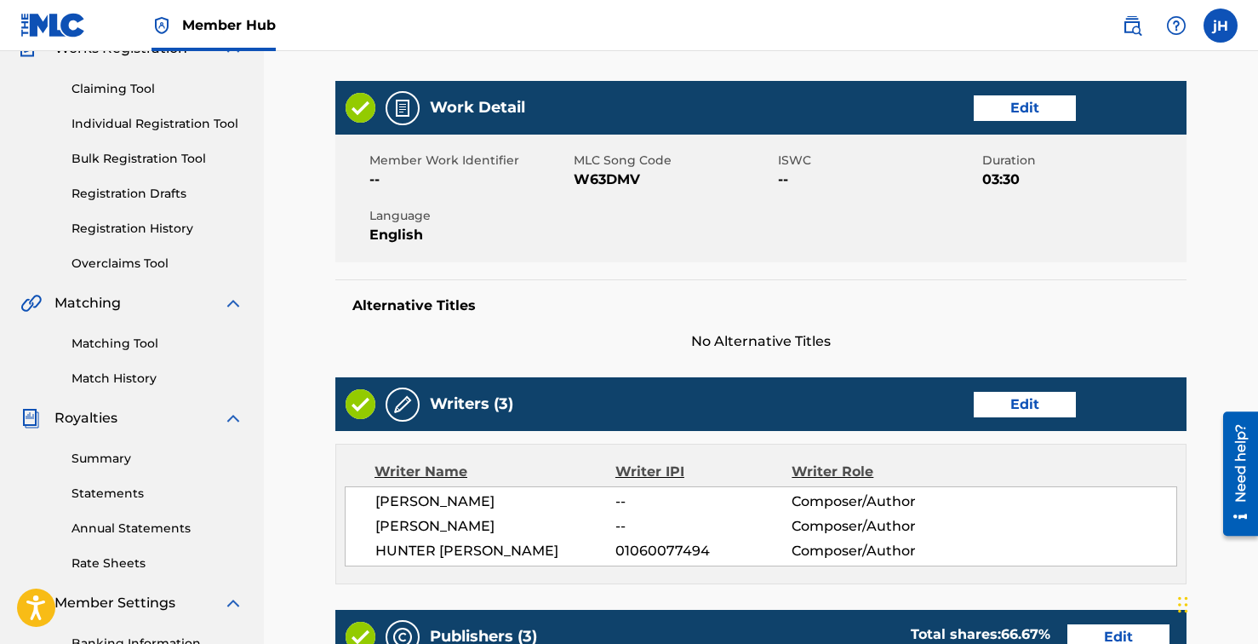
scroll to position [163, 0]
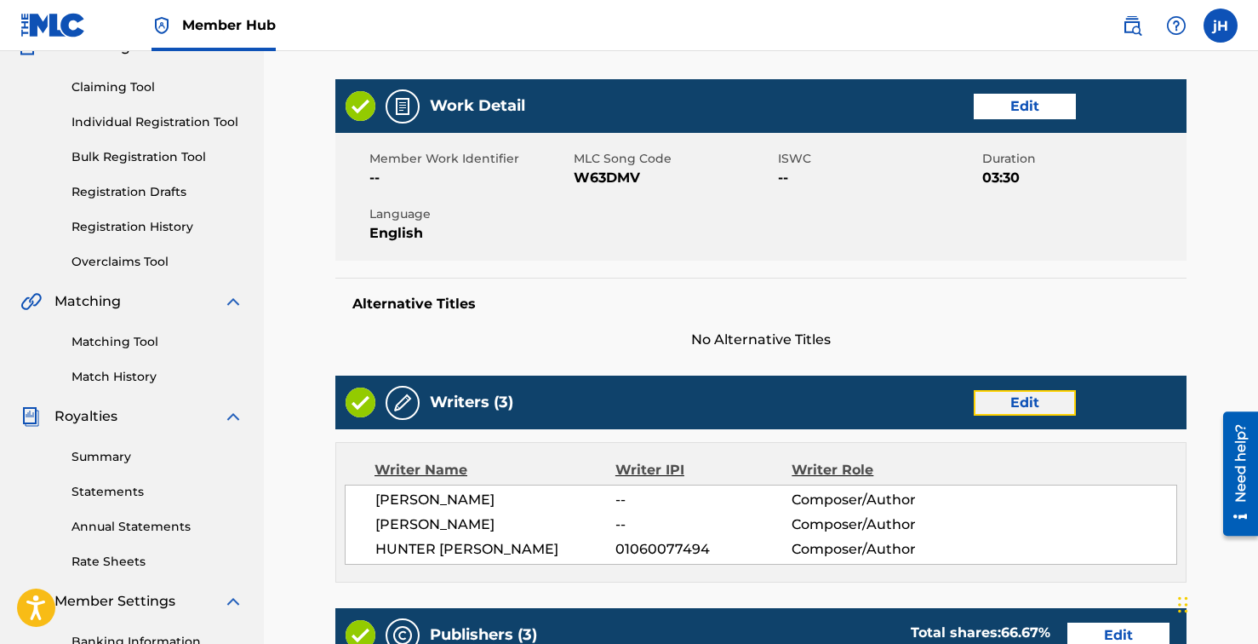
click at [1054, 407] on link "Edit" at bounding box center [1025, 403] width 102 height 26
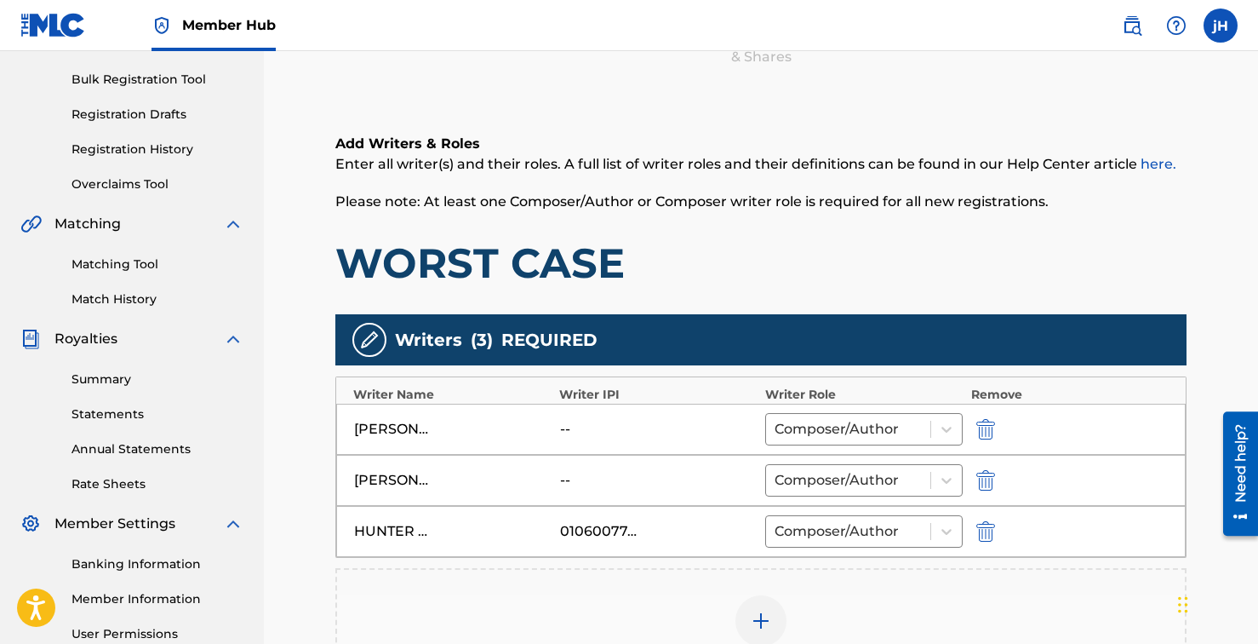
scroll to position [266, 0]
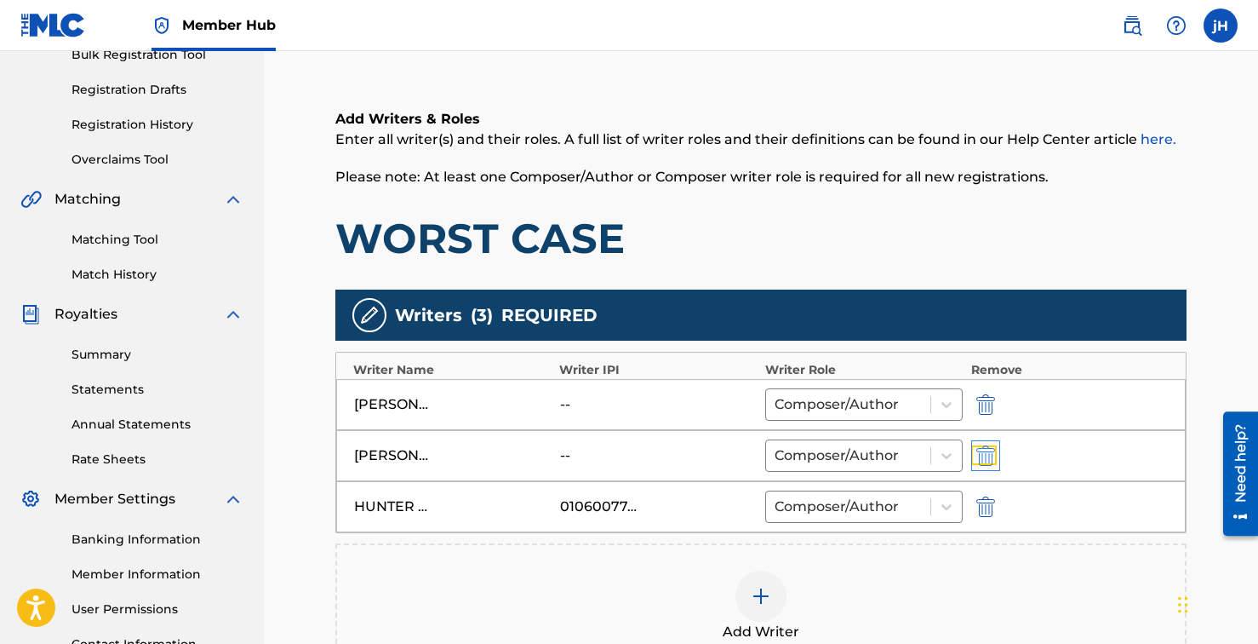
click at [989, 450] on img "submit" at bounding box center [986, 455] width 19 height 20
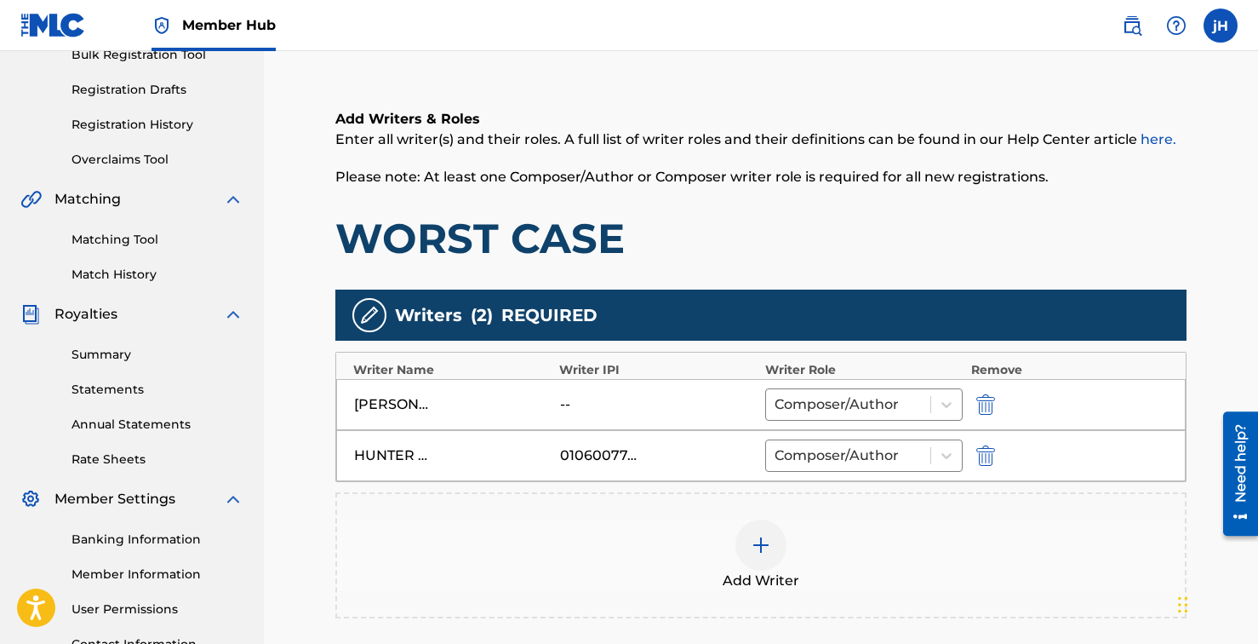
click at [753, 555] on div at bounding box center [761, 544] width 51 height 51
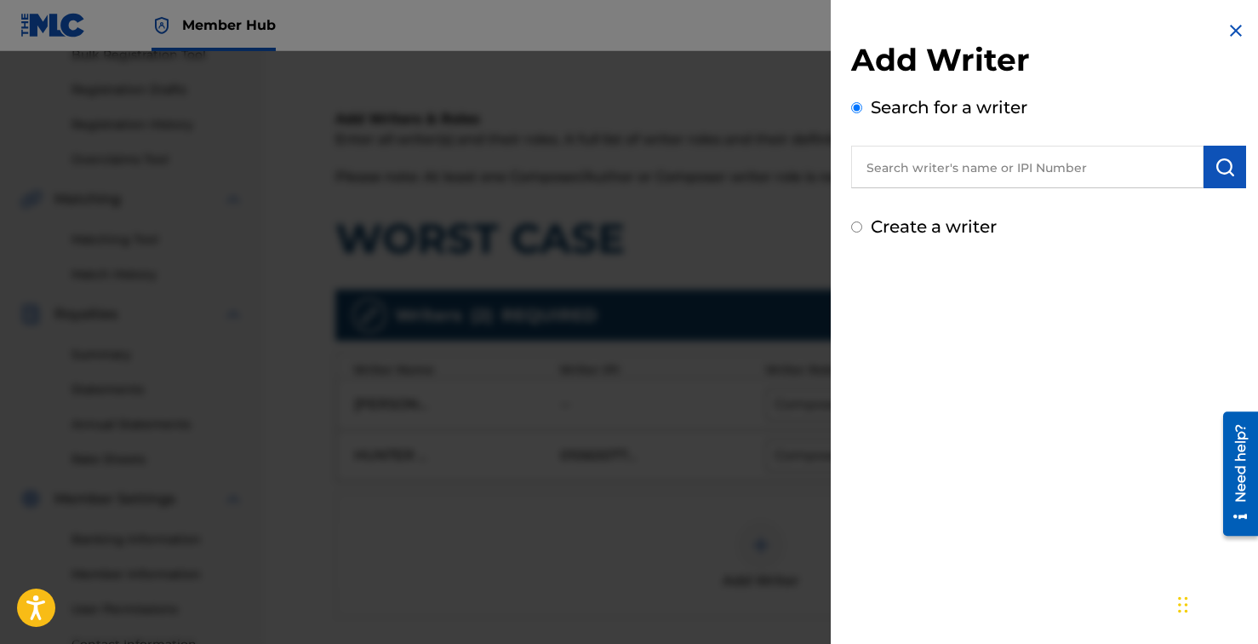
click at [966, 170] on input "text" at bounding box center [1027, 167] width 352 height 43
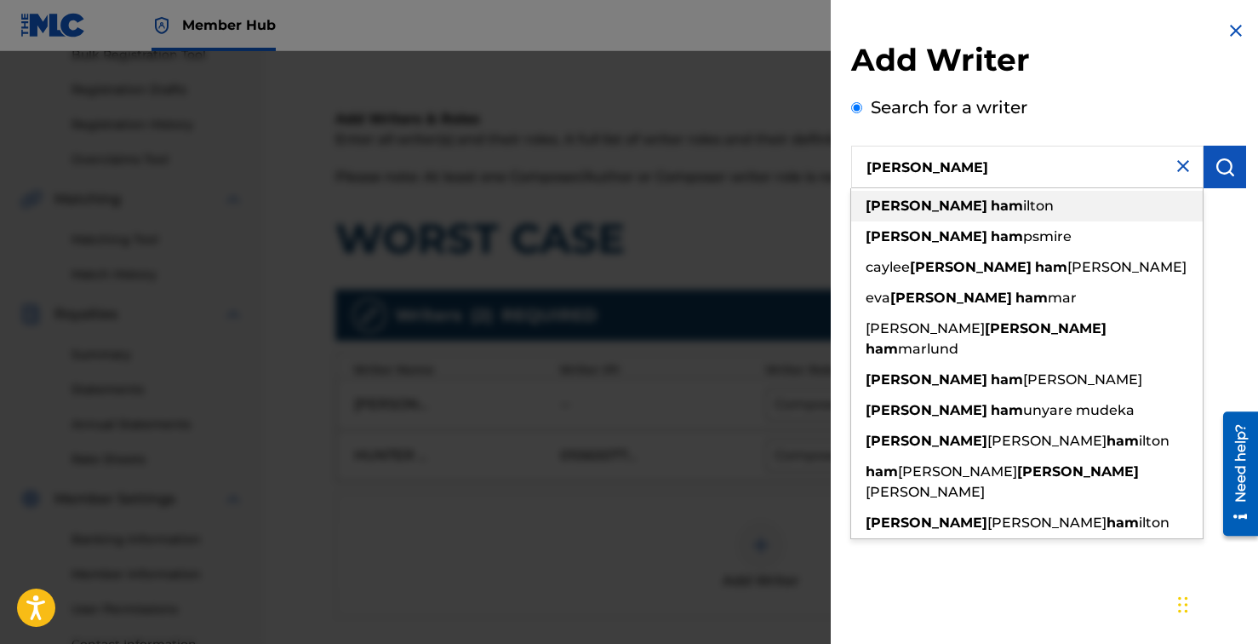
click at [1023, 201] on span "ilton" at bounding box center [1038, 206] width 31 height 16
type input "[PERSON_NAME]"
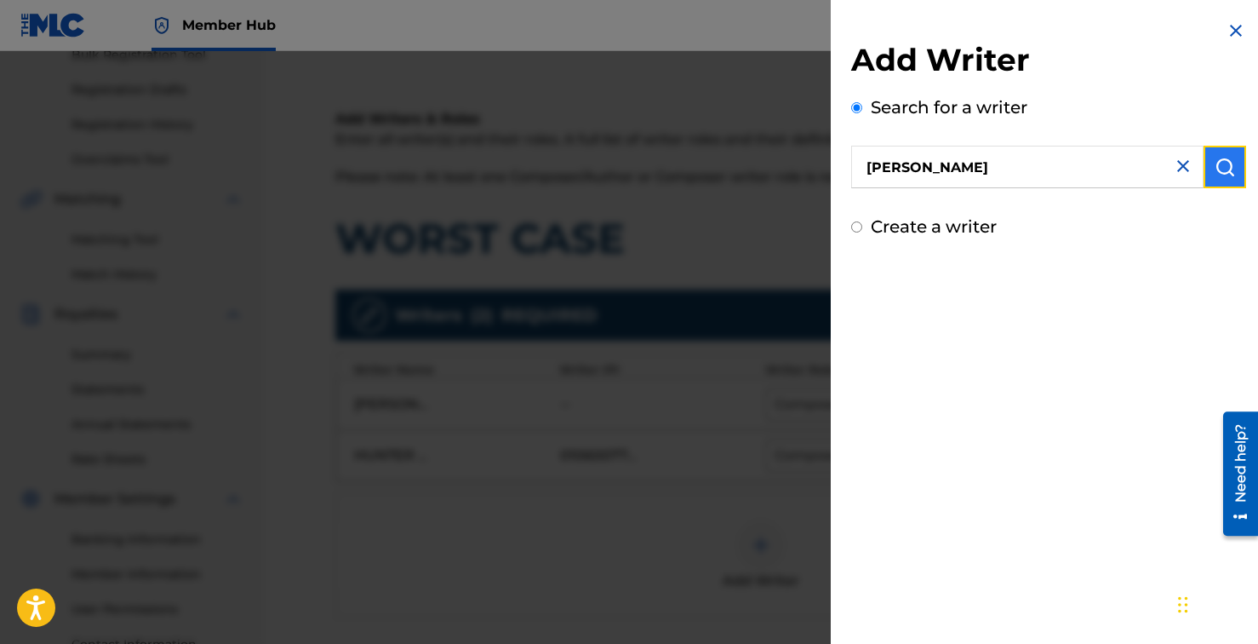
click at [1206, 162] on button "submit" at bounding box center [1225, 167] width 43 height 43
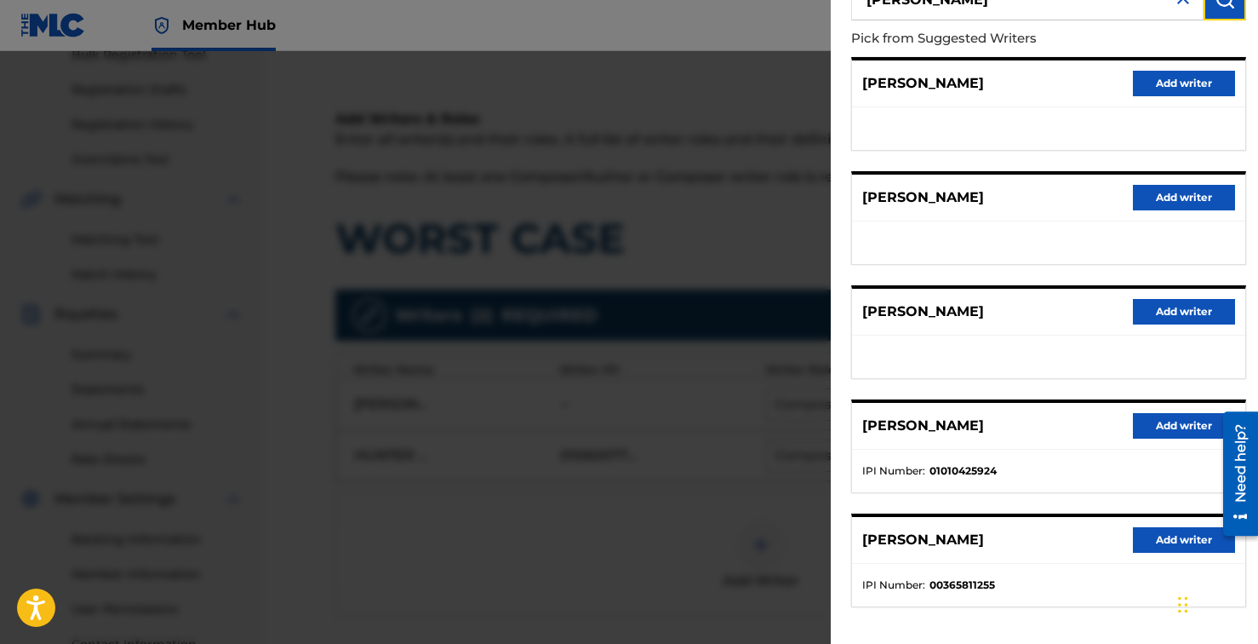
scroll to position [238, 0]
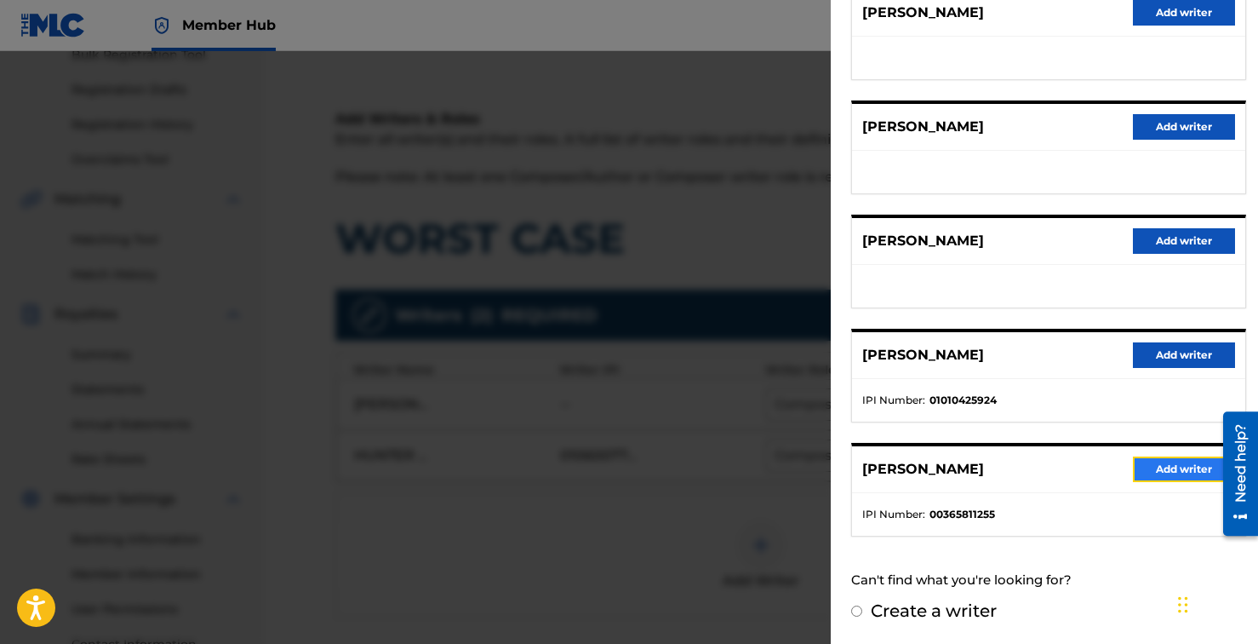
click at [1165, 467] on button "Add writer" at bounding box center [1184, 469] width 102 height 26
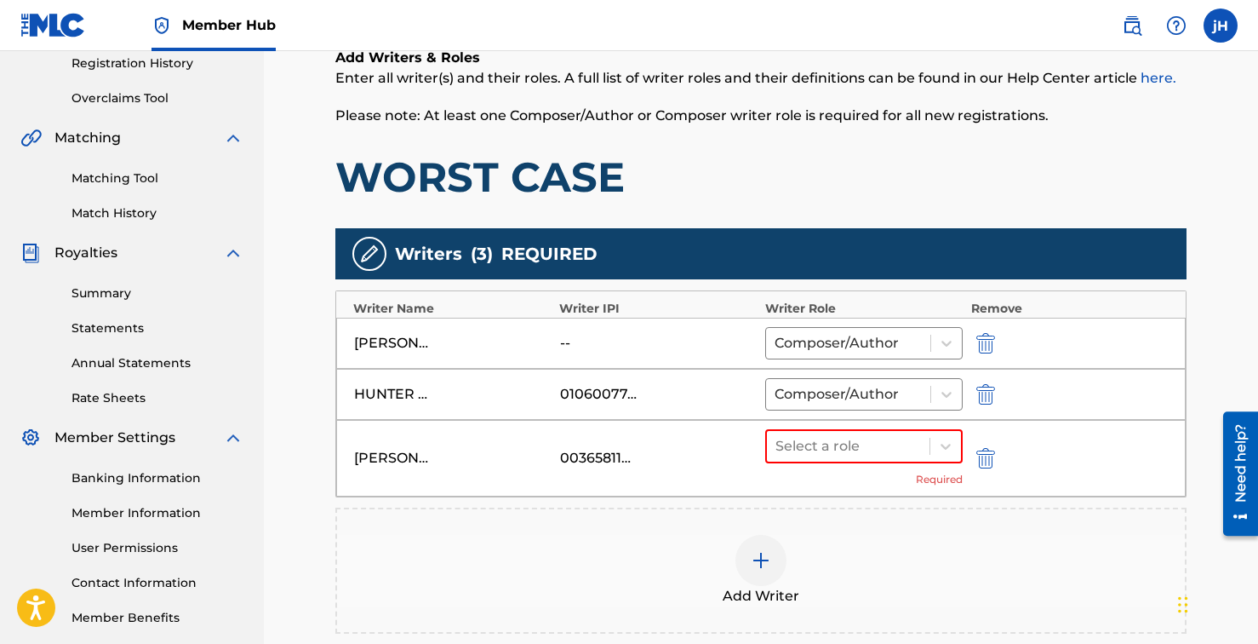
scroll to position [433, 0]
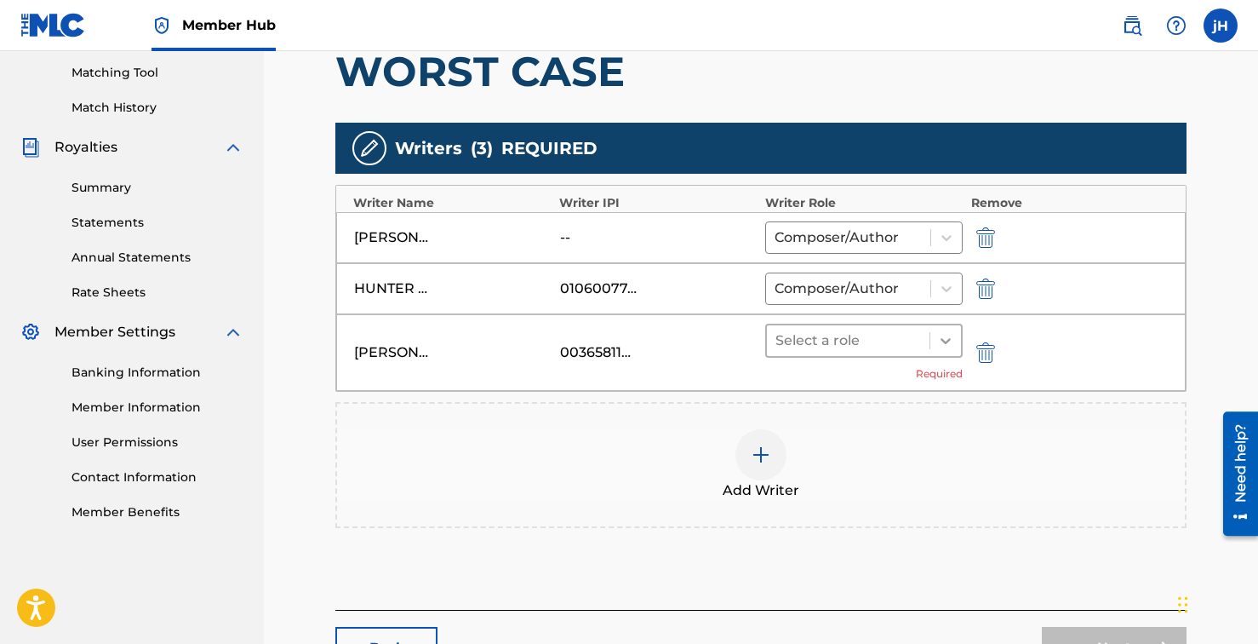
click at [940, 329] on div at bounding box center [946, 340] width 31 height 31
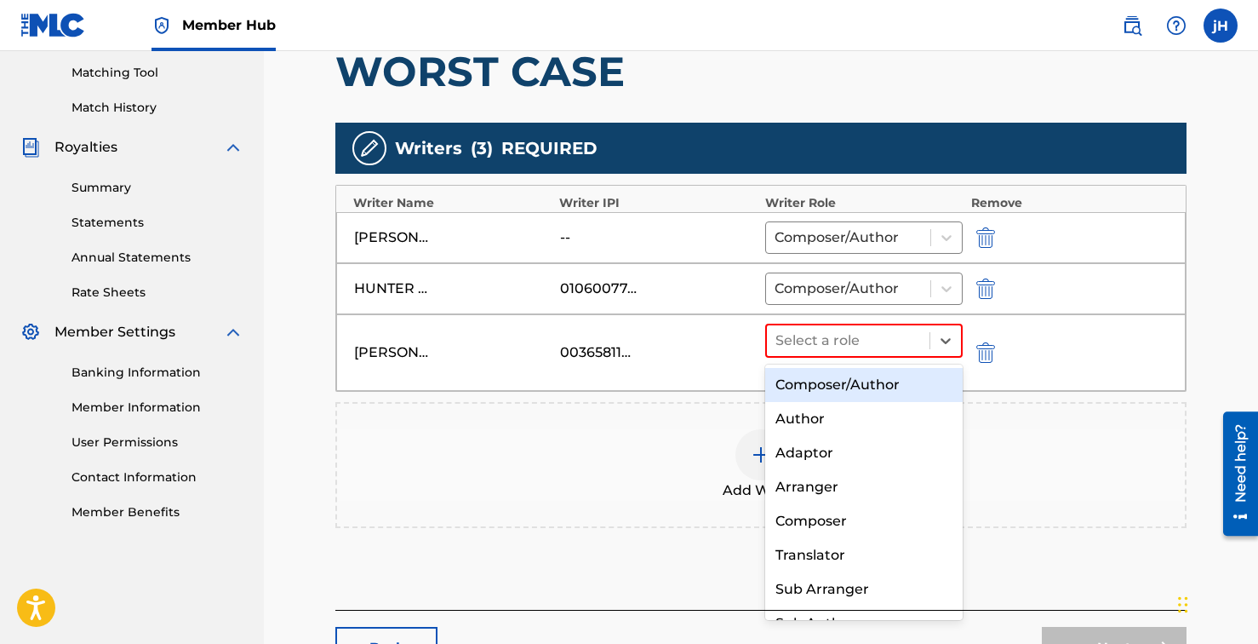
click at [865, 377] on div "Composer/Author" at bounding box center [864, 385] width 198 height 34
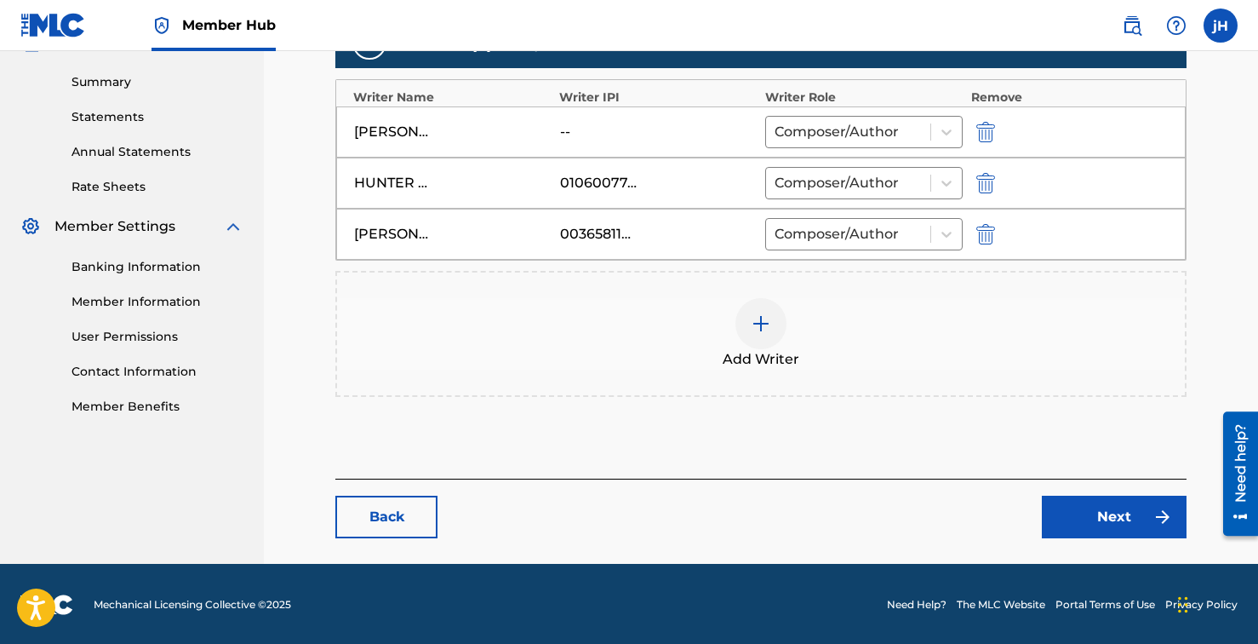
scroll to position [540, 0]
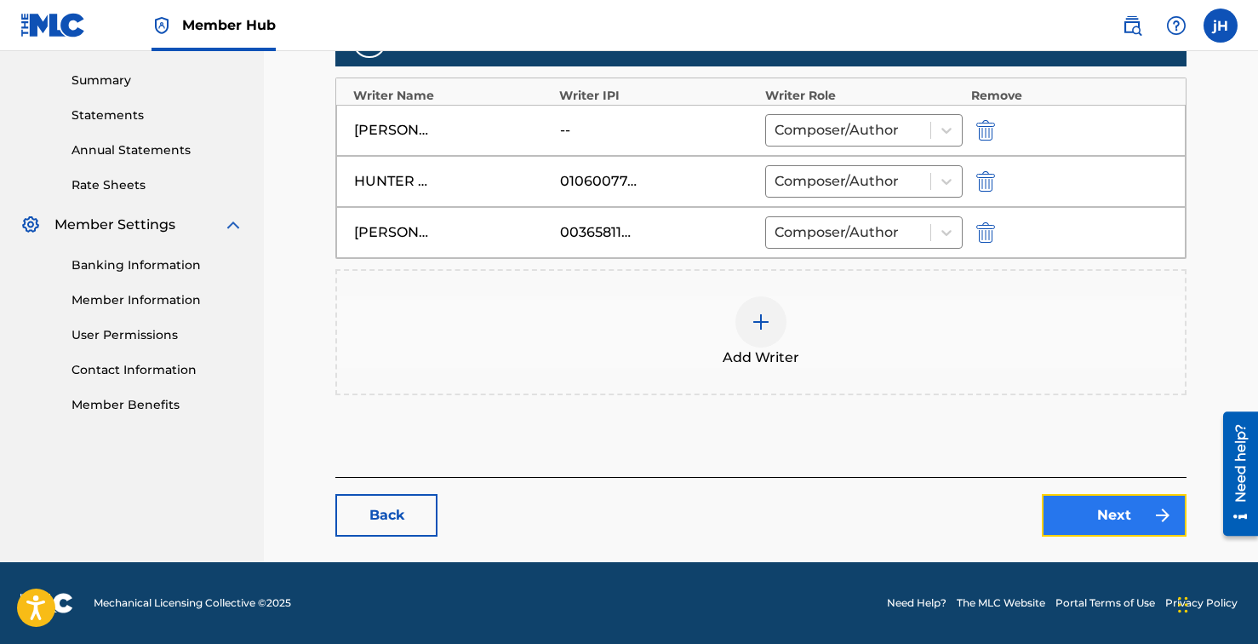
click at [1101, 510] on link "Next" at bounding box center [1114, 515] width 145 height 43
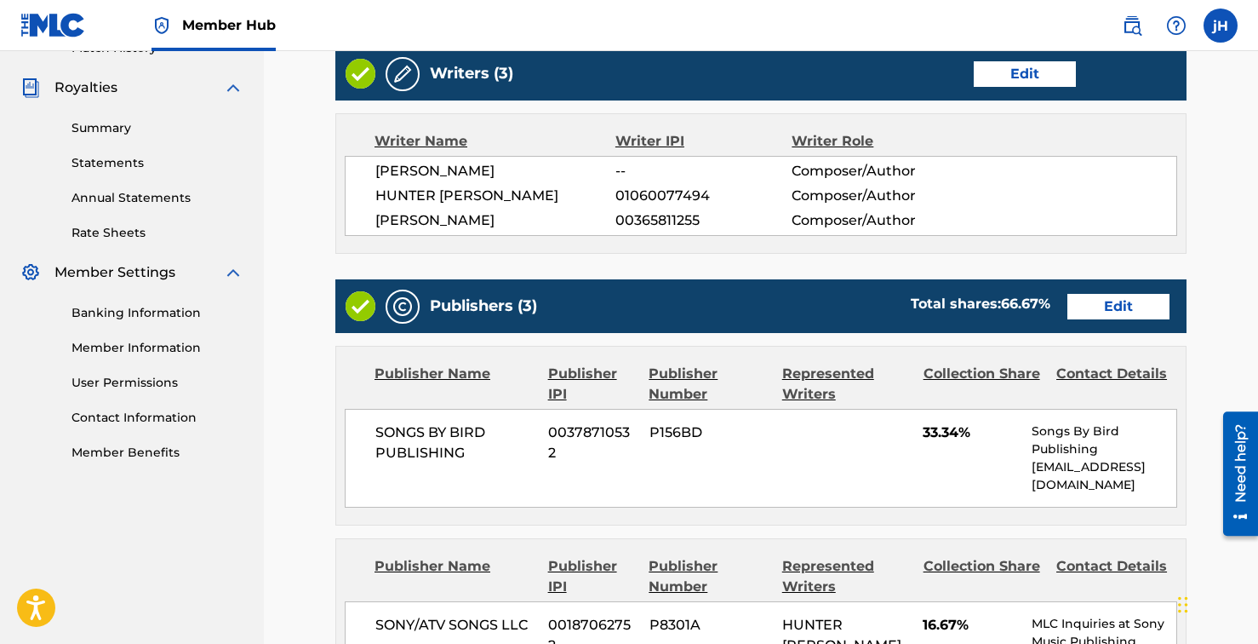
scroll to position [587, 0]
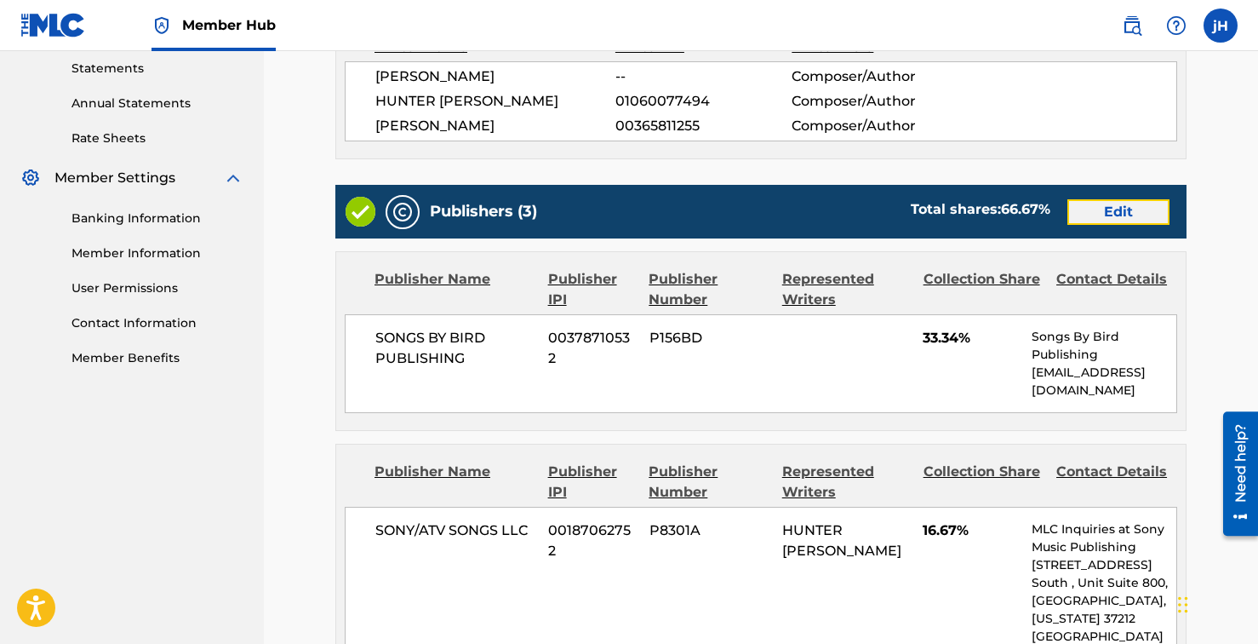
click at [1092, 209] on link "Edit" at bounding box center [1119, 212] width 102 height 26
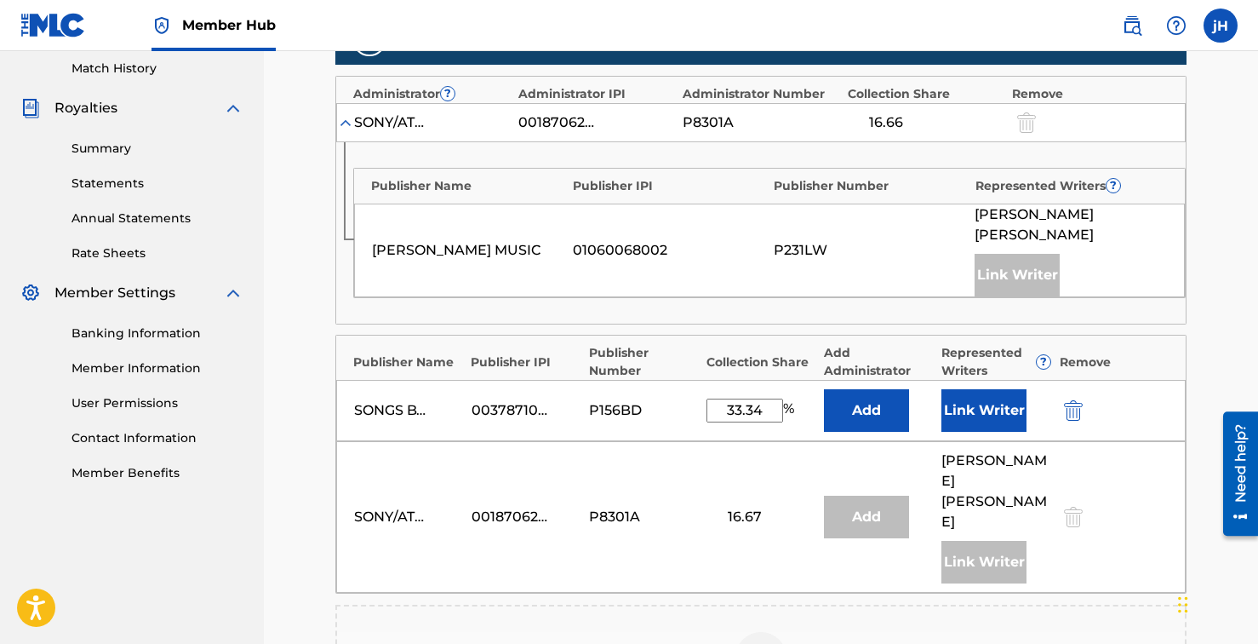
scroll to position [572, 0]
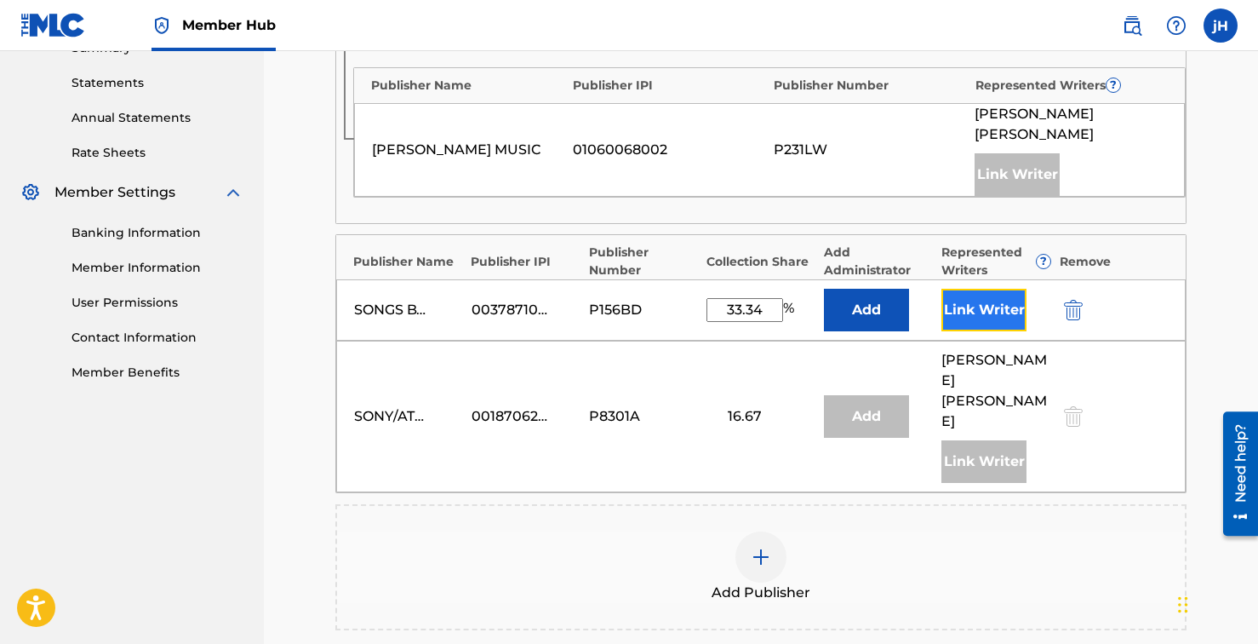
click at [991, 295] on button "Link Writer" at bounding box center [984, 310] width 85 height 43
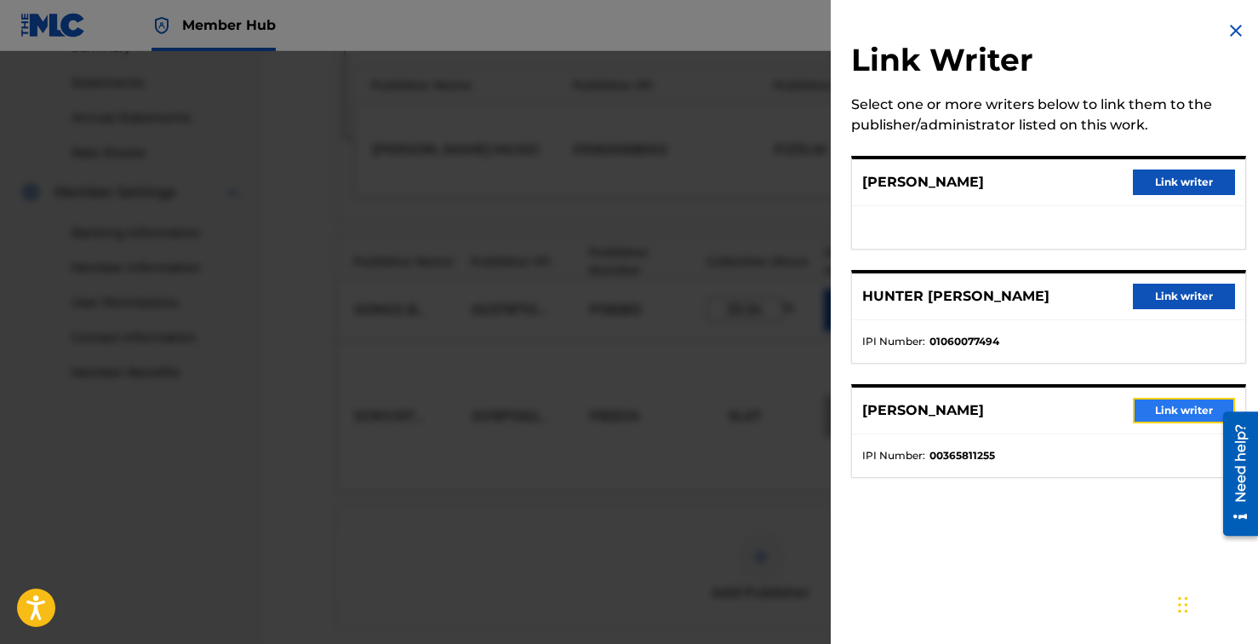
click at [1169, 405] on button "Link writer" at bounding box center [1184, 411] width 102 height 26
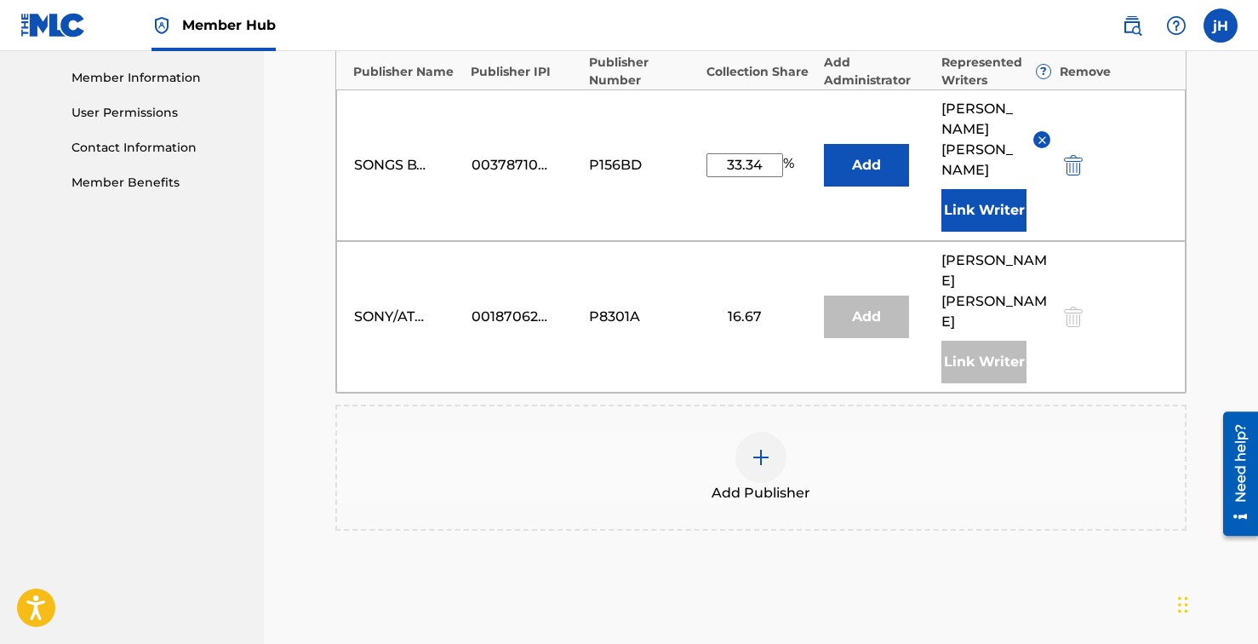
scroll to position [766, 0]
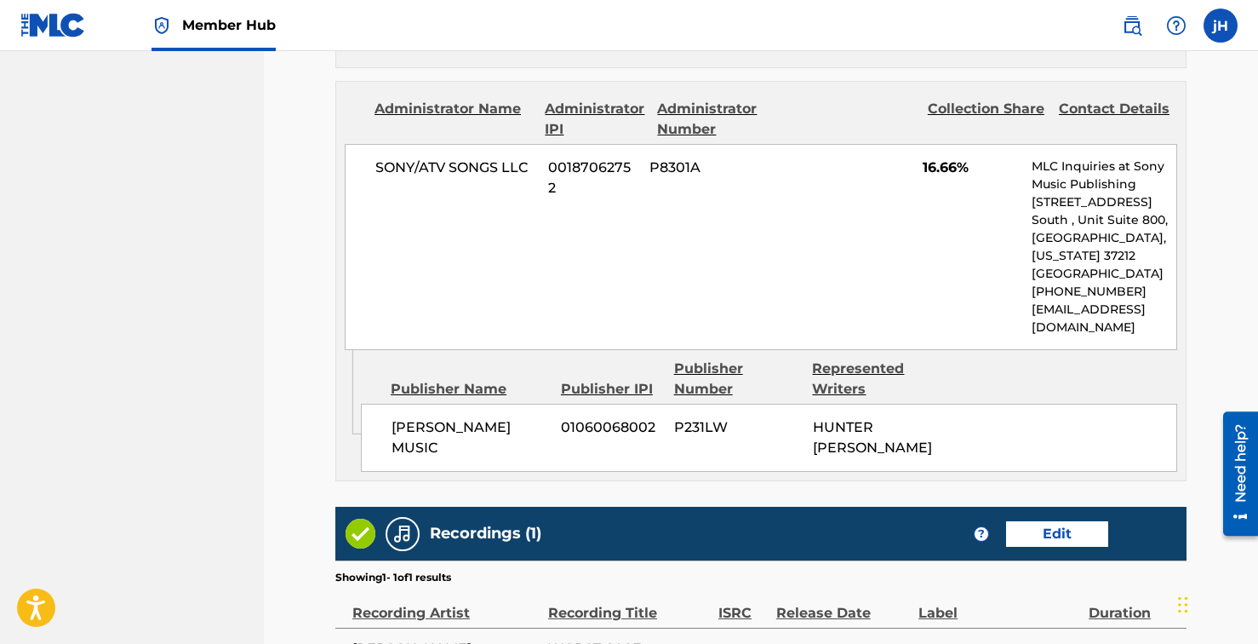
scroll to position [1408, 0]
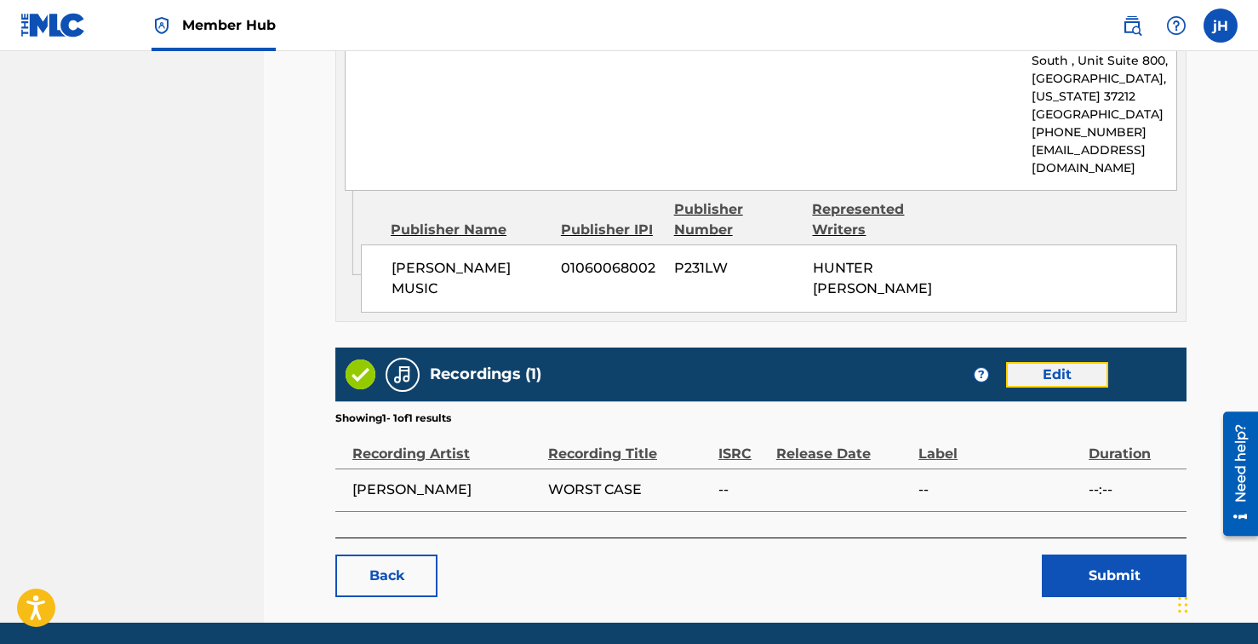
click at [1055, 369] on link "Edit" at bounding box center [1057, 375] width 102 height 26
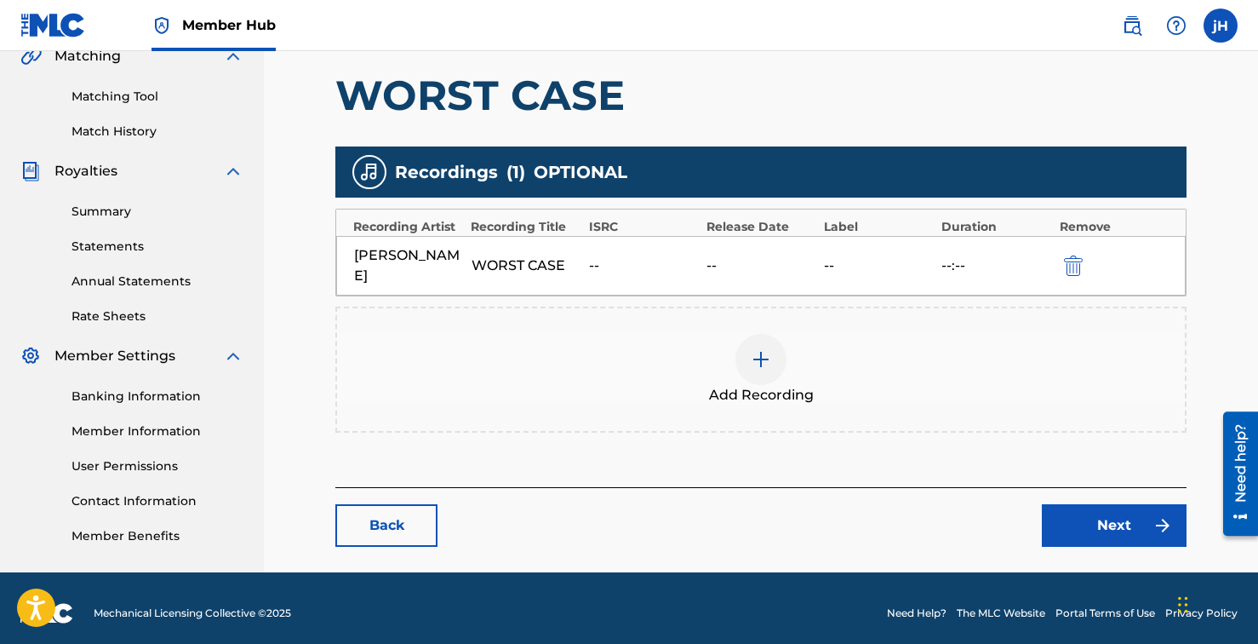
scroll to position [419, 0]
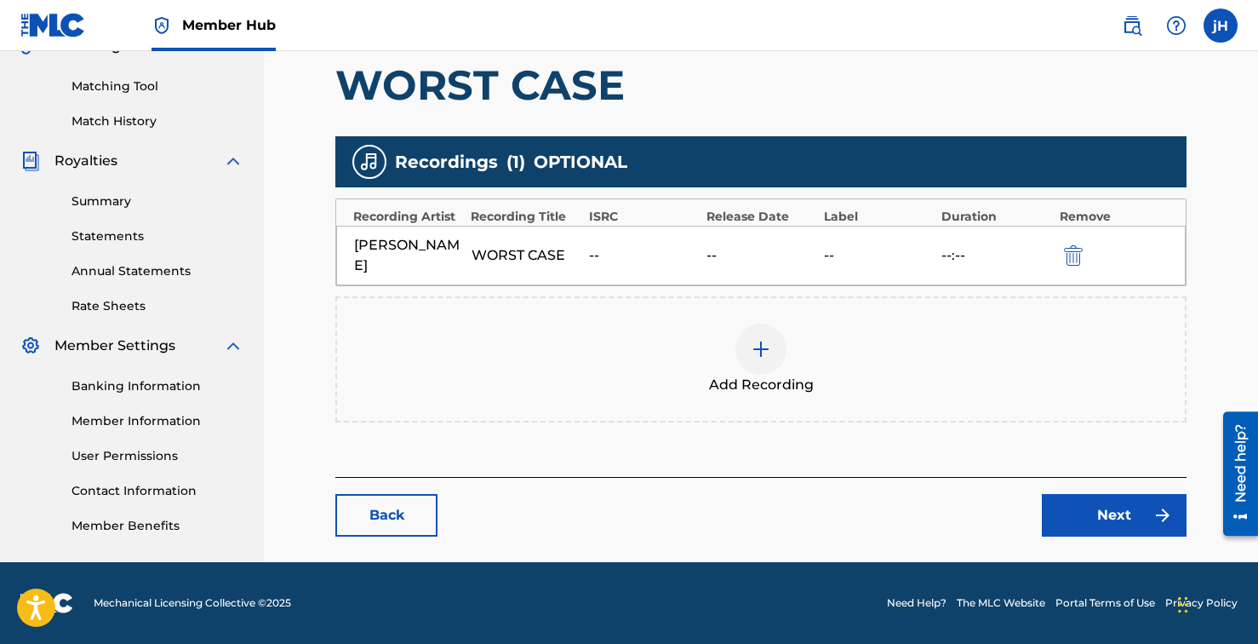
click at [759, 349] on img at bounding box center [761, 349] width 20 height 20
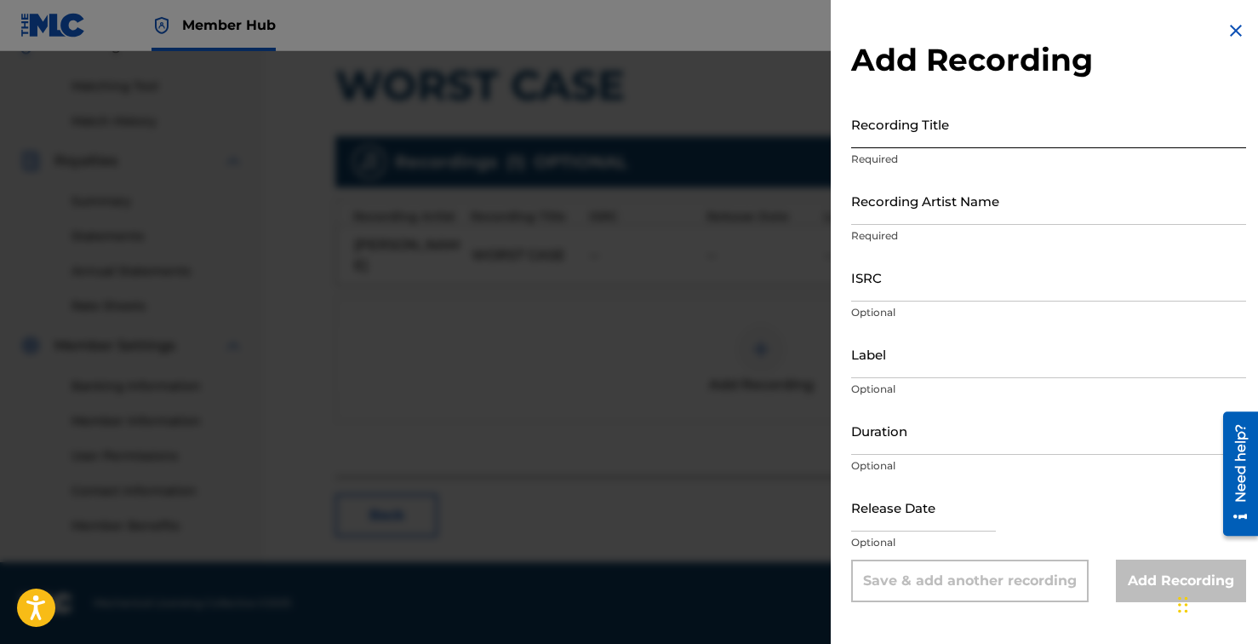
click at [940, 144] on input "Recording Title" at bounding box center [1048, 124] width 395 height 49
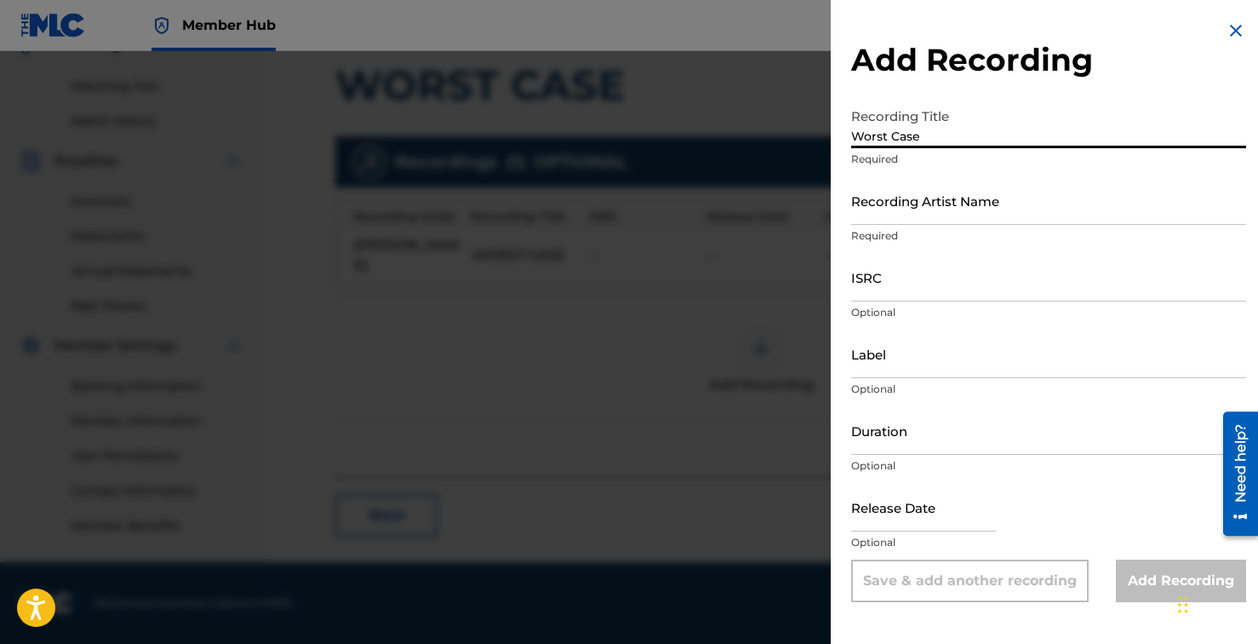
type input "Worst Case"
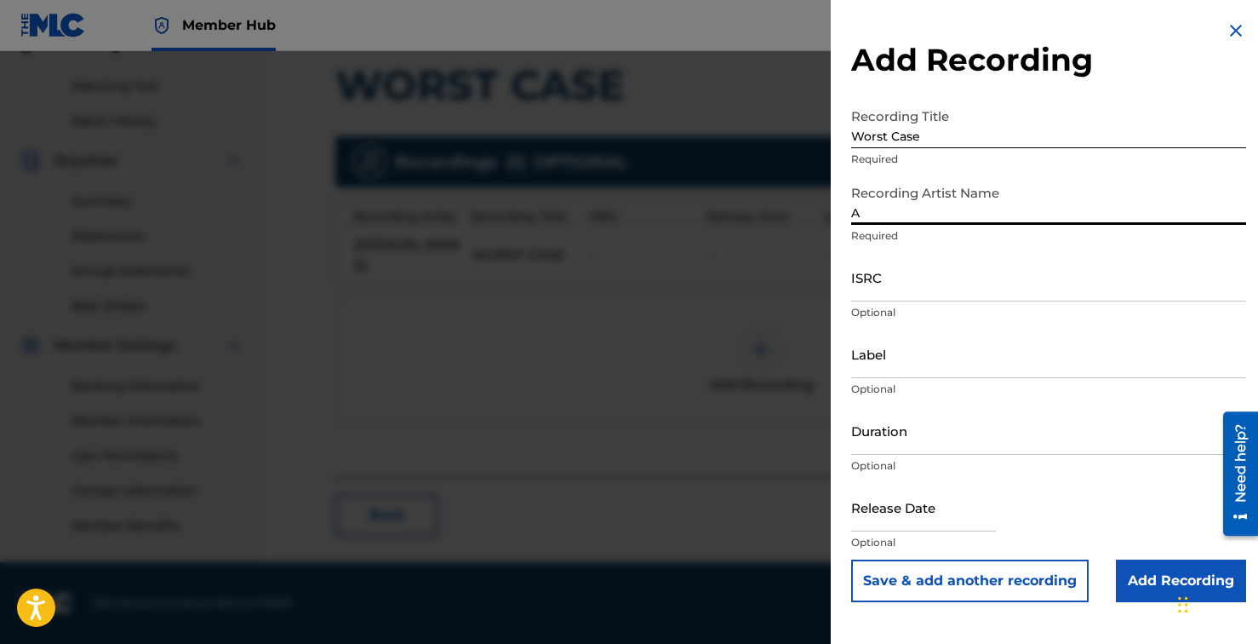
type input "[PERSON_NAME]"
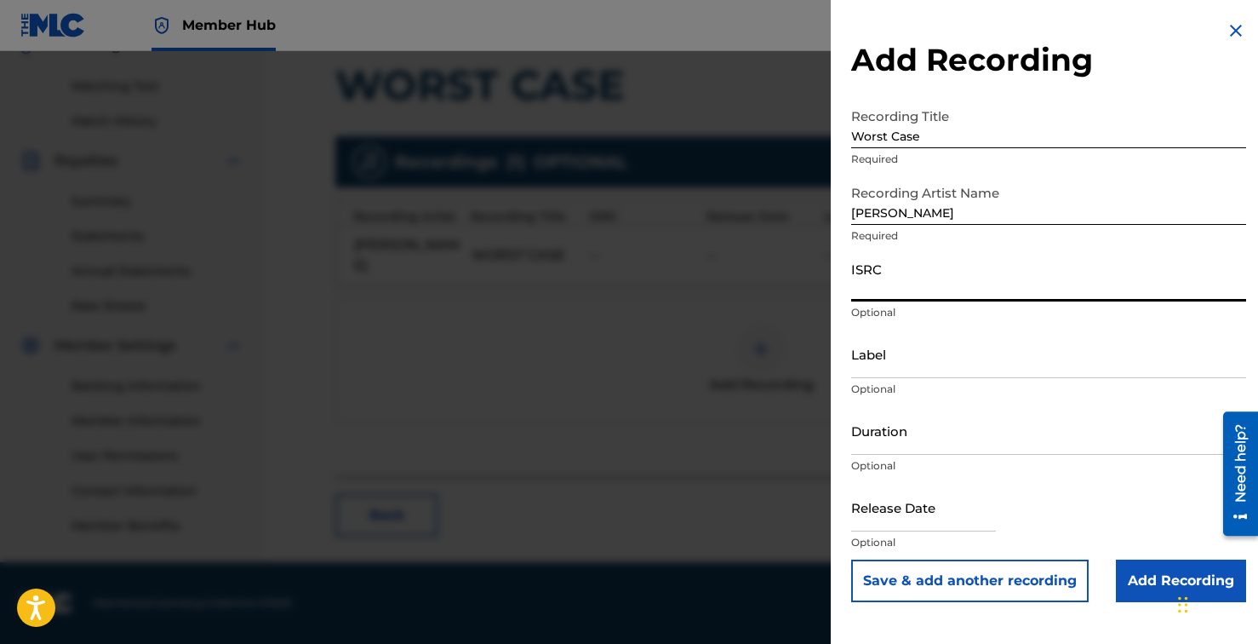
click at [938, 296] on input "ISRC" at bounding box center [1048, 277] width 395 height 49
paste input "QZZ7M2529691"
type input "QZZ7M2529691"
click at [906, 367] on input "Label" at bounding box center [1048, 353] width 395 height 49
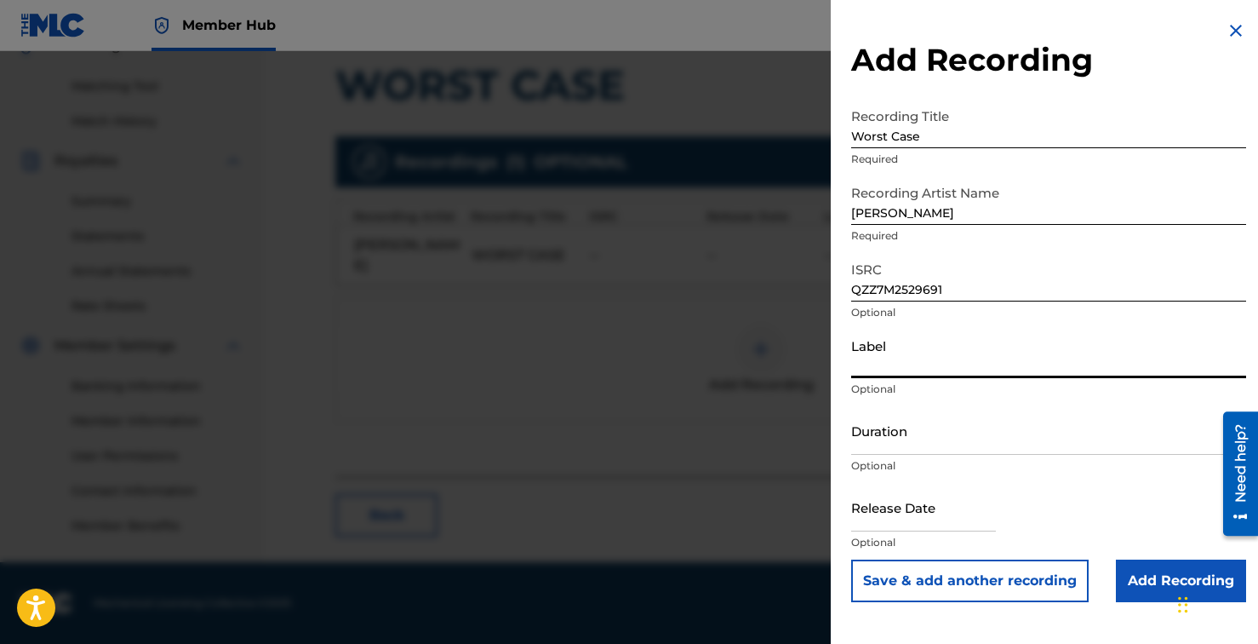
type input "Songs by Bird Music / [PERSON_NAME]"
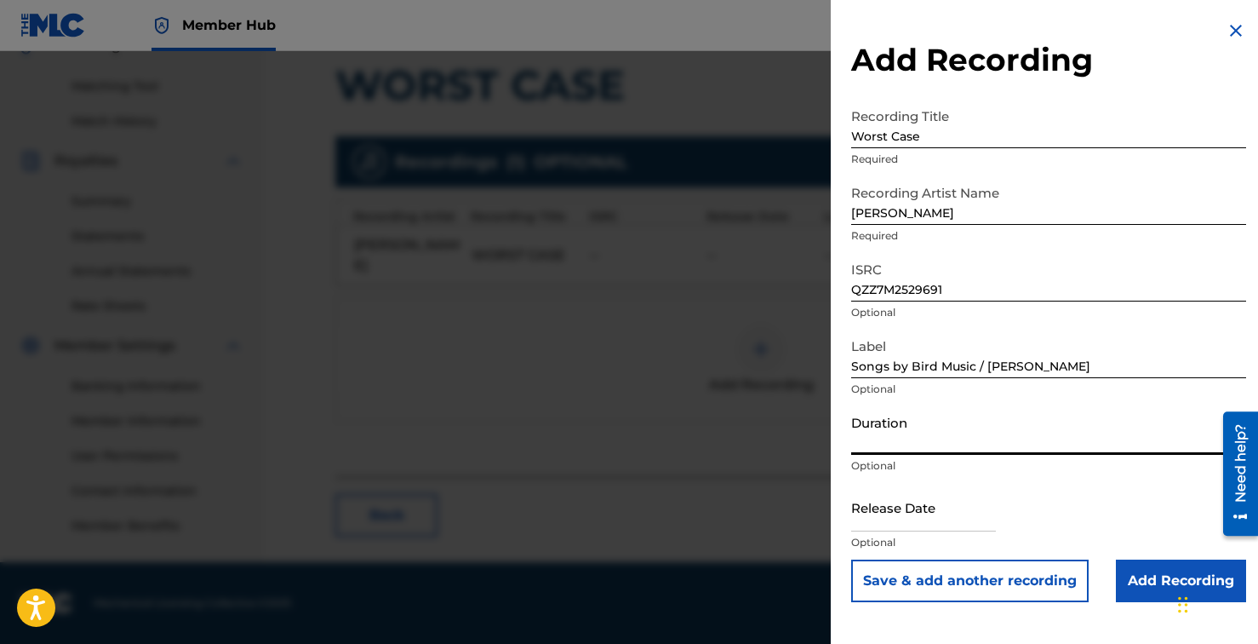
click at [914, 435] on input "Duration" at bounding box center [1048, 430] width 395 height 49
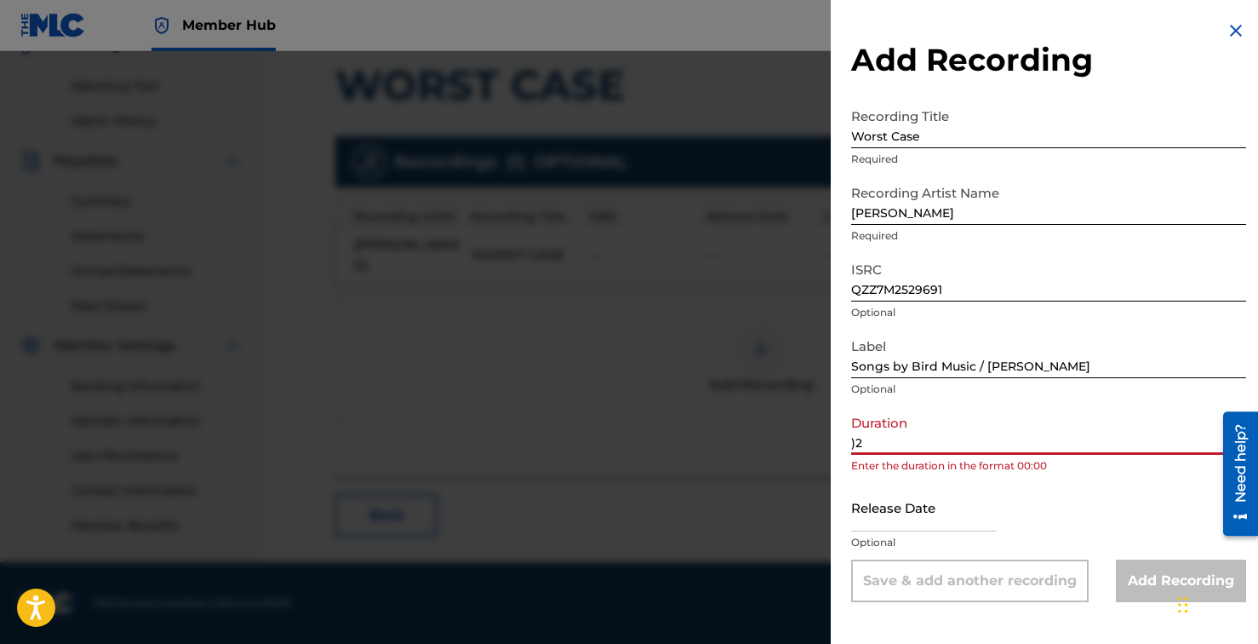
type input ")"
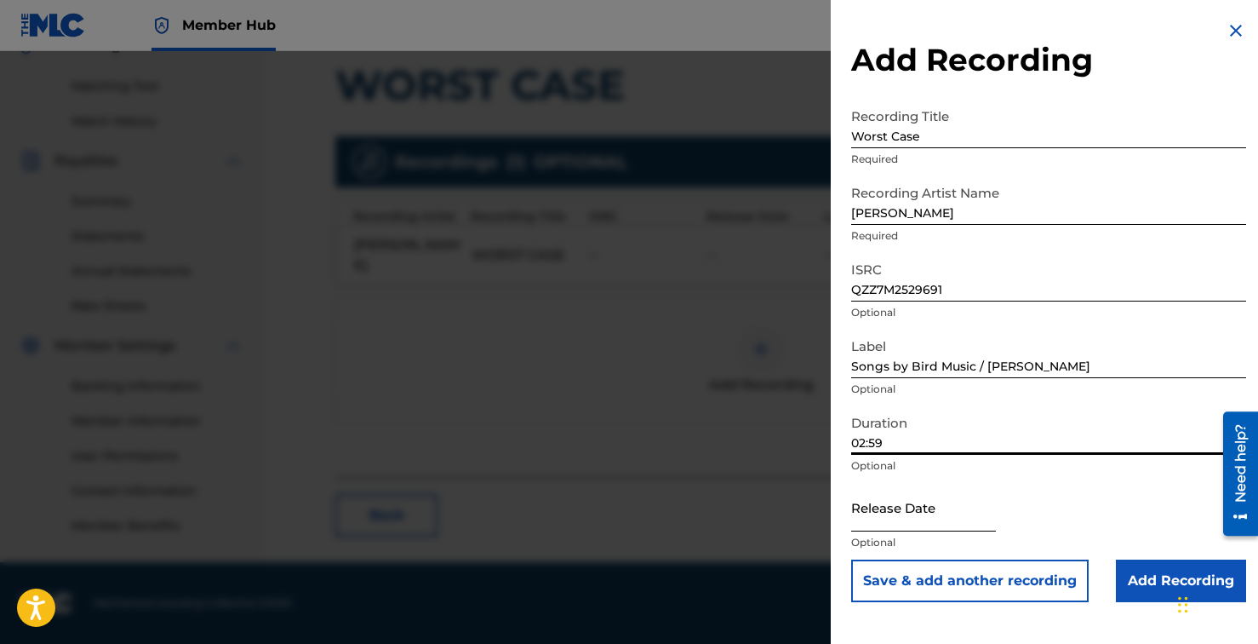
type input "02:59"
select select "8"
select select "2025"
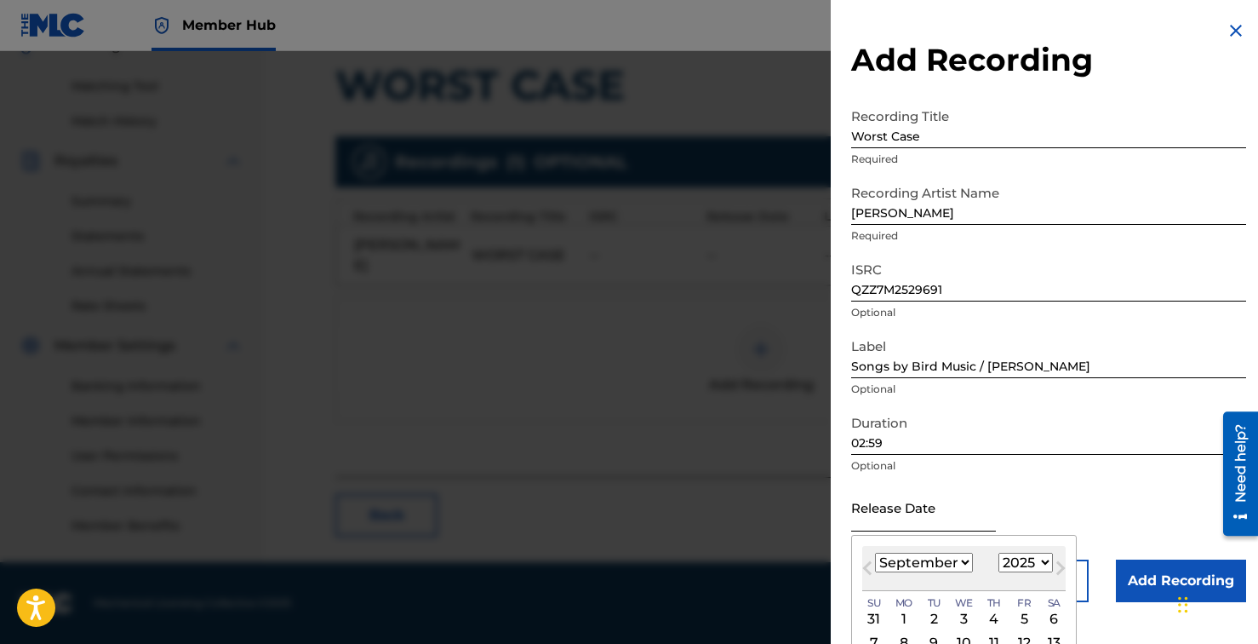
click at [886, 516] on input "text" at bounding box center [923, 507] width 145 height 49
click at [1060, 562] on button "Next Month" at bounding box center [1060, 571] width 27 height 27
click at [1061, 562] on button "Next Month" at bounding box center [1060, 571] width 27 height 27
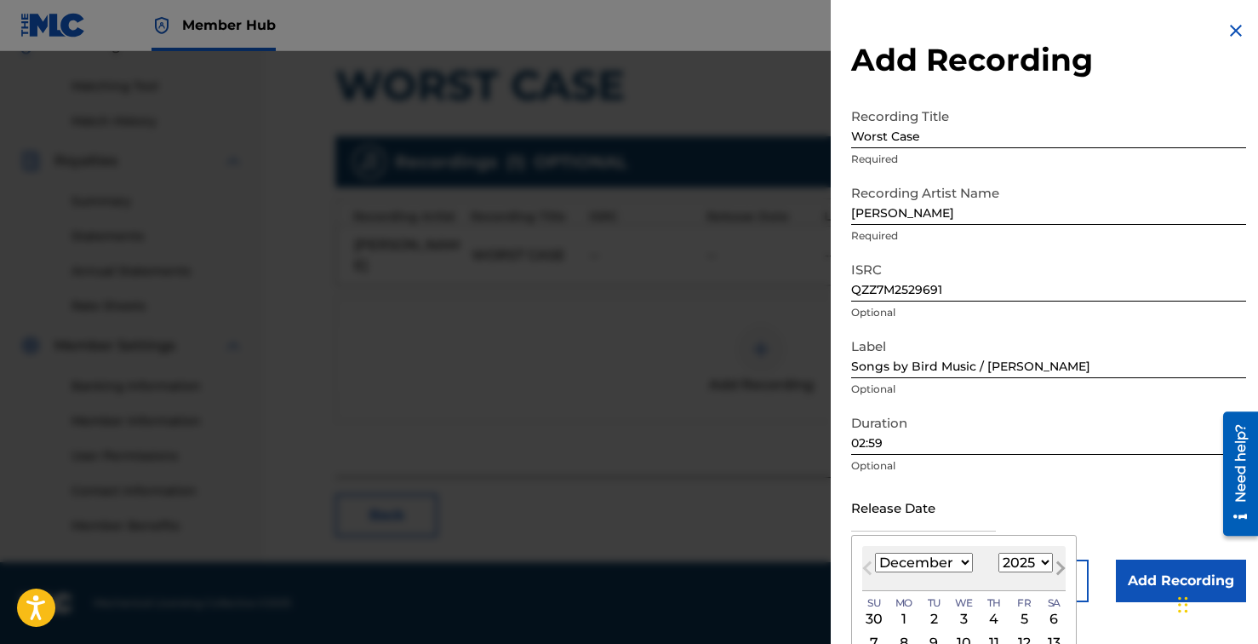
select select "0"
select select "2026"
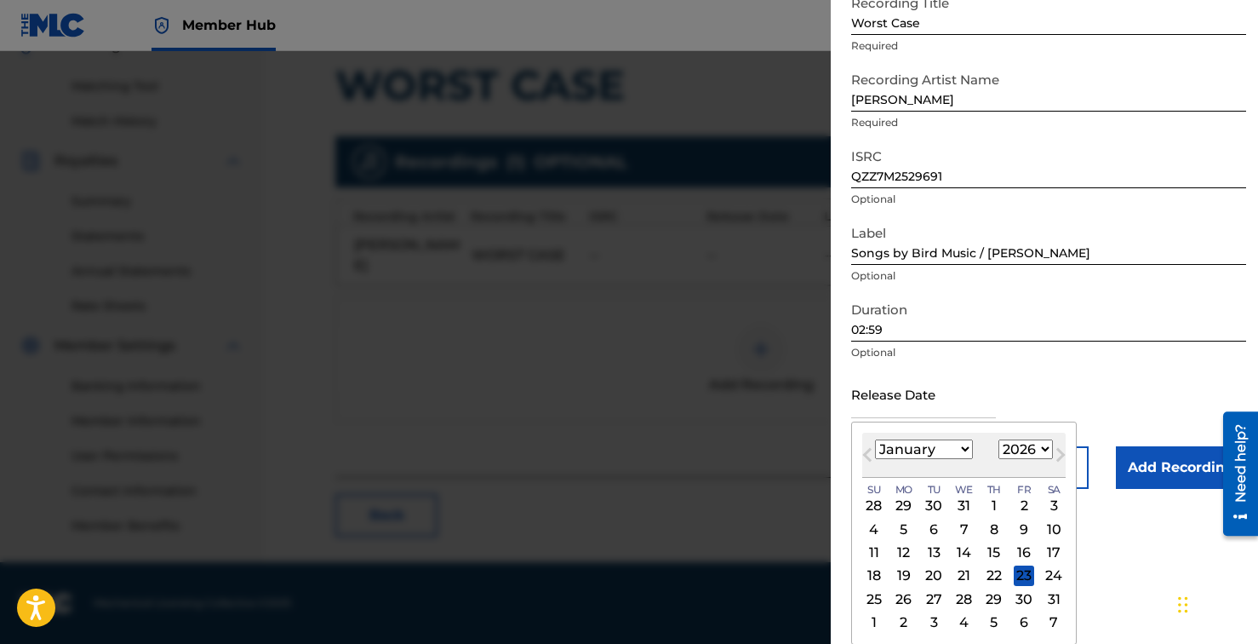
scroll to position [114, 0]
click at [1019, 547] on div "16" at bounding box center [1024, 552] width 20 height 20
type input "[DATE]"
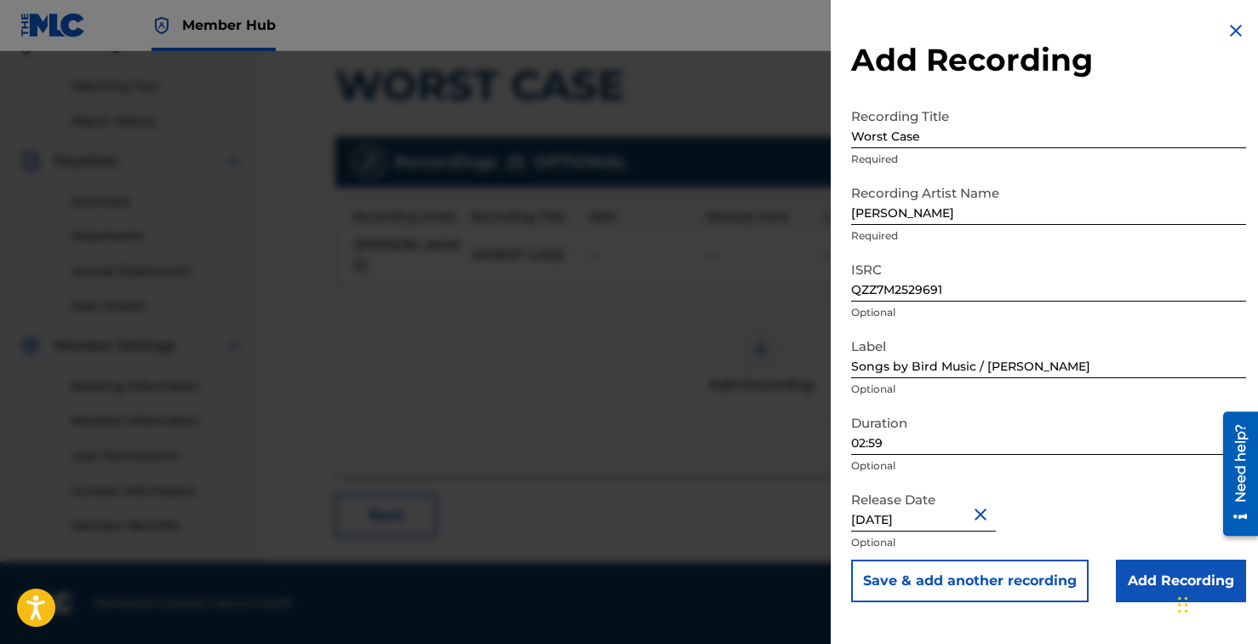
scroll to position [0, 0]
click at [1132, 561] on input "Add Recording" at bounding box center [1181, 580] width 130 height 43
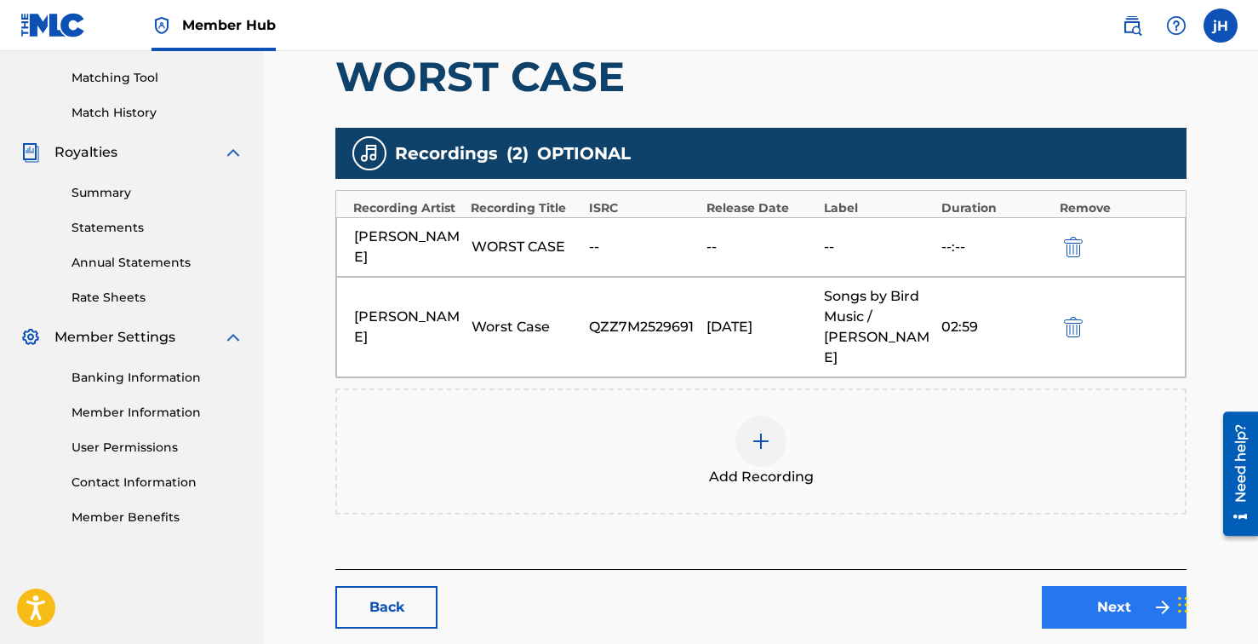
scroll to position [451, 0]
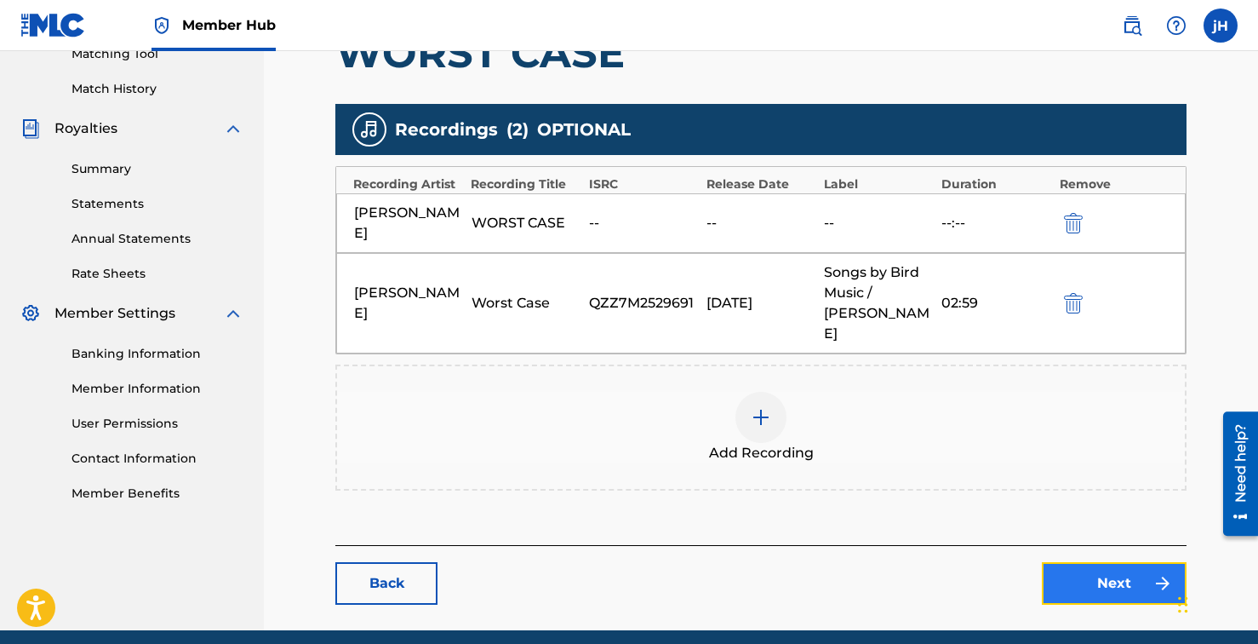
click at [1107, 562] on link "Next" at bounding box center [1114, 583] width 145 height 43
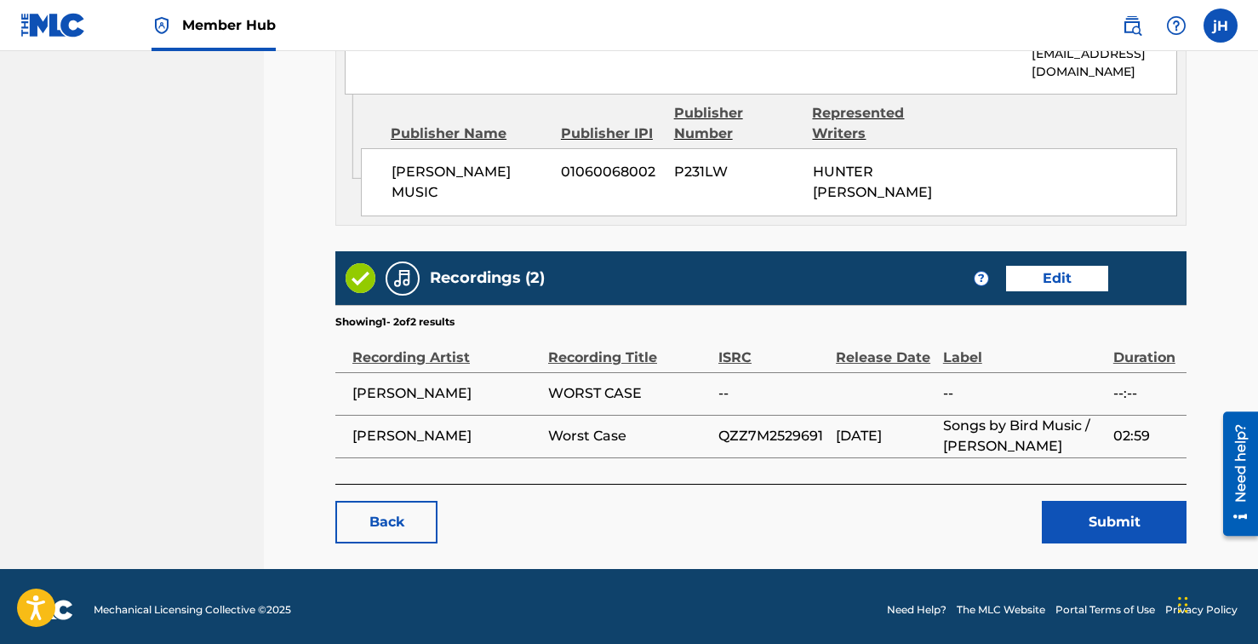
scroll to position [1506, 0]
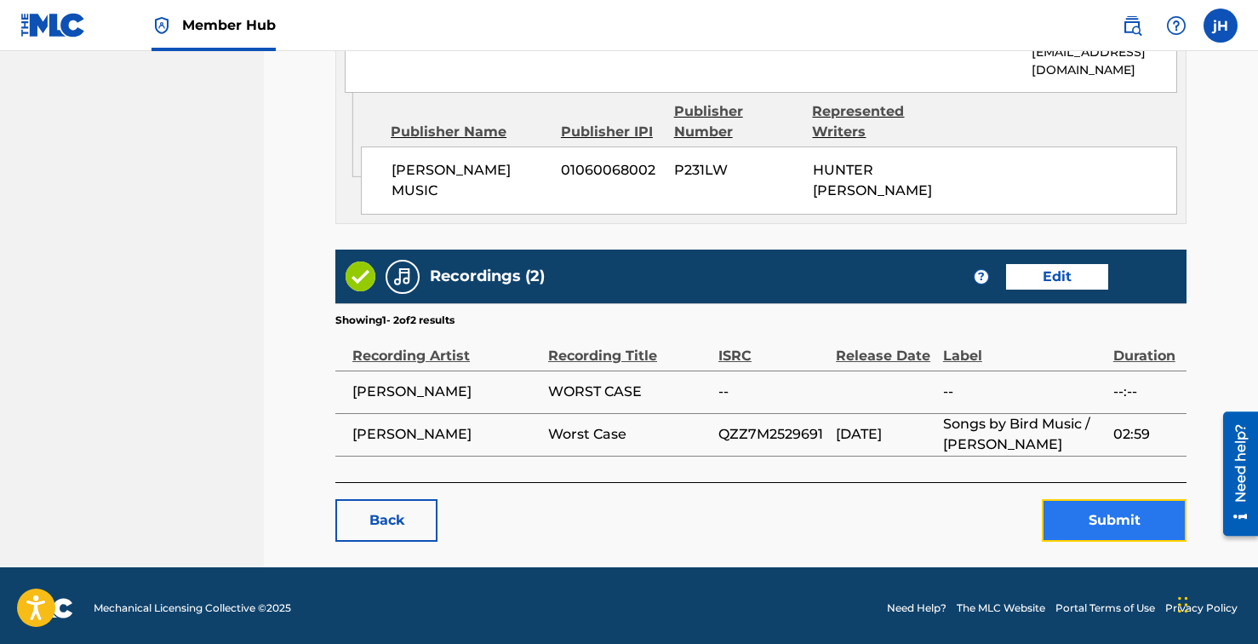
click at [1113, 508] on button "Submit" at bounding box center [1114, 520] width 145 height 43
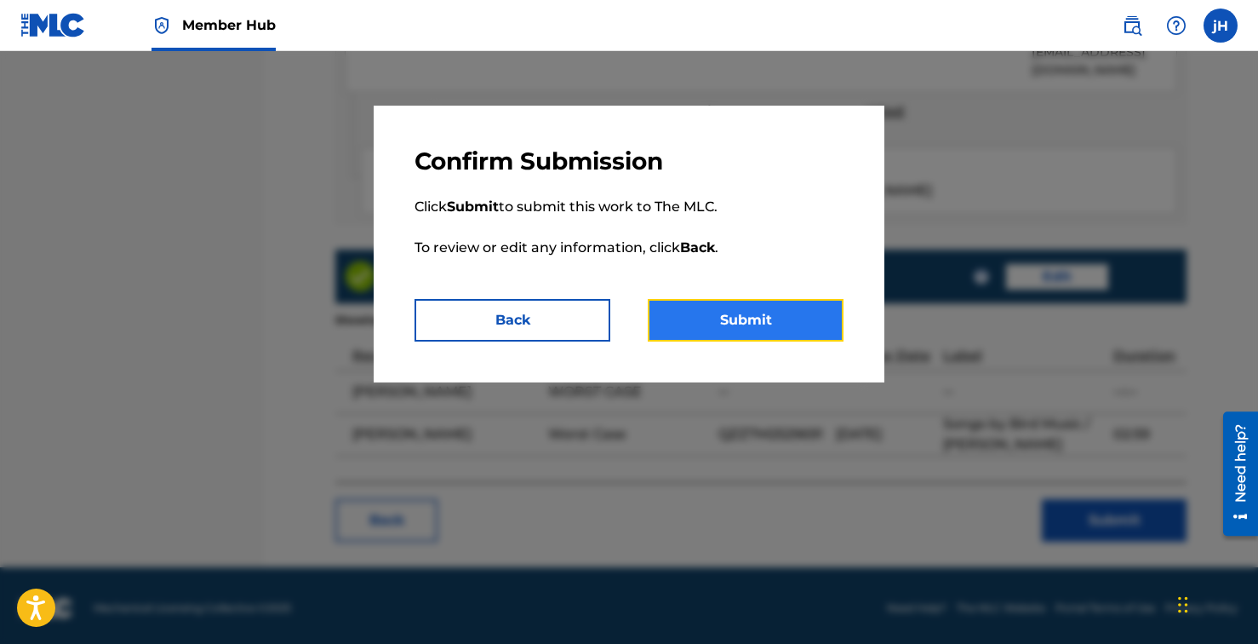
click at [782, 312] on button "Submit" at bounding box center [746, 320] width 196 height 43
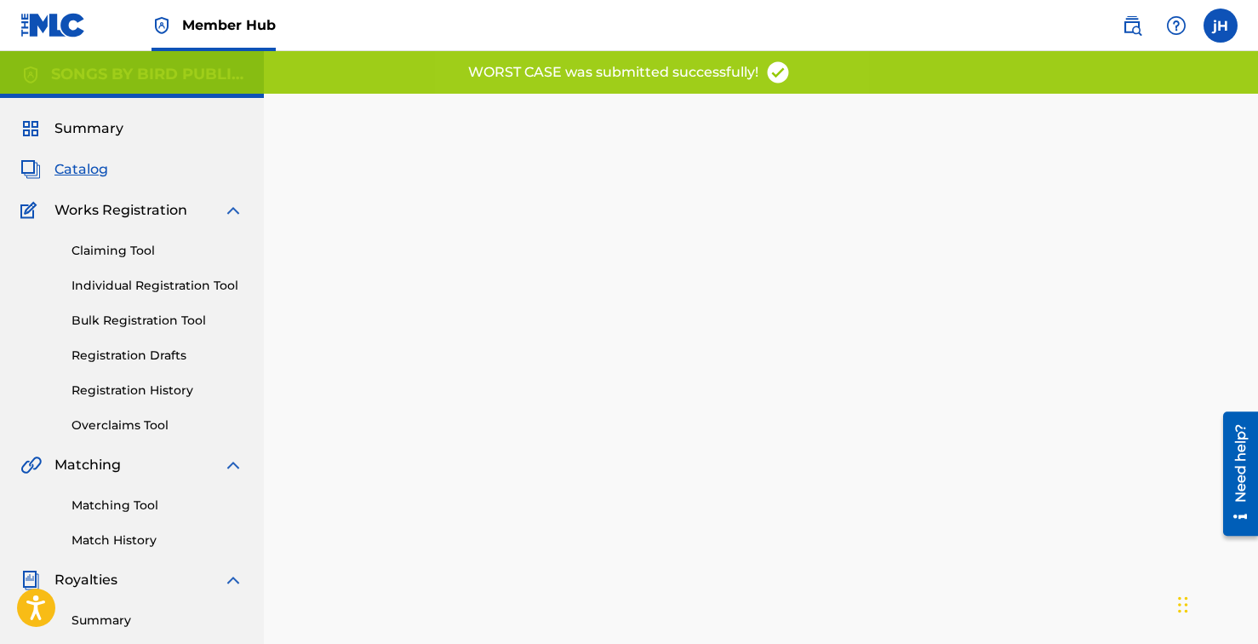
click at [82, 165] on span "Catalog" at bounding box center [81, 169] width 54 height 20
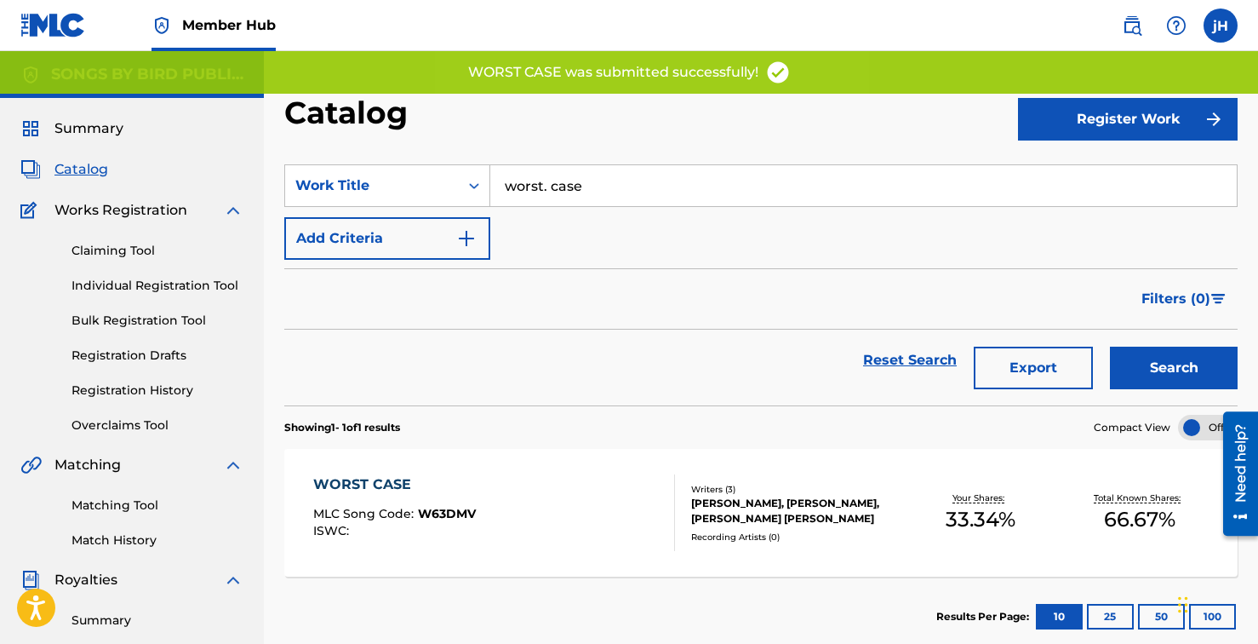
click at [811, 196] on input "worst. case" at bounding box center [863, 185] width 747 height 41
click at [810, 196] on input "worst. case" at bounding box center [863, 185] width 747 height 41
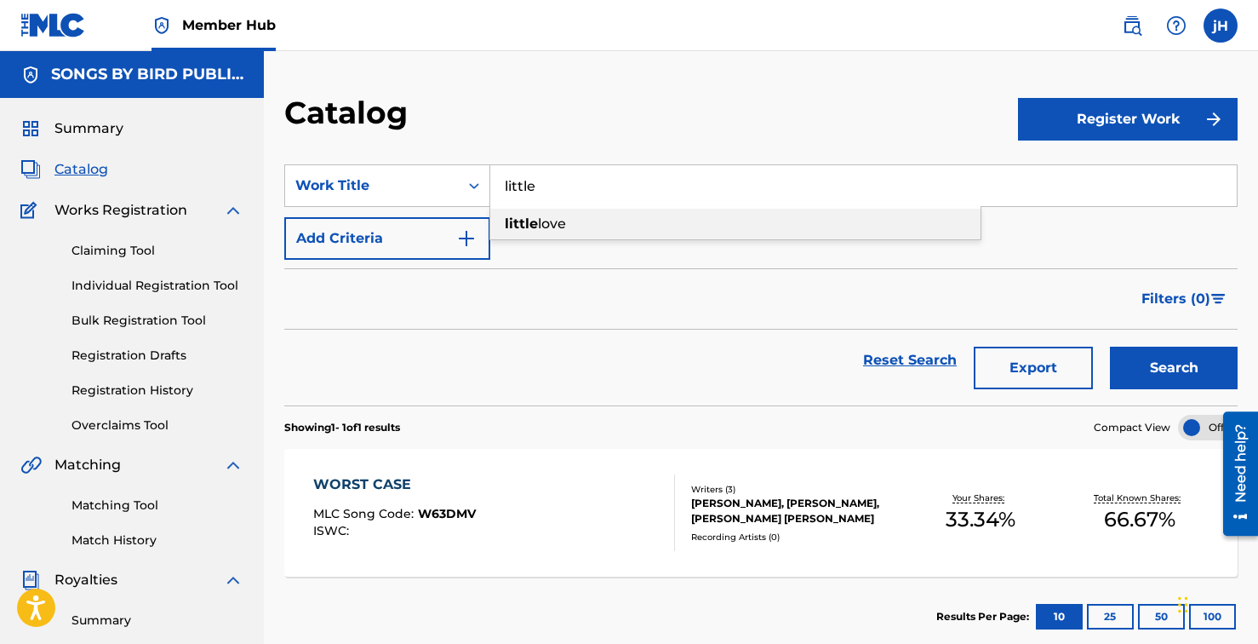
click at [761, 238] on div "little love" at bounding box center [735, 224] width 490 height 31
type input "little love"
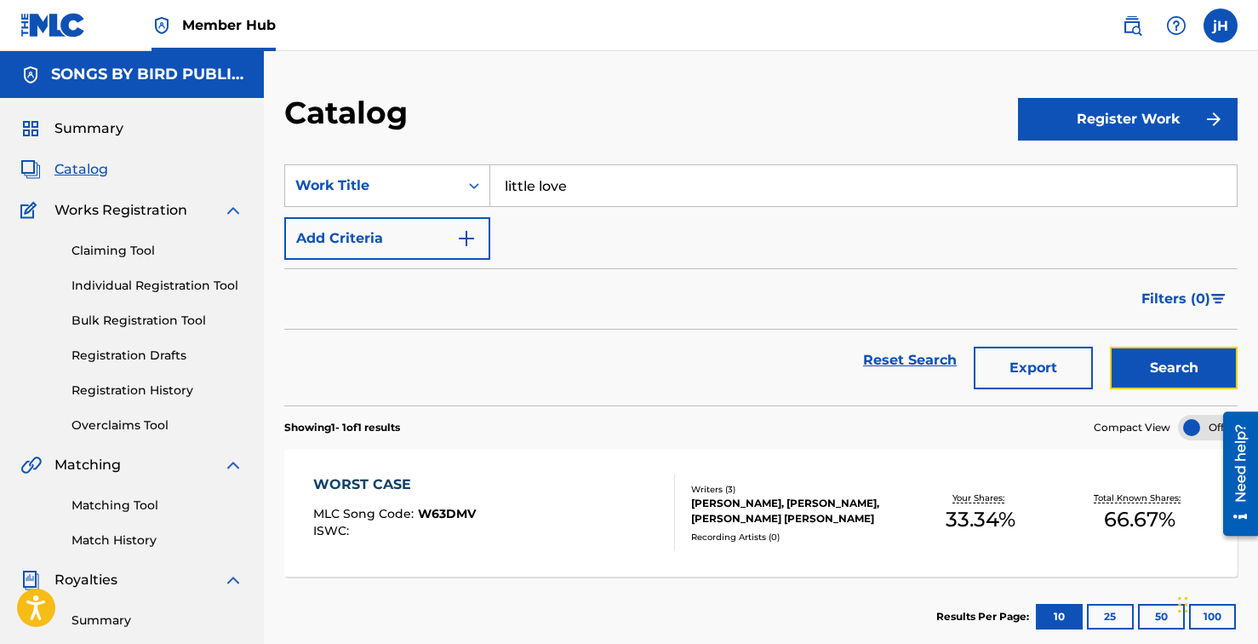
click at [1142, 367] on button "Search" at bounding box center [1174, 368] width 128 height 43
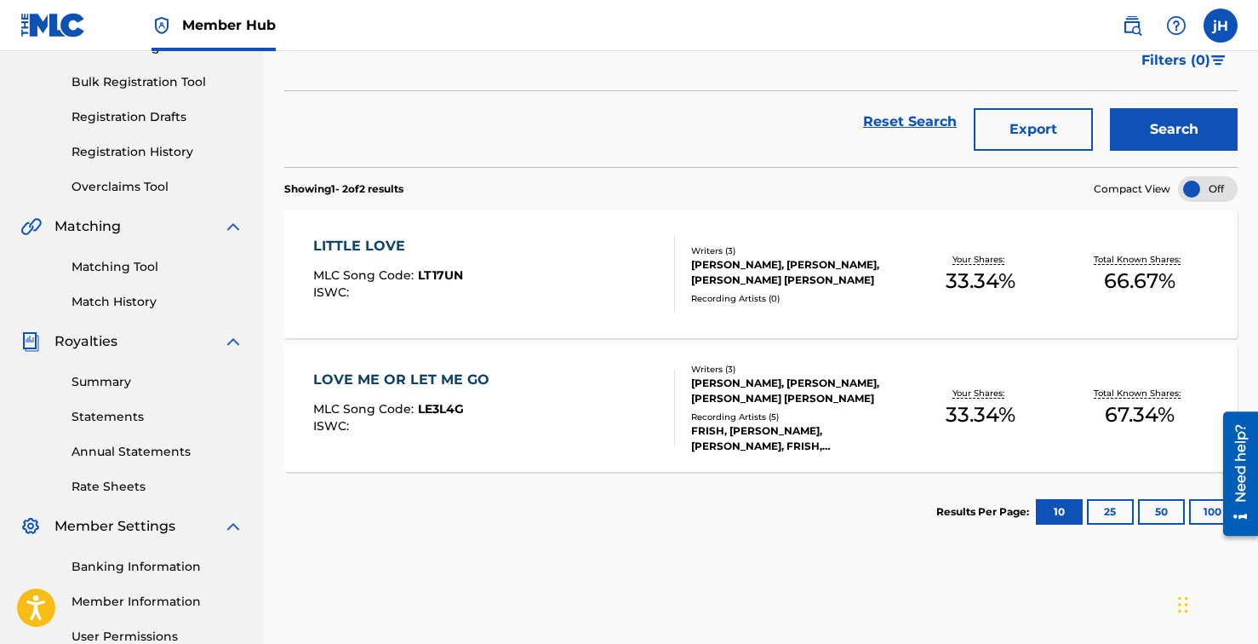
scroll to position [240, 0]
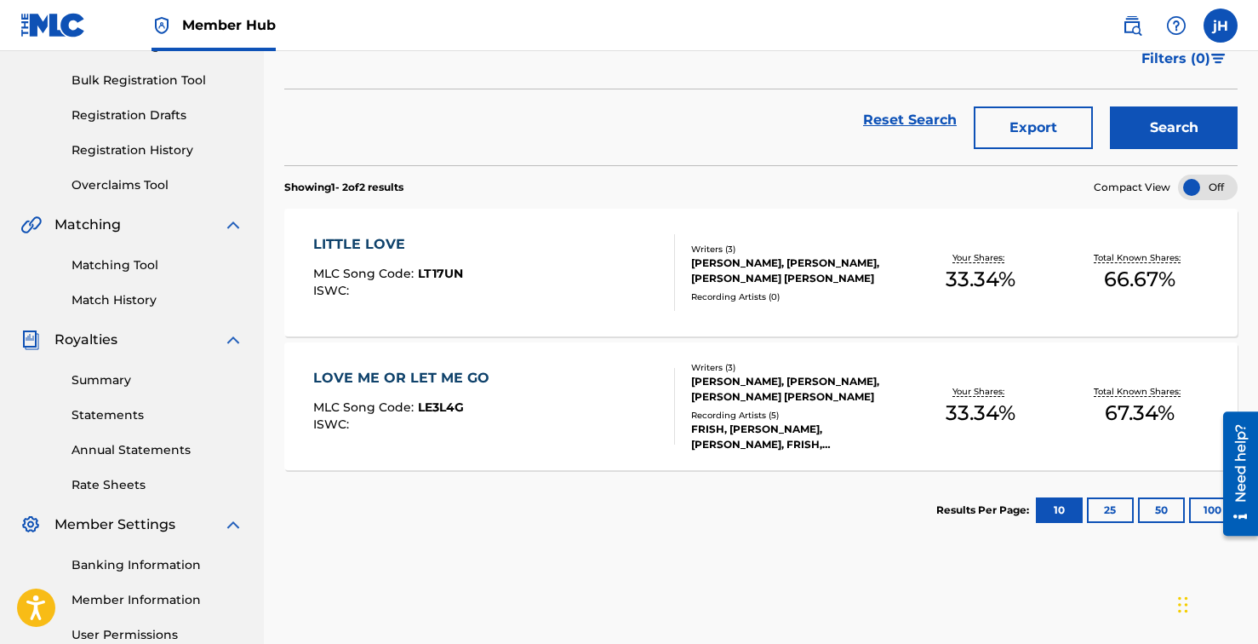
click at [519, 256] on div "LITTLE LOVE MLC Song Code : LT17UN ISWC :" at bounding box center [494, 272] width 363 height 77
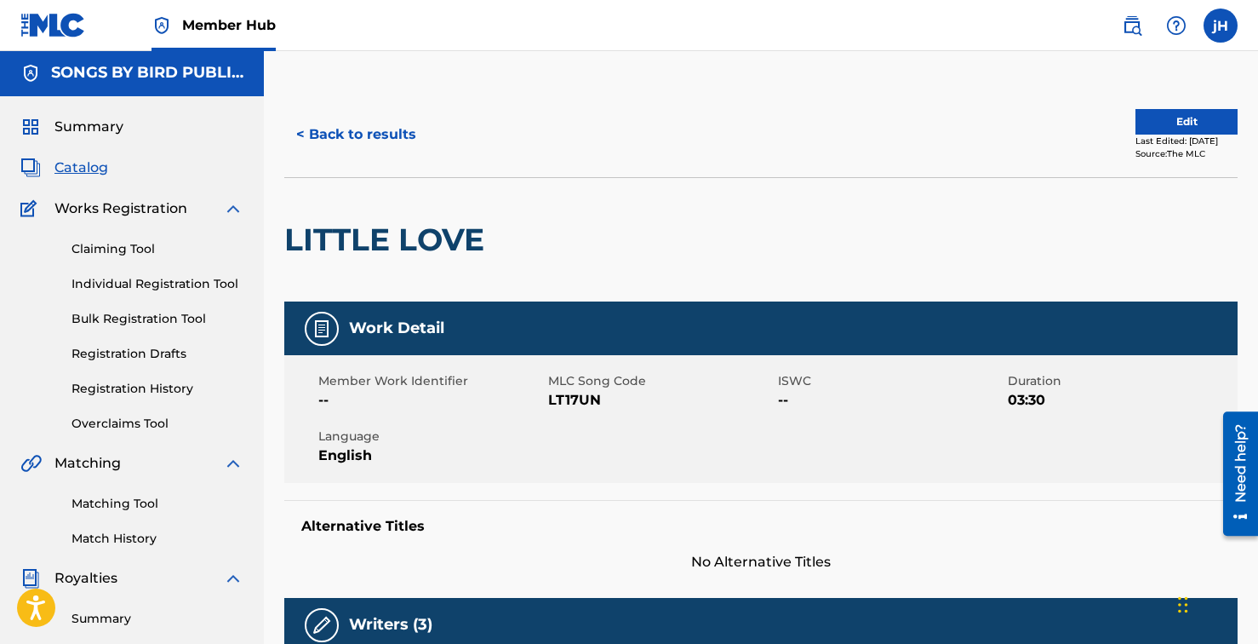
scroll to position [3, 0]
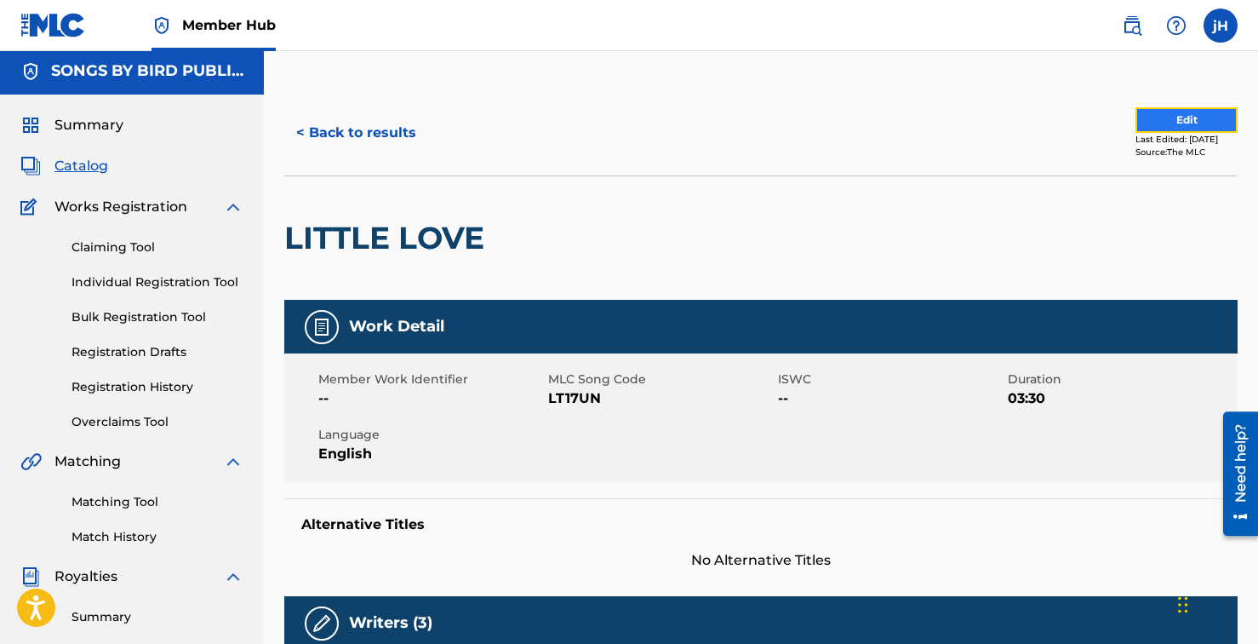
click at [1170, 113] on button "Edit" at bounding box center [1187, 120] width 102 height 26
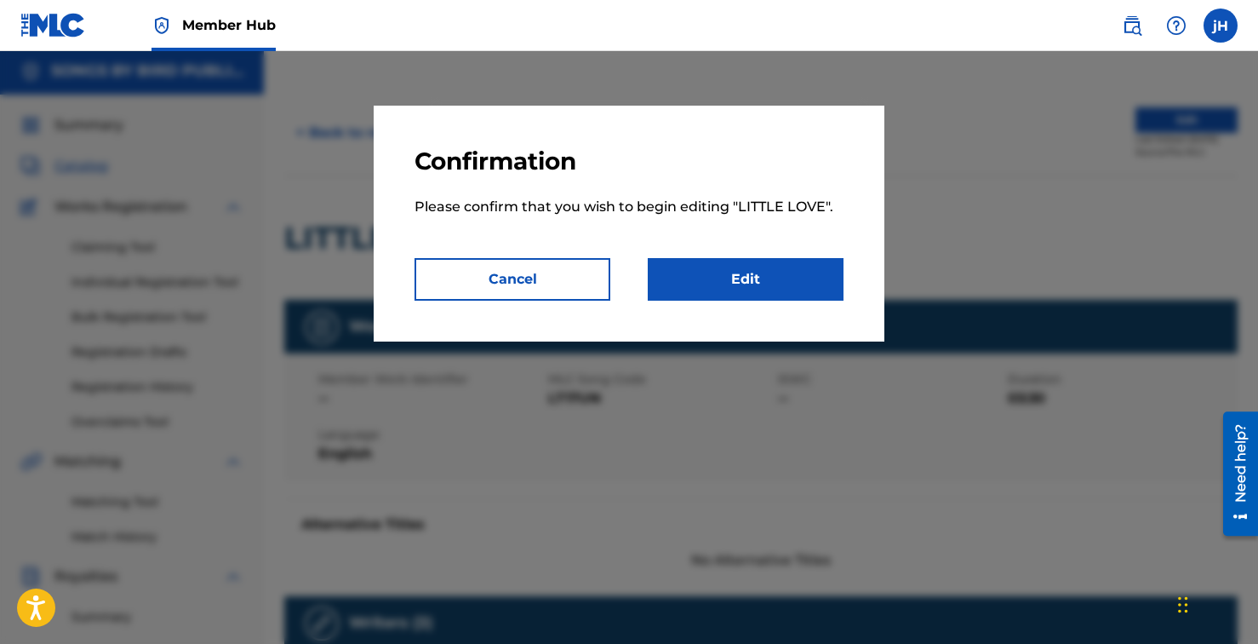
click at [781, 301] on div "Confirmation Please confirm that you wish to begin editing " LITTLE LOVE ". Can…" at bounding box center [629, 224] width 511 height 236
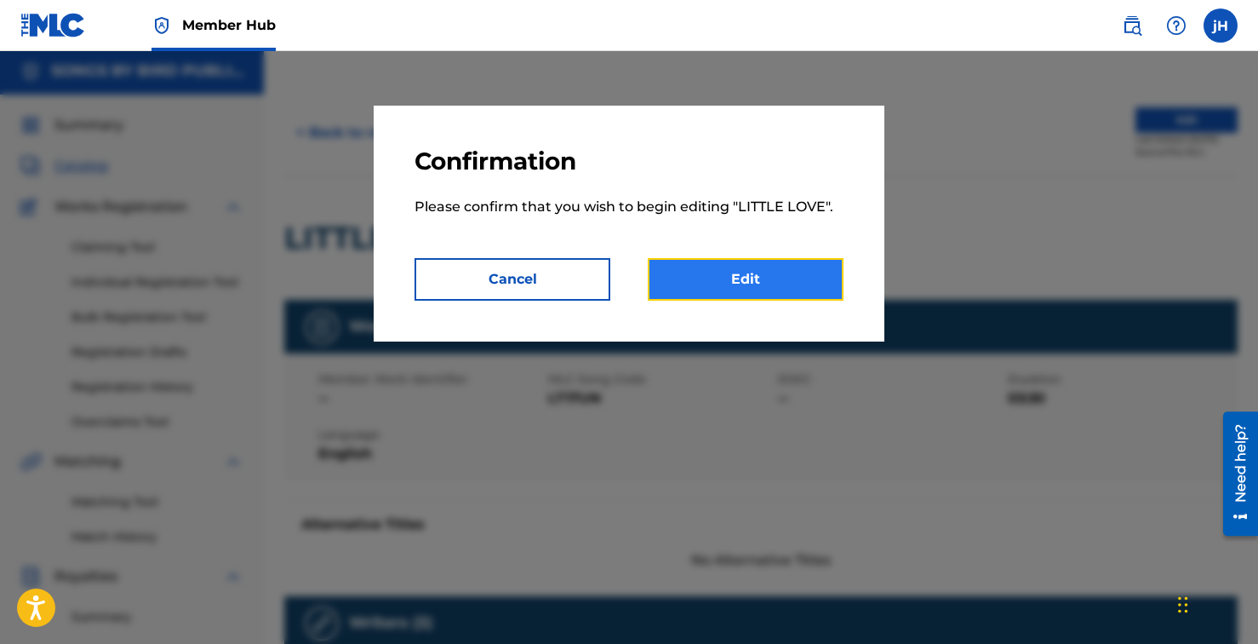
click at [761, 289] on link "Edit" at bounding box center [746, 279] width 196 height 43
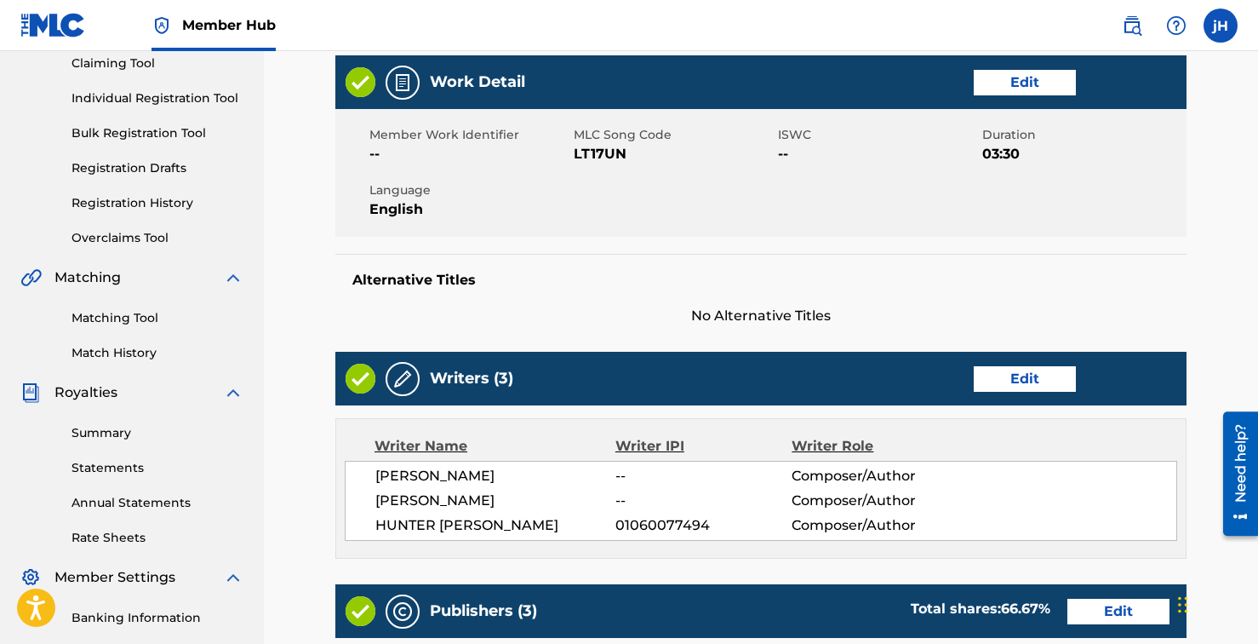
scroll to position [189, 0]
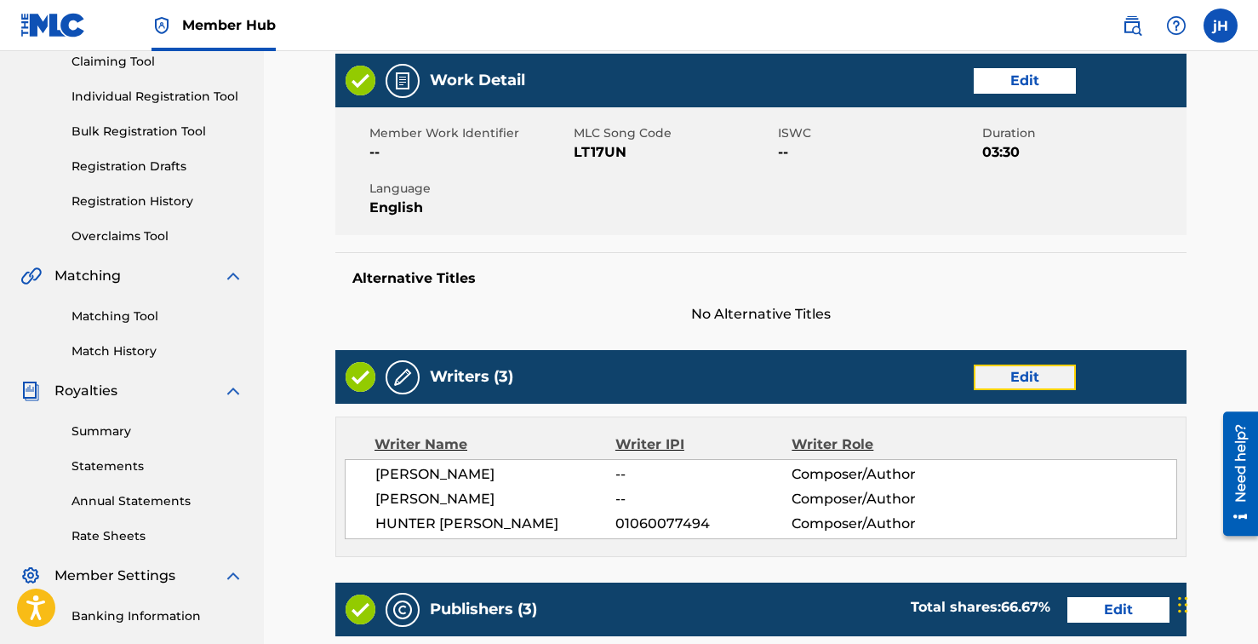
click at [1022, 370] on link "Edit" at bounding box center [1025, 377] width 102 height 26
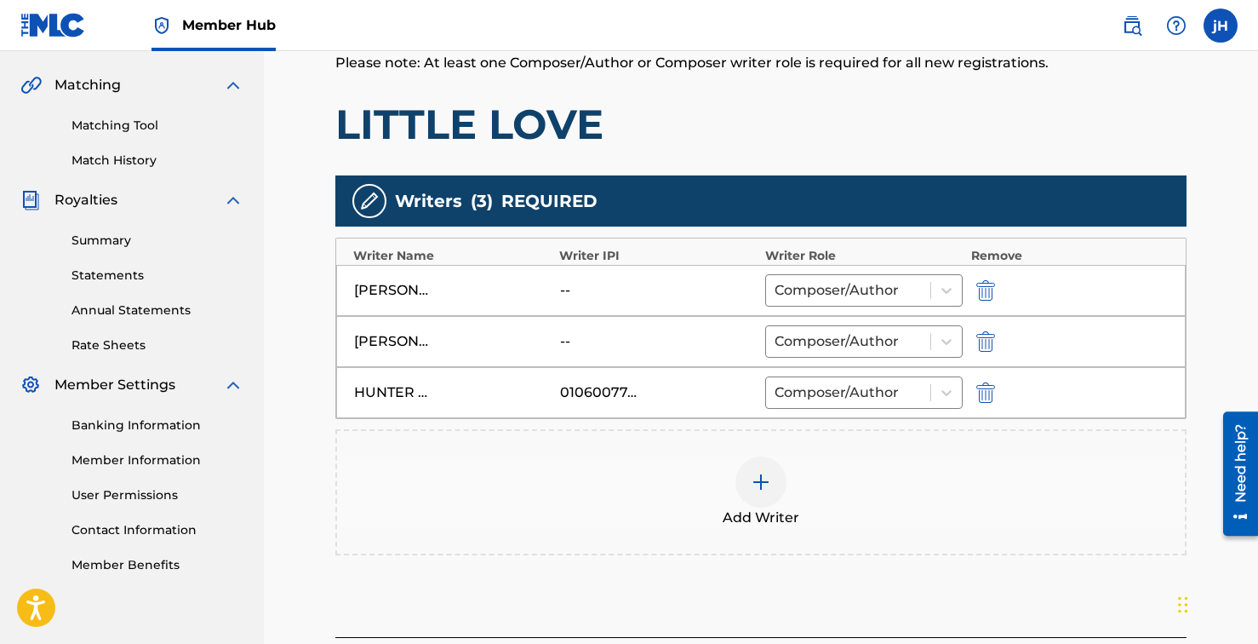
scroll to position [382, 0]
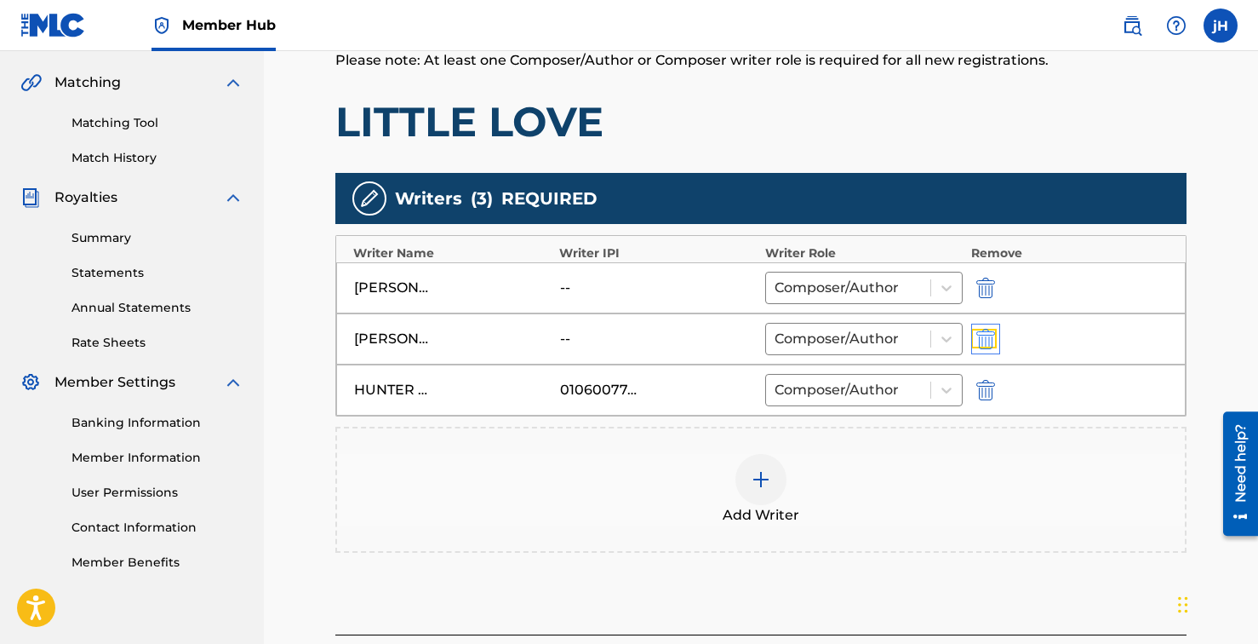
click at [983, 338] on img "submit" at bounding box center [986, 339] width 19 height 20
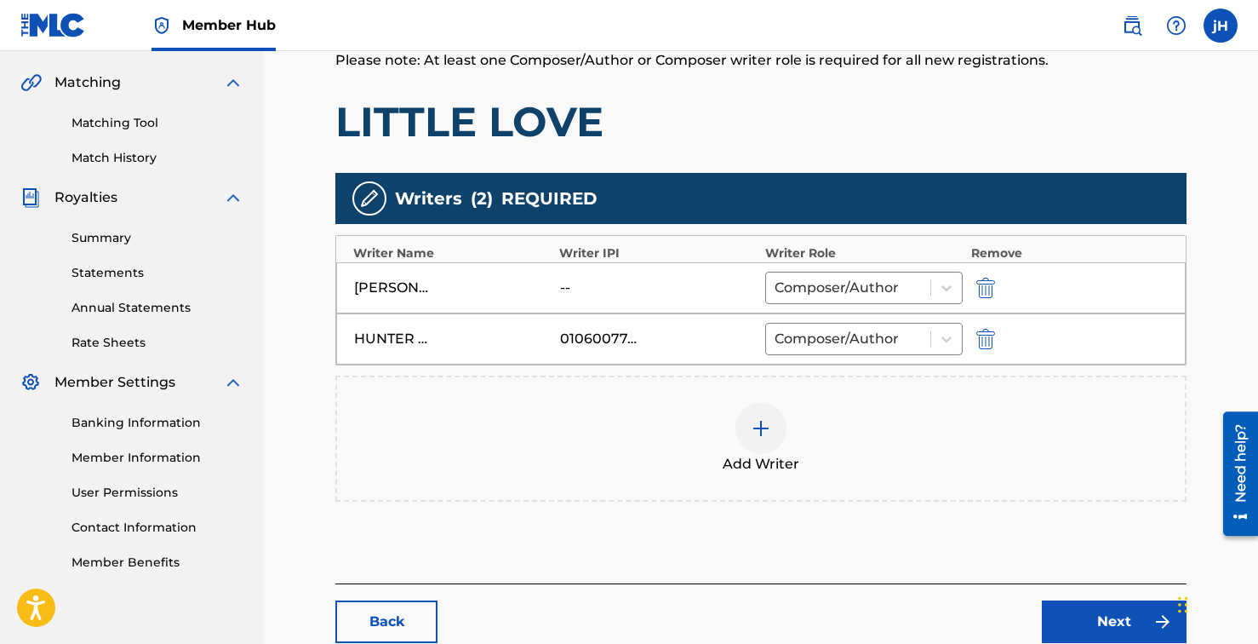
click at [743, 423] on div at bounding box center [761, 428] width 51 height 51
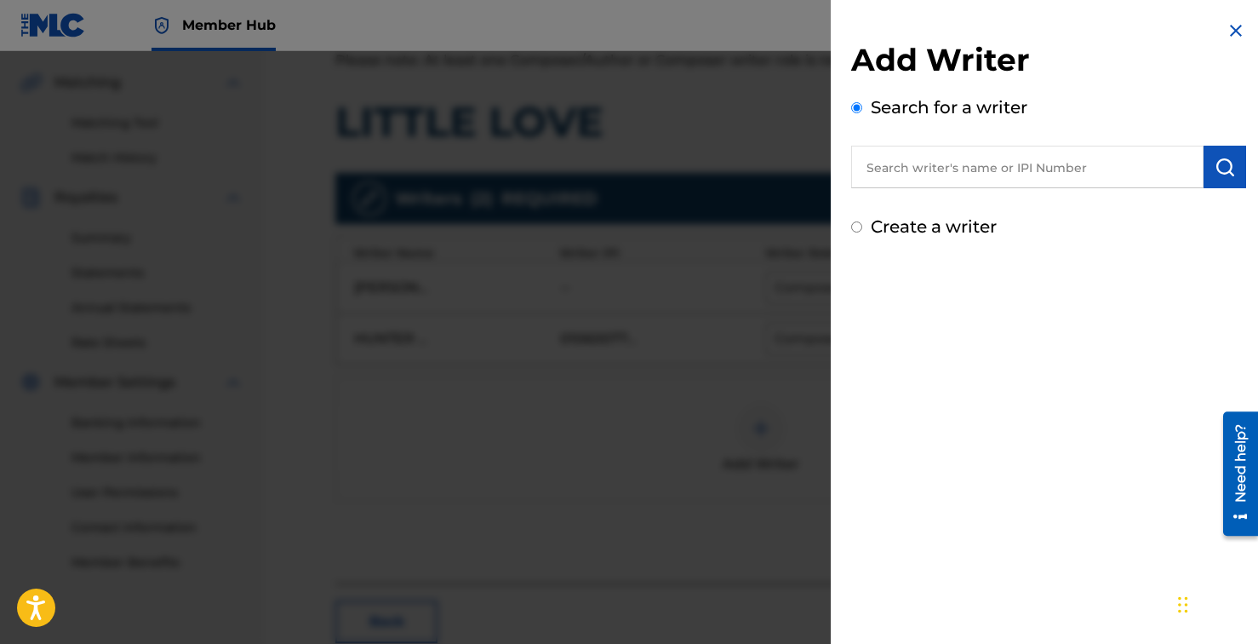
click at [1046, 152] on input "text" at bounding box center [1027, 167] width 352 height 43
click at [1045, 155] on input "text" at bounding box center [1027, 167] width 352 height 43
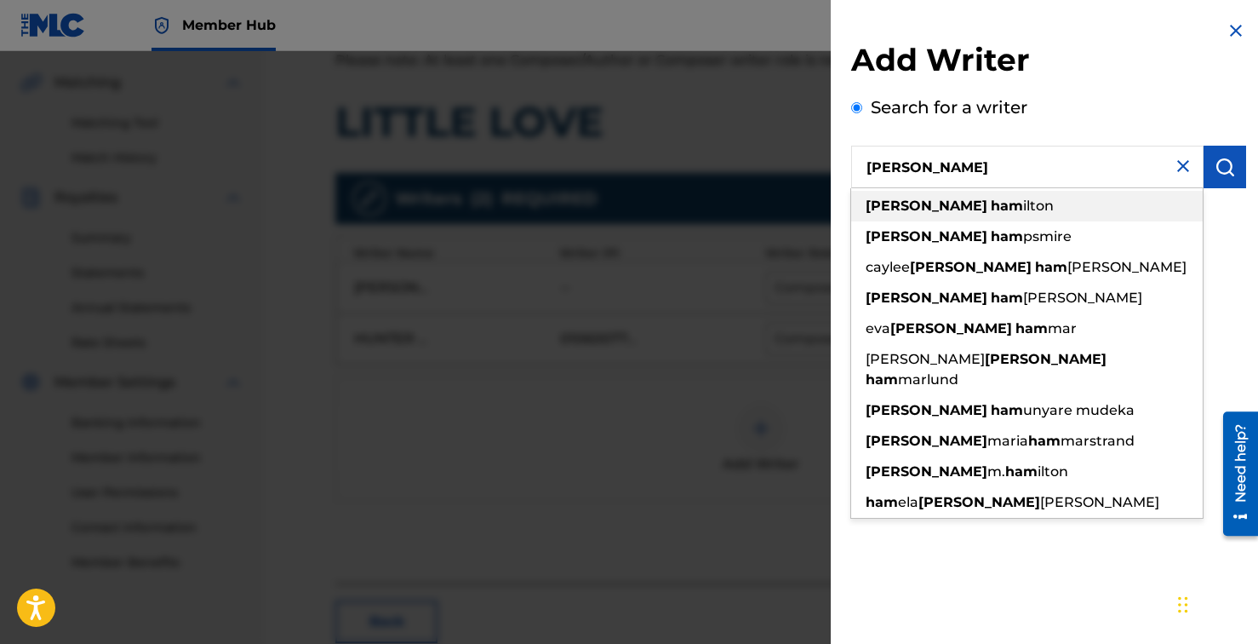
click at [1014, 212] on div "[PERSON_NAME]" at bounding box center [1027, 206] width 352 height 31
type input "[PERSON_NAME]"
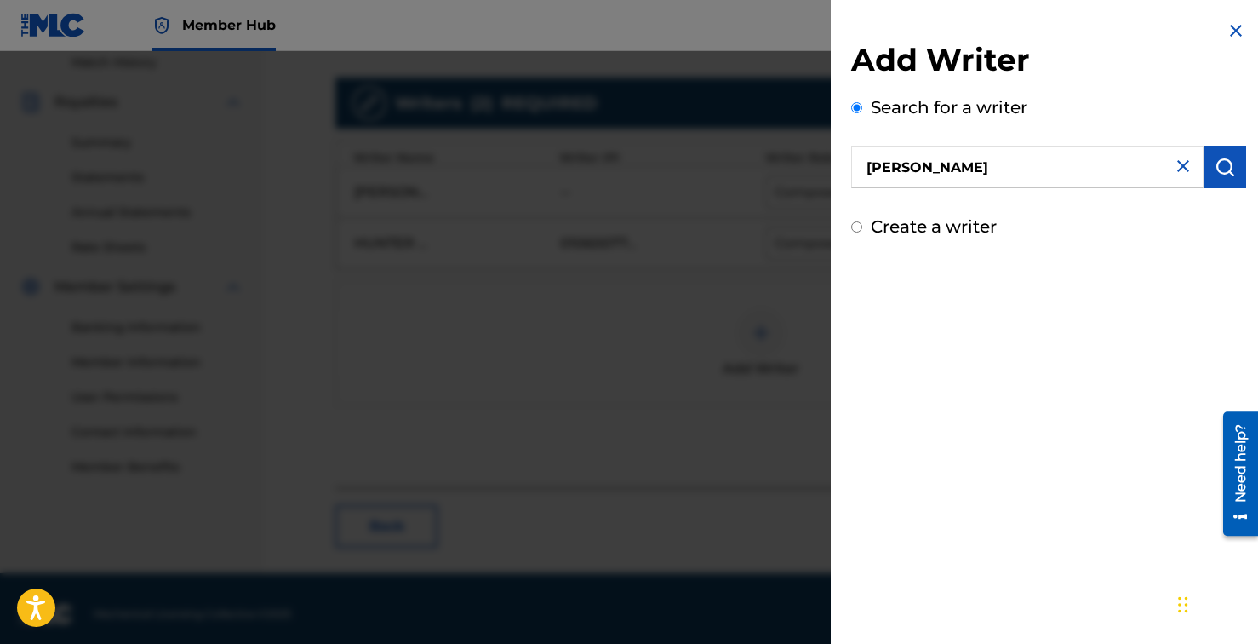
scroll to position [489, 0]
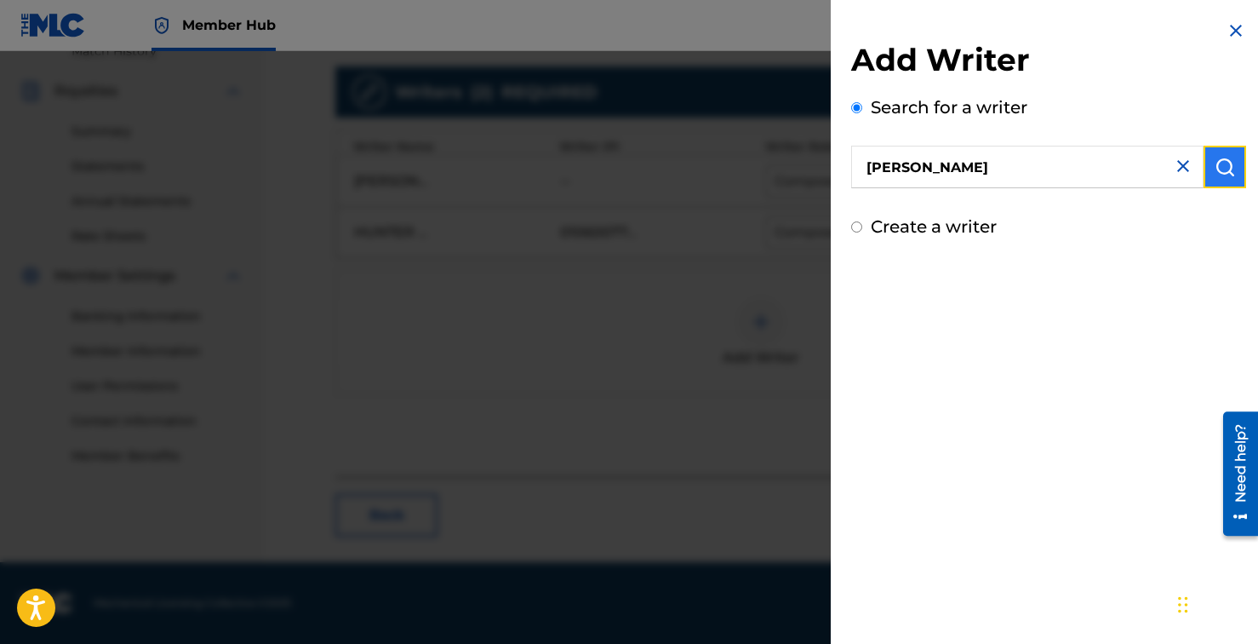
click at [1224, 160] on img "submit" at bounding box center [1225, 167] width 20 height 20
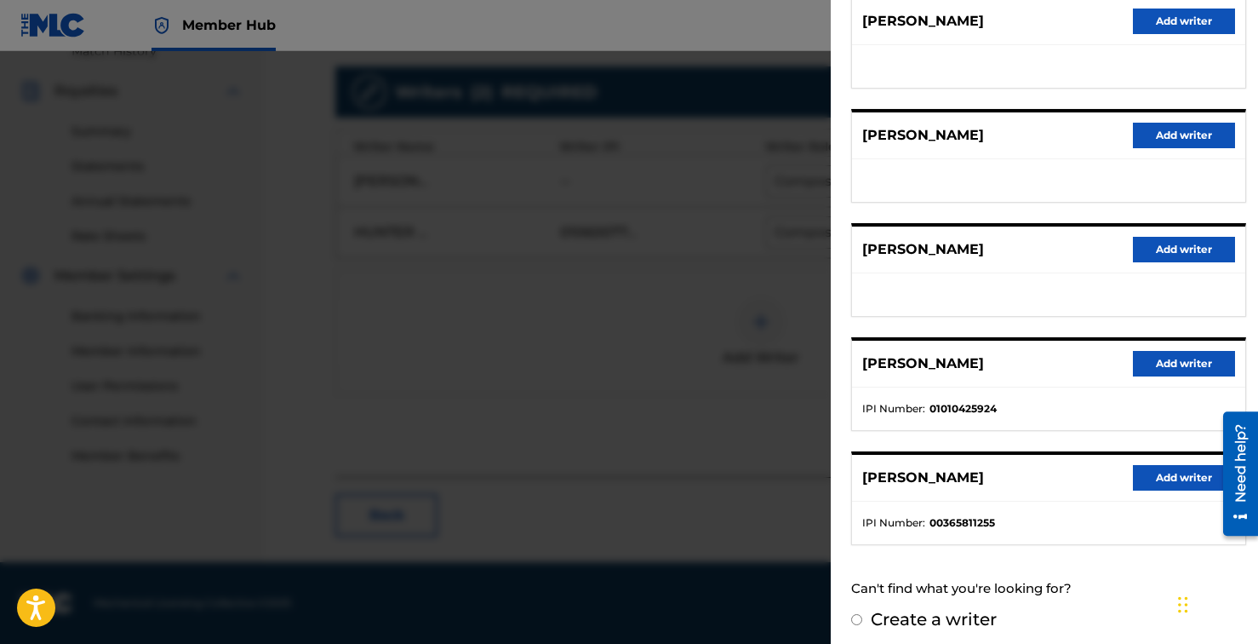
scroll to position [238, 0]
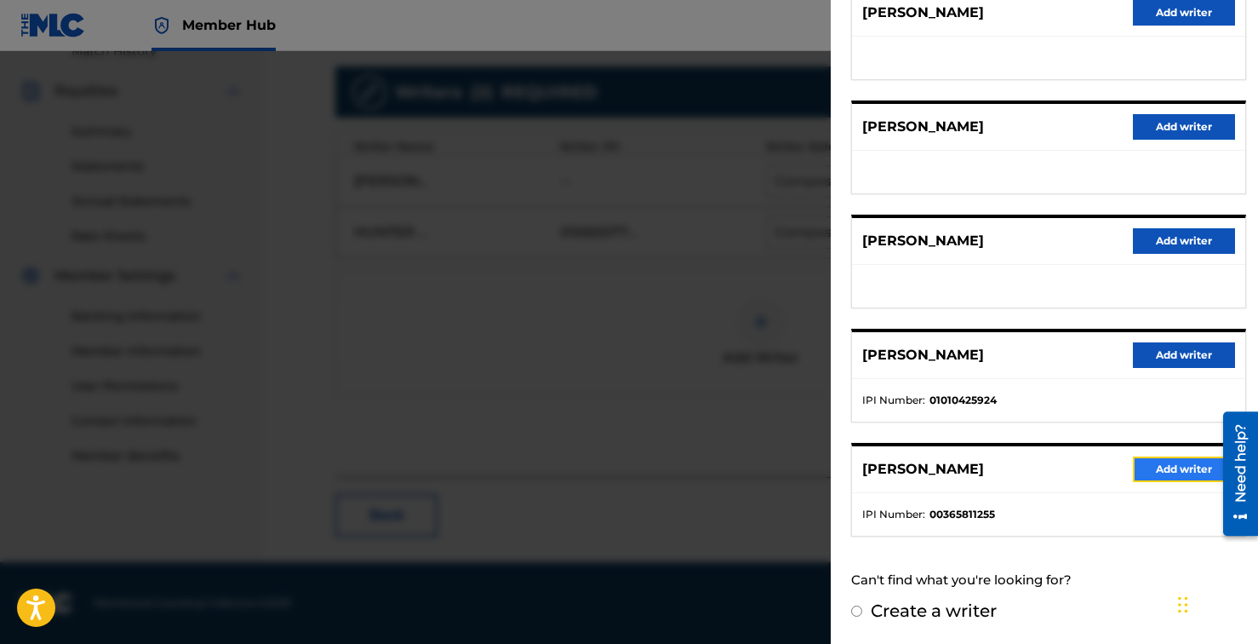
click at [1183, 470] on button "Add writer" at bounding box center [1184, 469] width 102 height 26
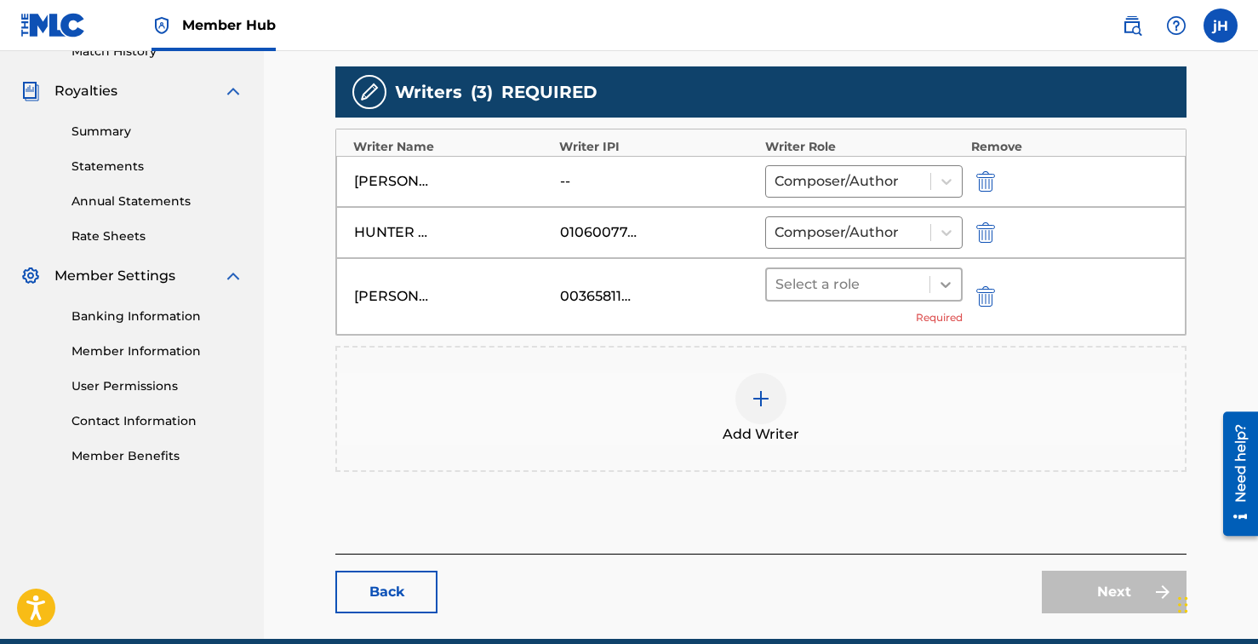
click at [944, 278] on icon at bounding box center [945, 284] width 17 height 17
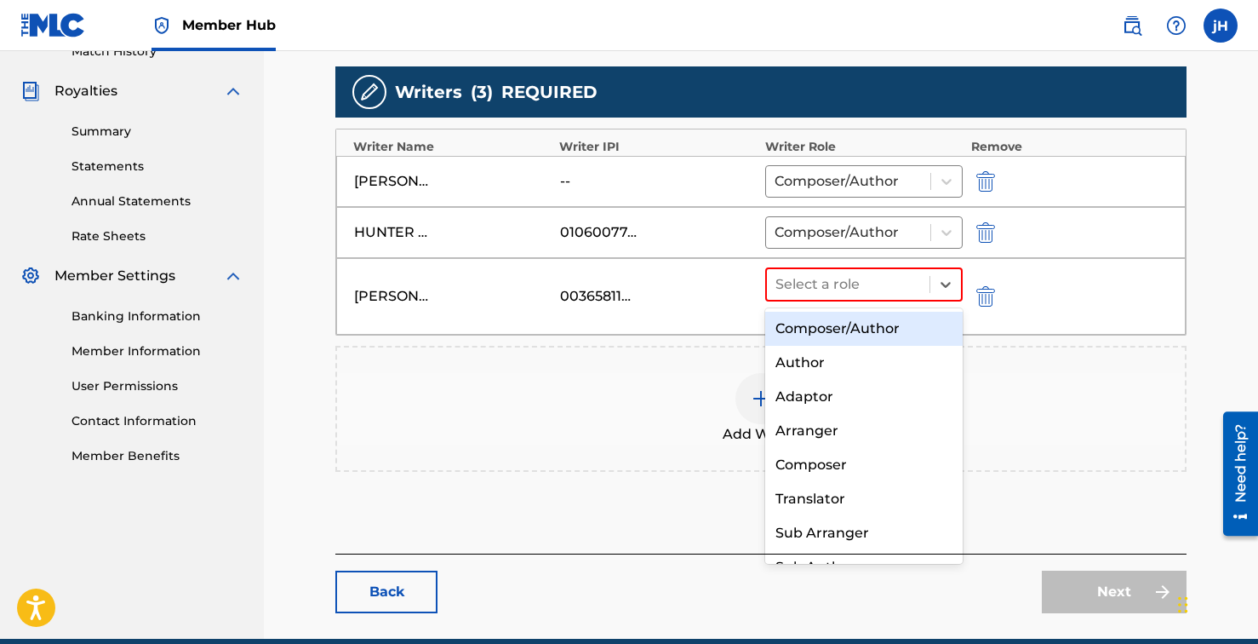
click at [845, 335] on div "Composer/Author" at bounding box center [864, 329] width 198 height 34
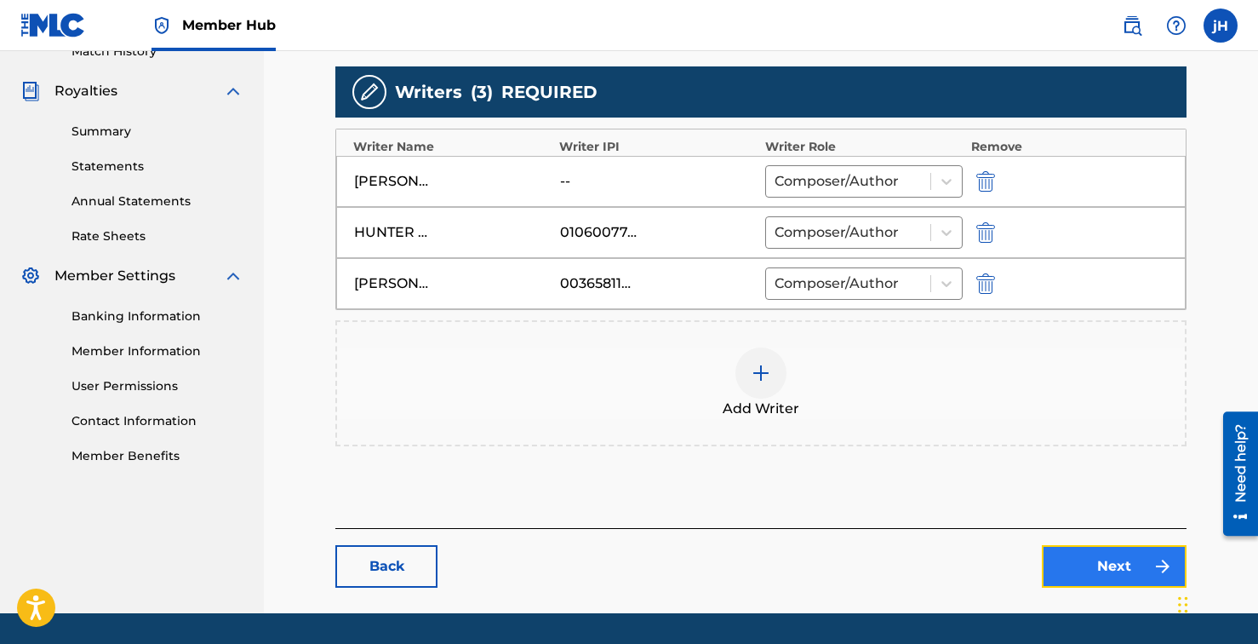
click at [1103, 568] on link "Next" at bounding box center [1114, 566] width 145 height 43
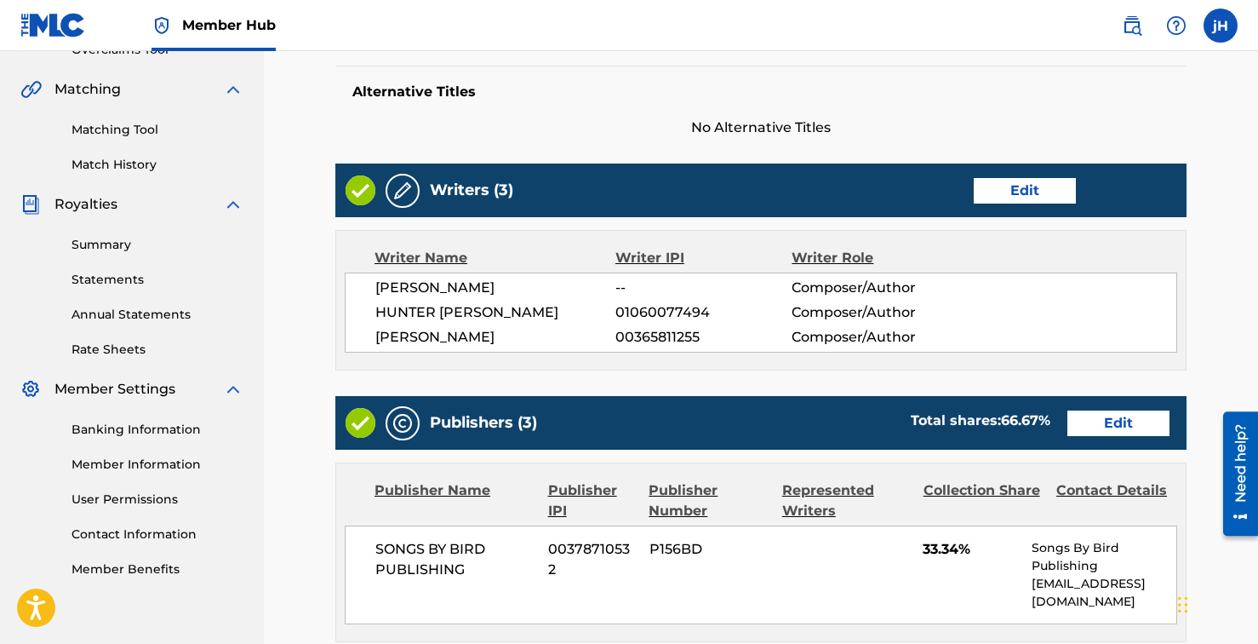
scroll to position [376, 0]
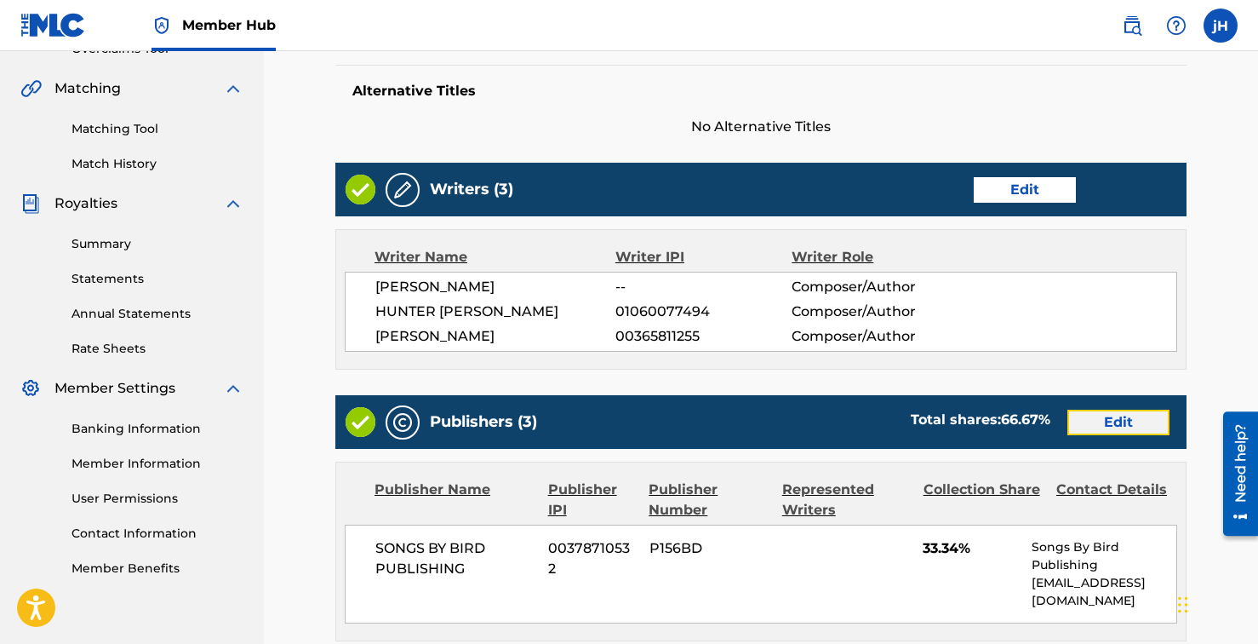
click at [1111, 423] on link "Edit" at bounding box center [1119, 423] width 102 height 26
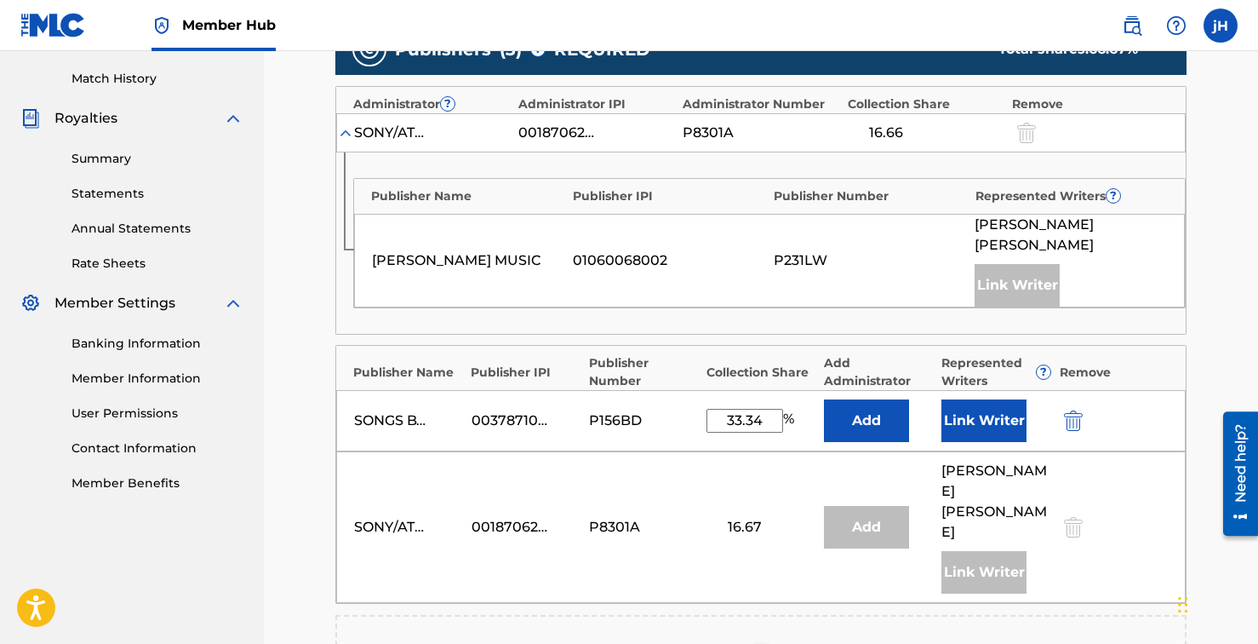
scroll to position [475, 0]
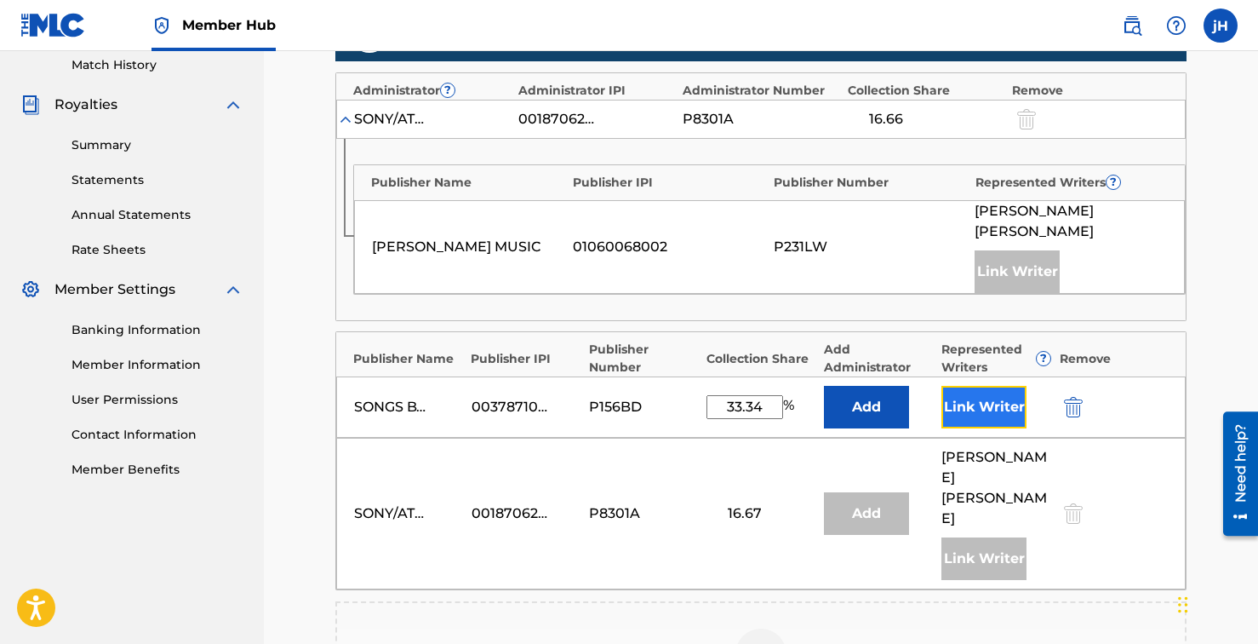
click at [982, 396] on button "Link Writer" at bounding box center [984, 407] width 85 height 43
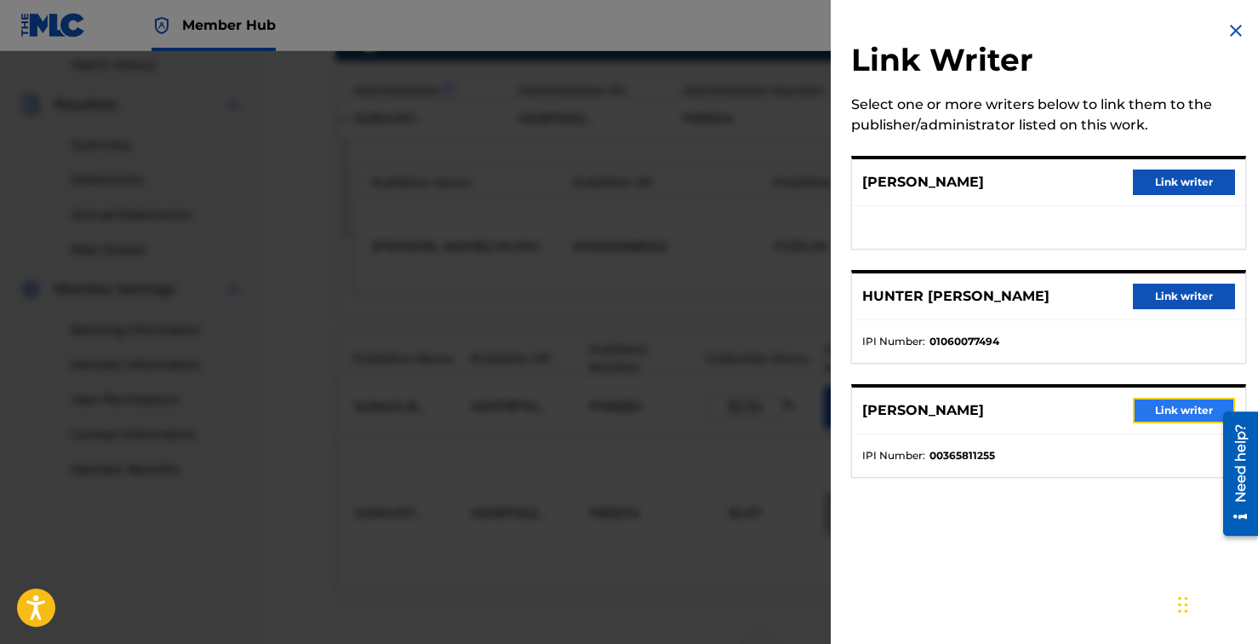
click at [1162, 408] on button "Link writer" at bounding box center [1184, 411] width 102 height 26
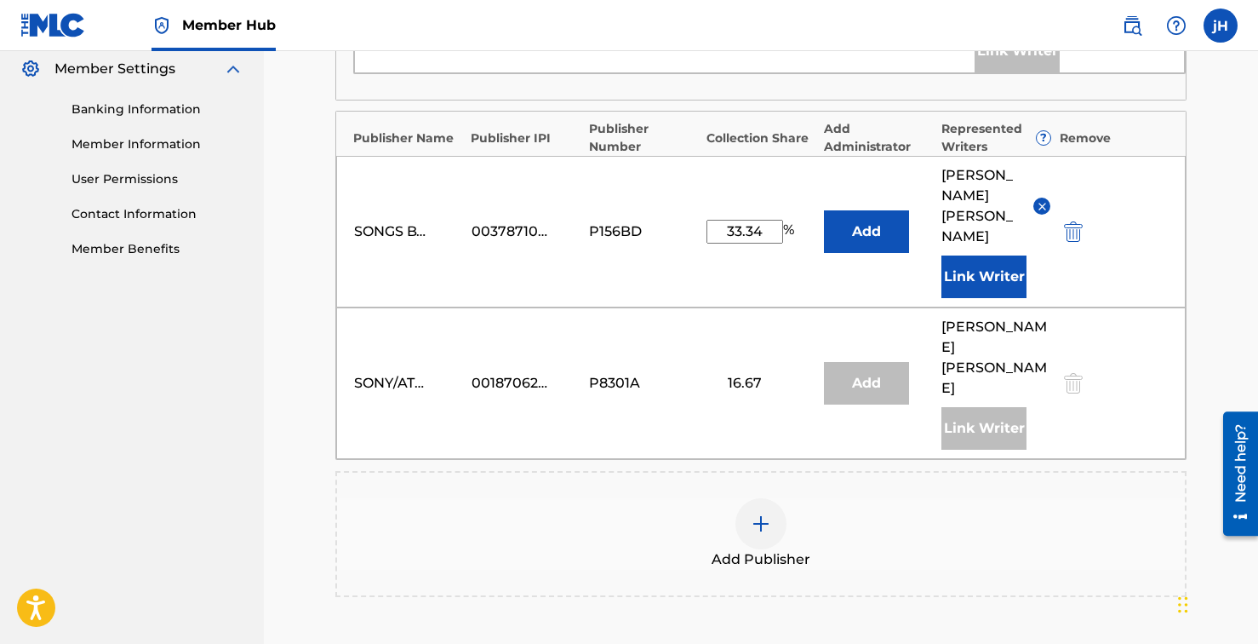
scroll to position [845, 0]
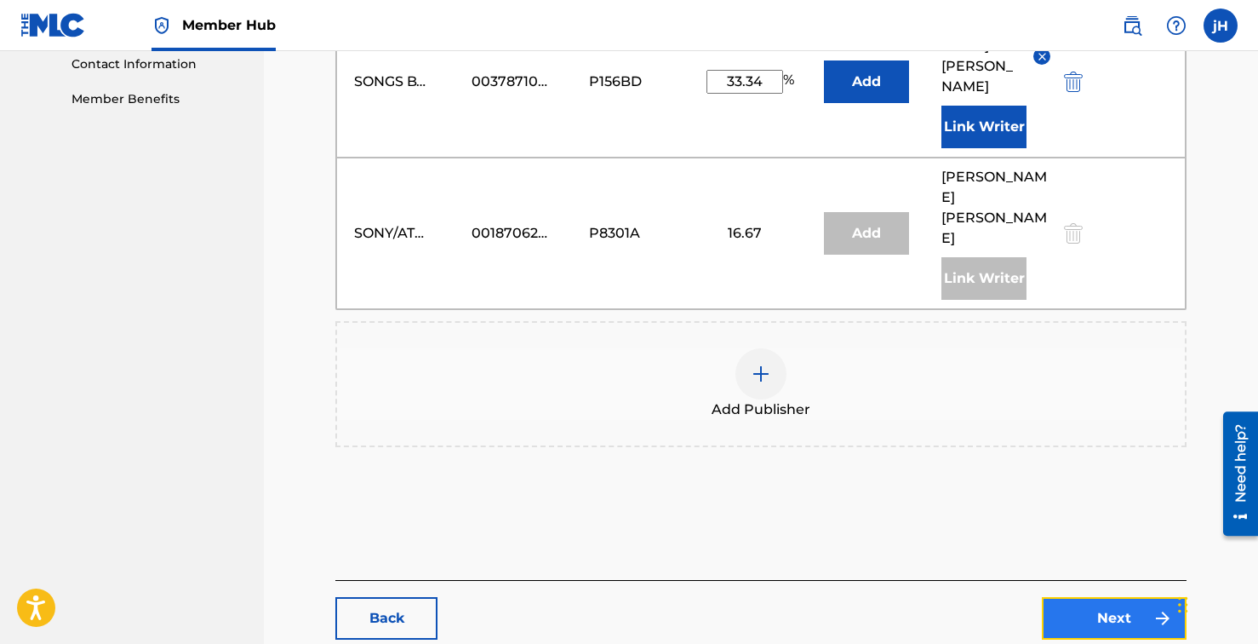
click at [1128, 597] on link "Next" at bounding box center [1114, 618] width 145 height 43
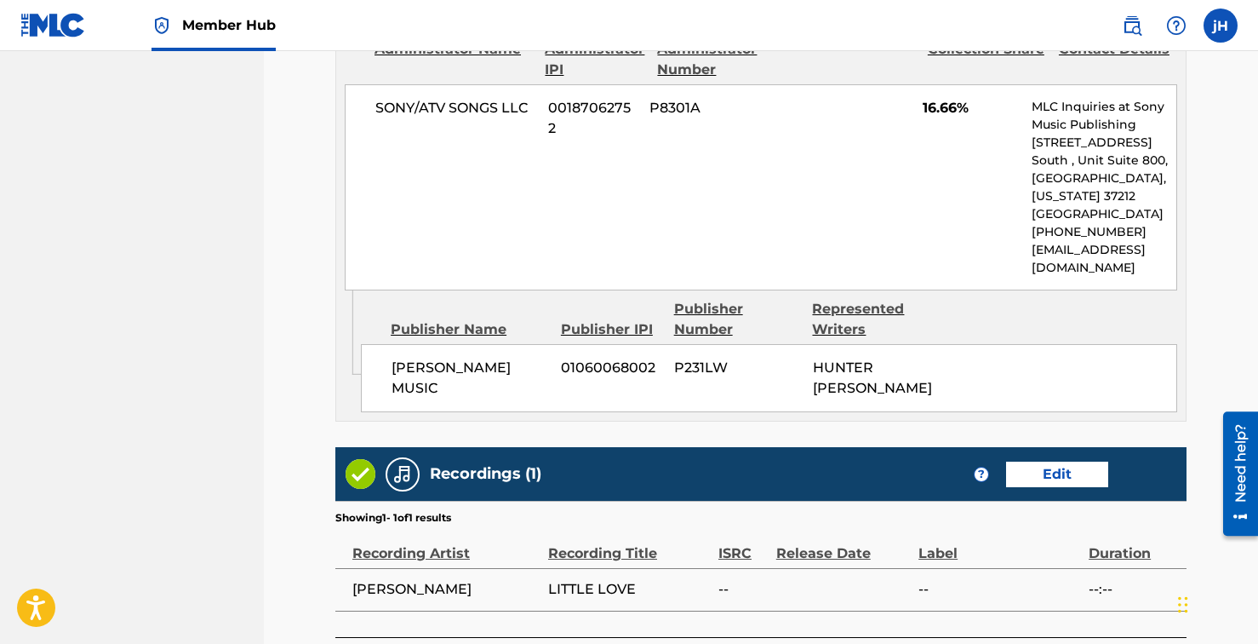
scroll to position [1452, 0]
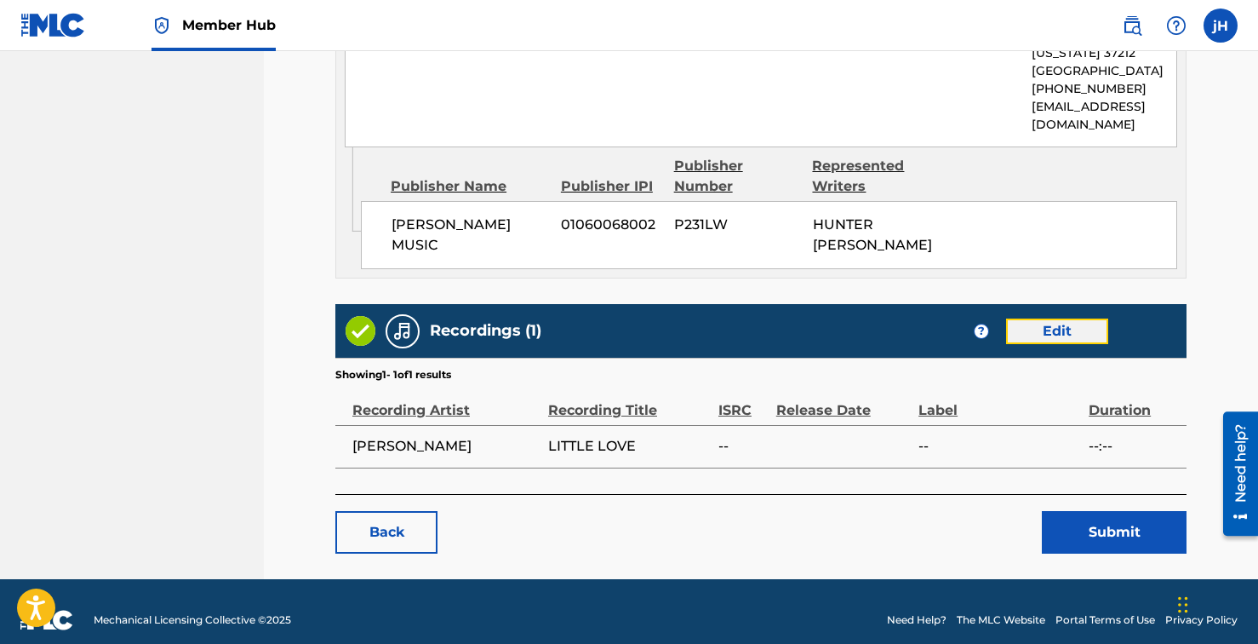
click at [1059, 327] on link "Edit" at bounding box center [1057, 331] width 102 height 26
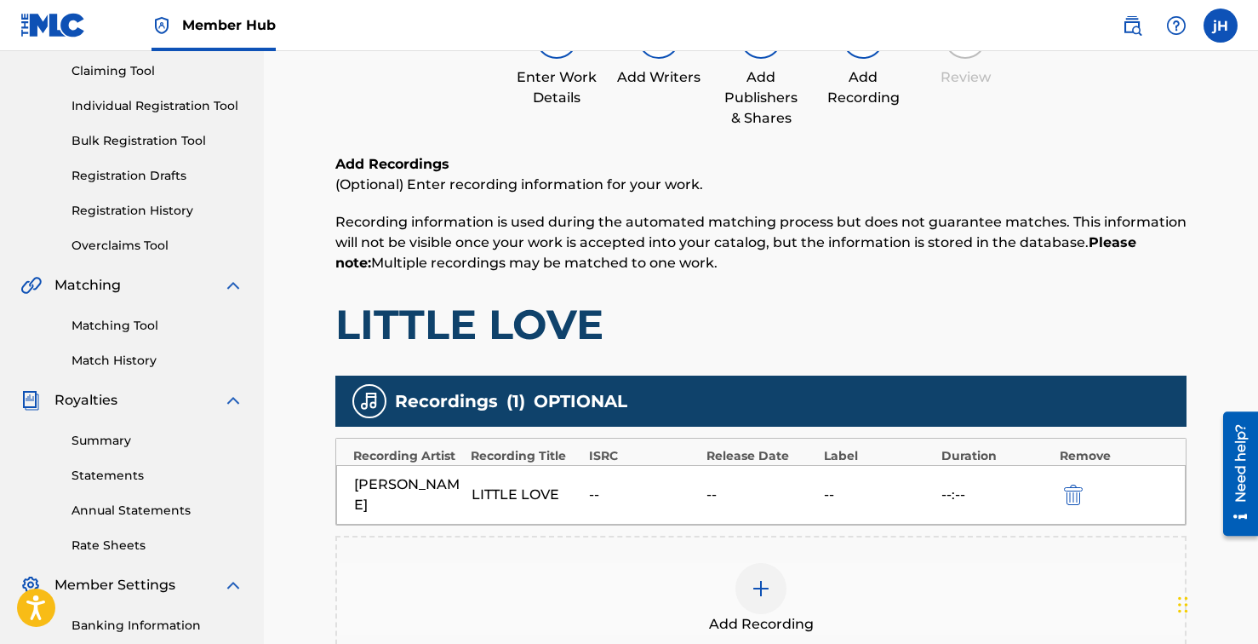
scroll to position [362, 0]
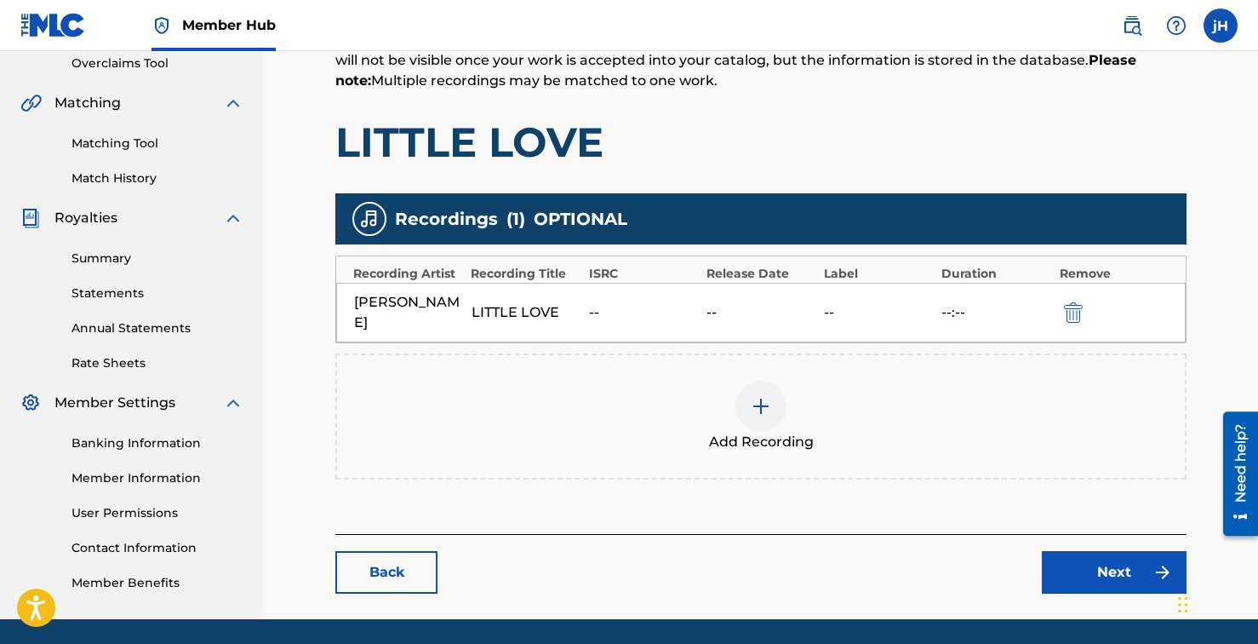
click at [742, 374] on div "Add Recording" at bounding box center [760, 416] width 851 height 126
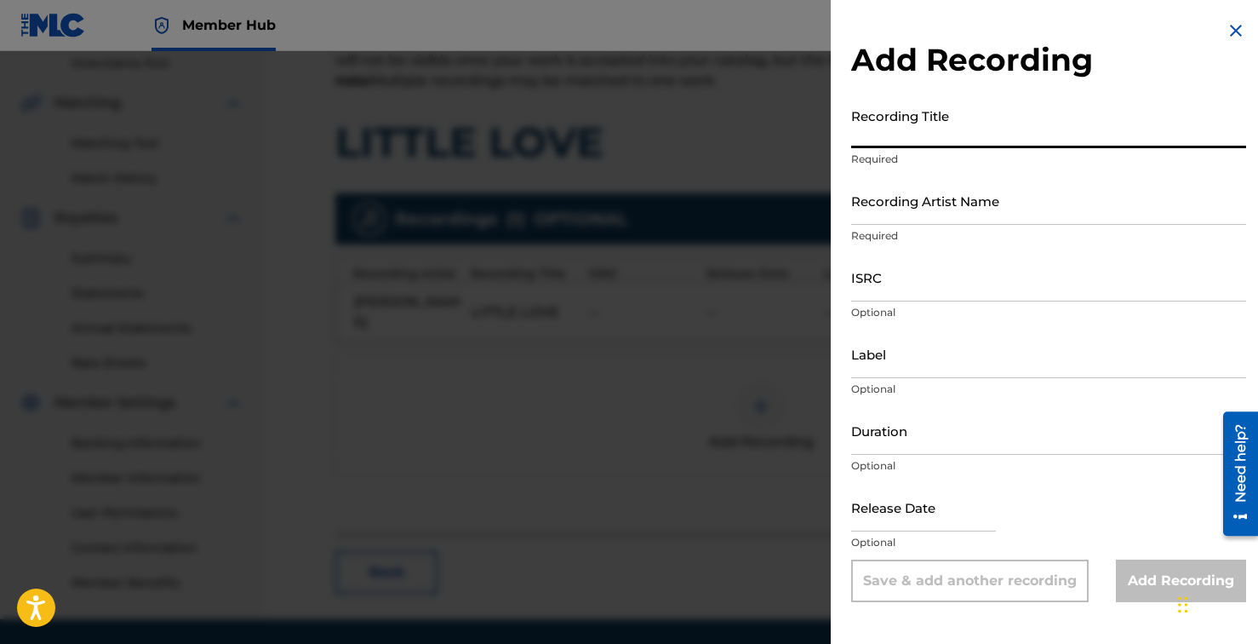
click at [920, 136] on input "Recording Title" at bounding box center [1048, 124] width 395 height 49
type input "little love"
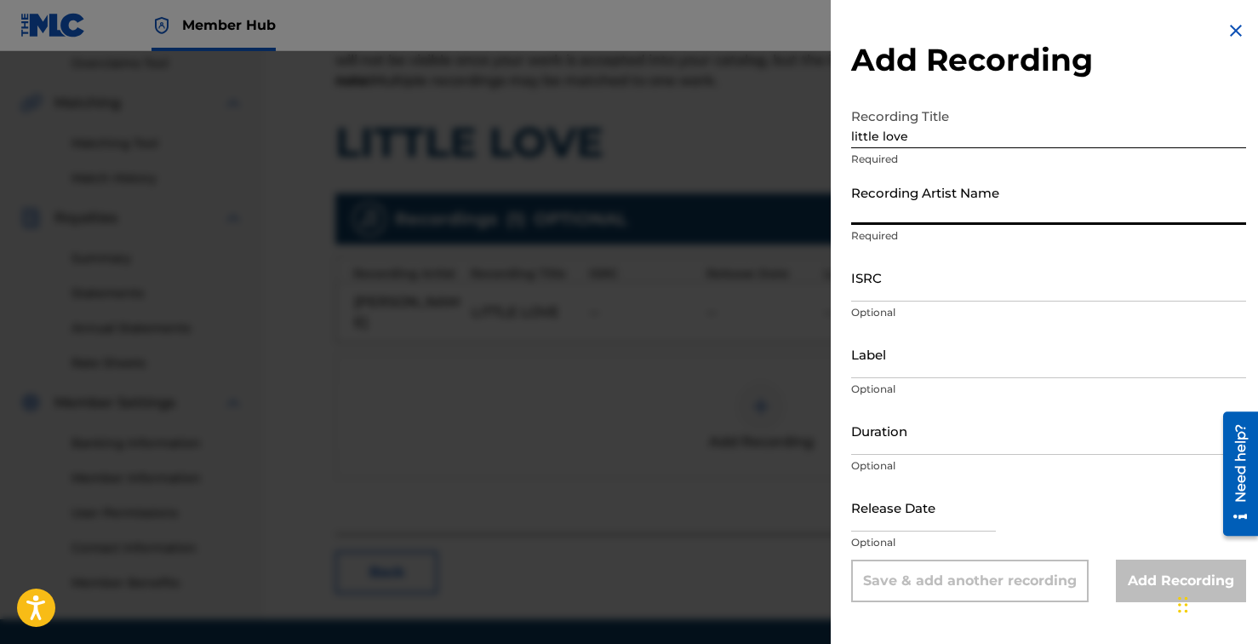
click at [908, 212] on input "Recording Artist Name" at bounding box center [1048, 200] width 395 height 49
type input "[PERSON_NAME]"
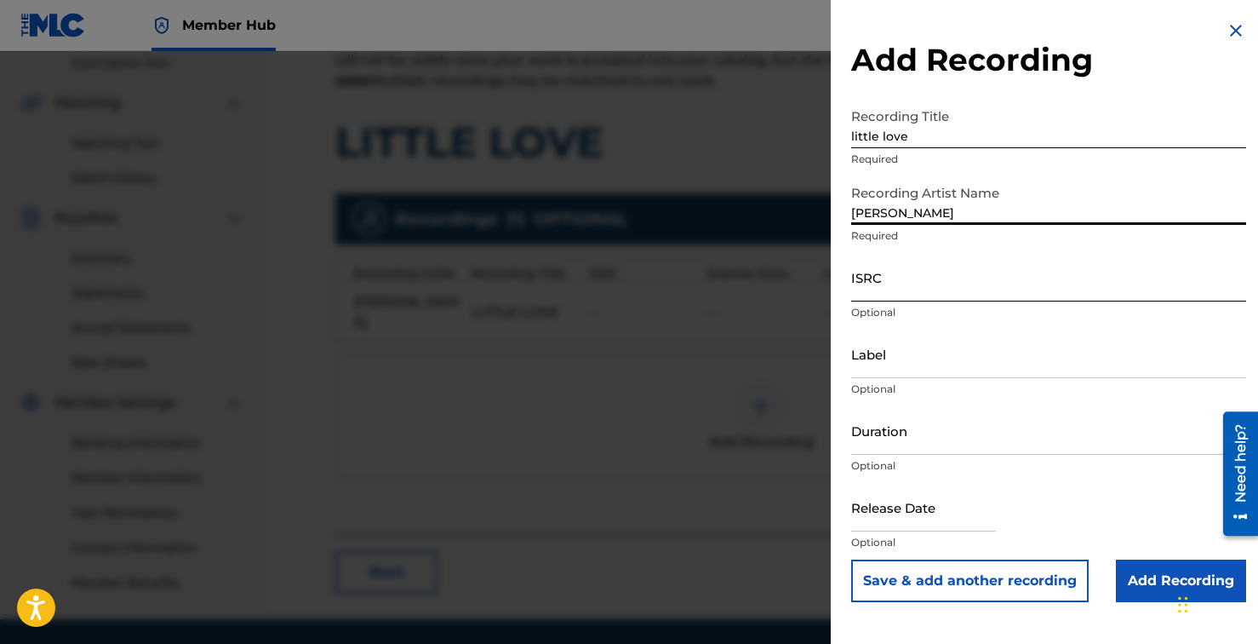
click at [885, 289] on input "ISRC" at bounding box center [1048, 277] width 395 height 49
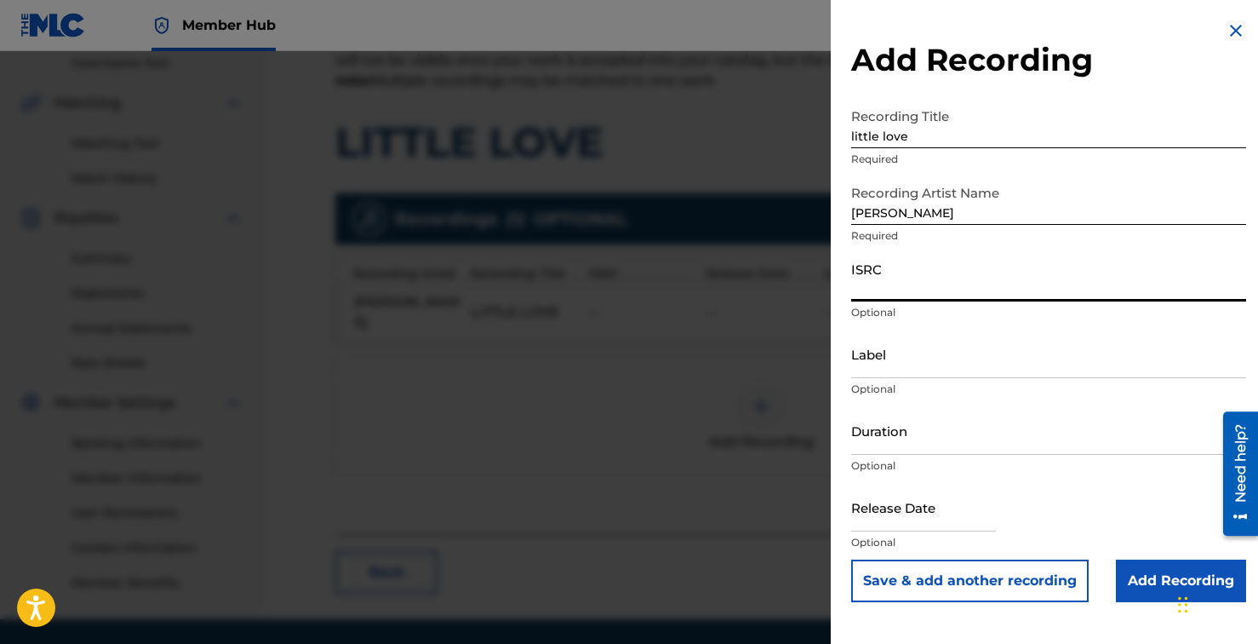
paste input "QZZ7M2531374"
type input "QZZ7M2531374"
click at [909, 358] on input "Label" at bounding box center [1048, 353] width 395 height 49
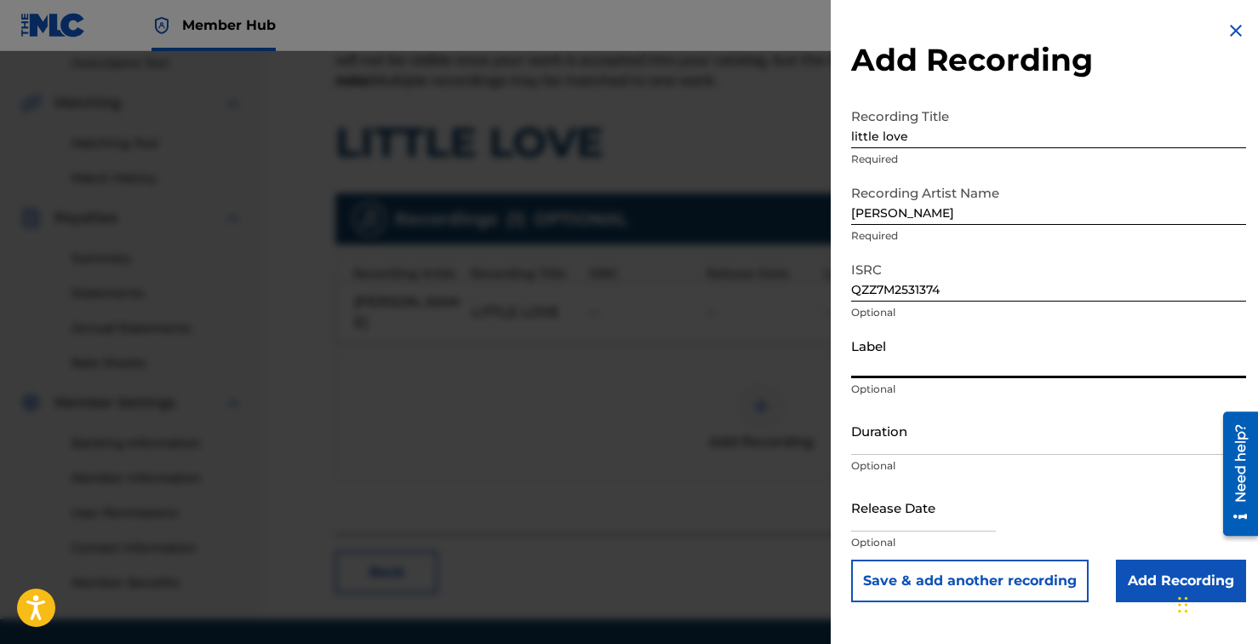
type input "Songs by Bird Music / [PERSON_NAME]"
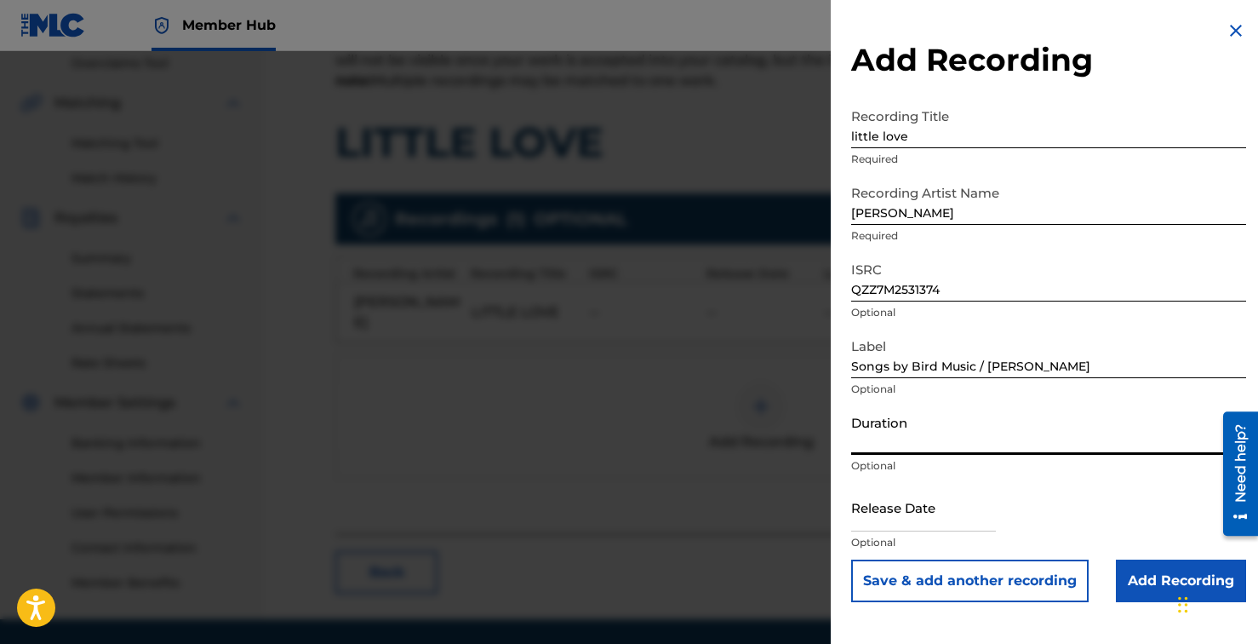
click at [939, 434] on input "Duration" at bounding box center [1048, 430] width 395 height 49
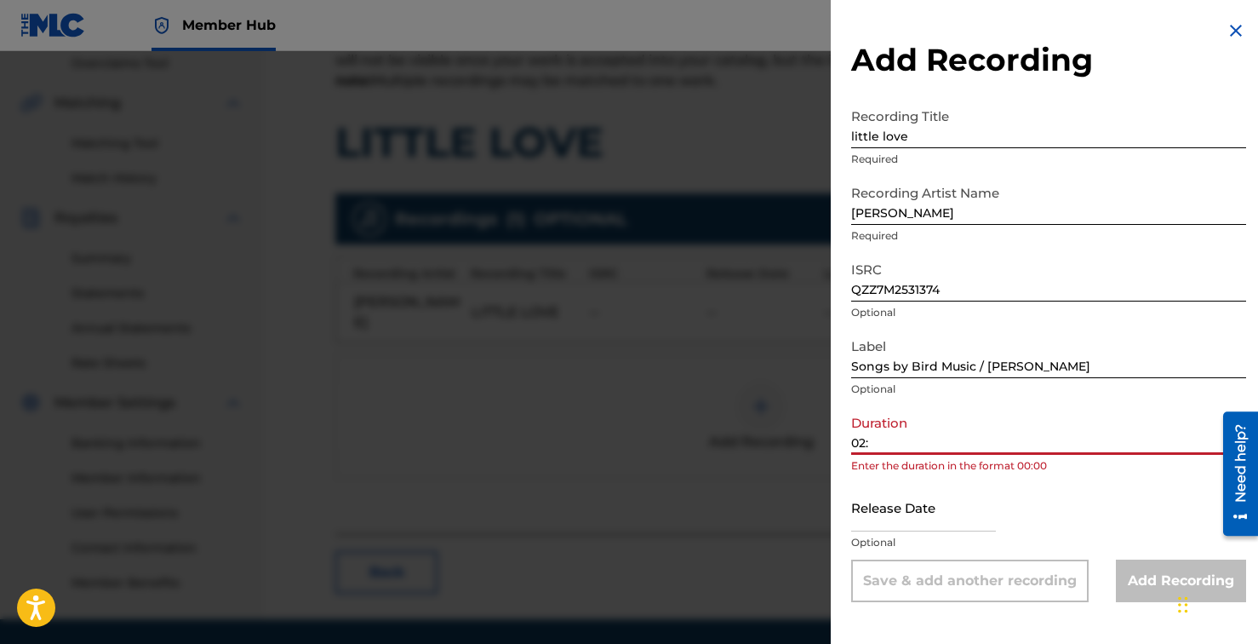
type input "02:02"
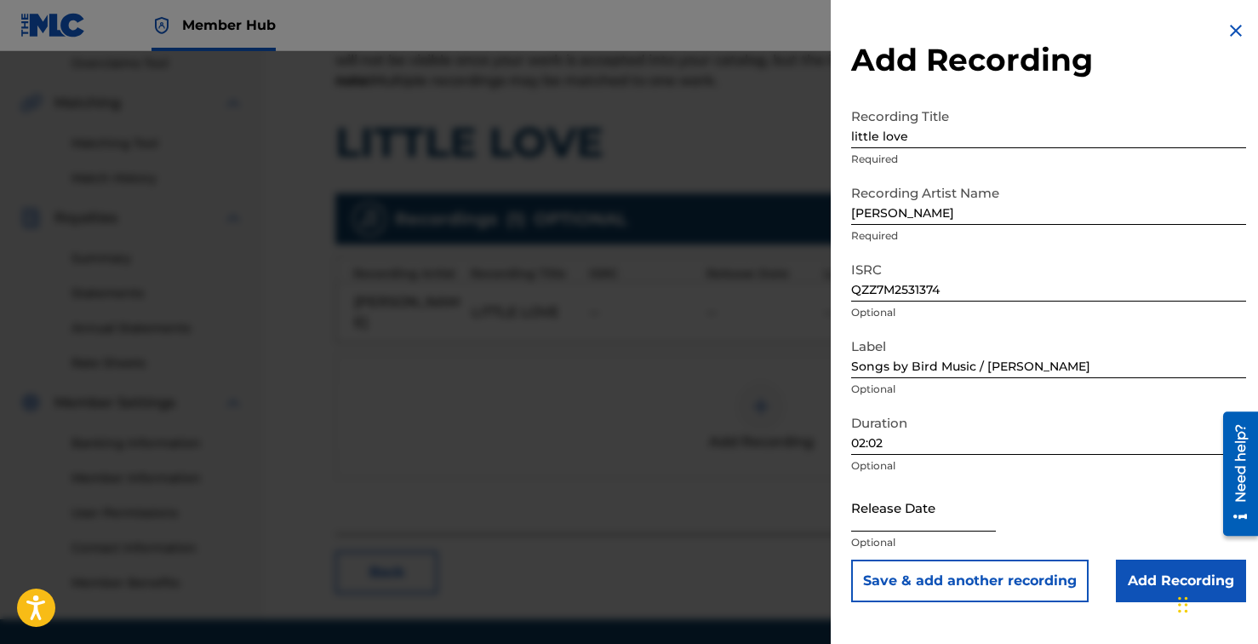
click at [940, 520] on input "text" at bounding box center [923, 507] width 145 height 49
select select "8"
select select "2025"
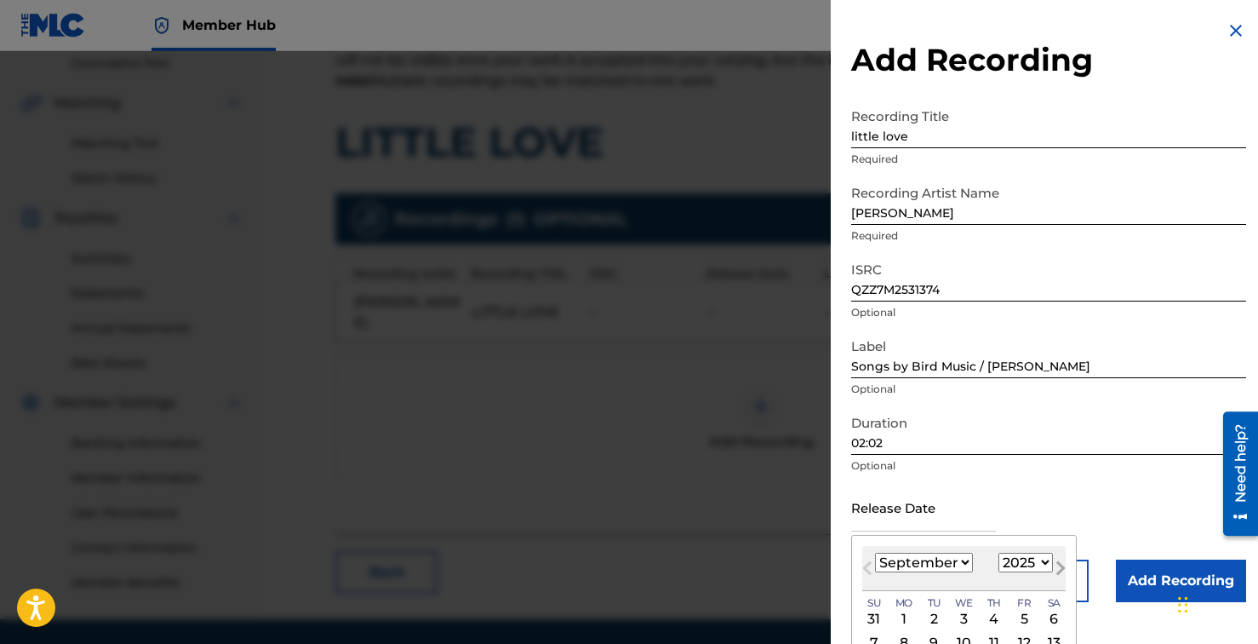
click at [1064, 566] on button "Next Month" at bounding box center [1060, 571] width 27 height 27
click at [1059, 568] on span "Next Month" at bounding box center [1059, 571] width 0 height 26
select select "0"
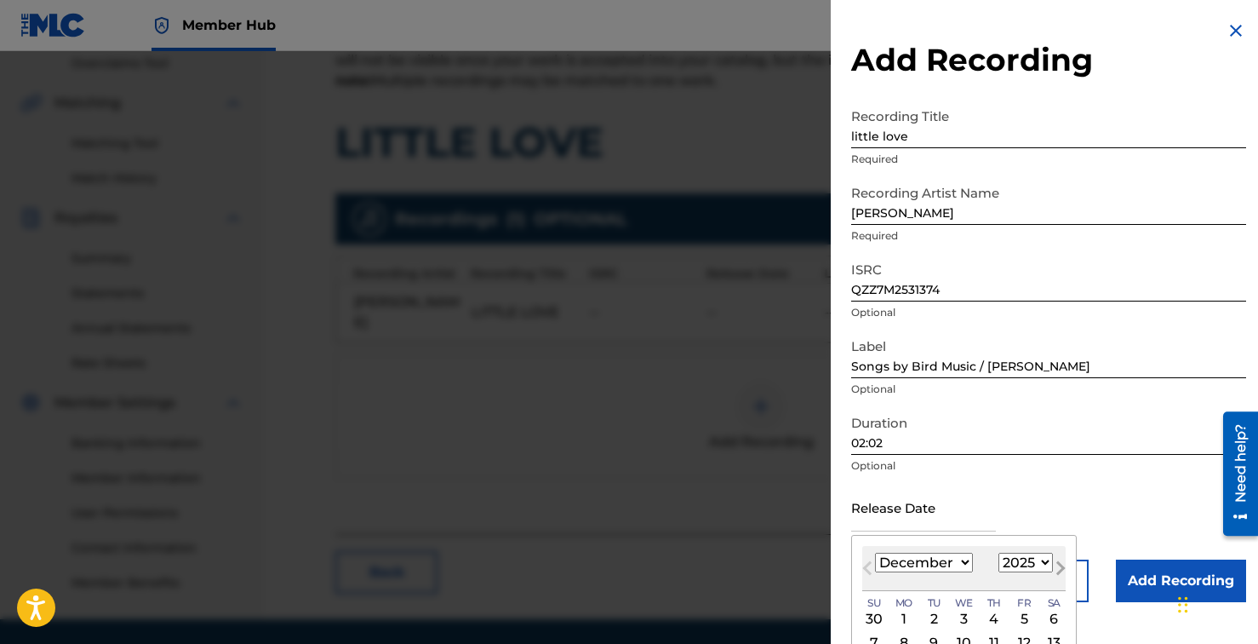
select select "2026"
click at [1059, 568] on span "Next Month" at bounding box center [1059, 571] width 0 height 26
click at [869, 564] on span "Previous Month" at bounding box center [869, 571] width 0 height 26
select select "0"
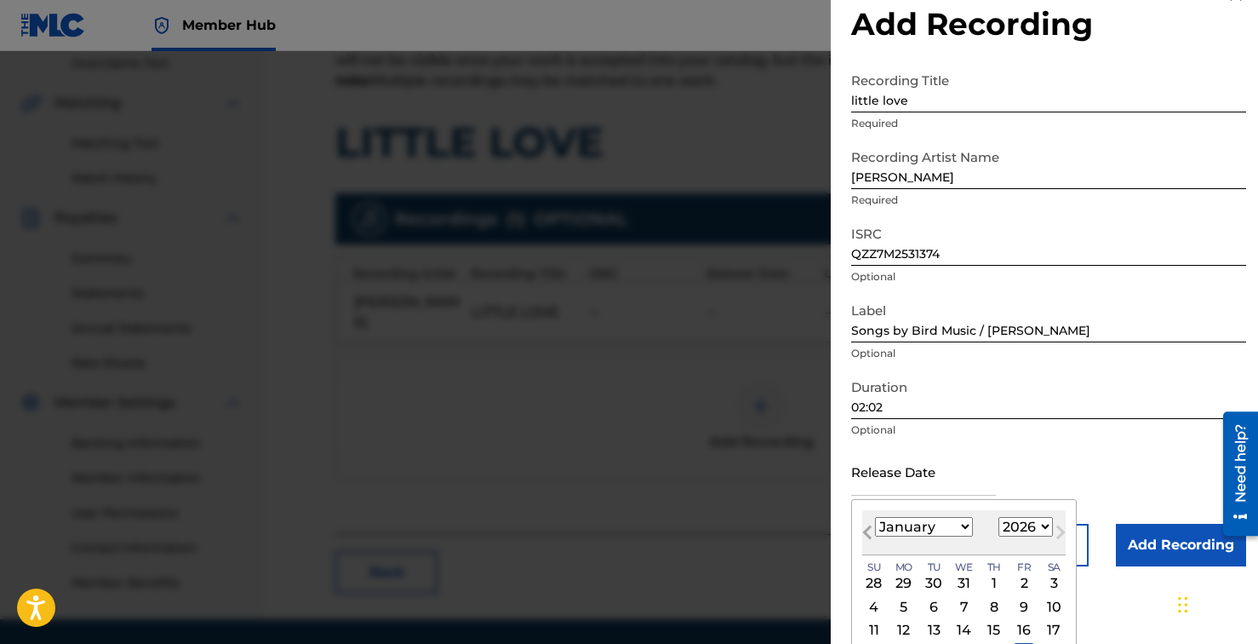
scroll to position [114, 0]
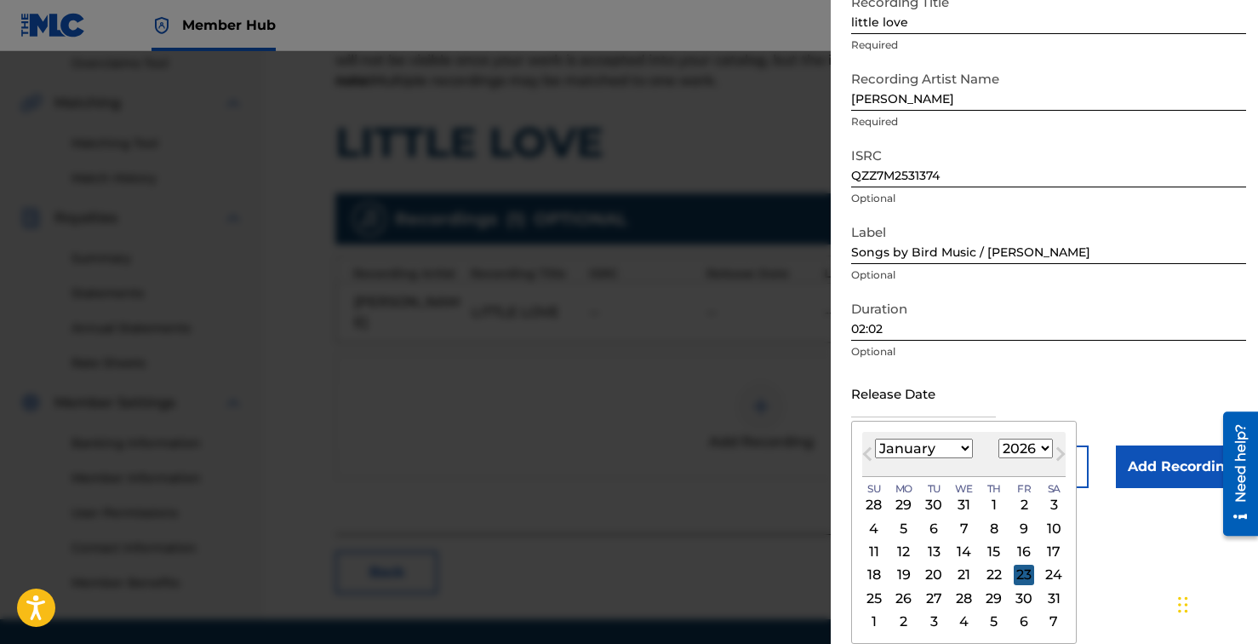
click at [1025, 575] on div "23" at bounding box center [1024, 574] width 20 height 20
type input "[DATE]"
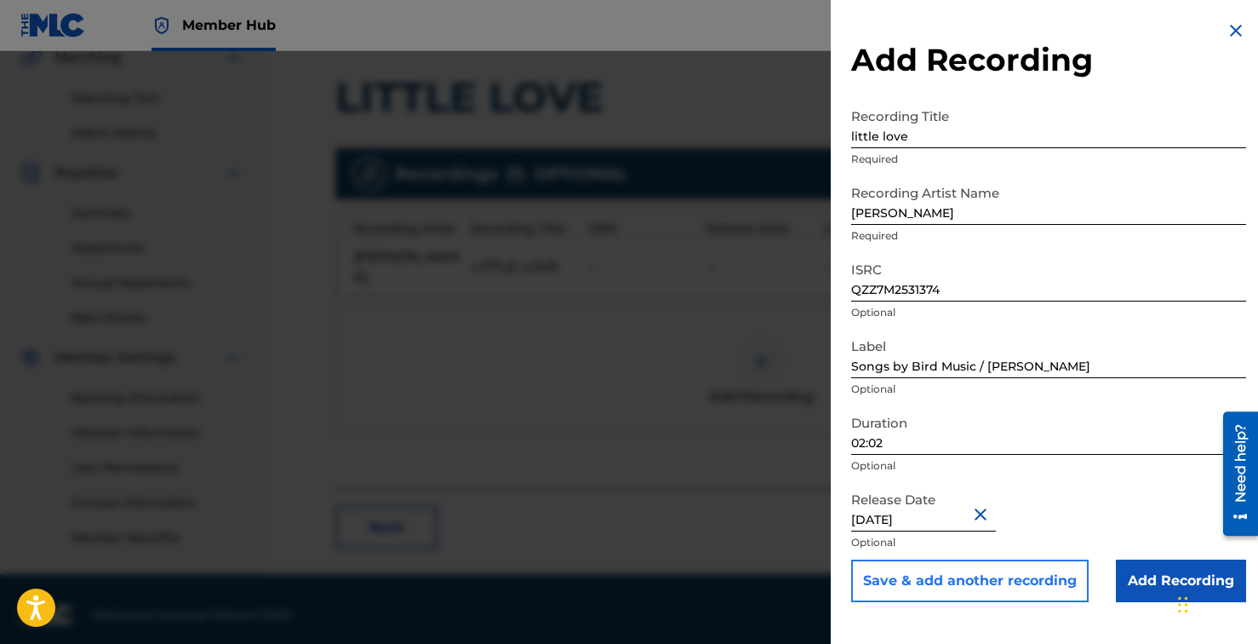
scroll to position [419, 0]
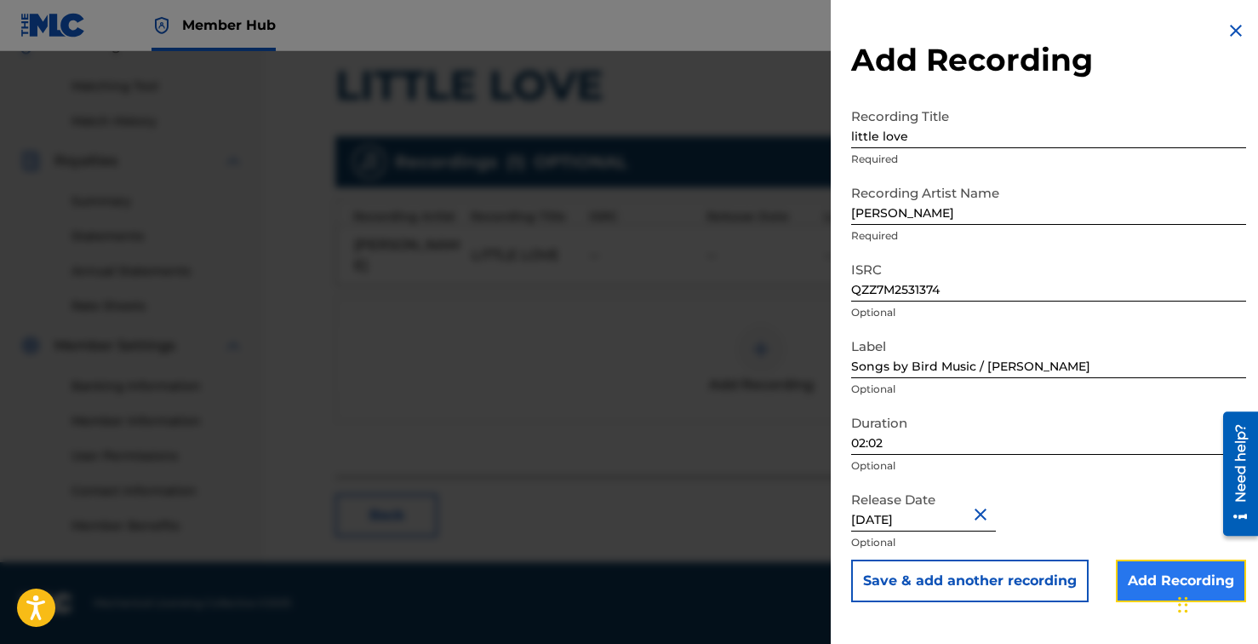
click at [1160, 583] on input "Add Recording" at bounding box center [1181, 580] width 130 height 43
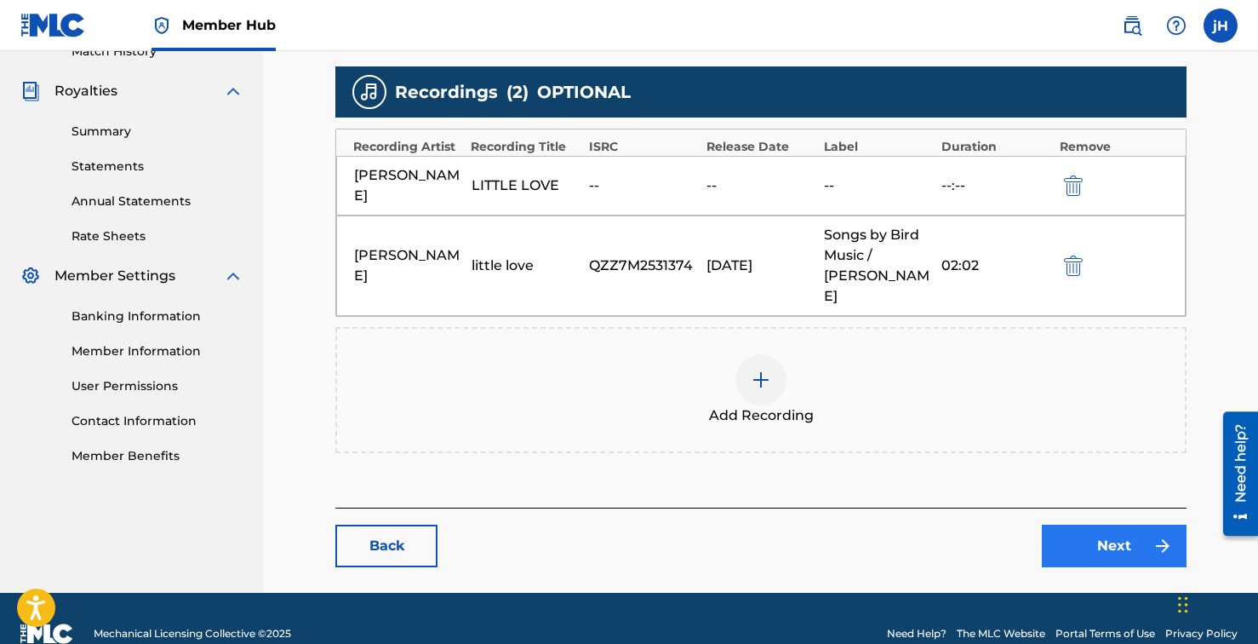
scroll to position [499, 0]
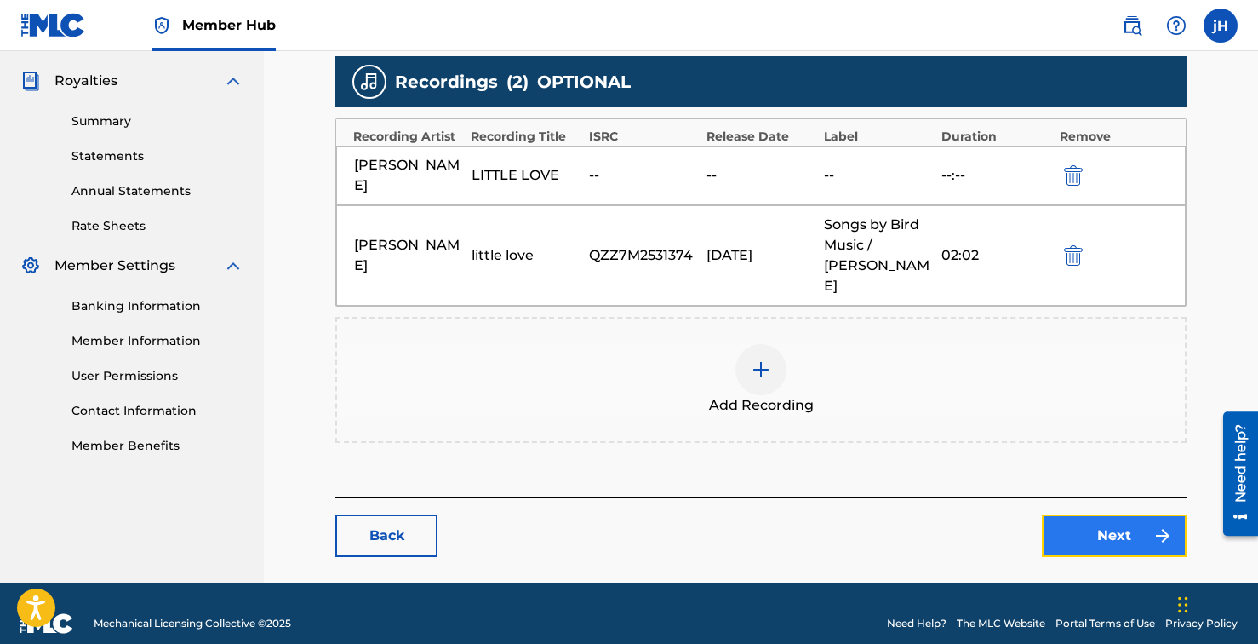
click at [1138, 534] on link "Next" at bounding box center [1114, 535] width 145 height 43
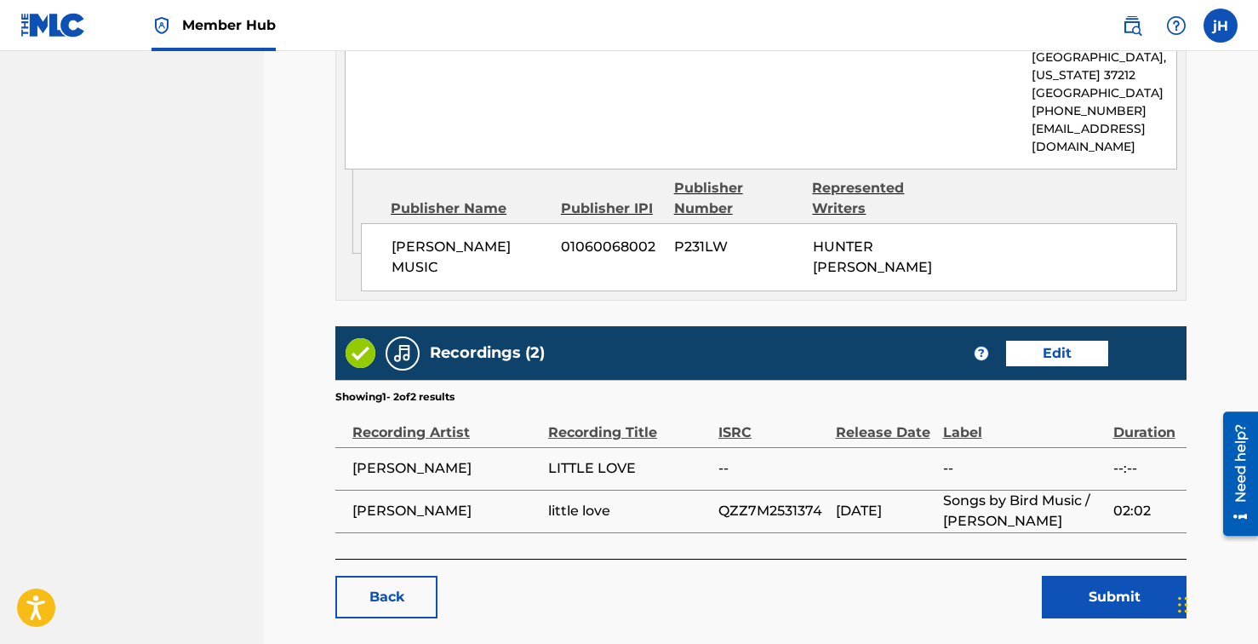
scroll to position [1506, 0]
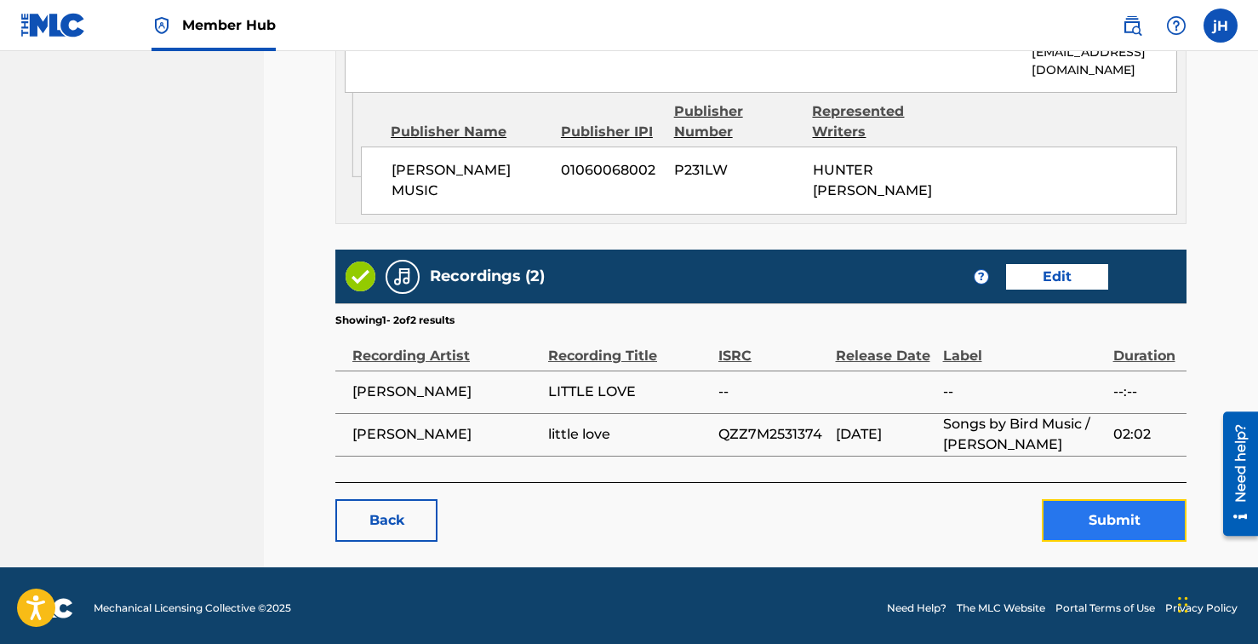
click at [1124, 507] on button "Submit" at bounding box center [1114, 520] width 145 height 43
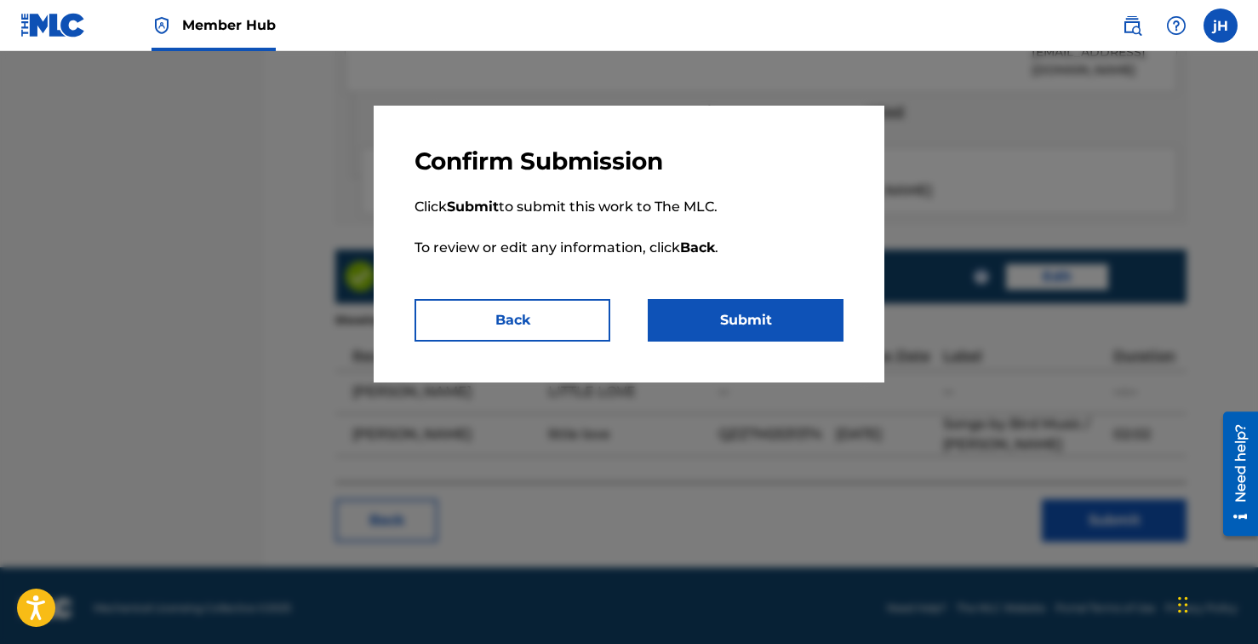
click at [741, 297] on p "Click Submit to submit this work to The MLC. To review or edit any information,…" at bounding box center [629, 237] width 429 height 123
click at [741, 334] on button "Submit" at bounding box center [746, 320] width 196 height 43
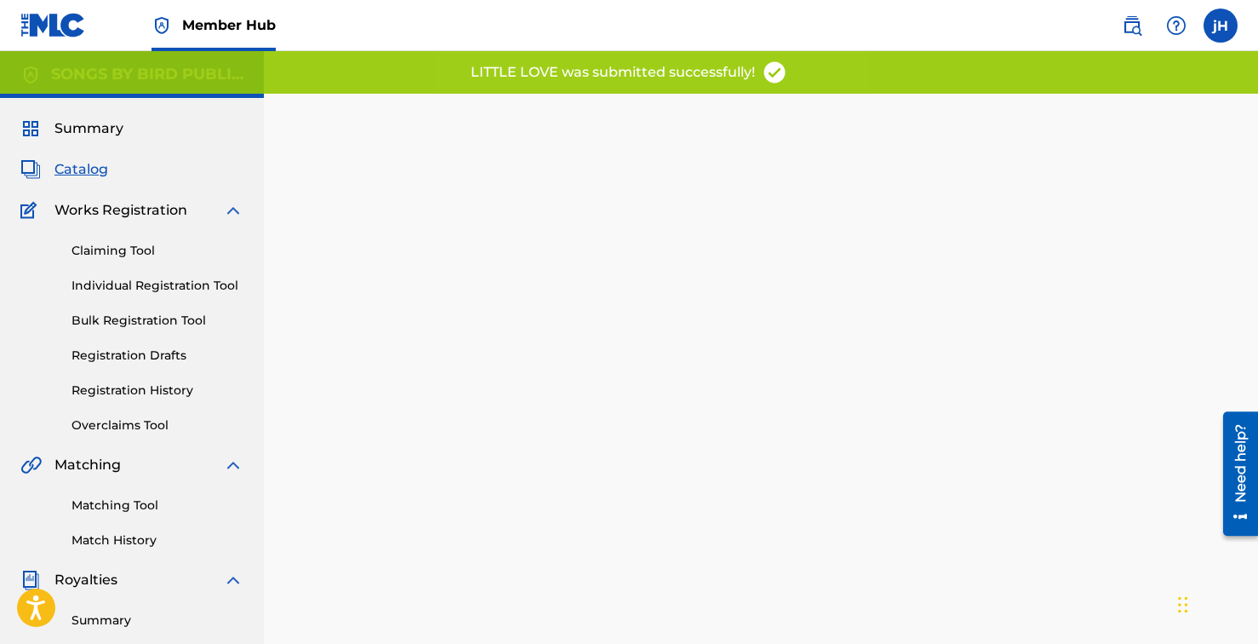
drag, startPoint x: 77, startPoint y: 169, endPoint x: 181, endPoint y: 232, distance: 122.2
click at [77, 170] on span "Catalog" at bounding box center [81, 169] width 54 height 20
